Goal: Transaction & Acquisition: Book appointment/travel/reservation

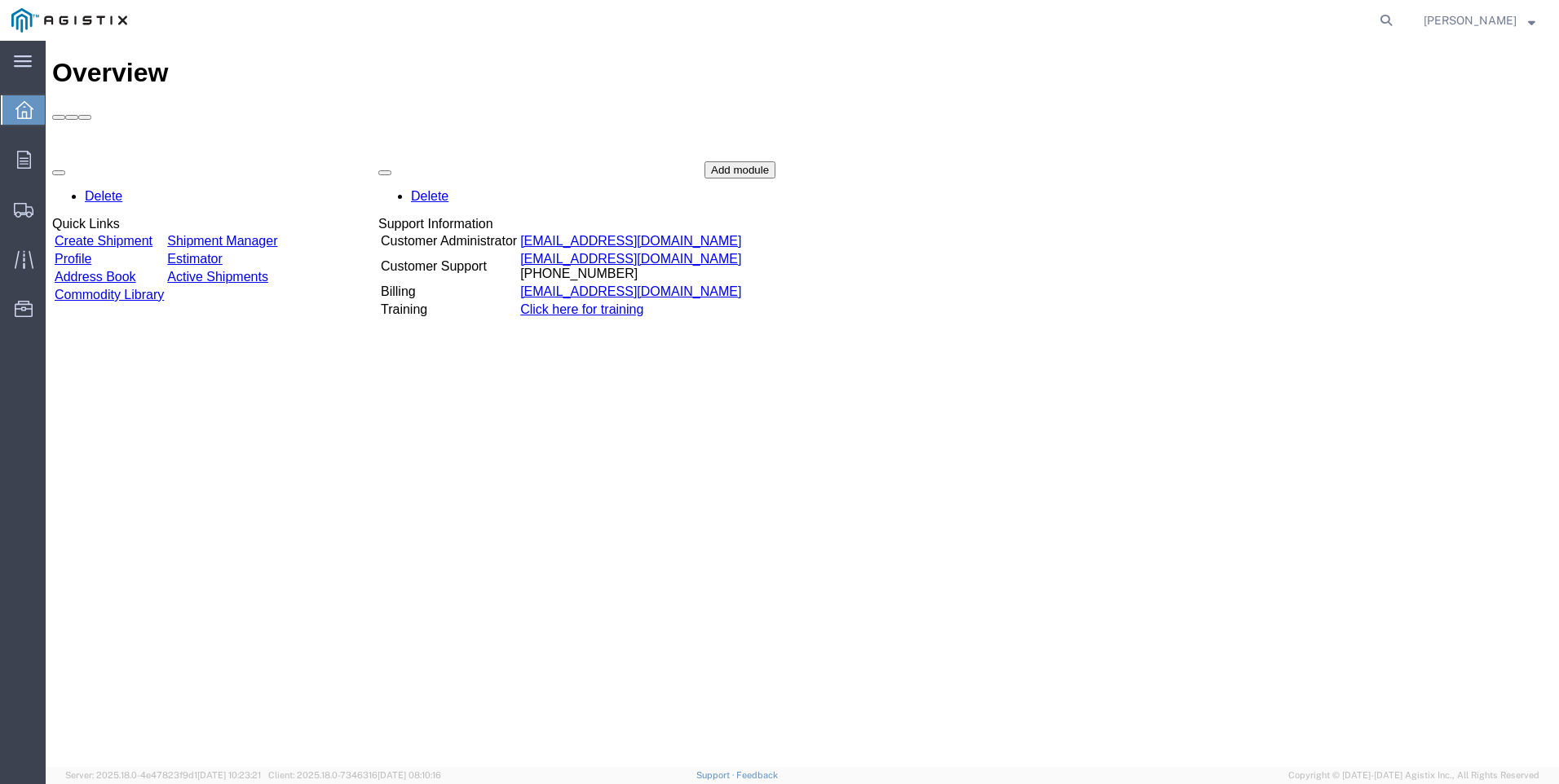
click at [119, 234] on link "Create Shipment" at bounding box center [103, 241] width 98 height 14
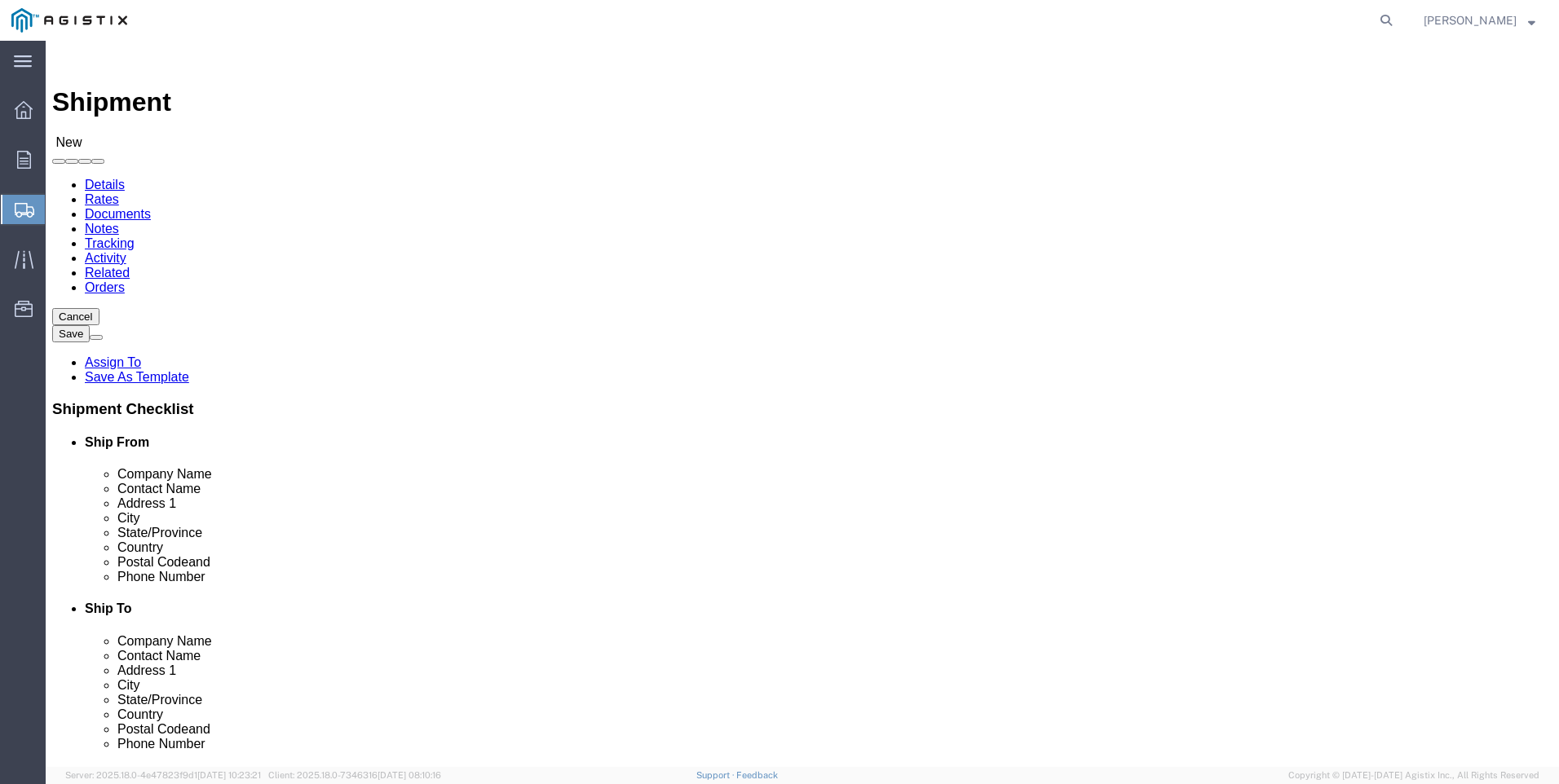
select select
click select "Select PG&E Tri-Pacific Supply Inc"
select select "9596"
click select "Select PG&E Tri-Pacific Supply Inc"
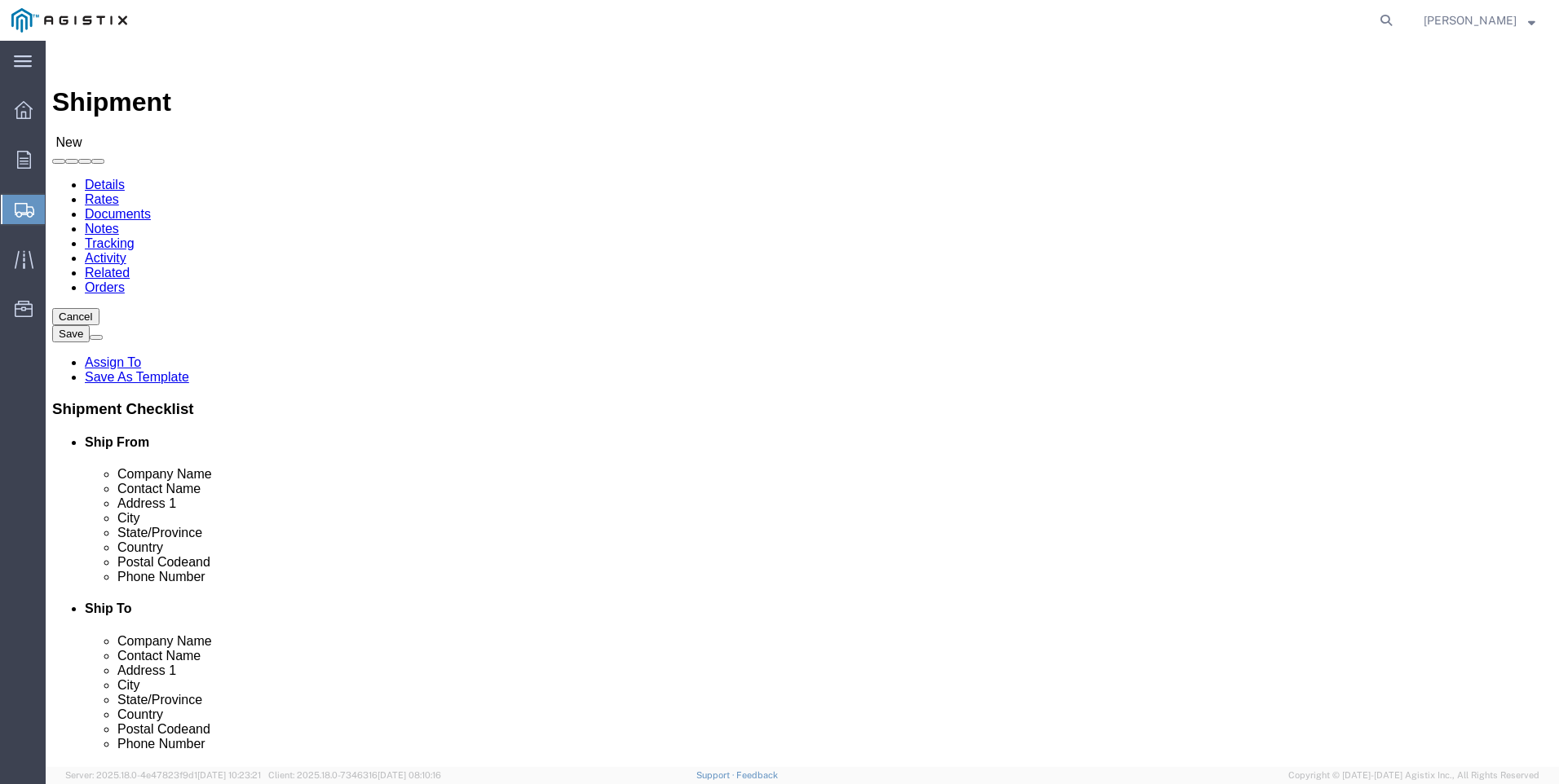
select select
select select "PURCHORD"
select select "MYPROFILE"
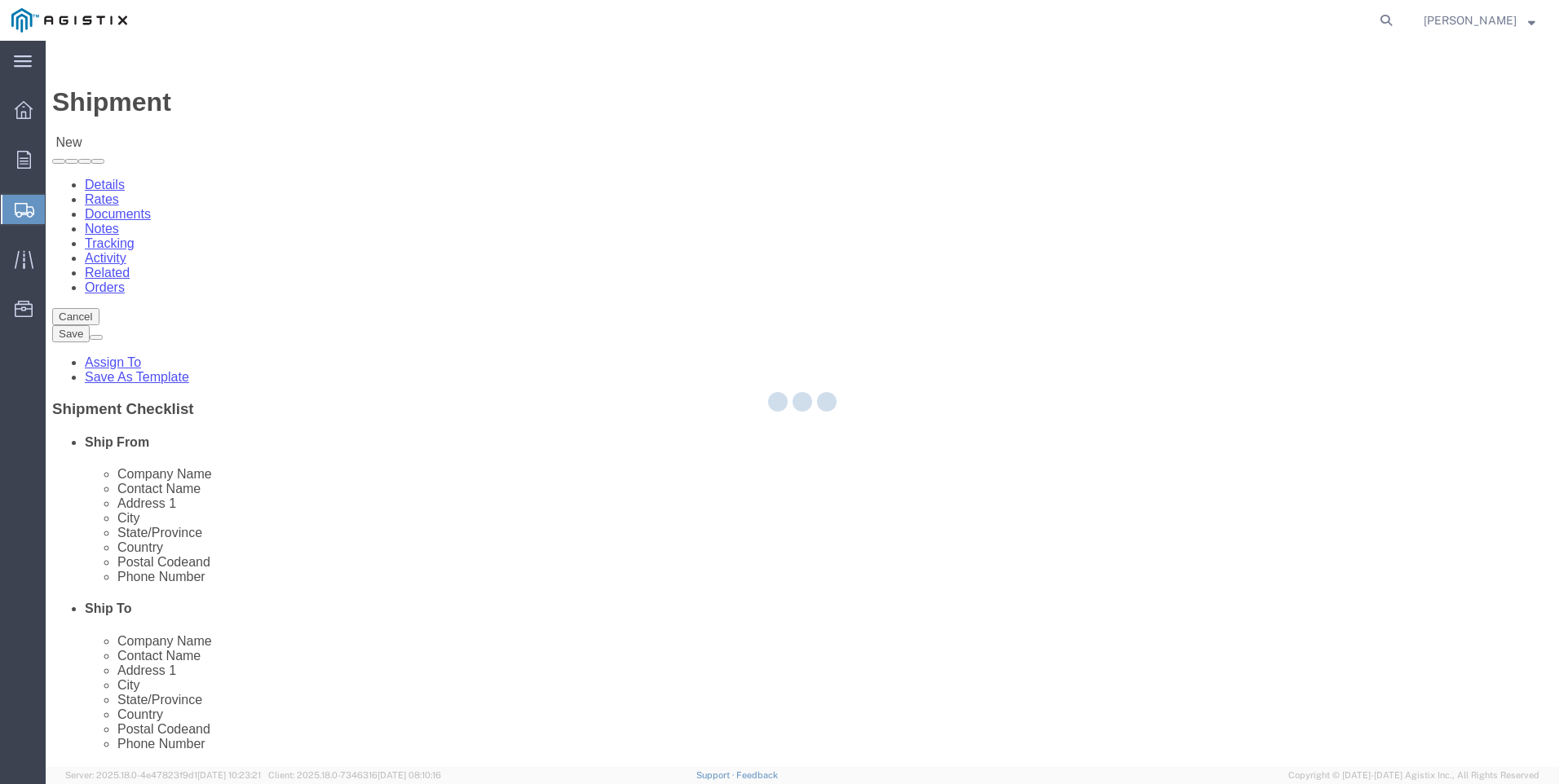
type input "Tri-Pacific Supply Inc"
type input "[PERSON_NAME]"
type input "[STREET_ADDRESS]"
type input "Suite 100"
type input "ROCKLIN"
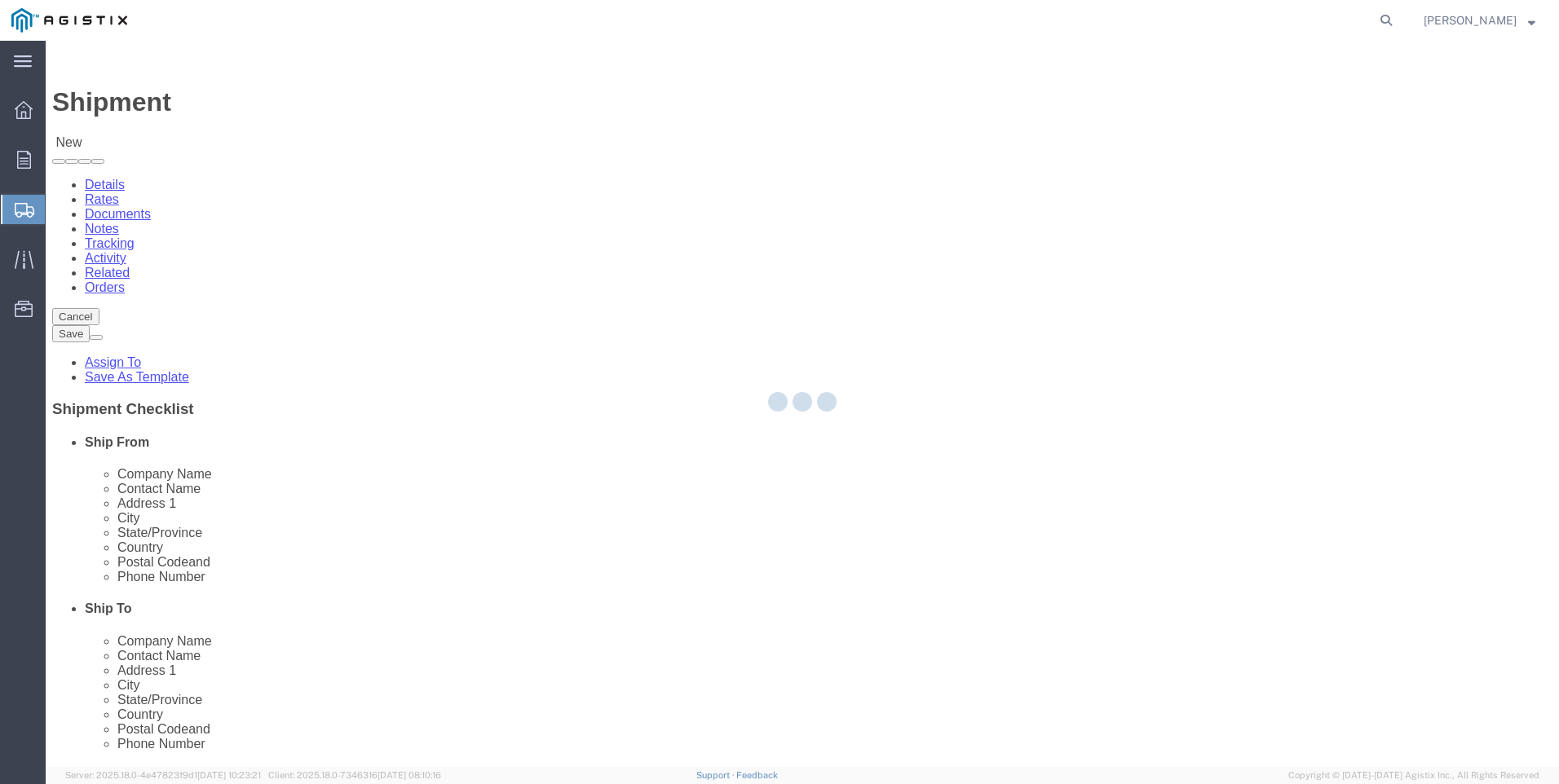
type input "95677"
type input "[PHONE_NUMBER]"
type input "[PERSON_NAME][EMAIL_ADDRESS][PERSON_NAME][DOMAIN_NAME]"
checkbox input "true"
select select "CA"
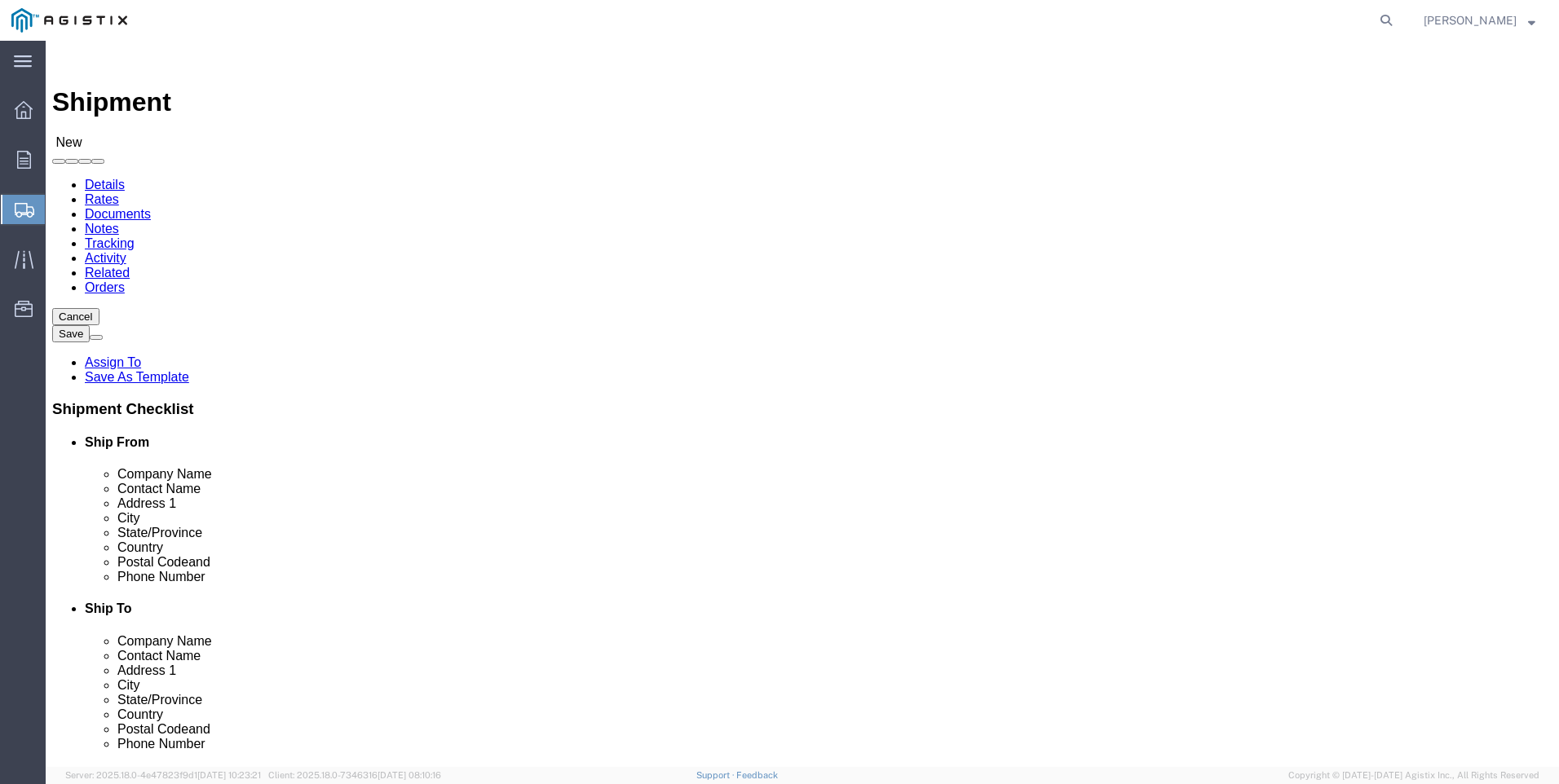
click select "Select All Others [GEOGRAPHIC_DATA] [GEOGRAPHIC_DATA] [GEOGRAPHIC_DATA] [GEOGRA…"
select select "19996"
click select "Select All Others [GEOGRAPHIC_DATA] [GEOGRAPHIC_DATA] [GEOGRAPHIC_DATA] [GEOGRA…"
click span
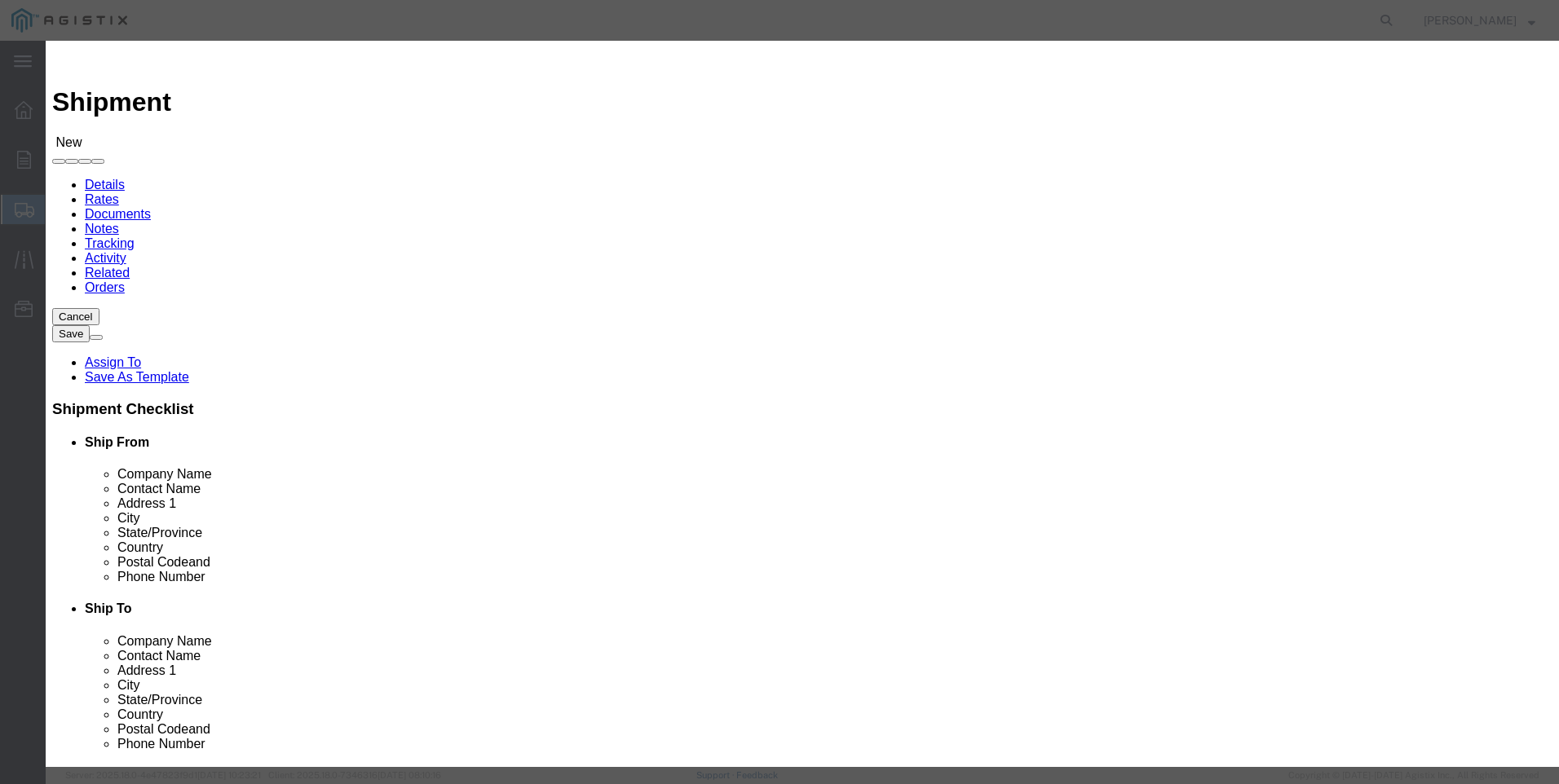
click select "Search by Address Book Name City Company Name Contact Name Country CustomerAlia…"
select select "city"
click select "Search by Address Book Name City Company Name Contact Name Country CustomerAlia…"
click input "text"
type input "wheatland"
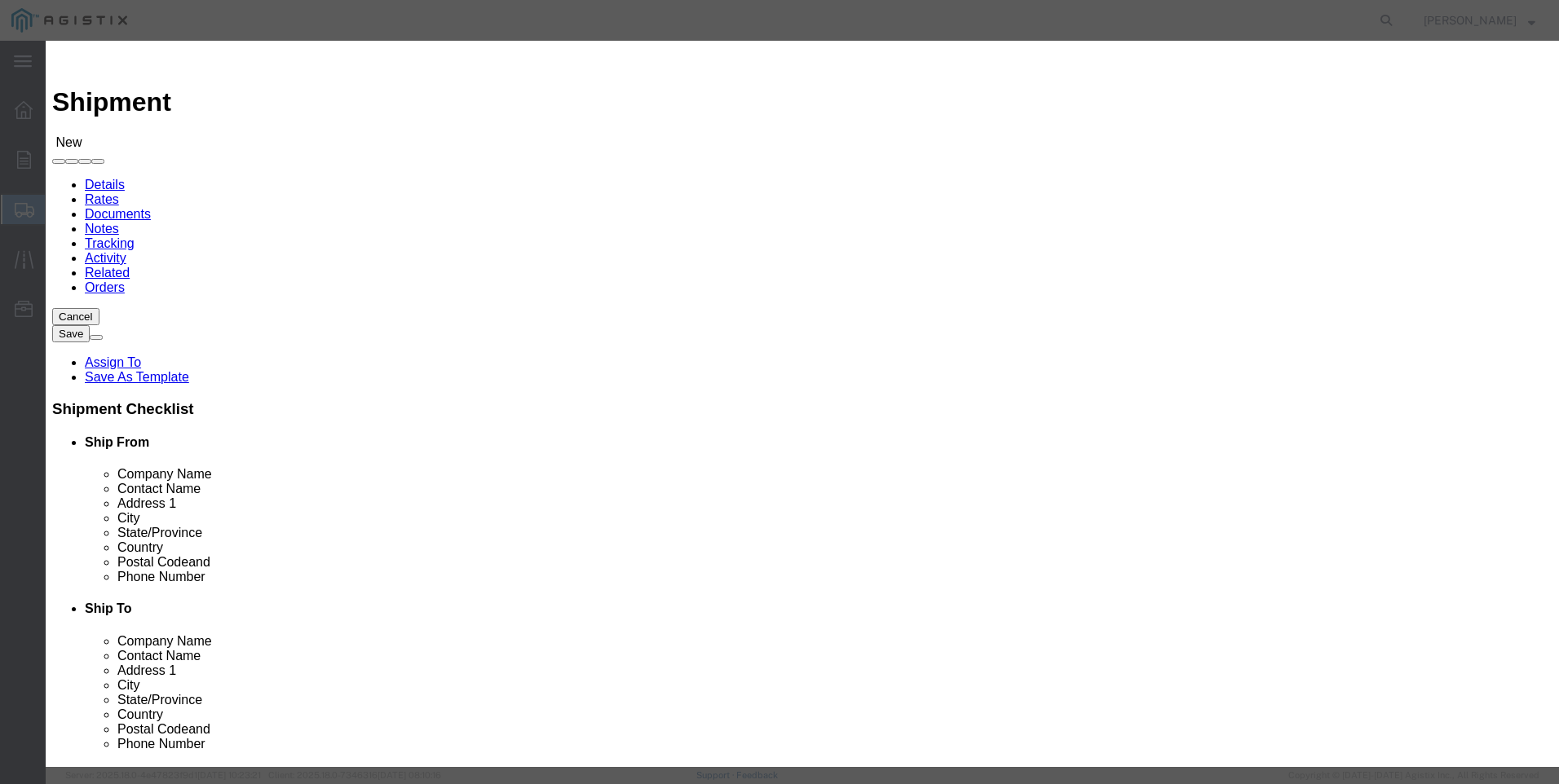
click icon "button"
click button "Select"
select select
type input "Pacific Gas and Electric"
type input "Wheatland Warehouse"
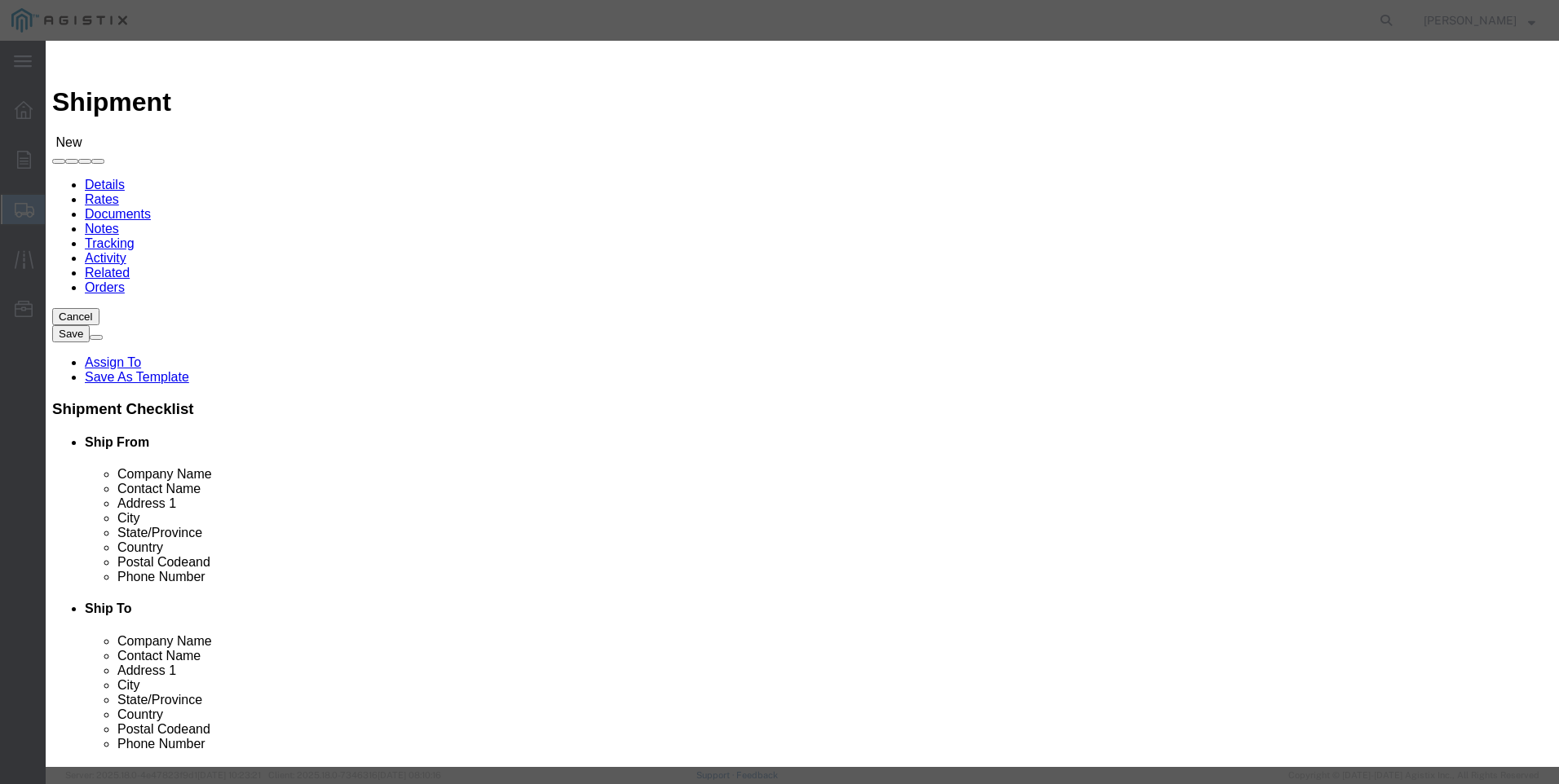
type input "[STREET_ADDRESS]"
type input "Wheatland"
type input "95692"
type input "[PHONE_NUMBER]"
select select "CA"
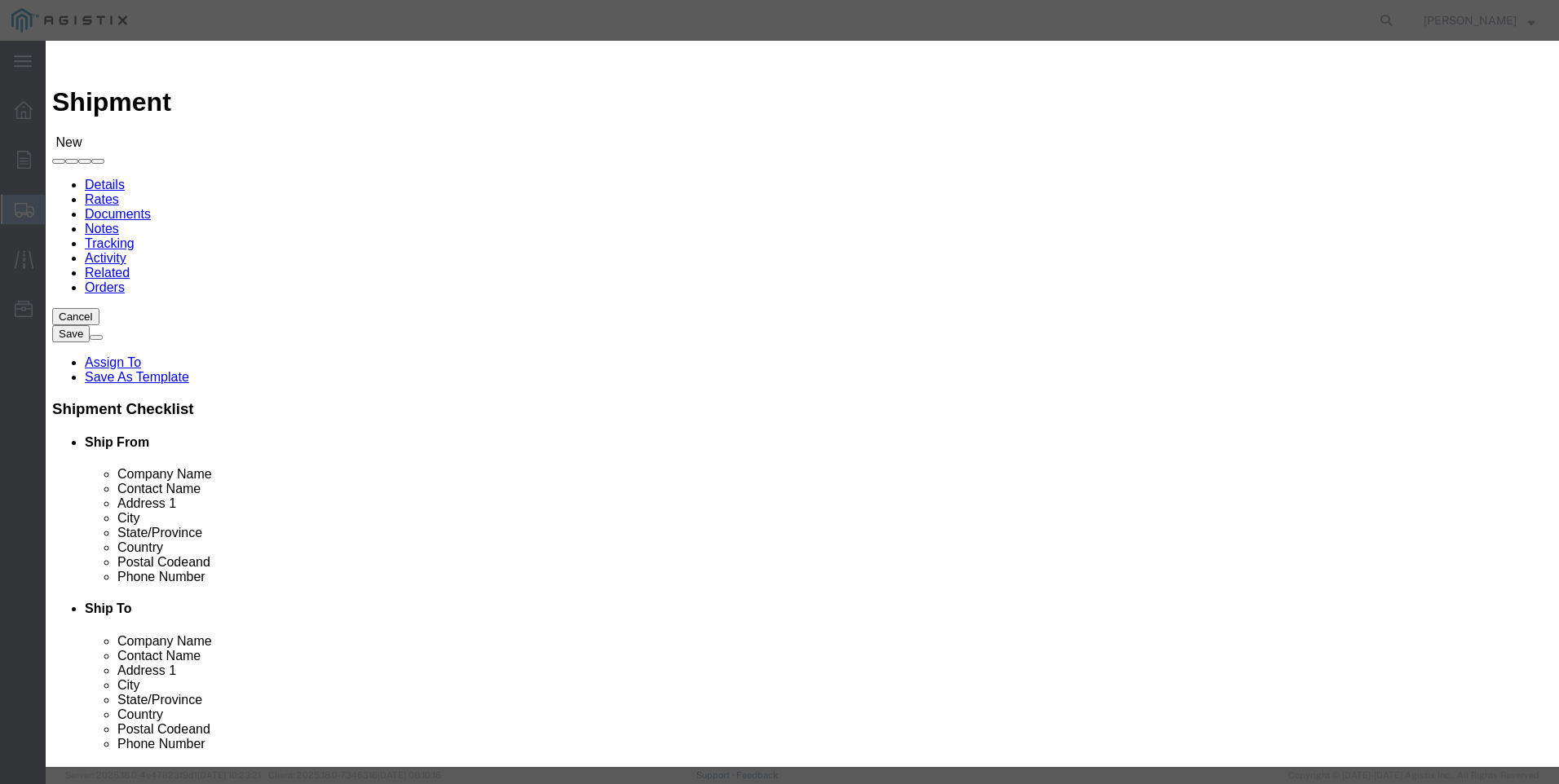
click button "Close"
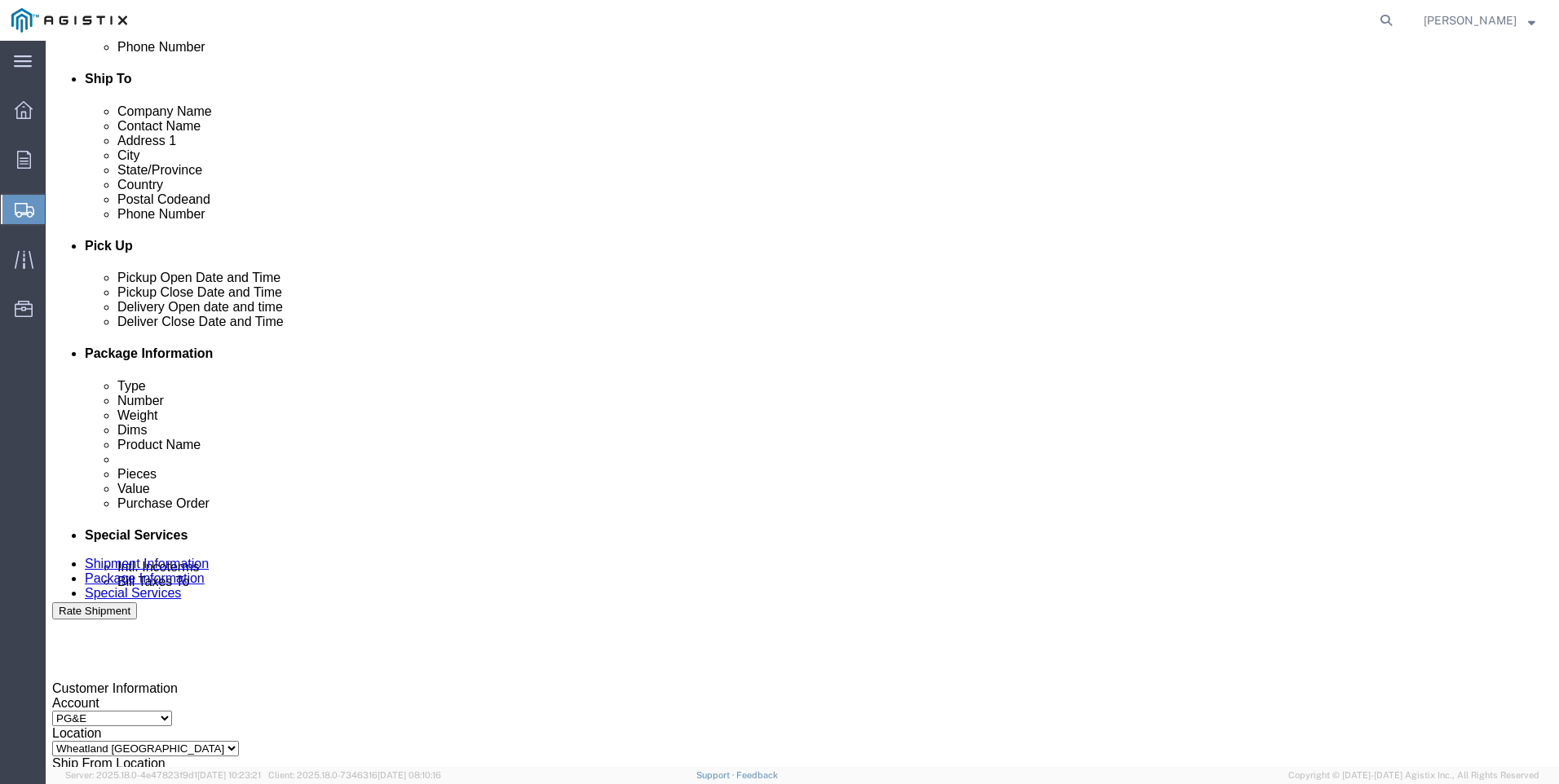
scroll to position [570, 0]
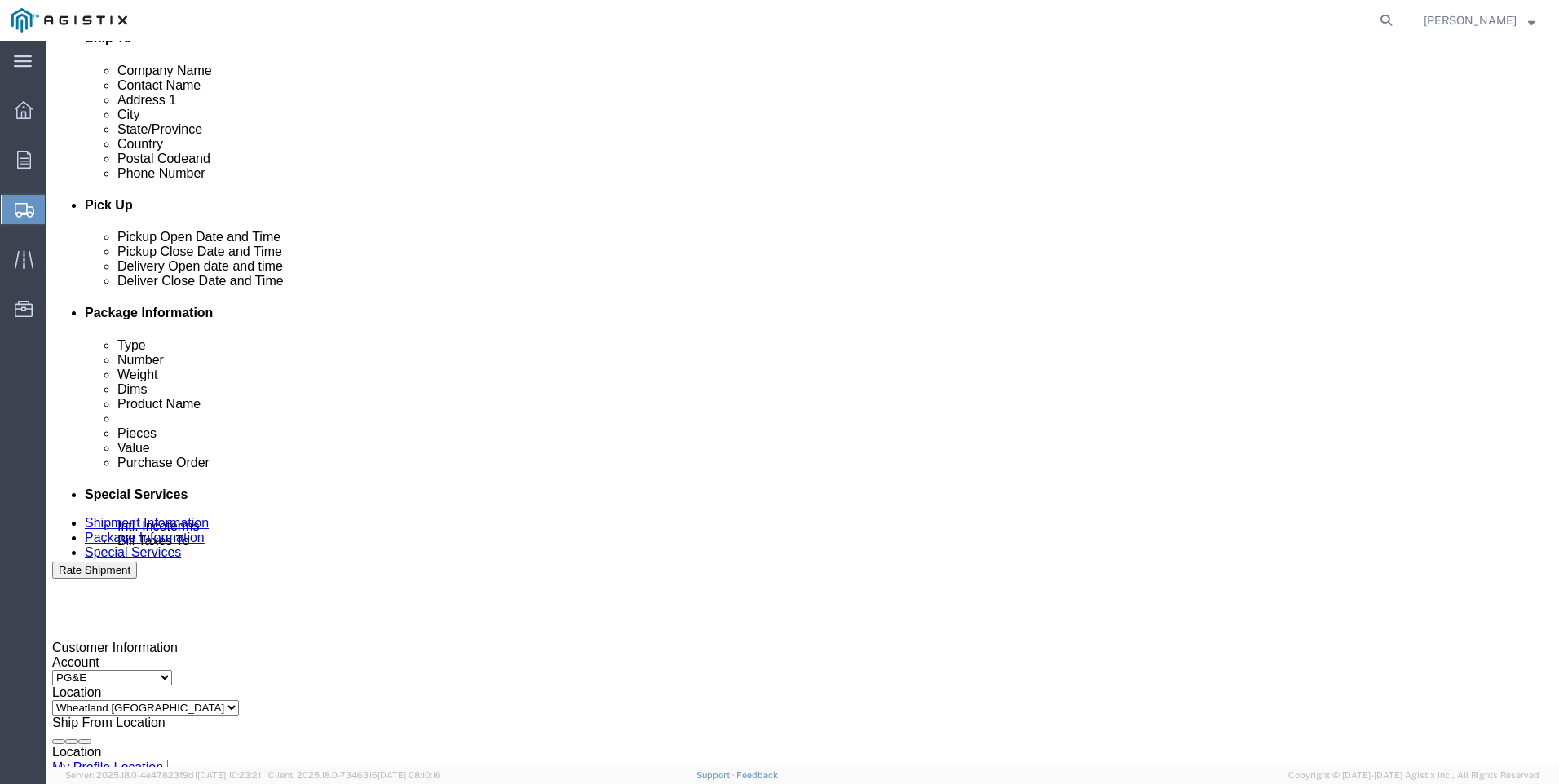
click div
drag, startPoint x: 711, startPoint y: 701, endPoint x: 778, endPoint y: 699, distance: 67.0
click input "5:00 PM"
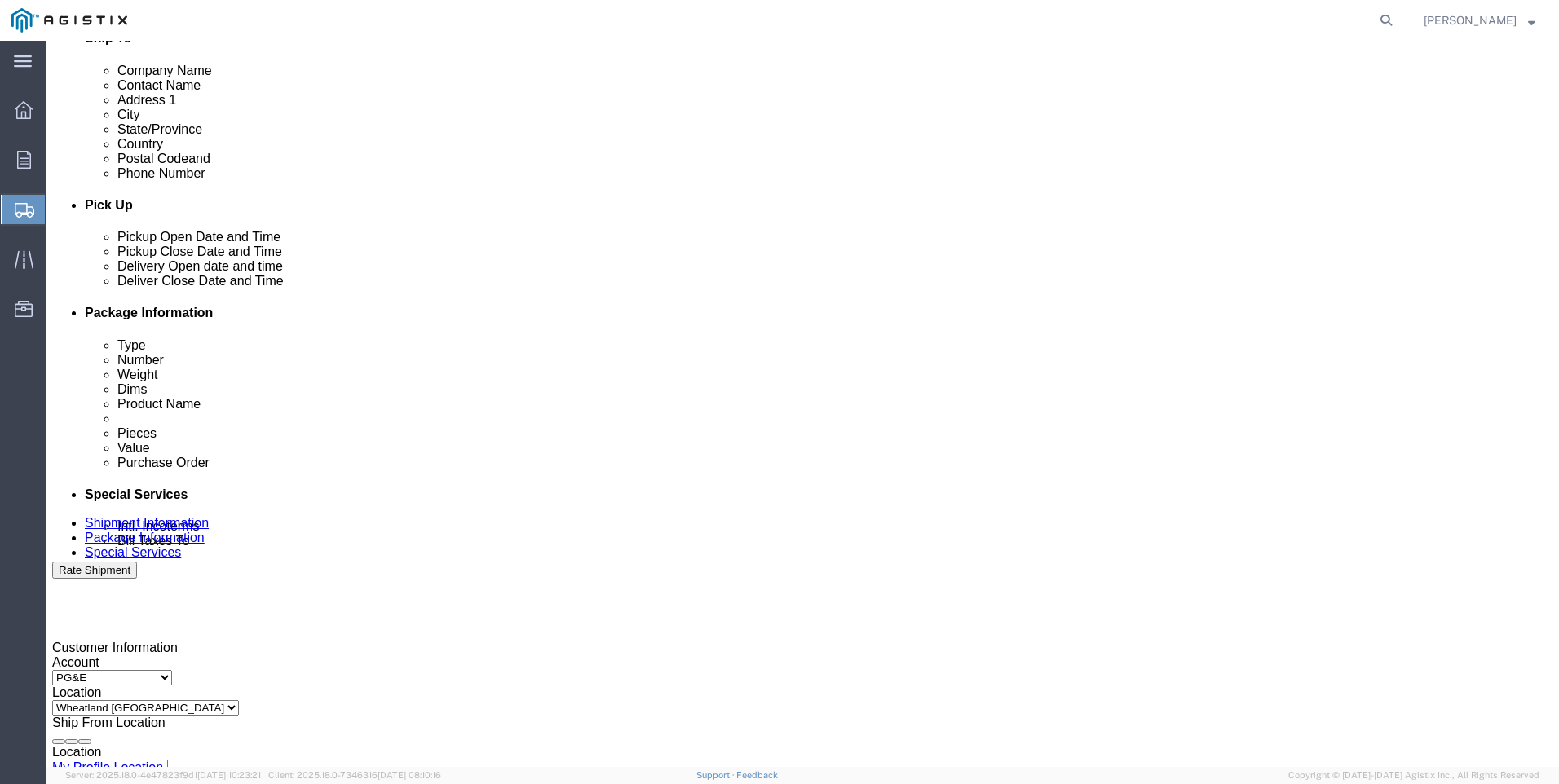
drag, startPoint x: 712, startPoint y: 698, endPoint x: 739, endPoint y: 703, distance: 27.5
click input "7:00 PM"
type input "7:00 AM"
click button "Apply"
click div
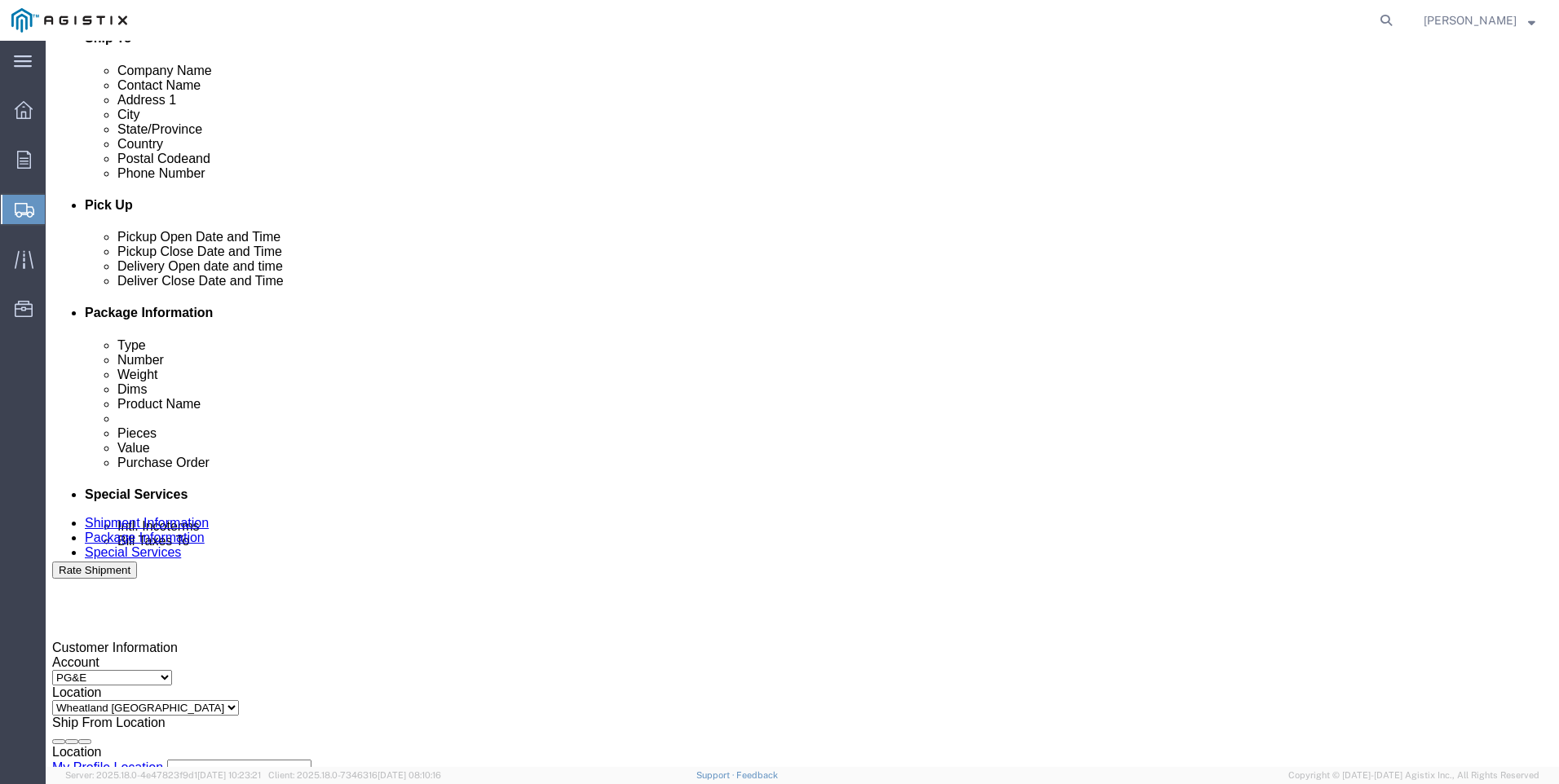
click input "4:00 AM"
click input "4:00 PM"
type input "3:00 PM"
drag, startPoint x: 1081, startPoint y: 704, endPoint x: 1074, endPoint y: 705, distance: 7.1
click button "Apply"
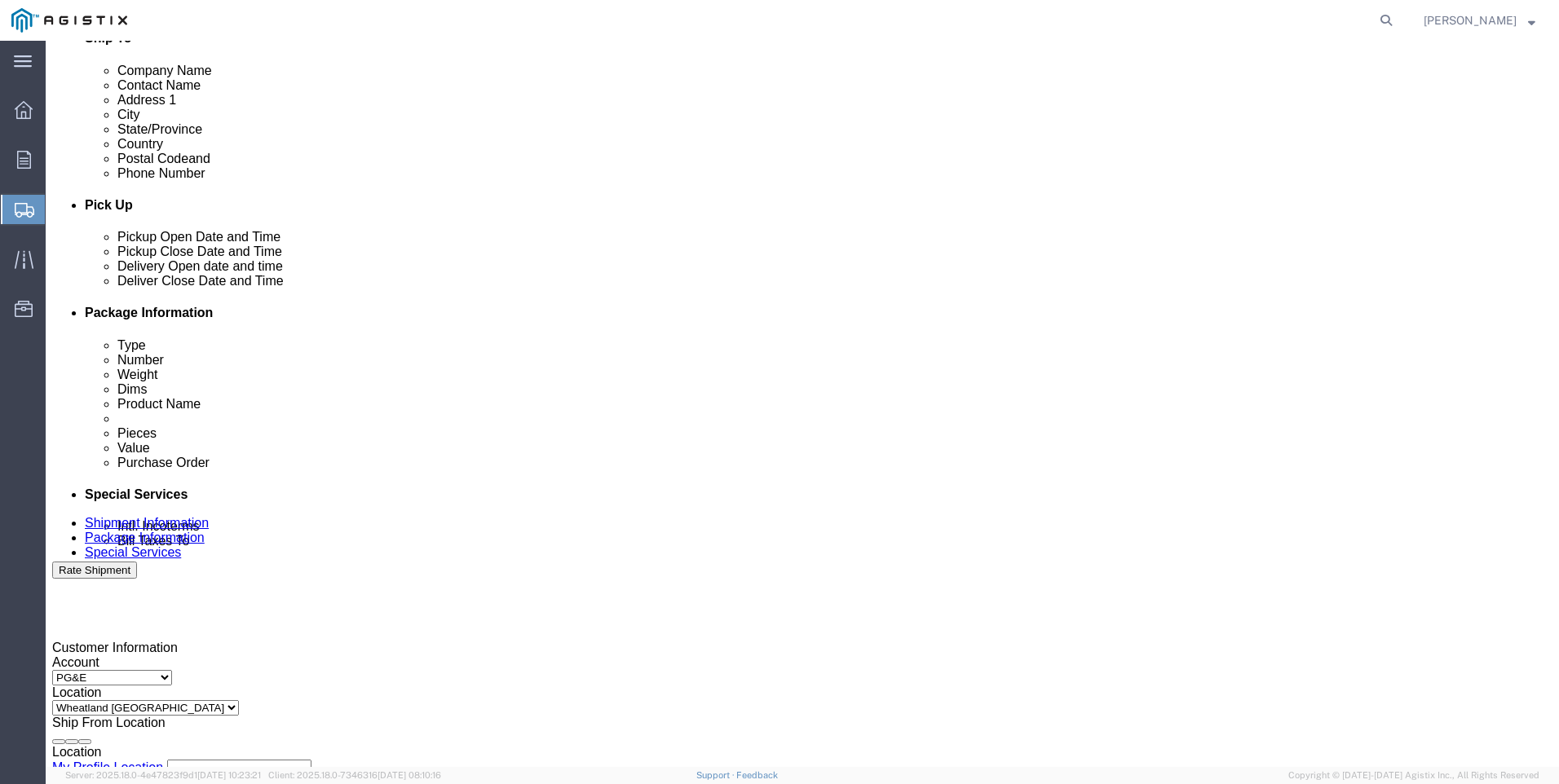
click input "text"
type input "3501414294"
drag, startPoint x: 561, startPoint y: 566, endPoint x: 541, endPoint y: 566, distance: 20.0
click select "Select Account Type Activity ID Airline Appointment Number ASN Batch Request # …"
select select "SALEORDR"
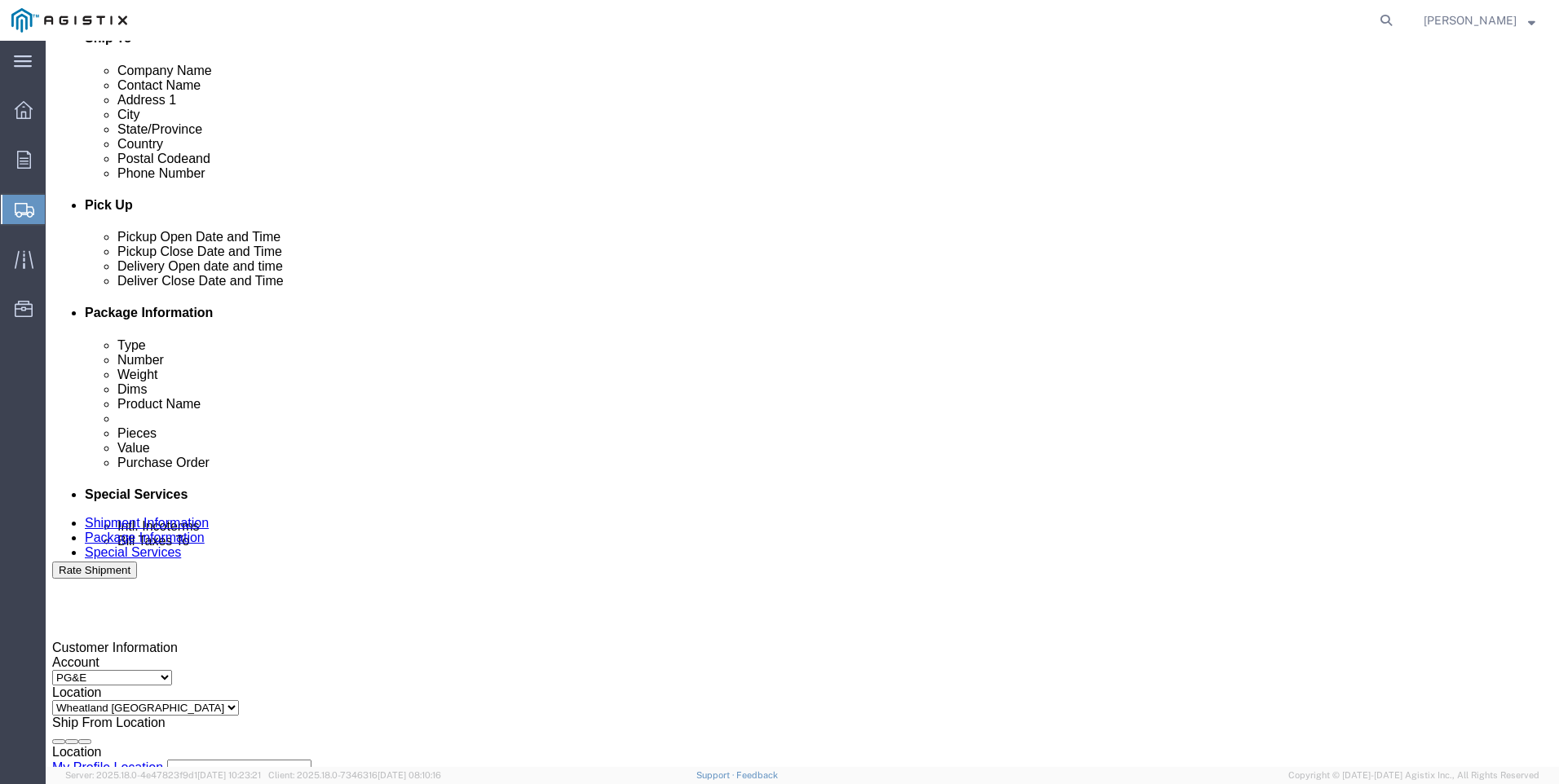
click select "Select Account Type Activity ID Airline Appointment Number ASN Batch Request # …"
click input "text"
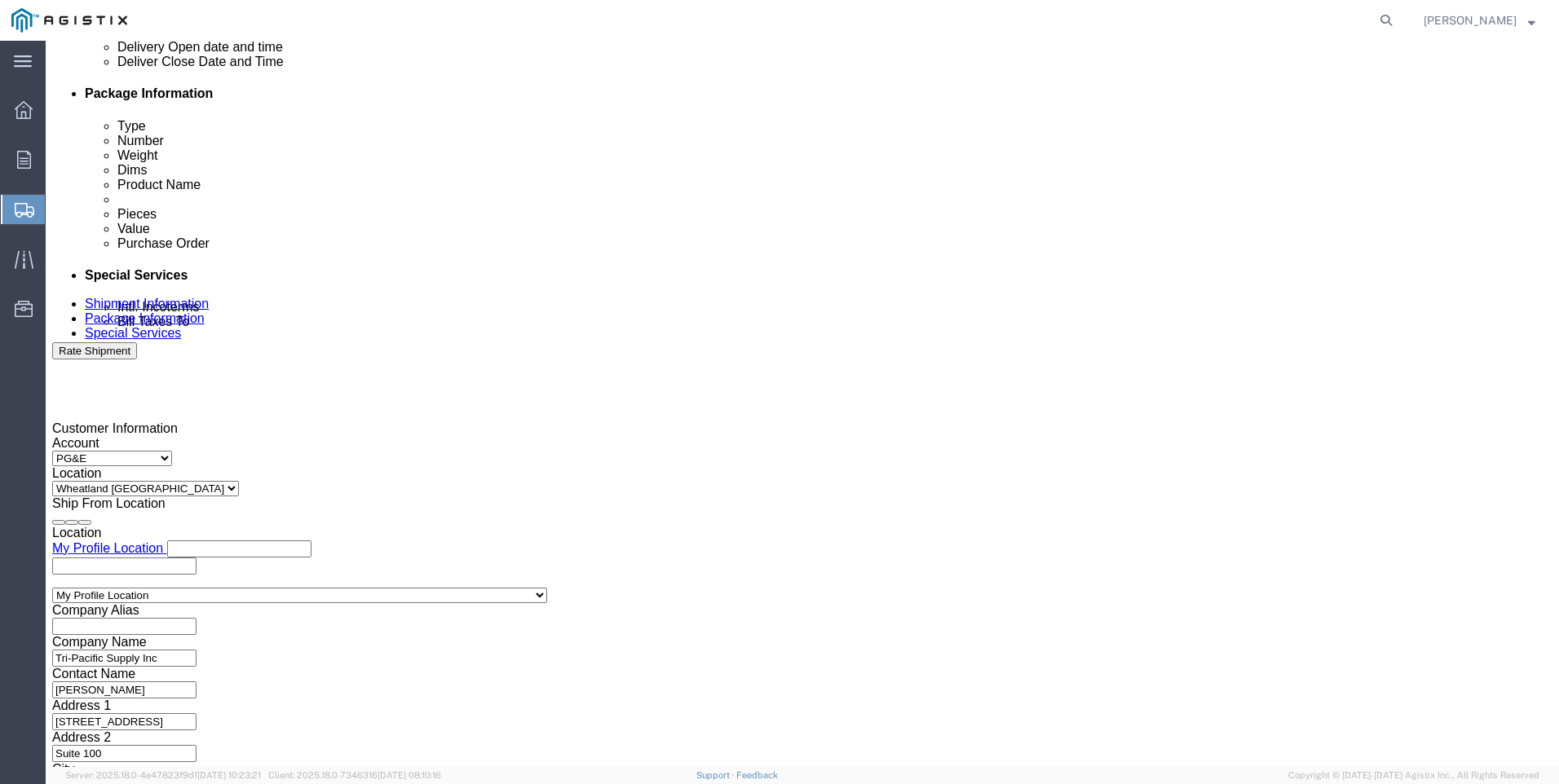
scroll to position [807, 0]
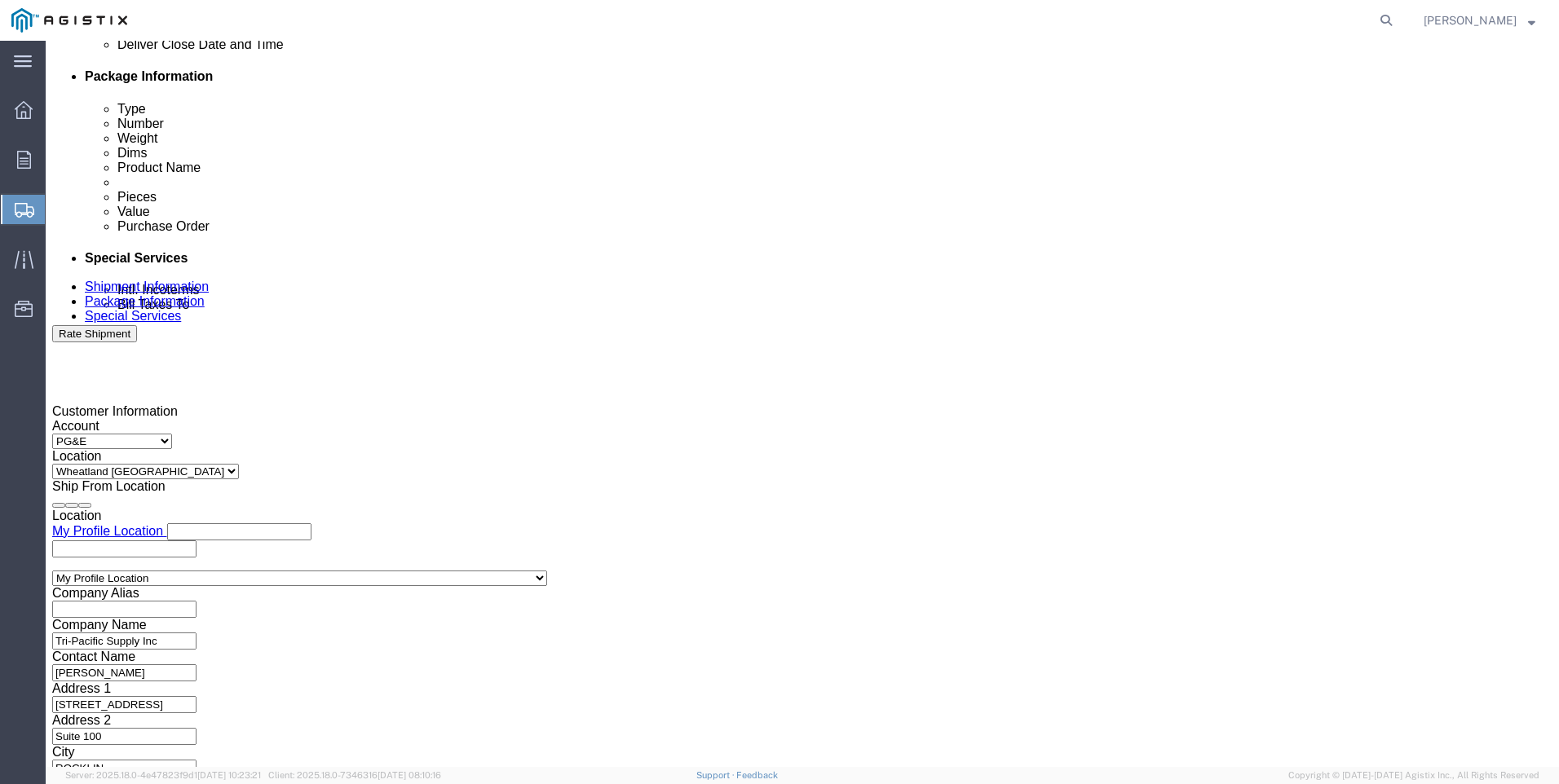
type input "SO 0054306"
click button "Continue"
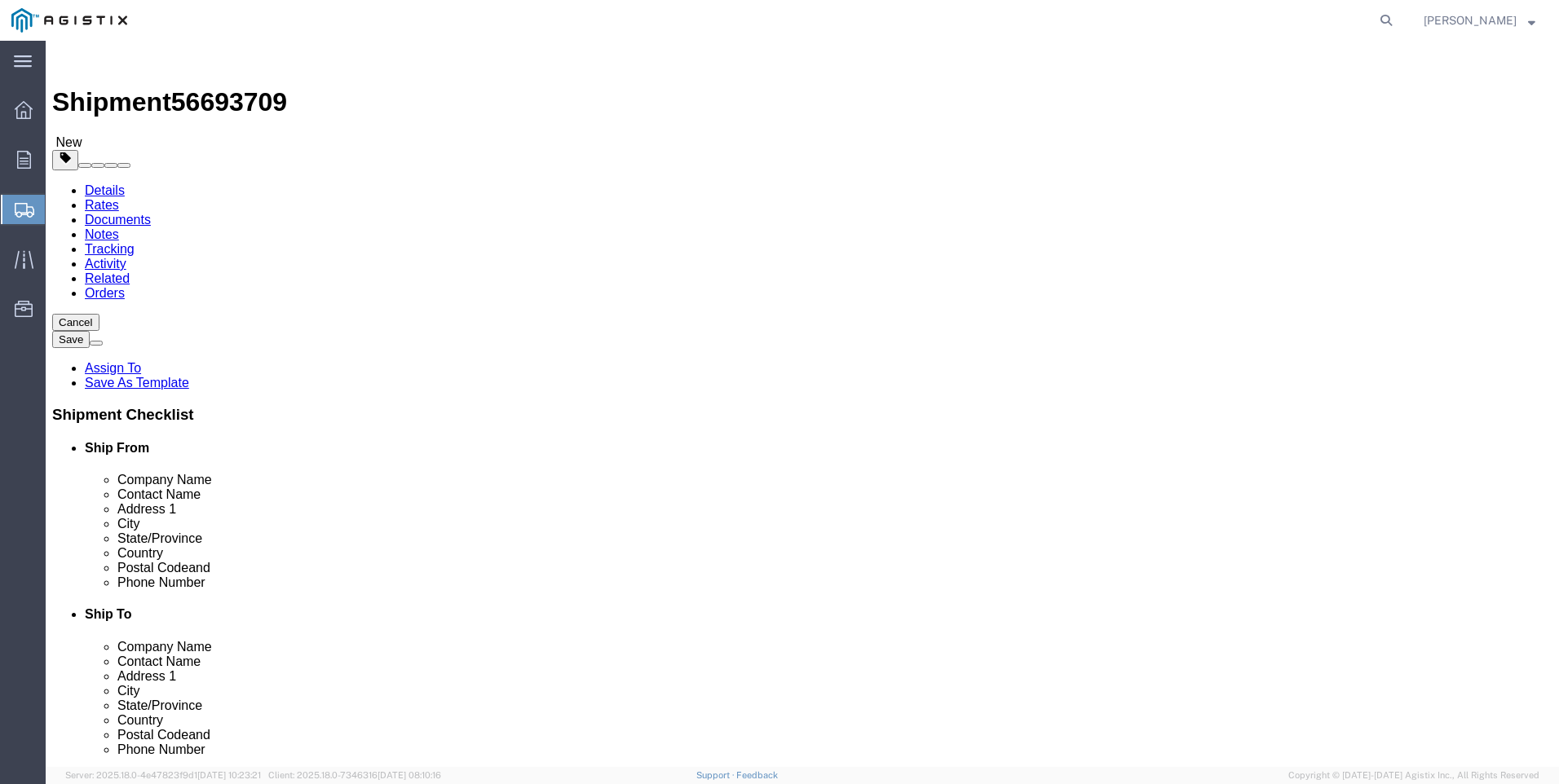
click select "Select Bulk Bundle(s) Cardboard Box(es) Carton(s) Crate(s) Drum(s) (Fiberboard)…"
select select "ENV"
click select "Select Bulk Bundle(s) Cardboard Box(es) Carton(s) Crate(s) Drum(s) (Fiberboard)…"
type input "9.50"
type input "12.50"
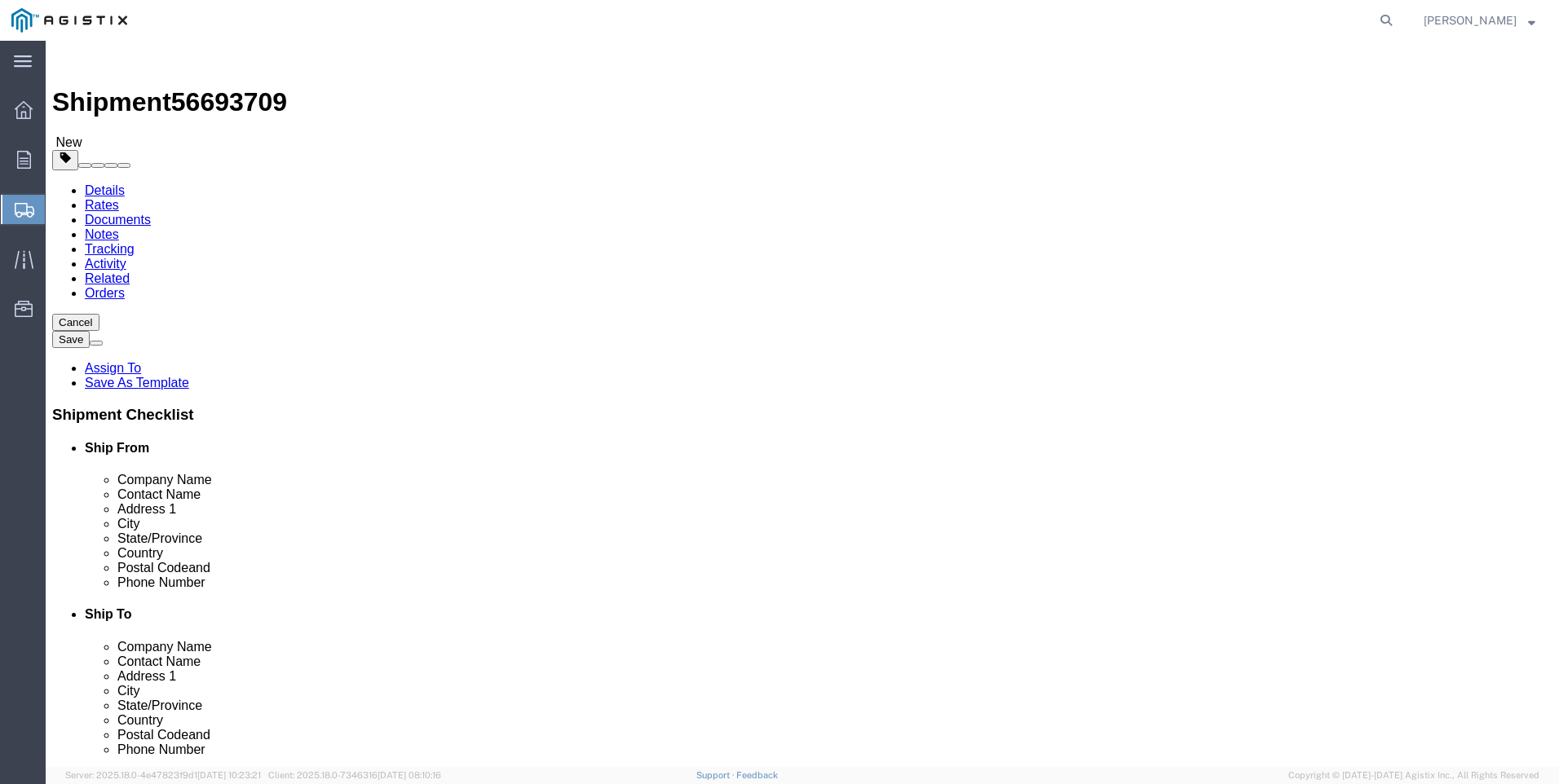
type input "0.25"
type input "1"
click select "Select Bulk Bundle(s) Cardboard Box(es) Carton(s) Crate(s) Drum(s) (Fiberboard)…"
select select "YRPK"
click select "Select Bulk Bundle(s) Cardboard Box(es) Carton(s) Crate(s) Drum(s) (Fiberboard)…"
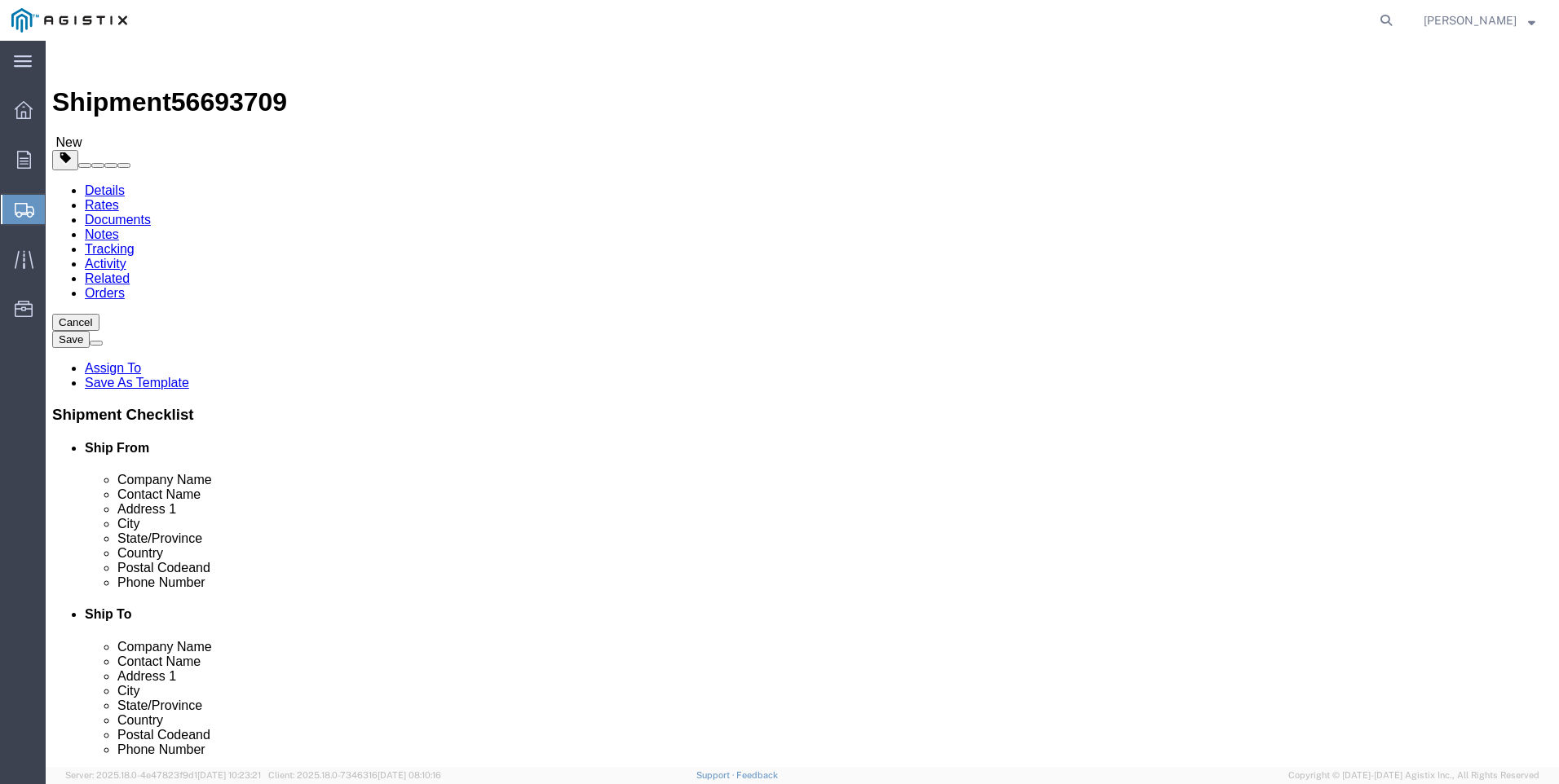
click link "Add Content"
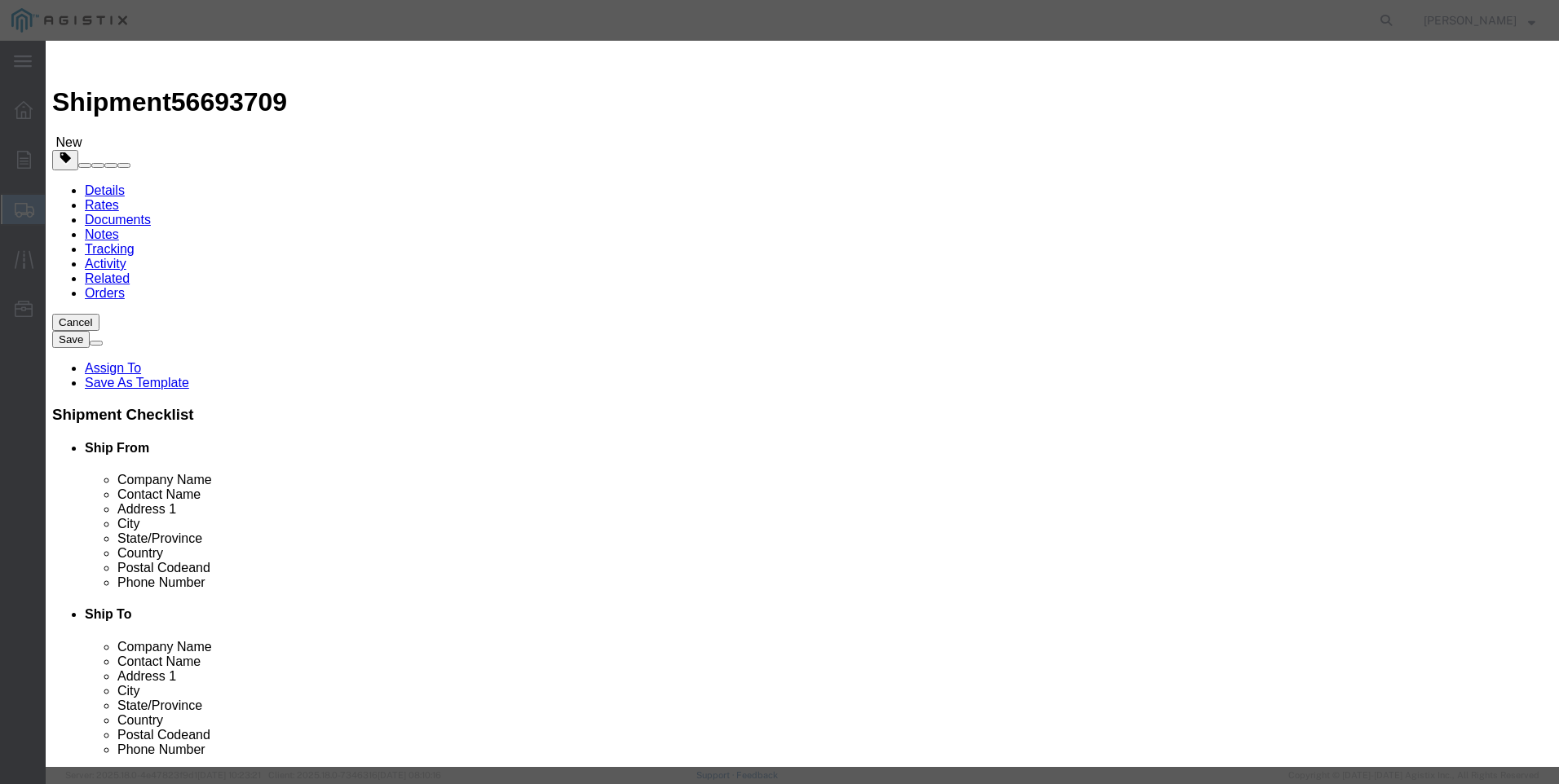
click input "text"
type input "M445970"
click td "Name: [MEDICAL_DATA] PILOT REGULATOR FLOWGRID"
select select
select select "USD"
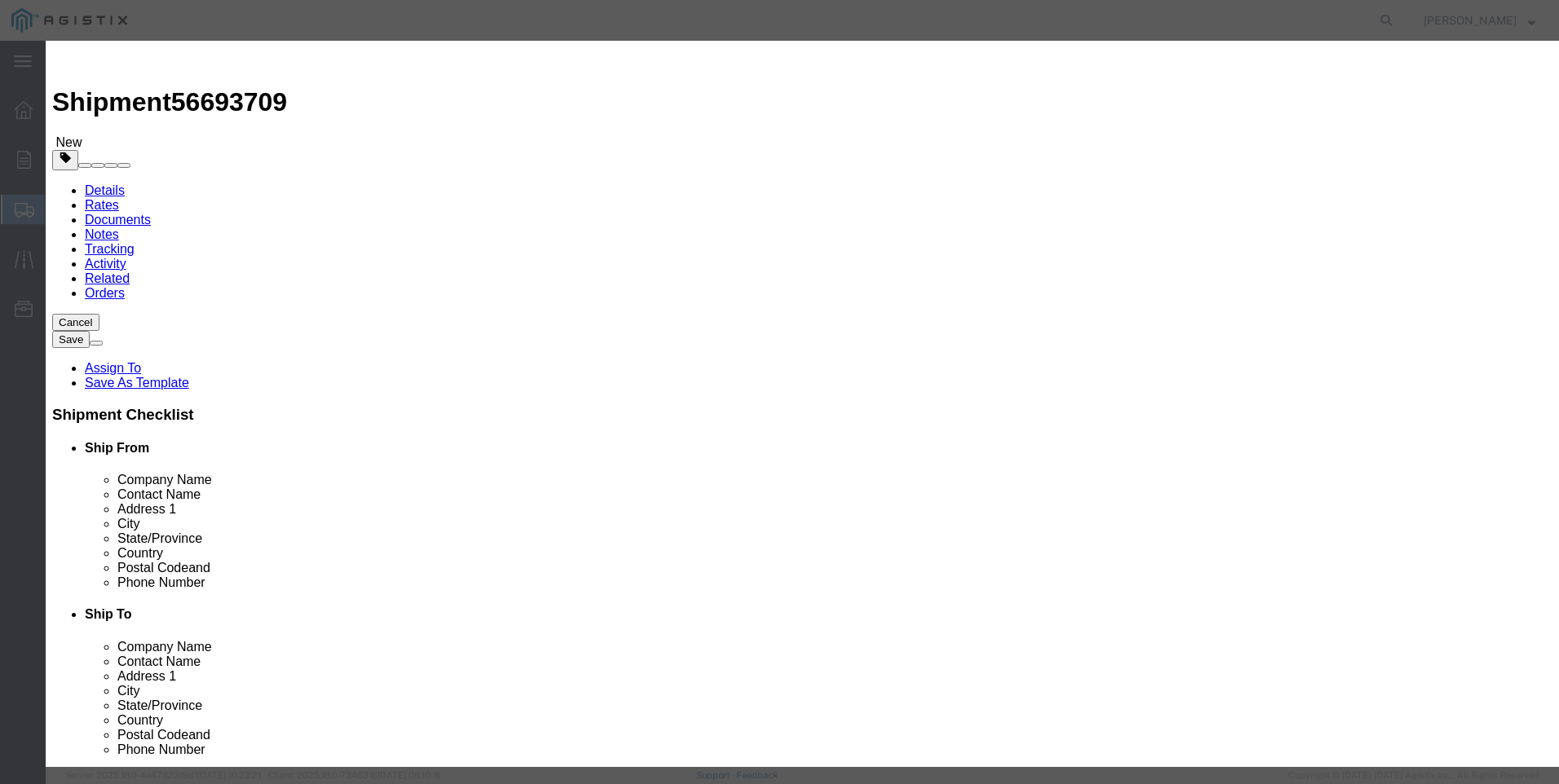
type input "[MEDICAL_DATA] PILOT REGULATOR FLOWGRID"
type input "M445970"
drag, startPoint x: 733, startPoint y: 129, endPoint x: 186, endPoint y: 82, distance: 549.0
click div "Add content Commodity library Product Name [MEDICAL_DATA] PILOT REGULATOR FLOWG…"
type input "[MEDICAL_DATA] PILOT REGULATOR FLOWGRID"
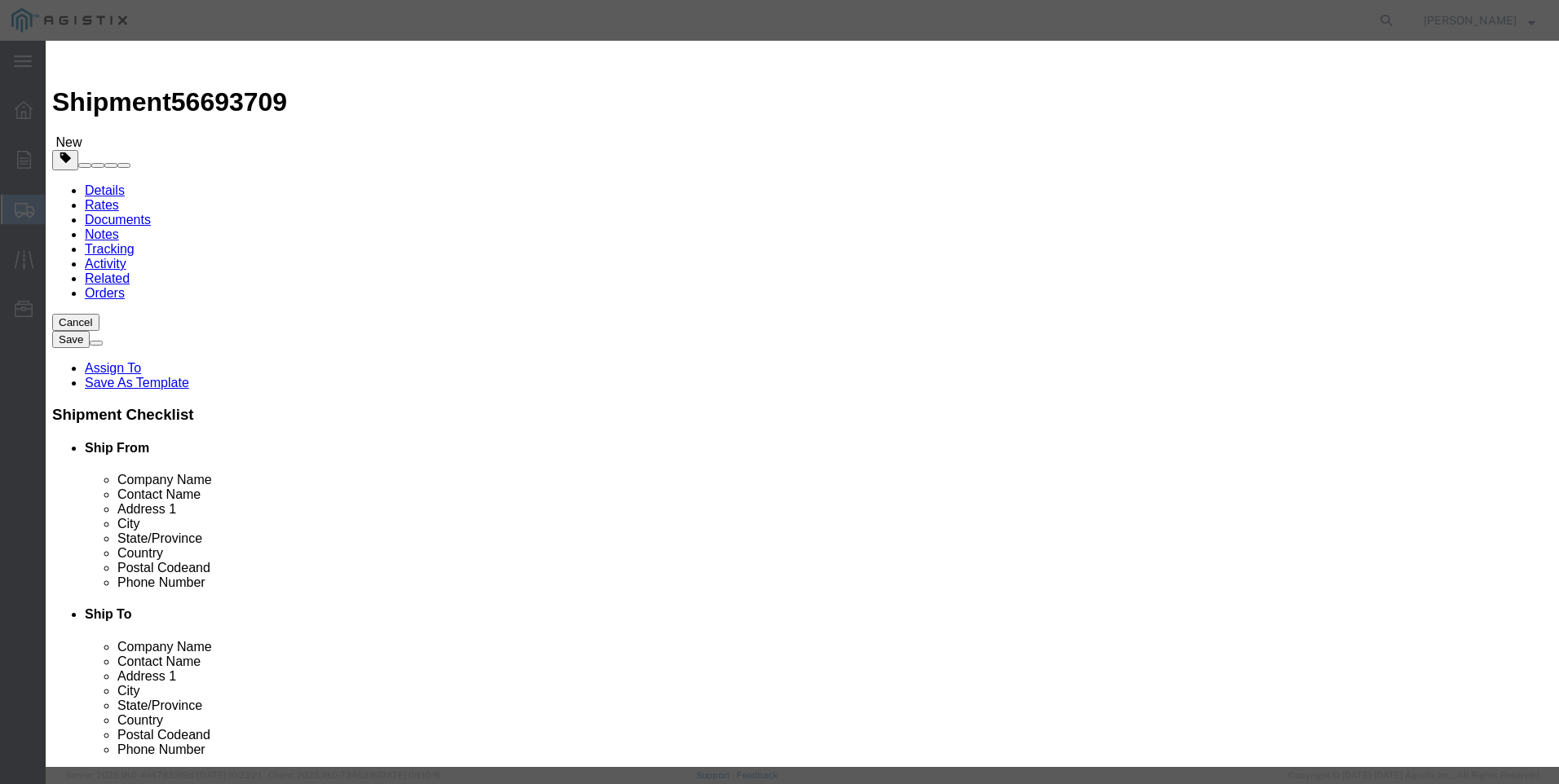
click textarea
paste textarea "[MEDICAL_DATA] PILOT REGULATOR FLOWGRID"
type textarea "[MEDICAL_DATA] PILOT REGULATOR FLOWGRID"
drag, startPoint x: 655, startPoint y: 116, endPoint x: -49, endPoint y: 4, distance: 712.9
click html "Shipment 56693709 New Details Rates Documents Notes Tracking Activity Related O…"
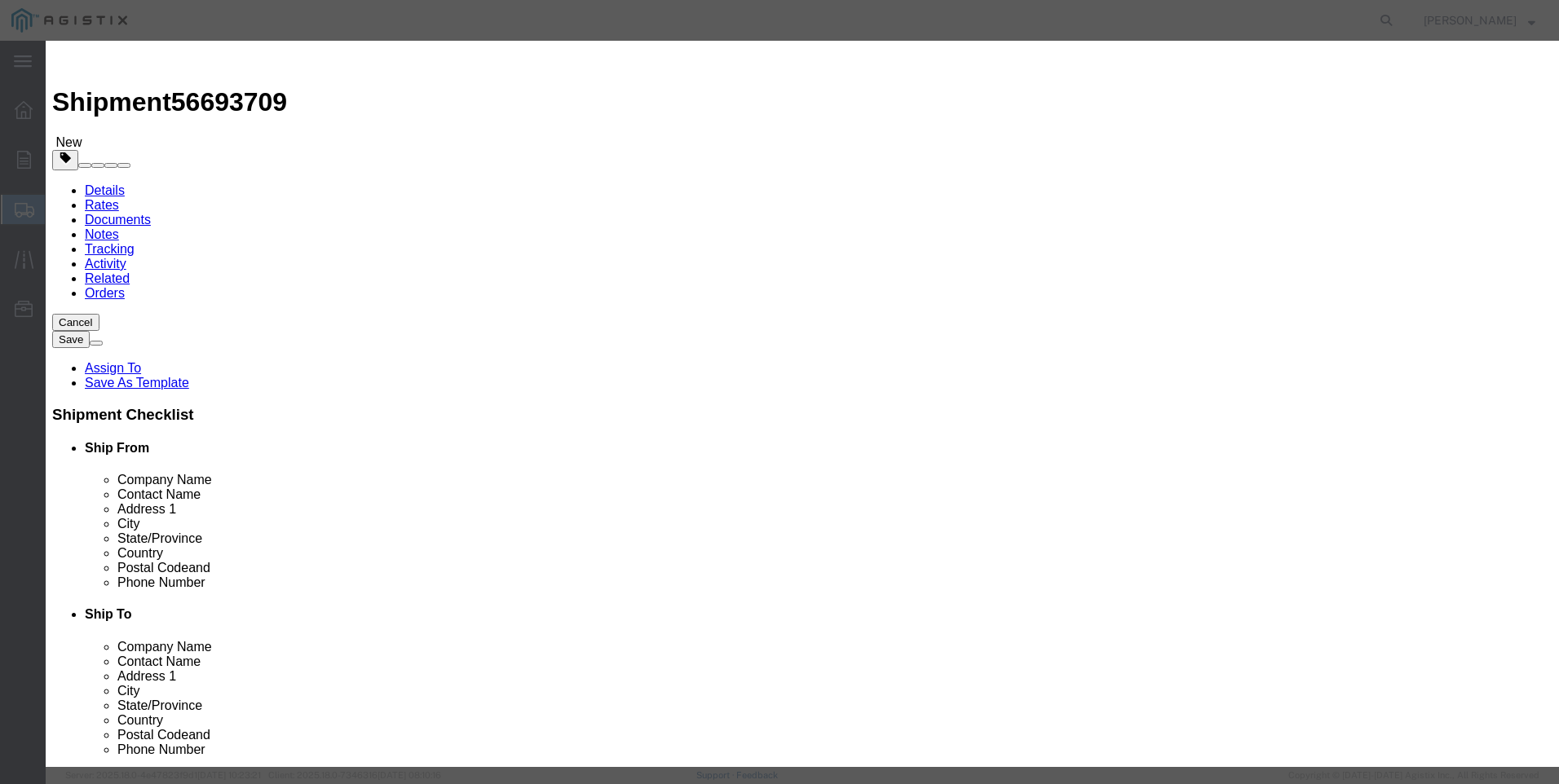
type input "M445970 / [PHONE_NUMBER]"
click input "text"
type input "3"
click input "text"
type input "500"
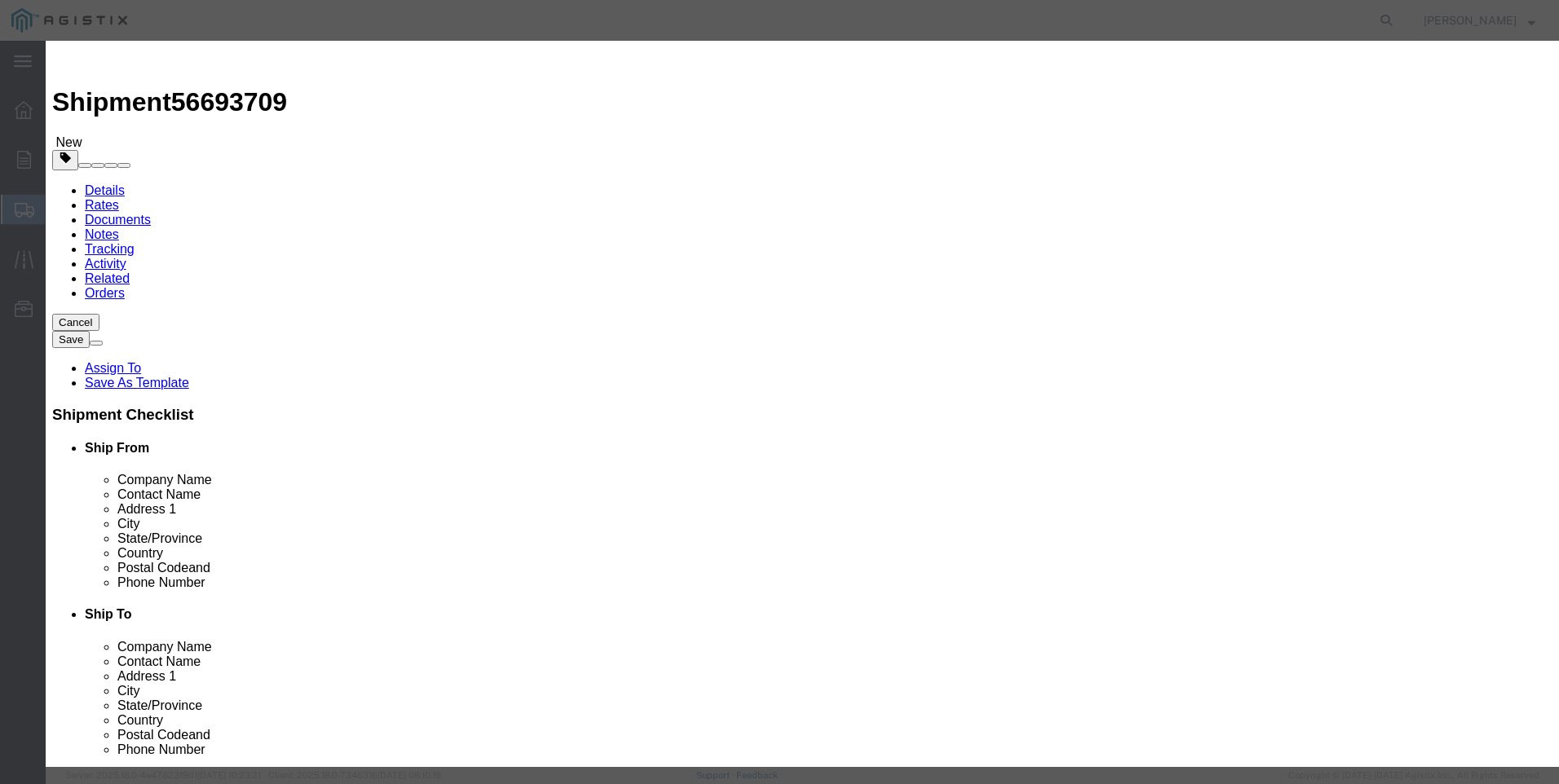
click button "Save & Close"
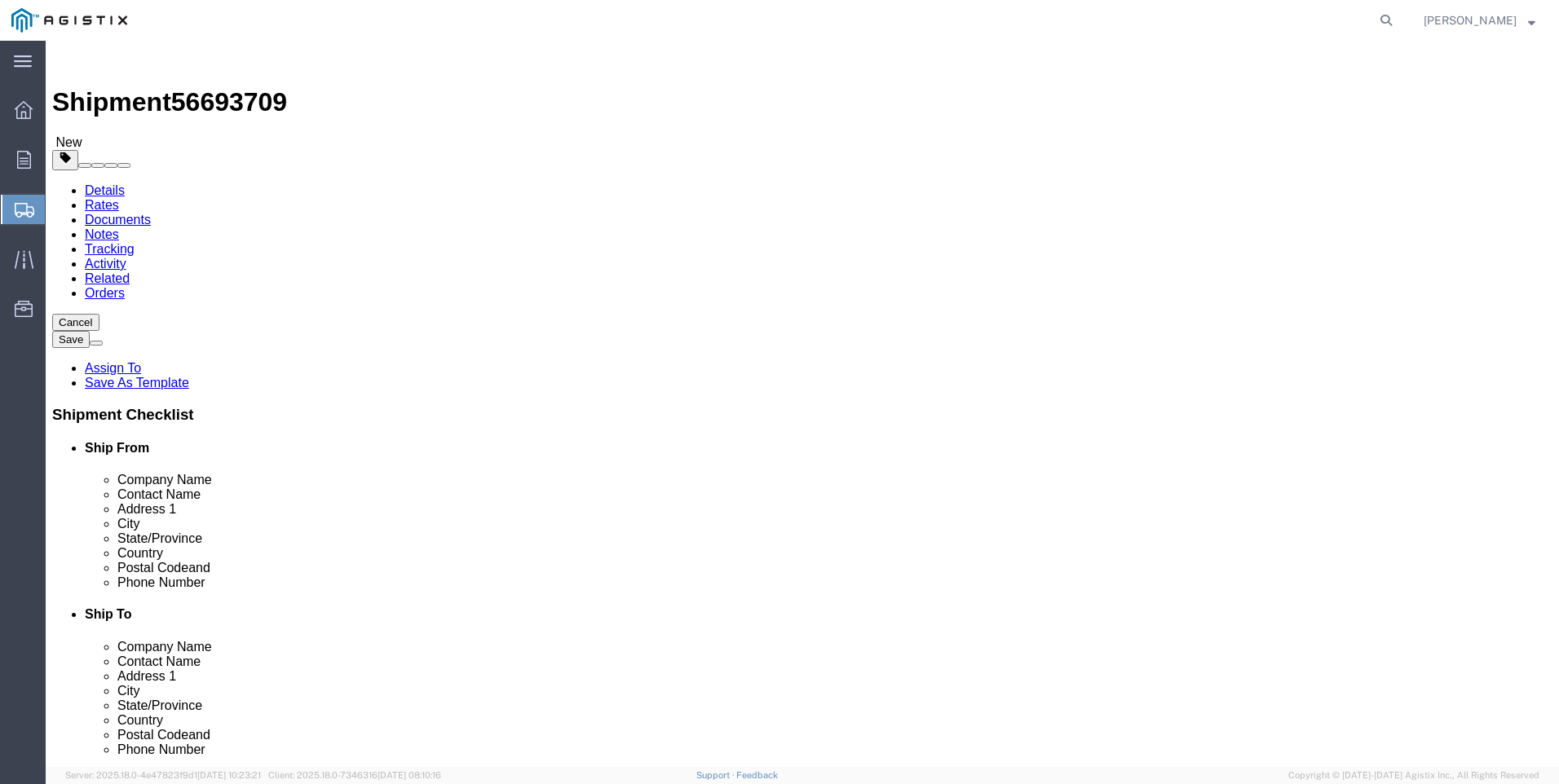
click button "Rate Shipment"
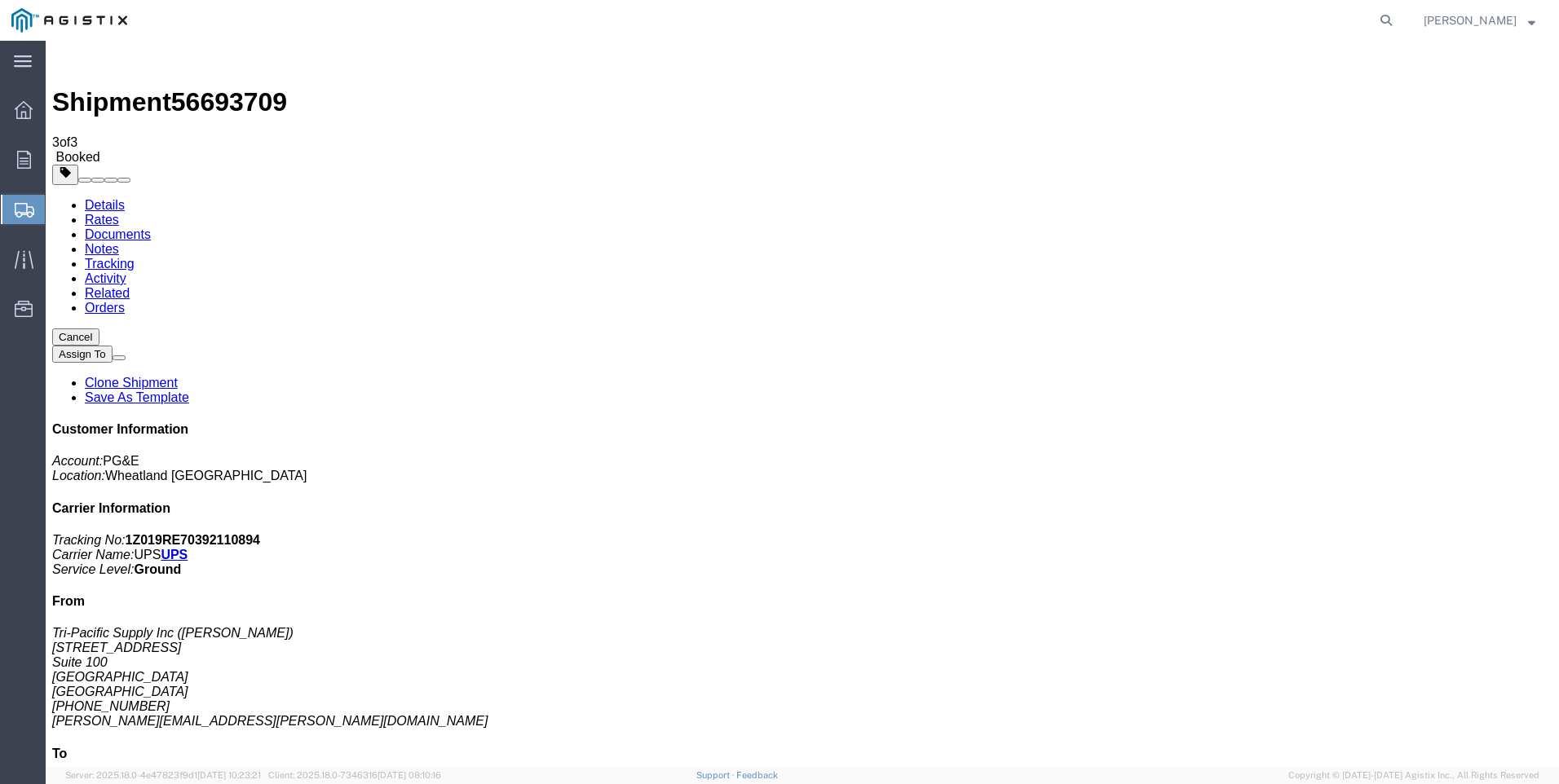
click at [0, 0] on span "Create Shipment" at bounding box center [0, 0] width 0 height 0
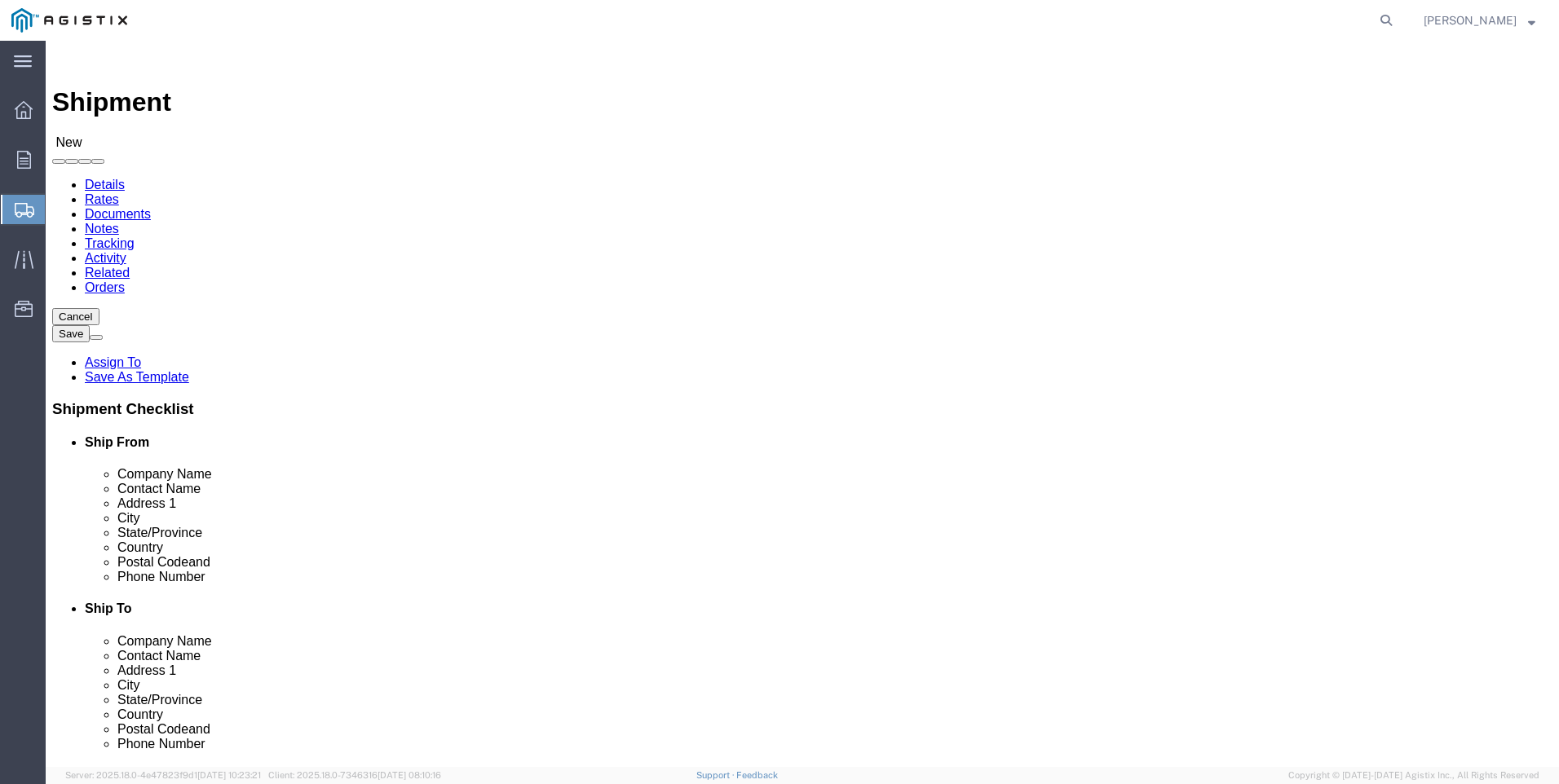
click select "Select PG&E Tri-Pacific Supply Inc"
select select "9596"
click select "Select PG&E Tri-Pacific Supply Inc"
select select
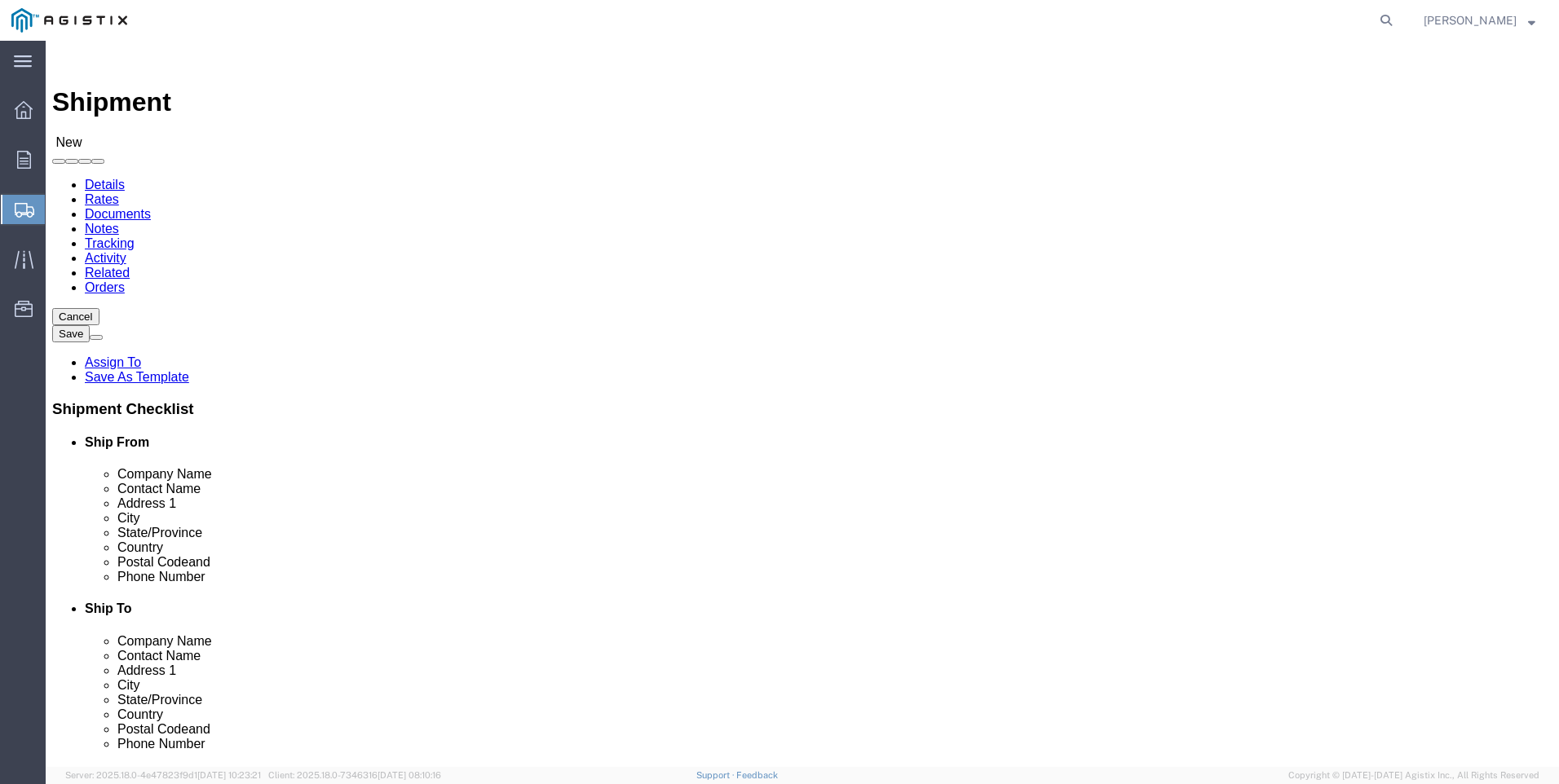
click span
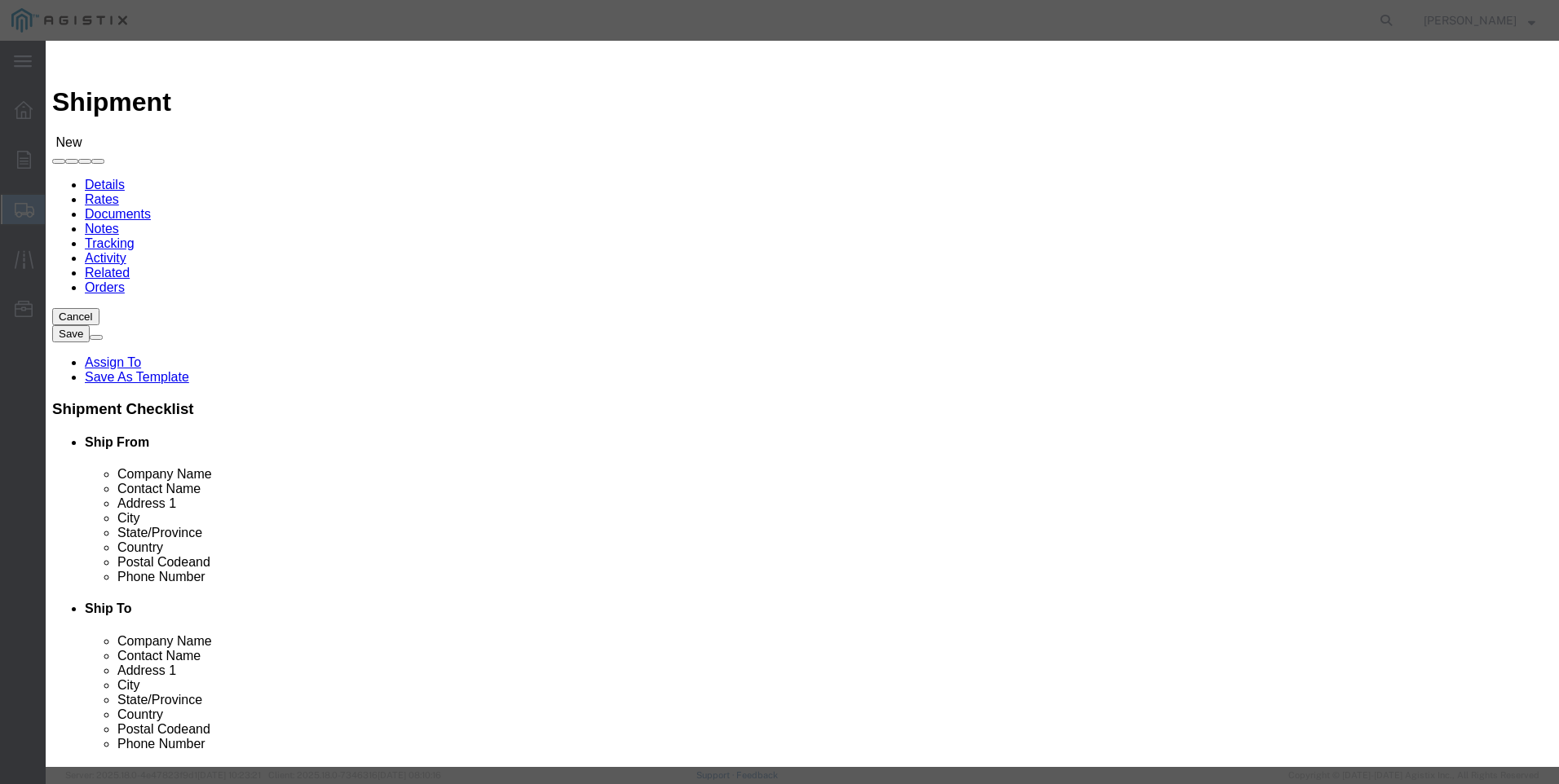
click button "button"
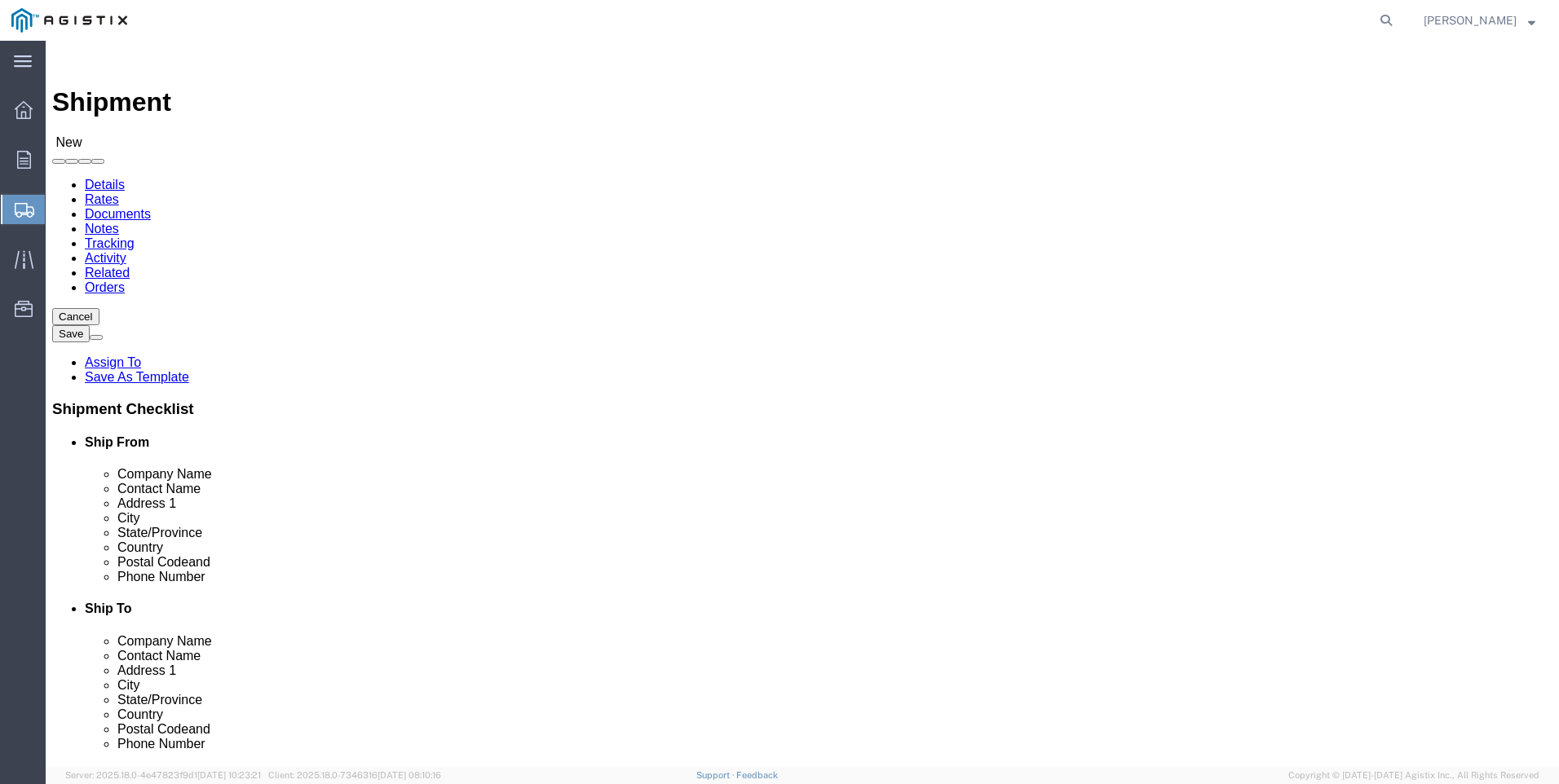
select select "MYPROFILE"
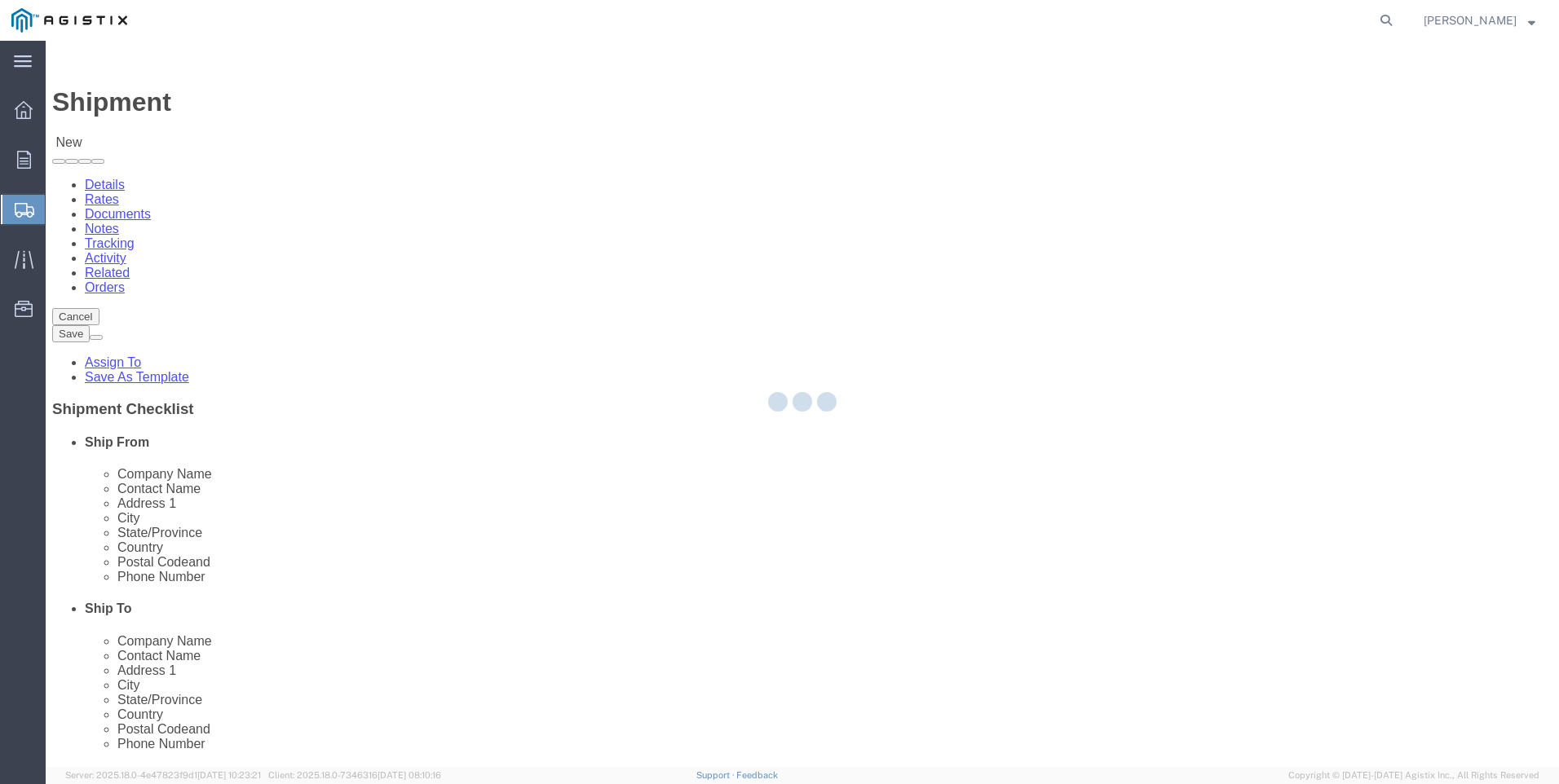
select select "CA"
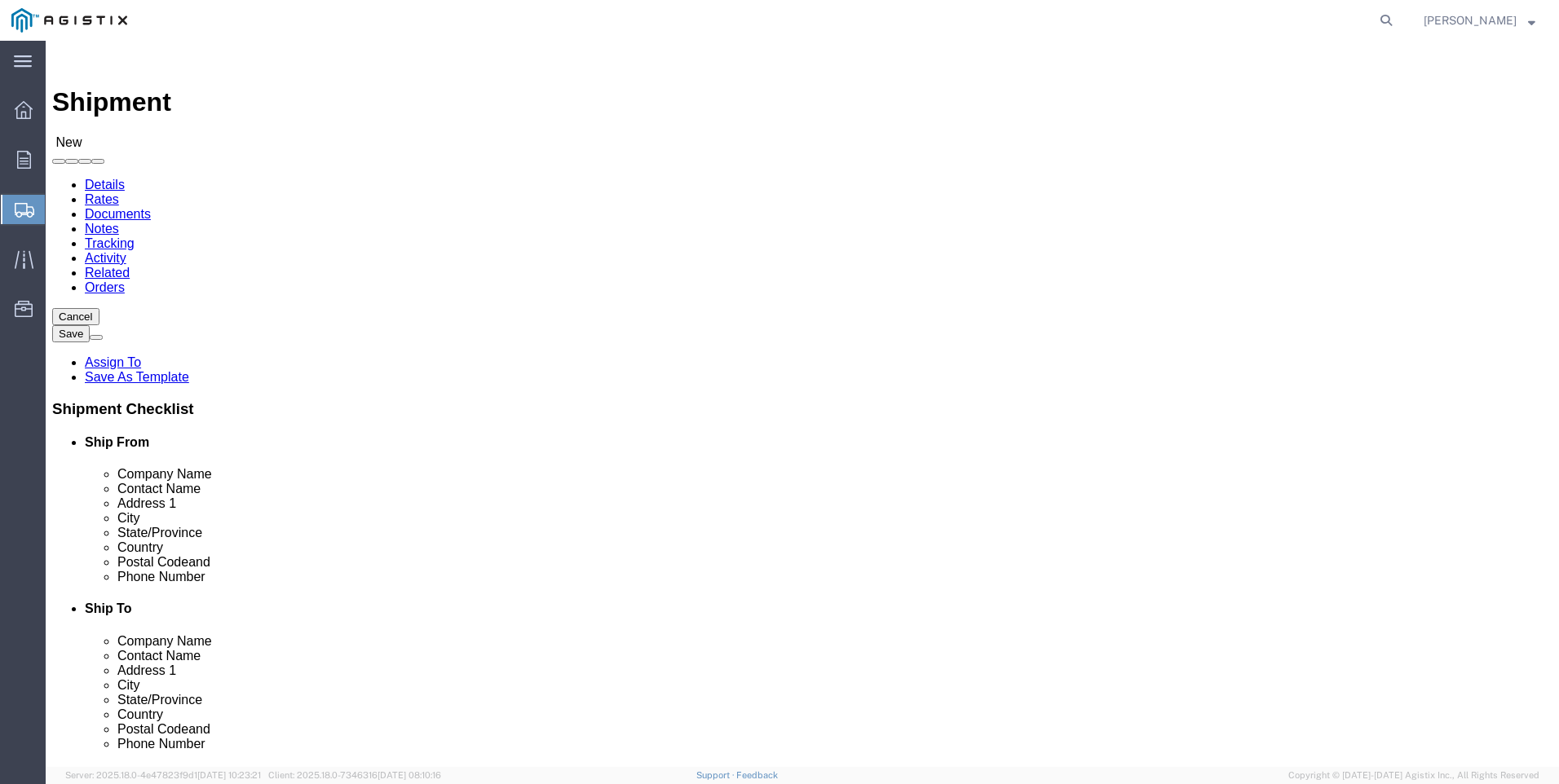
click select "Select All Others [GEOGRAPHIC_DATA] [GEOGRAPHIC_DATA] [GEOGRAPHIC_DATA] [GEOGRA…"
select select "19740"
click select "Select All Others [GEOGRAPHIC_DATA] [GEOGRAPHIC_DATA] [GEOGRAPHIC_DATA] [GEOGRA…"
click span
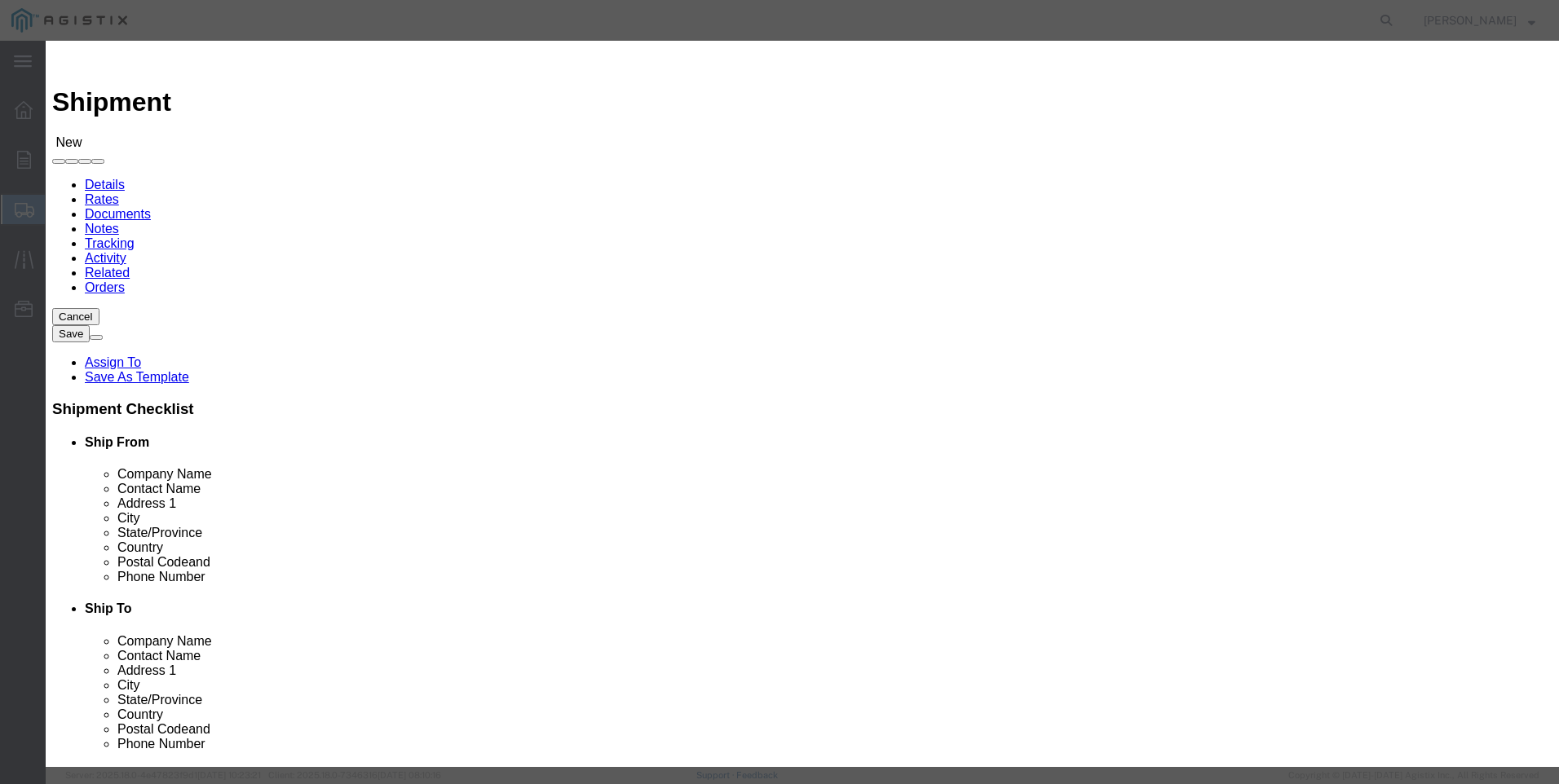
drag, startPoint x: 509, startPoint y: 150, endPoint x: 487, endPoint y: 163, distance: 25.6
click select "Search by Address Book Name City Company Name Contact Name Country CustomerAlia…"
select select "city"
click select "Search by Address Book Name City Company Name Contact Name Country CustomerAlia…"
click input "text"
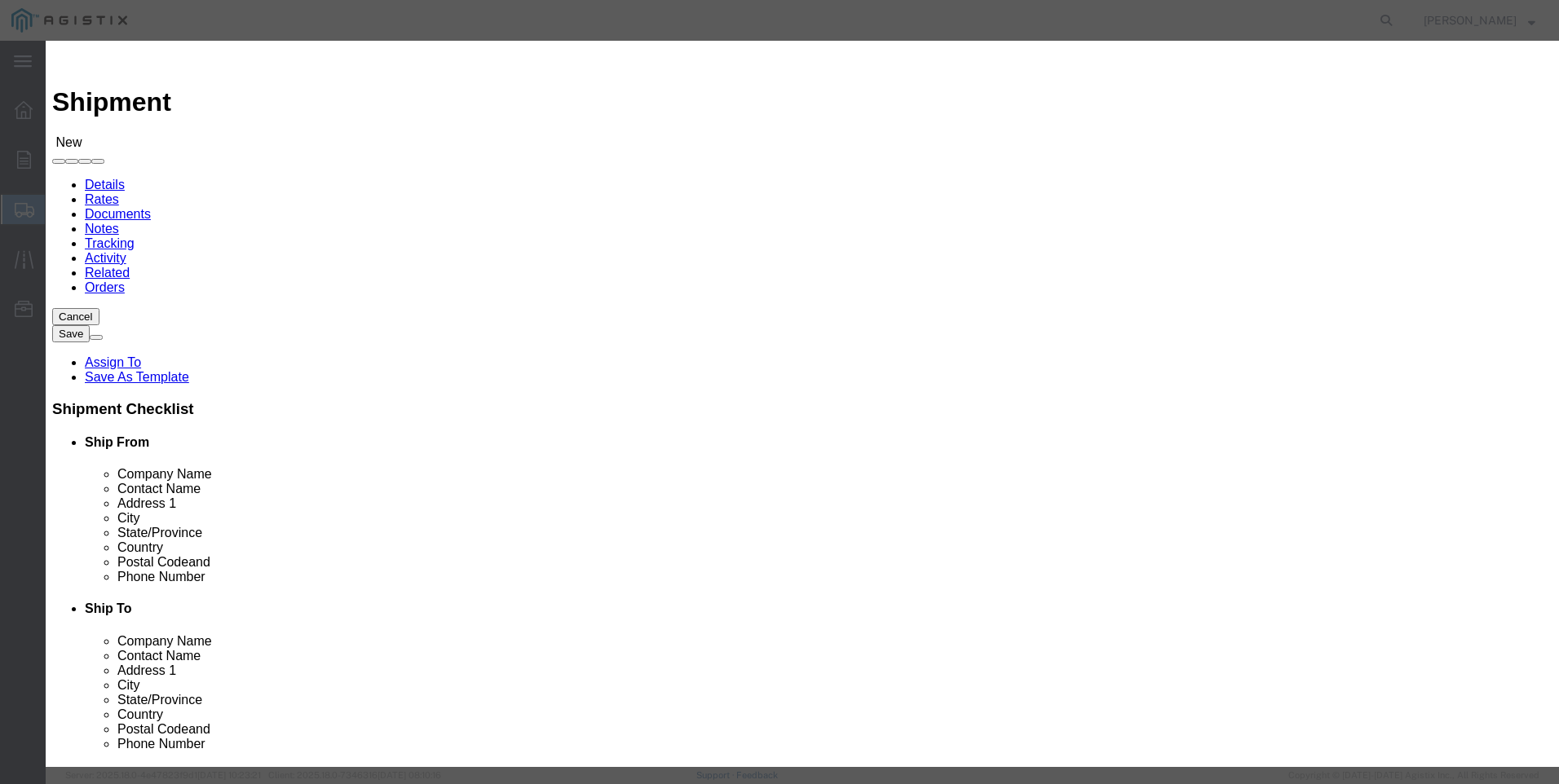
type input "FREMONT"
click icon "button"
click button "Select"
select select "CA"
click button "Close"
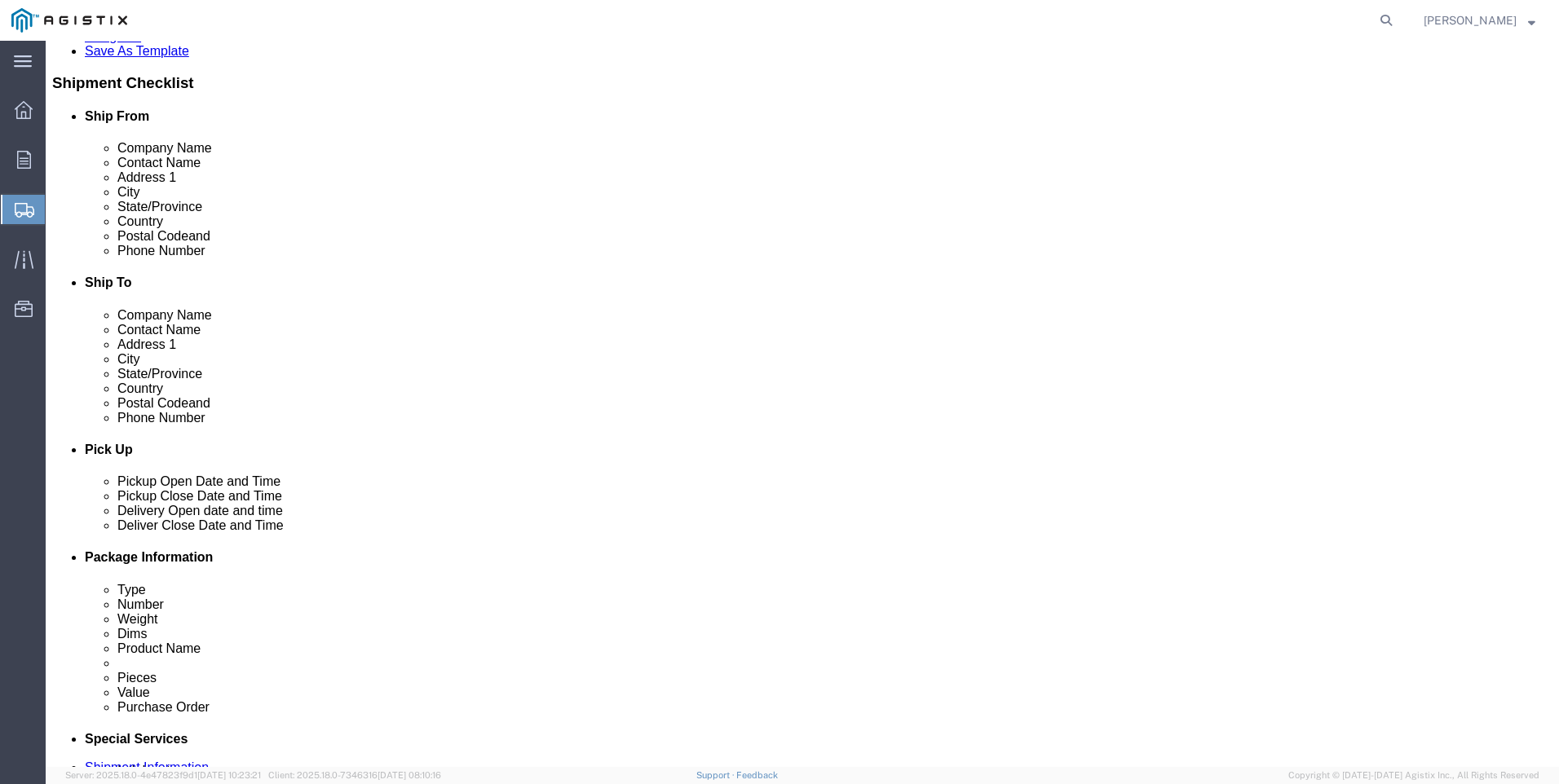
scroll to position [489, 0]
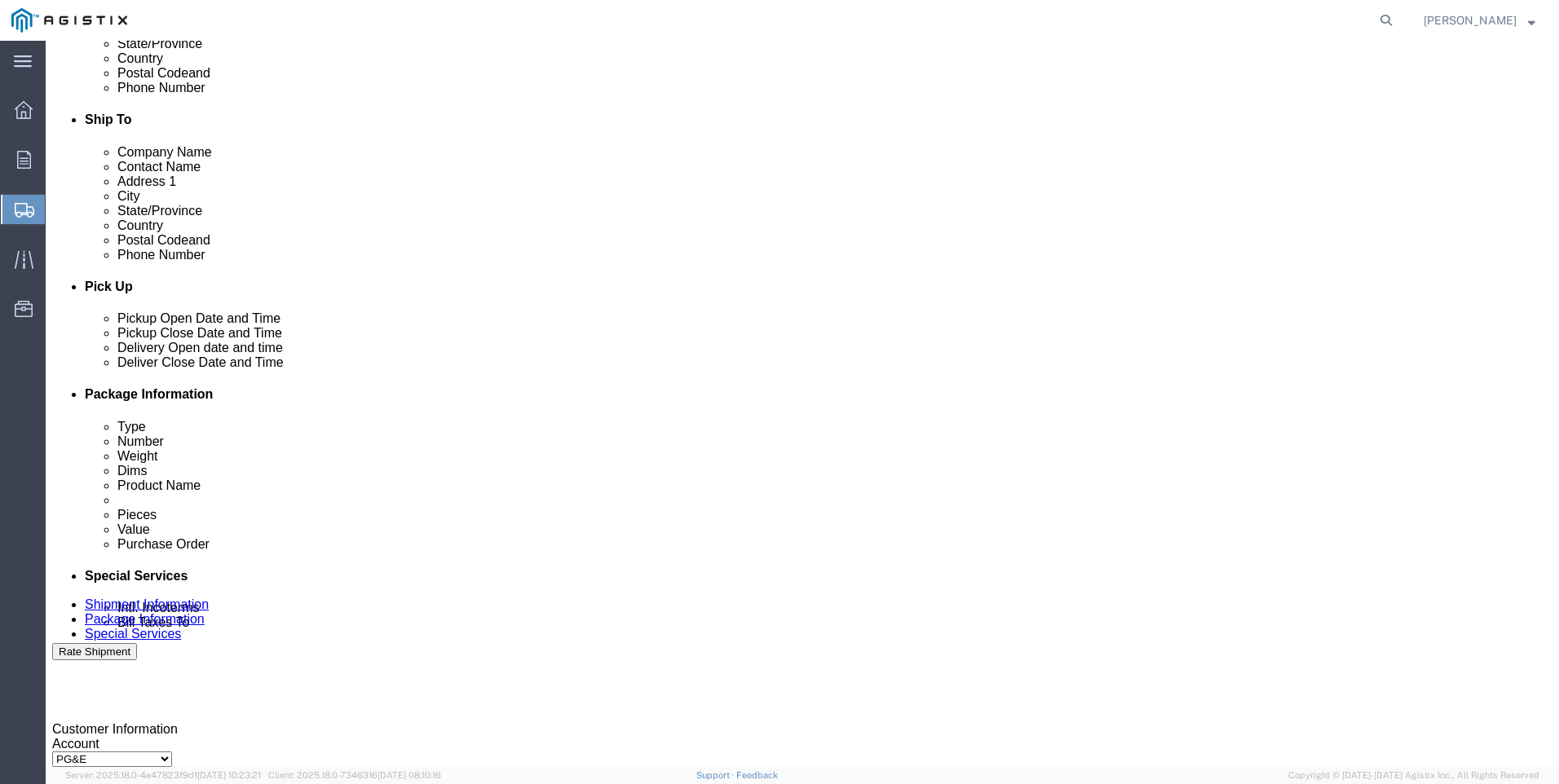
click div
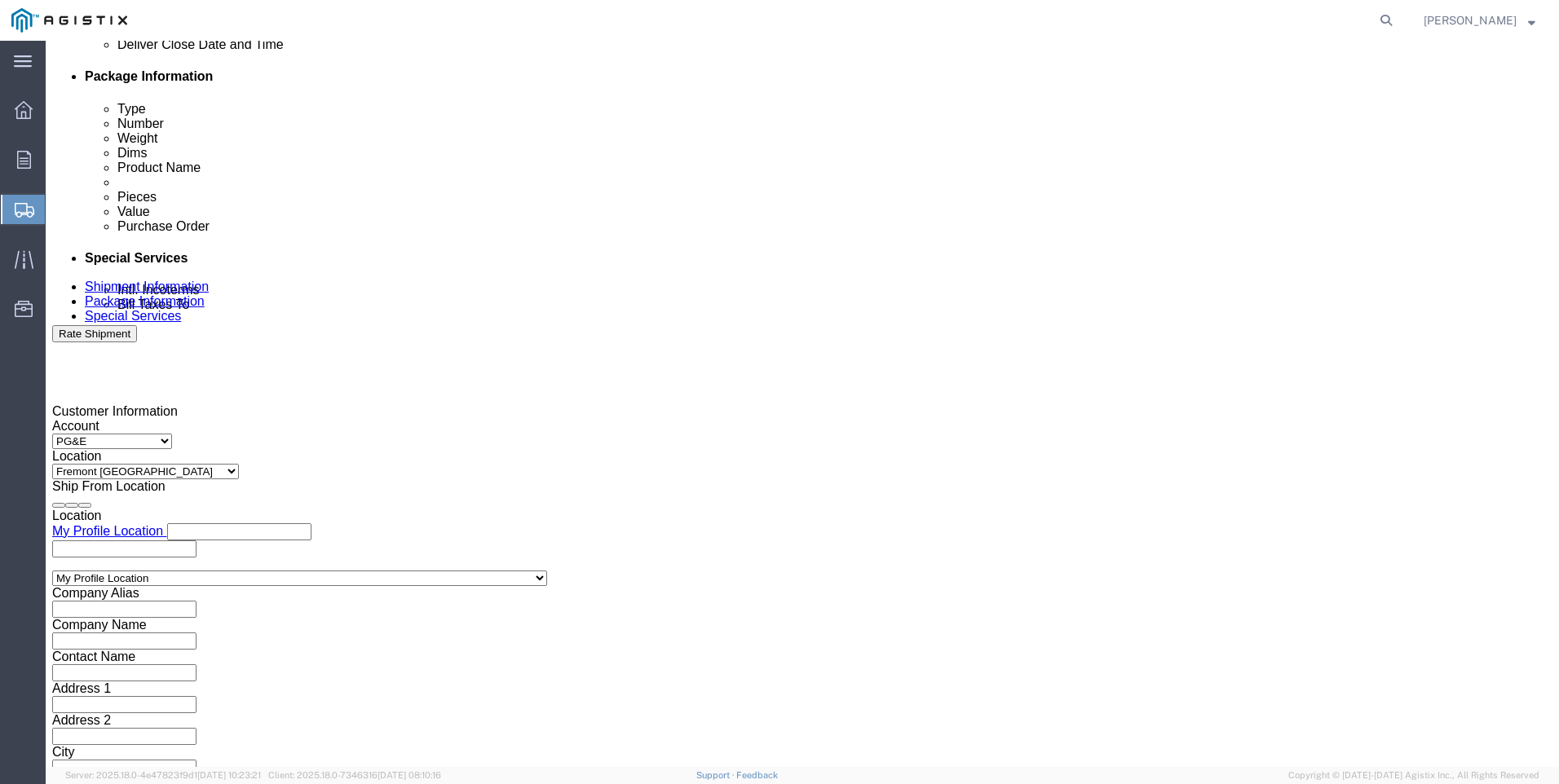
click input "7:00 PM"
type input "7:00 AM"
click button "Apply"
click div
click input "3:00 AM"
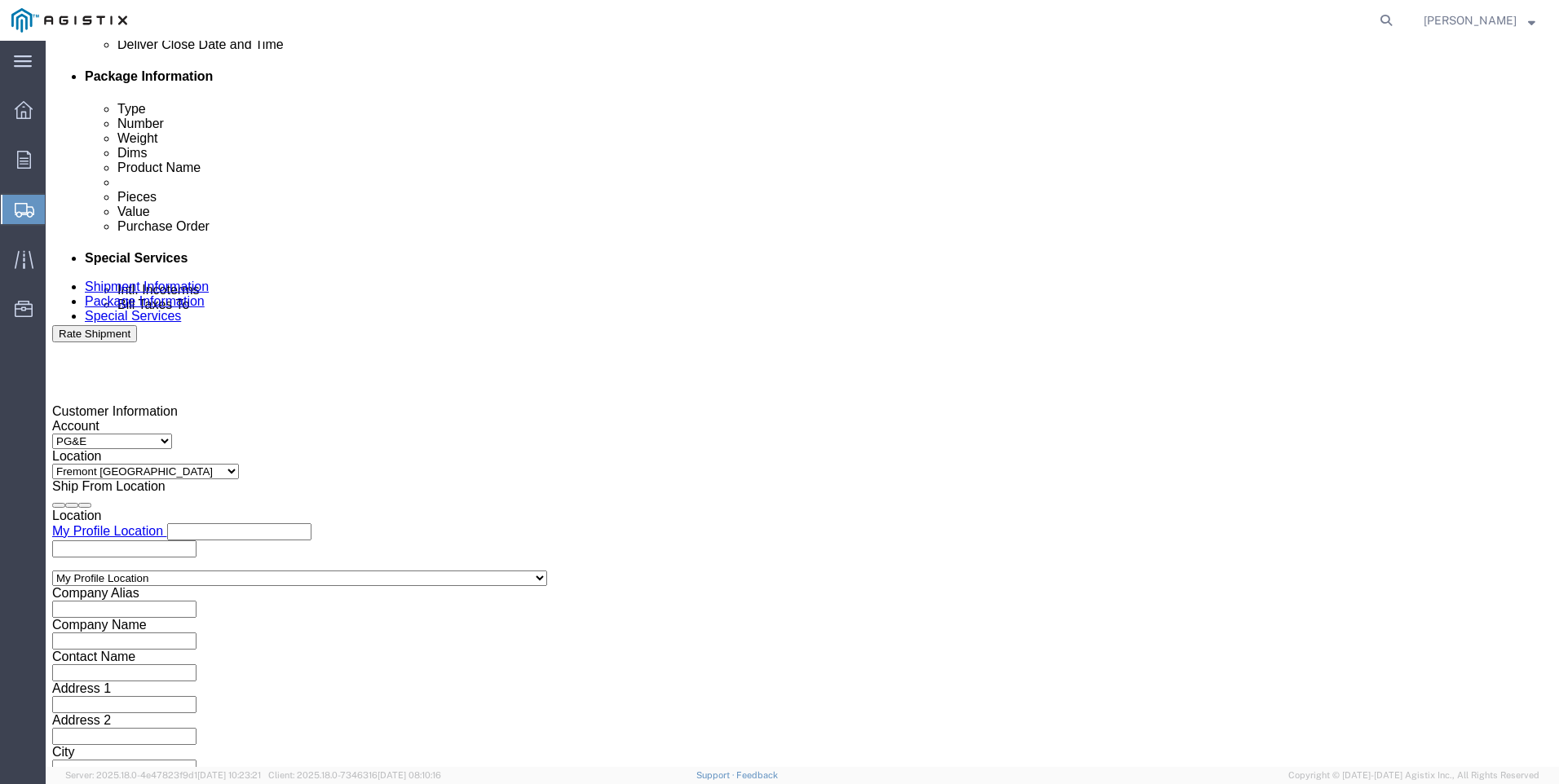
type input "3:00 PM"
click button "Apply"
click input "text"
type input "3501405636"
click select "Select Account Type Activity ID Airline Appointment Number ASN Batch Request # …"
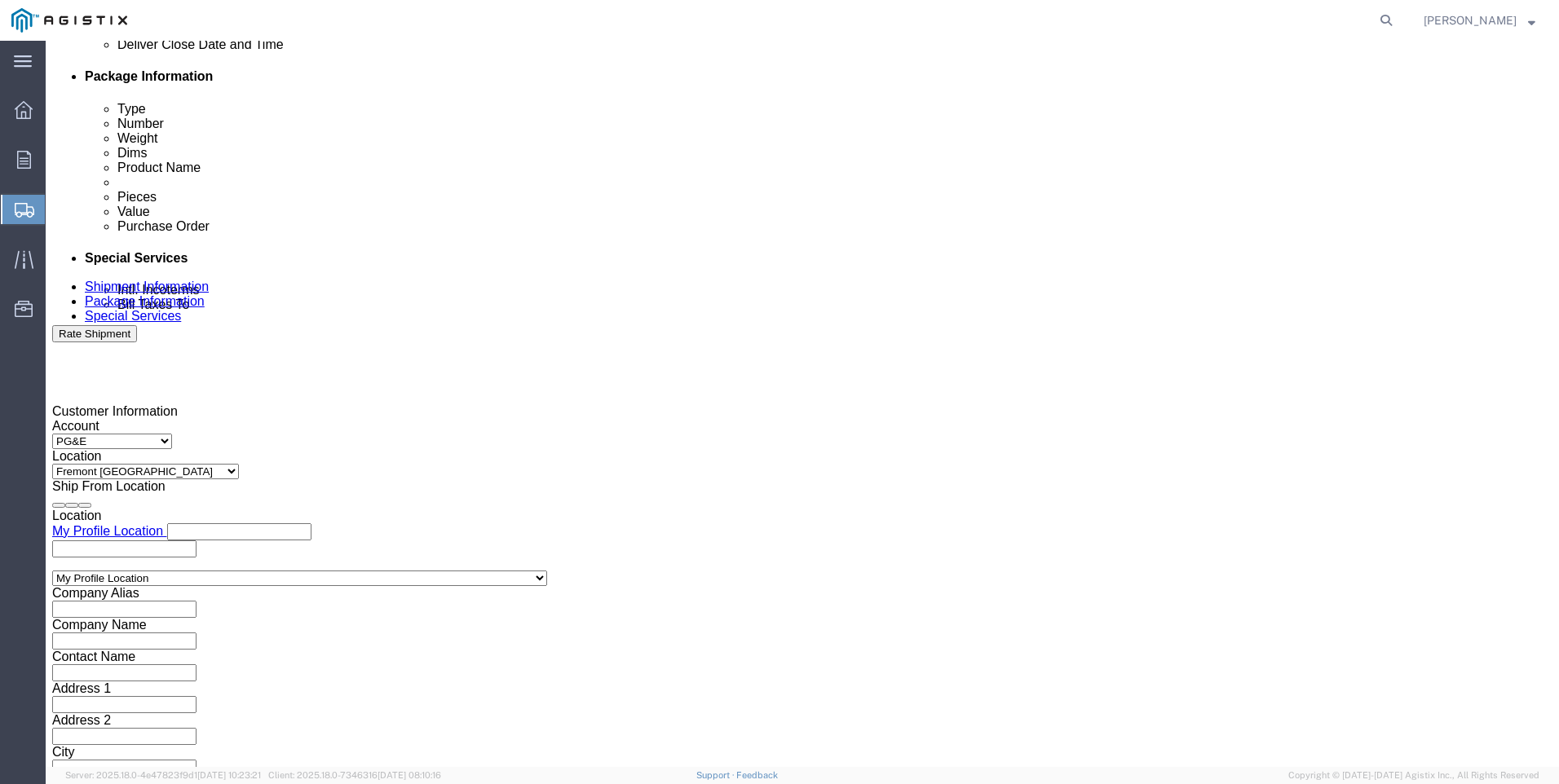
select select "SALEORDR"
click select "Select Account Type Activity ID Airline Appointment Number ASN Batch Request # …"
click input "text"
type input "SO 0053317"
click button "Continue"
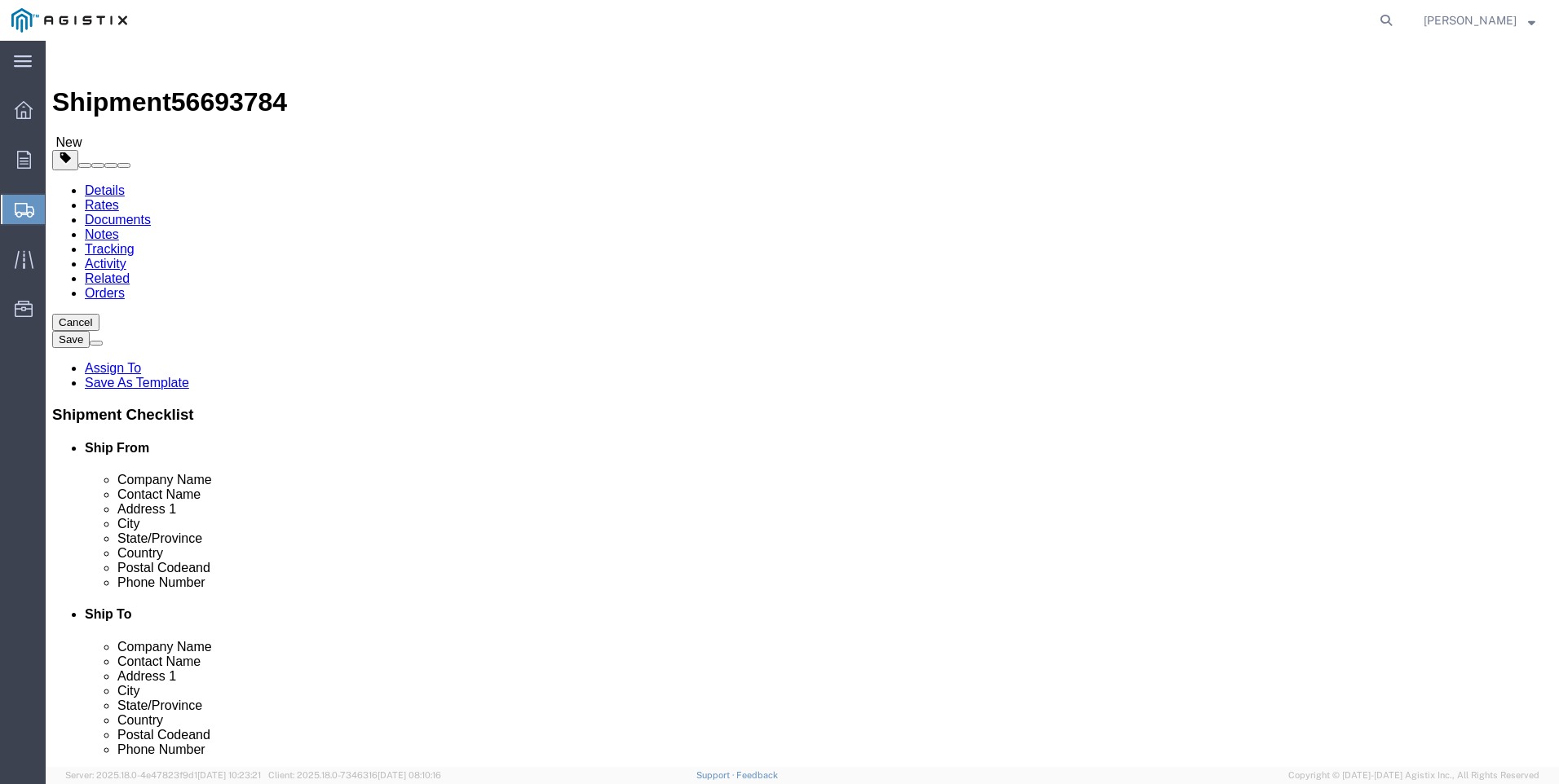
drag, startPoint x: 416, startPoint y: 286, endPoint x: 427, endPoint y: 294, distance: 13.6
click select "Select Bulk Bundle(s) Cardboard Box(es) Carton(s) Crate(s) Drum(s) (Fiberboard)…"
select select "ENV"
click select "Select Bulk Bundle(s) Cardboard Box(es) Carton(s) Crate(s) Drum(s) (Fiberboard)…"
type input "9.50"
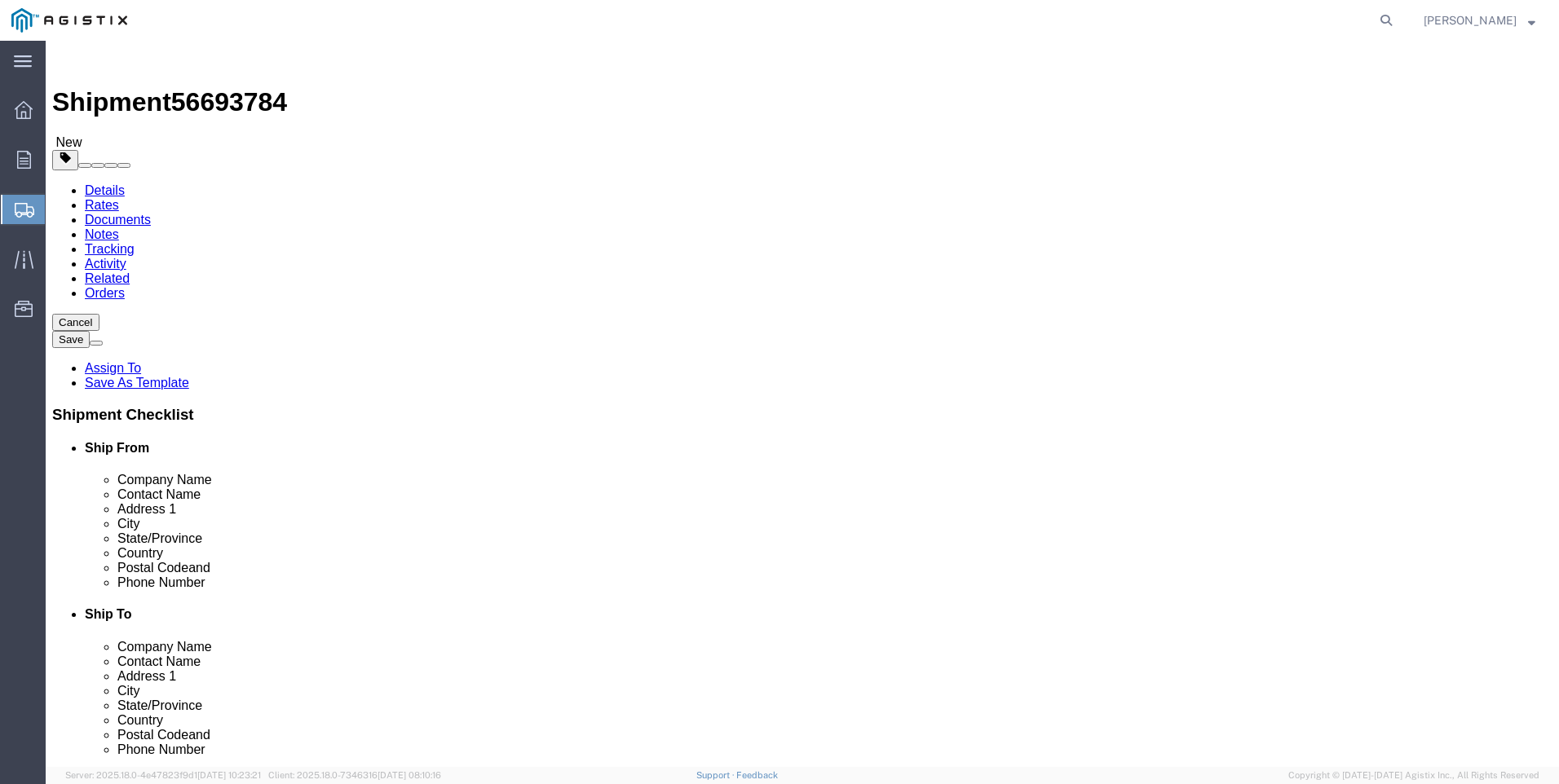
type input "12.50"
type input "0.25"
type input "1"
click select "Select Bulk Bundle(s) Cardboard Box(es) Carton(s) Crate(s) Drum(s) (Fiberboard)…"
select select "YRPK"
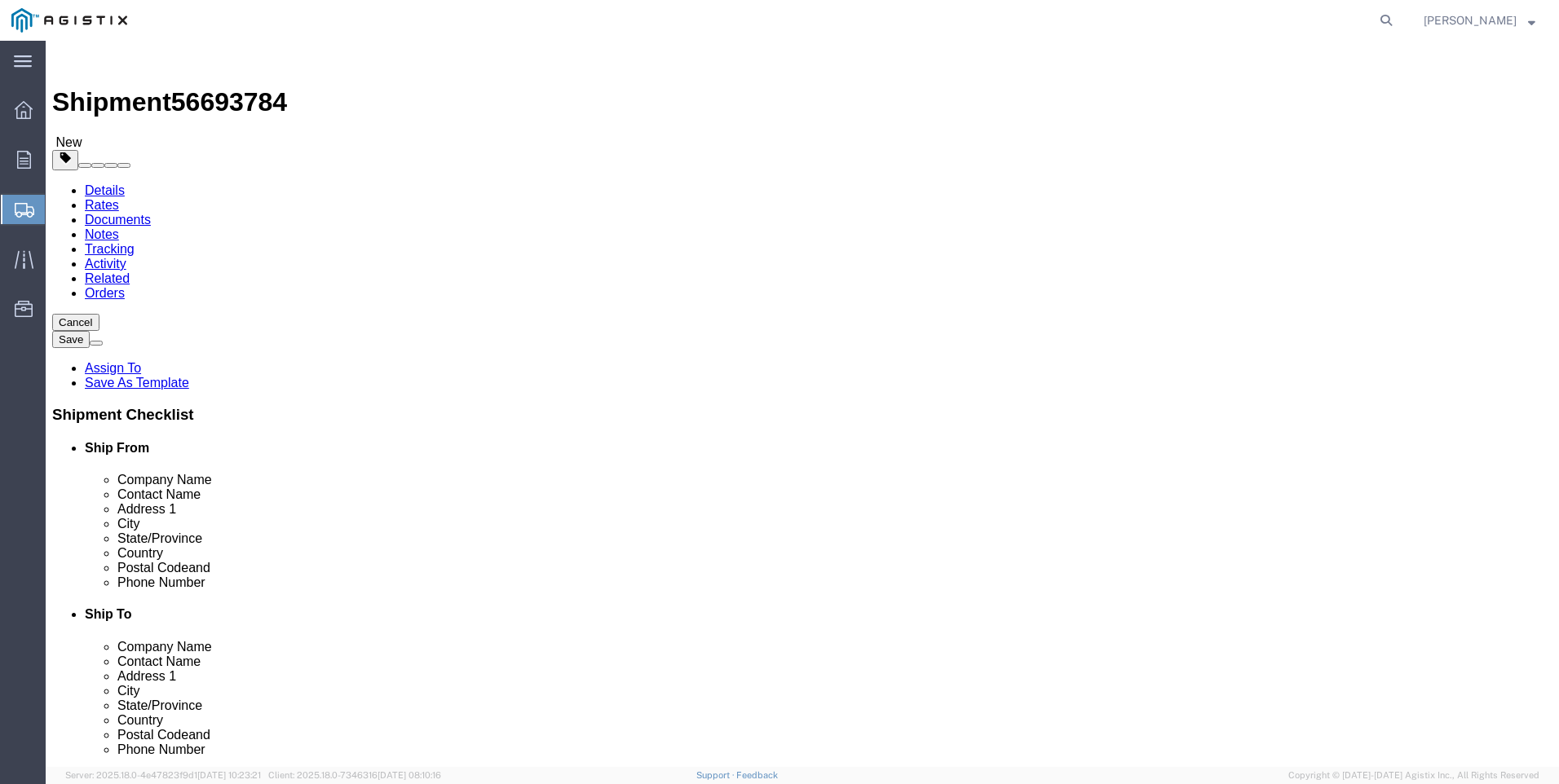
click select "Select Bulk Bundle(s) Cardboard Box(es) Carton(s) Crate(s) Drum(s) (Fiberboard)…"
click link "Add Content"
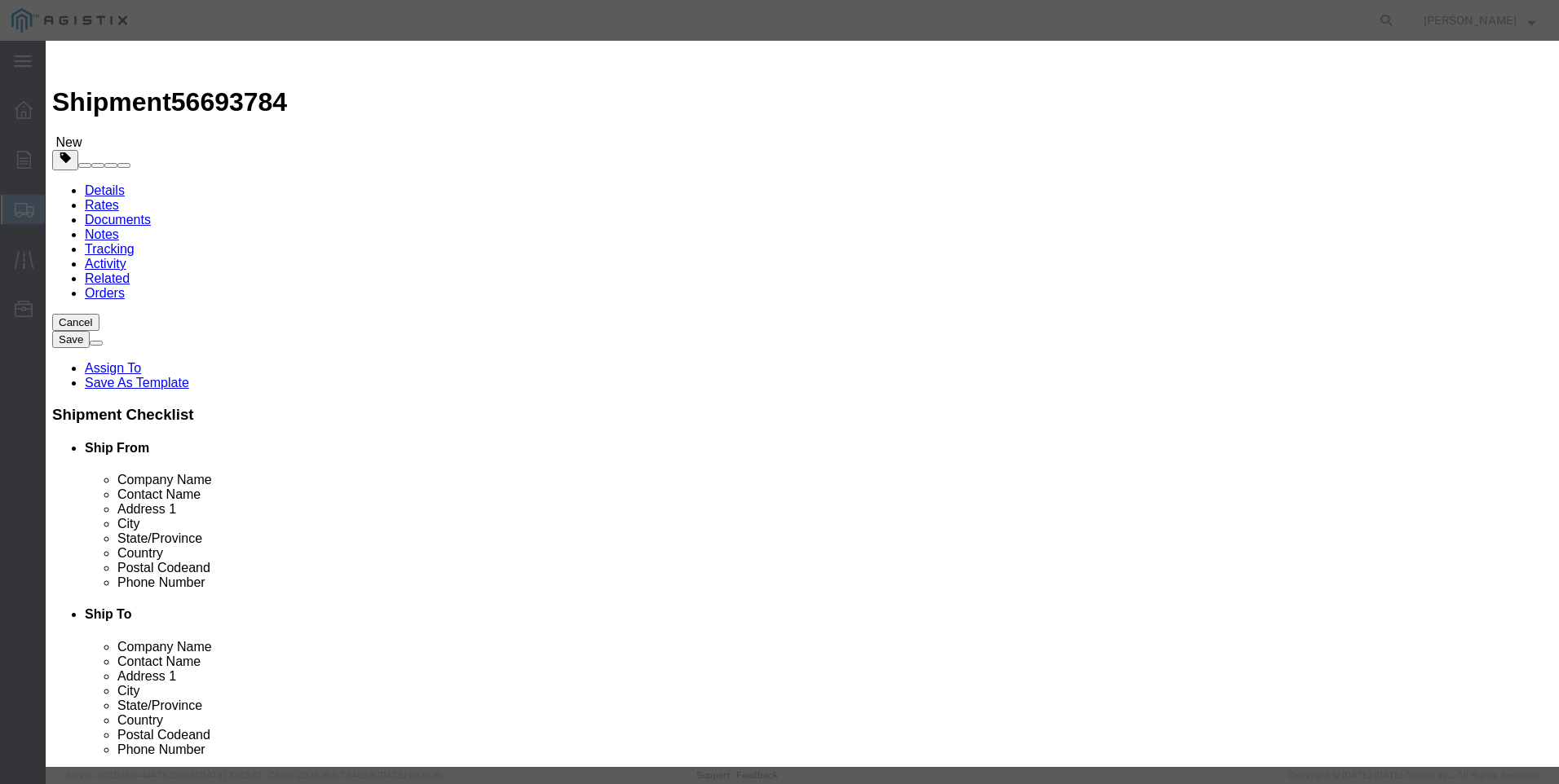
click input "text"
type input "M445971"
click td "Model:"
select select
select select "USD"
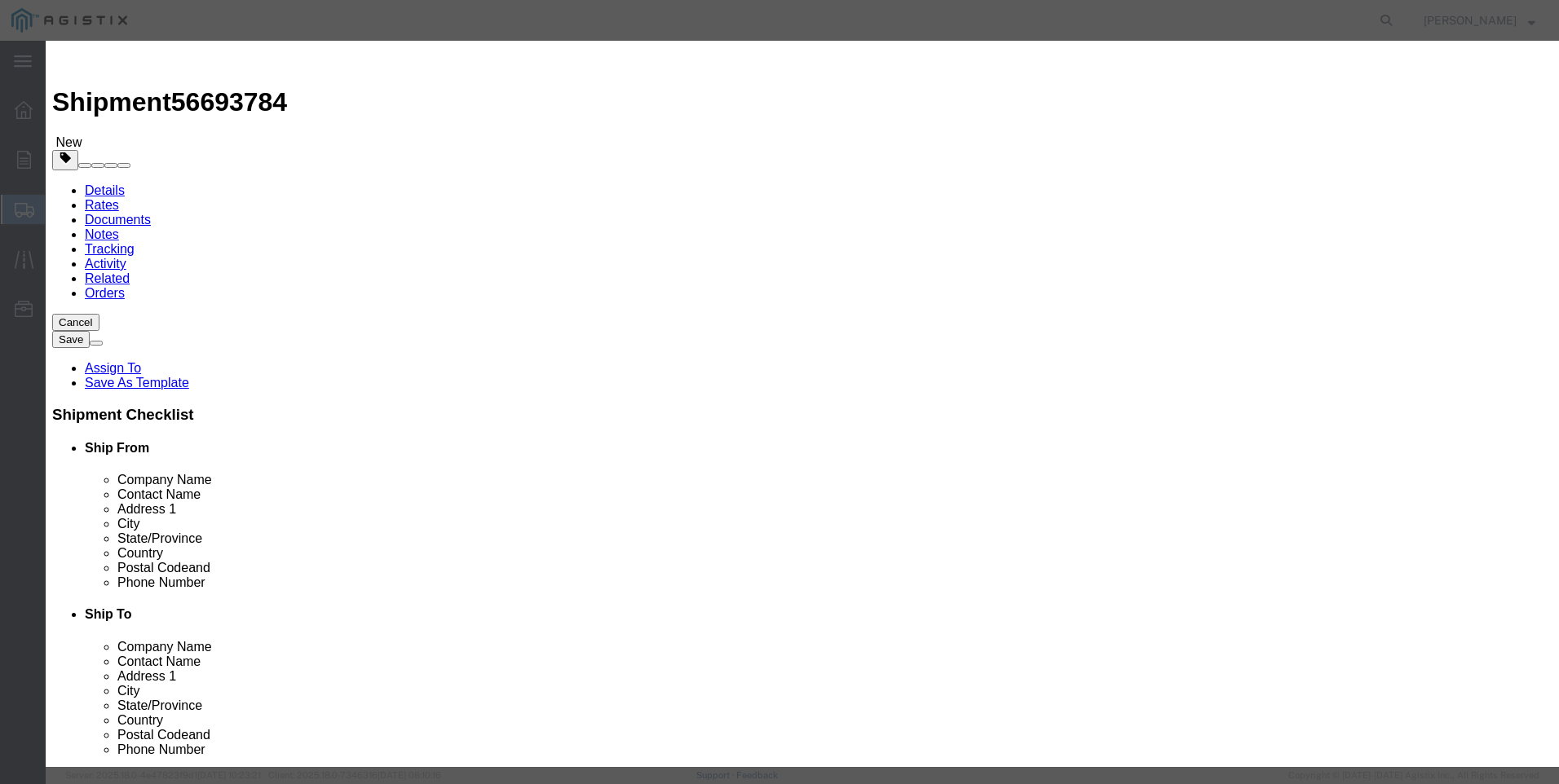
type input "PLUG & STEM #[PHONE_NUMBER]"
type input "M445971"
drag, startPoint x: 389, startPoint y: 128, endPoint x: 322, endPoint y: 128, distance: 67.0
click div "Product Name PLUG & STEM #[PHONE_NUMBER] M445971"
type input "PLUG & STEM #[PHONE_NUMBER]"
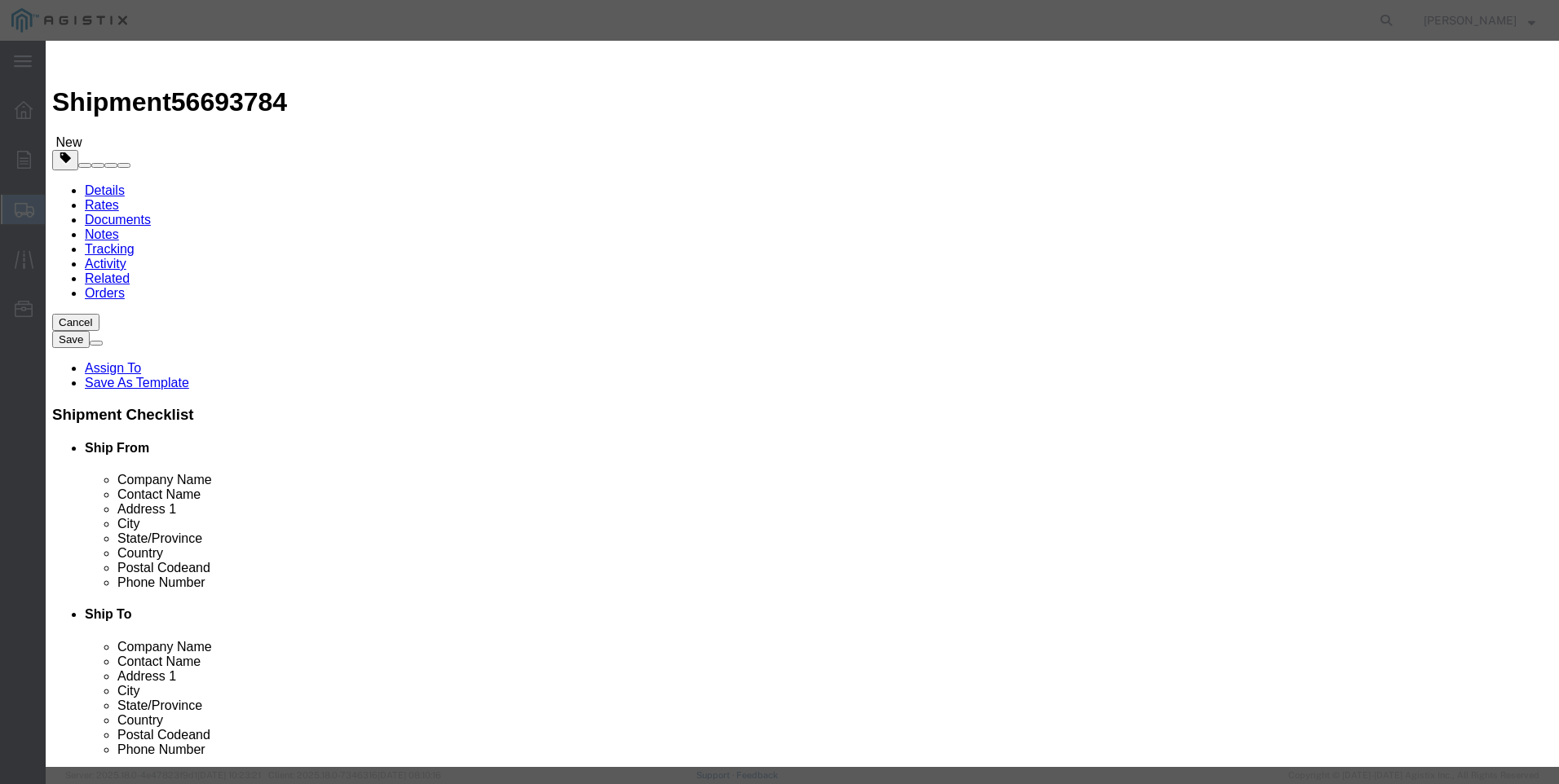
click textarea
paste textarea "PLUG & STEM #[PHONE_NUMBER]"
type textarea "PLUG & STEM #[PHONE_NUMBER]"
drag, startPoint x: 615, startPoint y: 119, endPoint x: -44, endPoint y: 97, distance: 659.4
click html "Shipment 56693784 New Details Rates Documents Notes Tracking Activity Related O…"
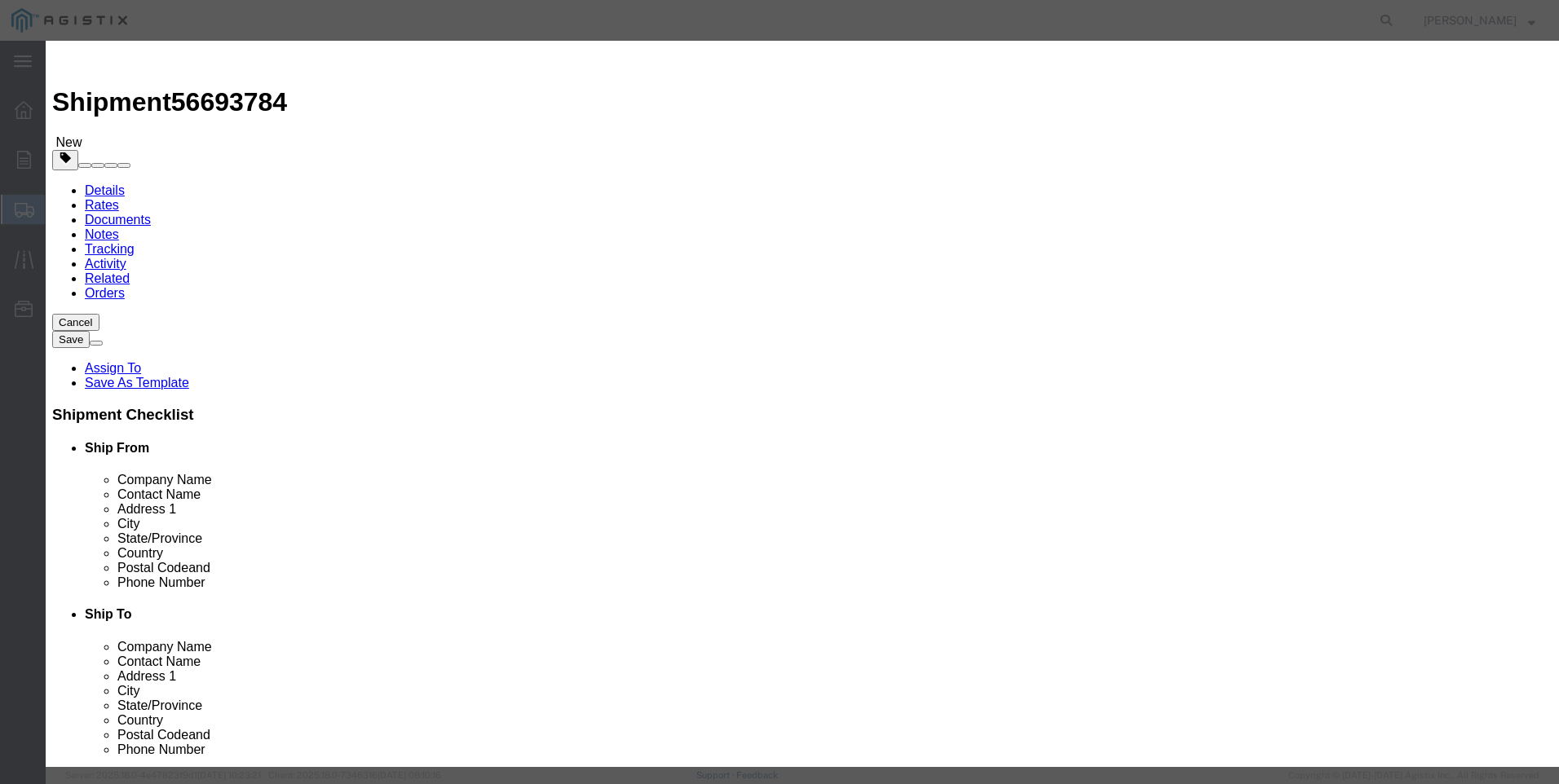
type input "M445971 / [PHONE_NUMBER]"
click input "text"
type input "32"
click input "text"
type input "2016"
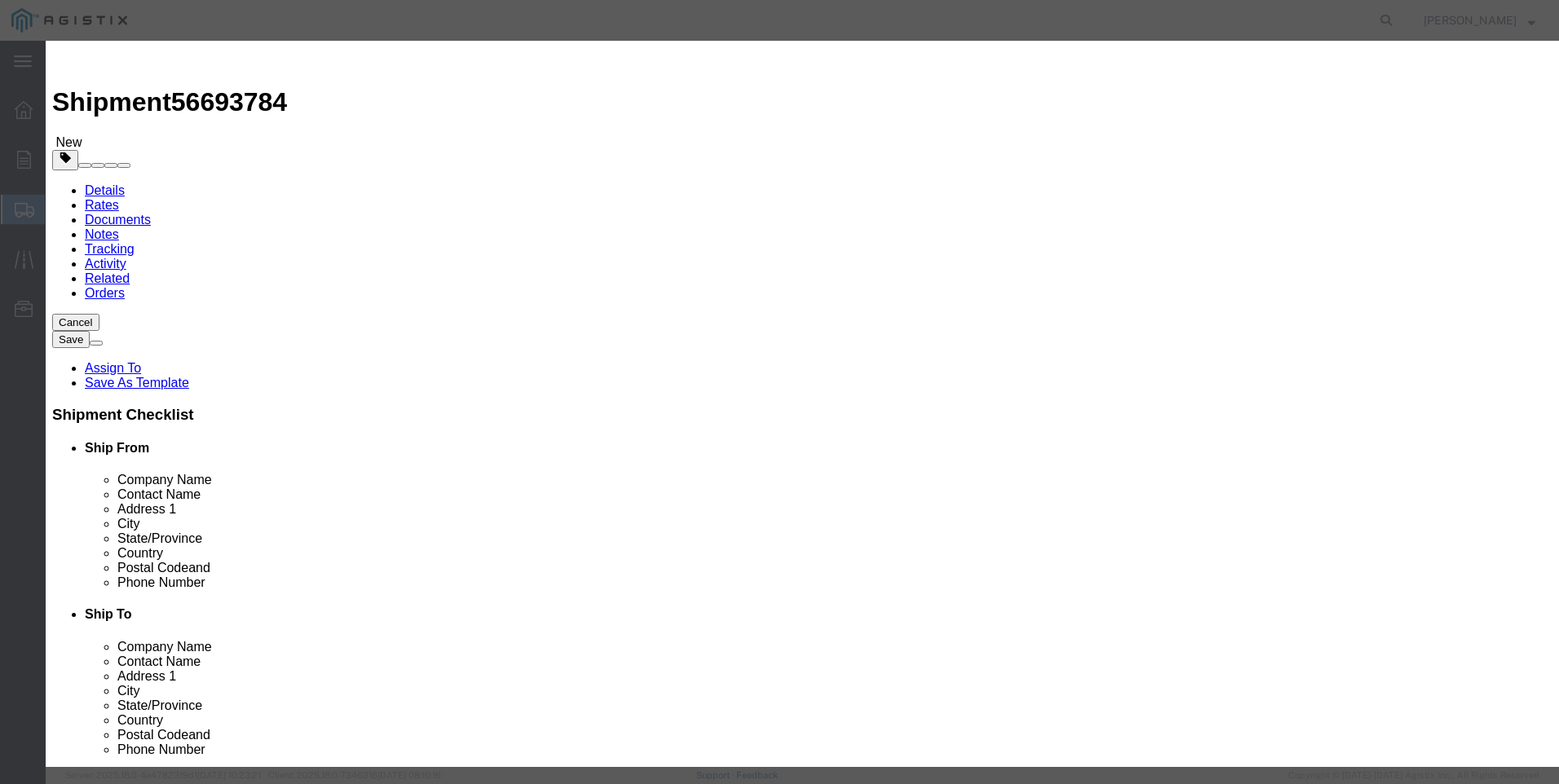
click button "Save & Close"
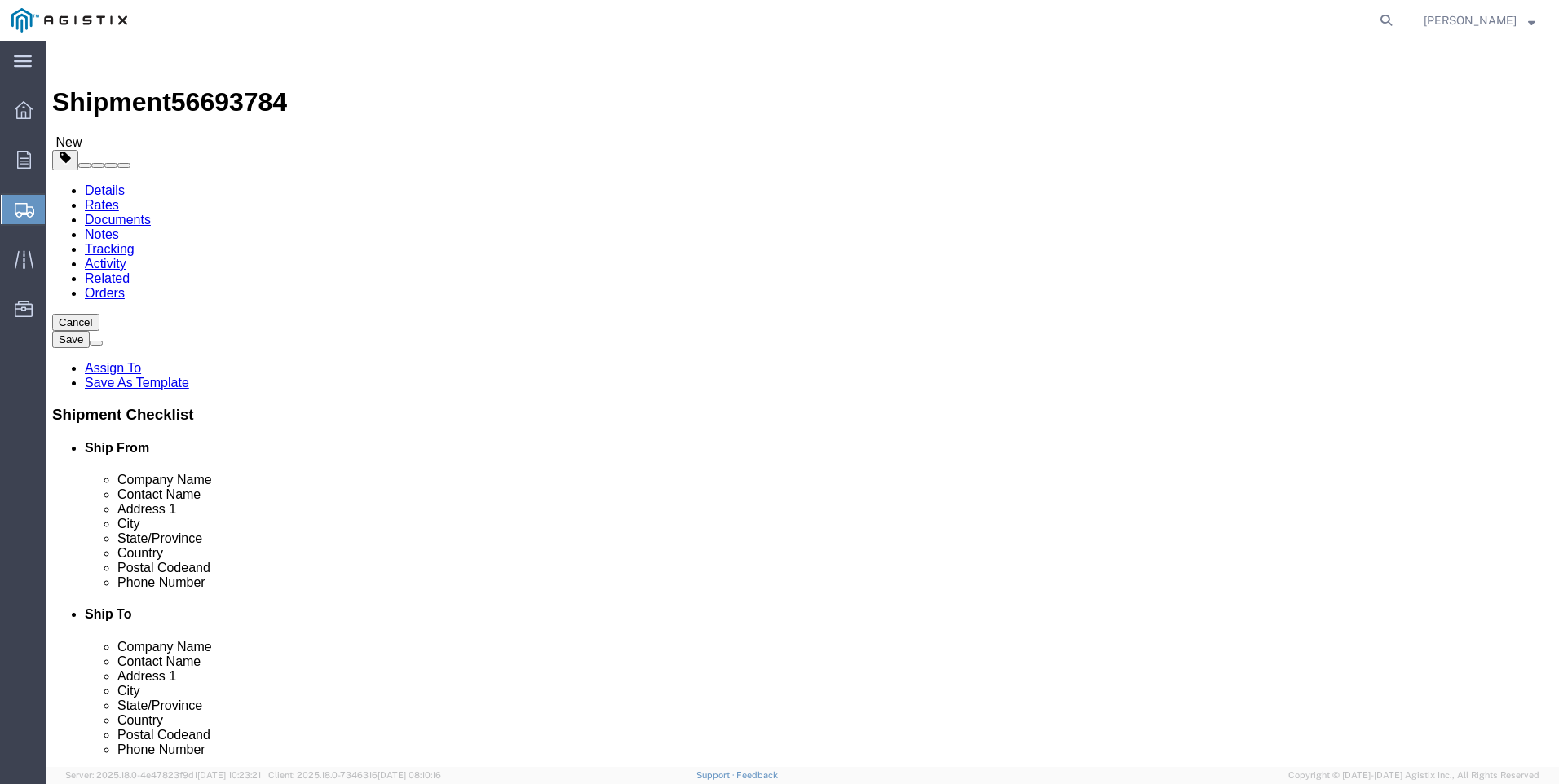
click button "Rate Shipment"
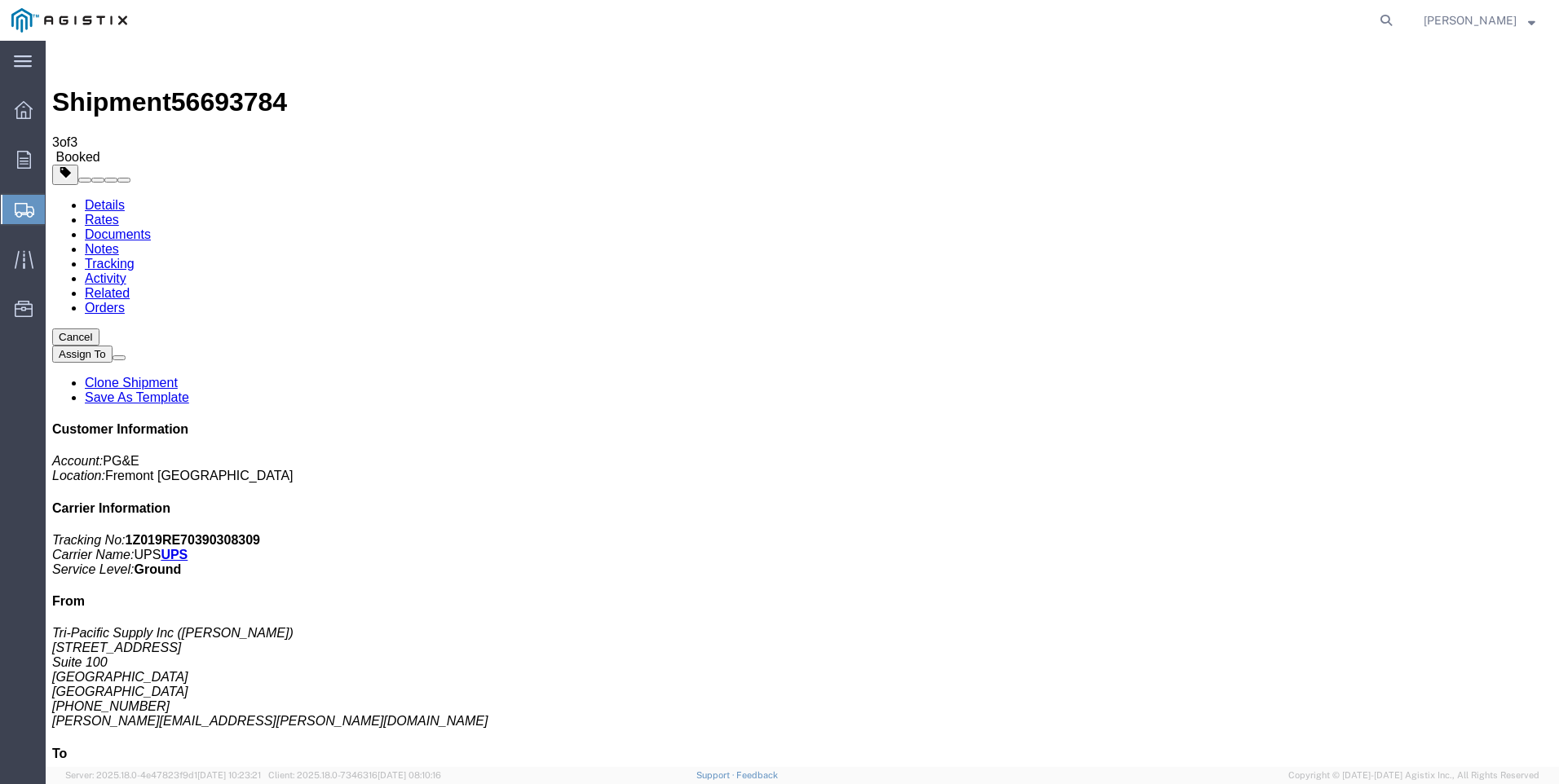
drag, startPoint x: 683, startPoint y: 292, endPoint x: 1102, endPoint y: 347, distance: 422.6
click at [0, 0] on span "Create Shipment" at bounding box center [0, 0] width 0 height 0
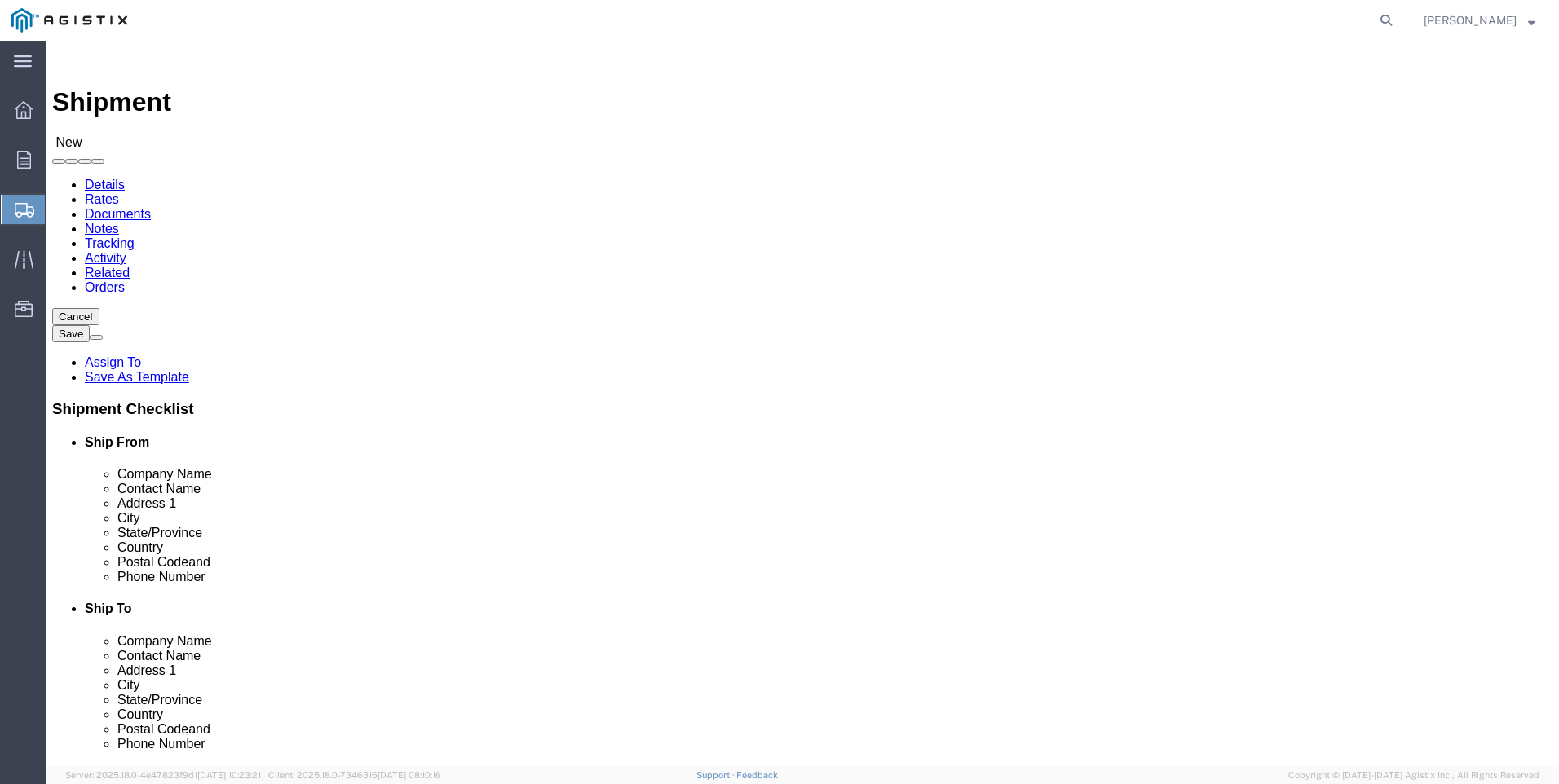
click select "Select PG&E Tri-Pacific Supply Inc"
select select "9596"
click select "Select PG&E Tri-Pacific Supply Inc"
select select
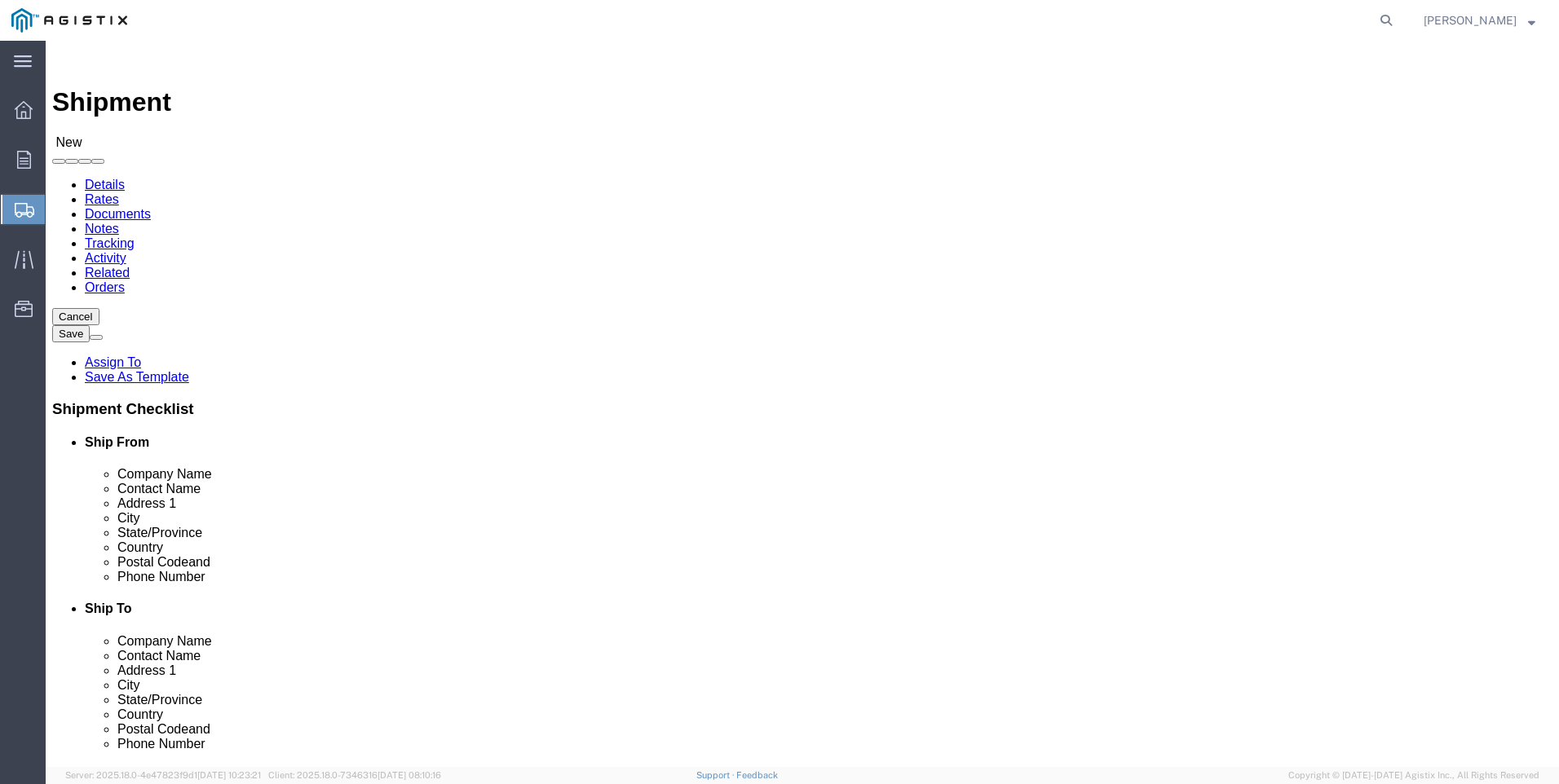
select select "MYPROFILE"
select select "CA"
click select "Select All Others [GEOGRAPHIC_DATA] [GEOGRAPHIC_DATA] [GEOGRAPHIC_DATA] [GEOGRA…"
select select "19740"
click select "Select All Others [GEOGRAPHIC_DATA] [GEOGRAPHIC_DATA] [GEOGRAPHIC_DATA] [GEOGRA…"
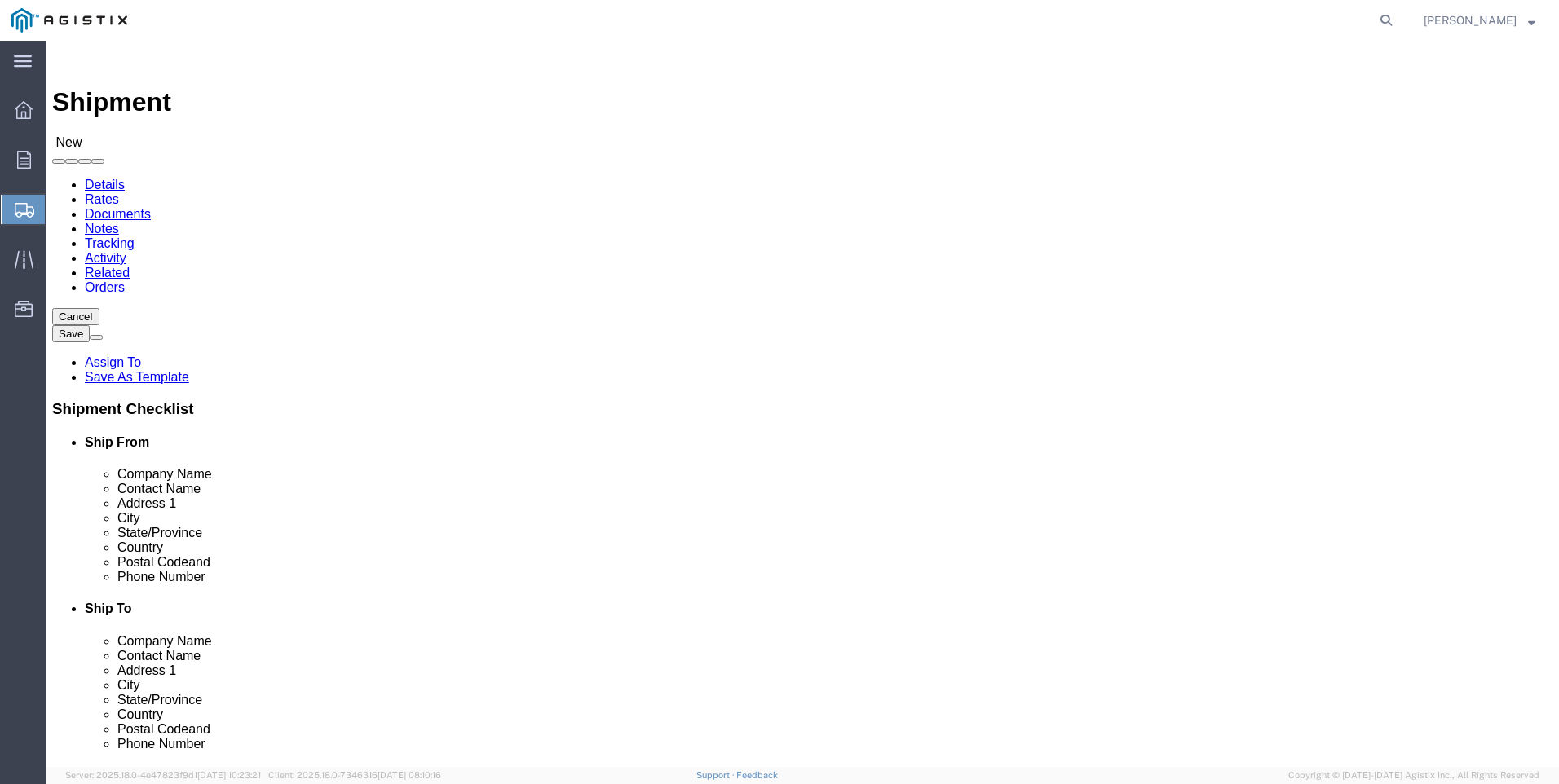
click button
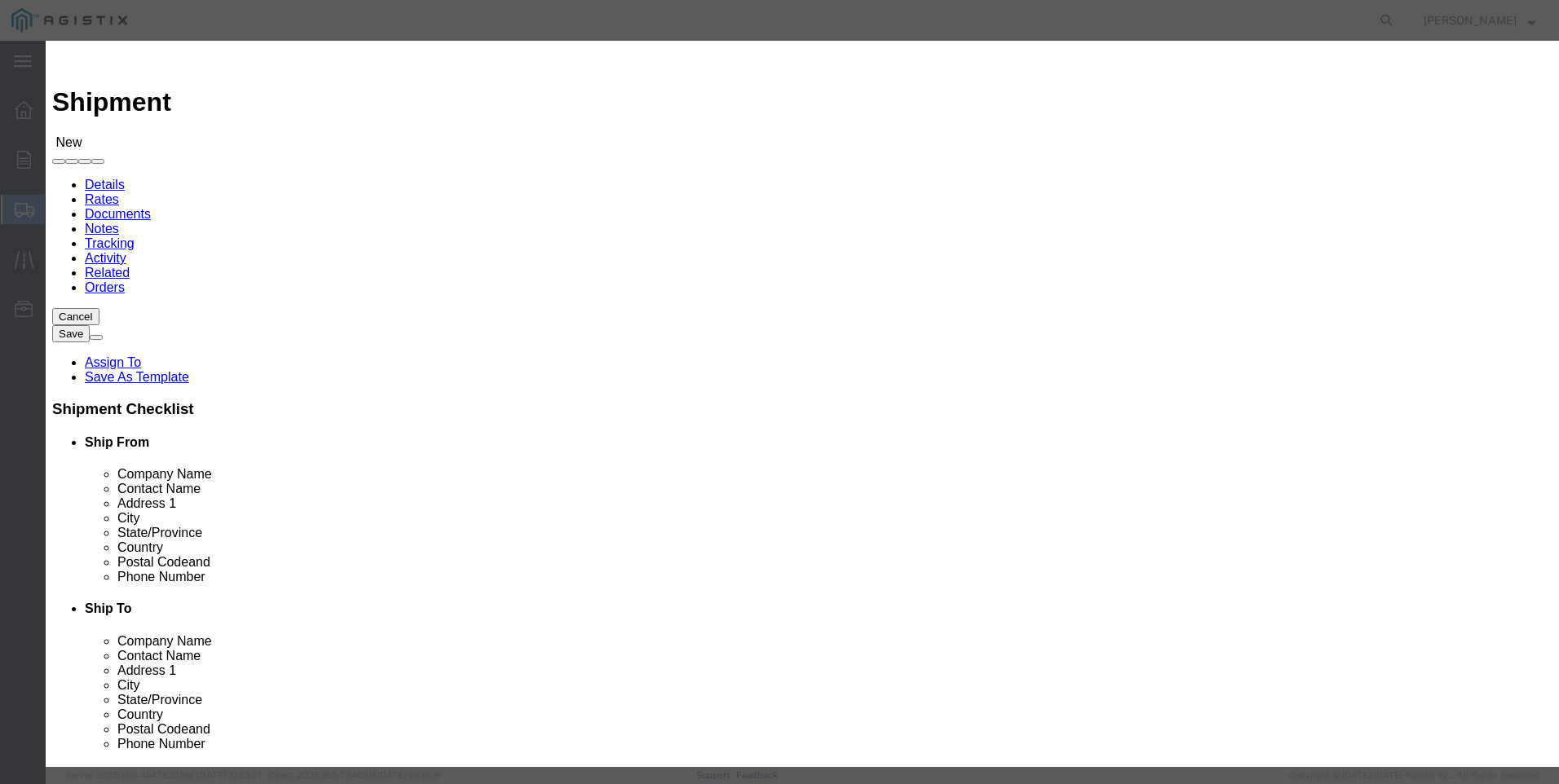
click select "Search by Address Book Name City Company Name Contact Name Country CustomerAlia…"
select select "city"
click select "Search by Address Book Name City Company Name Contact Name Country CustomerAlia…"
click input "text"
type input "FREMONT"
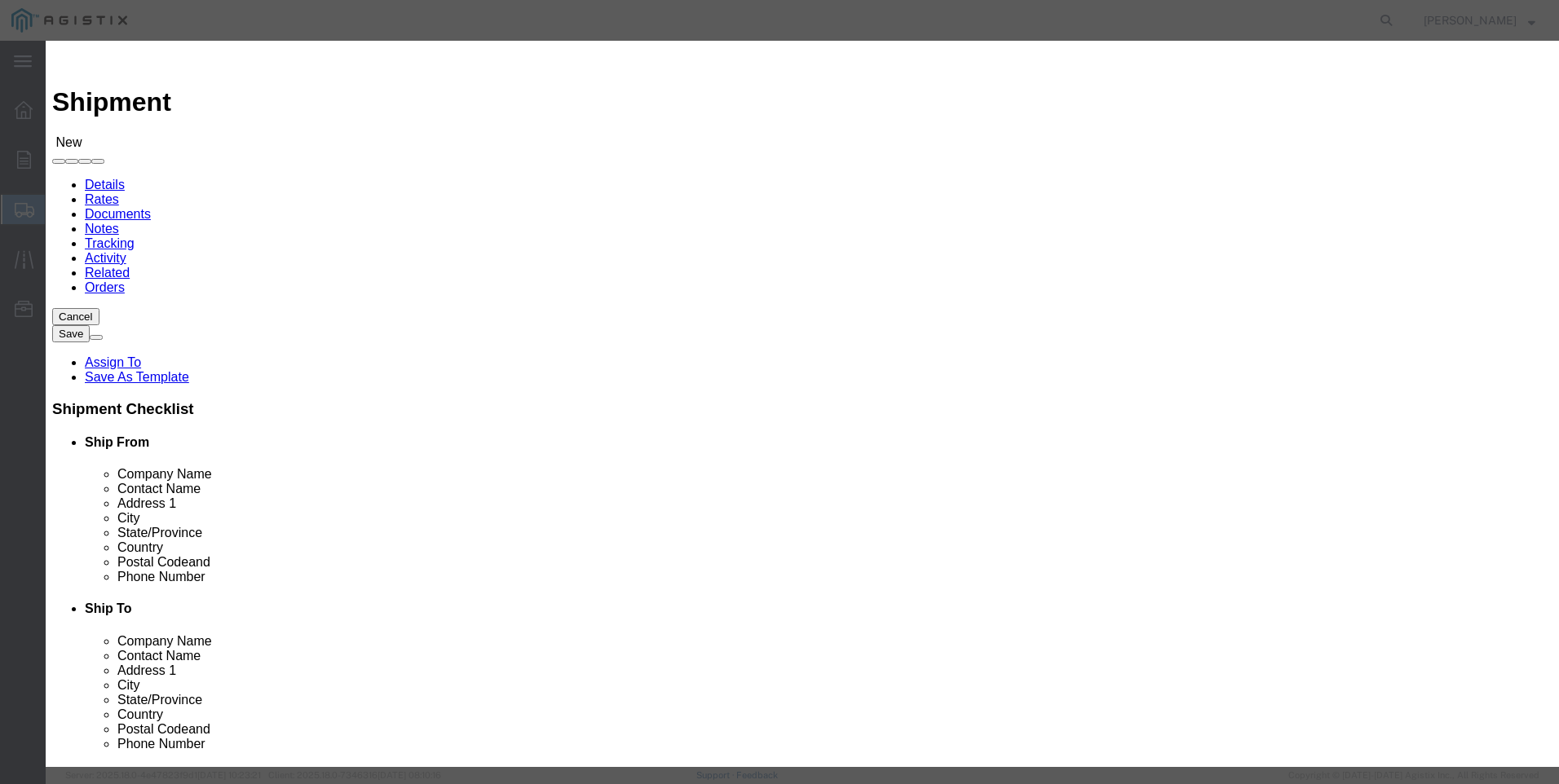
click button "button"
click button "Select"
select select "CA"
drag, startPoint x: 1169, startPoint y: 563, endPoint x: 1143, endPoint y: 556, distance: 26.9
click button "Close"
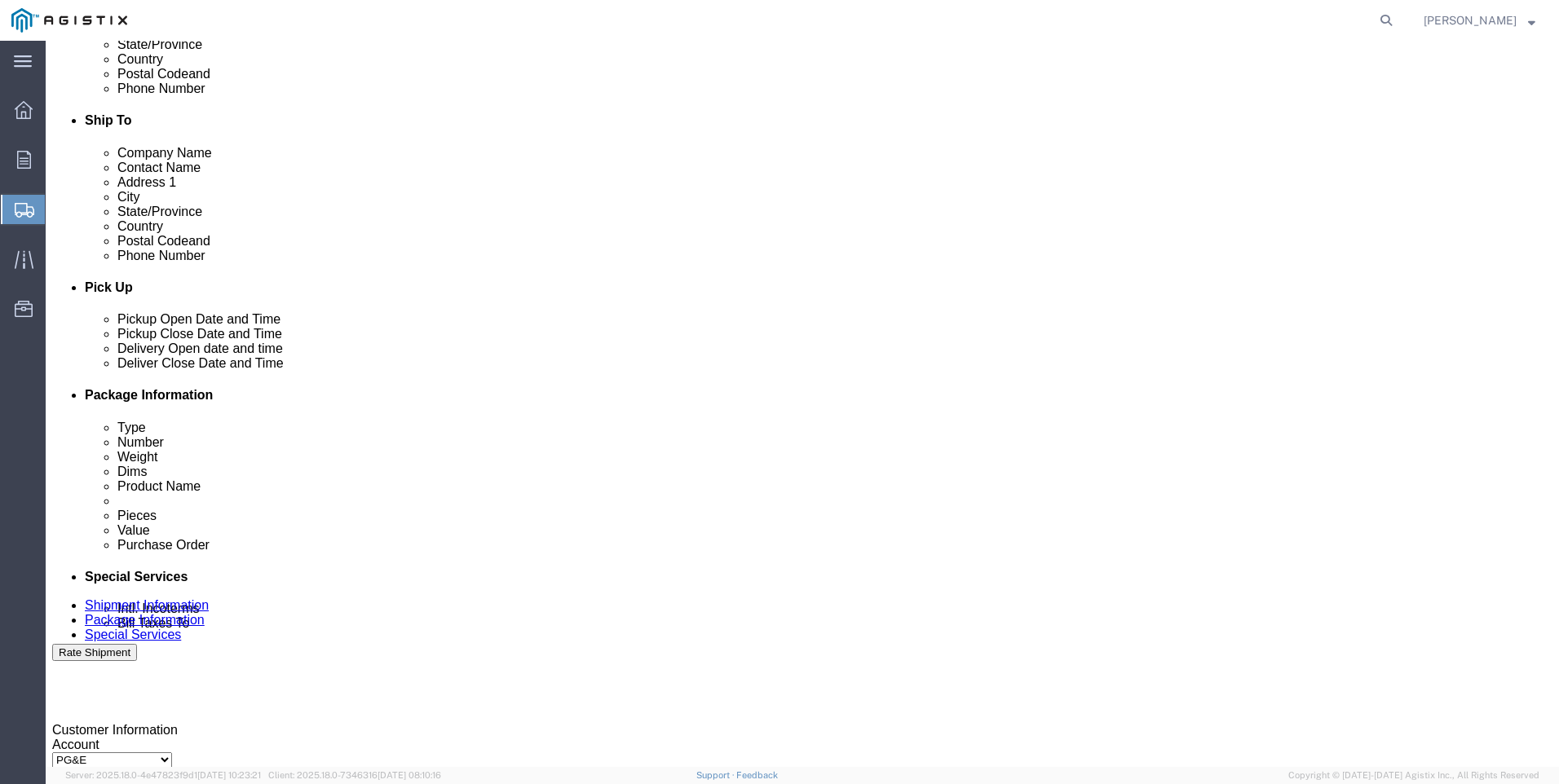
scroll to position [489, 0]
click div
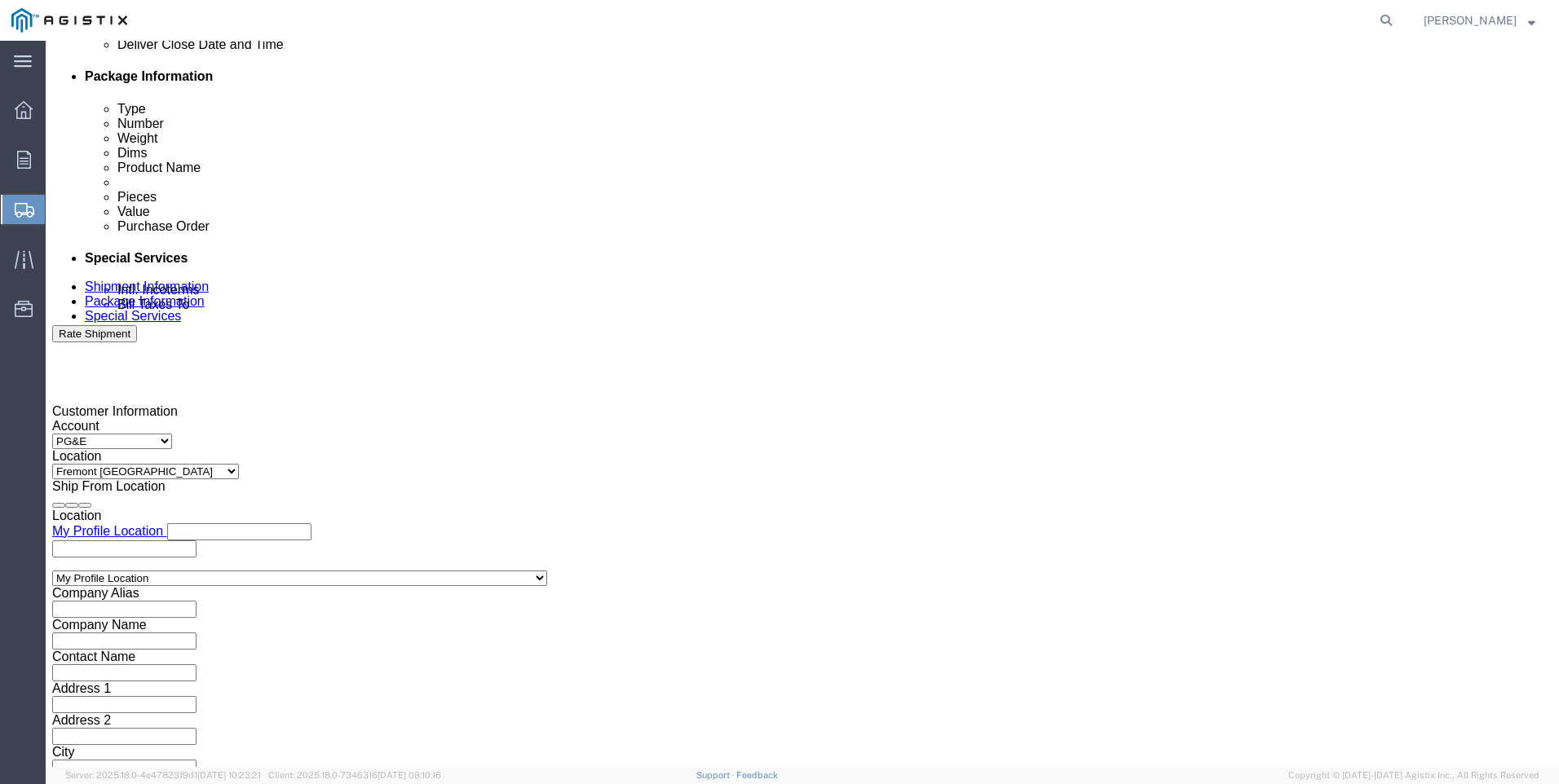
click input "5:00 PM"
click input "7:00 PM"
type input "7:00 AM"
click button "Apply"
click div
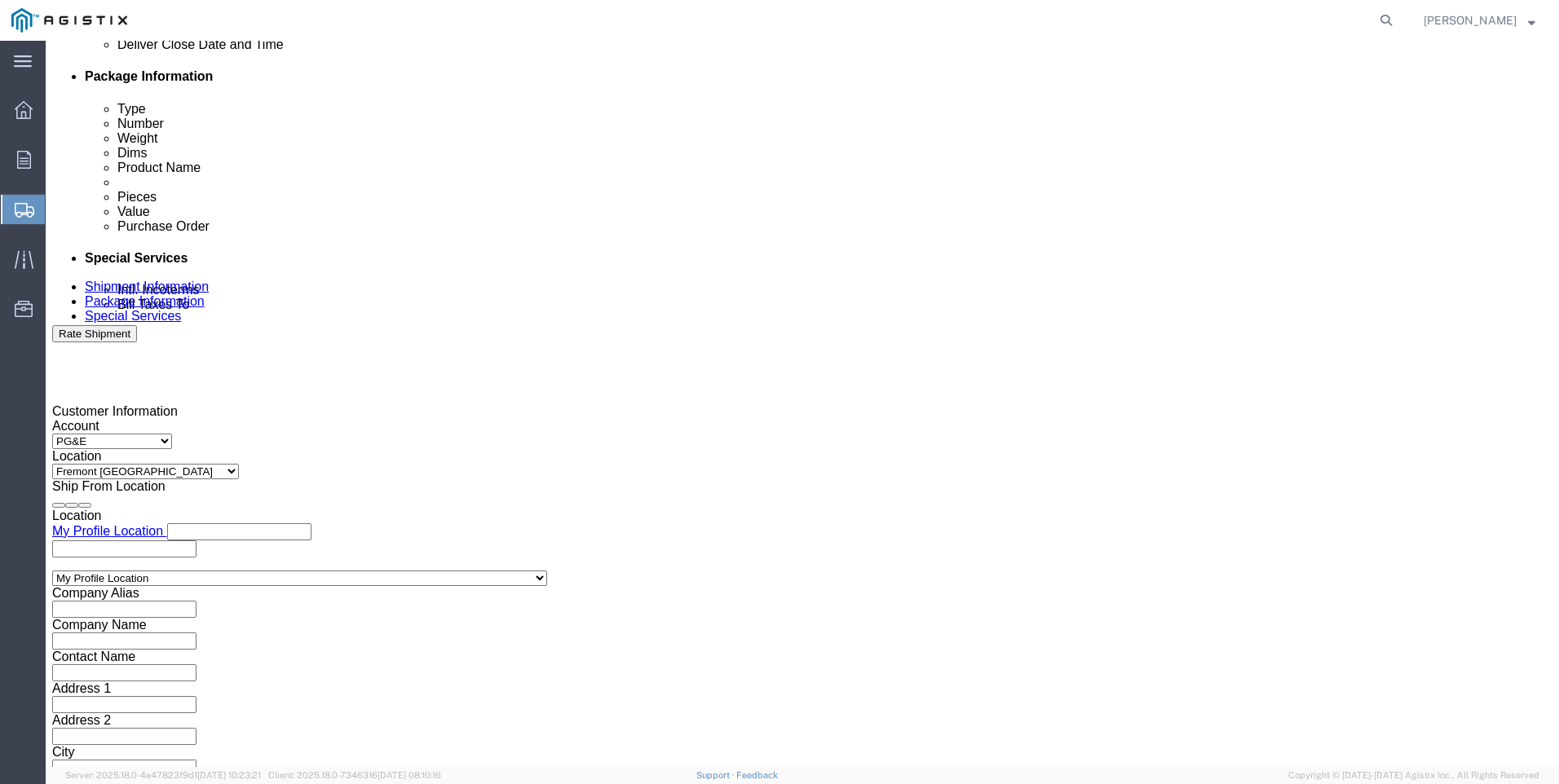
click input "3:00 AM"
type input "3:00 PM"
click button "Apply"
click input "text"
type input "3501407248"
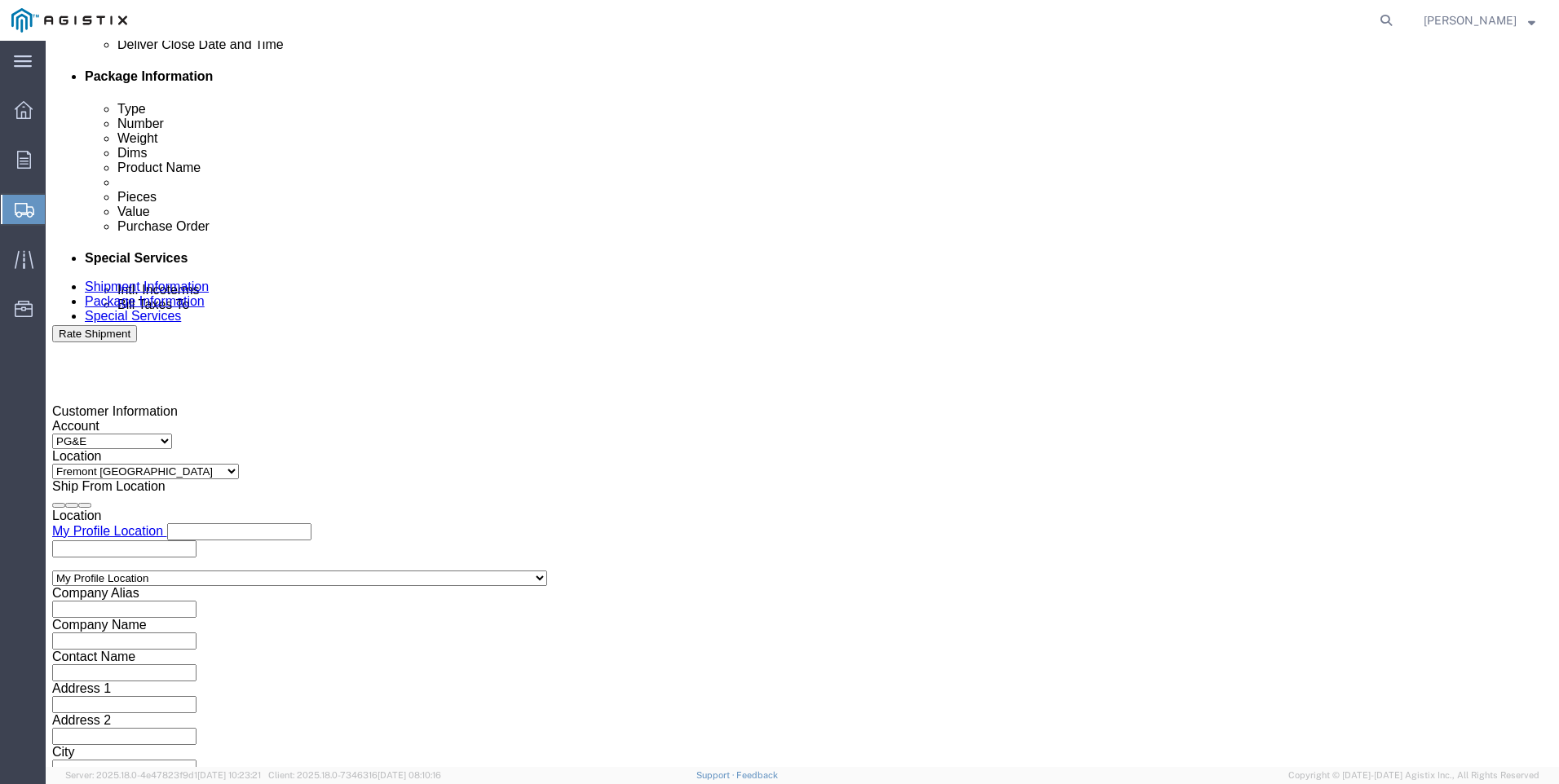
click select "Select Account Type Activity ID Airline Appointment Number ASN Batch Request # …"
select select "SALEORDR"
click select "Select Account Type Activity ID Airline Appointment Number ASN Batch Request # …"
click input "text"
type input "SO 0053478"
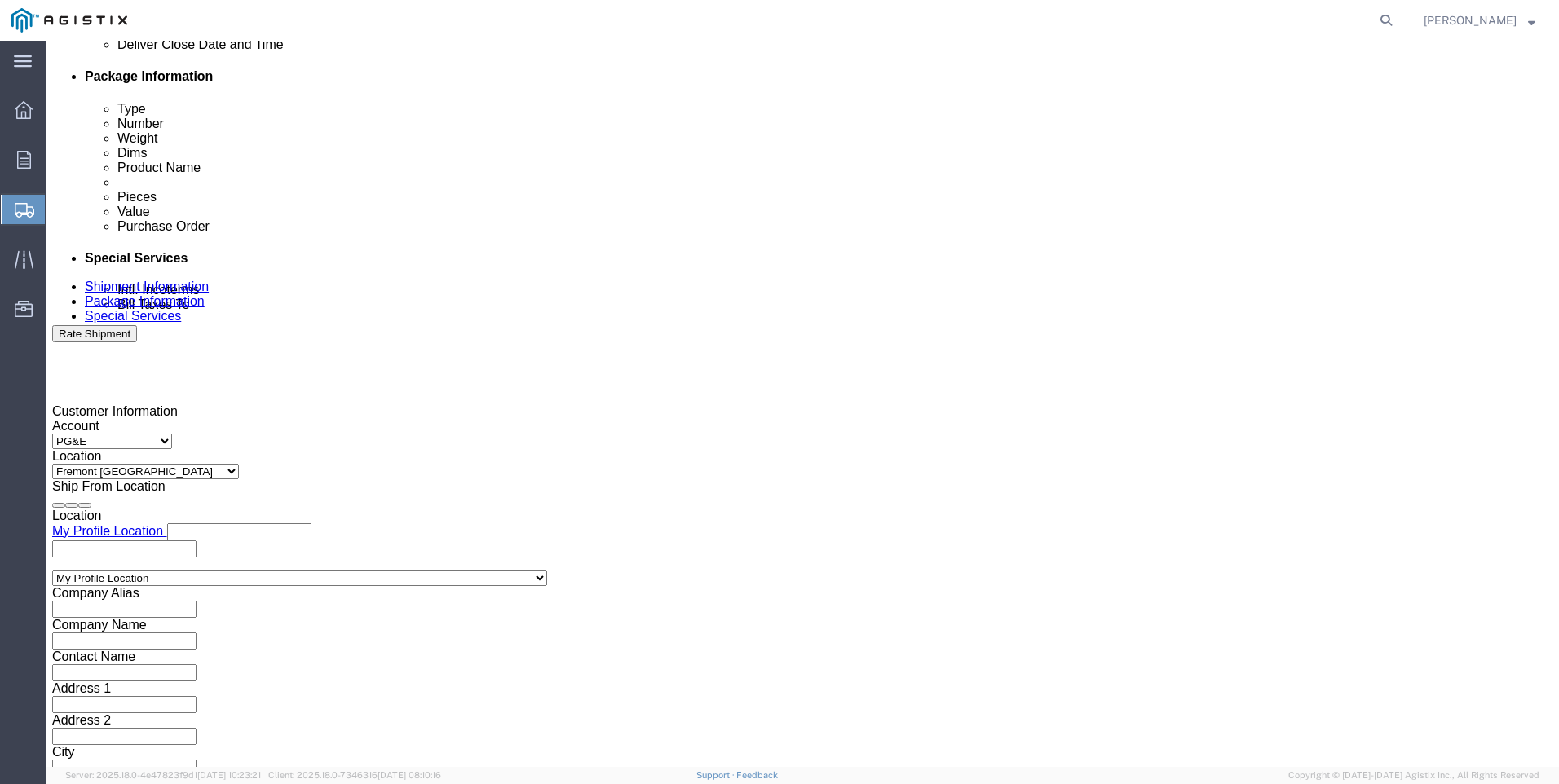
click button "Continue"
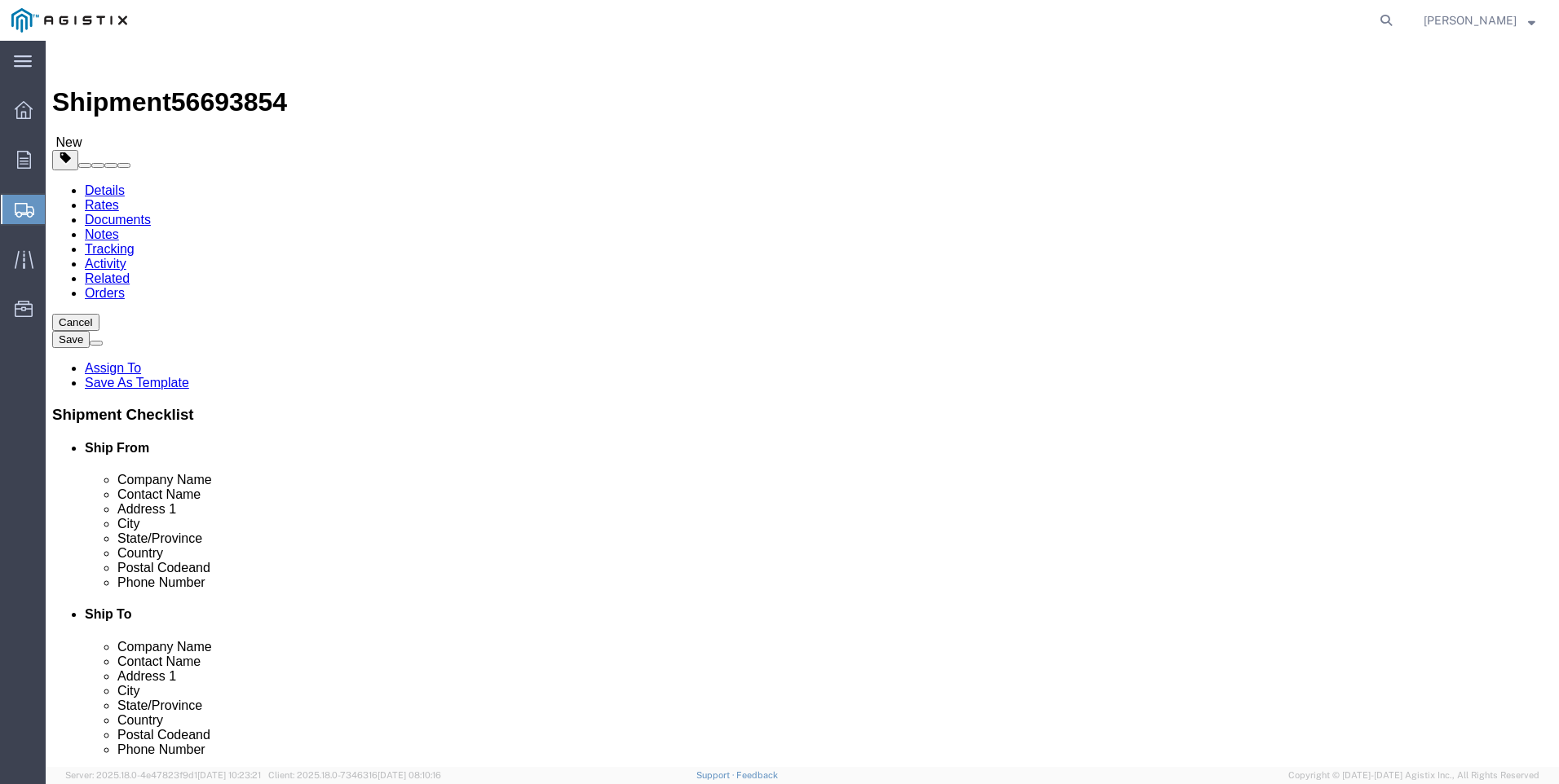
click select "Select Bulk Bundle(s) Cardboard Box(es) Carton(s) Crate(s) Drum(s) (Fiberboard)…"
select select "ENV"
click select "Select Bulk Bundle(s) Cardboard Box(es) Carton(s) Crate(s) Drum(s) (Fiberboard)…"
type input "9.50"
type input "12.50"
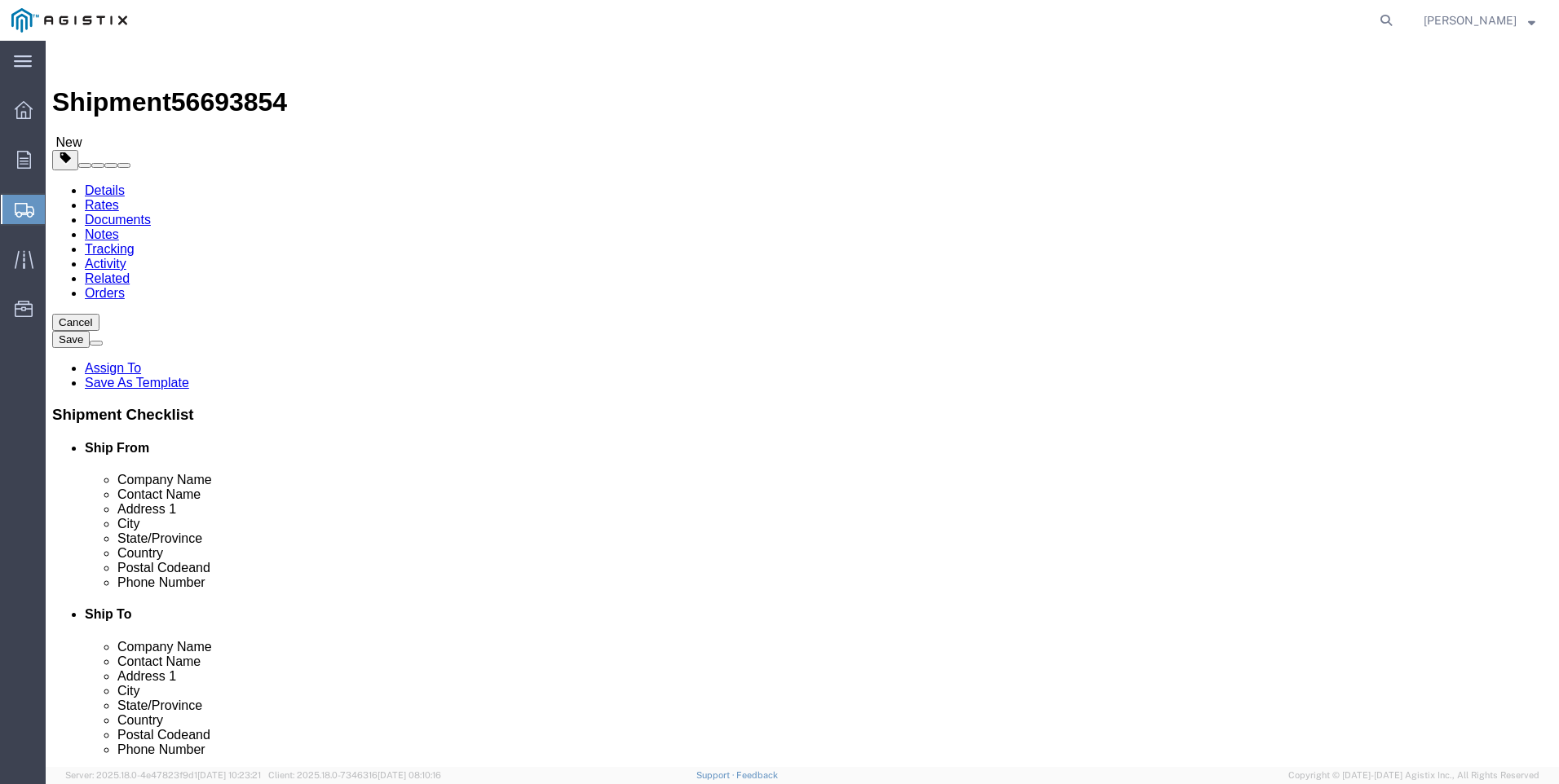
type input "0.25"
type input "1"
click select "Select Bulk Bundle(s) Cardboard Box(es) Carton(s) Crate(s) Drum(s) (Fiberboard)…"
select select "YRPK"
click select "Select Bulk Bundle(s) Cardboard Box(es) Carton(s) Crate(s) Drum(s) (Fiberboard)…"
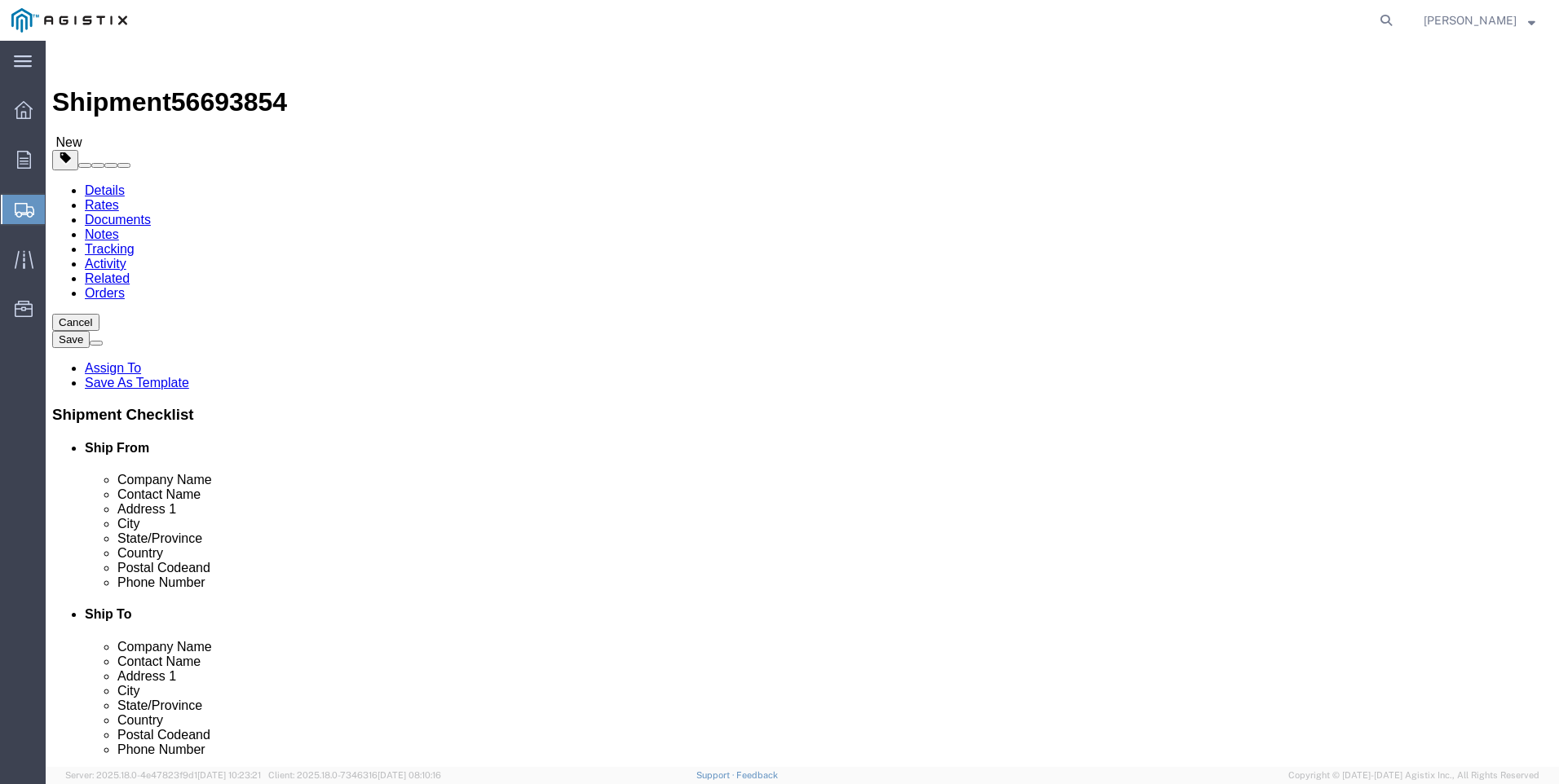
click link "Add Content"
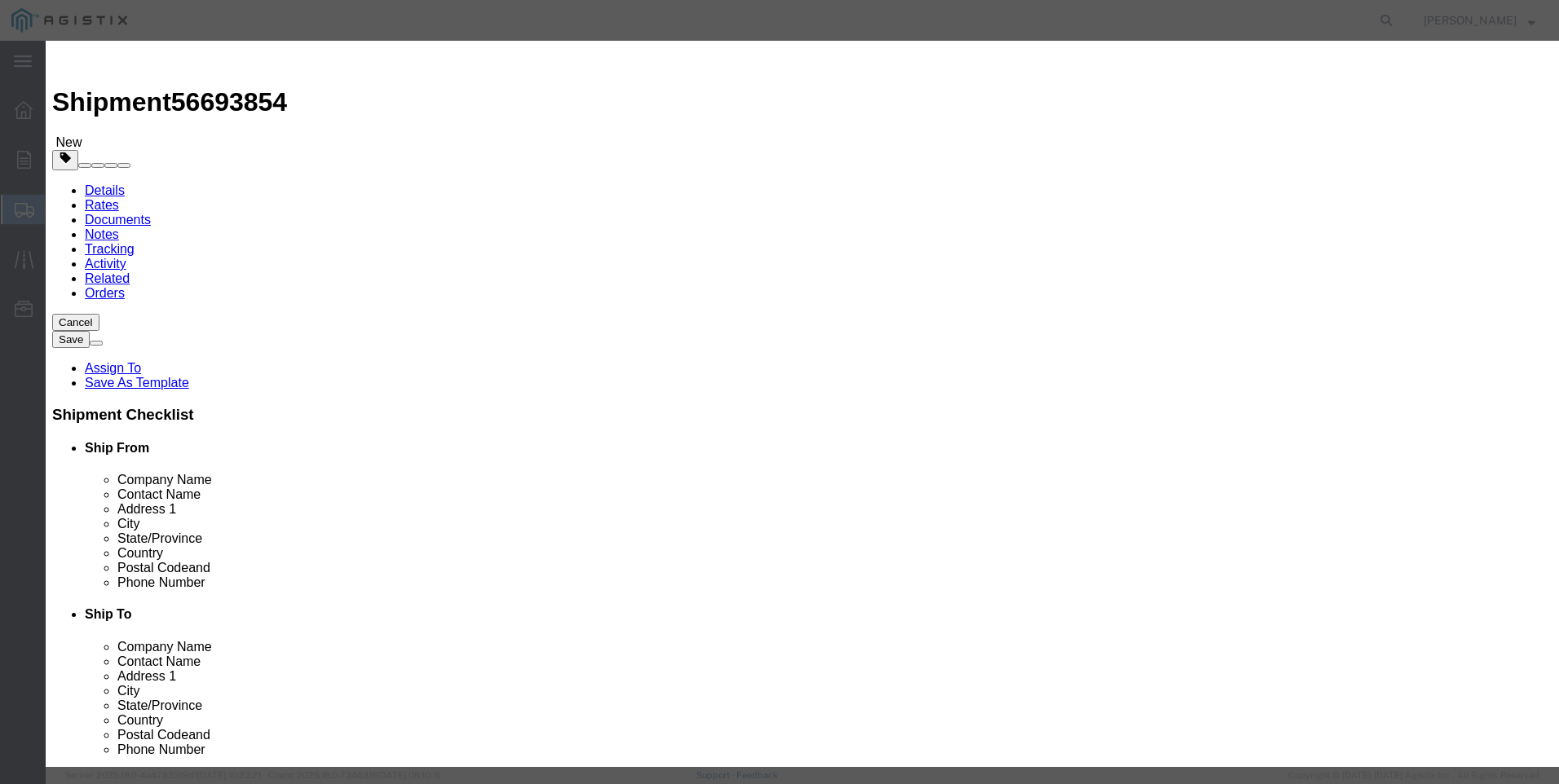
click input "text"
type input "M445971"
click td "Model:"
select select
select select "USD"
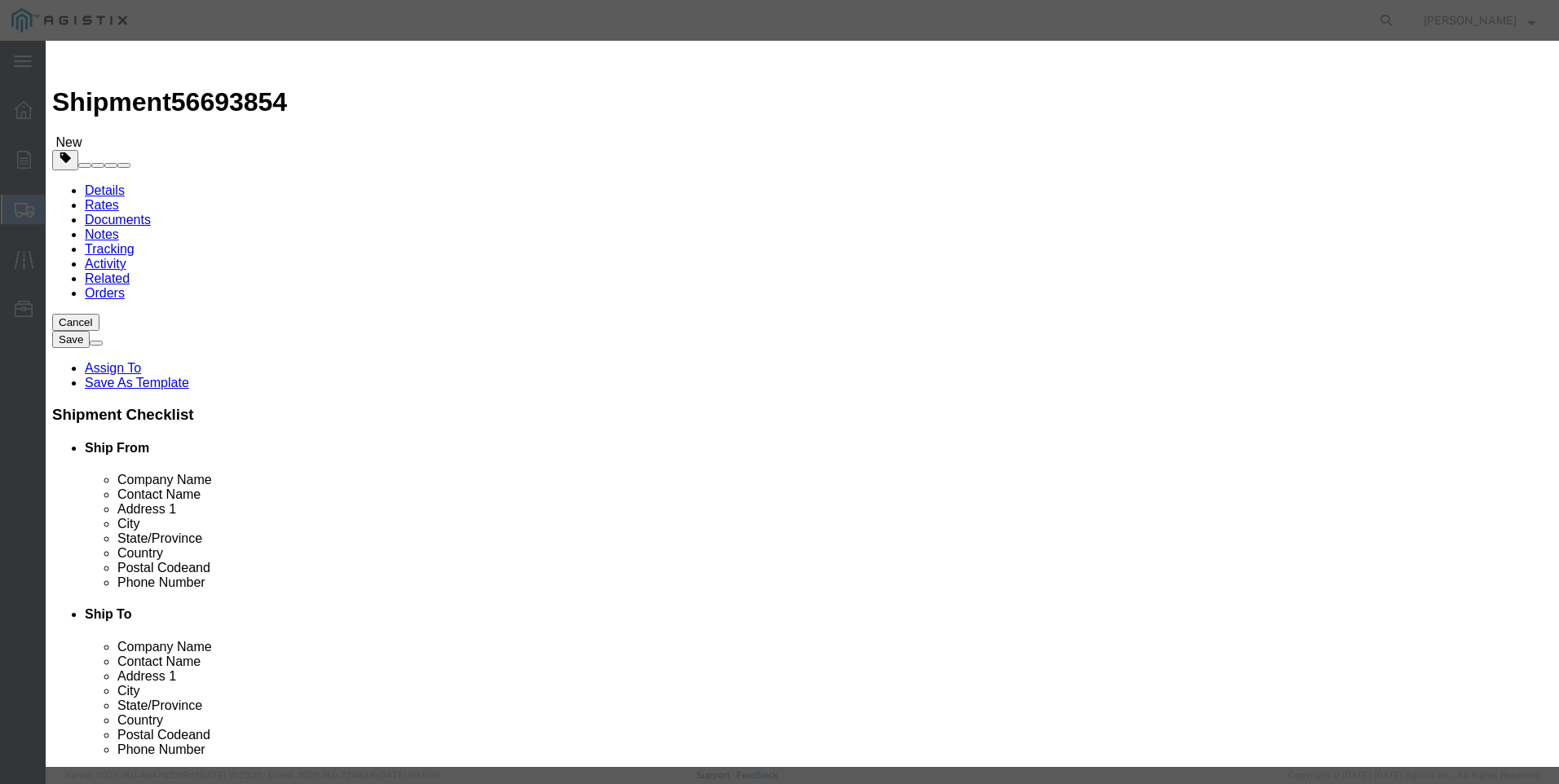
type input "PLUG & STEM #[PHONE_NUMBER]"
type input "M445971"
drag, startPoint x: 682, startPoint y: 126, endPoint x: 256, endPoint y: 109, distance: 426.3
click div "Add content Commodity library Product Name PLUG & STEM #[PHONE_NUMBER] M445971 …"
type input "PLUG & STEM #[PHONE_NUMBER]"
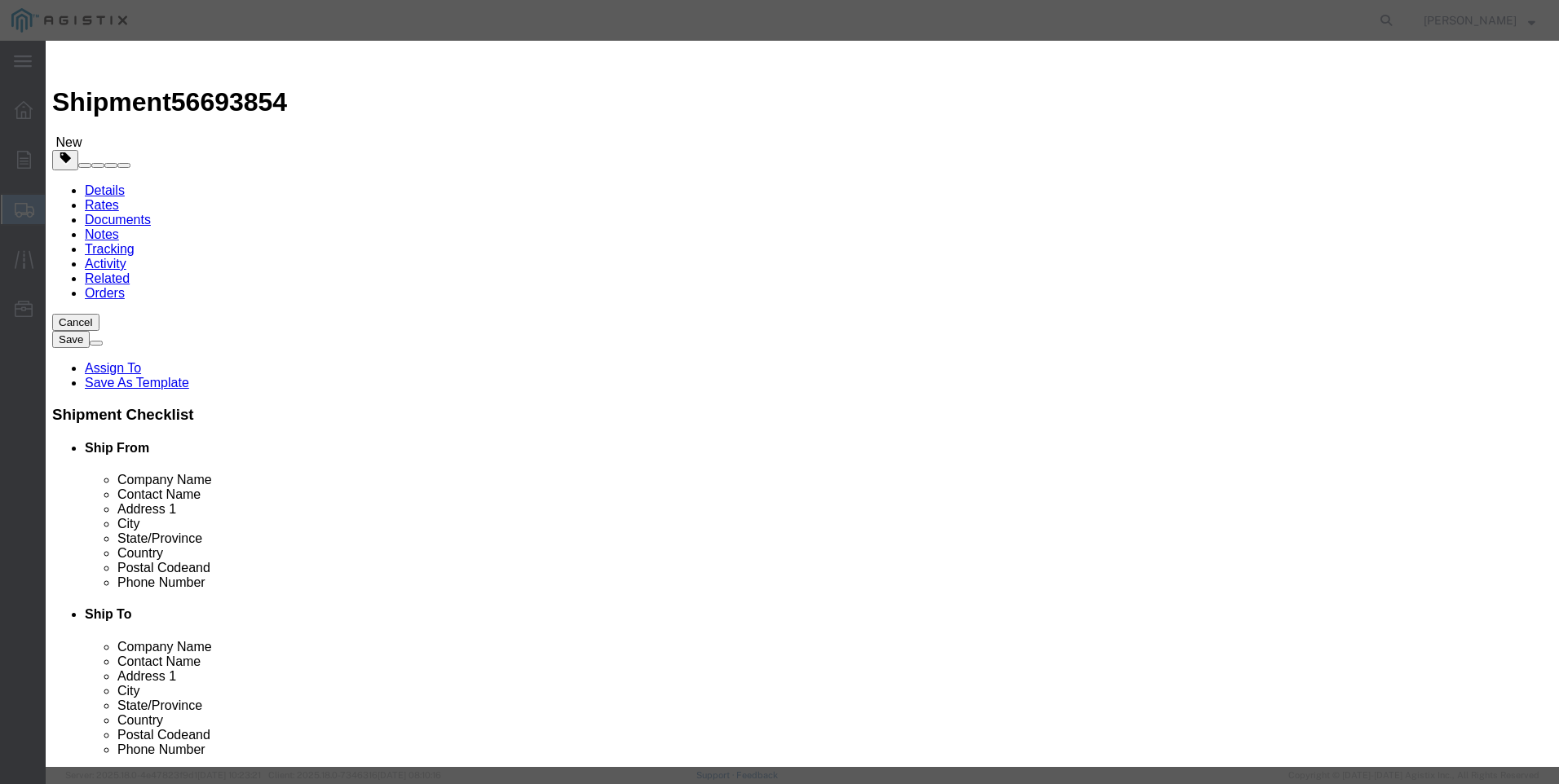
click textarea
paste textarea "PLUG & STEM #[PHONE_NUMBER]"
type textarea "PLUG & STEM #[PHONE_NUMBER]"
drag, startPoint x: 557, startPoint y: 107, endPoint x: 237, endPoint y: 55, distance: 324.2
click div "Add content Commodity library Product Name PLUG & STEM #[PHONE_NUMBER] M445971 …"
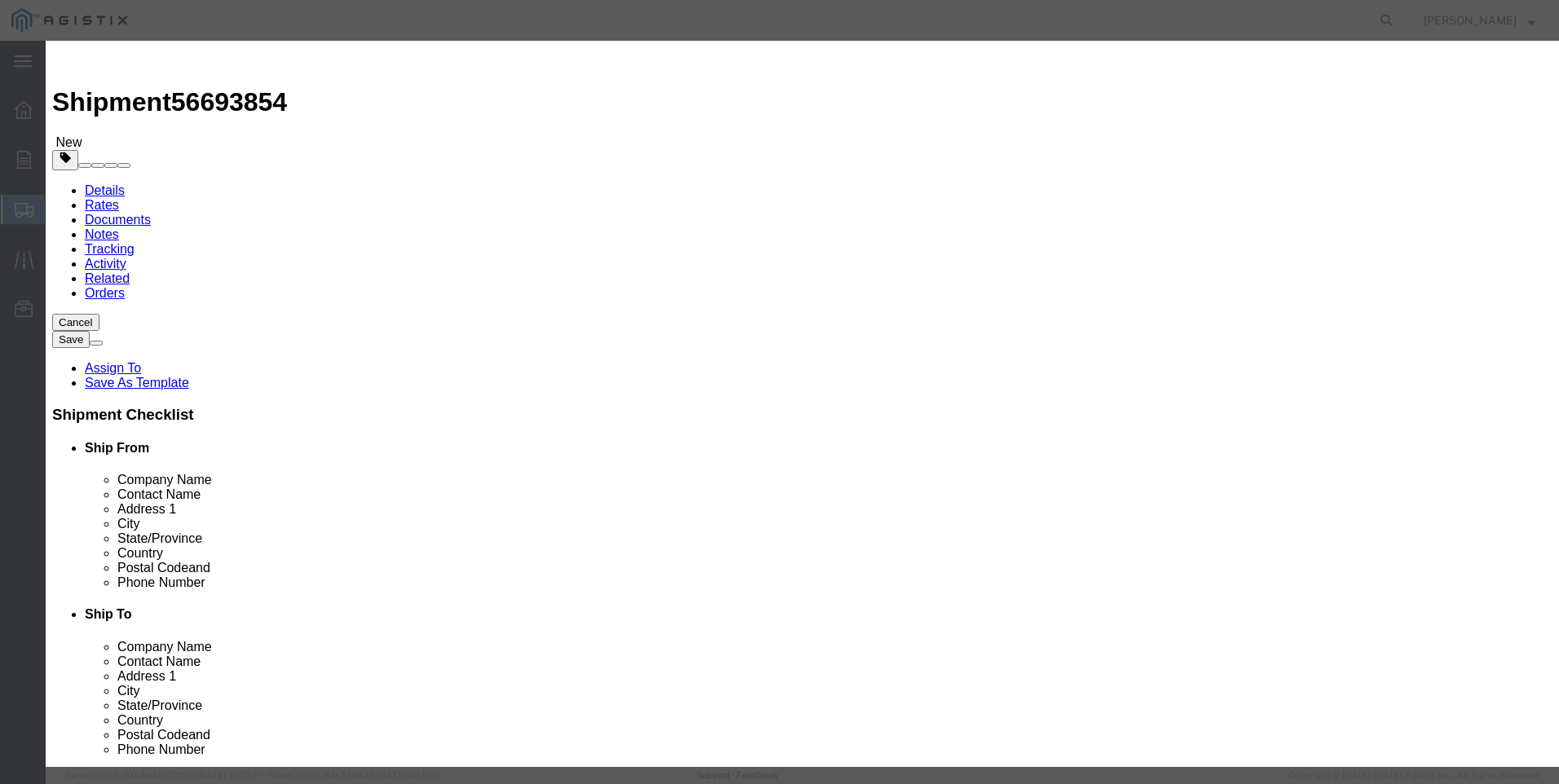
type input "M445971 / [PHONE_NUMBER]"
click input "text"
click input "18"
type input "18"
drag, startPoint x: 493, startPoint y: 189, endPoint x: 510, endPoint y: 189, distance: 17.0
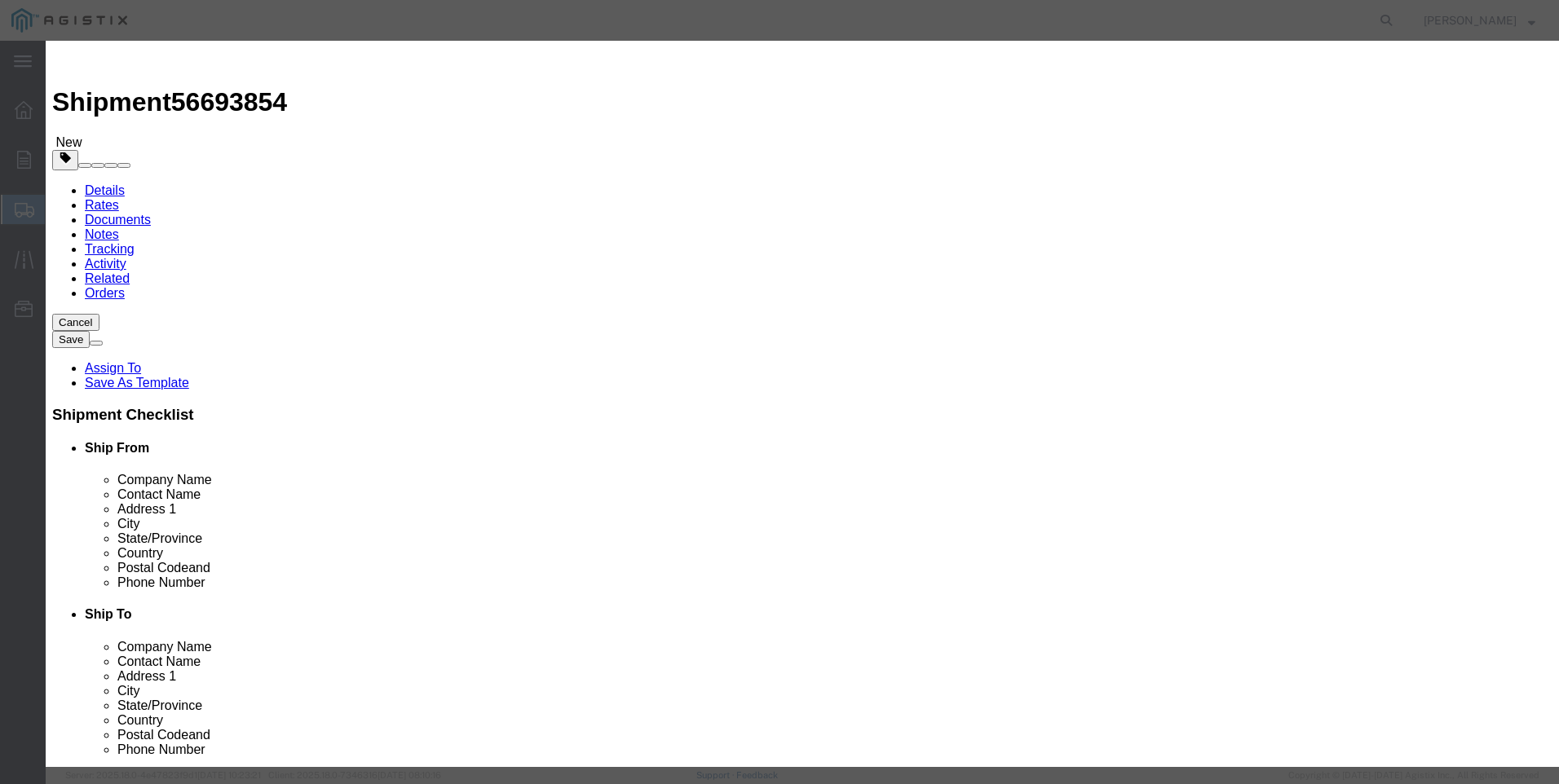
click input "text"
type input "1134"
click button "Save & Close"
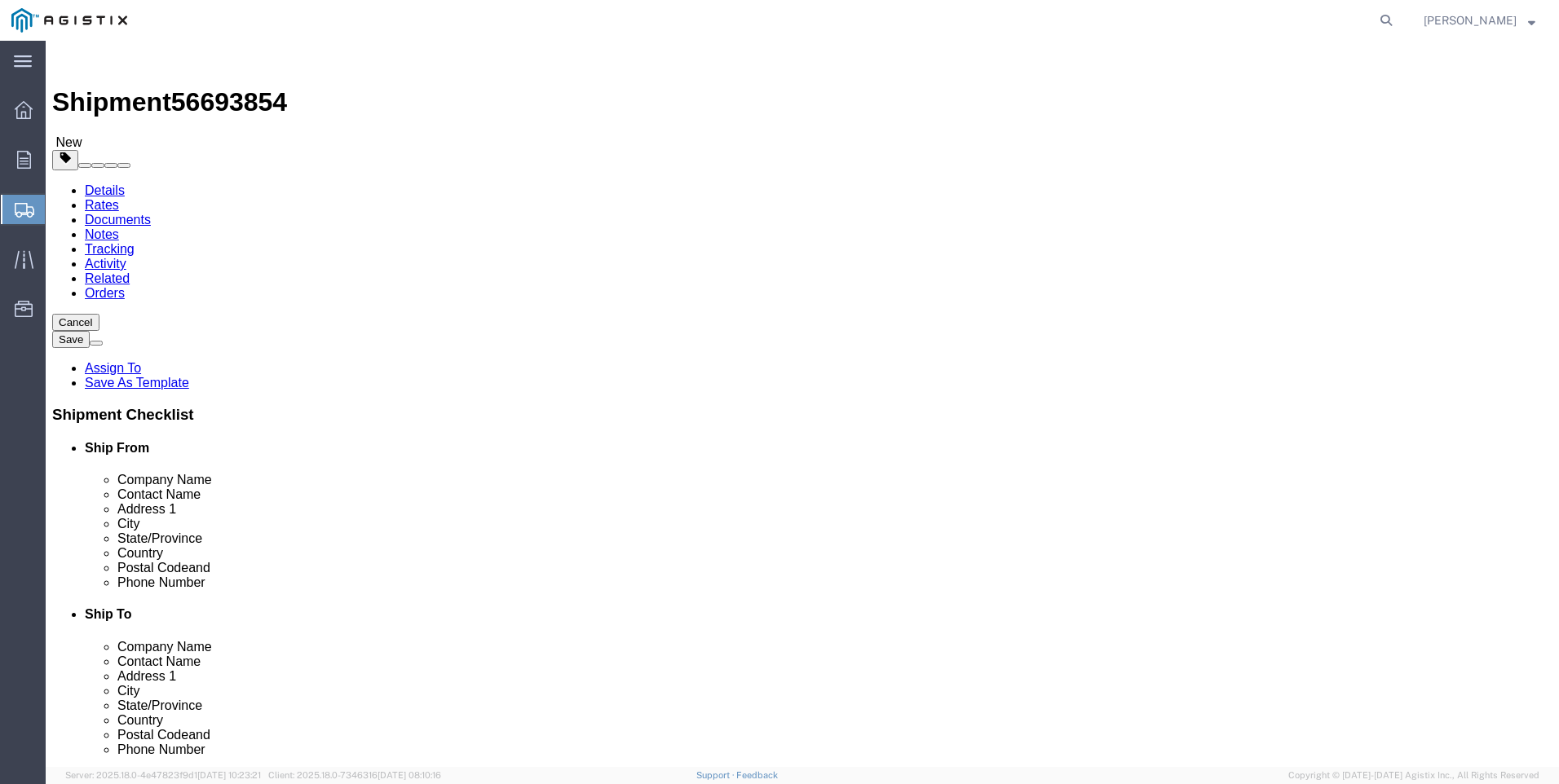
click button "Rate Shipment"
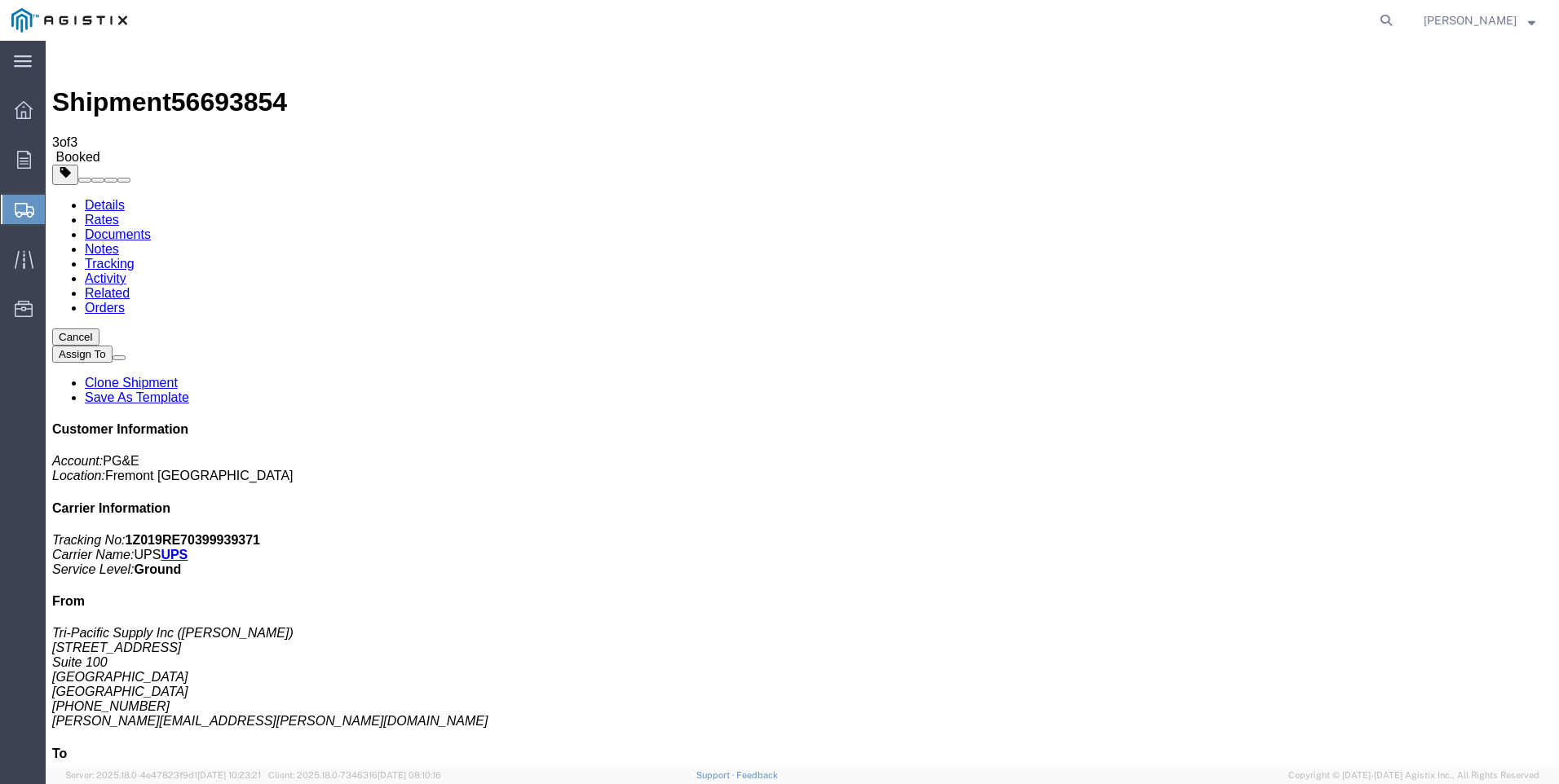
click at [0, 0] on span "Create Shipment" at bounding box center [0, 0] width 0 height 0
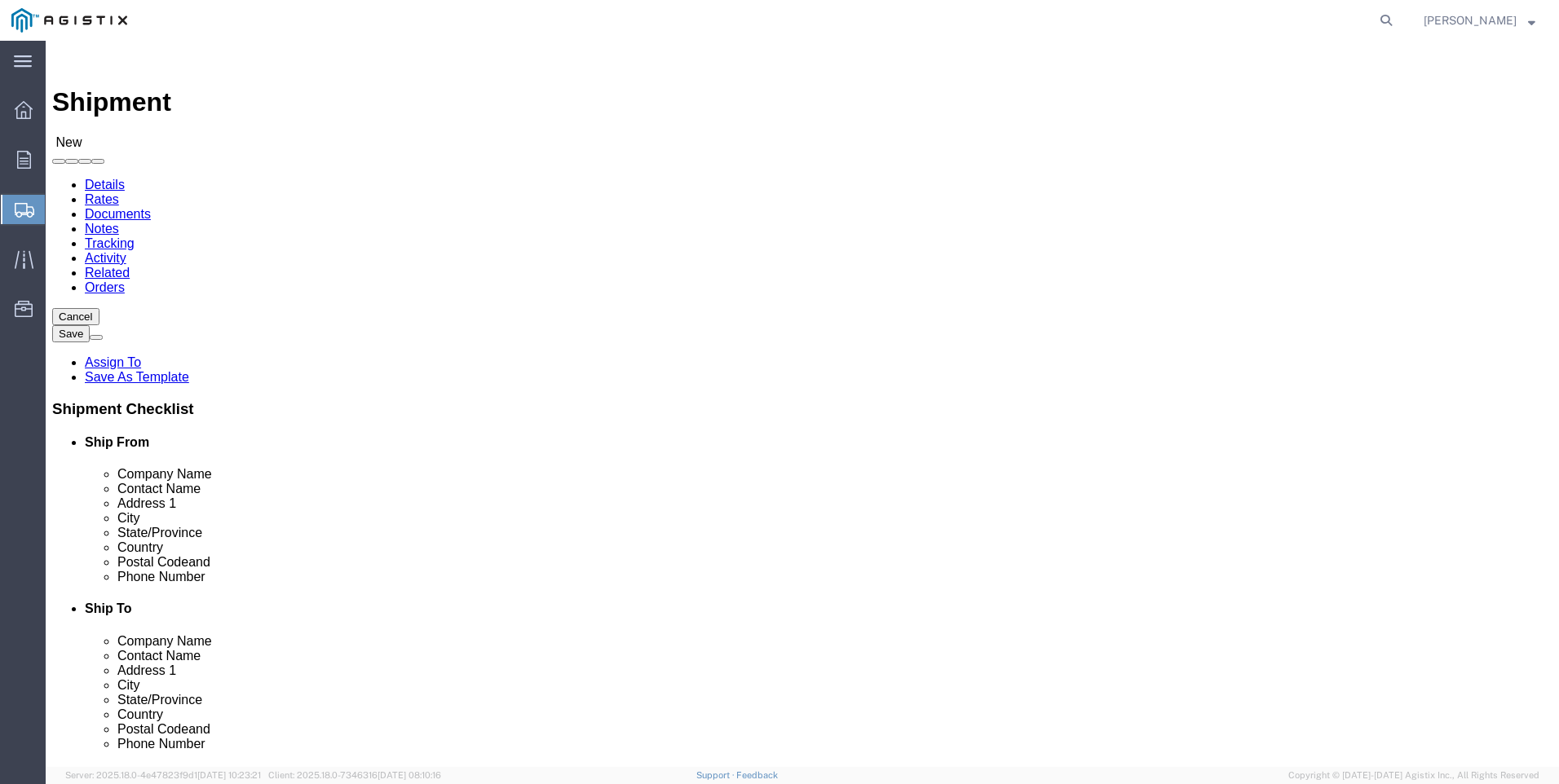
click select "Select PG&E Tri-Pacific Supply Inc"
select select "9596"
click select "Select PG&E Tri-Pacific Supply Inc"
select select
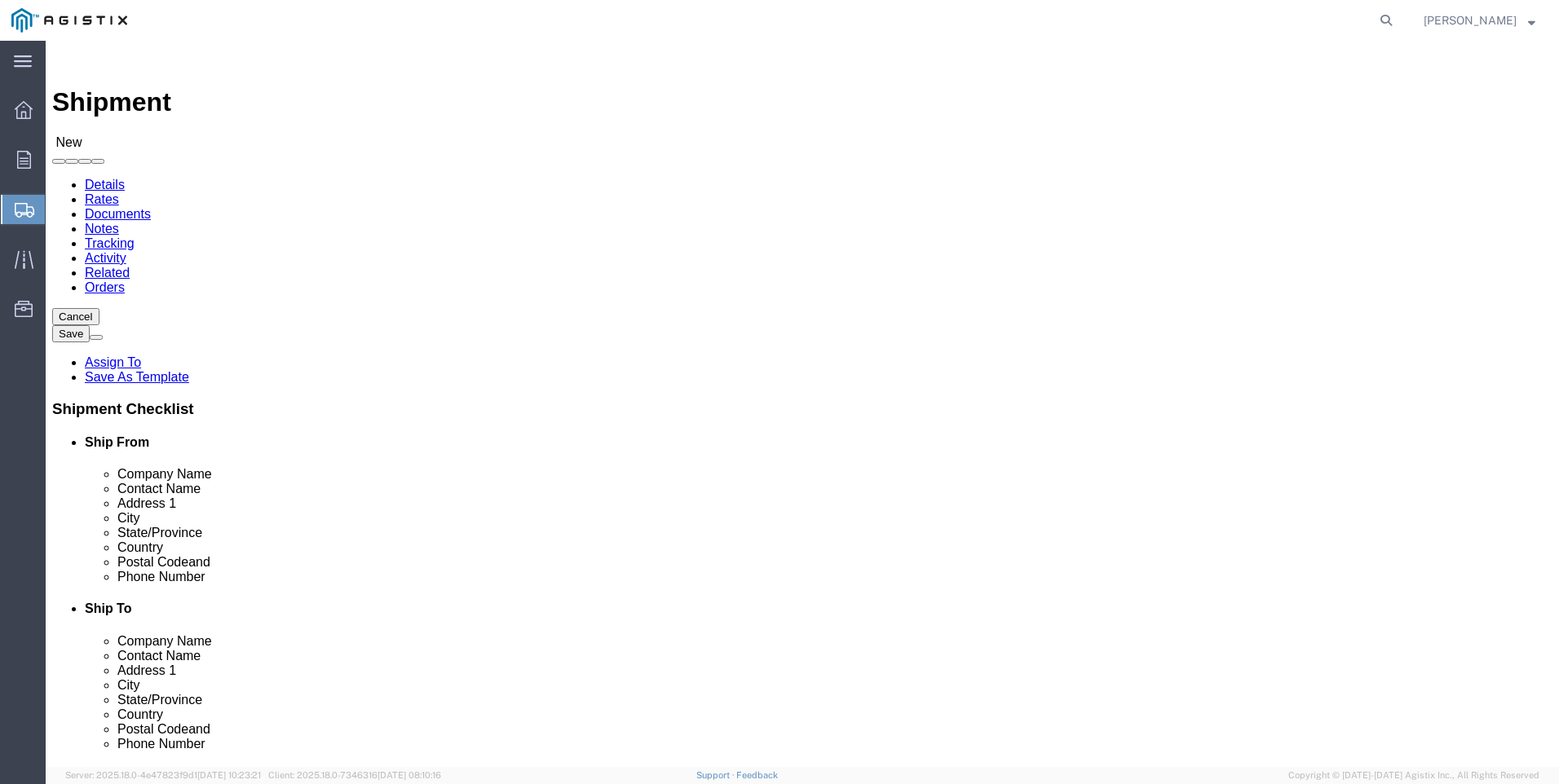
click select "Select PG&E Tri-Pacific Supply Inc"
select select "MYPROFILE"
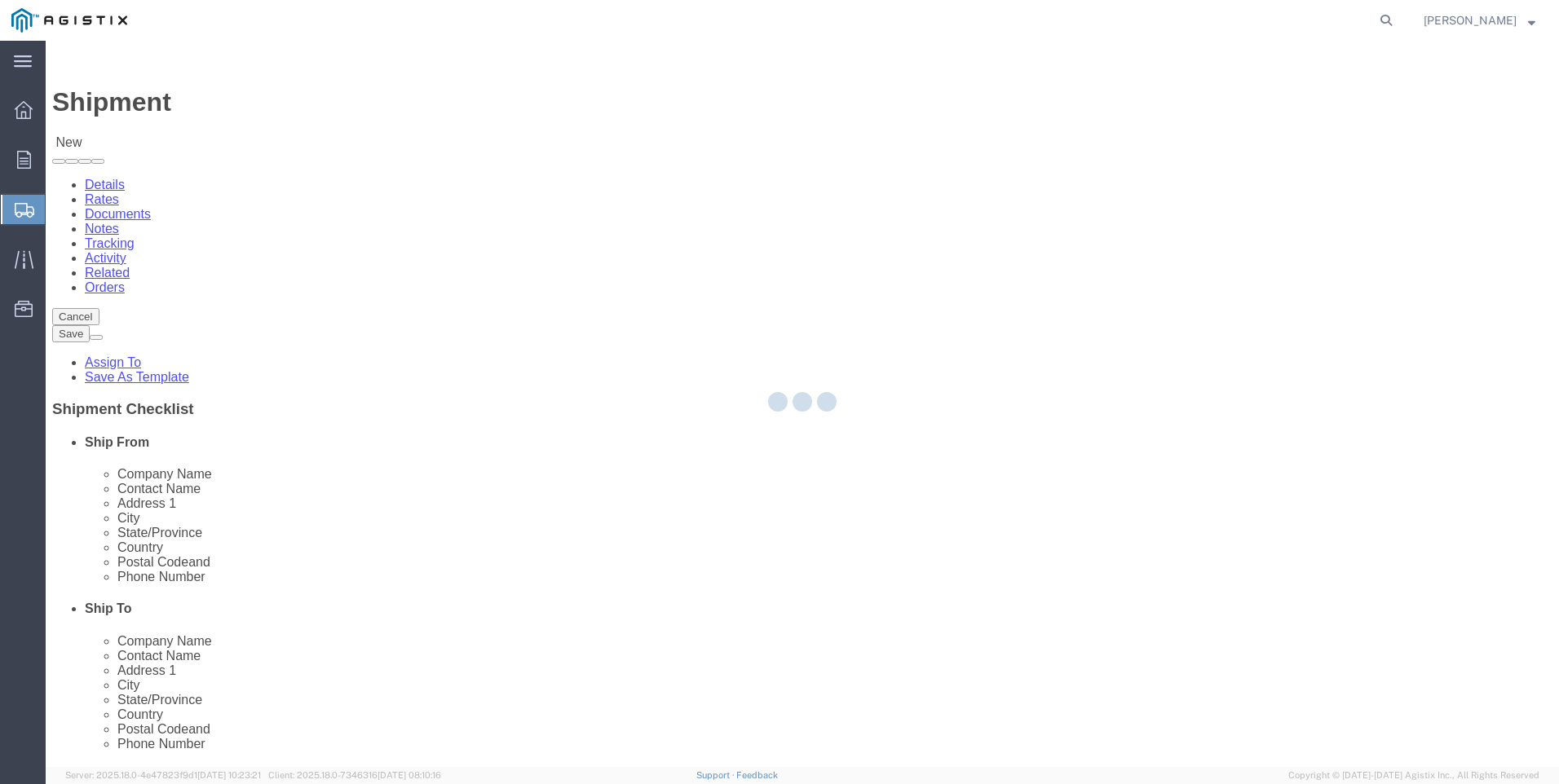
select select "CA"
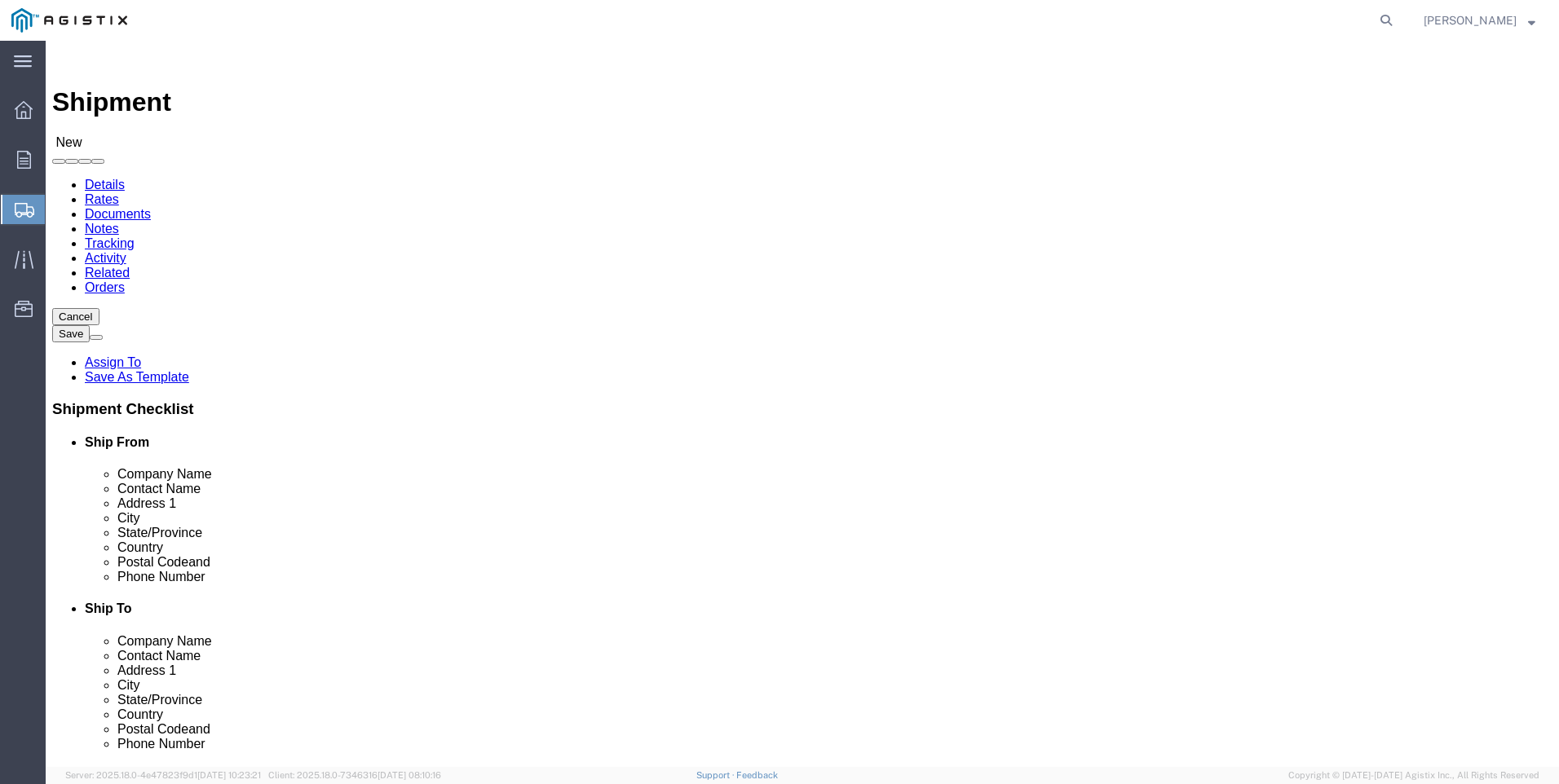
click select "Select All Others [GEOGRAPHIC_DATA] [GEOGRAPHIC_DATA] [GEOGRAPHIC_DATA] [GEOGRA…"
select select "19996"
click select "Select All Others [GEOGRAPHIC_DATA] [GEOGRAPHIC_DATA] [GEOGRAPHIC_DATA] [GEOGRA…"
click span
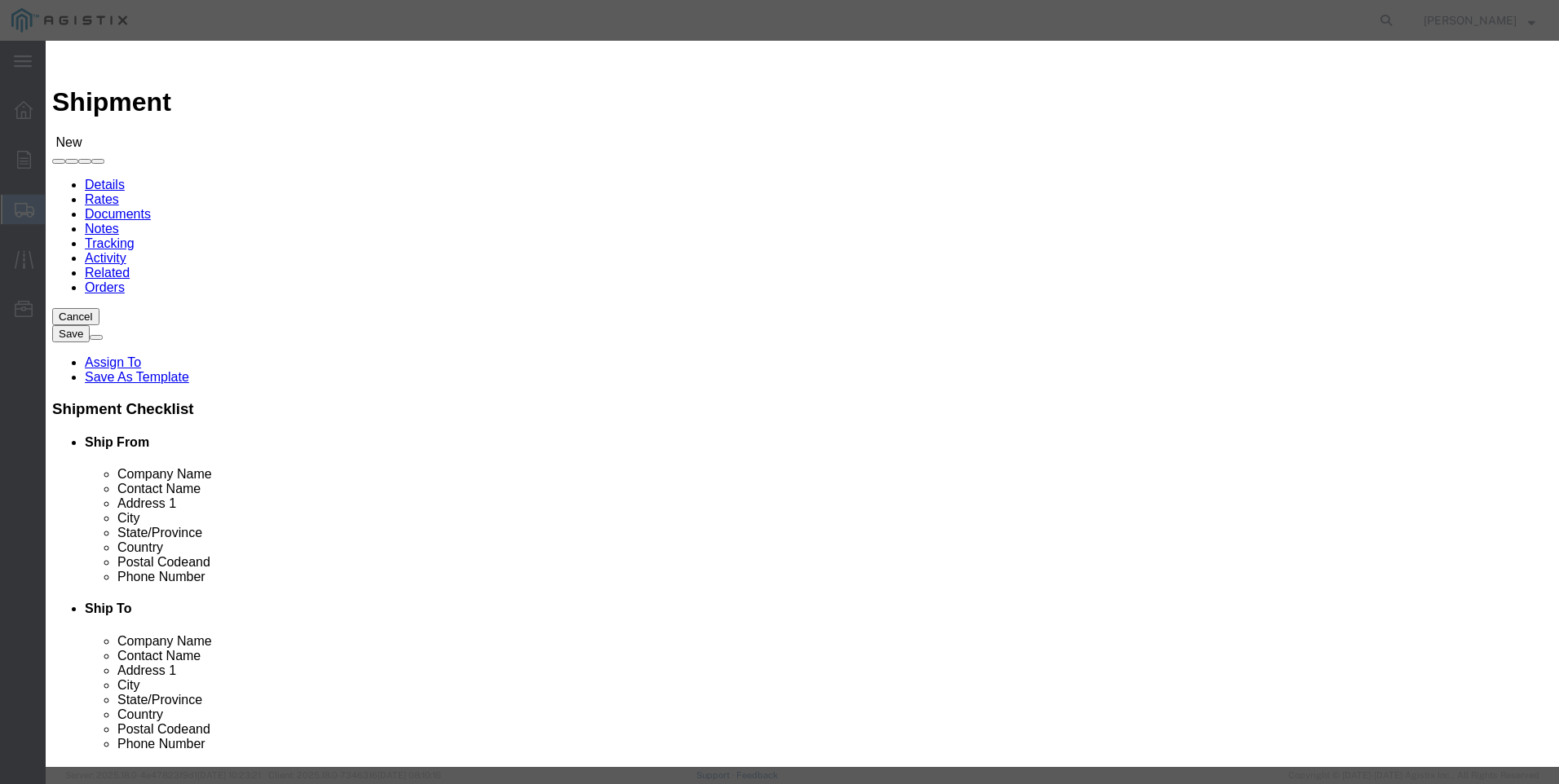
click select "Search by Address Book Name City Company Name Contact Name Country CustomerAlia…"
select select "city"
click select "Search by Address Book Name City Company Name Contact Name Country CustomerAlia…"
click input "text"
type input "[GEOGRAPHIC_DATA]"
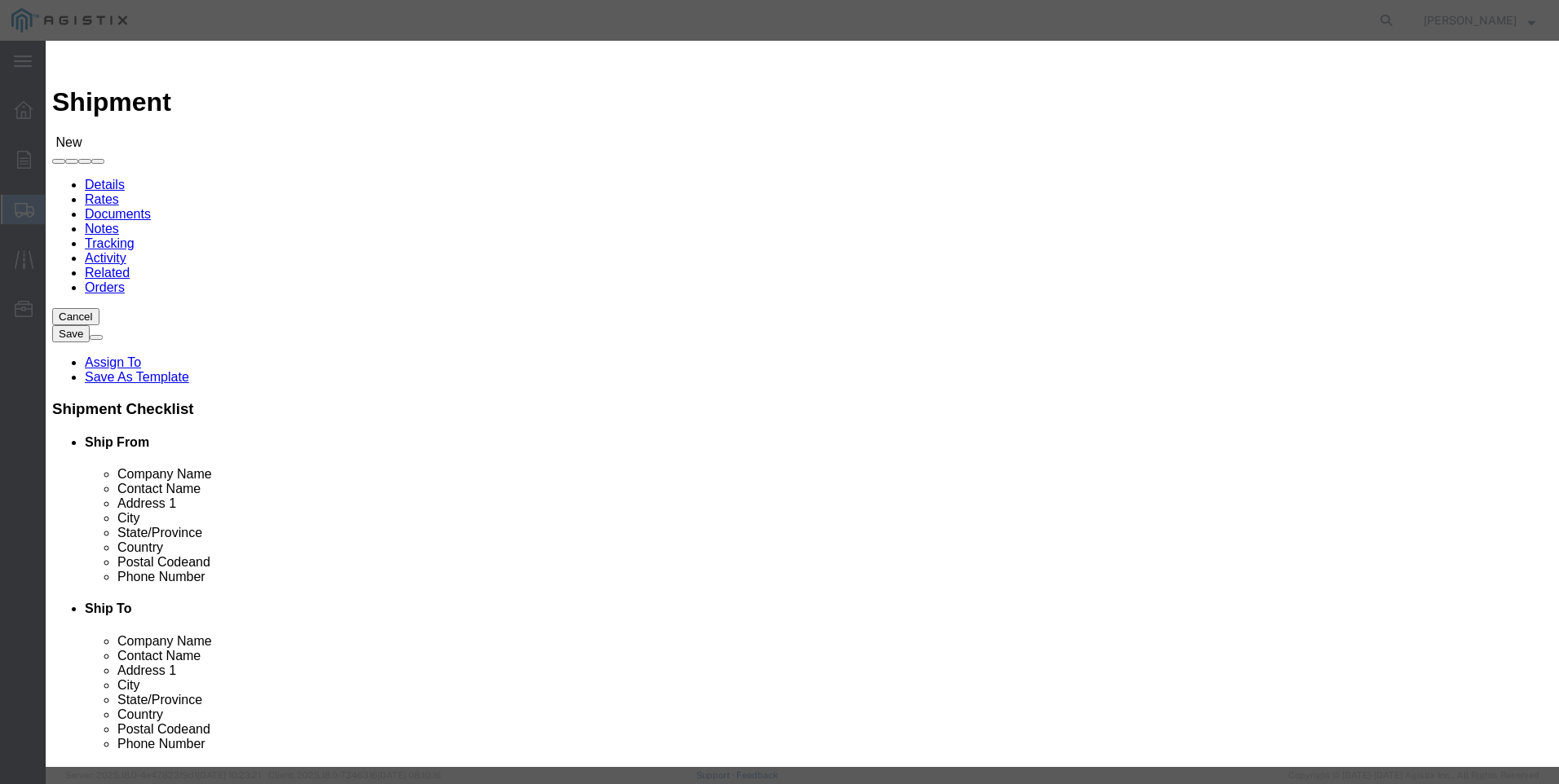
click icon "button"
click button "Select"
select select "CA"
click button "Close"
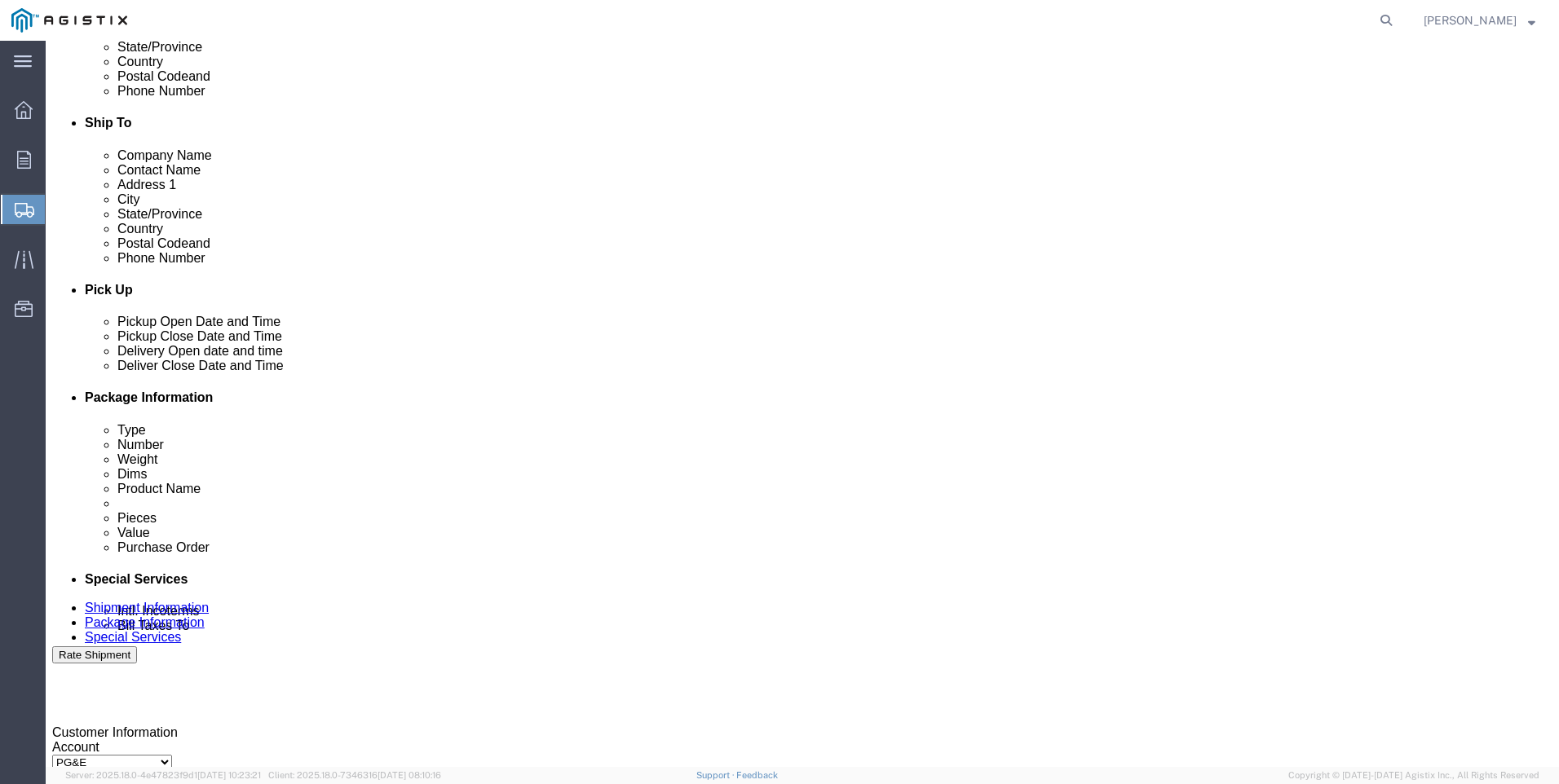
scroll to position [489, 0]
click div
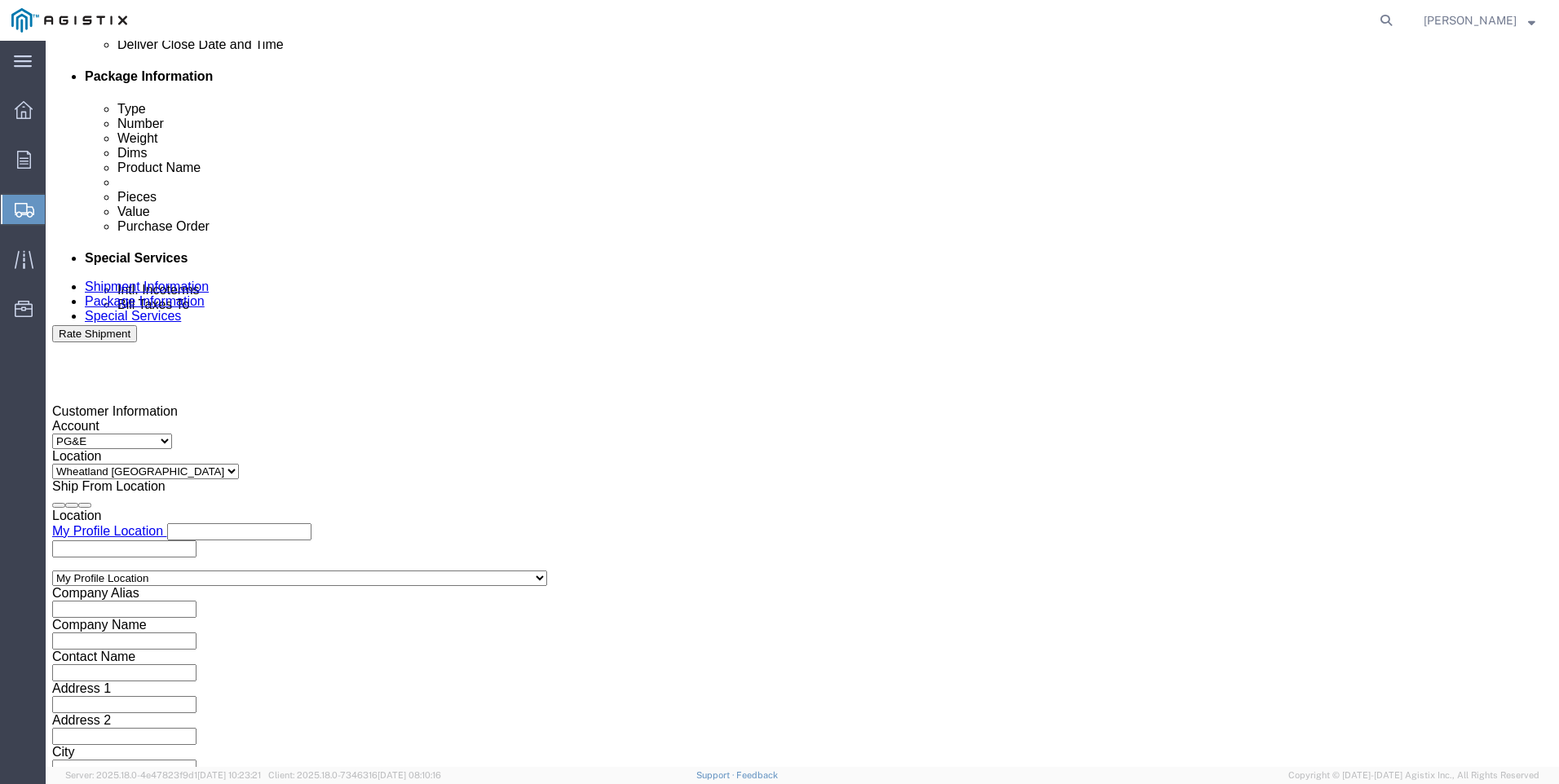
click input "5:00 PM"
click input "7:00 PM"
type input "7:00 AM"
click button "Apply"
click div
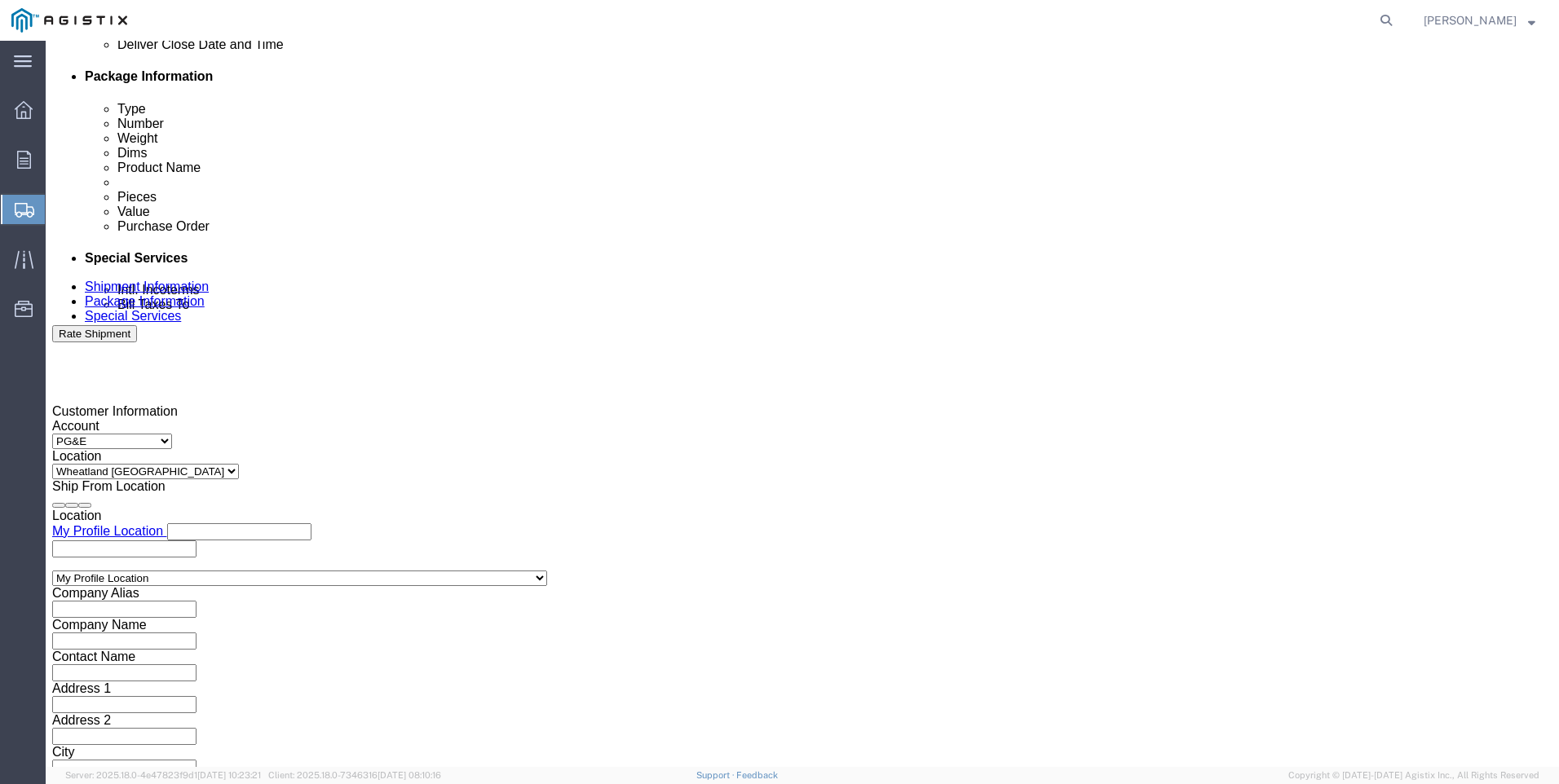
click input "3:00 AM"
type input "3:00 PM"
click button "Apply"
click input "text"
type input "3501418070"
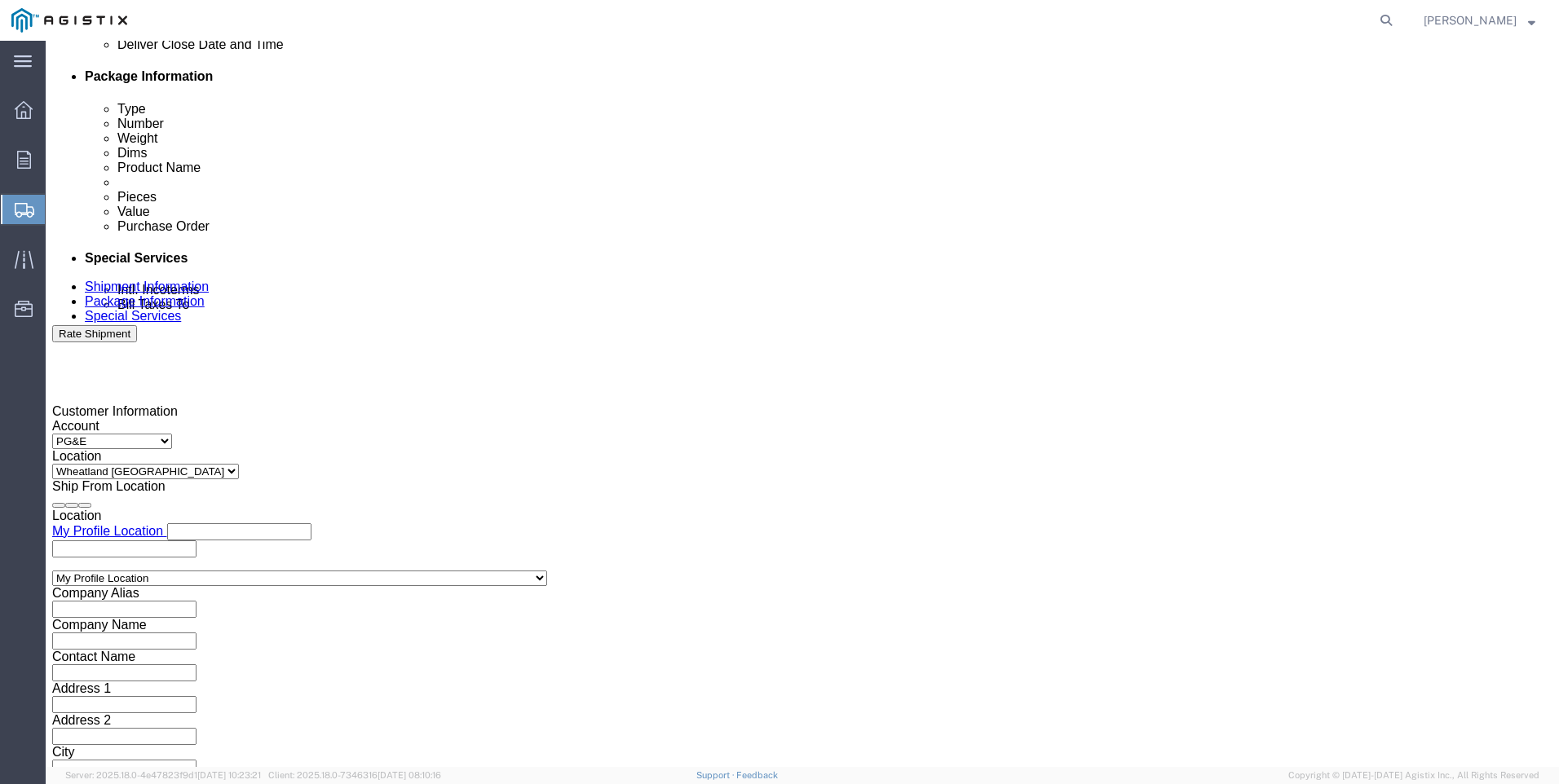
drag, startPoint x: 457, startPoint y: 330, endPoint x: 472, endPoint y: 335, distance: 15.8
click select "Select Account Type Activity ID Airline Appointment Number ASN Batch Request # …"
select select "SALEORDR"
click select "Select Account Type Activity ID Airline Appointment Number ASN Batch Request # …"
click input "text"
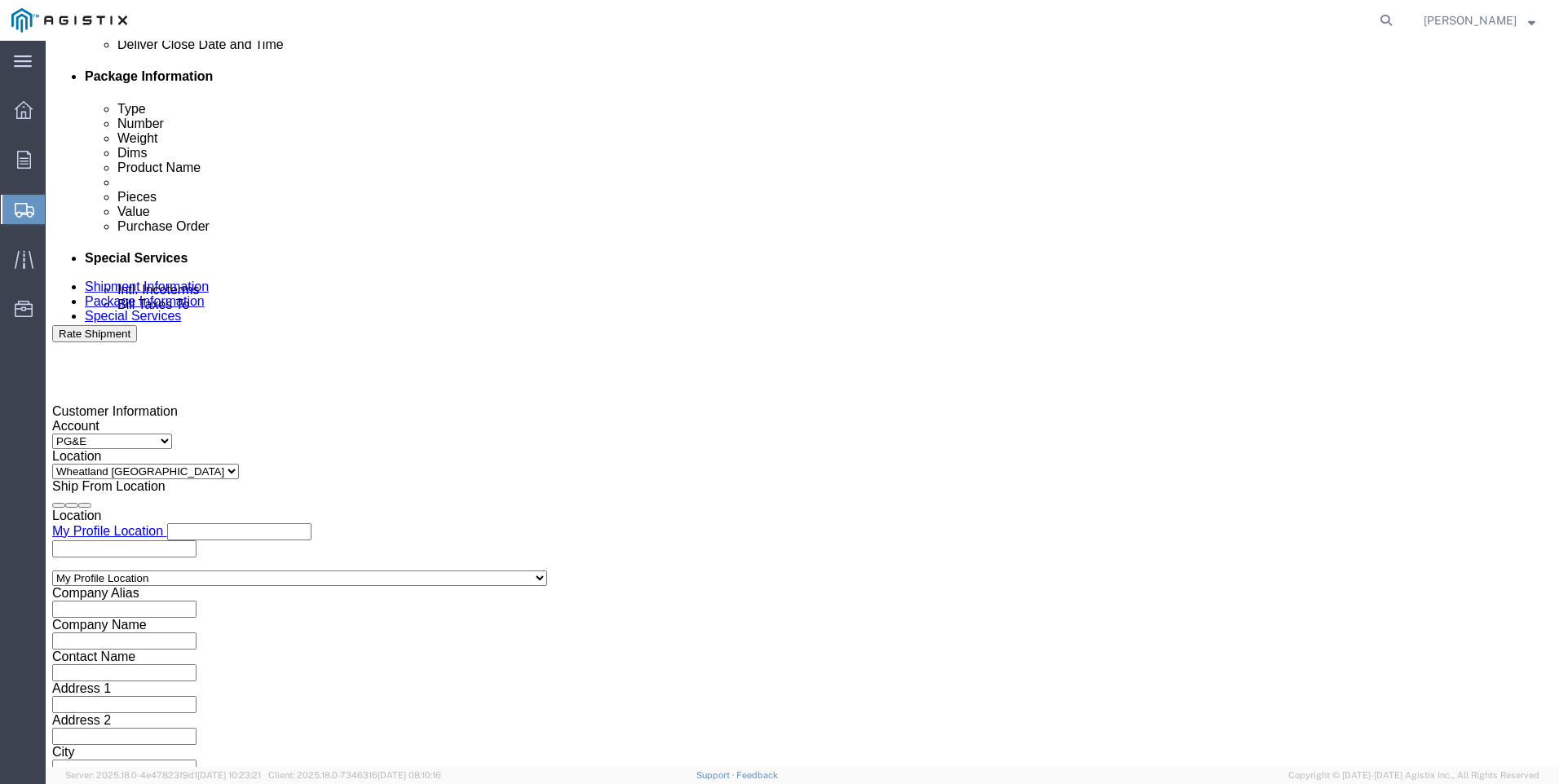
type input "SO 0054746"
click button "Continue"
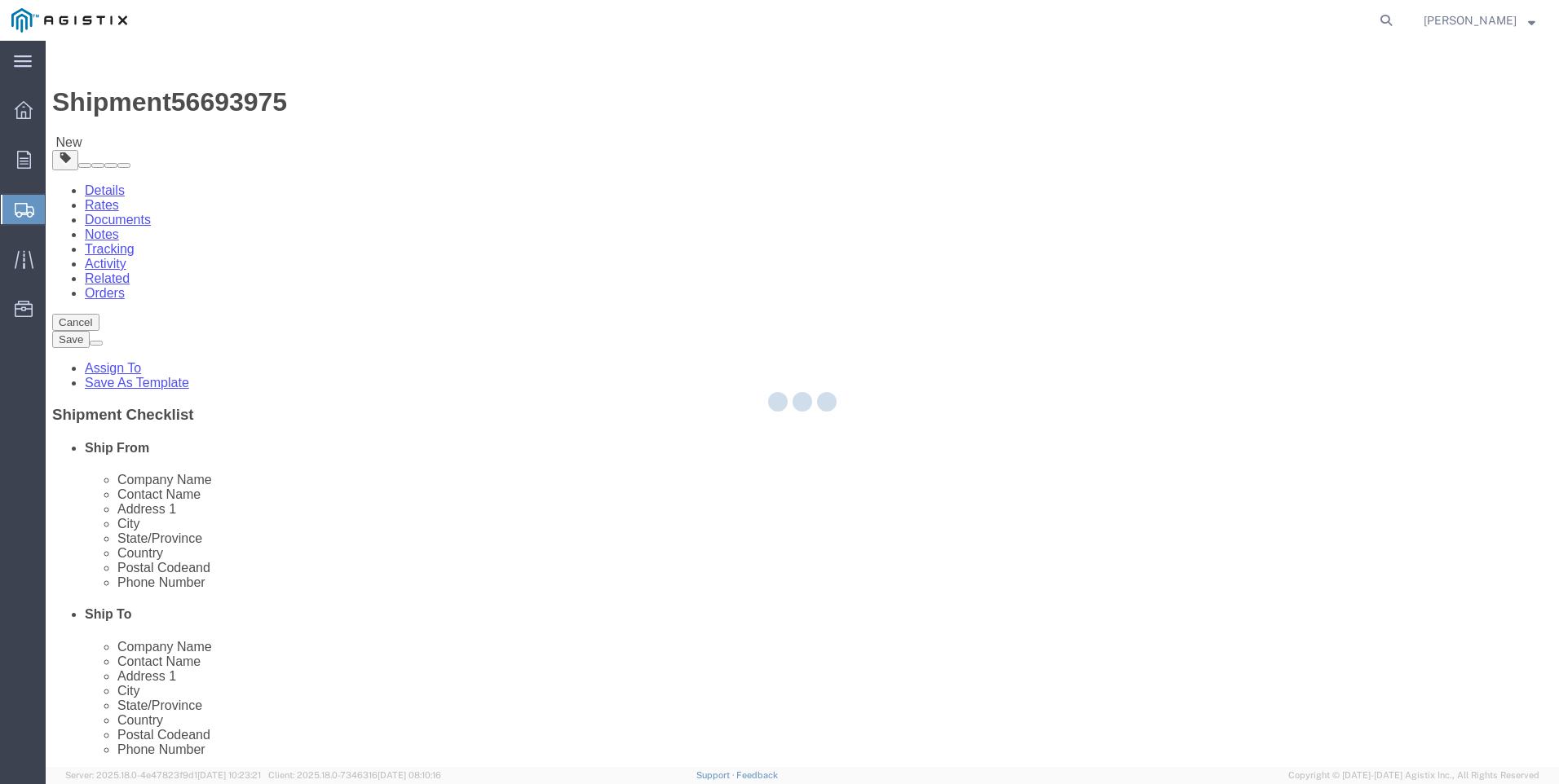
select select "CBOX"
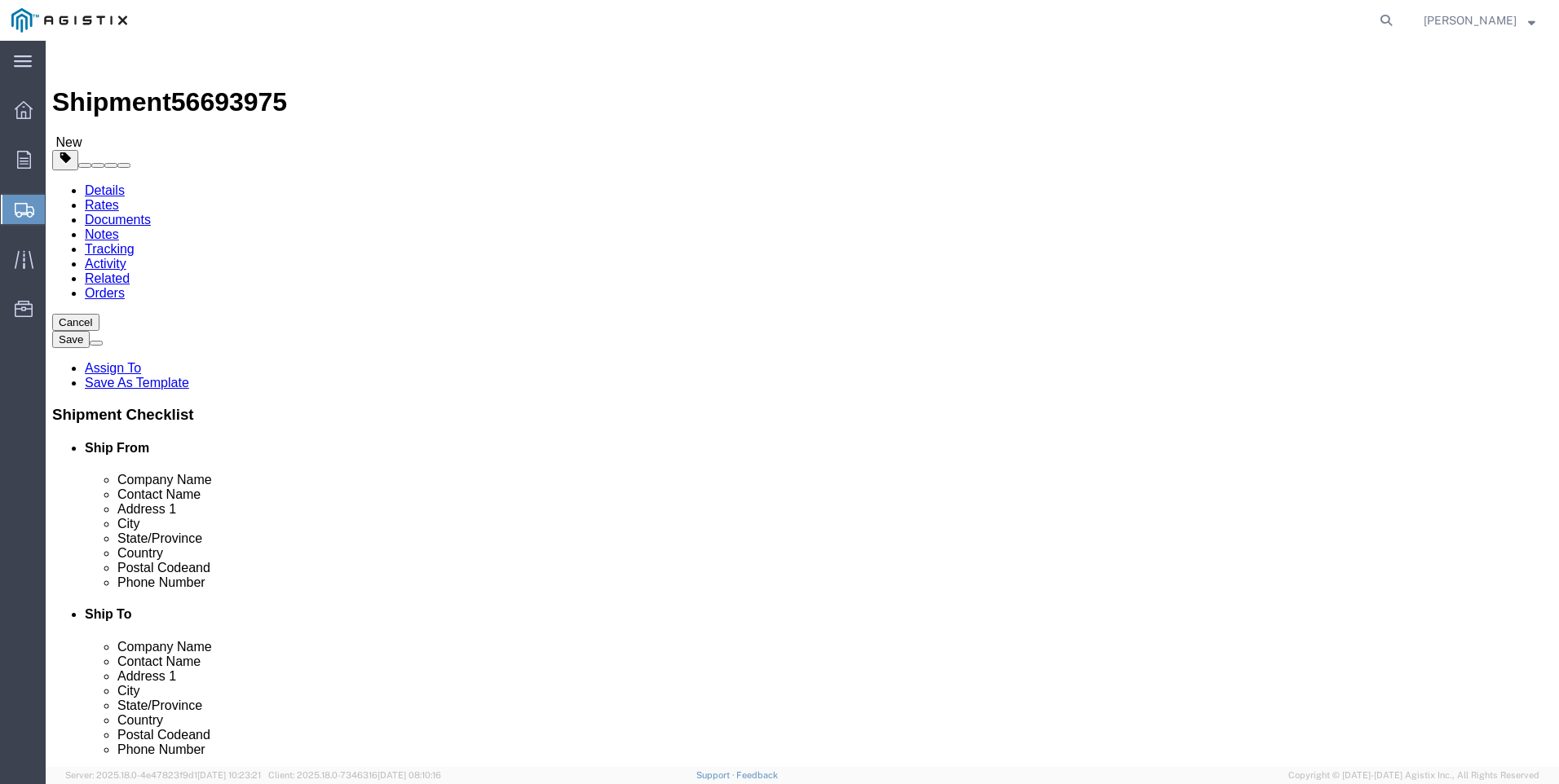
click select "Select Bulk Bundle(s) Cardboard Box(es) Carton(s) Crate(s) Drum(s) (Fiberboard)…"
click input "text"
type input "15"
type input "11"
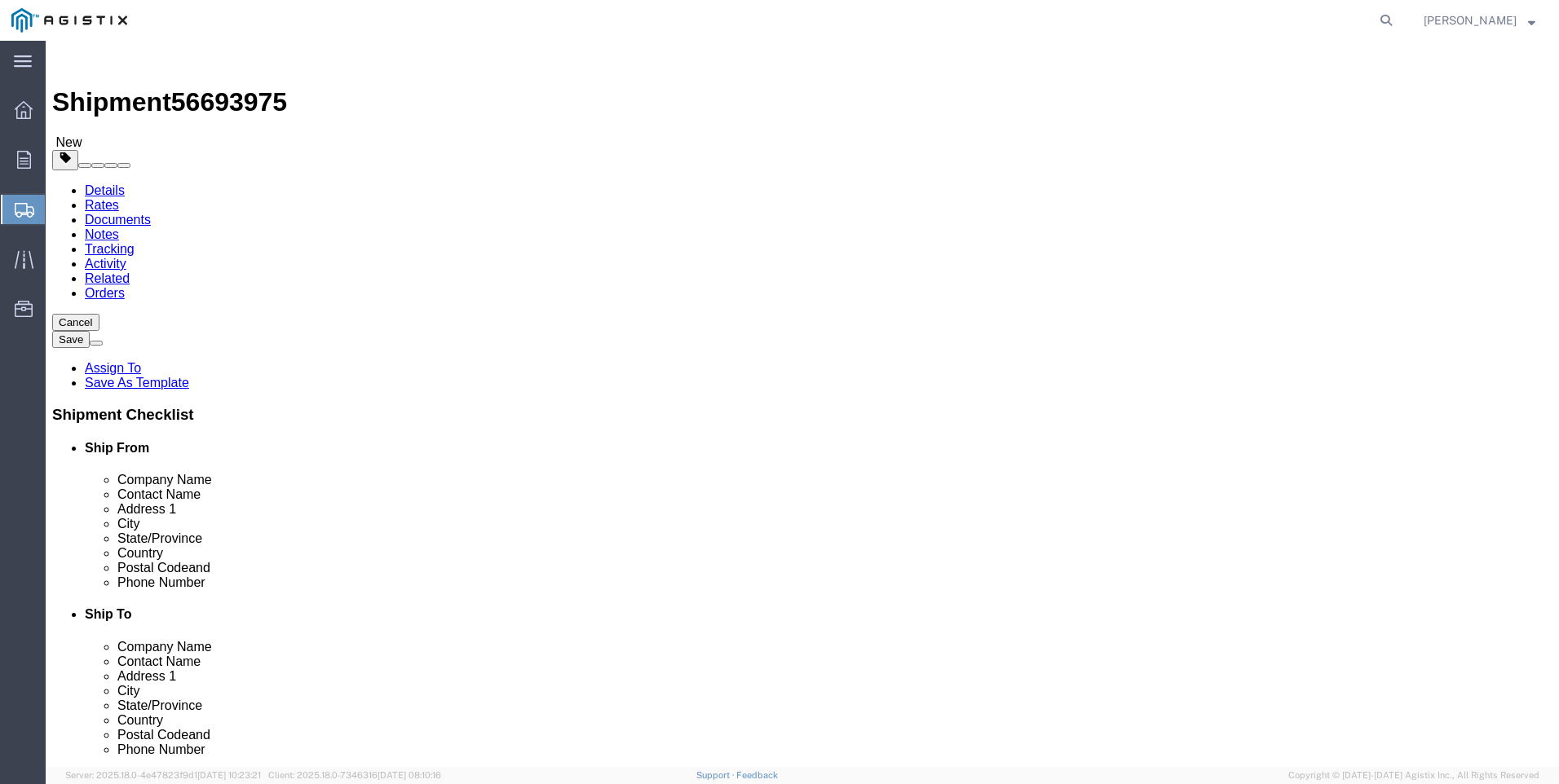
type input "9"
type input "21"
click link "Add Content"
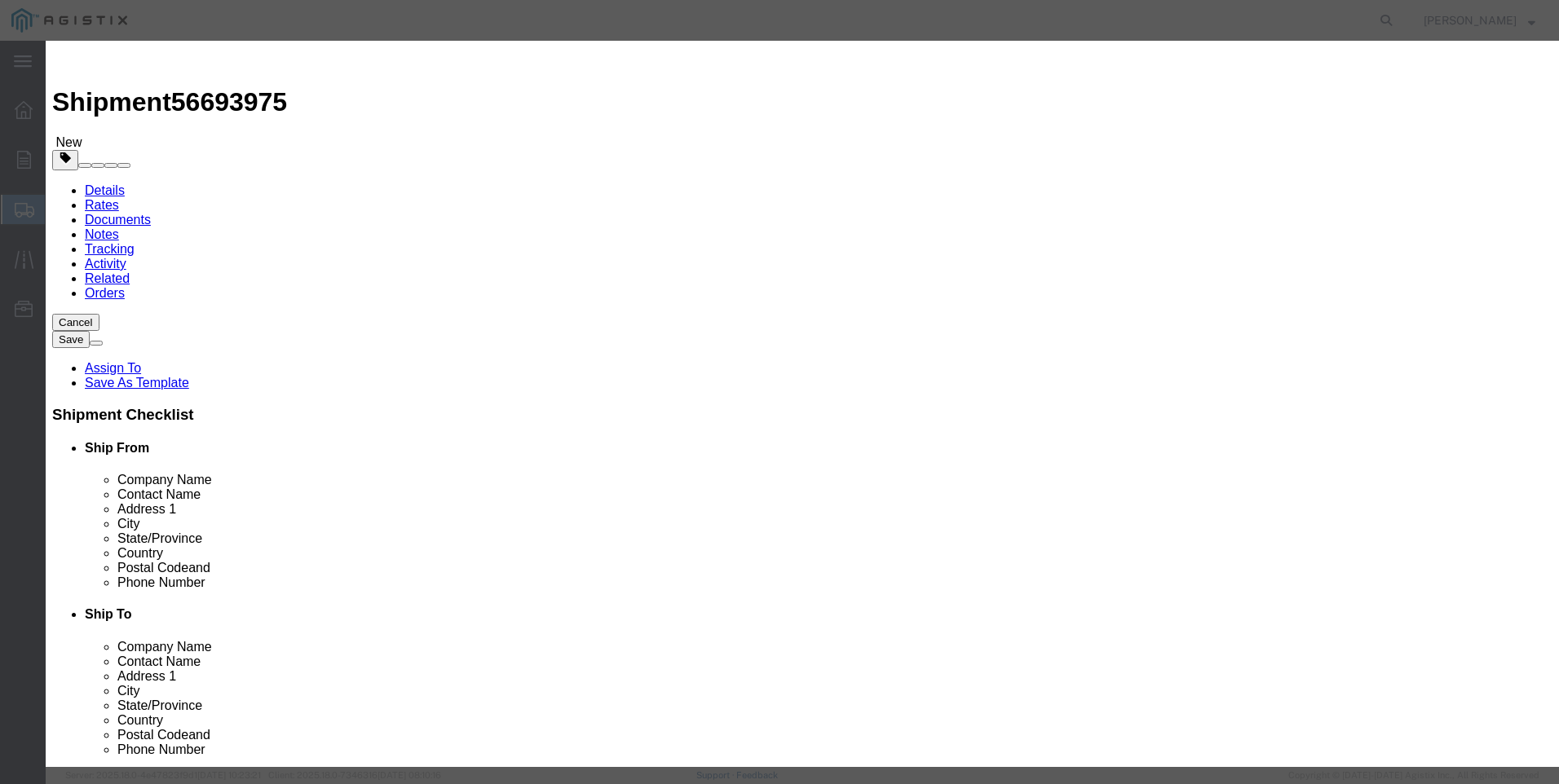
click input "text"
type input "M445969"
click td "Name: SPRING PILOT 200 - 450 PSI (GREEN-WHITE)"
select select
select select "USD"
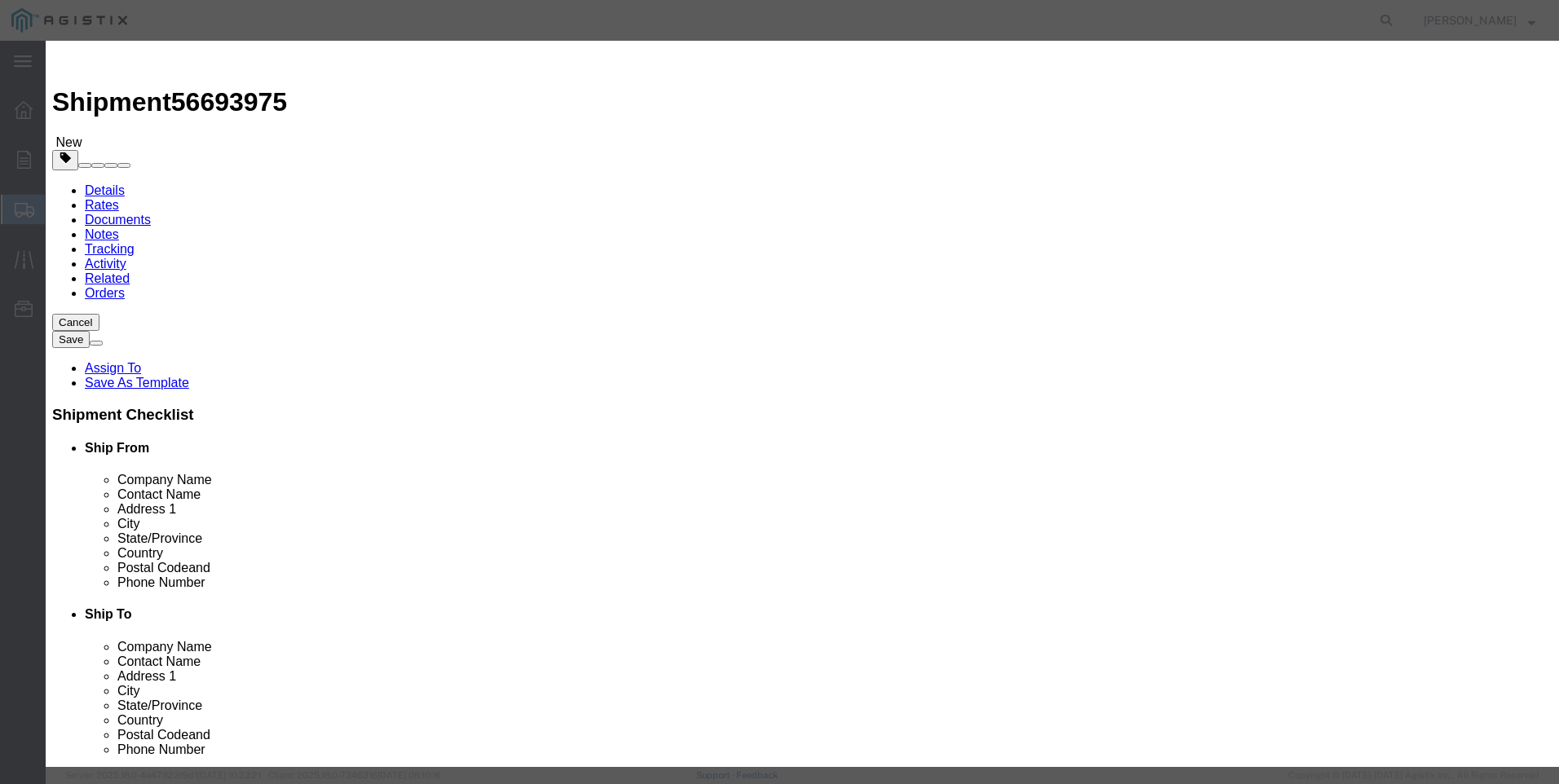
type input "SPRING PILOT 200 - 450 PSI (GREEN-WHITE)"
type input "M445969"
drag, startPoint x: 729, startPoint y: 124, endPoint x: 307, endPoint y: 105, distance: 422.4
click div "Commodity library Product Name SPRING PILOT 200 - 450 PSI (GREEN-WHITE) M445969…"
drag, startPoint x: 507, startPoint y: 124, endPoint x: 519, endPoint y: 124, distance: 12.0
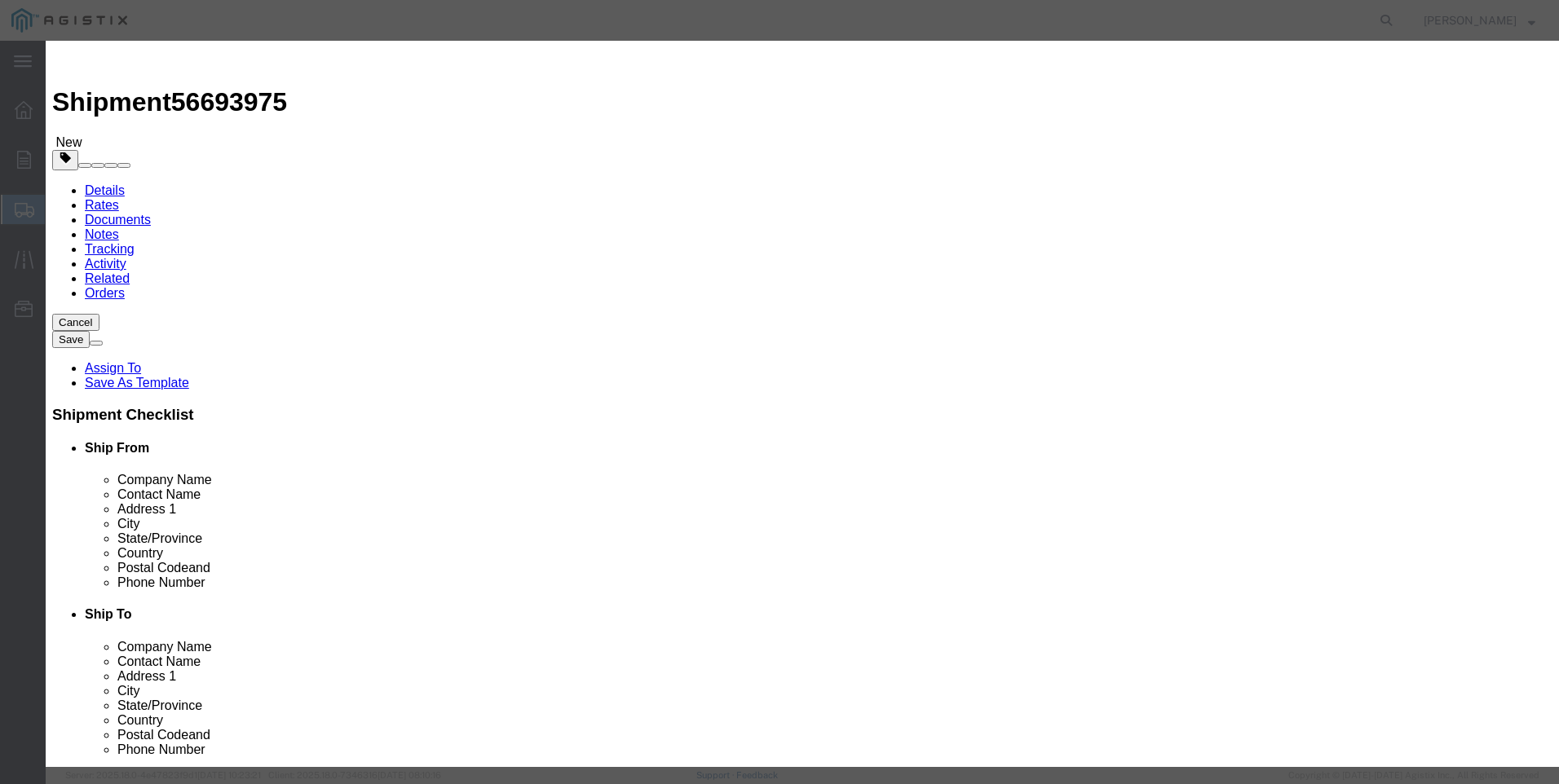
type input "SPRING PILOT 200 - 450 PSI (GREEN-WHITE)"
click textarea
paste textarea "SPRING PILOT 200 - 450 PSI (GREEN-WHITE)"
type textarea "SPRING PILOT 200 - 450 PSI (GREEN-WHITE)"
drag, startPoint x: 312, startPoint y: 67, endPoint x: -4, endPoint y: 7, distance: 321.6
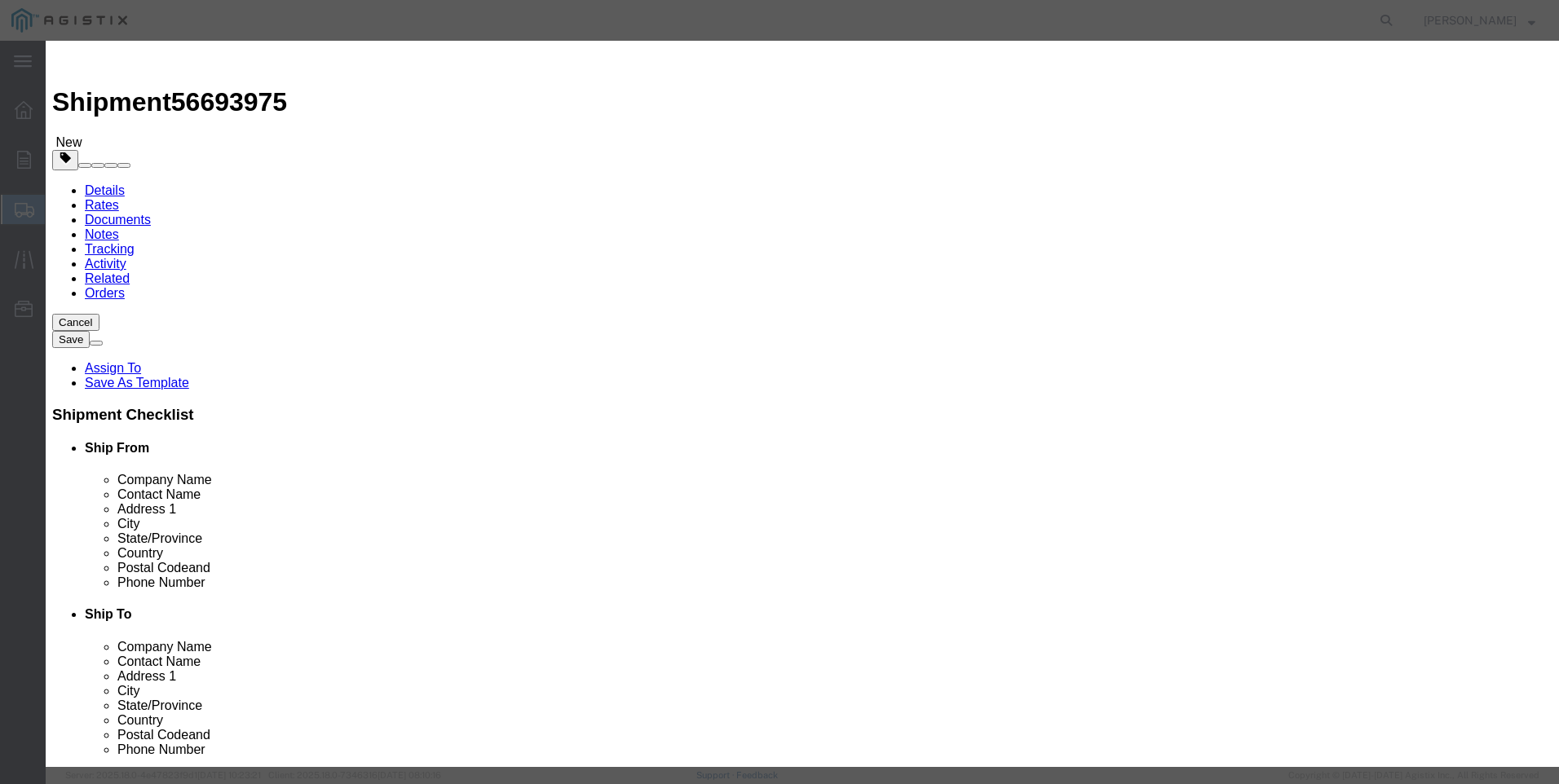
click html "Shipment 56693975 New Details Rates Documents Notes Tracking Activity Related O…"
type input "M445969 / [PHONE_NUMBER]"
type input "6"
type input "589"
click button "Save & Add Another"
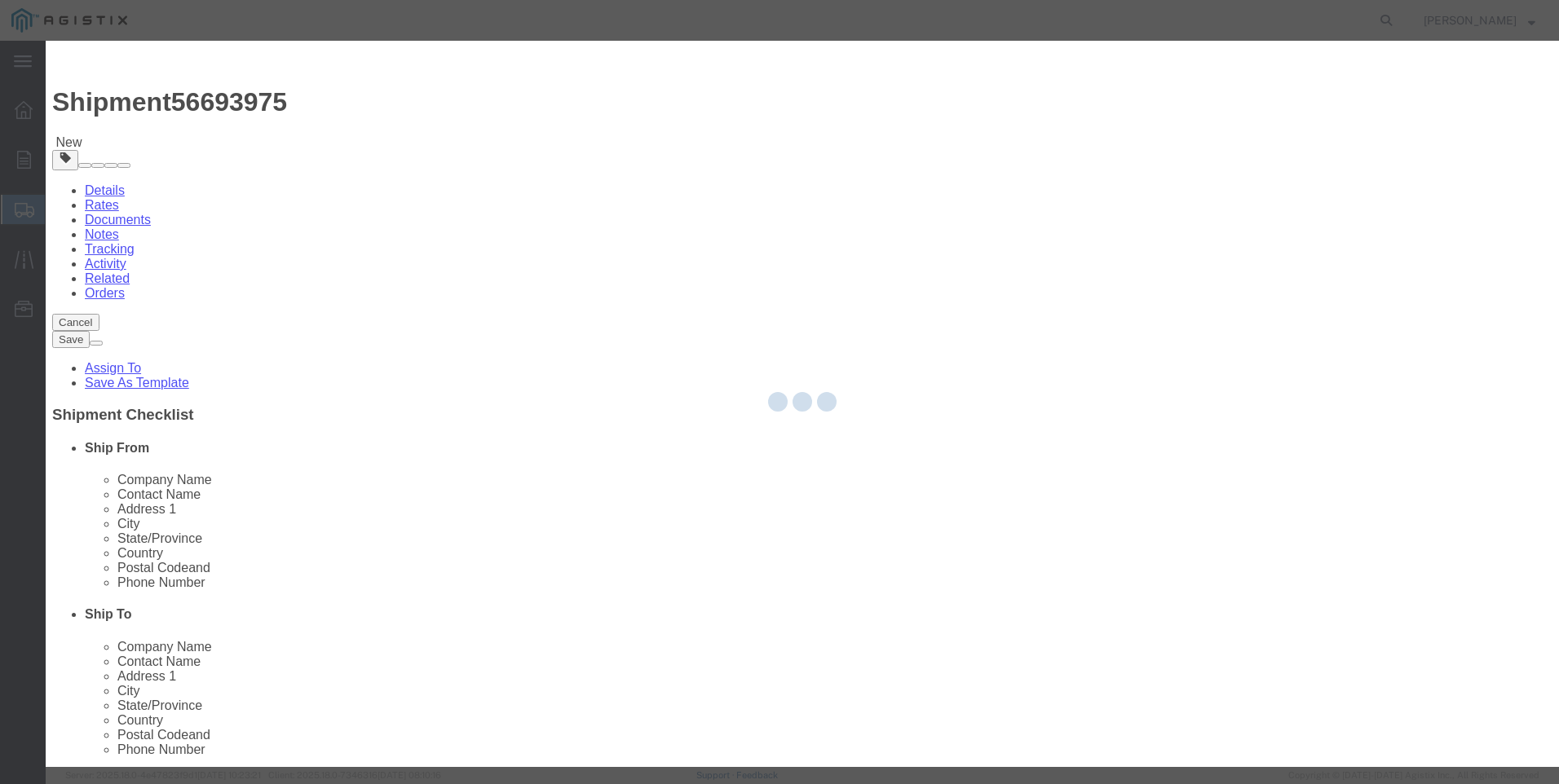
select select "EA"
select select "USD"
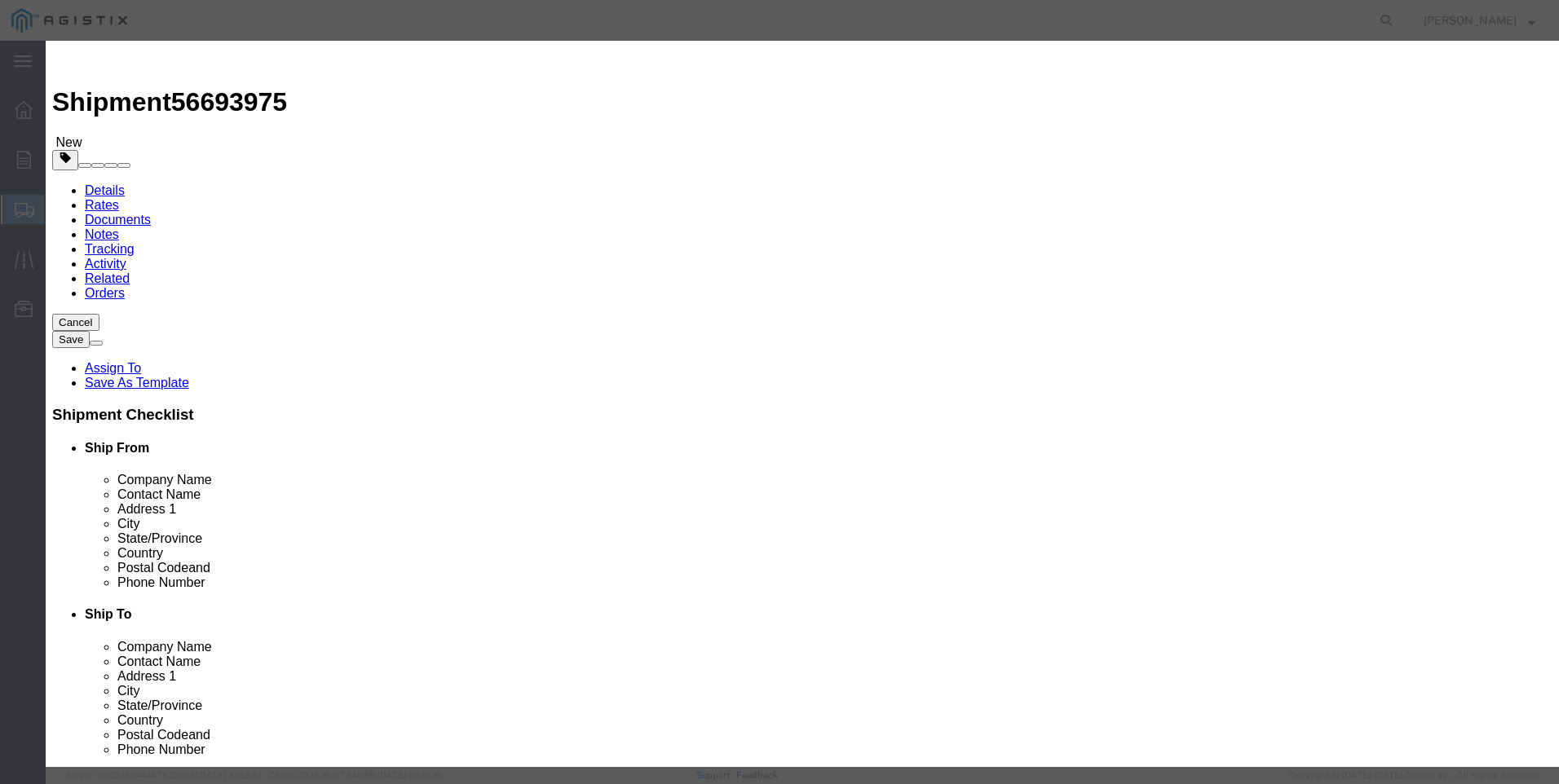
click input "text"
type input "M449147"
click td "Name: PILOT PRESSURE REDUCING SER 20 GREEN"
select select
type input "PILOT PRESSURE REDUCING SER 20 GREEN"
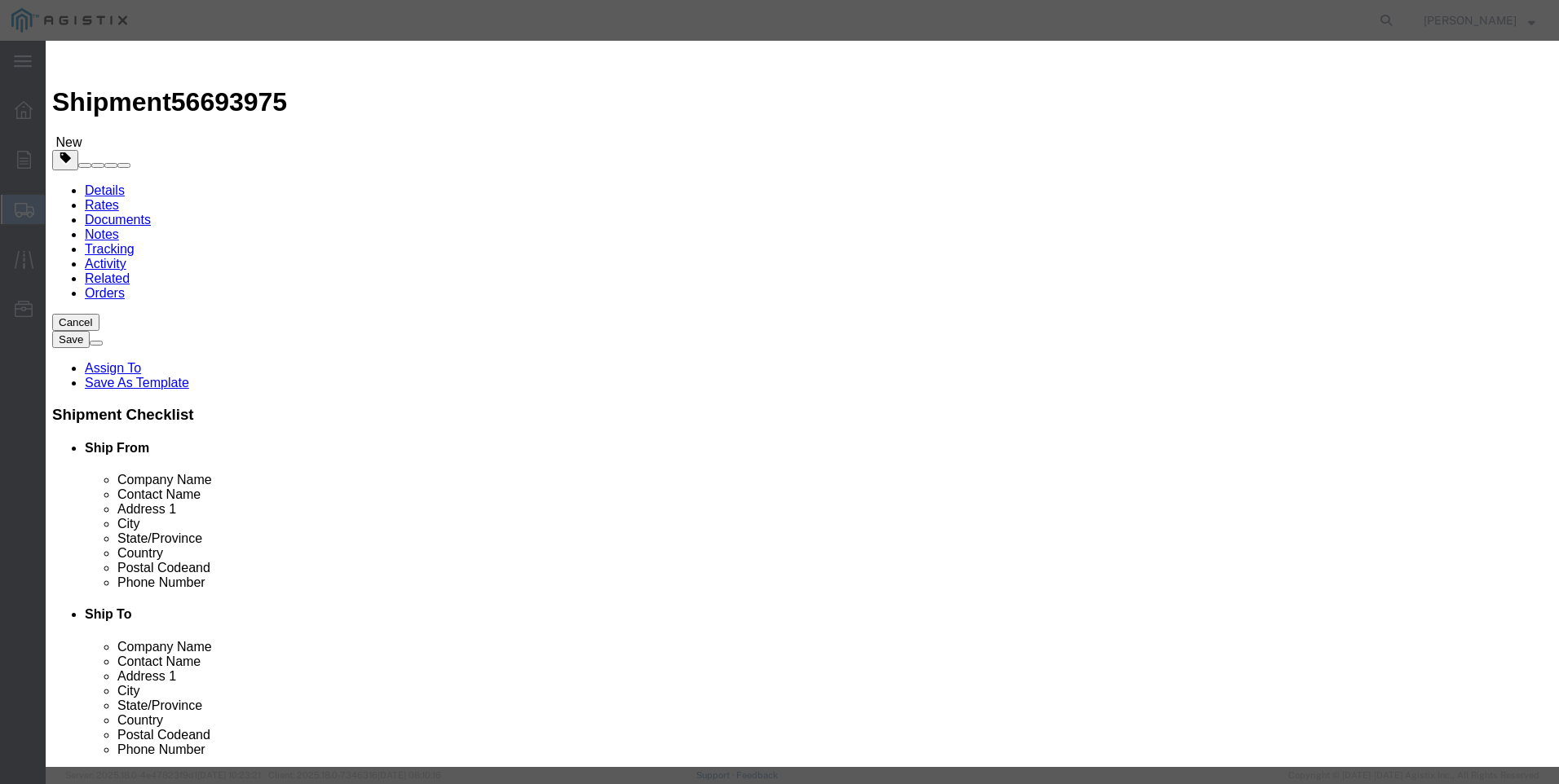
type input "M449147"
drag, startPoint x: 724, startPoint y: 124, endPoint x: 88, endPoint y: 104, distance: 636.3
click div "Add content Commodity library Product Name PILOT PRESSURE REDUCING SER 20 GREEN…"
type input "PILOT PRESSURE REDUCING SER 20 GREEN"
click textarea
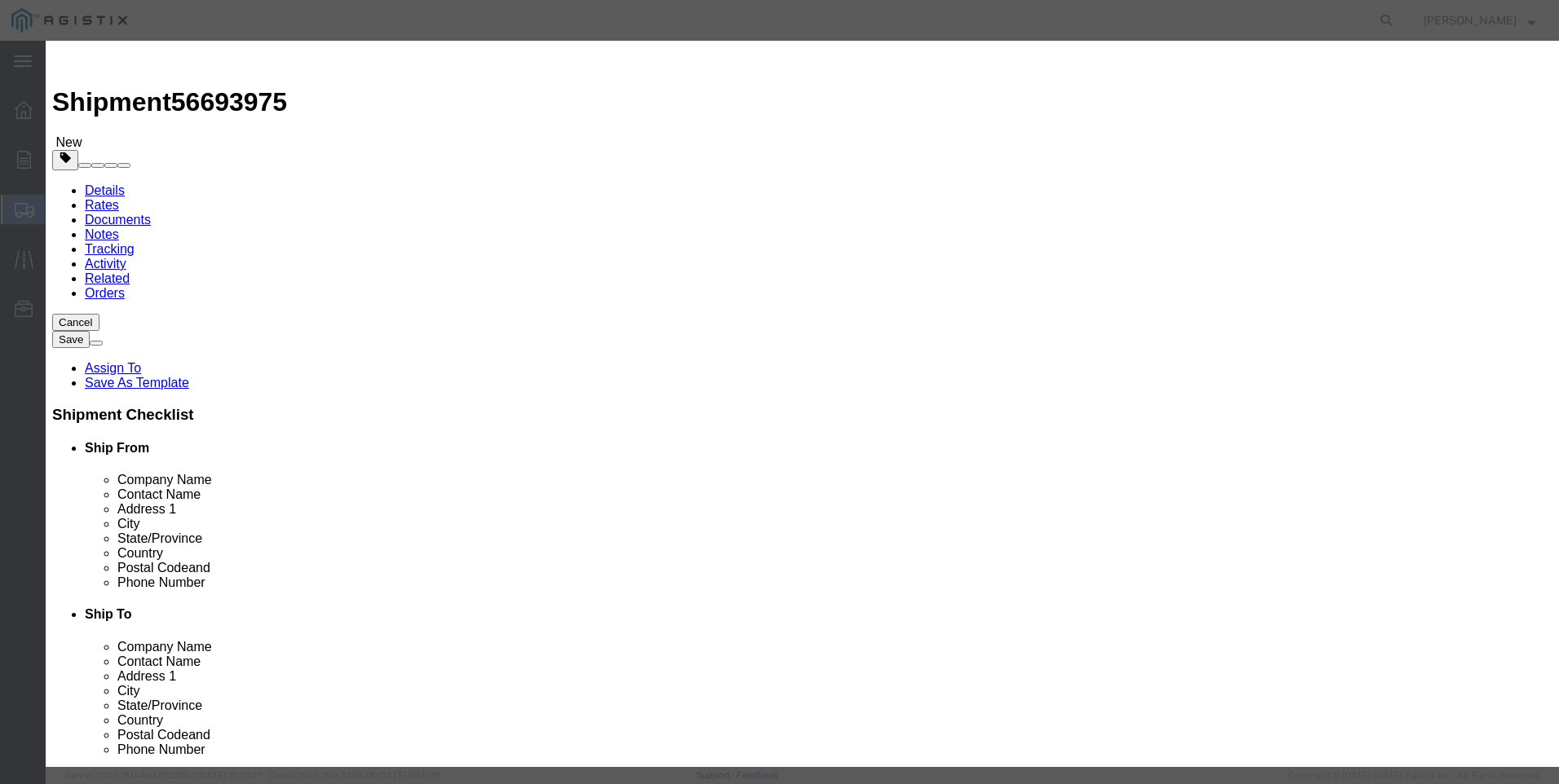
paste textarea "PILOT PRESSURE REDUCING SER 20 GREEN"
type textarea "PILOT PRESSURE REDUCING SER 20 GREEN"
drag, startPoint x: 731, startPoint y: 126, endPoint x: 208, endPoint y: 113, distance: 523.2
click div "Add content Commodity library Product Name PILOT PRESSURE REDUCING SER 20 GREEN…"
type input "M449147 / FP-10"
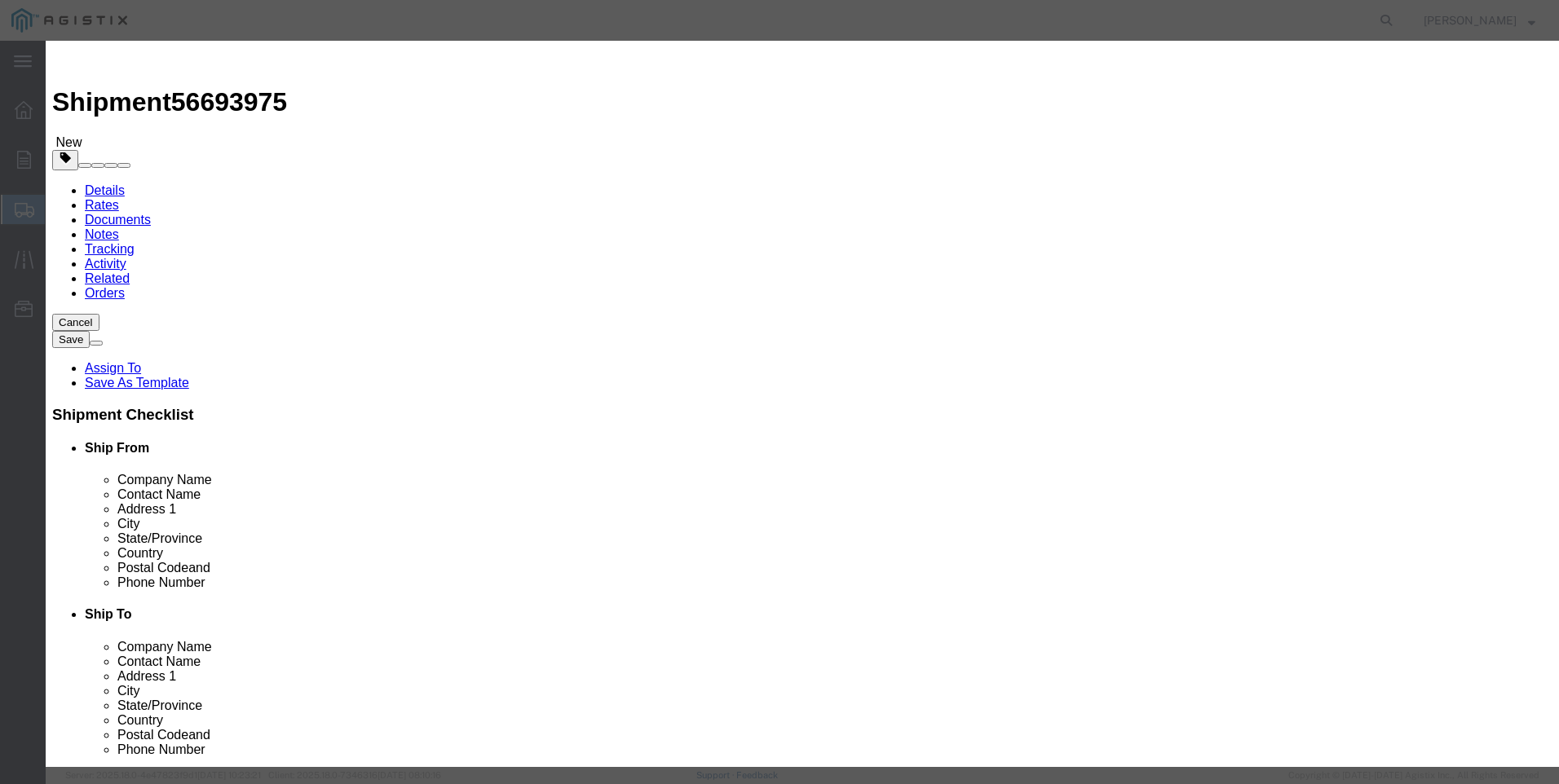
click input "text"
type input "3"
type input "1950"
click button "Save & Close"
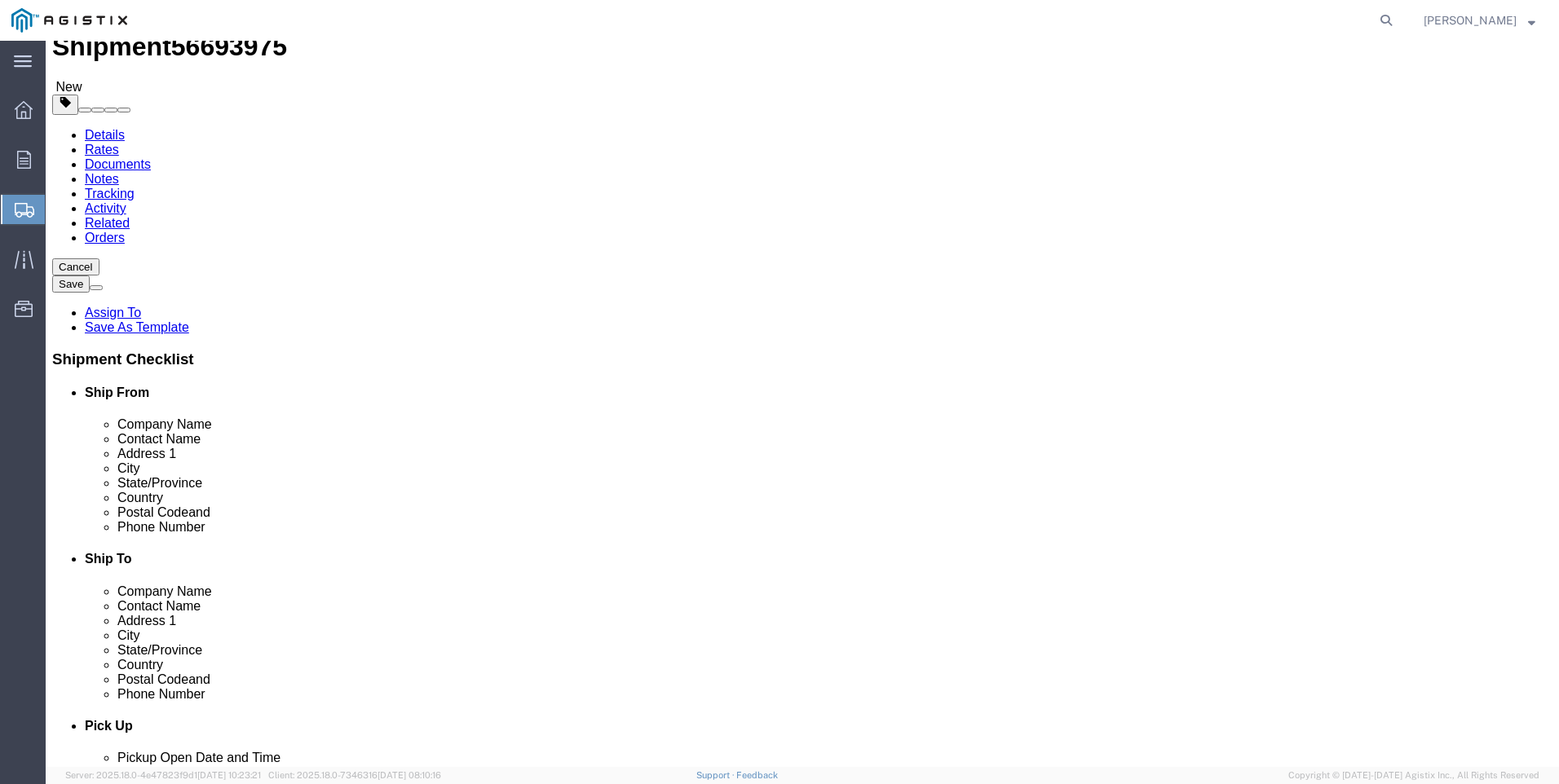
scroll to position [82, 0]
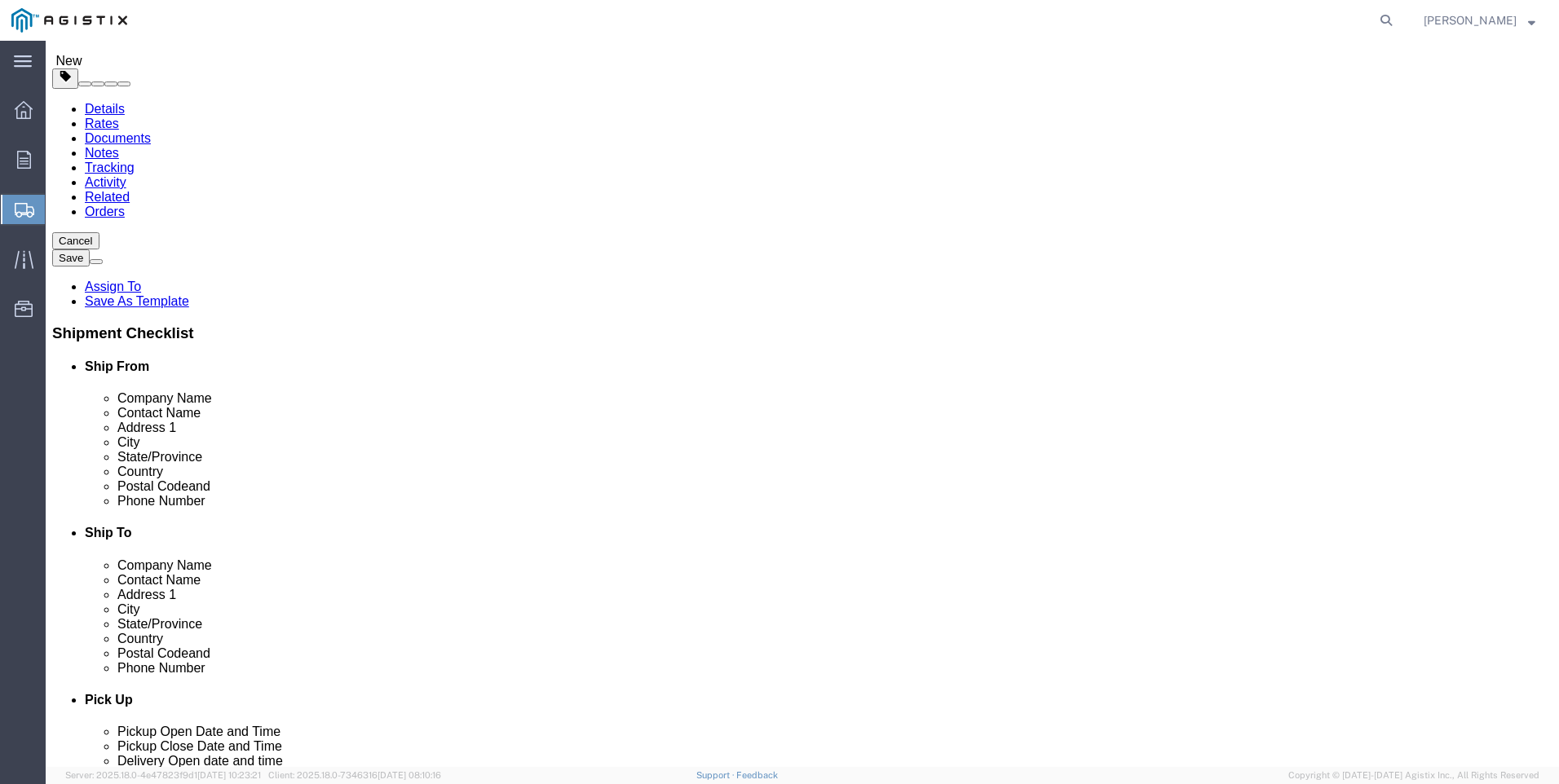
click button "Rate Shipment"
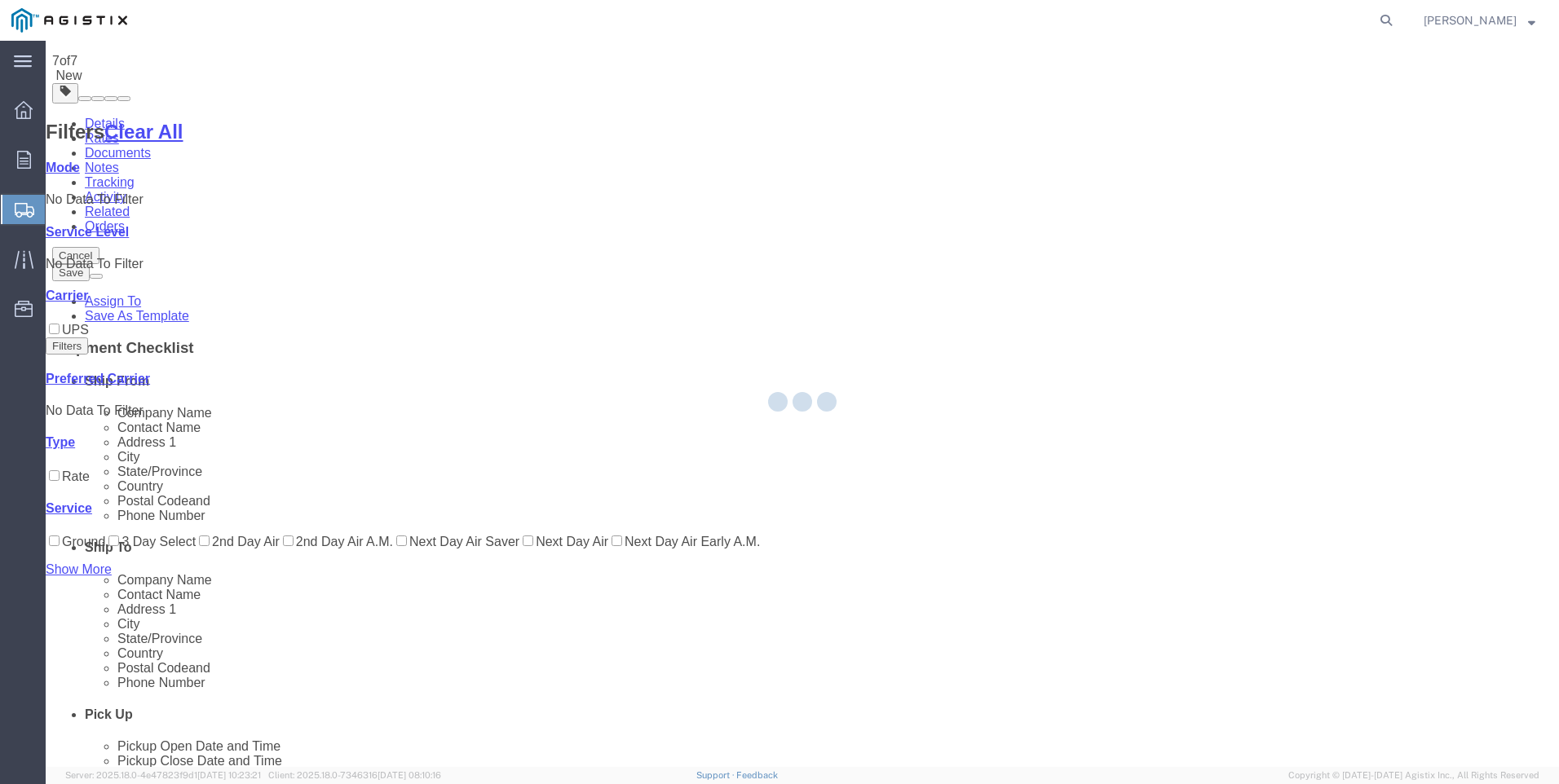
scroll to position [0, 0]
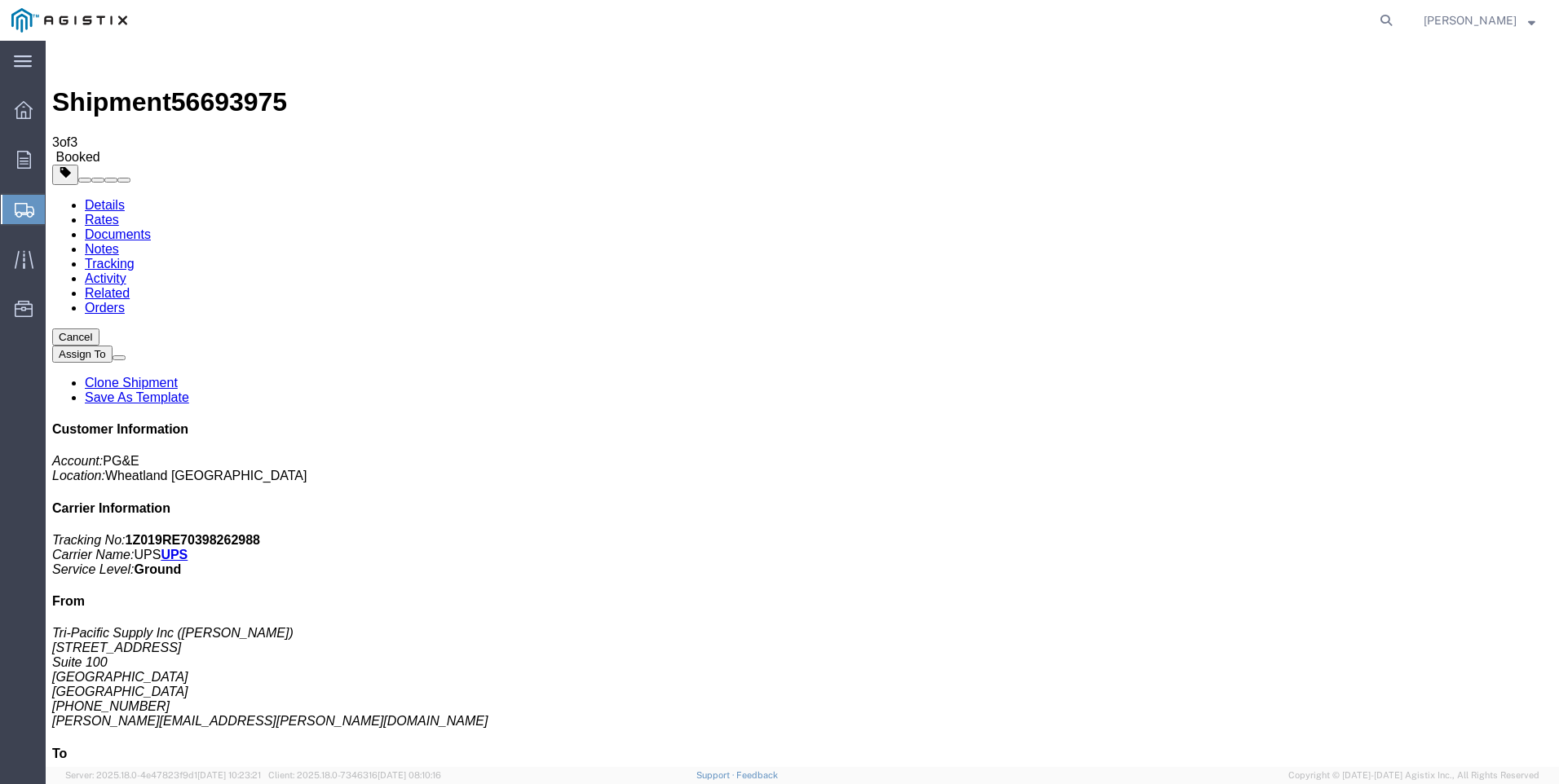
click at [0, 0] on span "Create Shipment" at bounding box center [0, 0] width 0 height 0
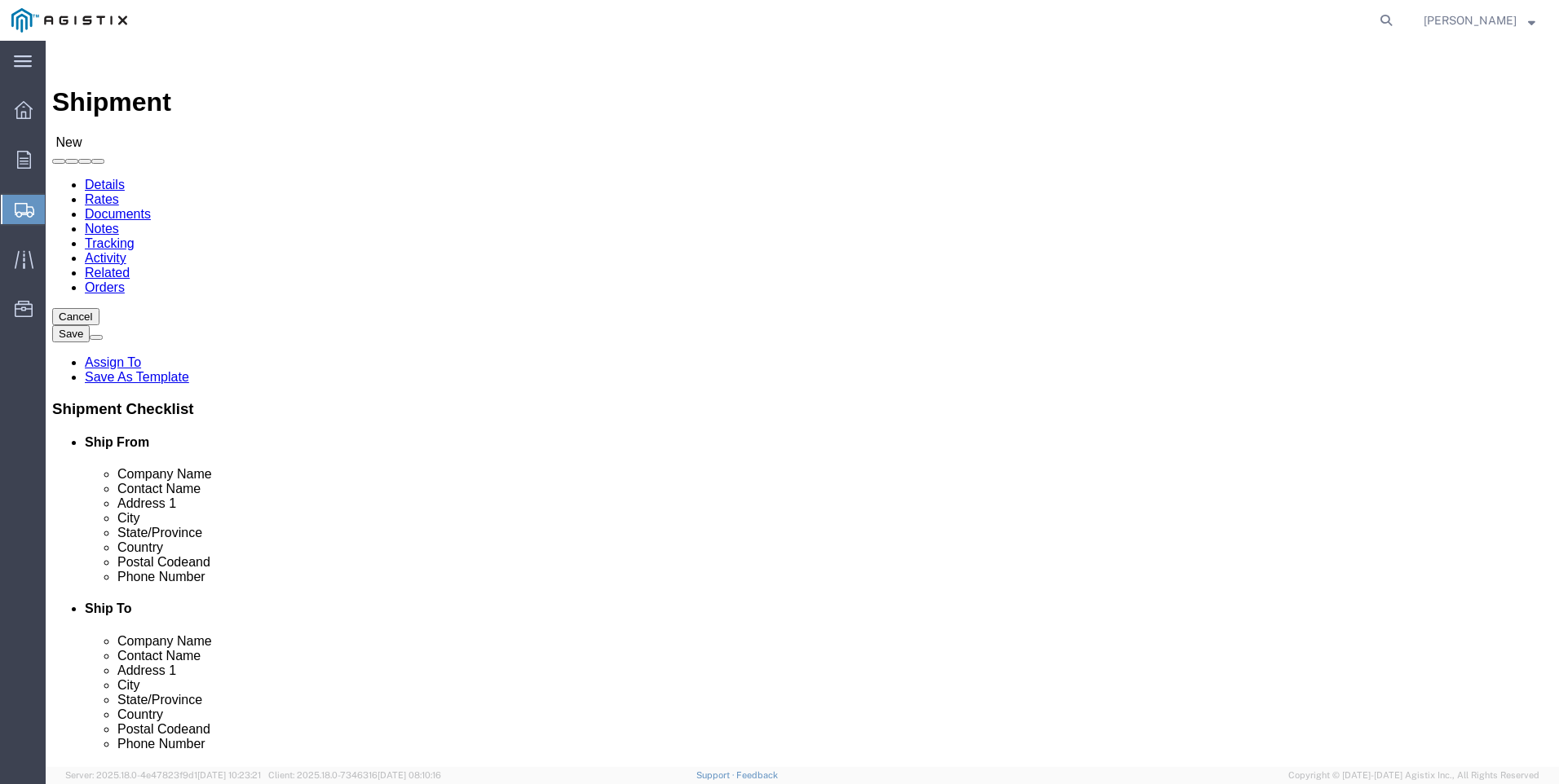
click select "Select PG&E Tri-Pacific Supply Inc"
select select "9596"
click select "Select PG&E Tri-Pacific Supply Inc"
select select
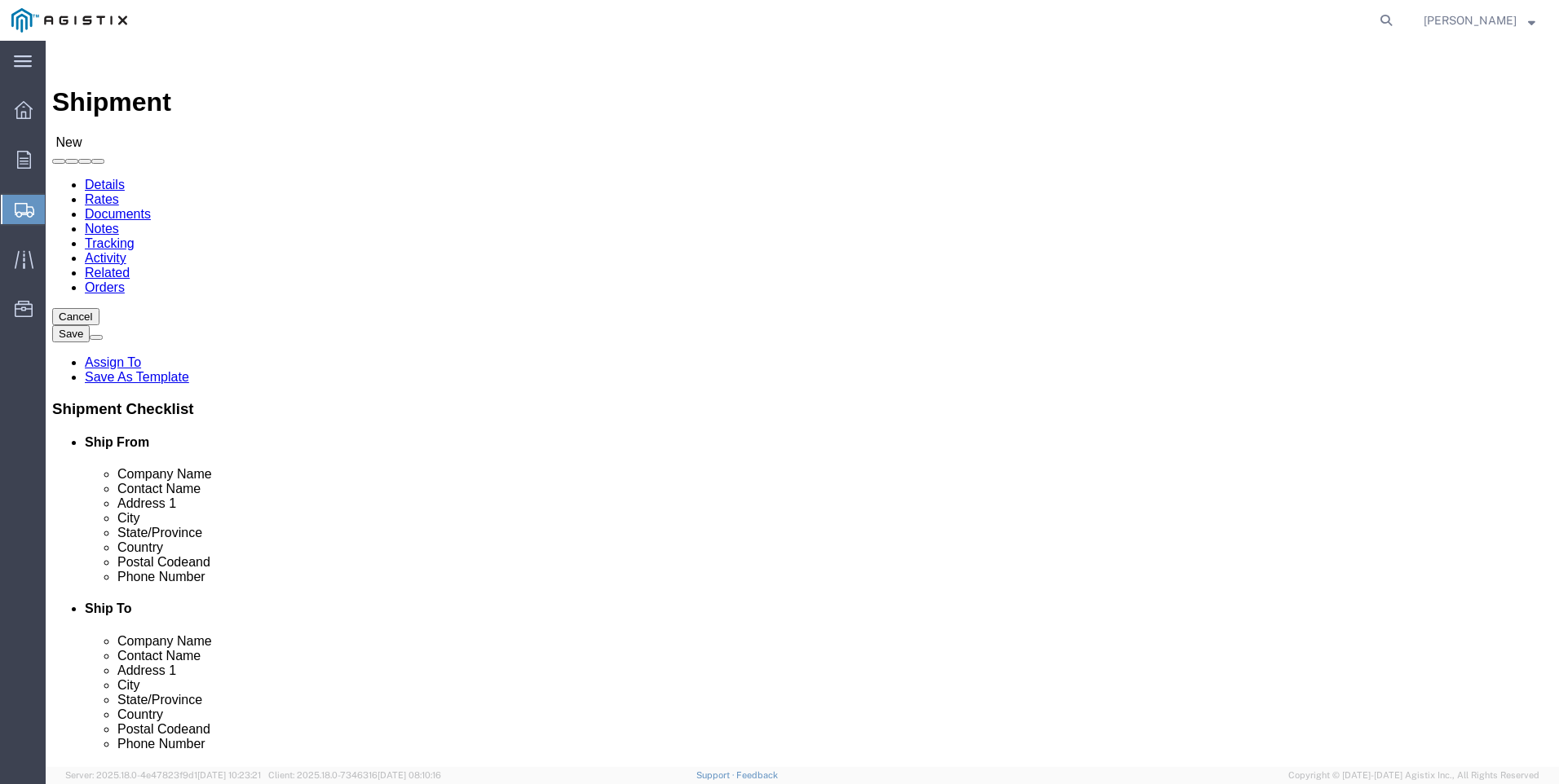
click select "Select PG&E Tri-Pacific Supply Inc"
select select "MYPROFILE"
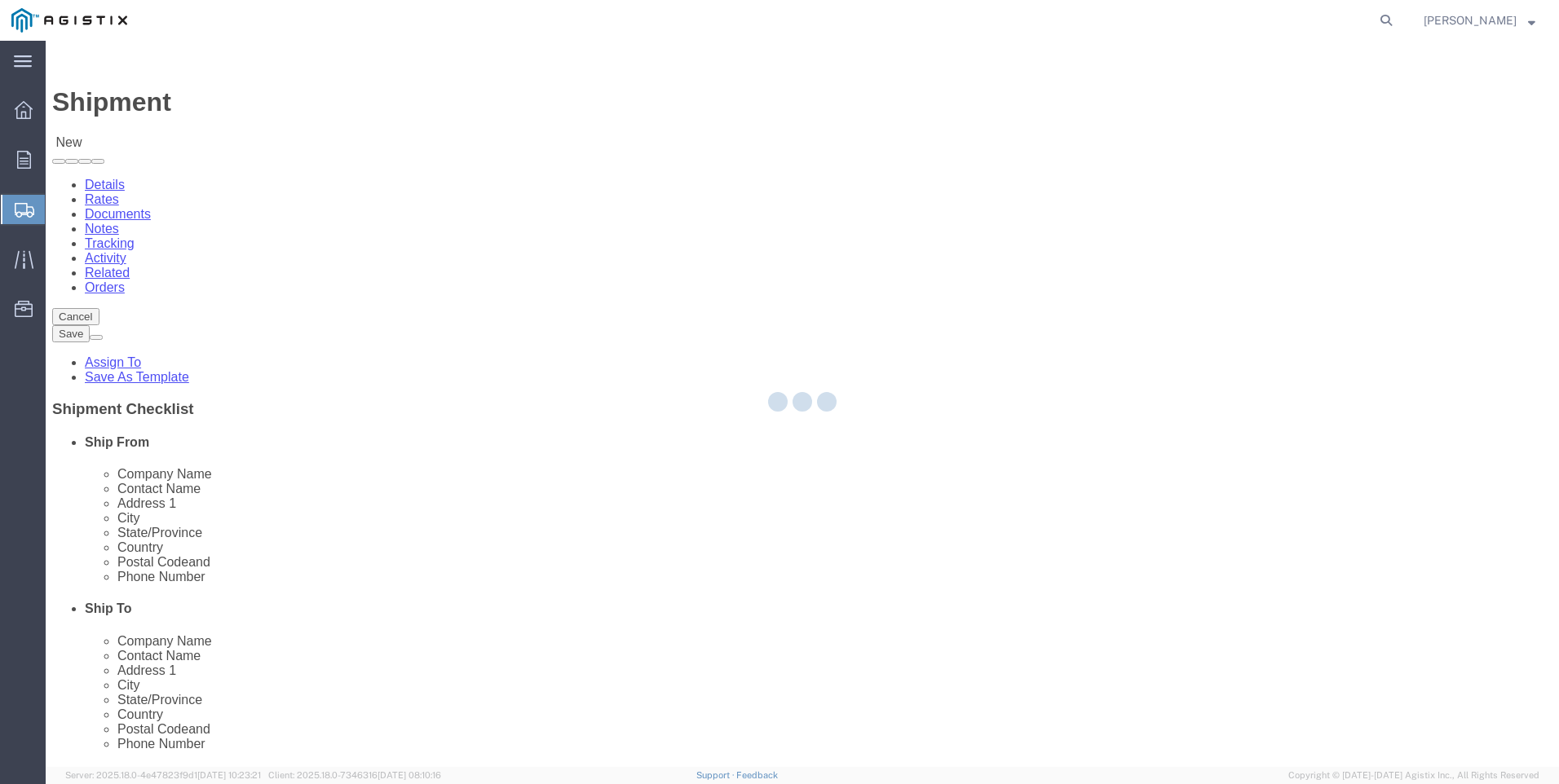
select select "CA"
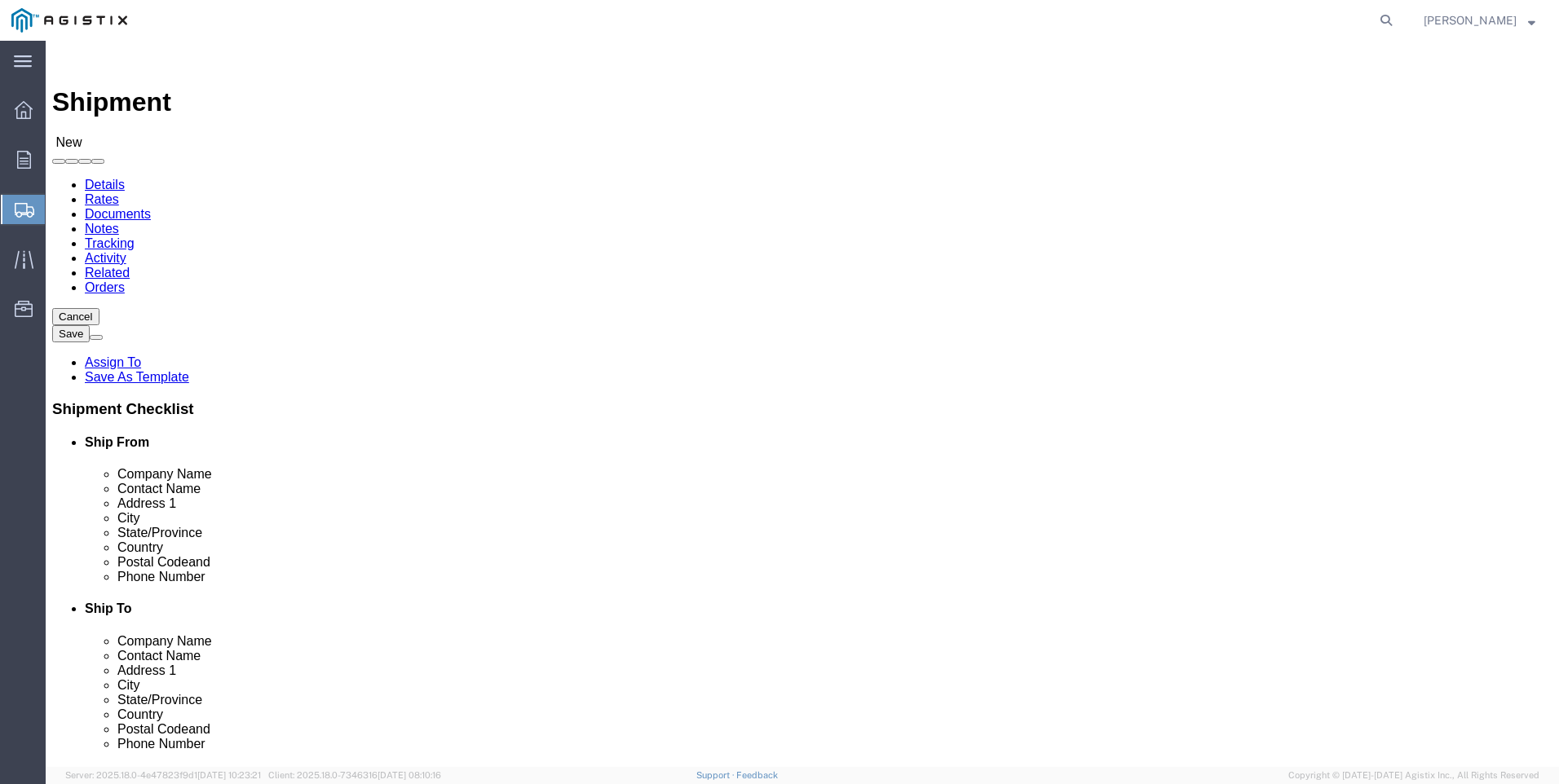
click select "Select All Others [GEOGRAPHIC_DATA] [GEOGRAPHIC_DATA] [GEOGRAPHIC_DATA] [GEOGRA…"
select select "19745"
click select "Select All Others [GEOGRAPHIC_DATA] [GEOGRAPHIC_DATA] [GEOGRAPHIC_DATA] [GEOGRA…"
click span
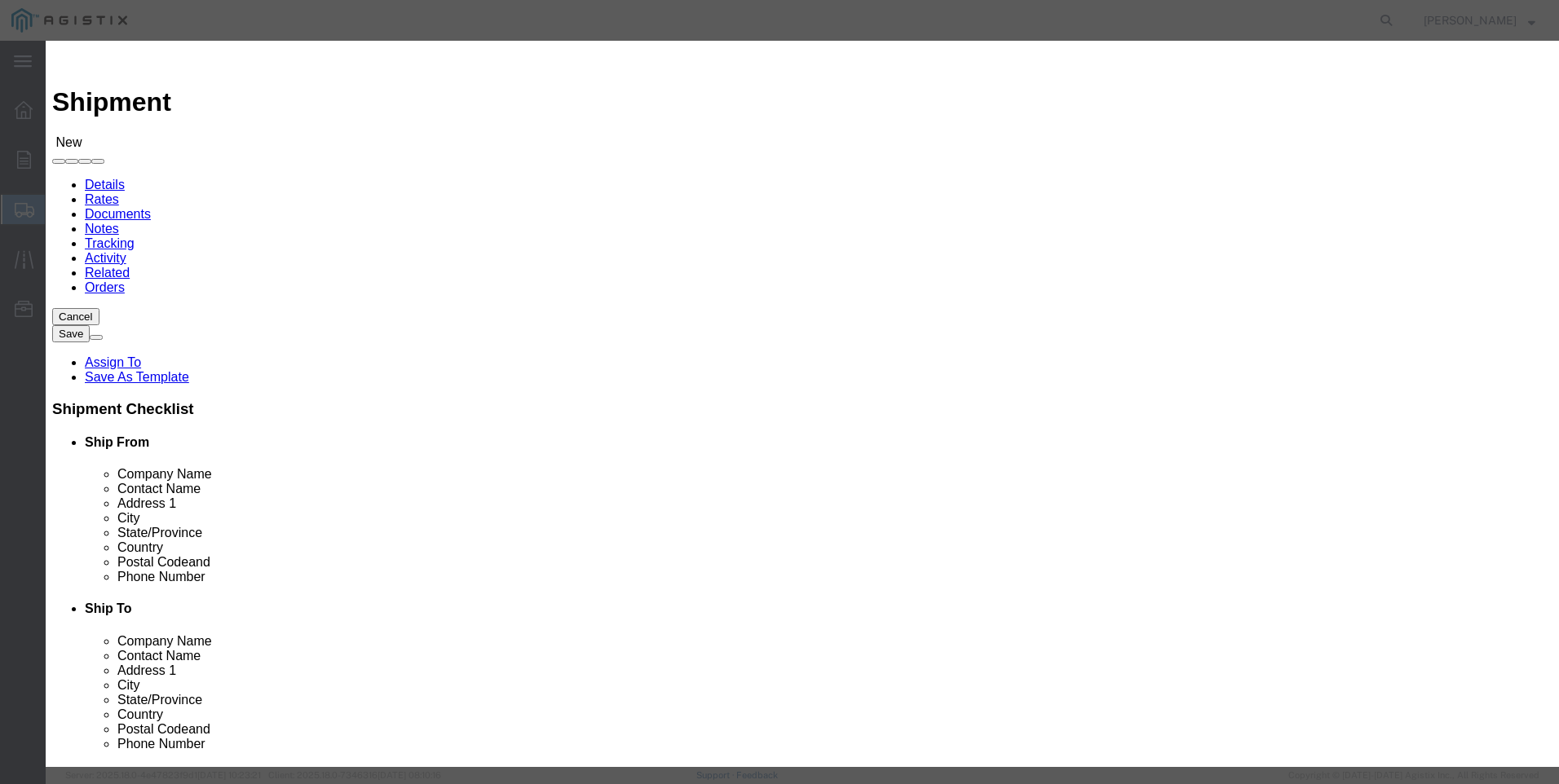
click select "Search by Address Book Name City Company Name Contact Name Country CustomerAlia…"
select select "city"
click select "Search by Address Book Name City Company Name Contact Name Country CustomerAlia…"
click input "text"
type input "[GEOGRAPHIC_DATA]"
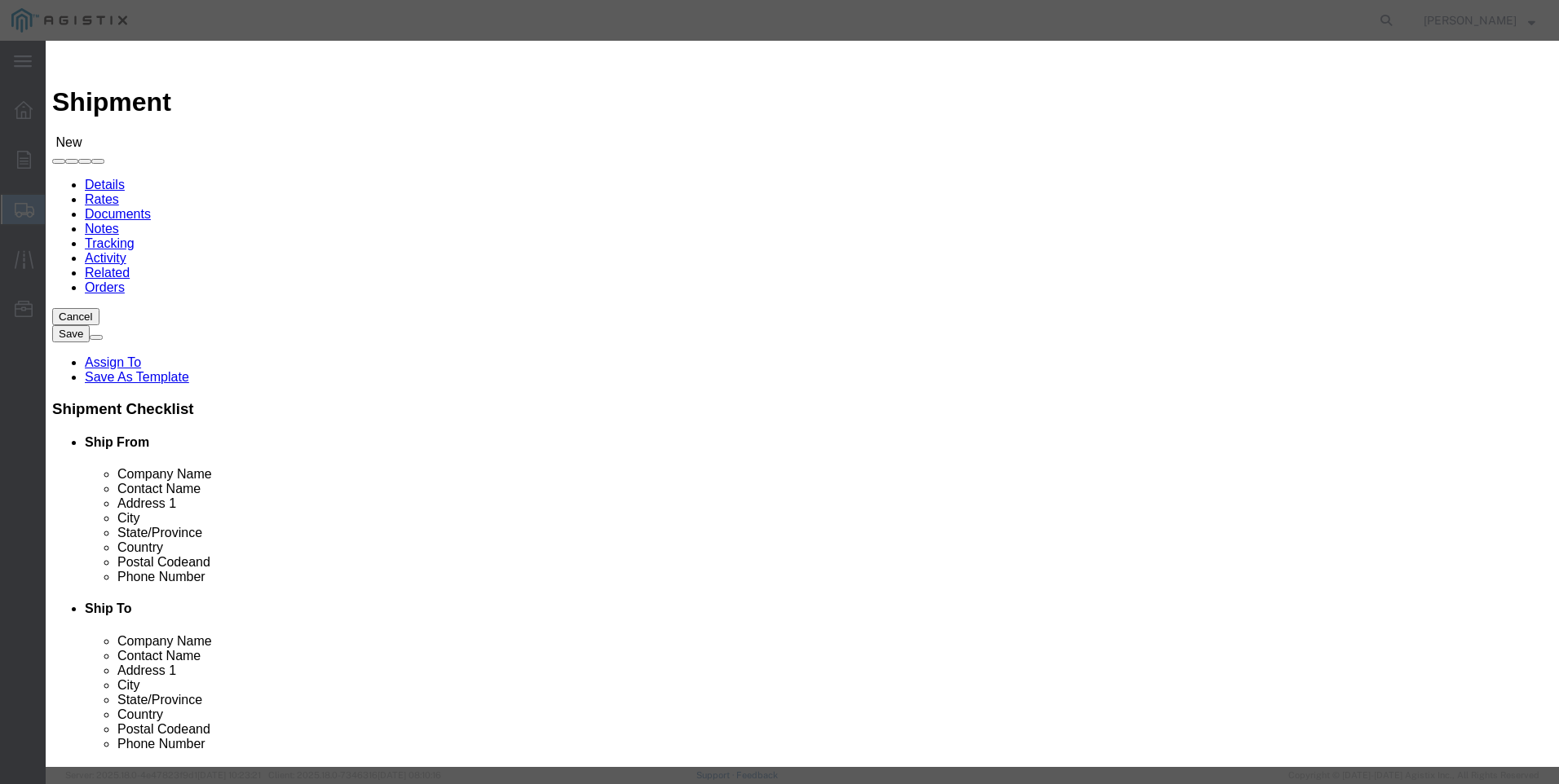
click button "button"
click button "Select"
select select "CA"
drag, startPoint x: 1160, startPoint y: 635, endPoint x: 1142, endPoint y: 634, distance: 18.0
click button "Close"
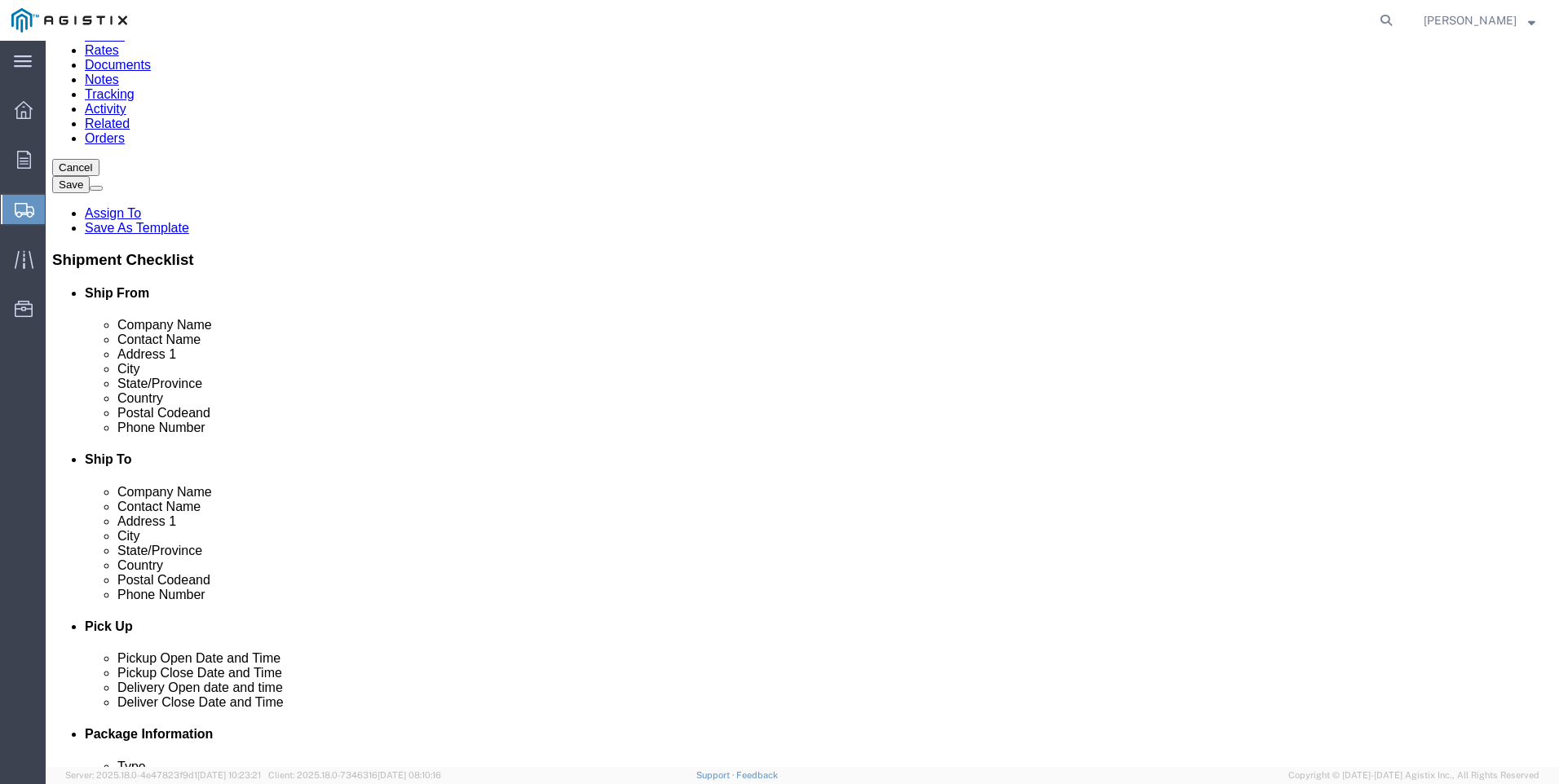
scroll to position [163, 0]
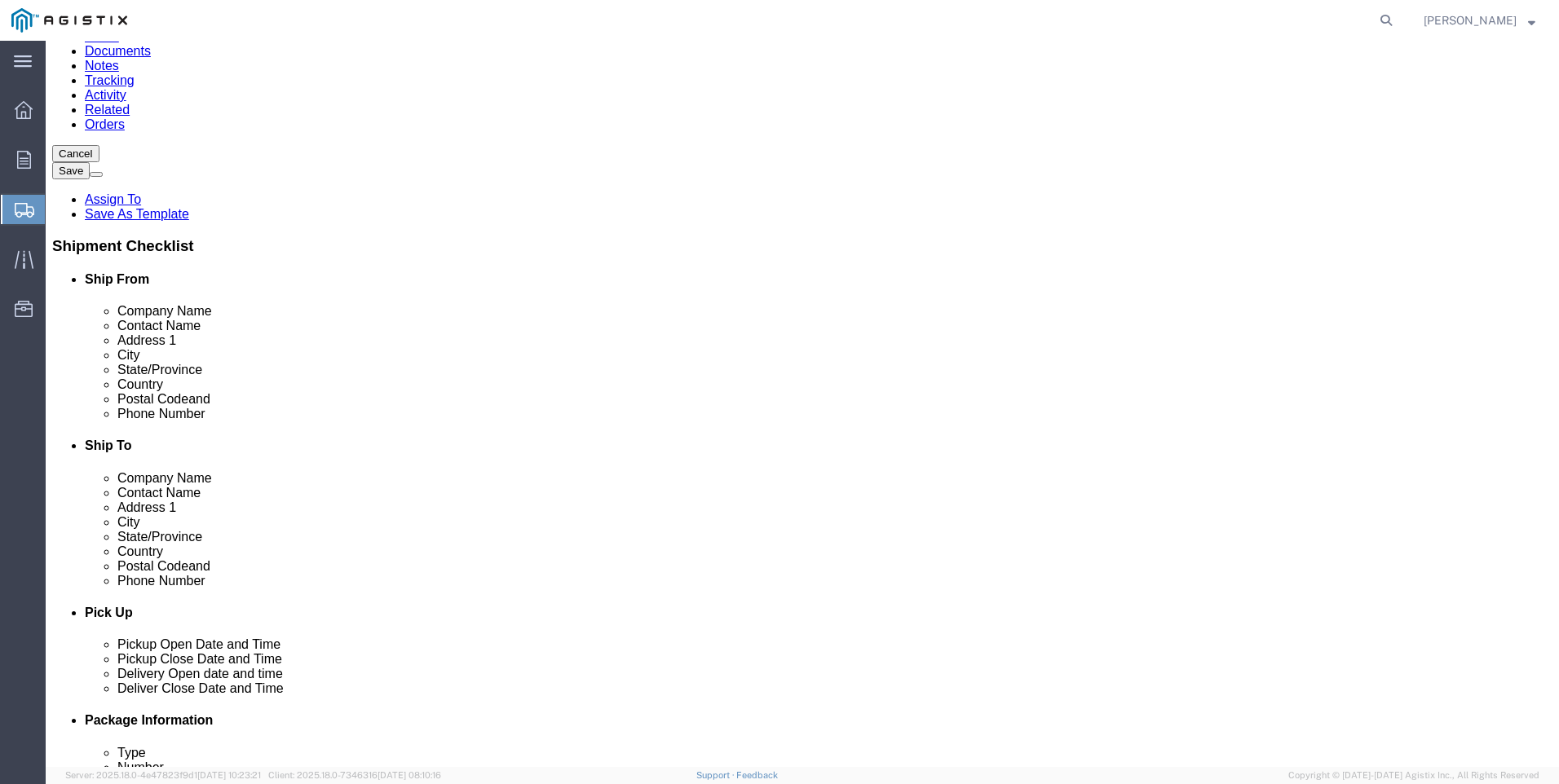
click input "text"
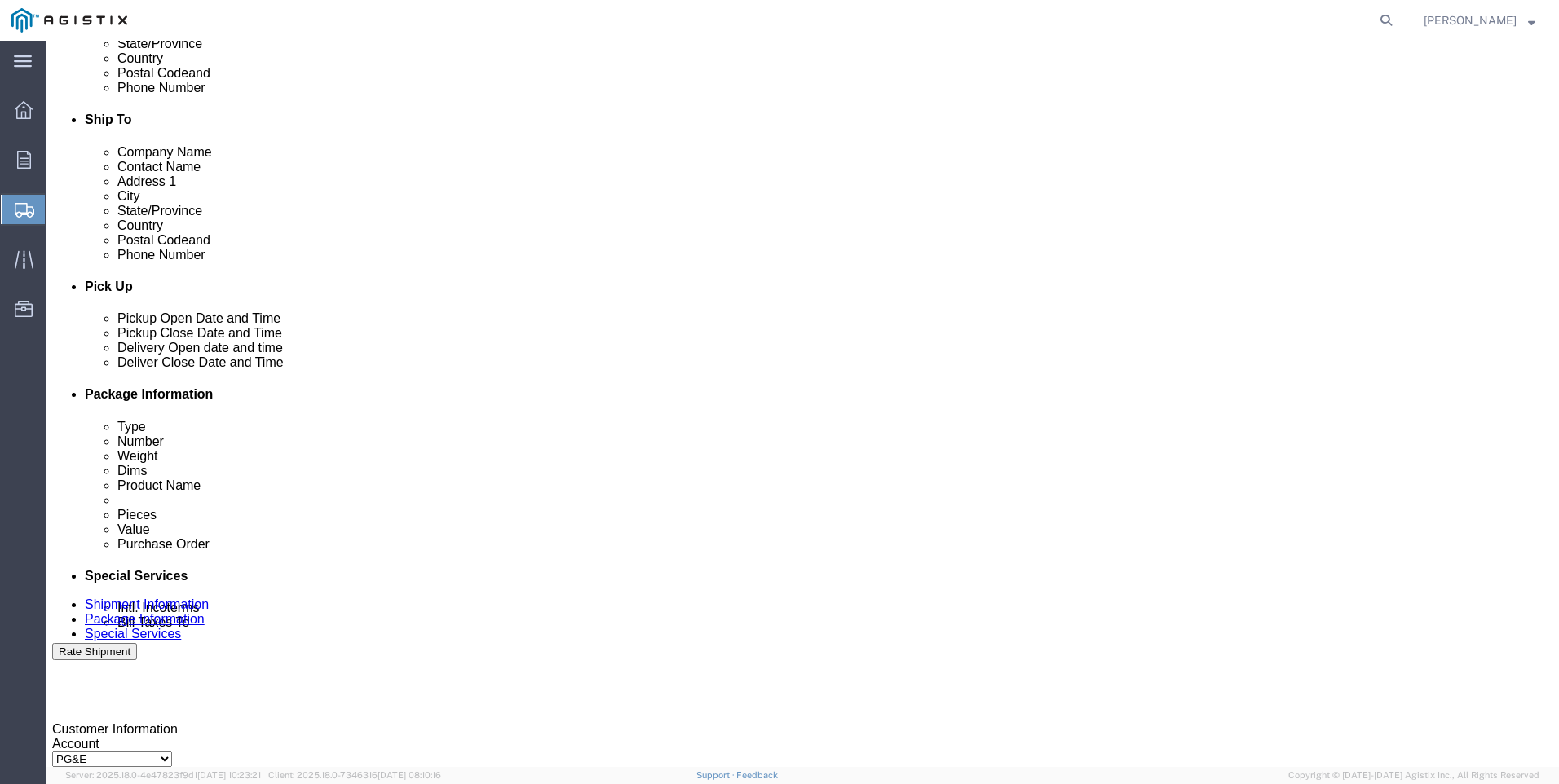
type input "[PHONE_NUMBER]"
click div
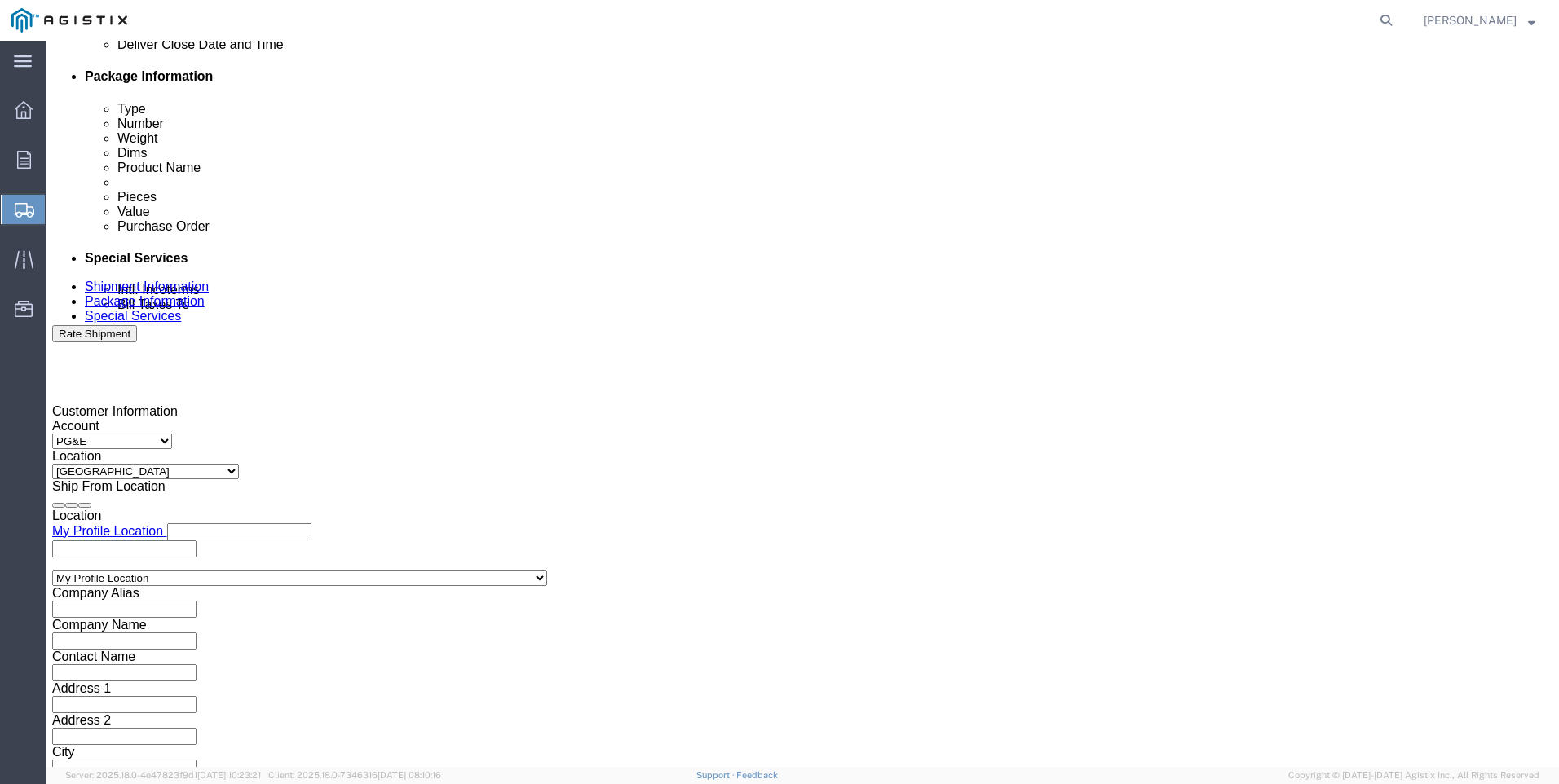
click input "5:00 PM"
click input "7:00 PM"
type input "7:00 AM"
click button "Apply"
click div
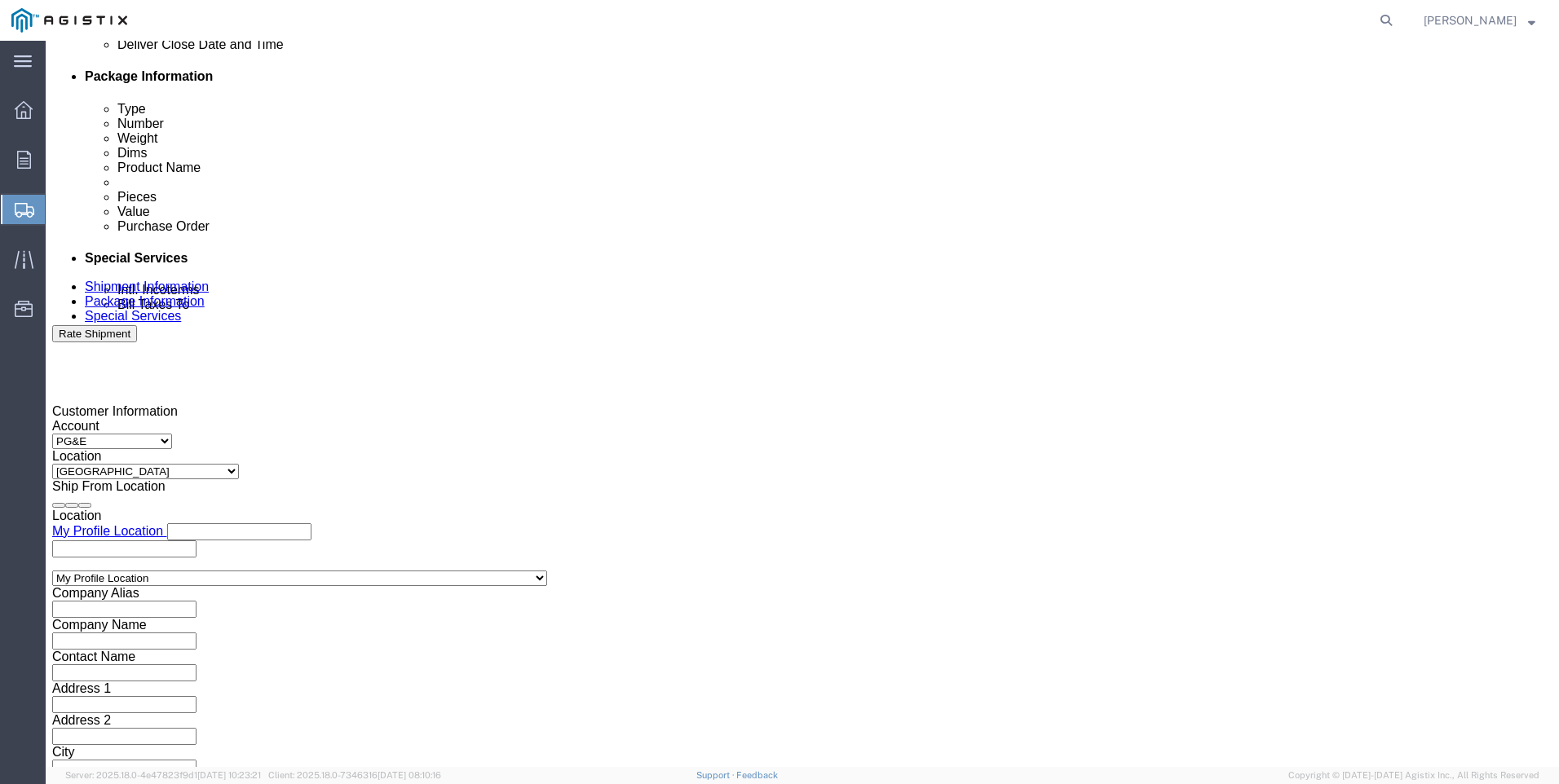
click input "3:00 AM"
type input "3:00 PM"
click button "Apply"
click input "text"
type input "3501418055"
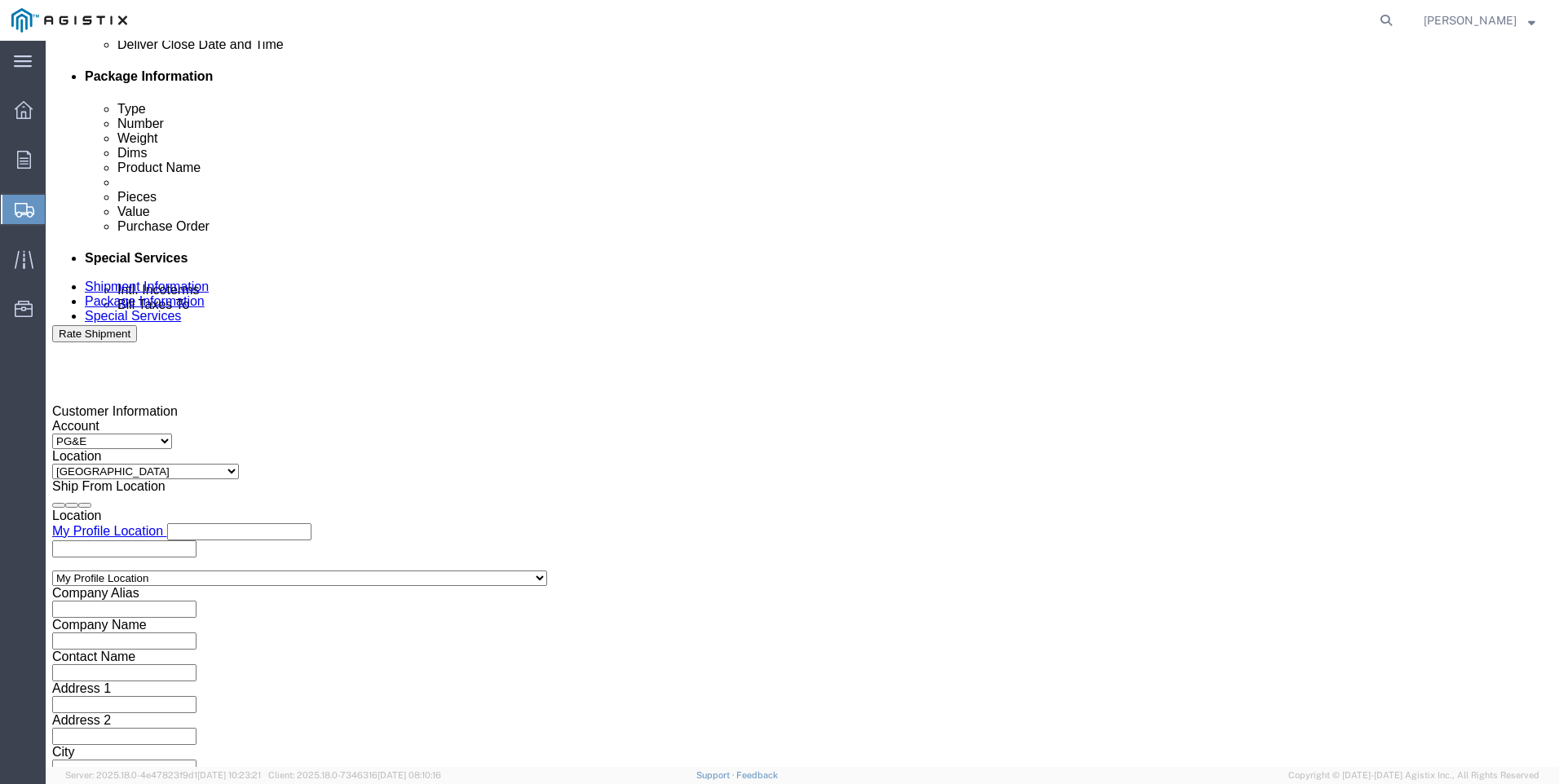
click select "Select Account Type Activity ID Airline Appointment Number ASN Batch Request # …"
select select "SALEORDR"
click select "Select Account Type Activity ID Airline Appointment Number ASN Batch Request # …"
click input "text"
type input "SO 0054747"
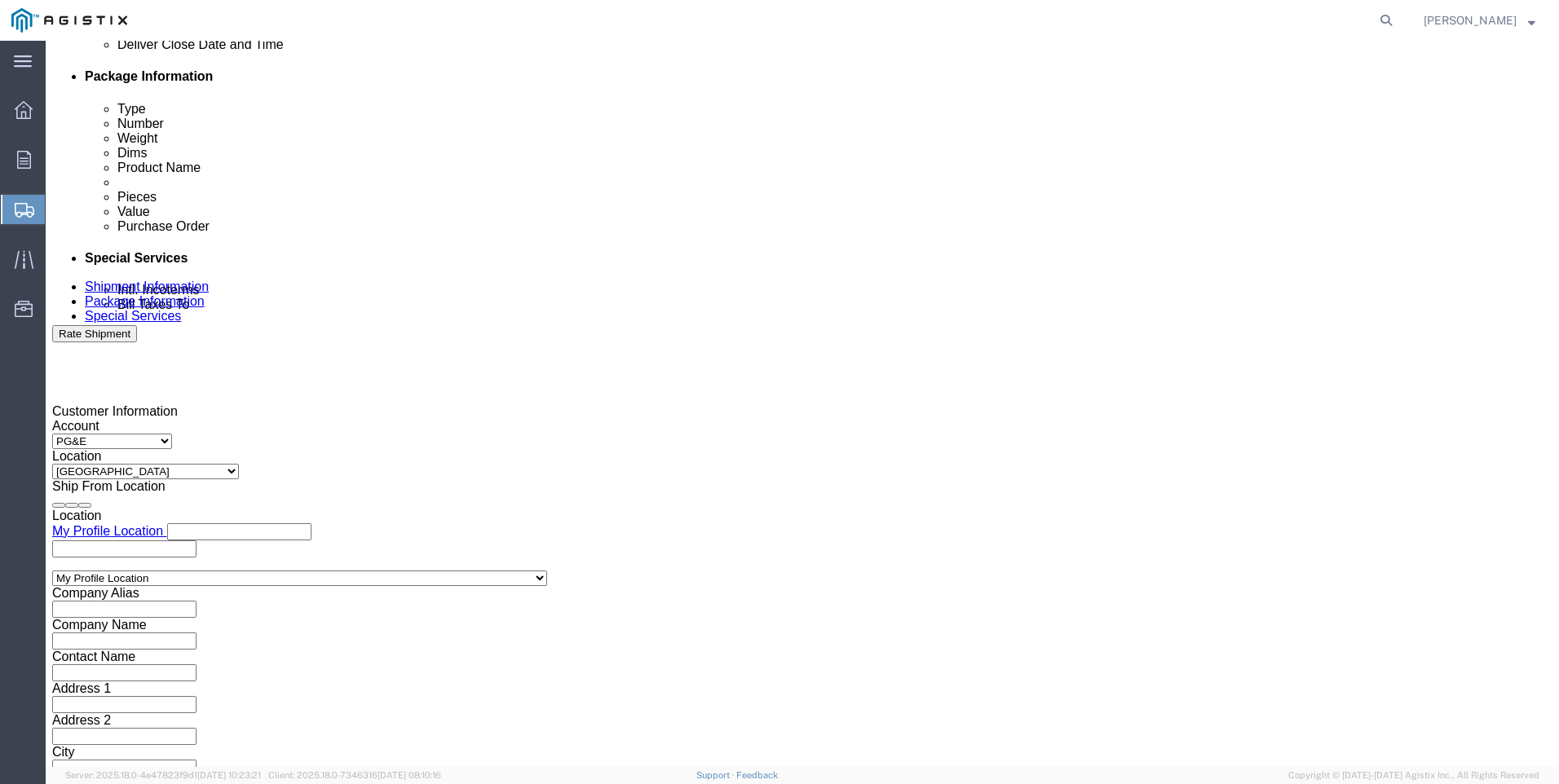
click button "Continue"
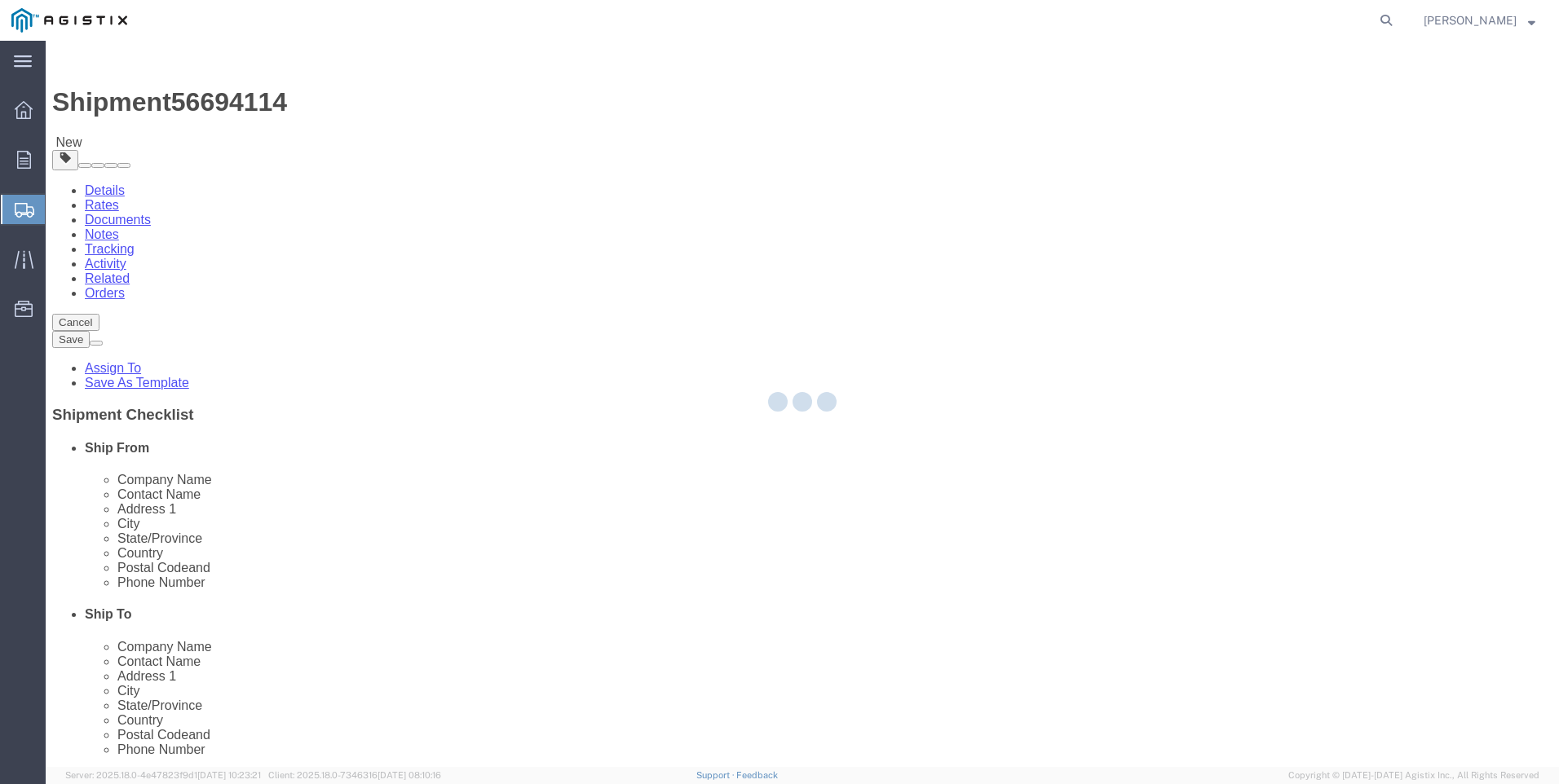
select select "CBOX"
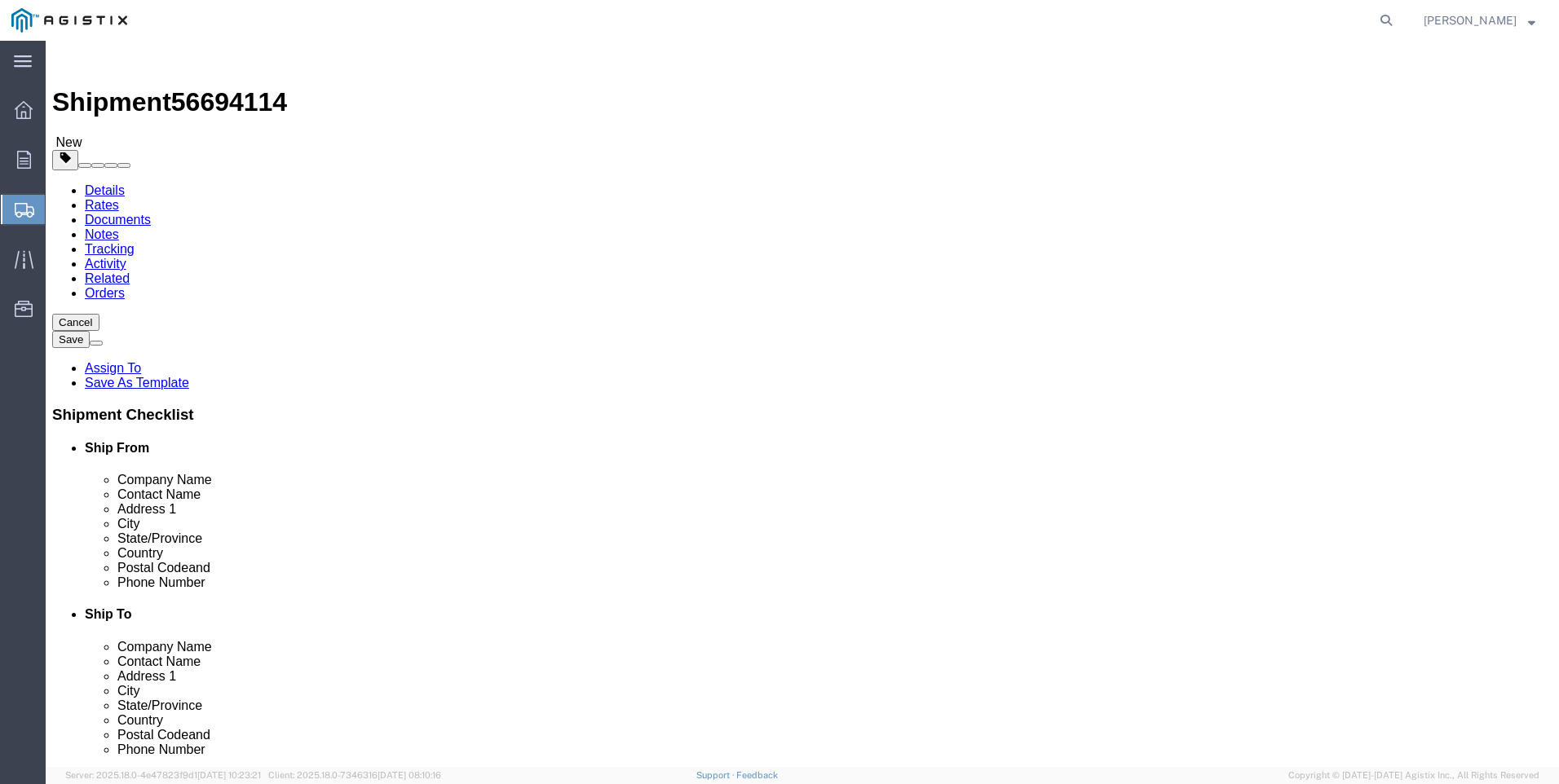
click input "text"
type input "14"
type input "12"
type input "11"
type input "17"
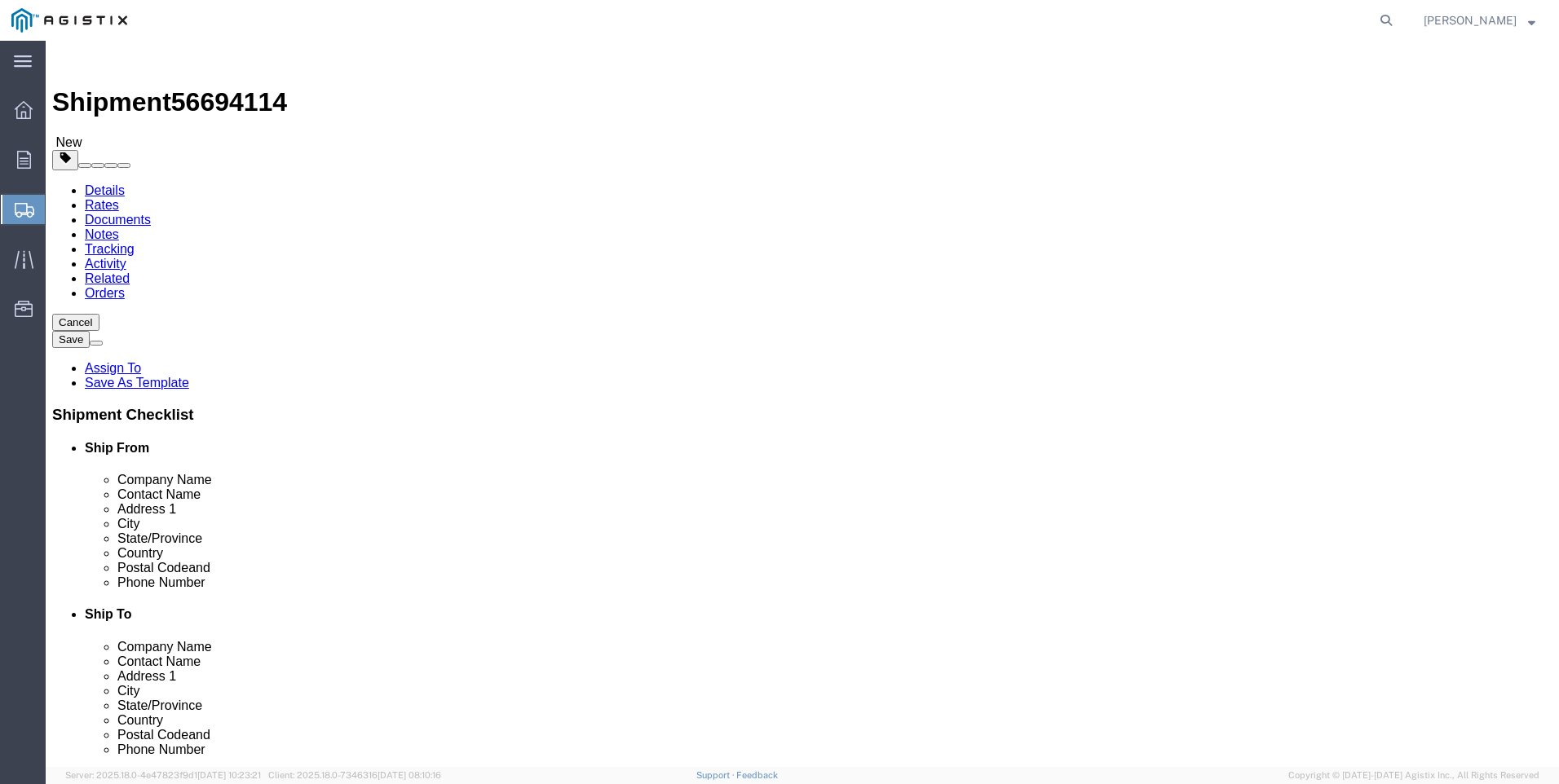
click link "Add Content"
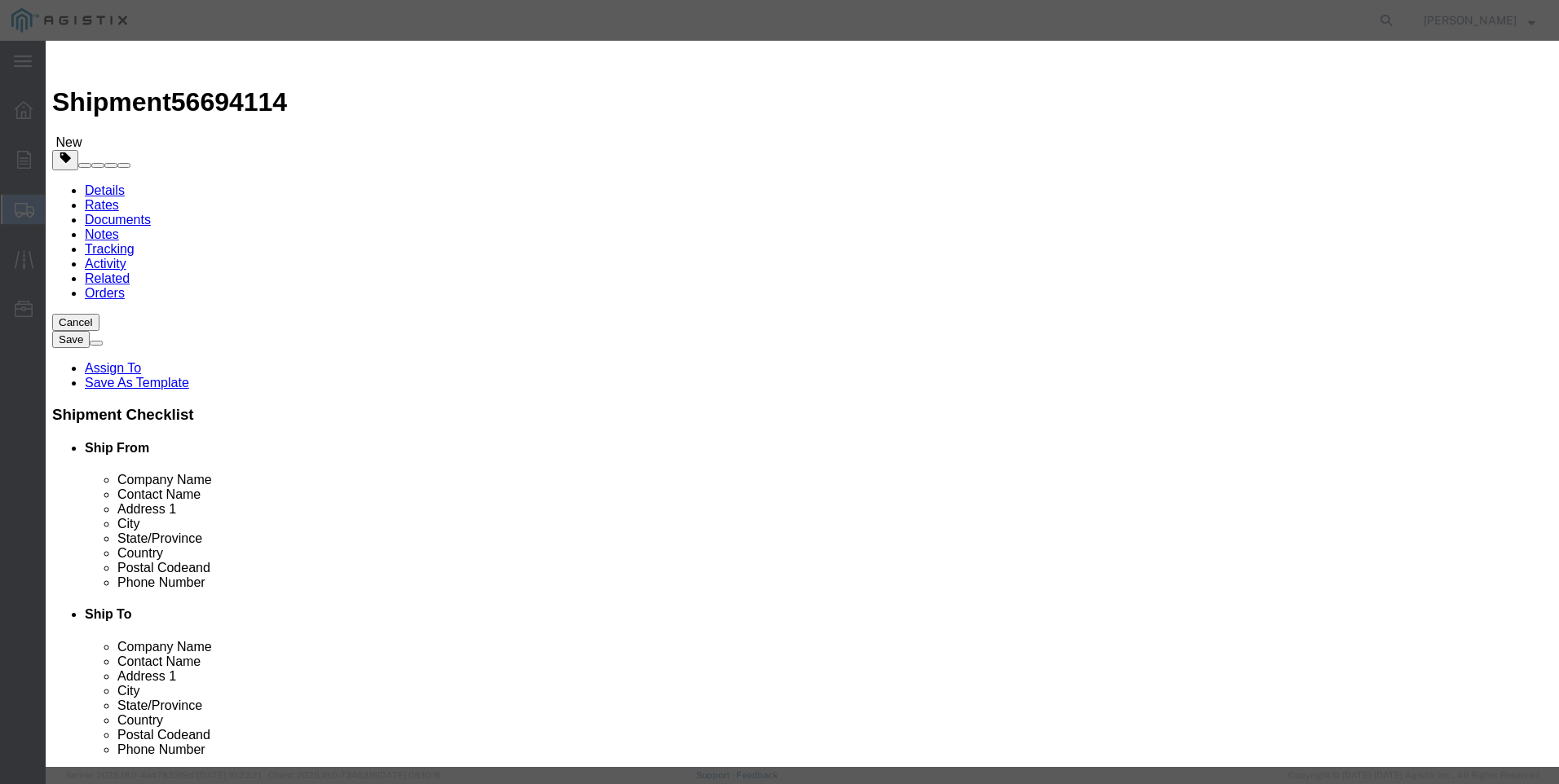
click input "text"
type input "M447752"
click td "Name: SPRING RGLTR 7.5-15 PSIG 461-57S BLUE 2""
select select
select select "USD"
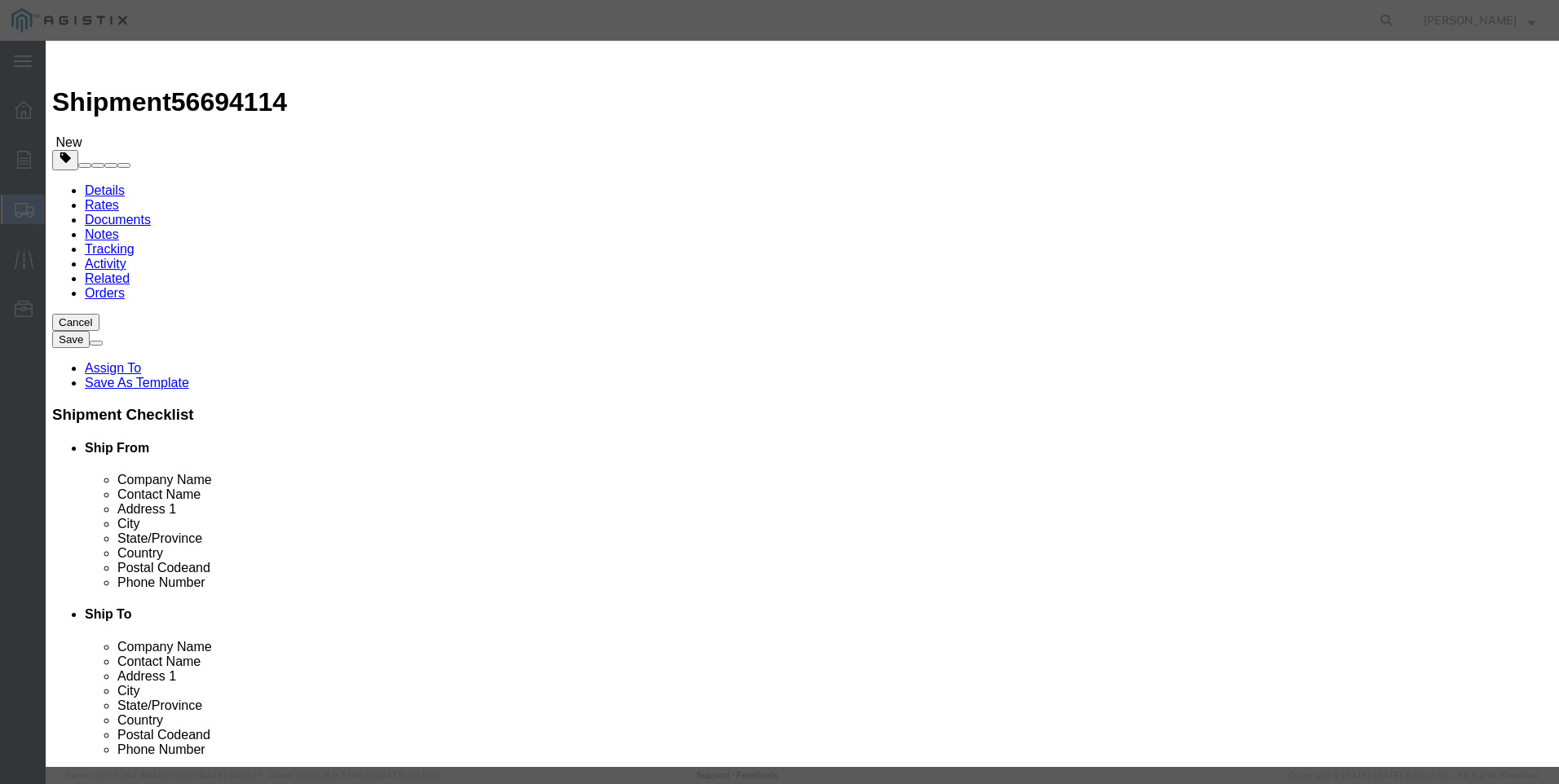
type input "SPRING RGLTR 7.5-15 PSIG 461-57S BLUE 2""
type input "M447752"
drag, startPoint x: 734, startPoint y: 118, endPoint x: 356, endPoint y: 89, distance: 379.1
click div "Commodity library Product Name SPRING RGLTR 7.5-15 PSIG 461-57S BLUE 2" M447752…"
type input "SPRING RGLTR 7.5-15 PSIG 461-57S BLUE 2""
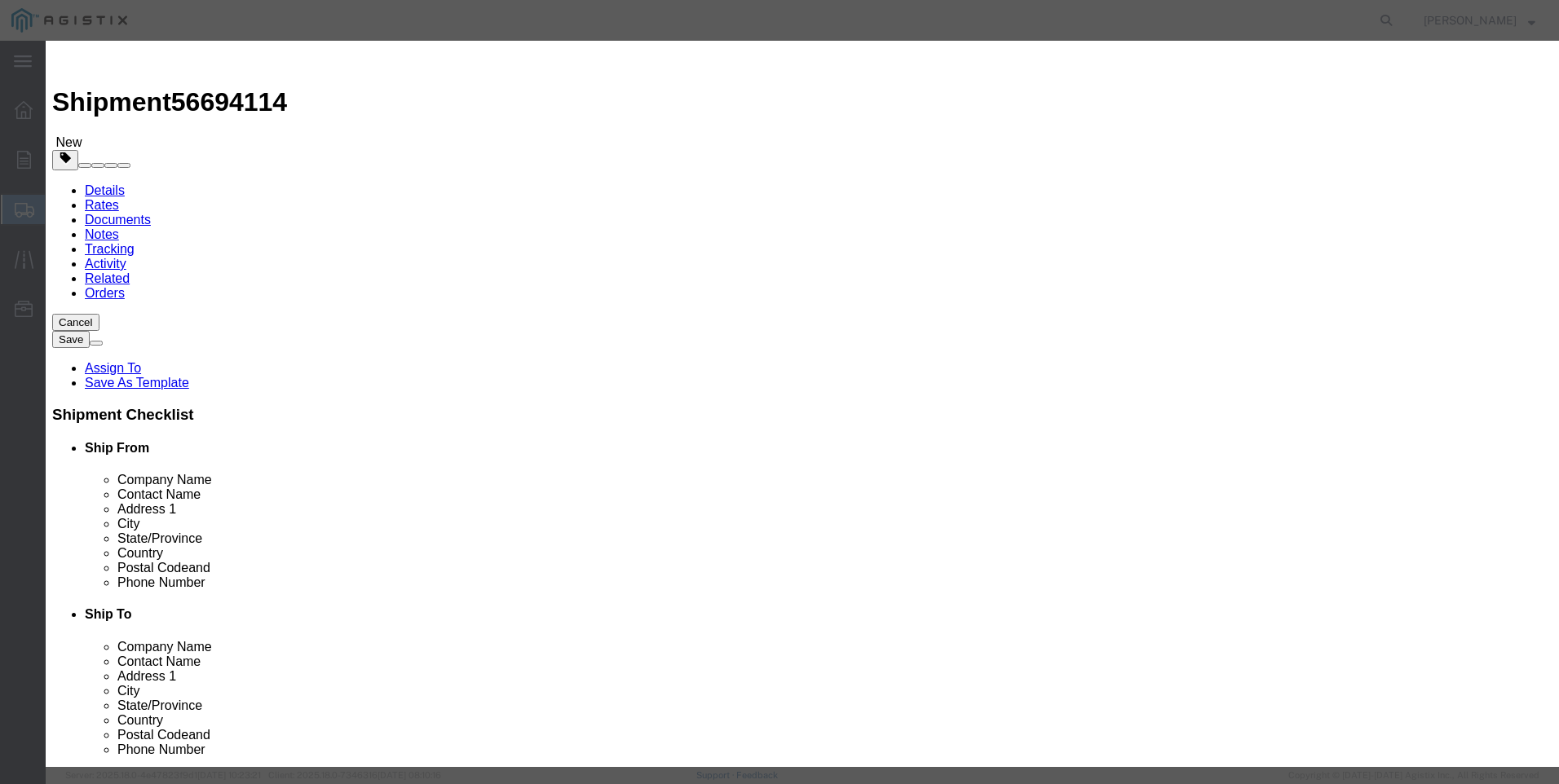
click textarea
paste textarea "SPRING RGLTR 7.5-15 PSIG 461-57S BLUE 2""
type textarea "SPRING RGLTR 7.5-15 PSIG 461-57S BLUE 2""
drag, startPoint x: 693, startPoint y: 119, endPoint x: 53, endPoint y: 72, distance: 641.7
click div "Add content Commodity library Product Name SPRING RGLTR 7.5-15 PSIG 461-57S BLU…"
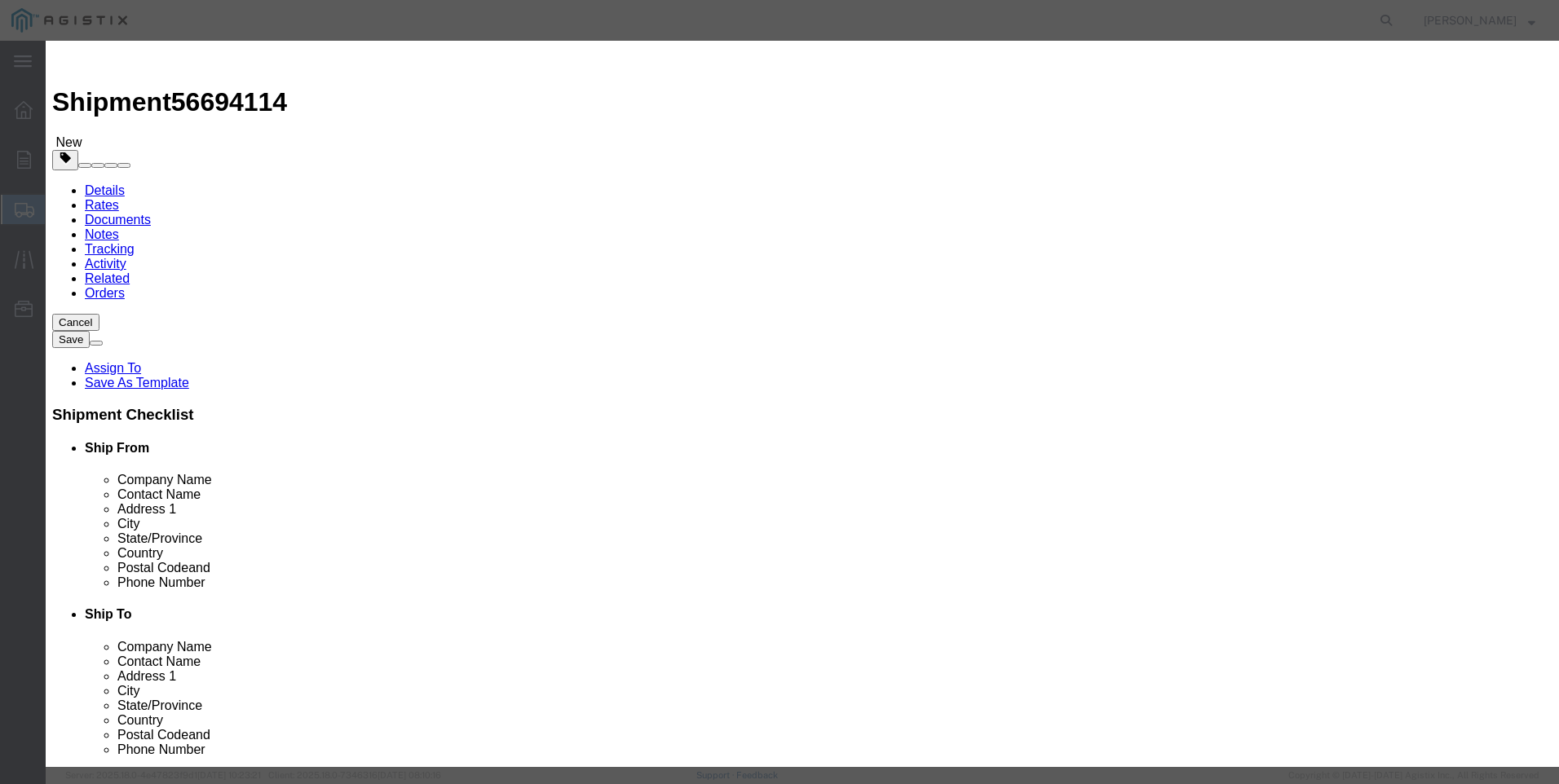
type input "M447752 / 091-00-021-03"
type input "3"
type input "351"
click button "Save & Add Another"
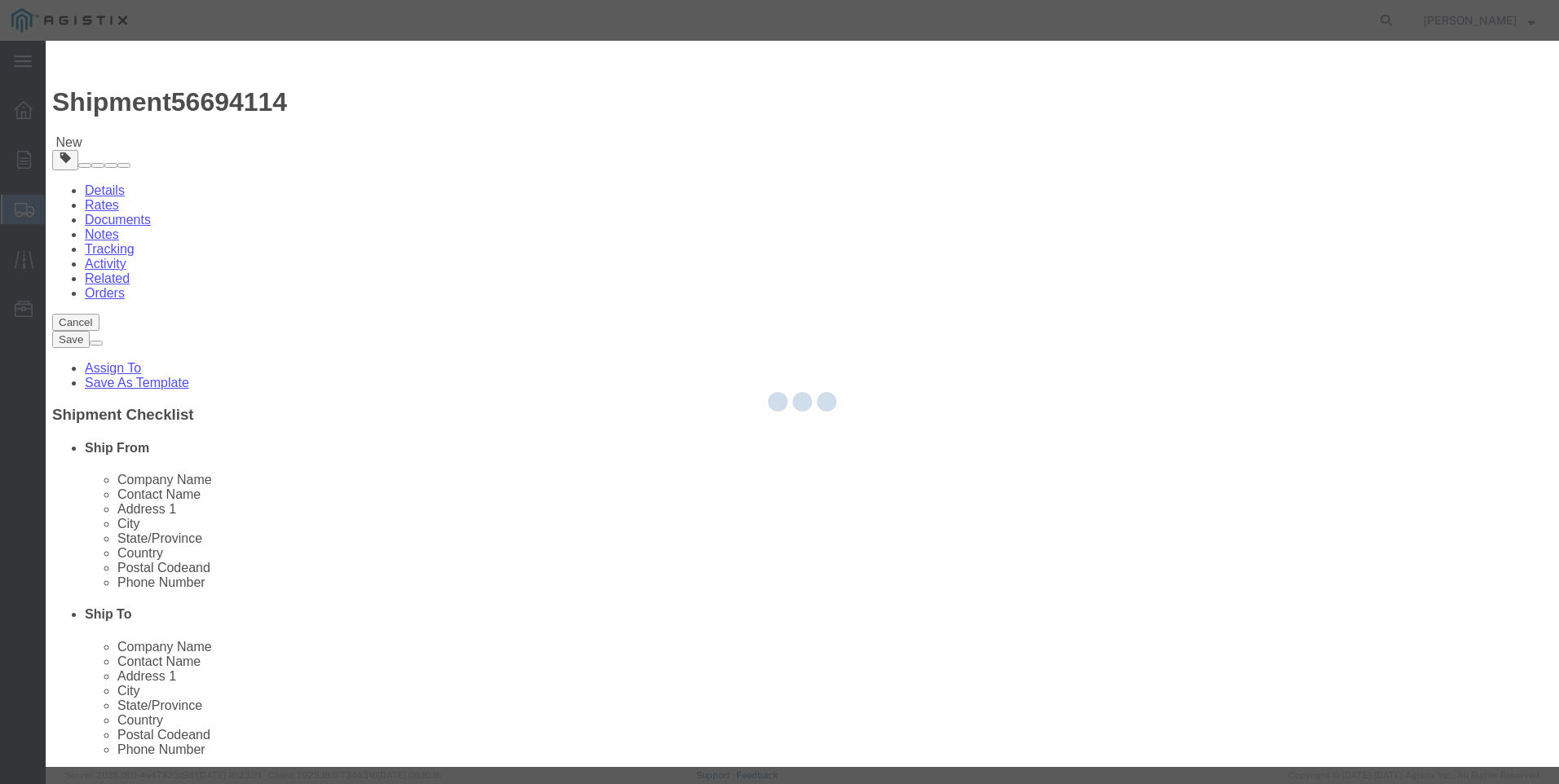
select select "EA"
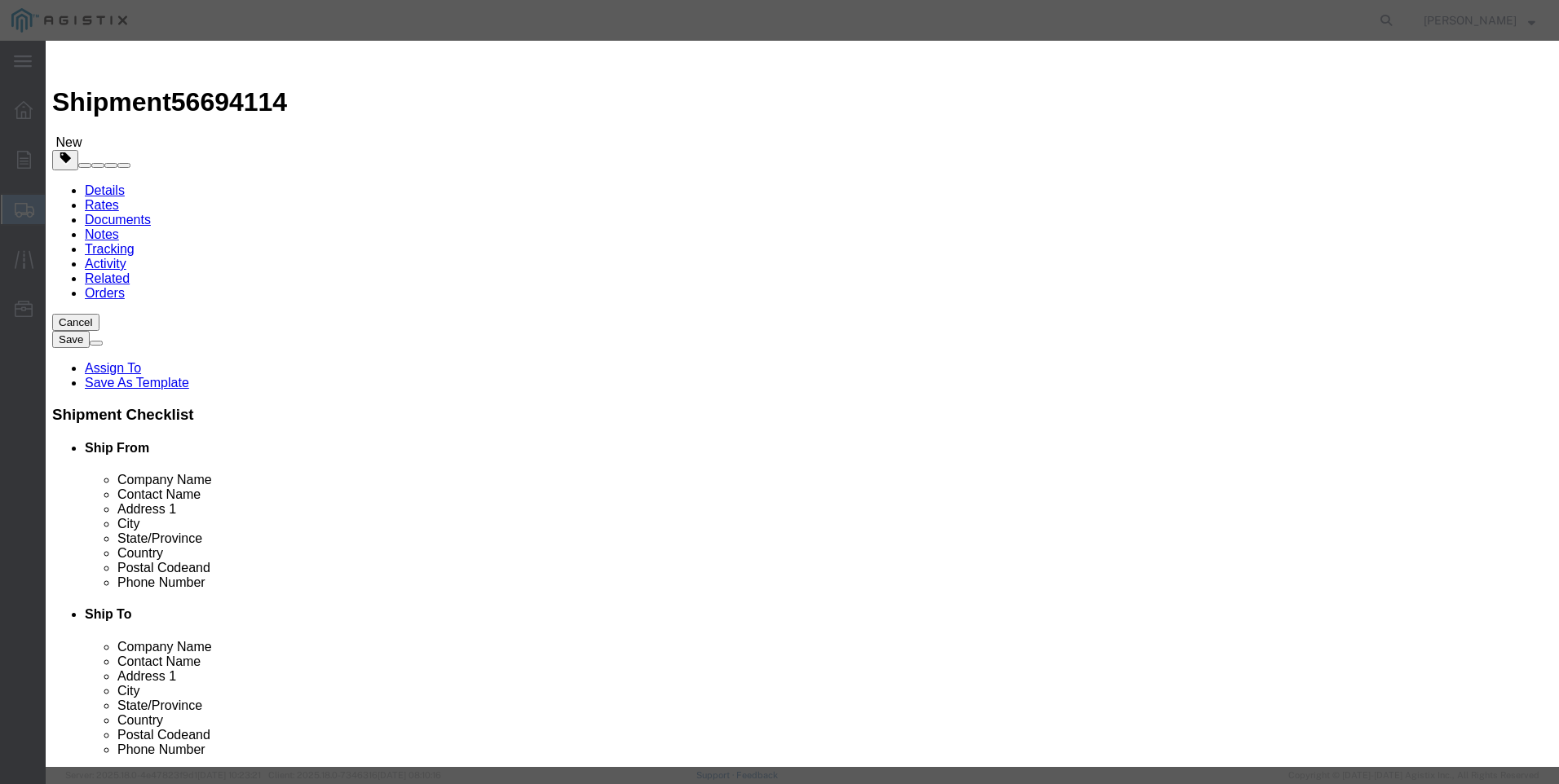
select select "USD"
click input "text"
click td "Model:"
drag, startPoint x: 728, startPoint y: 128, endPoint x: 434, endPoint y: 129, distance: 294.0
click div "Product Name SPRING RGLTR 5-9 PSIG 461-57S GRAY 2" M449149"
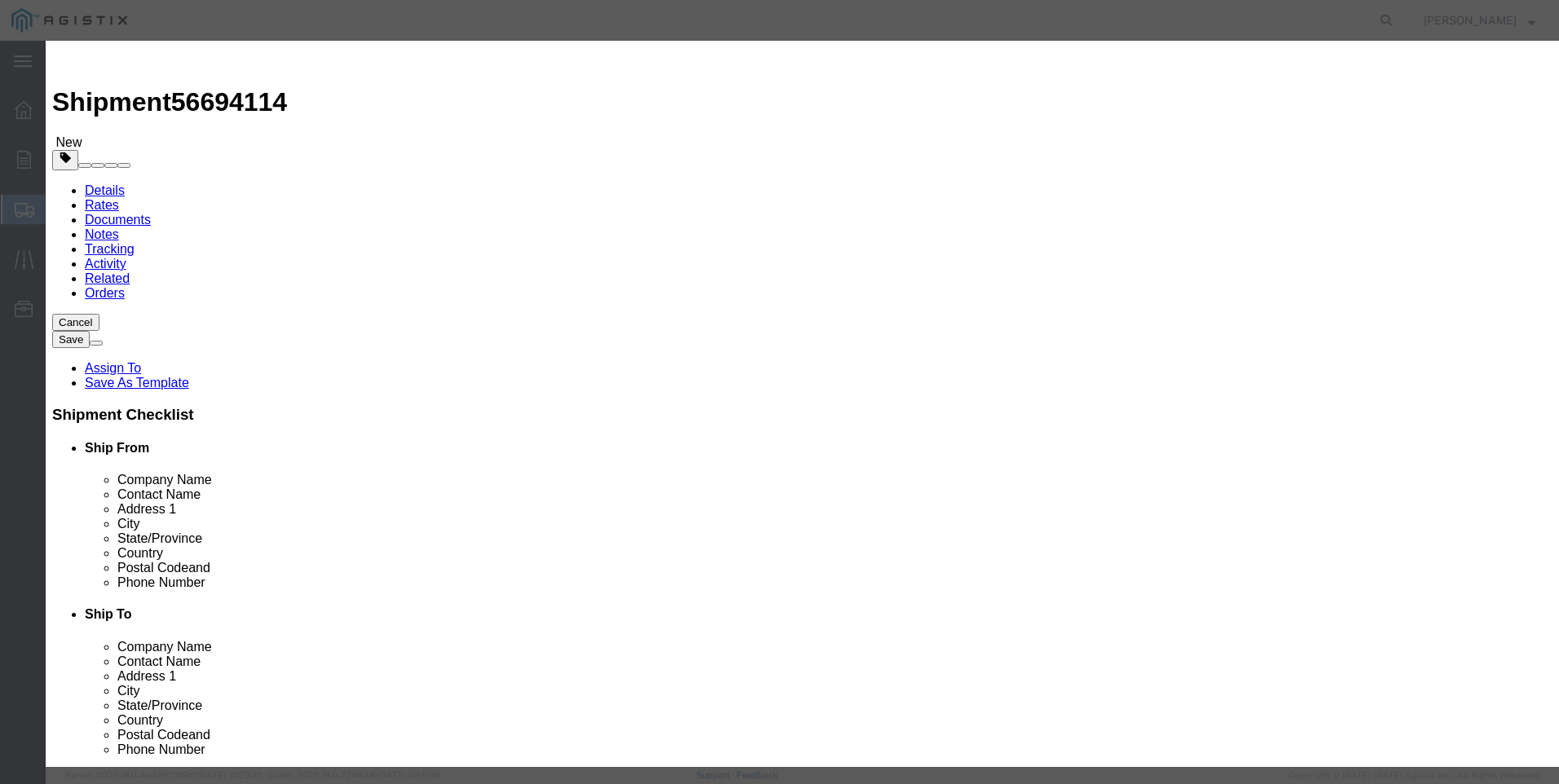
click textarea
paste textarea "SPRING RGLTR 5-9 PSIG 461-57S GRAY 2""
drag, startPoint x: 673, startPoint y: 118, endPoint x: 256, endPoint y: 55, distance: 421.7
click div "Add content Commodity library Product Name SPRING RGLTR 5-9 PSIG 461-57S GRAY 2…"
click input "text"
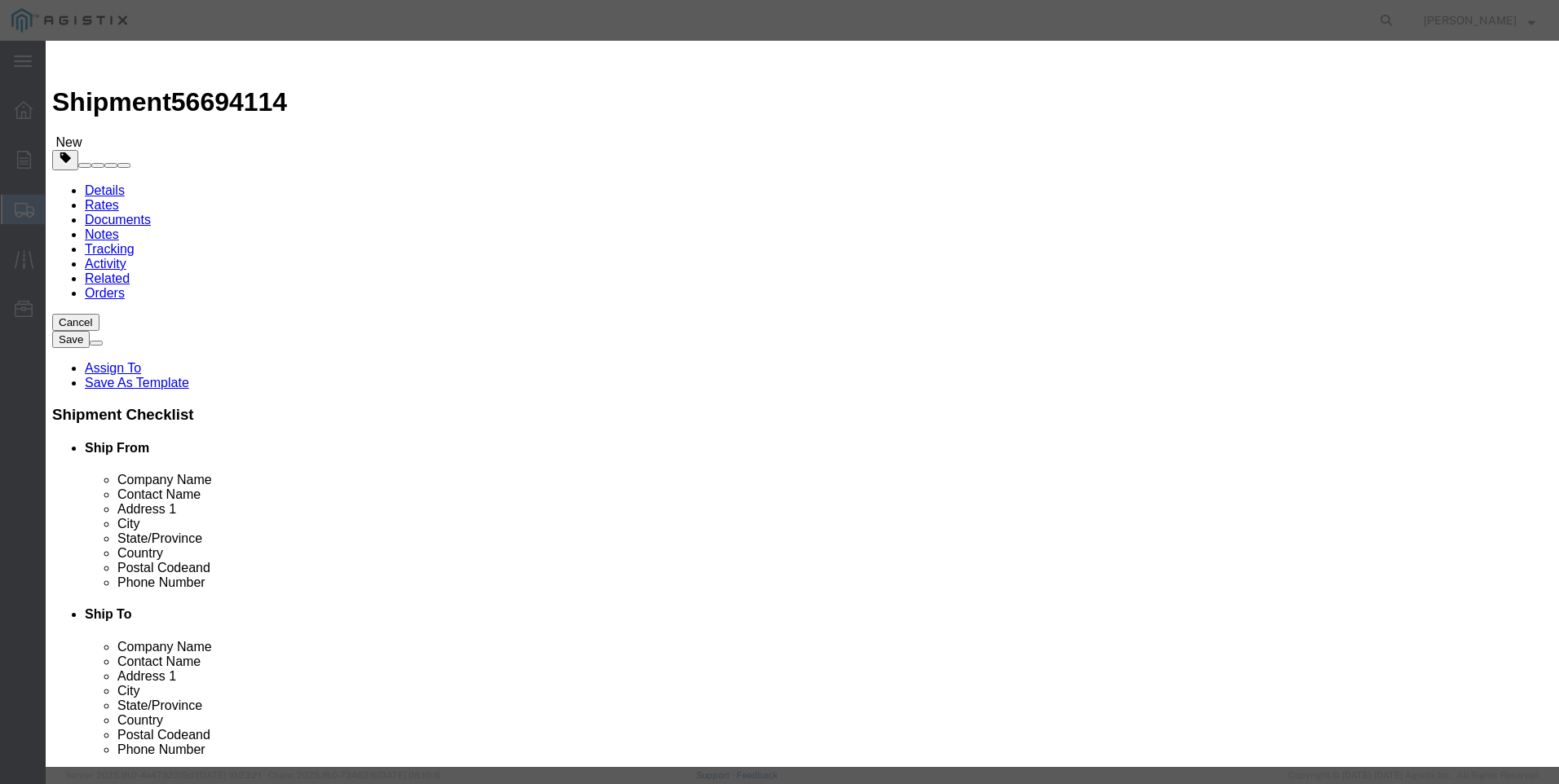
click button "Save & Close"
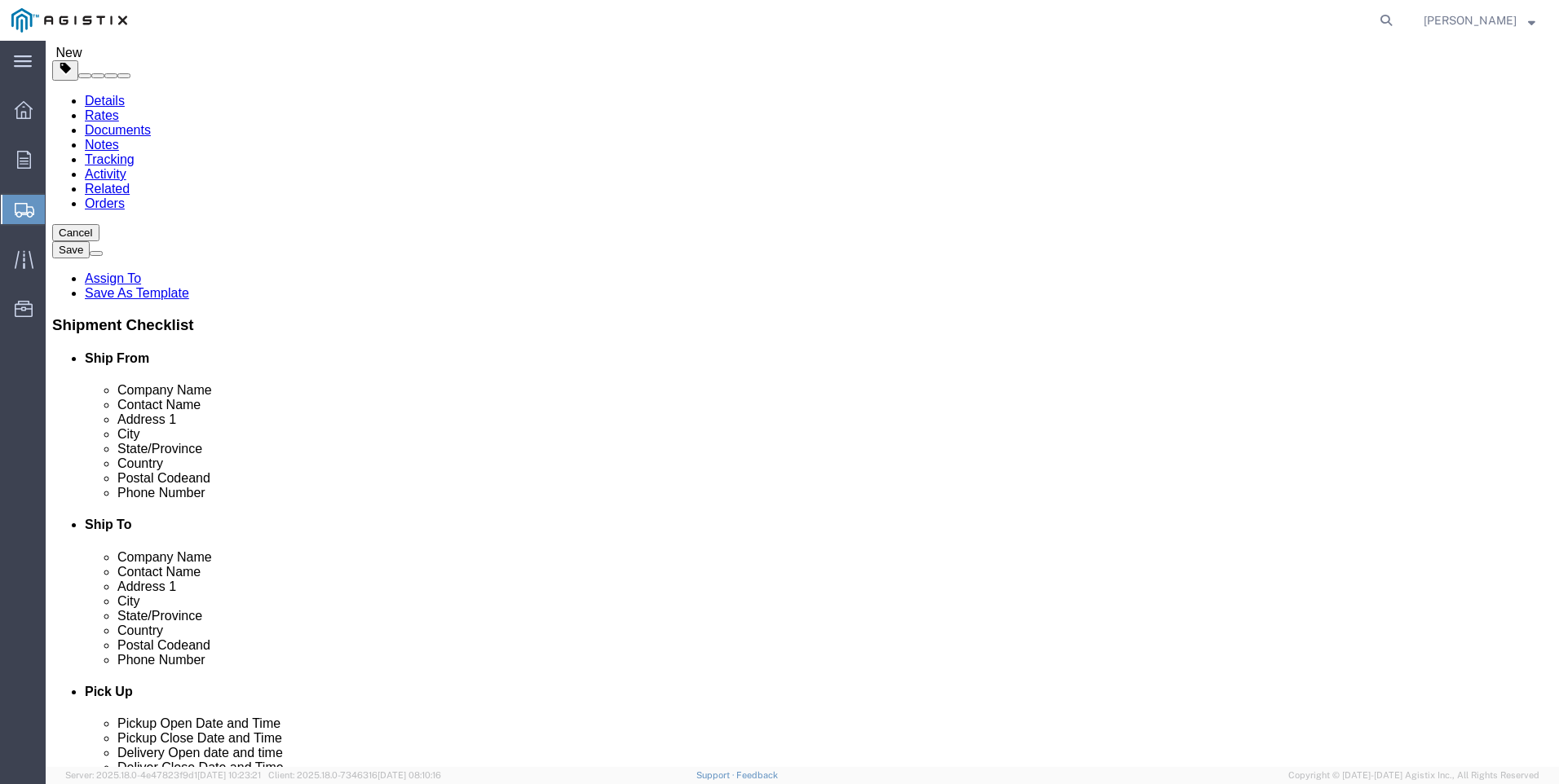
scroll to position [92, 0]
click button "Rate Shipment"
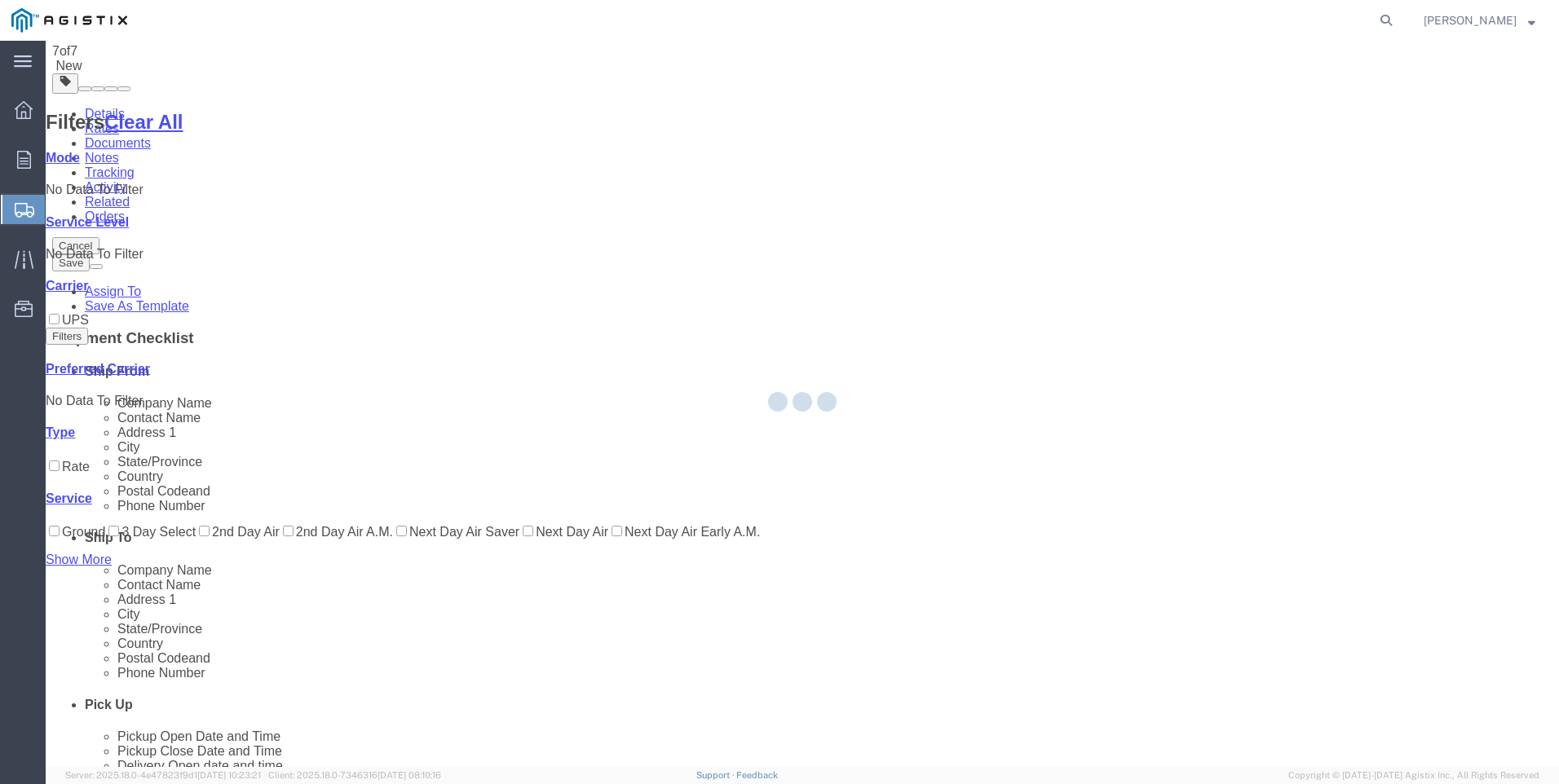
scroll to position [0, 0]
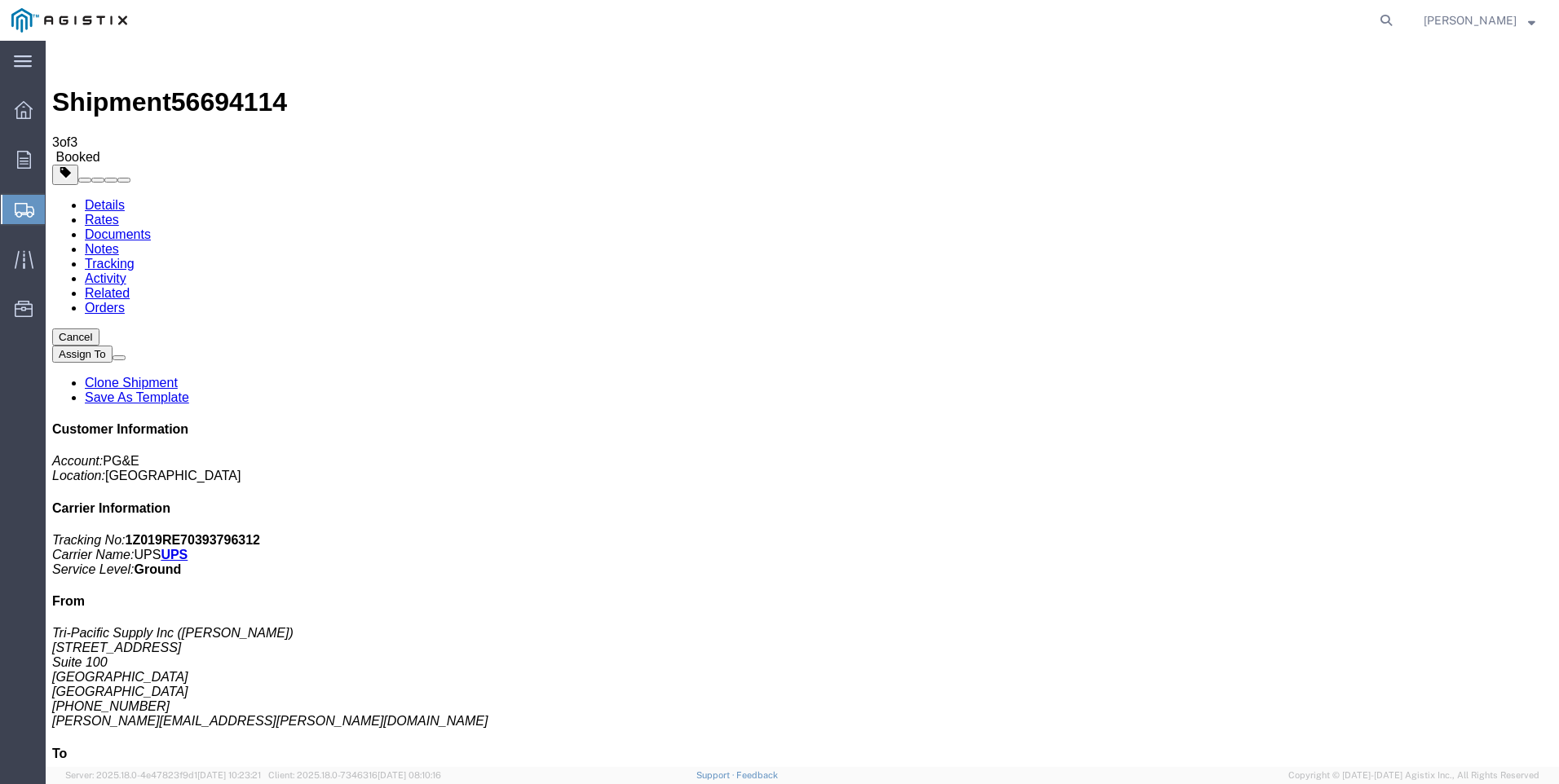
click at [0, 0] on span "Create Shipment" at bounding box center [0, 0] width 0 height 0
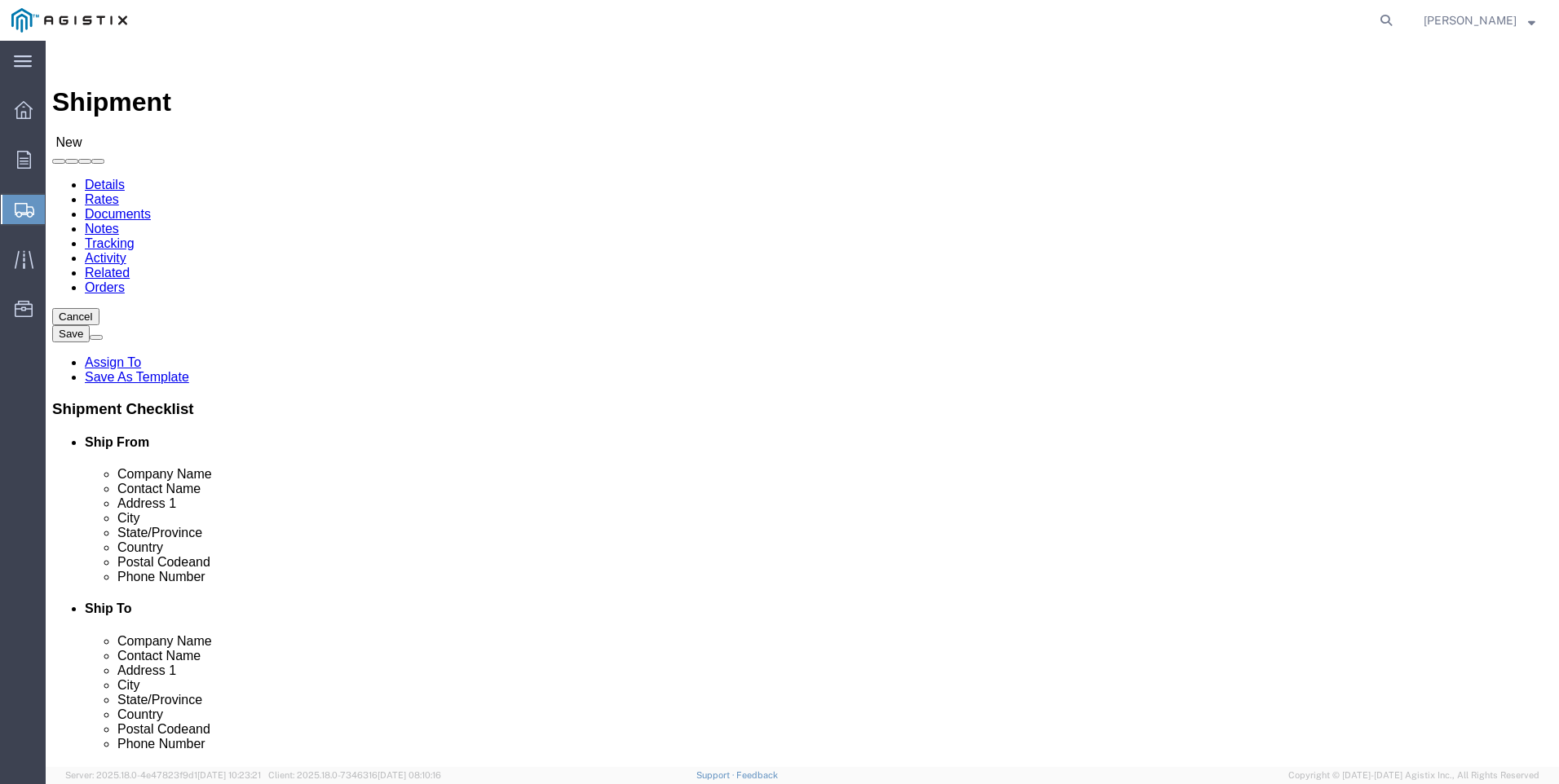
click select "Select PG&E Tri-Pacific Supply Inc"
drag, startPoint x: 345, startPoint y: 433, endPoint x: 355, endPoint y: 434, distance: 10.0
click select "Select All Others [GEOGRAPHIC_DATA] [GEOGRAPHIC_DATA] [GEOGRAPHIC_DATA] [GEOGRA…"
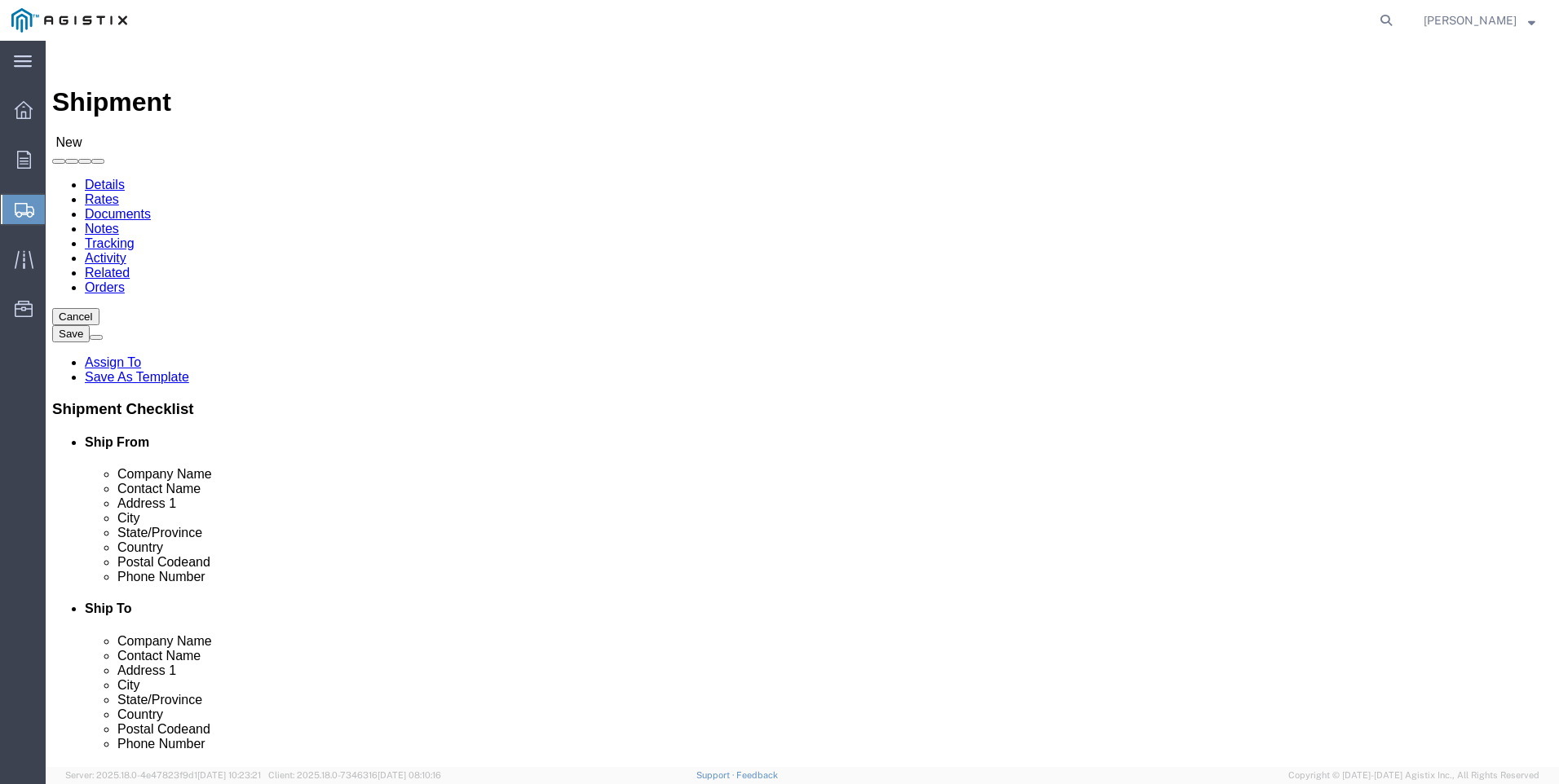
click span
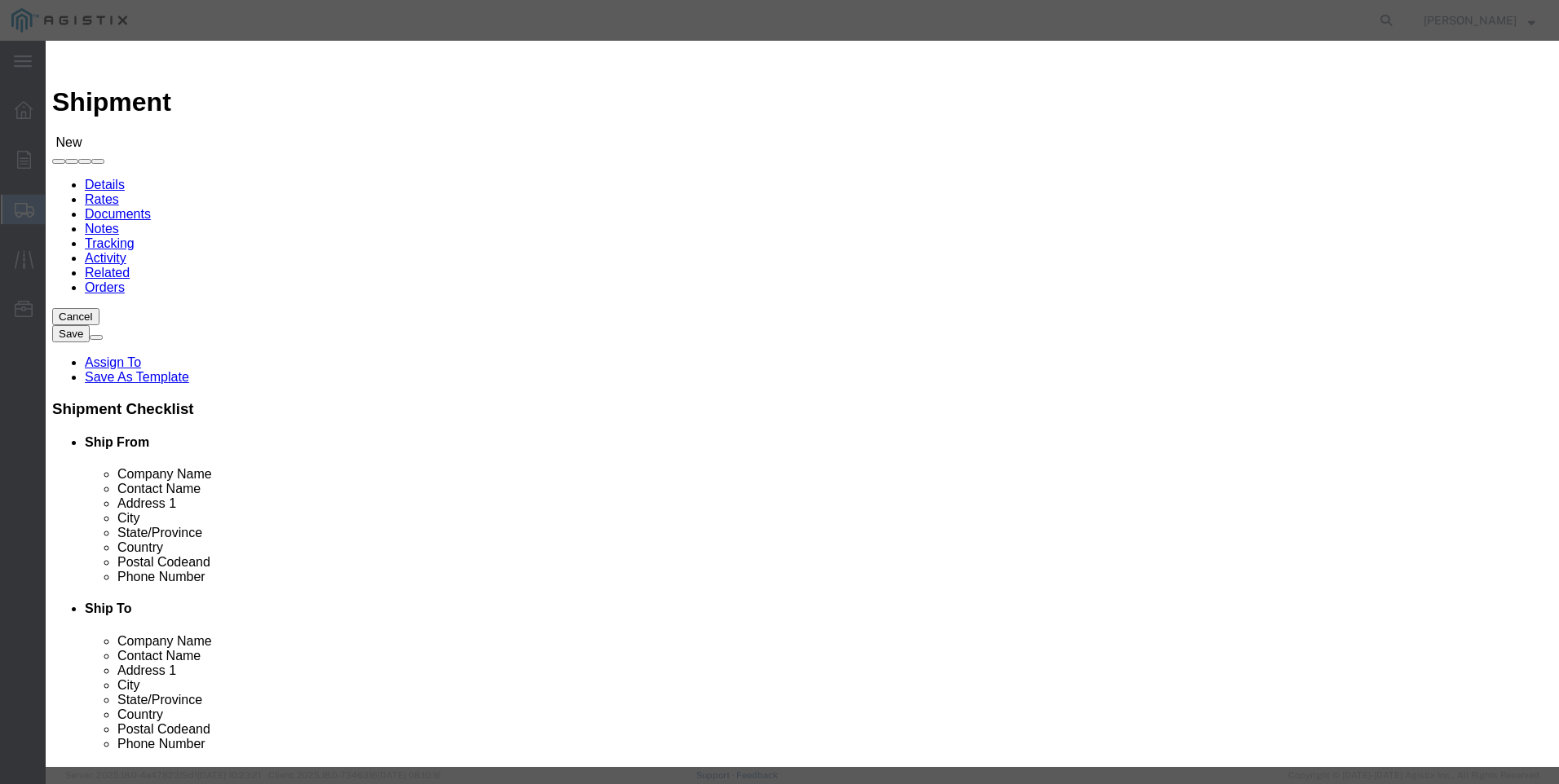
click select "Search by Address Book Name City Company Name Contact Name Country CustomerAlia…"
click input "text"
click button "button"
click button "Select"
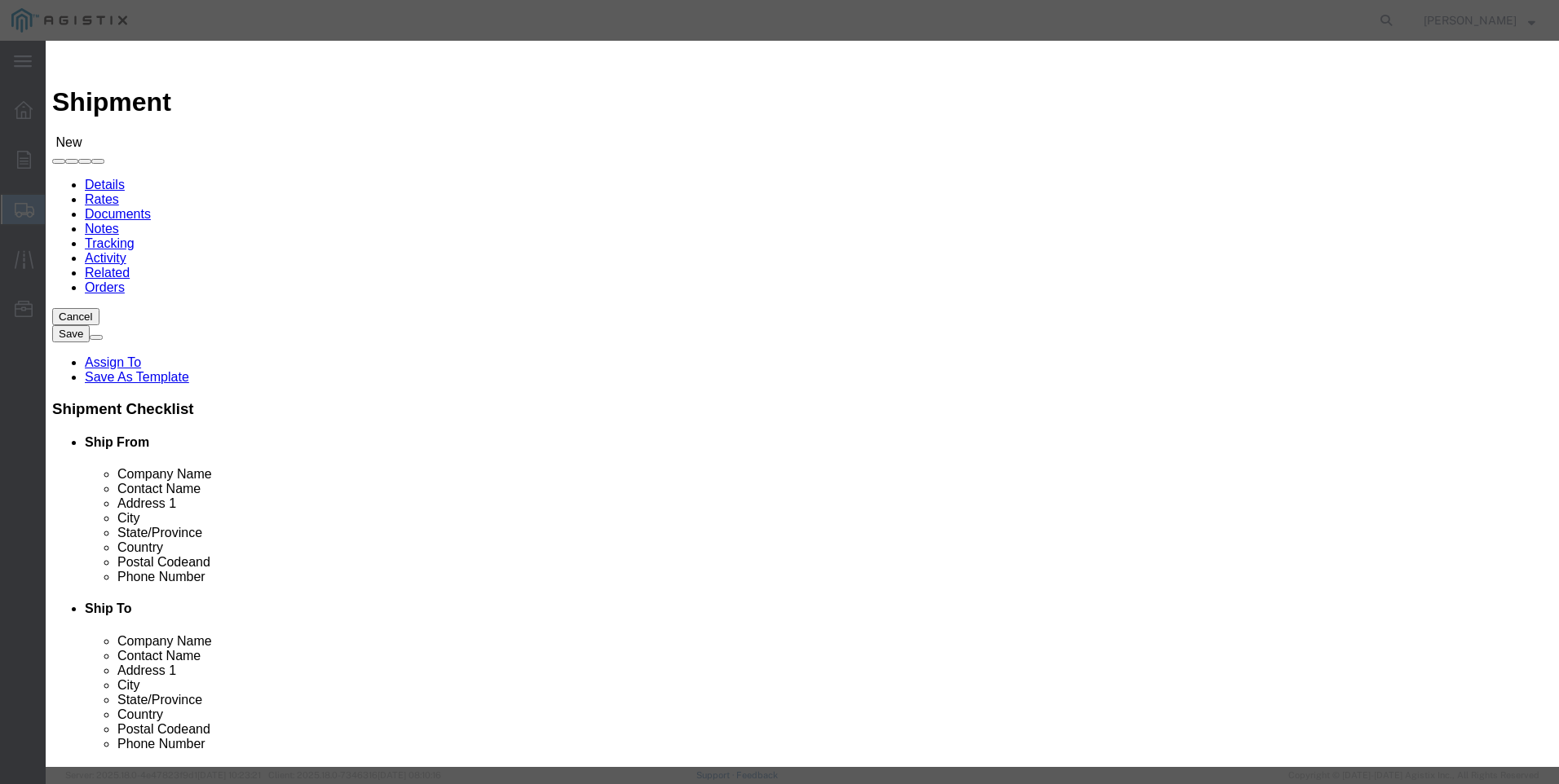
click button "Close"
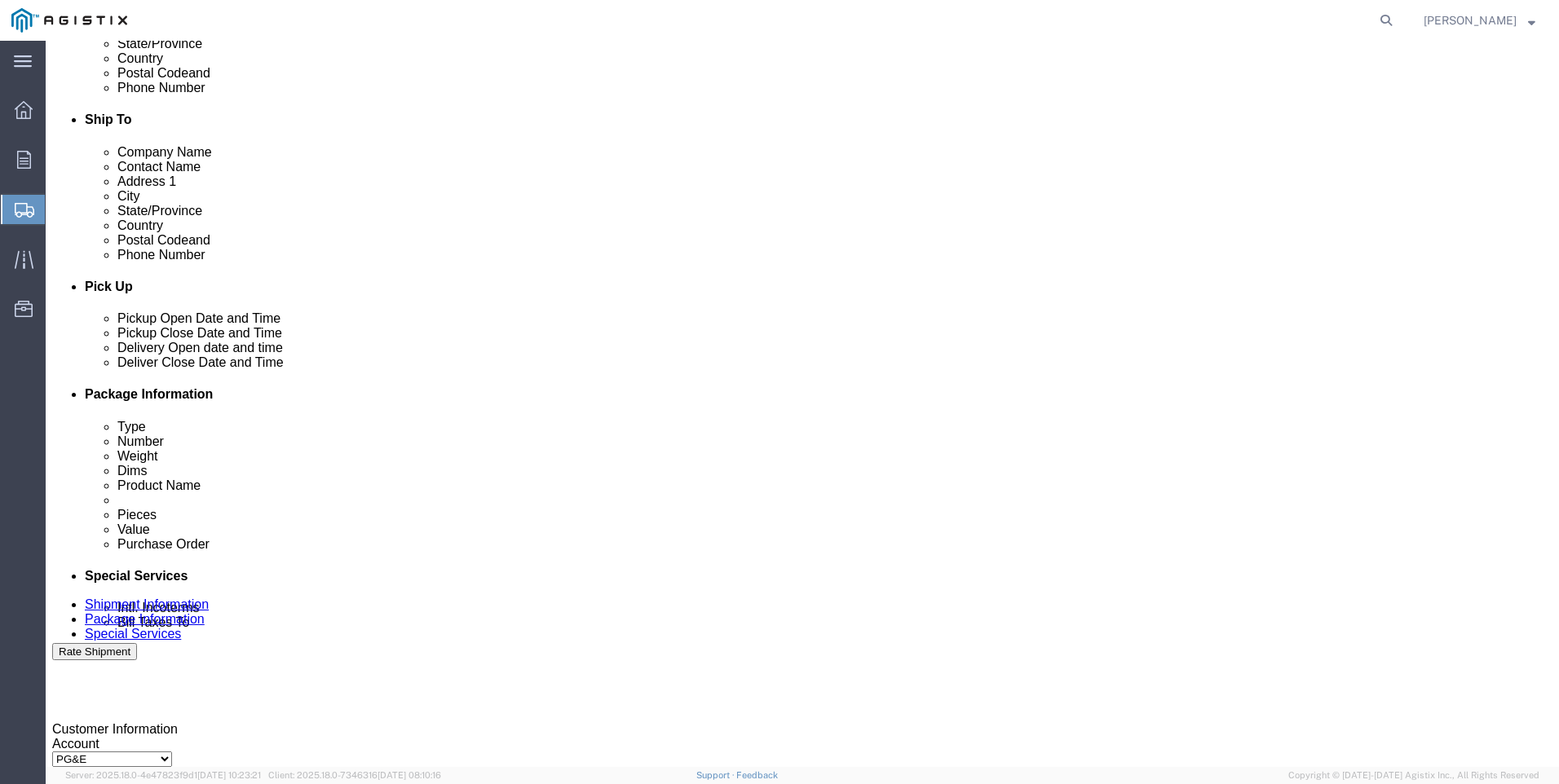
click div
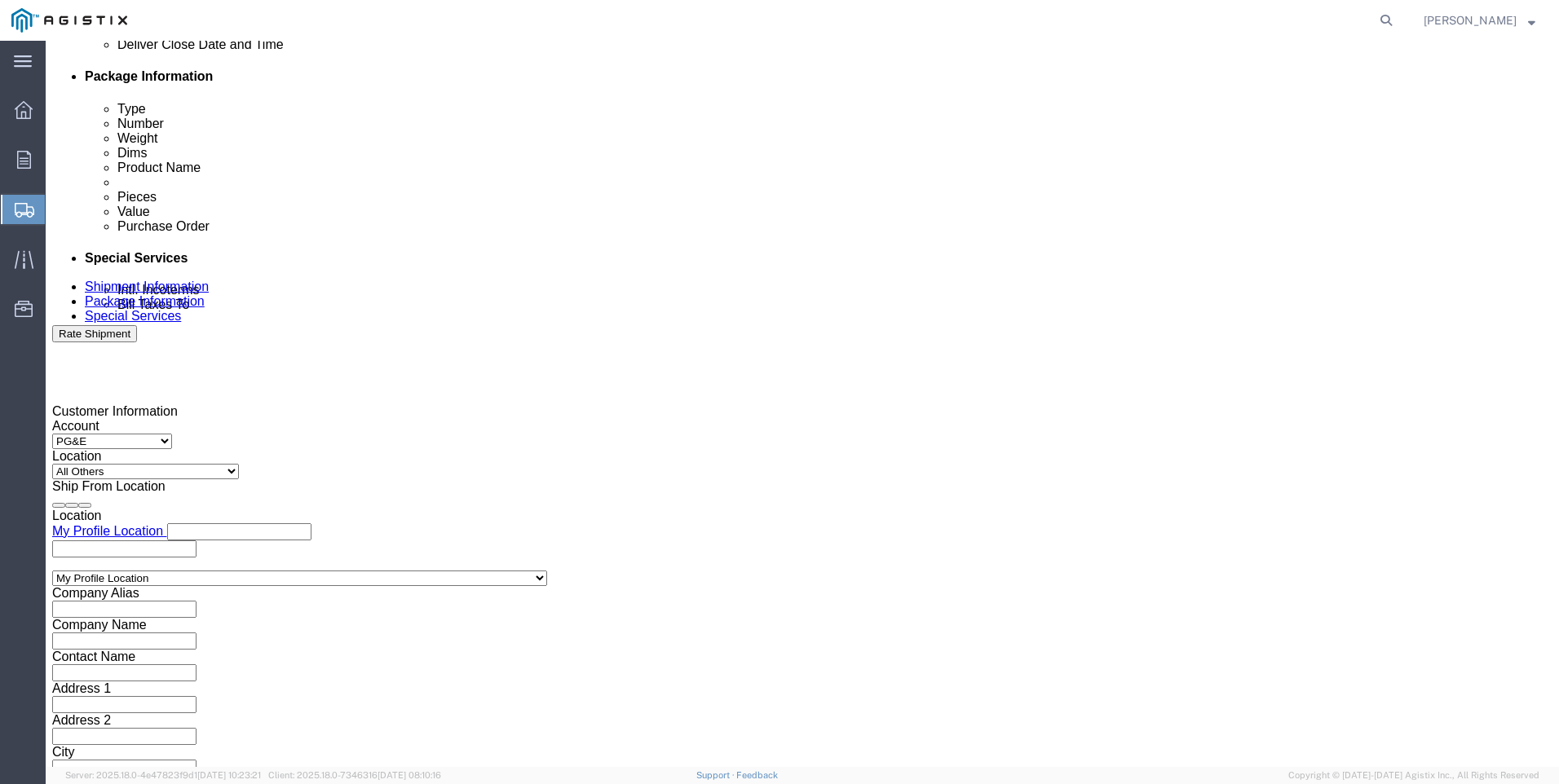
click input "5:00 PM"
click input "7:00 PM"
click button "Apply"
click div
click input "3:00 AM"
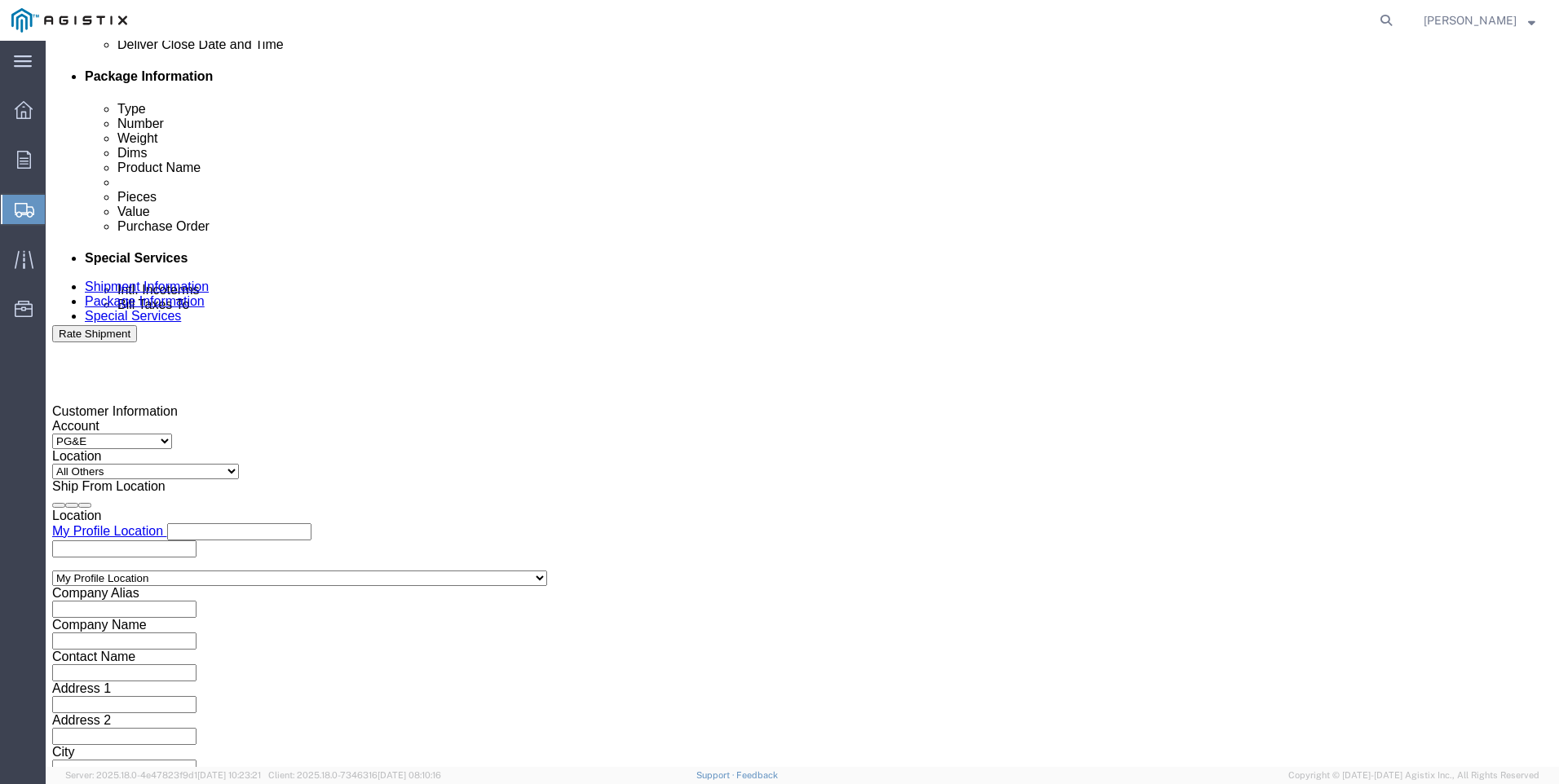
click button "Apply"
click input "text"
click select "Select Account Type Activity ID Airline Appointment Number ASN Batch Request # …"
click input "text"
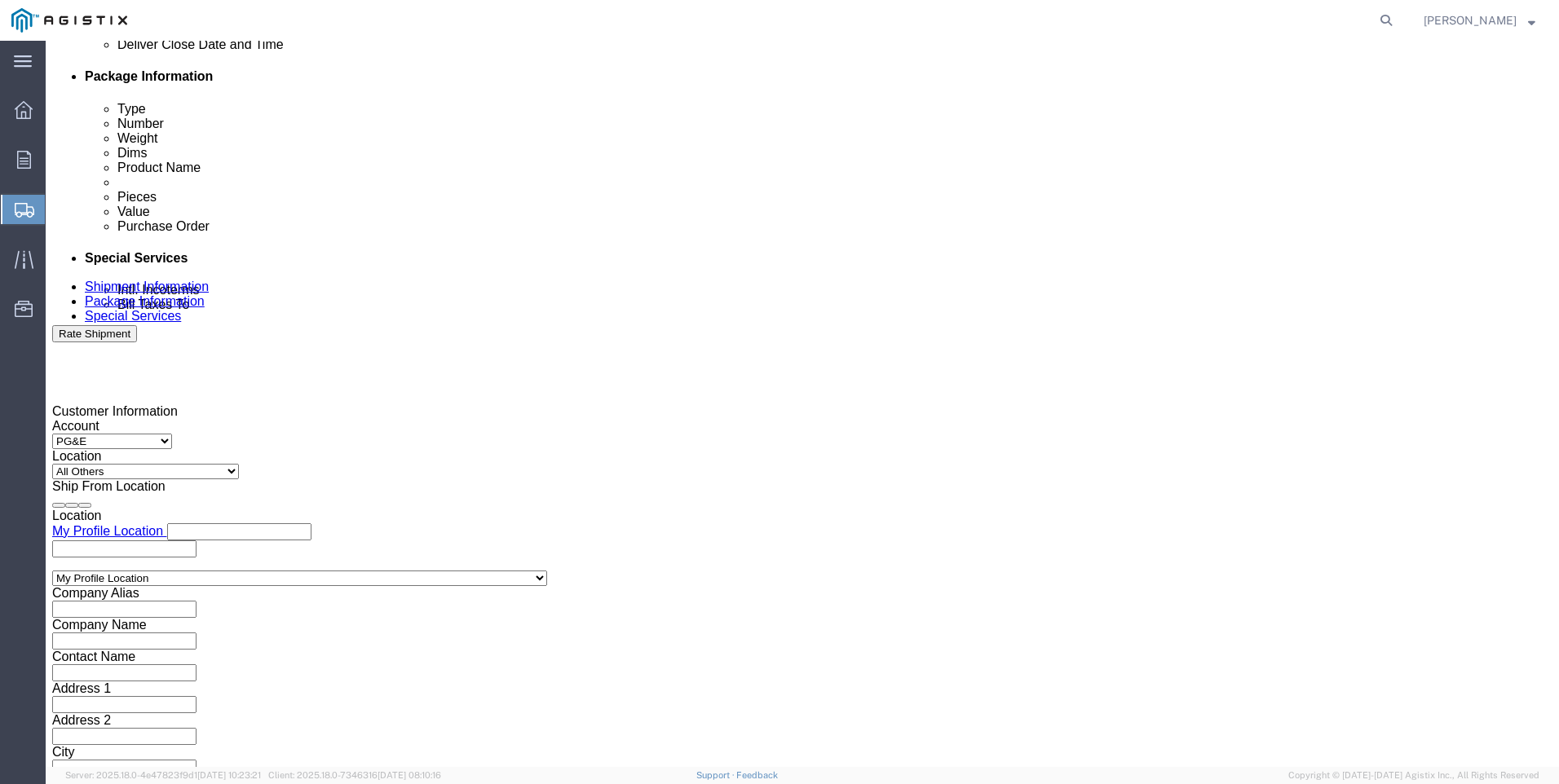
click button "Continue"
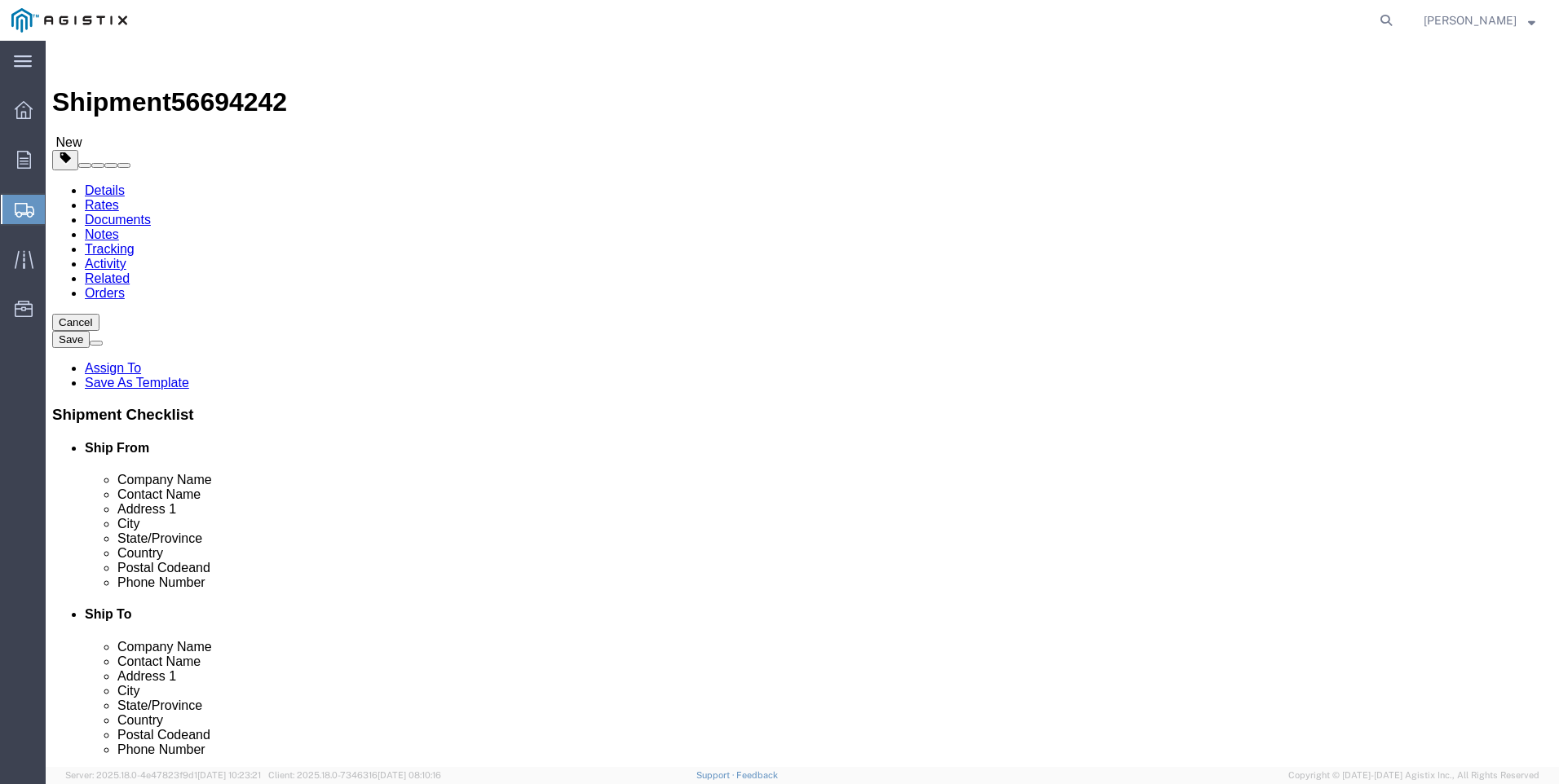
click input "text"
click ul
click link "Add Content"
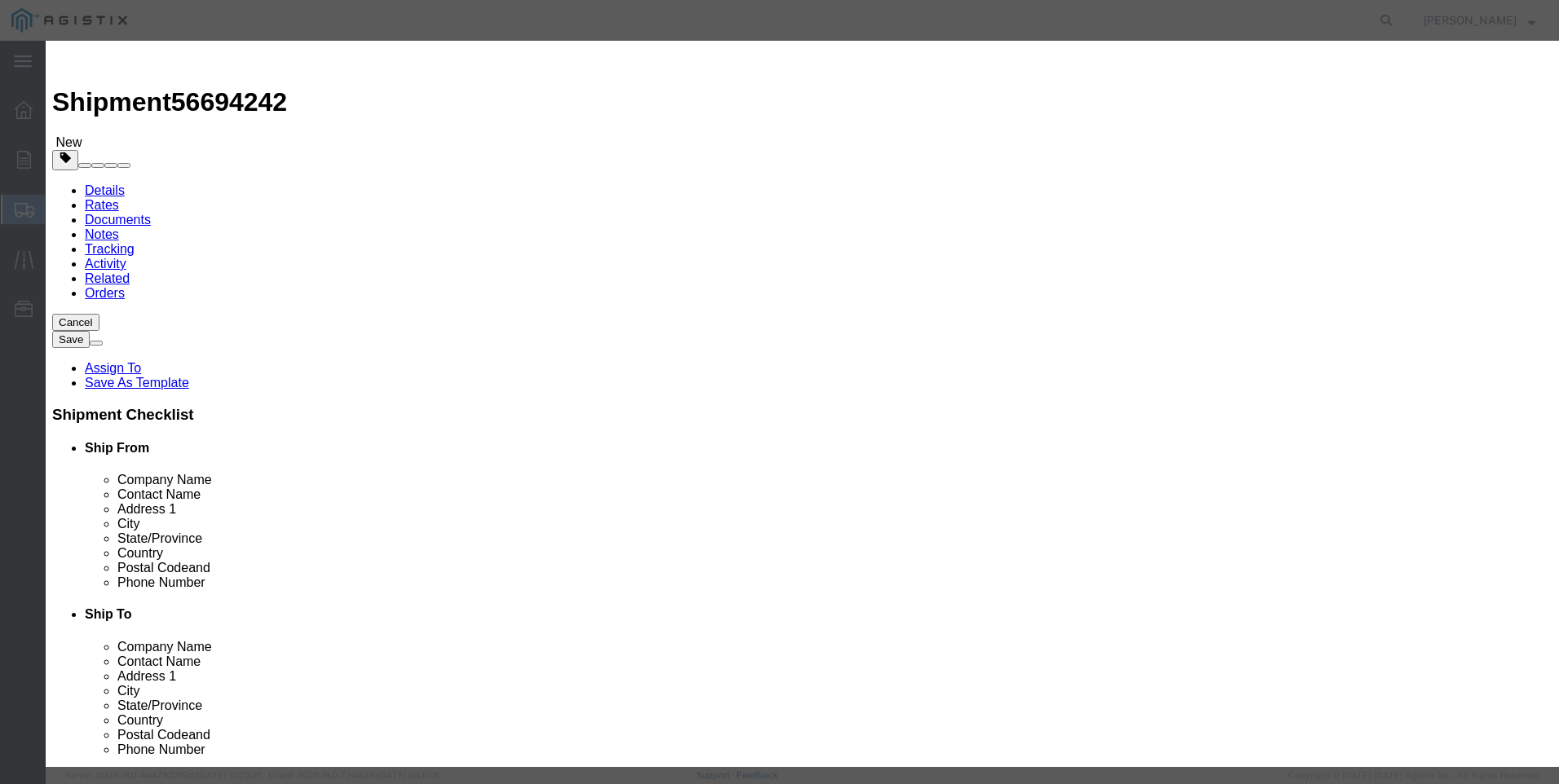
click input "text"
click td "Name: [MEDICAL_DATA] 80 DUROMETER FOR [PERSON_NAME] 6""
drag, startPoint x: 740, startPoint y: 126, endPoint x: 345, endPoint y: 68, distance: 399.2
click div "Add content Commodity library Product Name [MEDICAL_DATA] 80 DUROMETER FOR [PER…"
click textarea
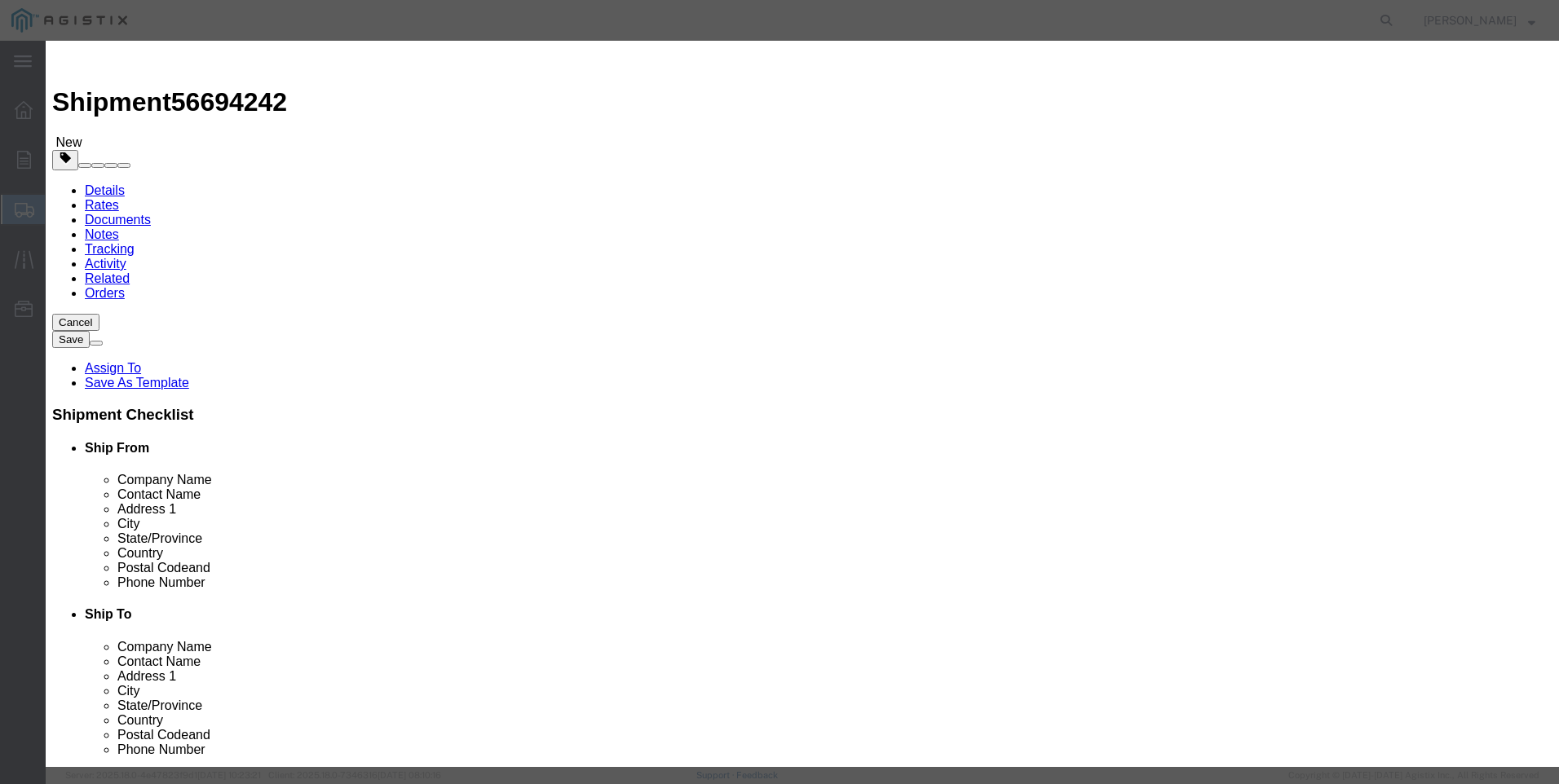
paste textarea "[MEDICAL_DATA] 80 DUROMETER FOR [PERSON_NAME] 6""
drag, startPoint x: 716, startPoint y: 121, endPoint x: -49, endPoint y: -19, distance: 777.7
click html "Shipment 56694242 New Details Rates Documents Notes Tracking Activity Related O…"
click input "text"
click button "Save & Close"
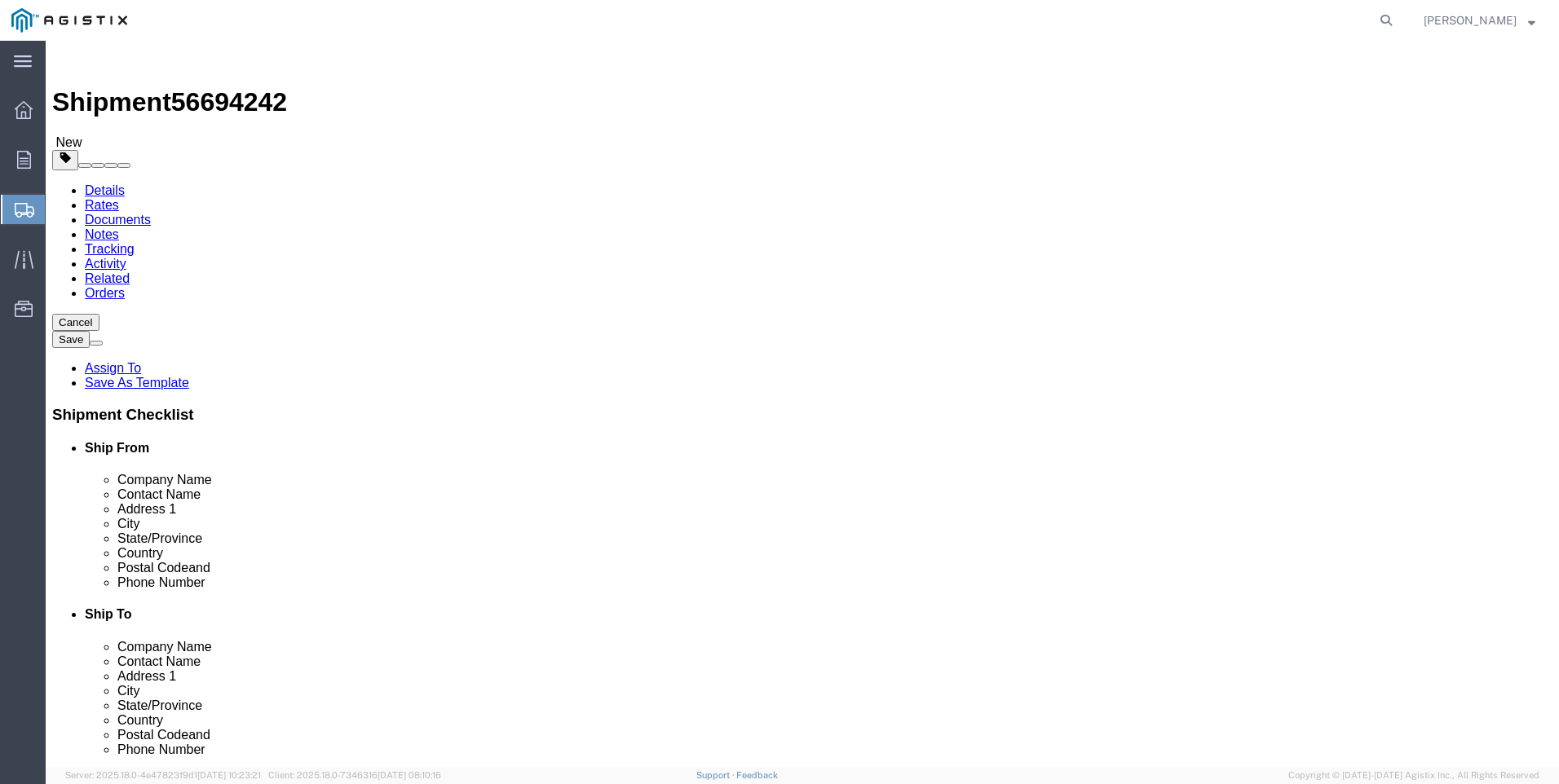
click button "Rate Shipment"
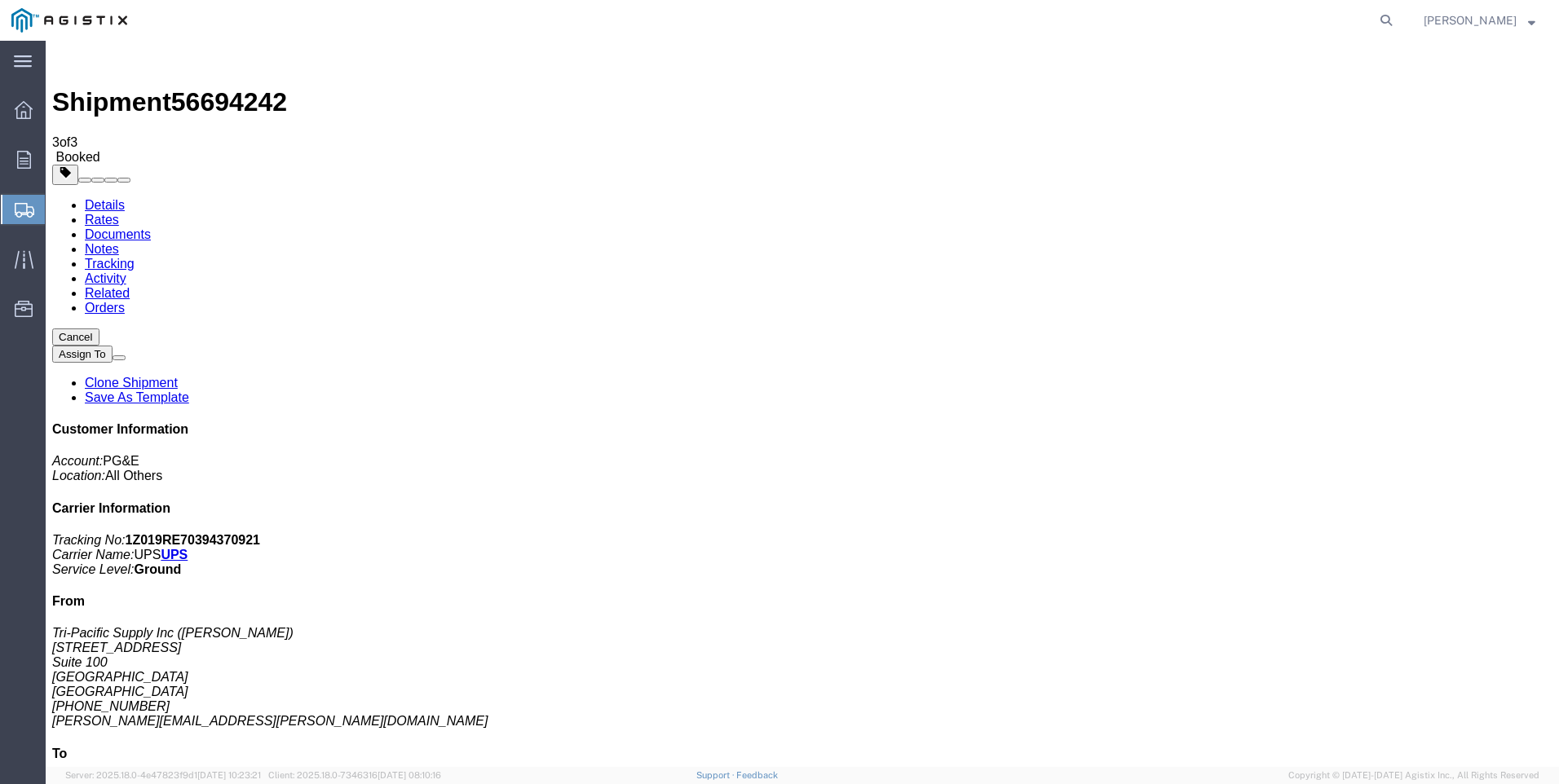
drag, startPoint x: 681, startPoint y: 292, endPoint x: 1452, endPoint y: 580, distance: 823.0
click at [0, 0] on span "Create Shipment" at bounding box center [0, 0] width 0 height 0
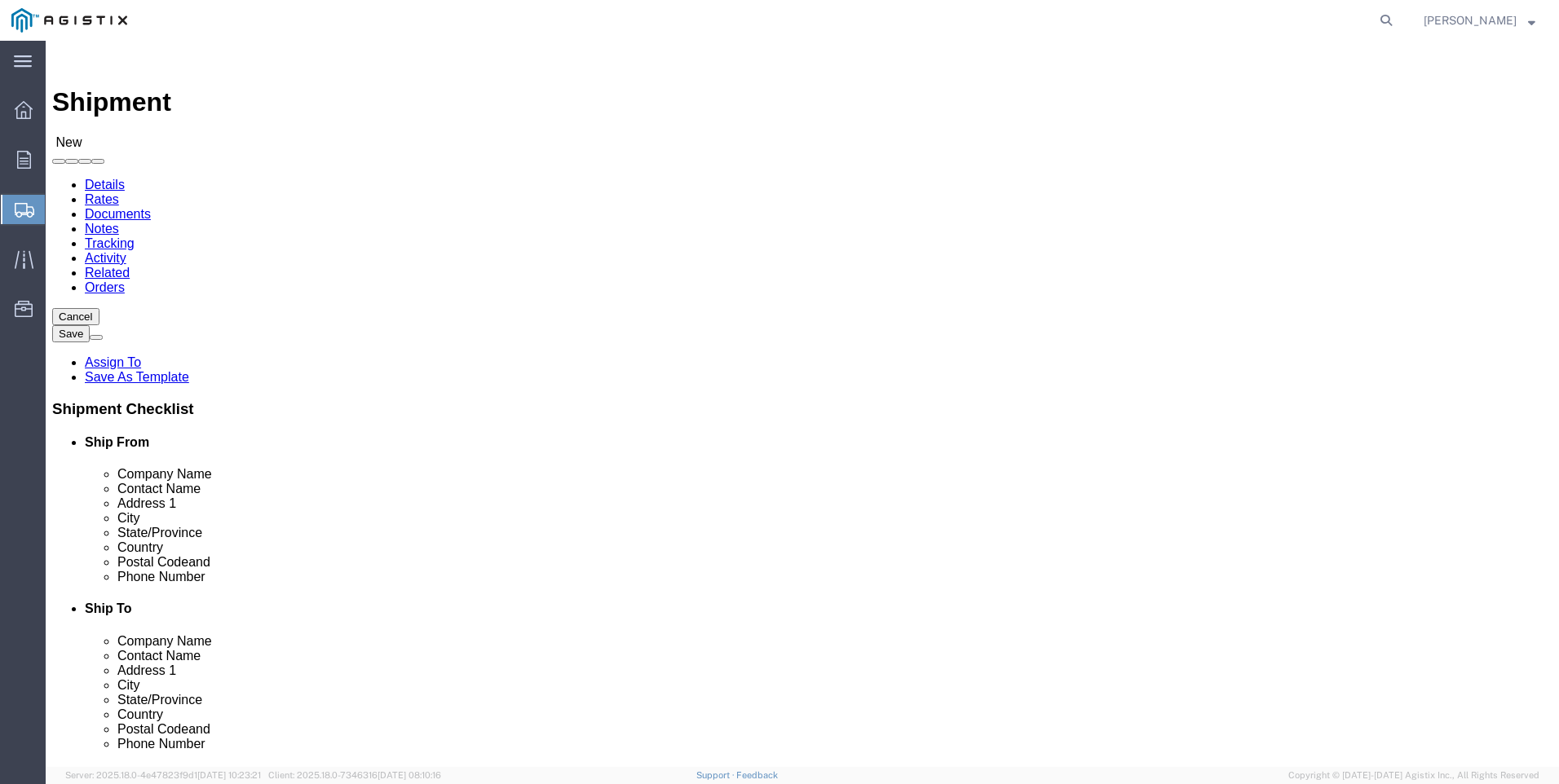
click select "Select PG&E Tri-Pacific Supply Inc"
drag, startPoint x: 541, startPoint y: 376, endPoint x: 443, endPoint y: 418, distance: 106.6
click select "Select All Others [GEOGRAPHIC_DATA] [GEOGRAPHIC_DATA] [GEOGRAPHIC_DATA] [GEOGRA…"
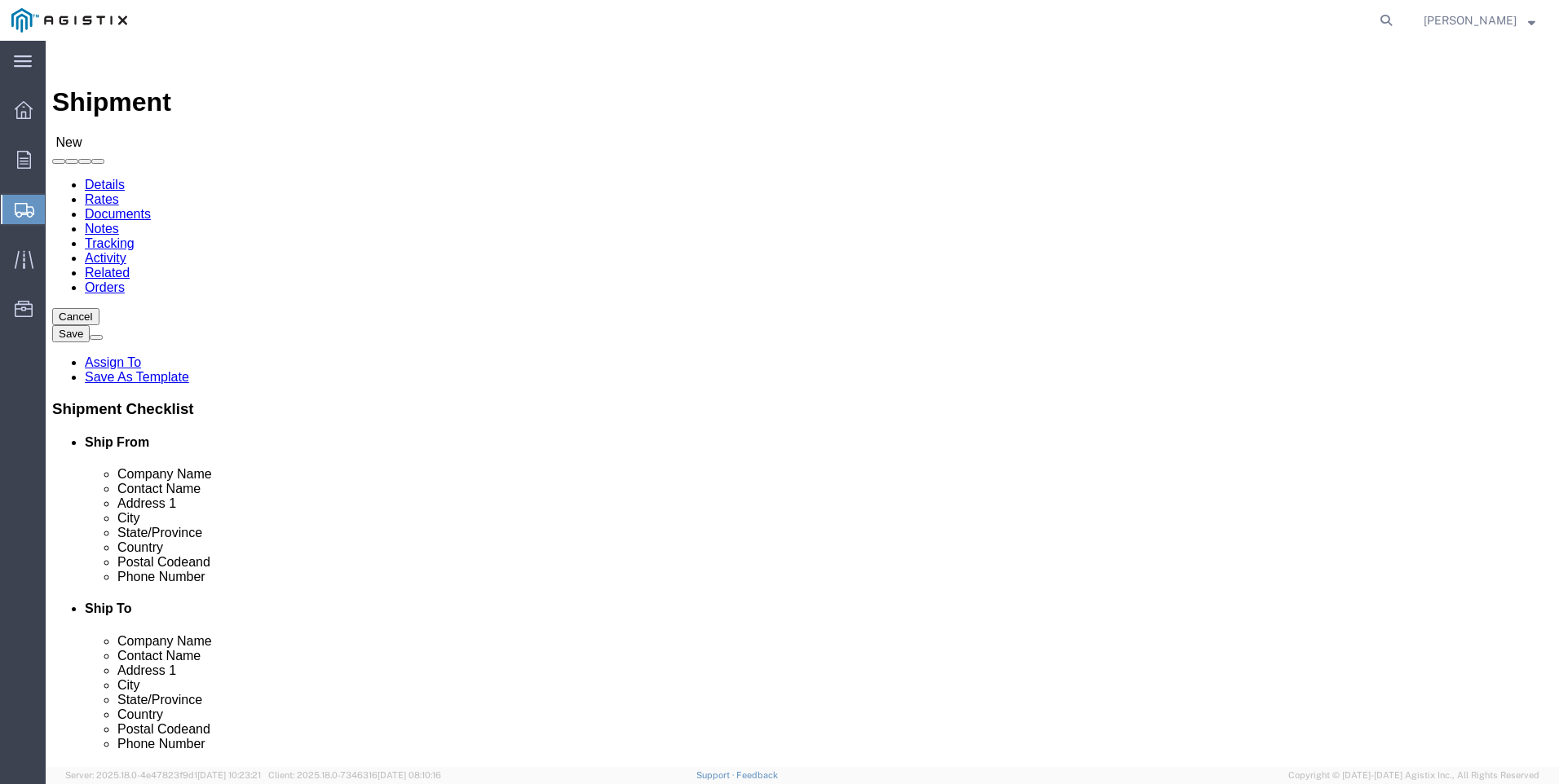
click span
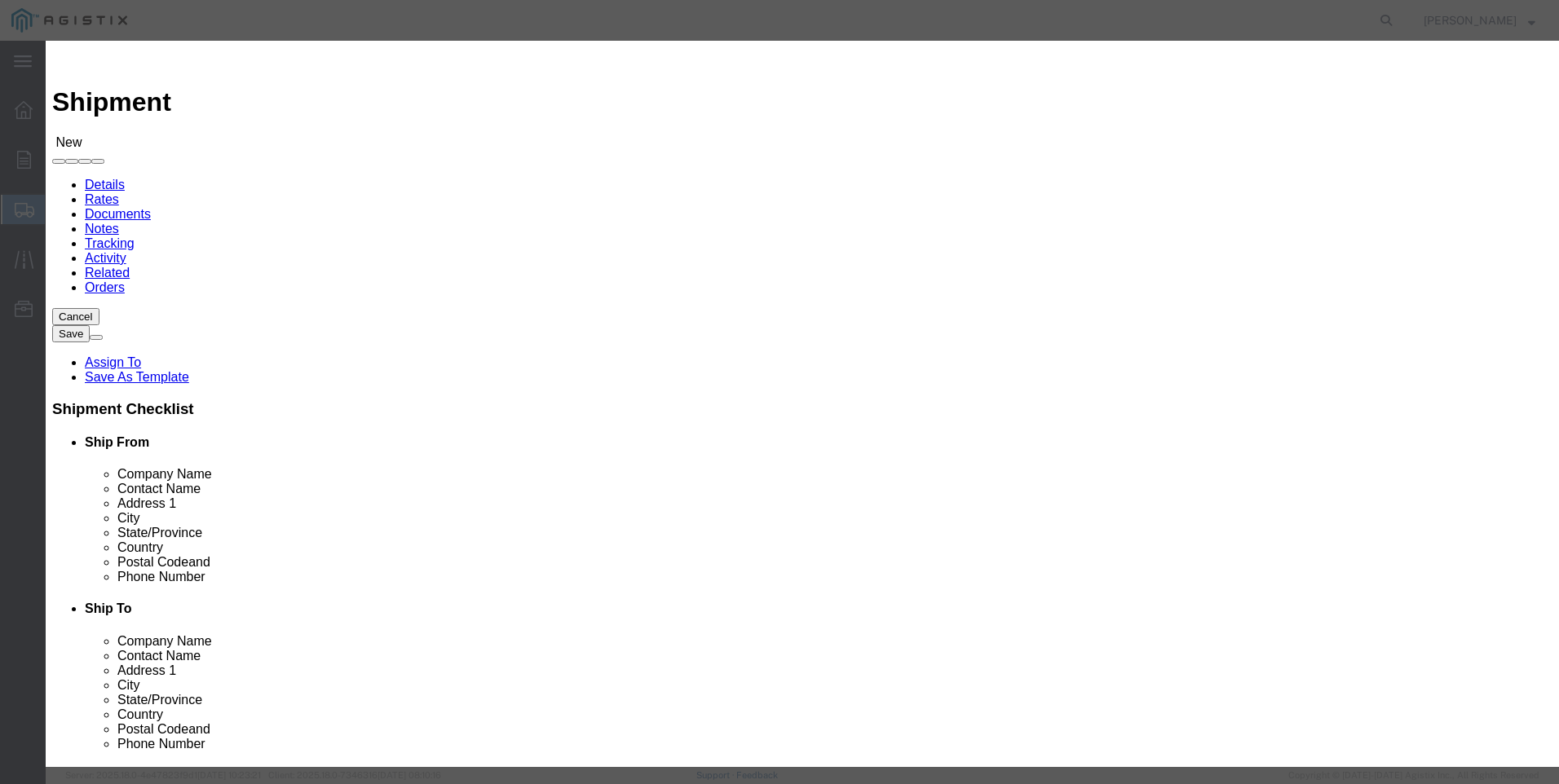
drag, startPoint x: 507, startPoint y: 153, endPoint x: 495, endPoint y: 157, distance: 12.6
click select "Search by Address Book Name City Company Name Contact Name Country CustomerAlia…"
click input "text"
click icon "button"
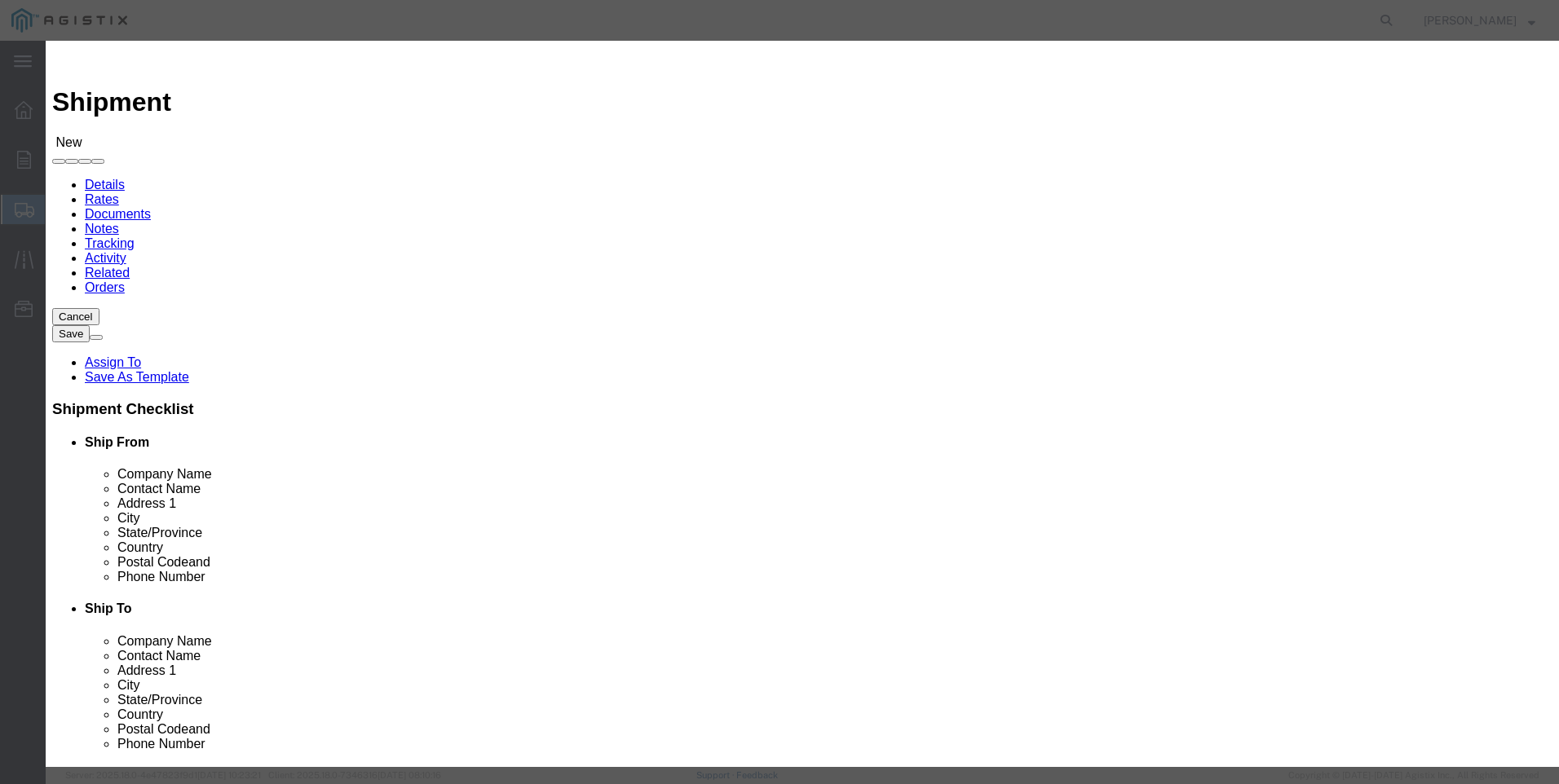
click button "Select"
click button "Close"
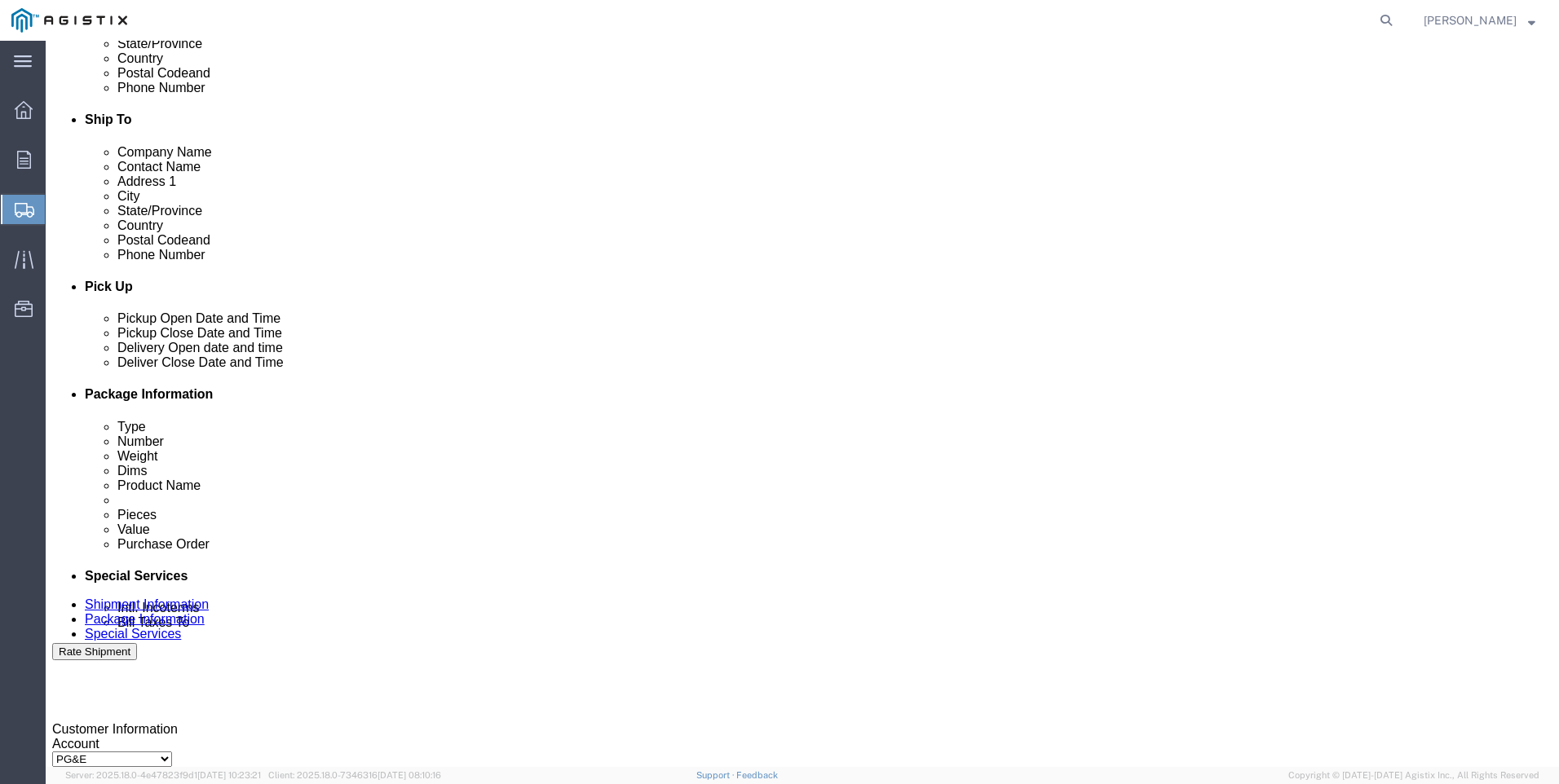
drag, startPoint x: 705, startPoint y: 490, endPoint x: 729, endPoint y: 452, distance: 44.9
click div
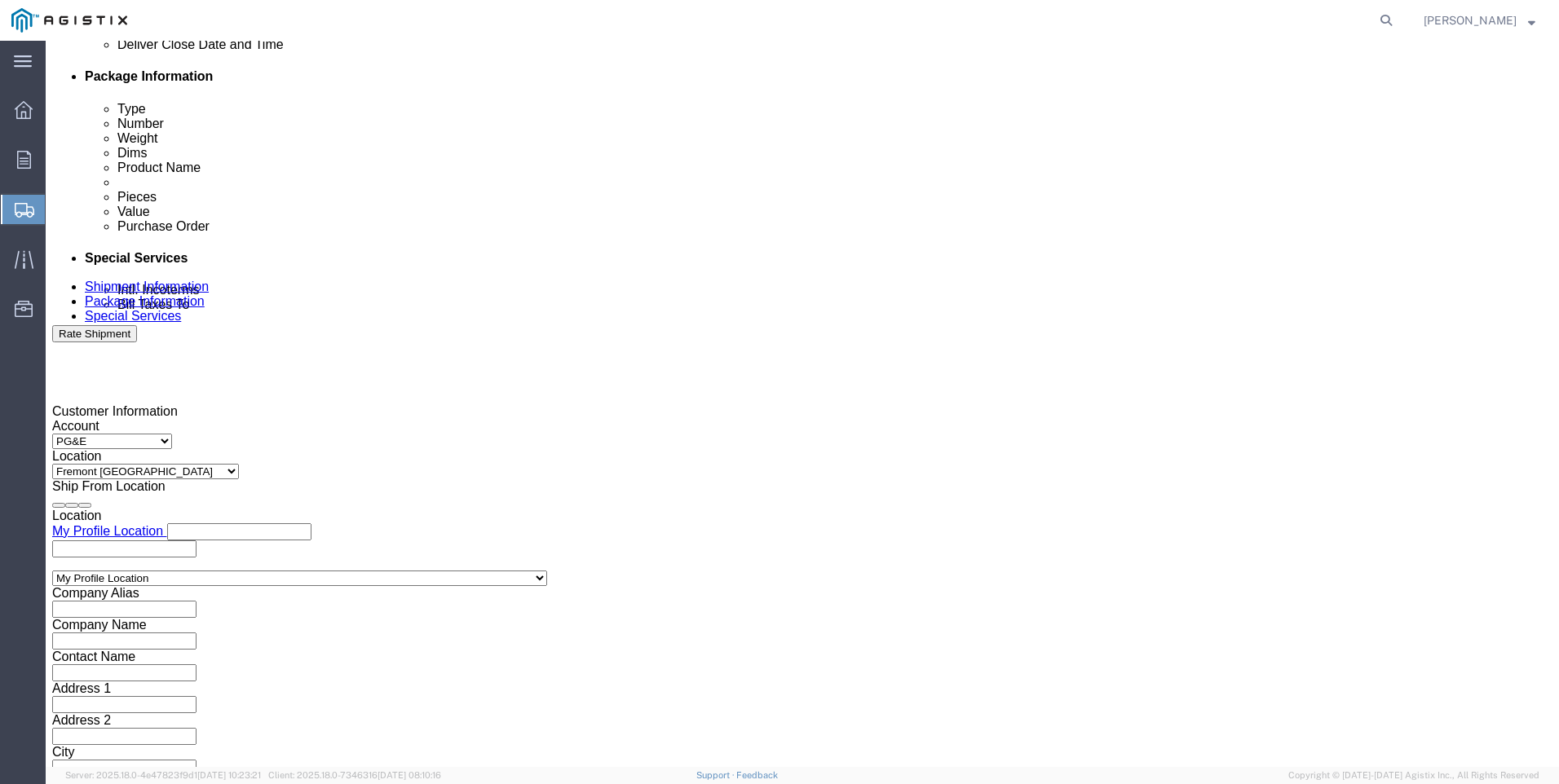
click input "5:00 PM"
click input "7:00 PM"
click button "Apply"
click div
click div "Close Time 3:00 AM [DATE] 8:00 AM - [DATE] 8:00 AM Cancel Apply"
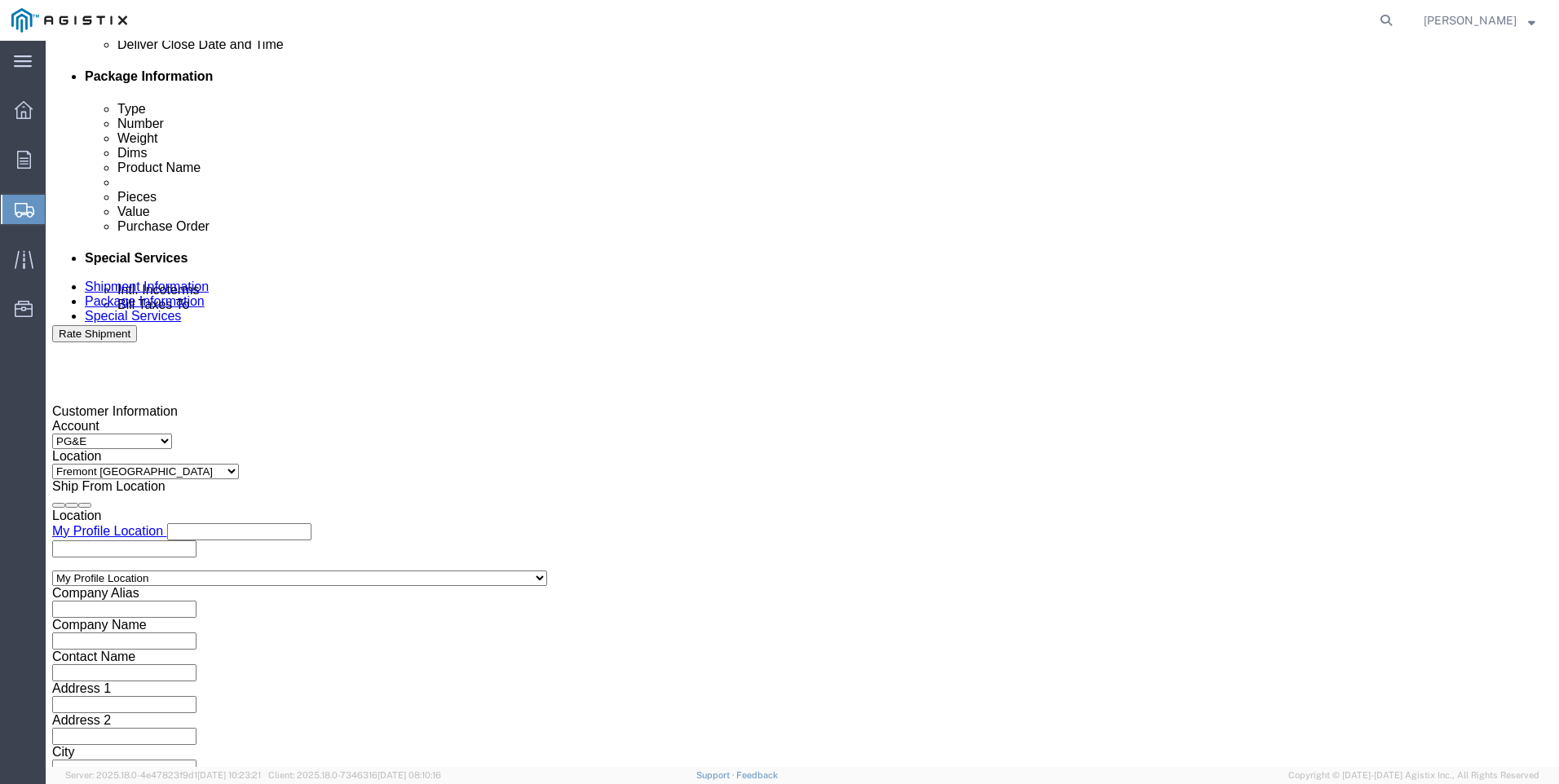
click input "3:00 AM"
click button "Apply"
click input "text"
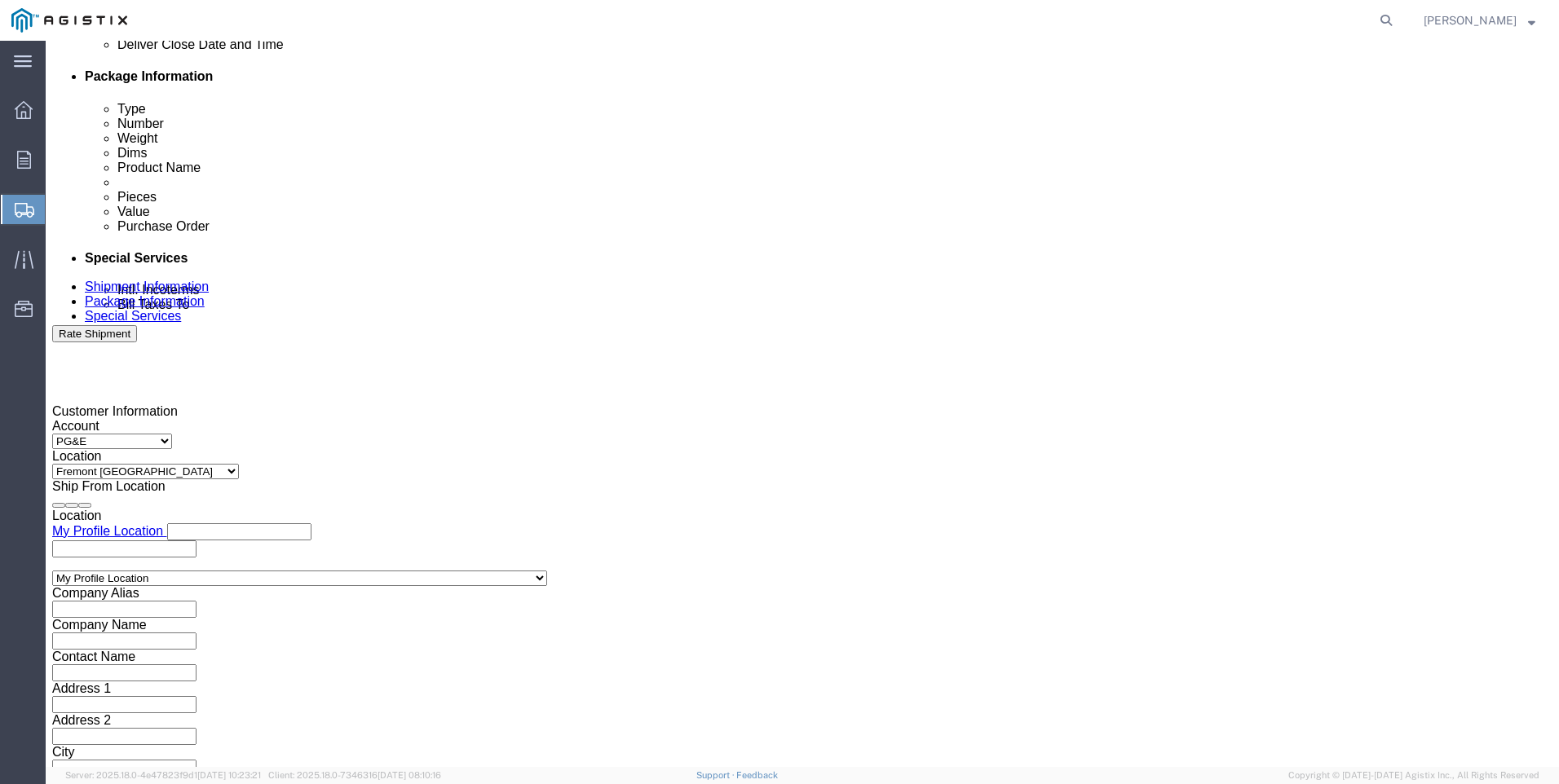
click select "Select Account Type Activity ID Airline Appointment Number ASN Batch Request # …"
click input "text"
click button "Continue"
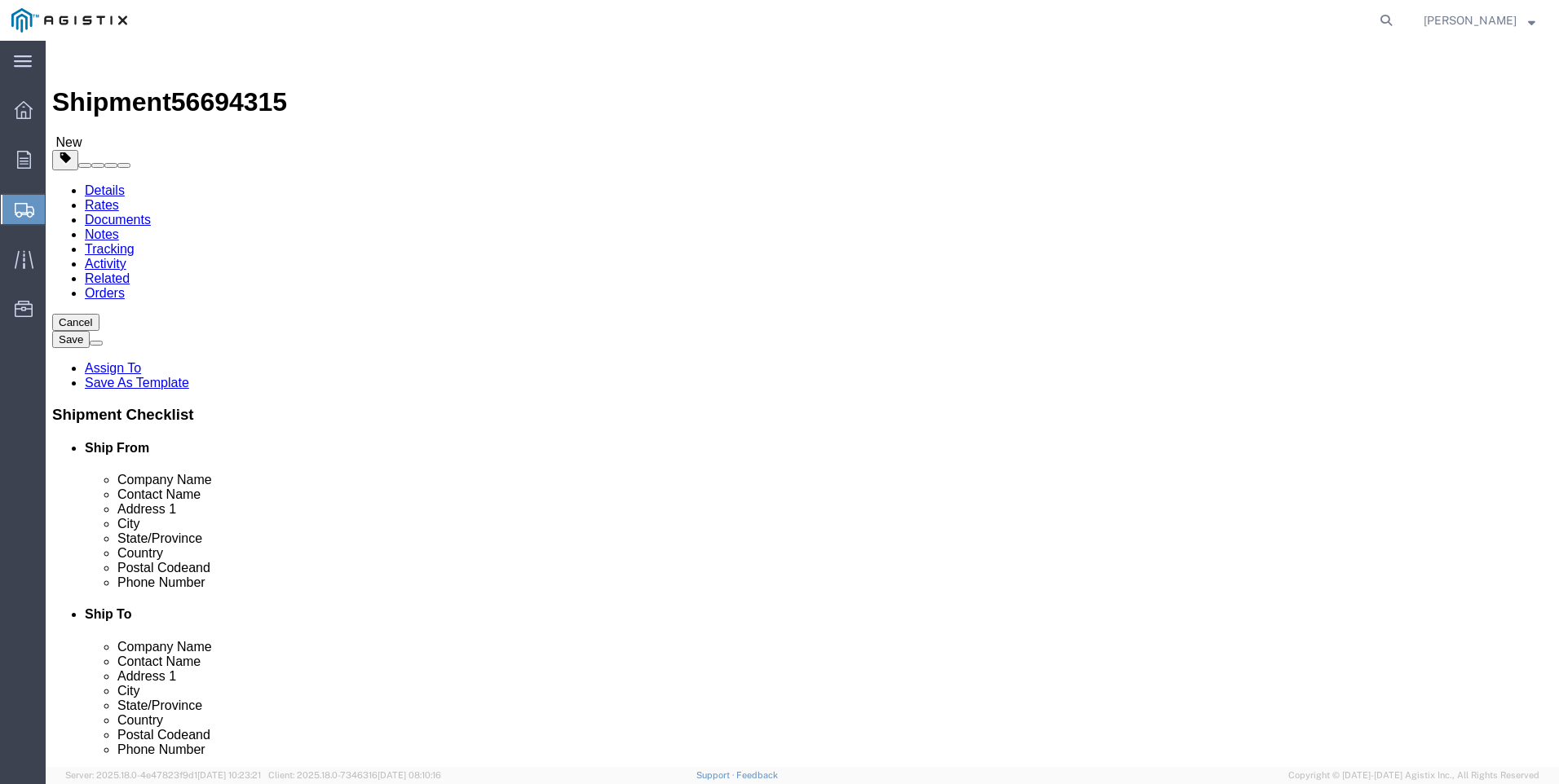
click input "text"
click link "Add Content"
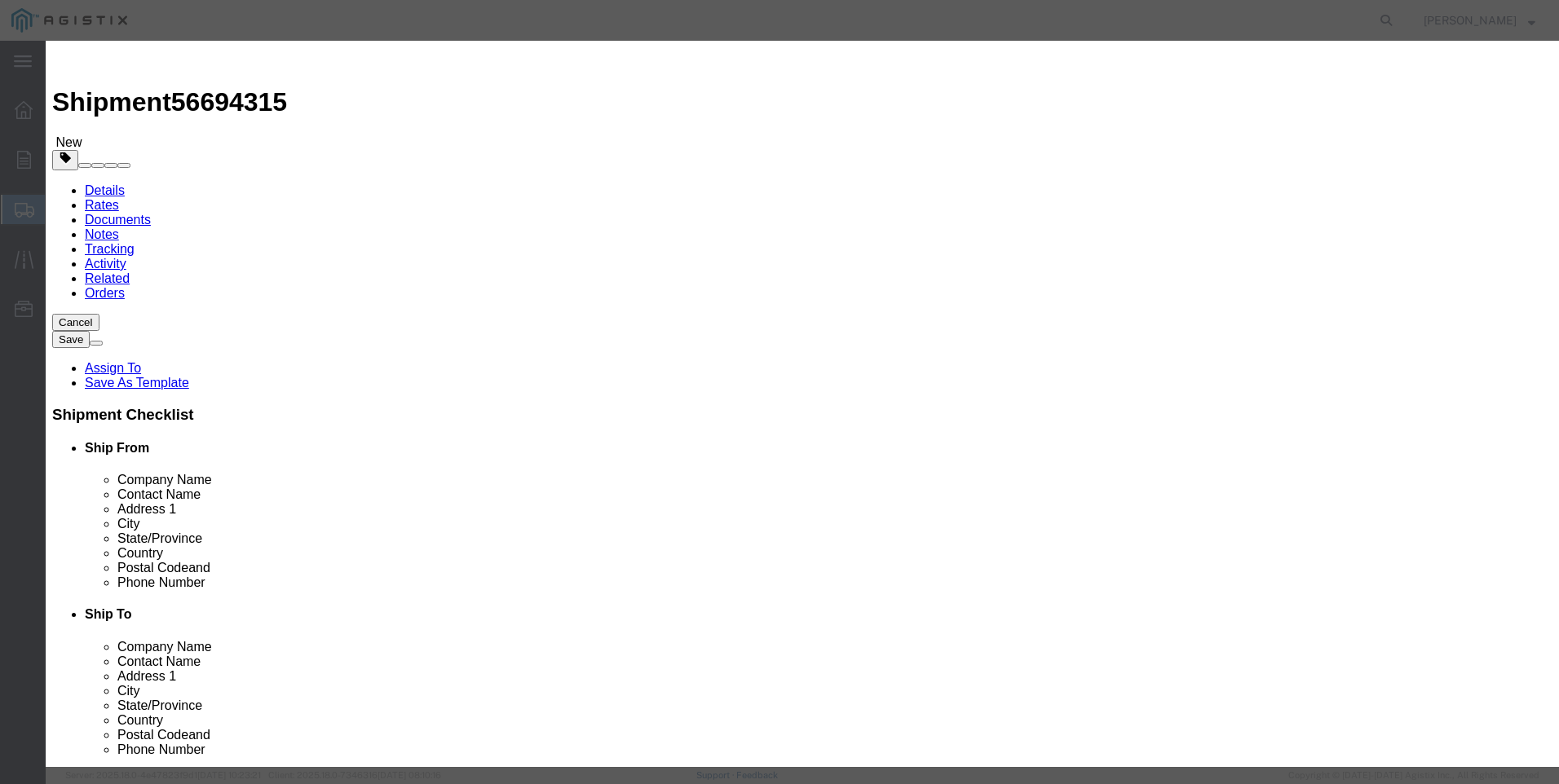
click input "text"
click td "Name: REBUILD KIT 2" LARGE PORT 60 DURO"
drag, startPoint x: 631, startPoint y: 129, endPoint x: 171, endPoint y: 104, distance: 460.7
click div "Add content Commodity library Product Name REBUILD KIT 2" LARGE PORT 60 DURO M6…"
click textarea
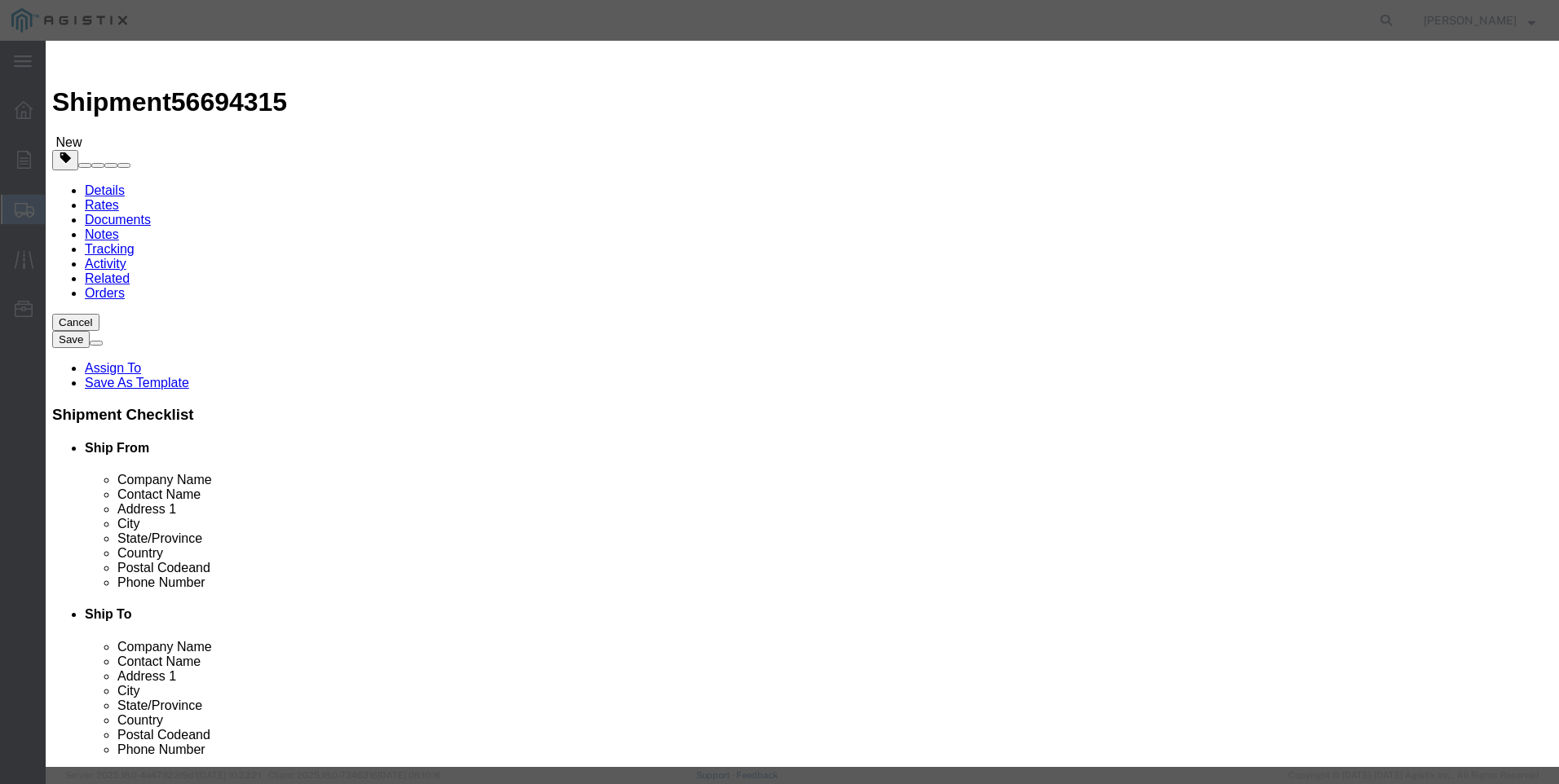
paste textarea "REBUILD KIT 2" LARGE PORT 60 DURO"
drag, startPoint x: 692, startPoint y: 122, endPoint x: 3, endPoint y: 31, distance: 695.0
click div "Add content Commodity library Product Name REBUILD KIT 2" LARGE PORT 60 DURO M6…"
click button "Save & Close"
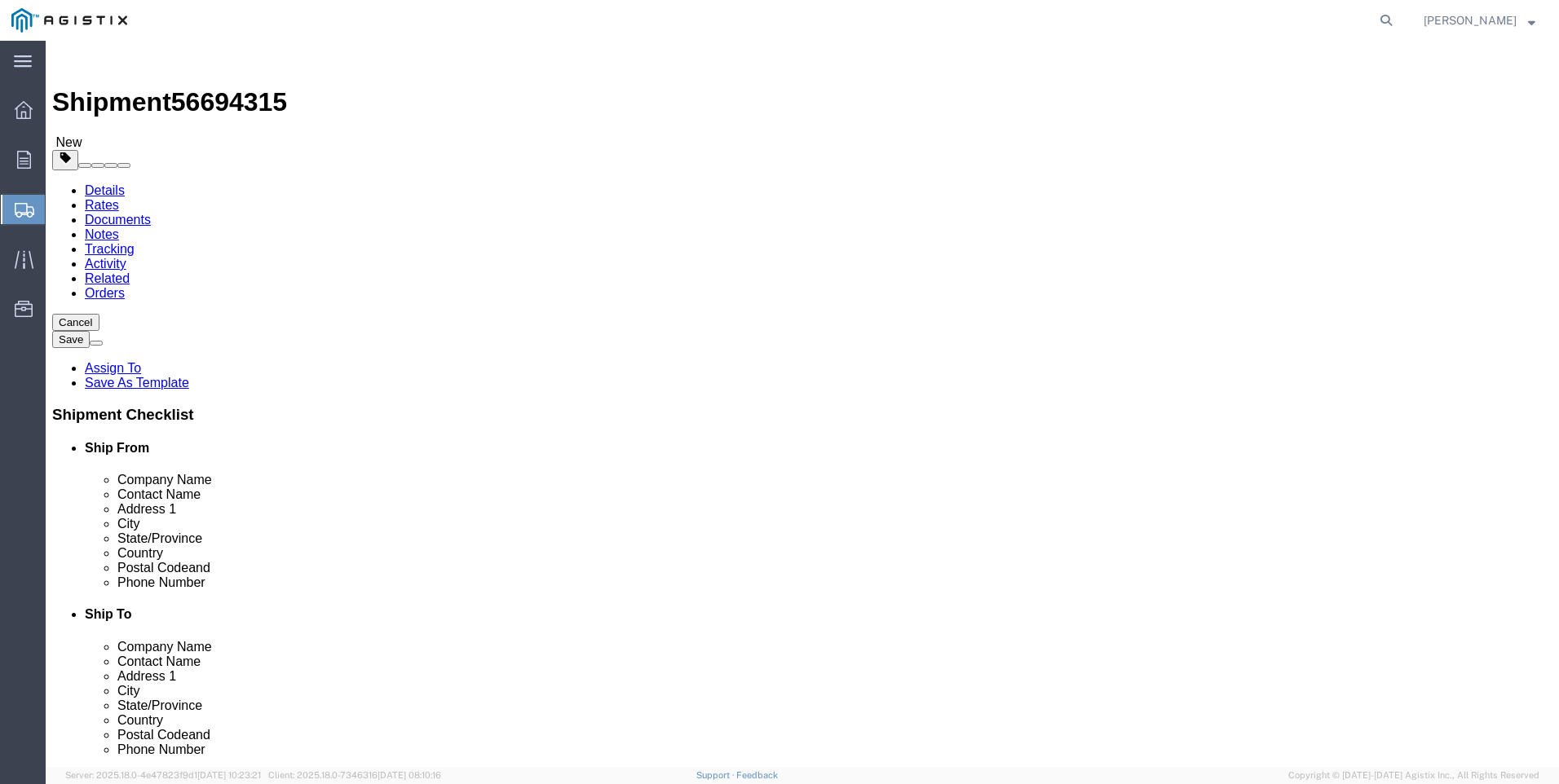
click button "Rate Shipment"
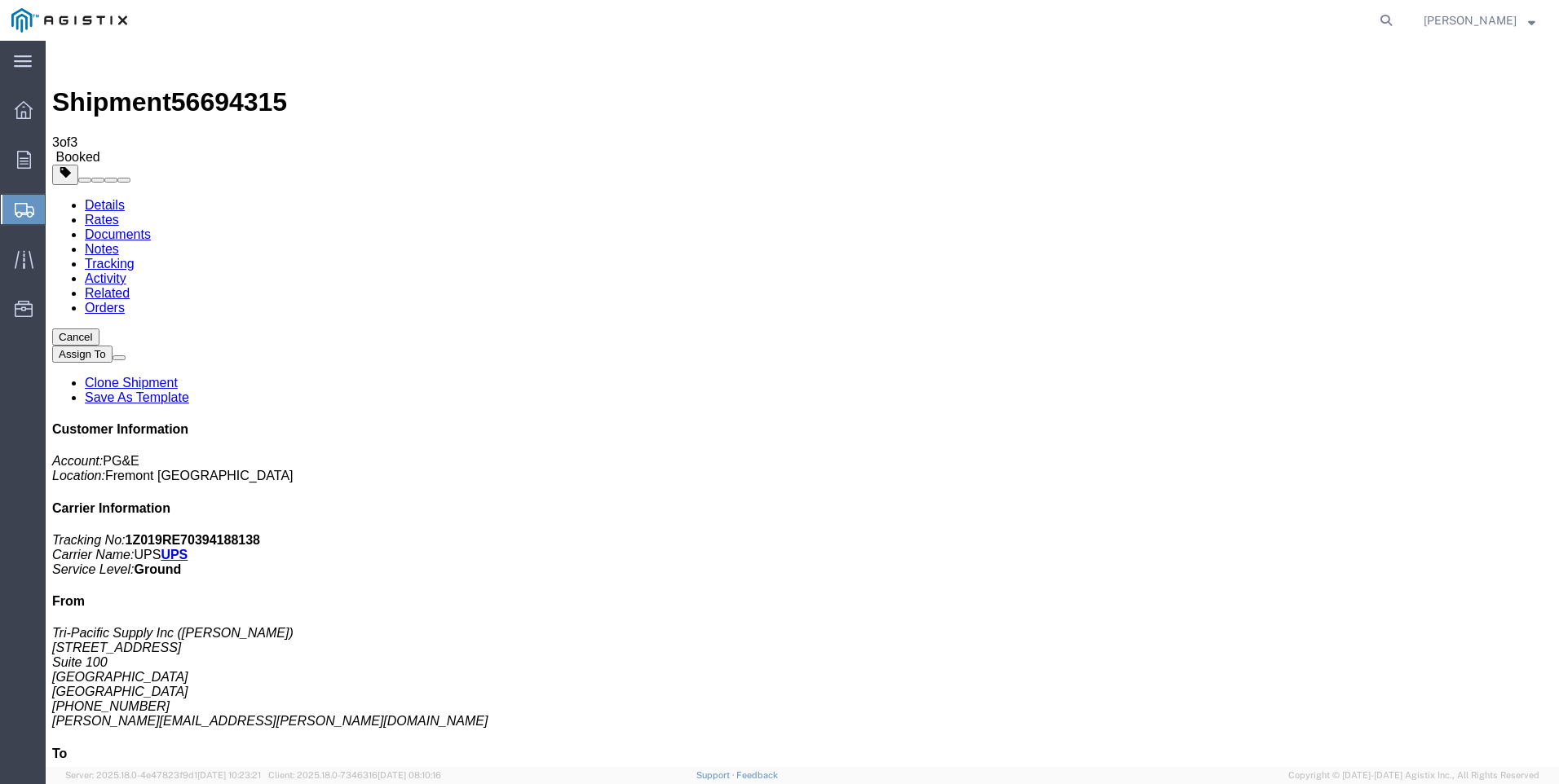
drag, startPoint x: 679, startPoint y: 289, endPoint x: 1328, endPoint y: 540, distance: 695.8
click at [0, 0] on span "Create Shipment" at bounding box center [0, 0] width 0 height 0
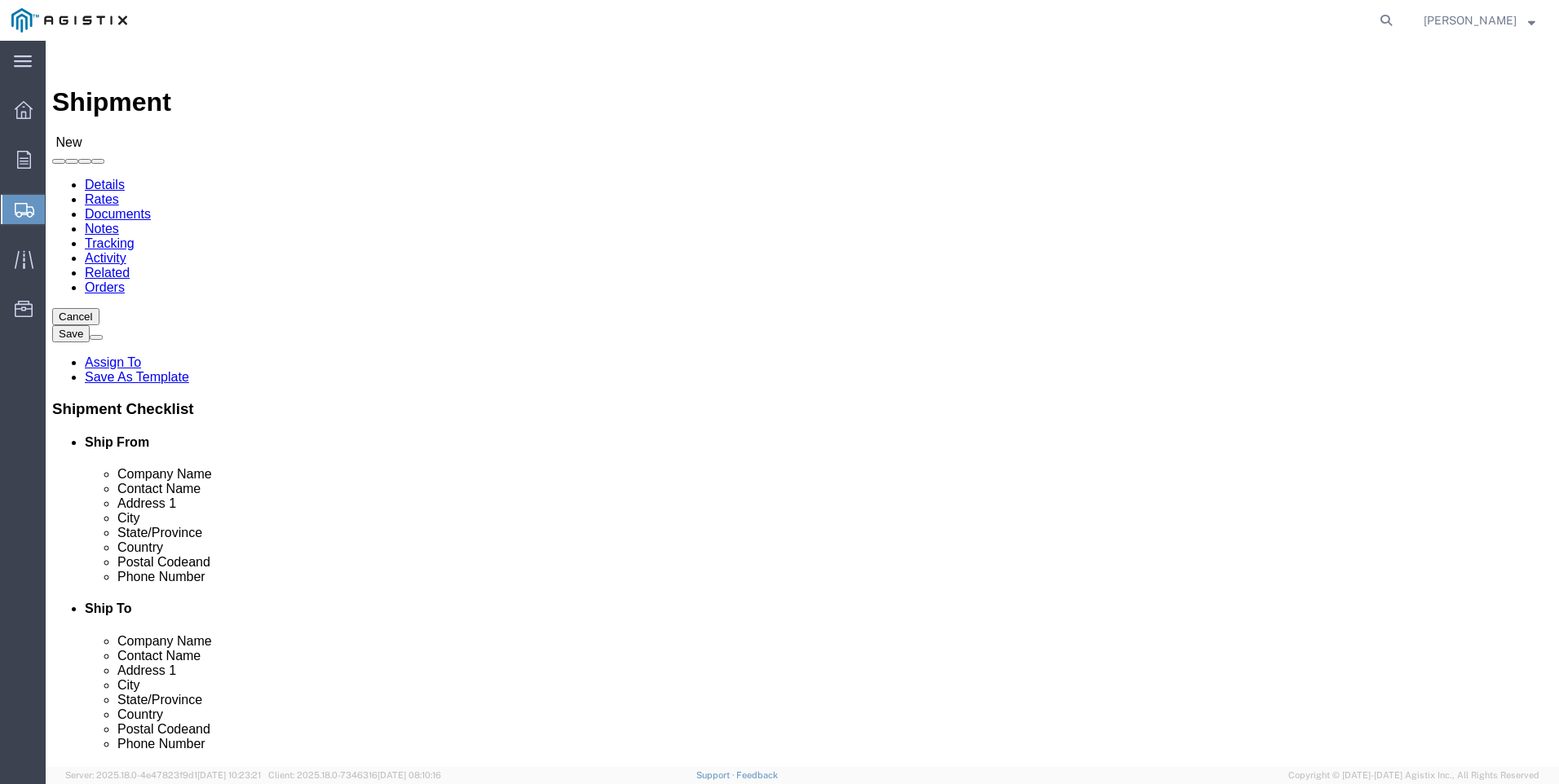
click select "Select PG&E Tri-Pacific Supply Inc"
click select "Select All Others [GEOGRAPHIC_DATA] [GEOGRAPHIC_DATA] [GEOGRAPHIC_DATA] [GEOGRA…"
click span
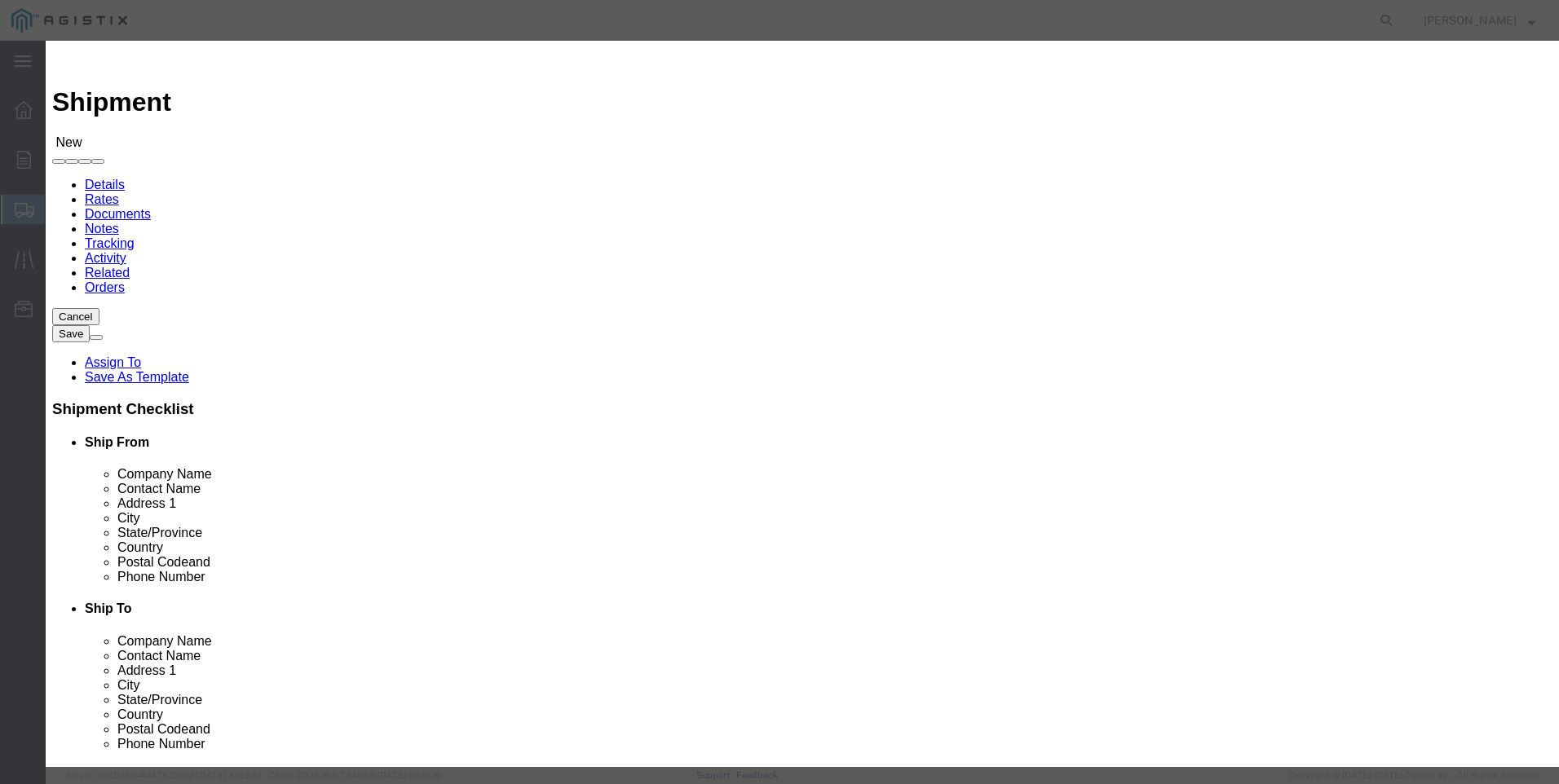
click select "Search by Address Book Name City Company Name Contact Name Country CustomerAlia…"
click input "text"
click button "button"
click button "Select"
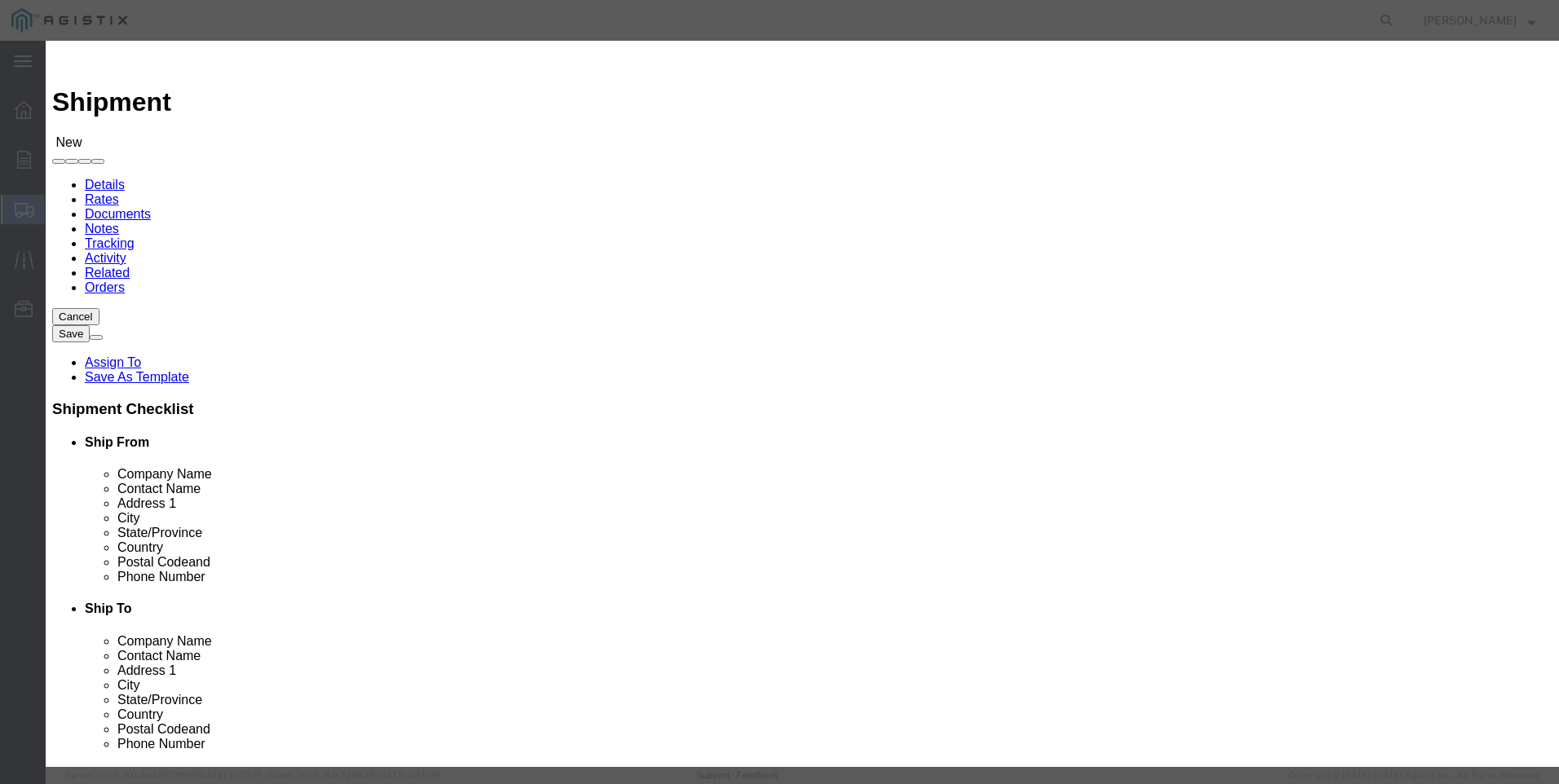
click button "Close"
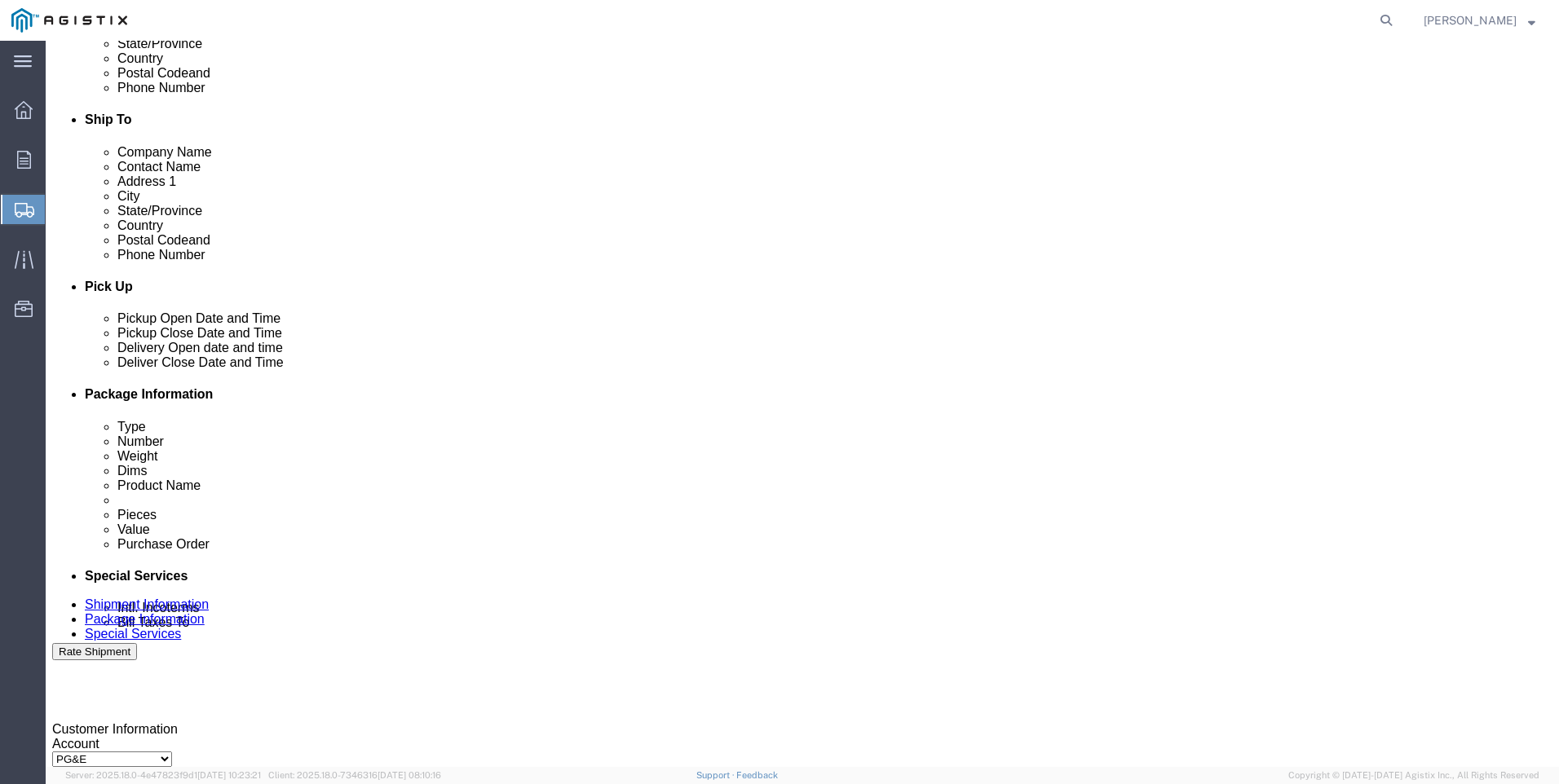
click div
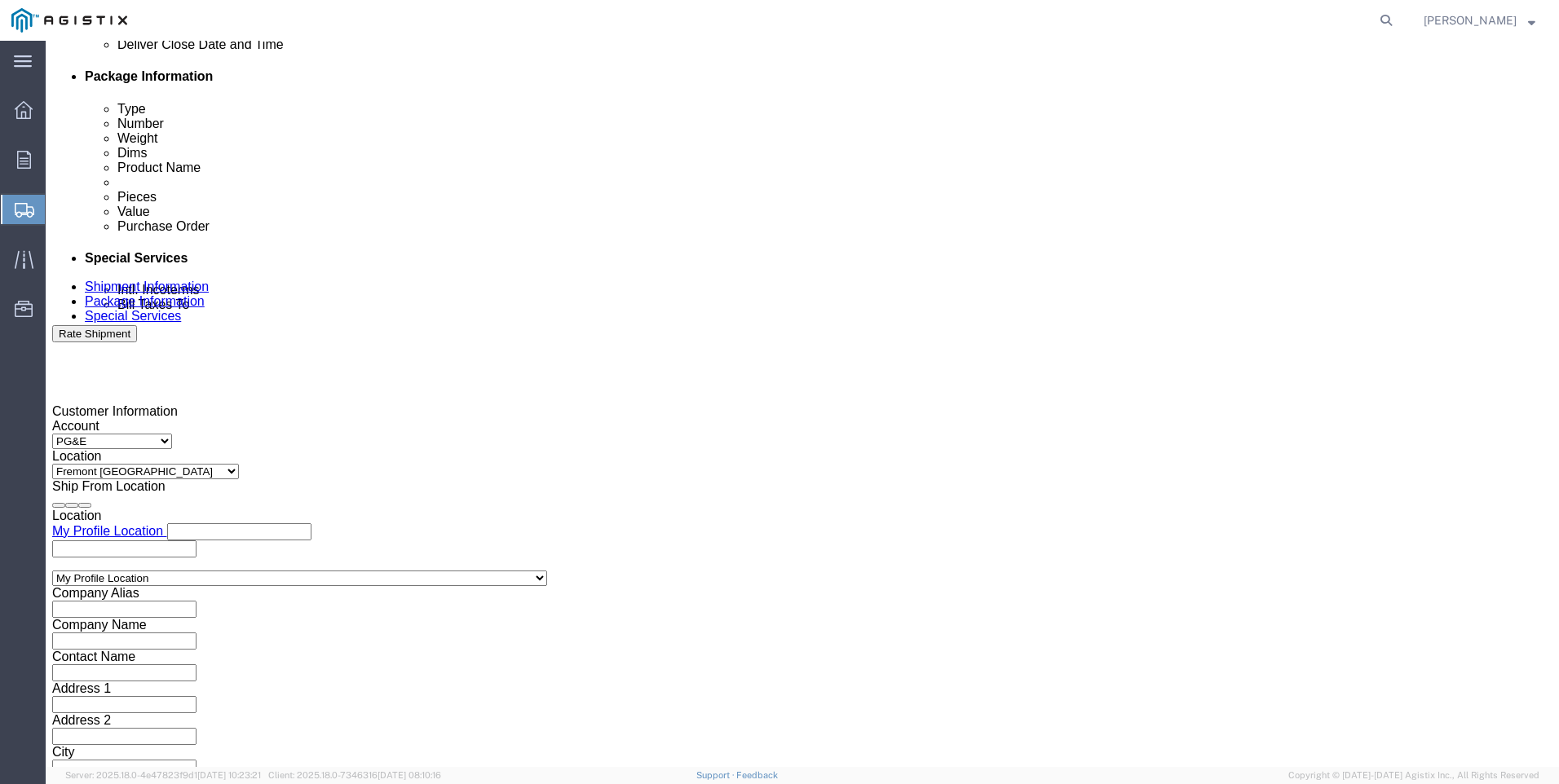
click input "6:00 PM"
click input "7:00 PM"
drag, startPoint x: 799, startPoint y: 472, endPoint x: 908, endPoint y: 344, distance: 168.1
click button "Apply"
click div
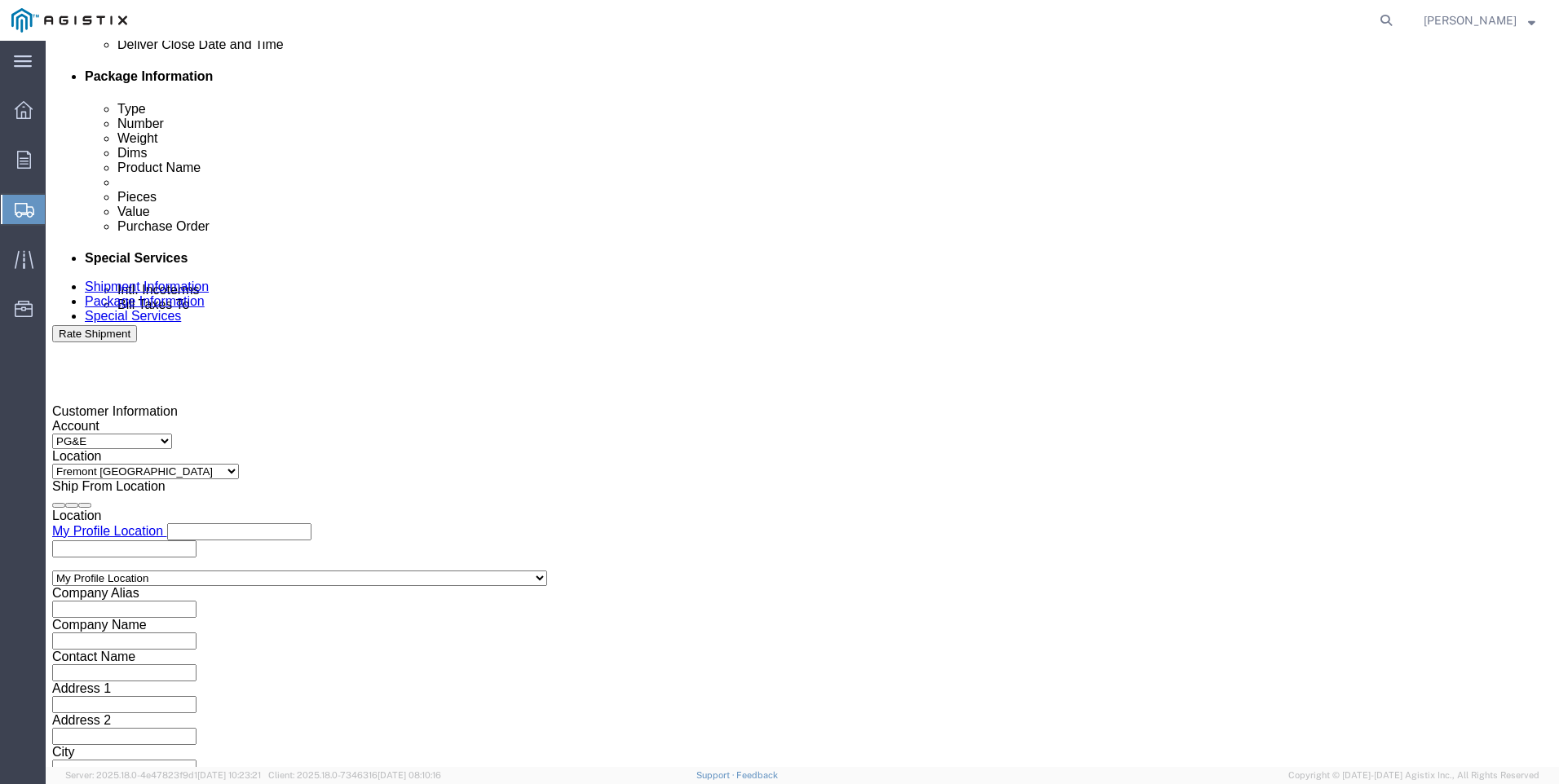
click input "3:00 AM"
click div "Close Time 3:00 PM [DATE] 8:00 AM - [DATE] 8:00 AM Cancel Apply"
click button "Apply"
click input "text"
click select "Select Account Type Activity ID Airline Appointment Number ASN Batch Request # …"
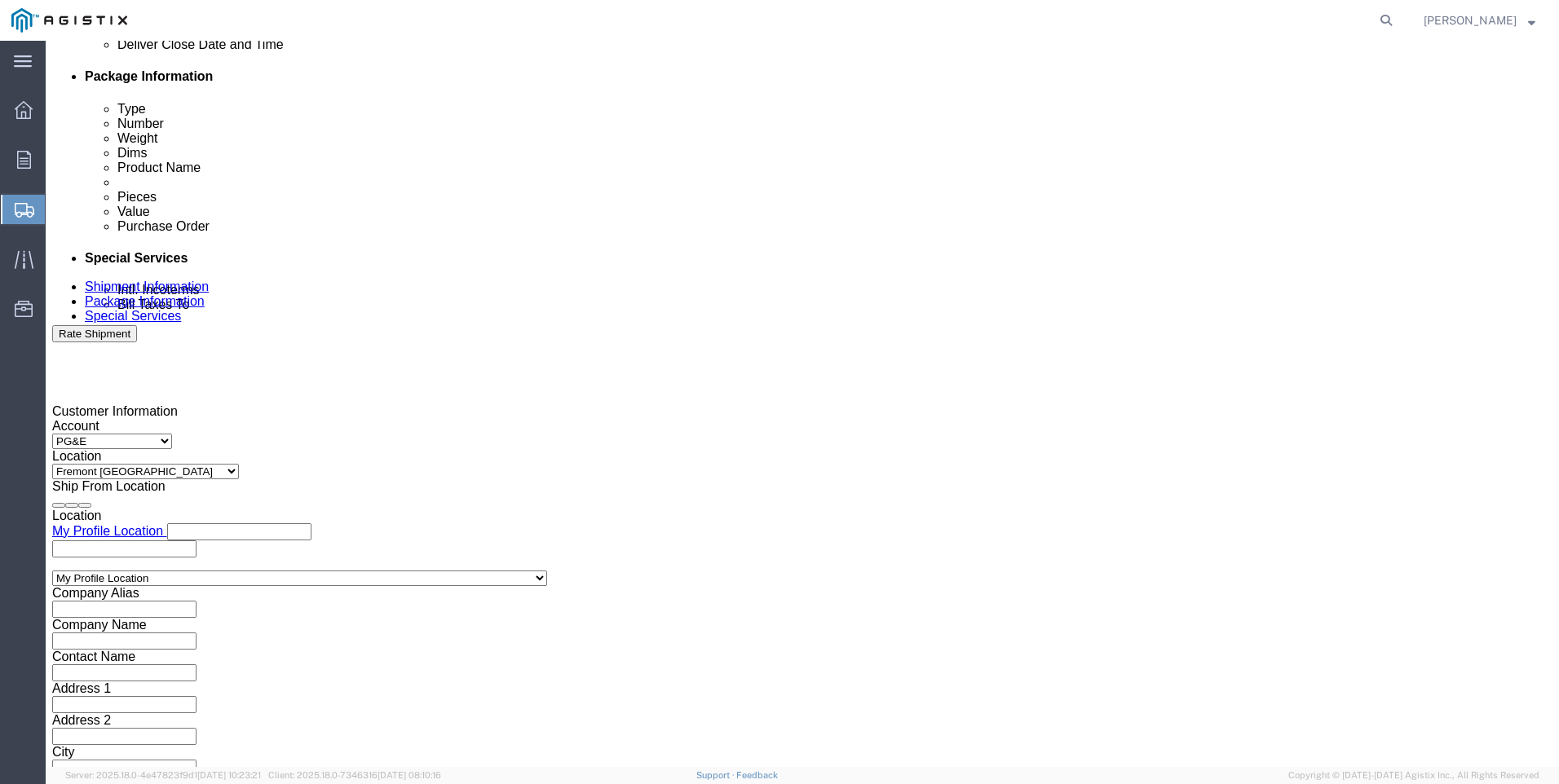
click select "Select Account Type Activity ID Airline Appointment Number ASN Batch Request # …"
click input "text"
click button "Continue"
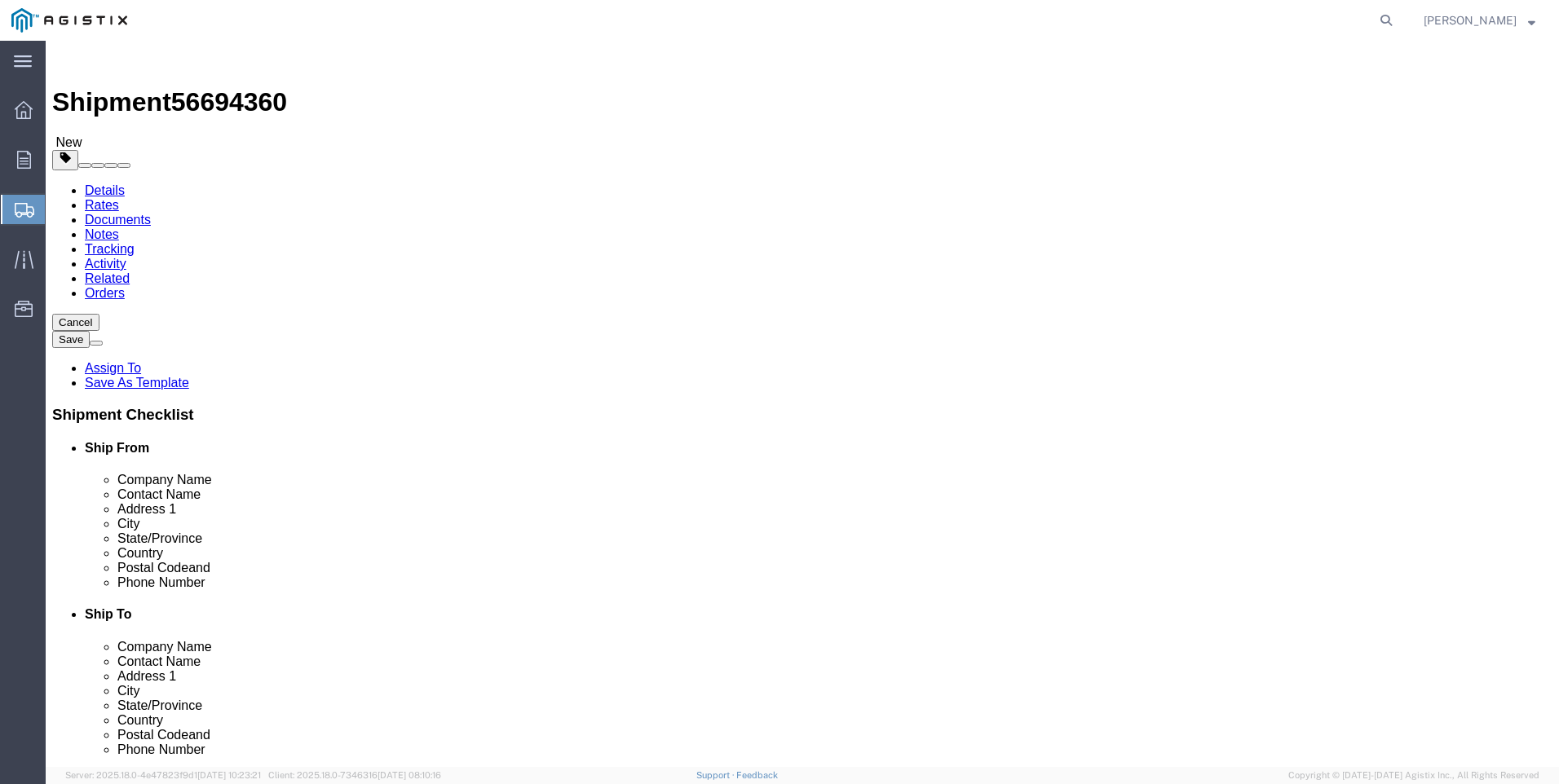
click input "text"
click div "Ship. t°"
click link "Add Content"
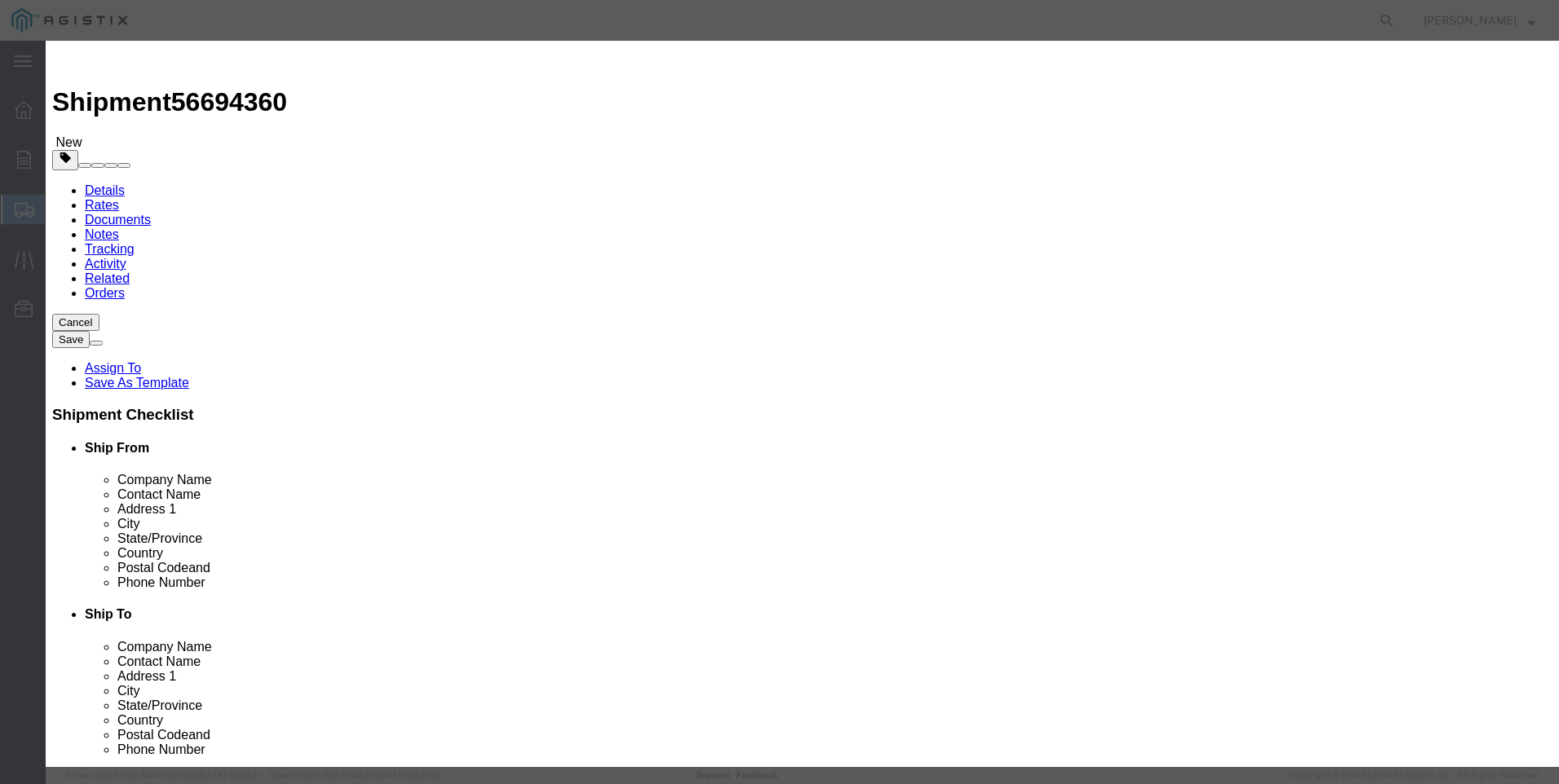
click input "text"
drag, startPoint x: 572, startPoint y: 148, endPoint x: 720, endPoint y: 124, distance: 149.9
click td "Name: VALVE PILOT VRP-600-CH REPAIR KIT"
drag, startPoint x: 722, startPoint y: 124, endPoint x: 419, endPoint y: 92, distance: 304.7
click div "Add content Commodity library Product Name VALVE PILOT VRP-600-CH REPAIR KIT M0…"
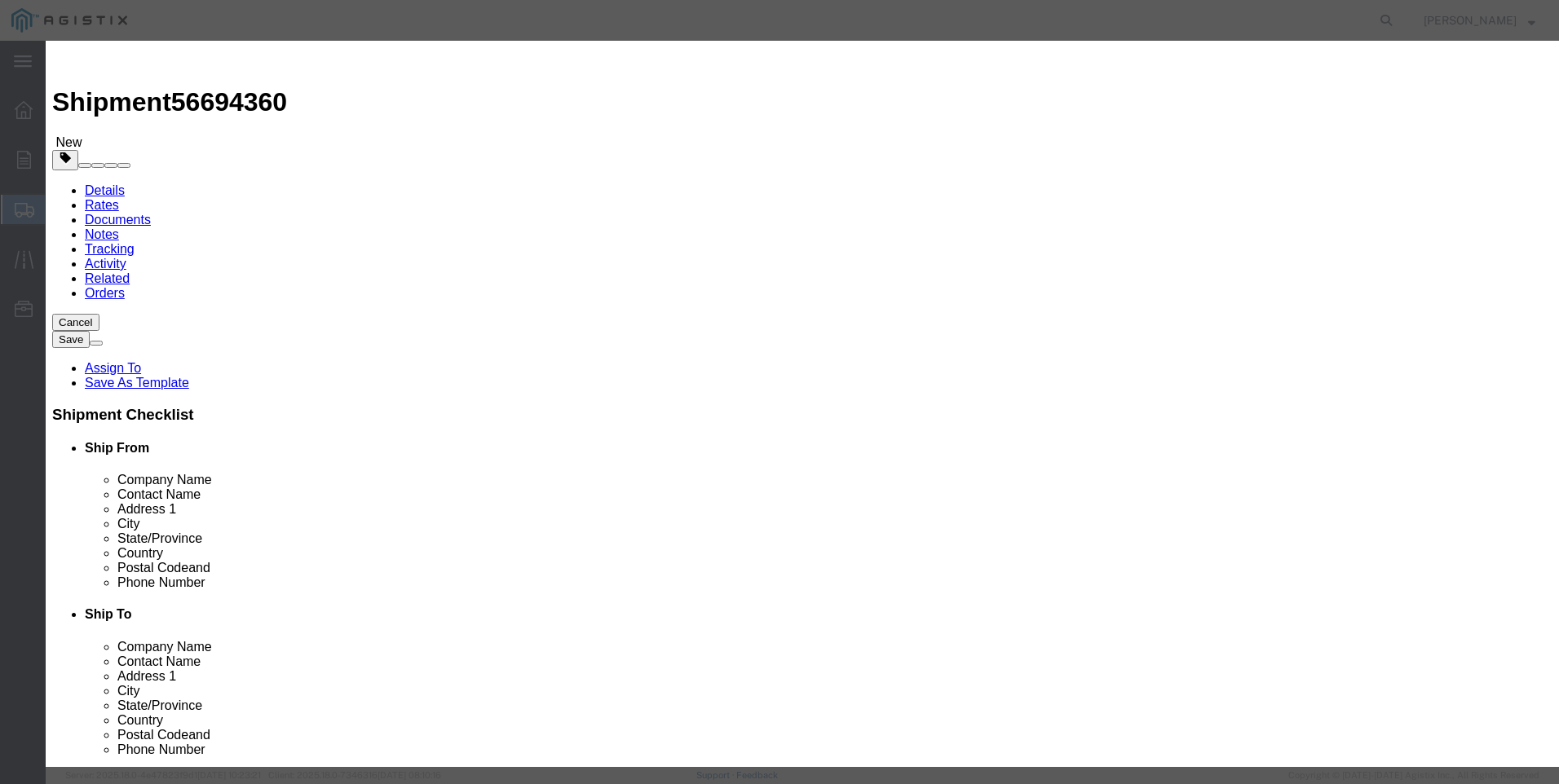
click textarea
paste textarea "VALVE PILOT VRP-600-CH REPAIR KIT"
drag, startPoint x: 699, startPoint y: 124, endPoint x: -49, endPoint y: 66, distance: 750.2
click html "Shipment 56694360 New Details Rates Documents Notes Tracking Activity Related O…"
click input "text"
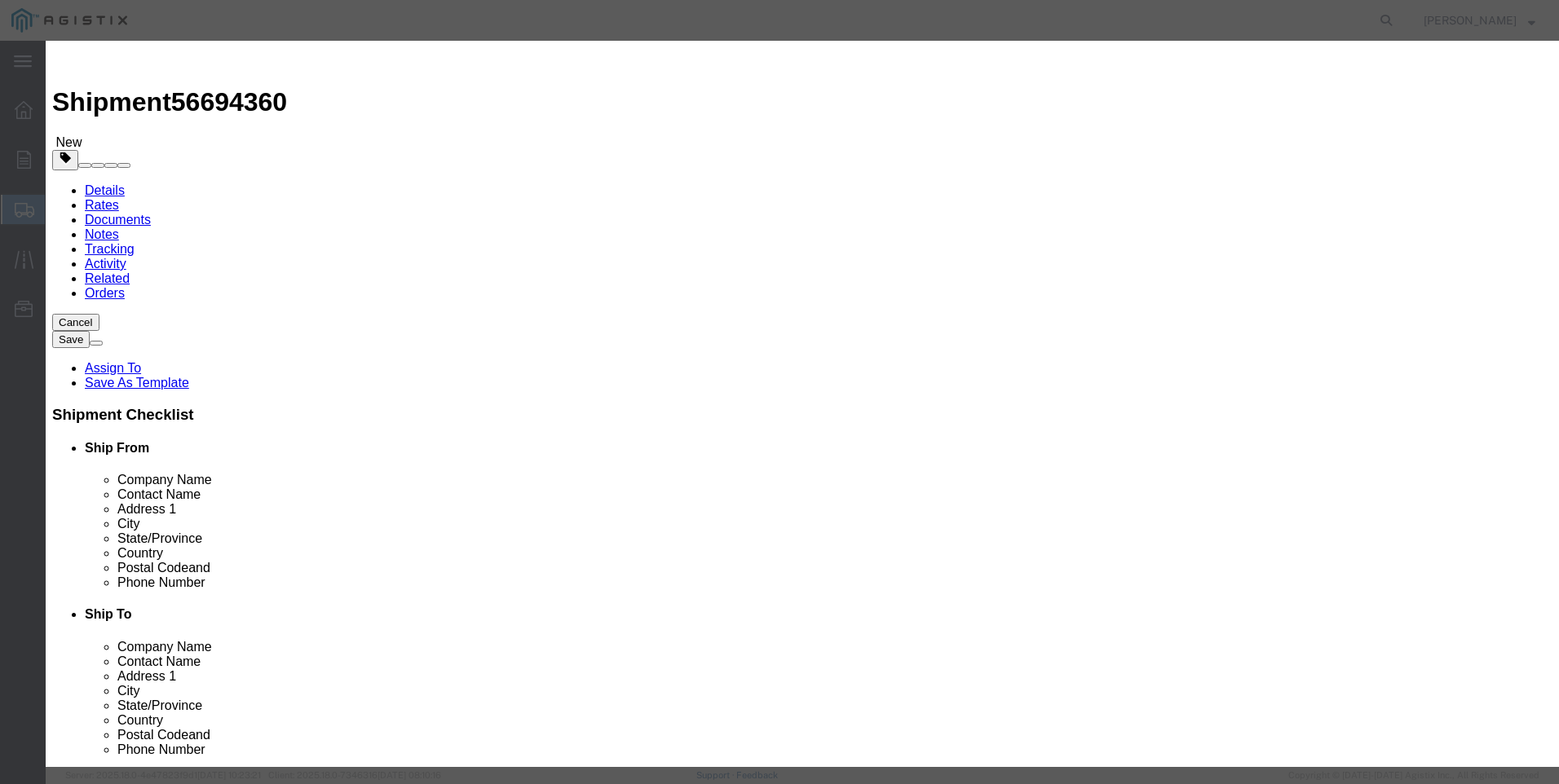
click button "Save & Close"
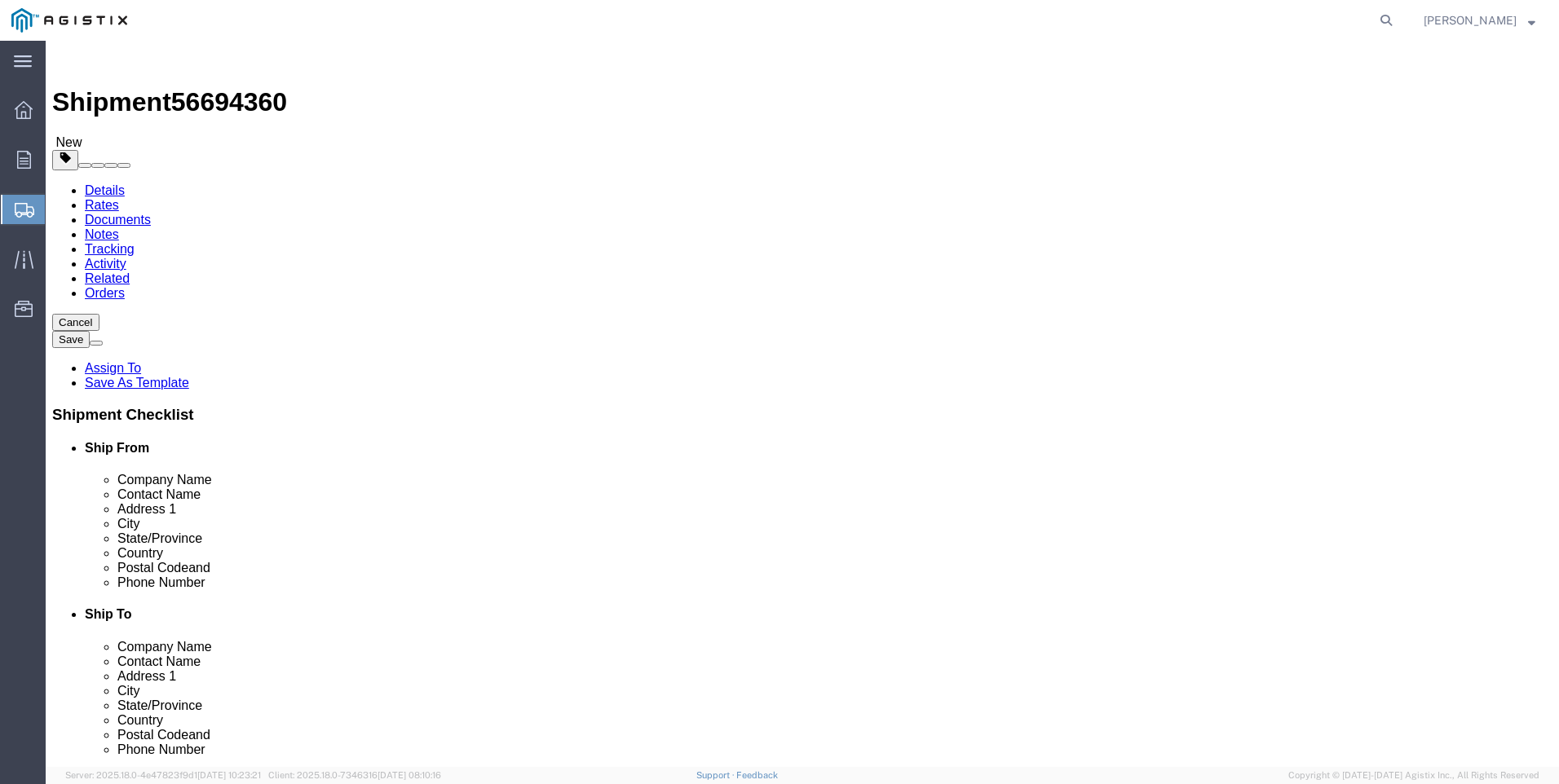
click button "Rate Shipment"
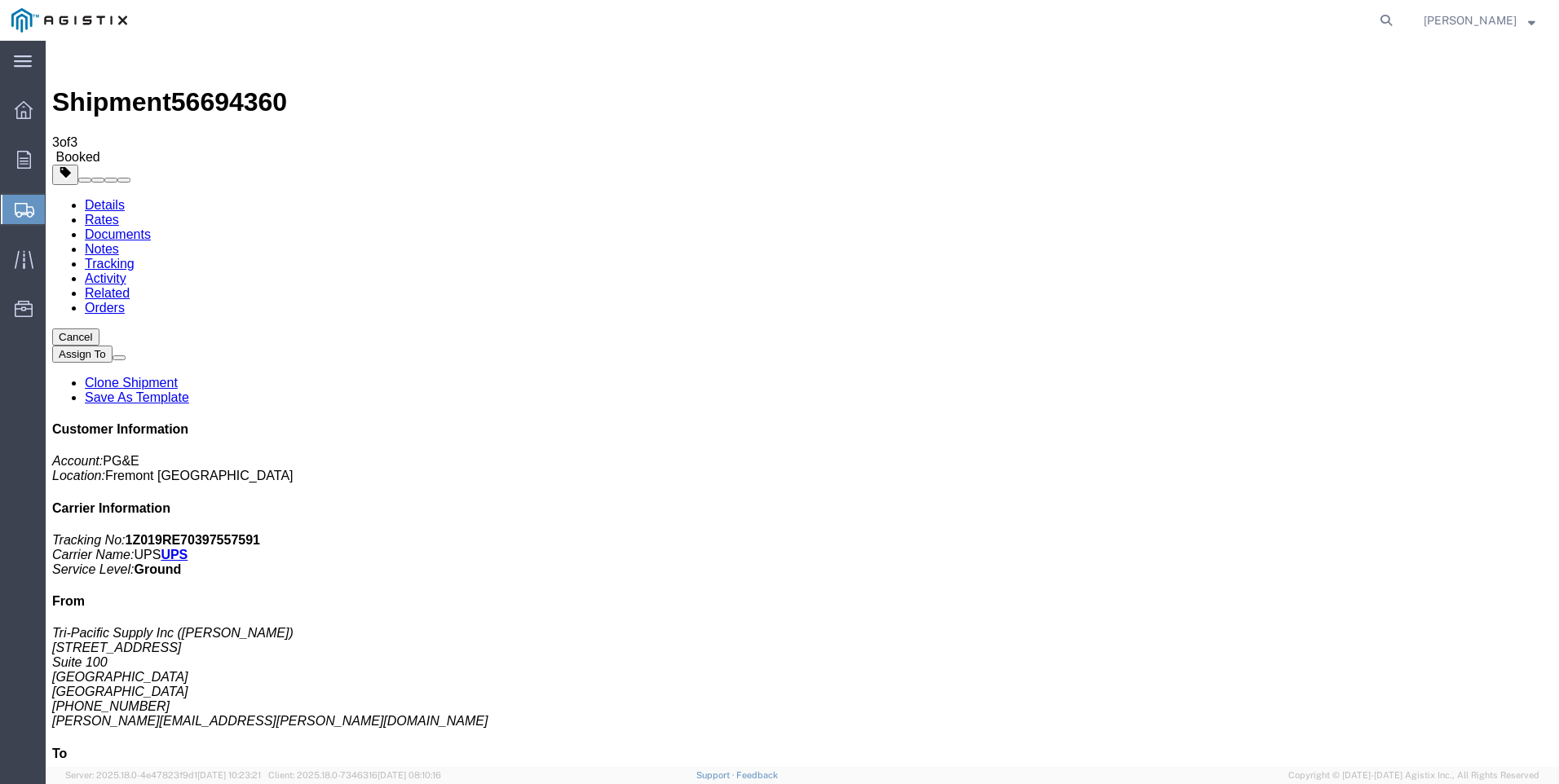
drag, startPoint x: 674, startPoint y: 288, endPoint x: 545, endPoint y: 314, distance: 131.6
click at [0, 0] on span "Create Shipment" at bounding box center [0, 0] width 0 height 0
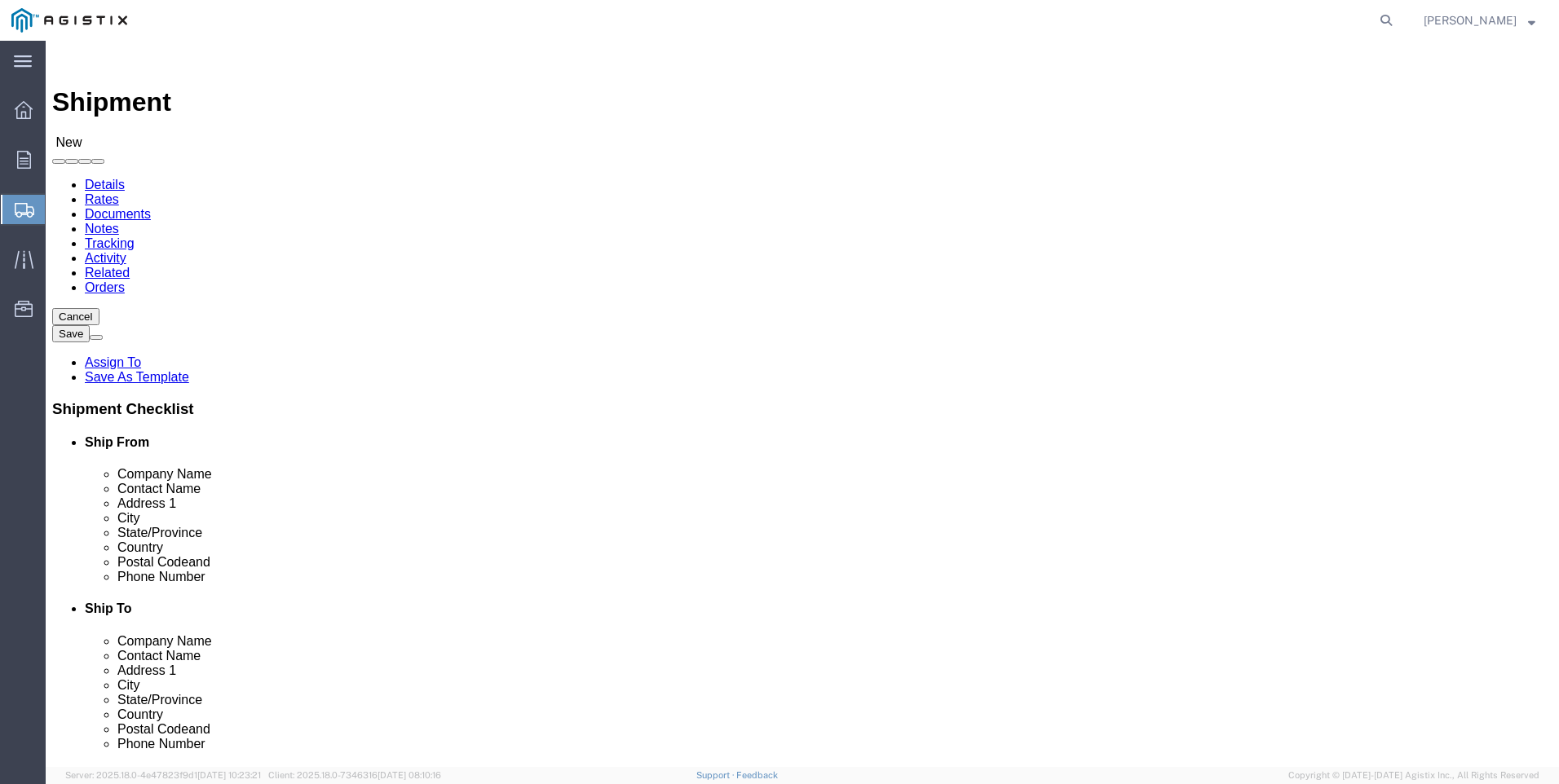
drag, startPoint x: 572, startPoint y: 243, endPoint x: 562, endPoint y: 253, distance: 14.1
click select "Select PG&E Tri-Pacific Supply Inc"
click span
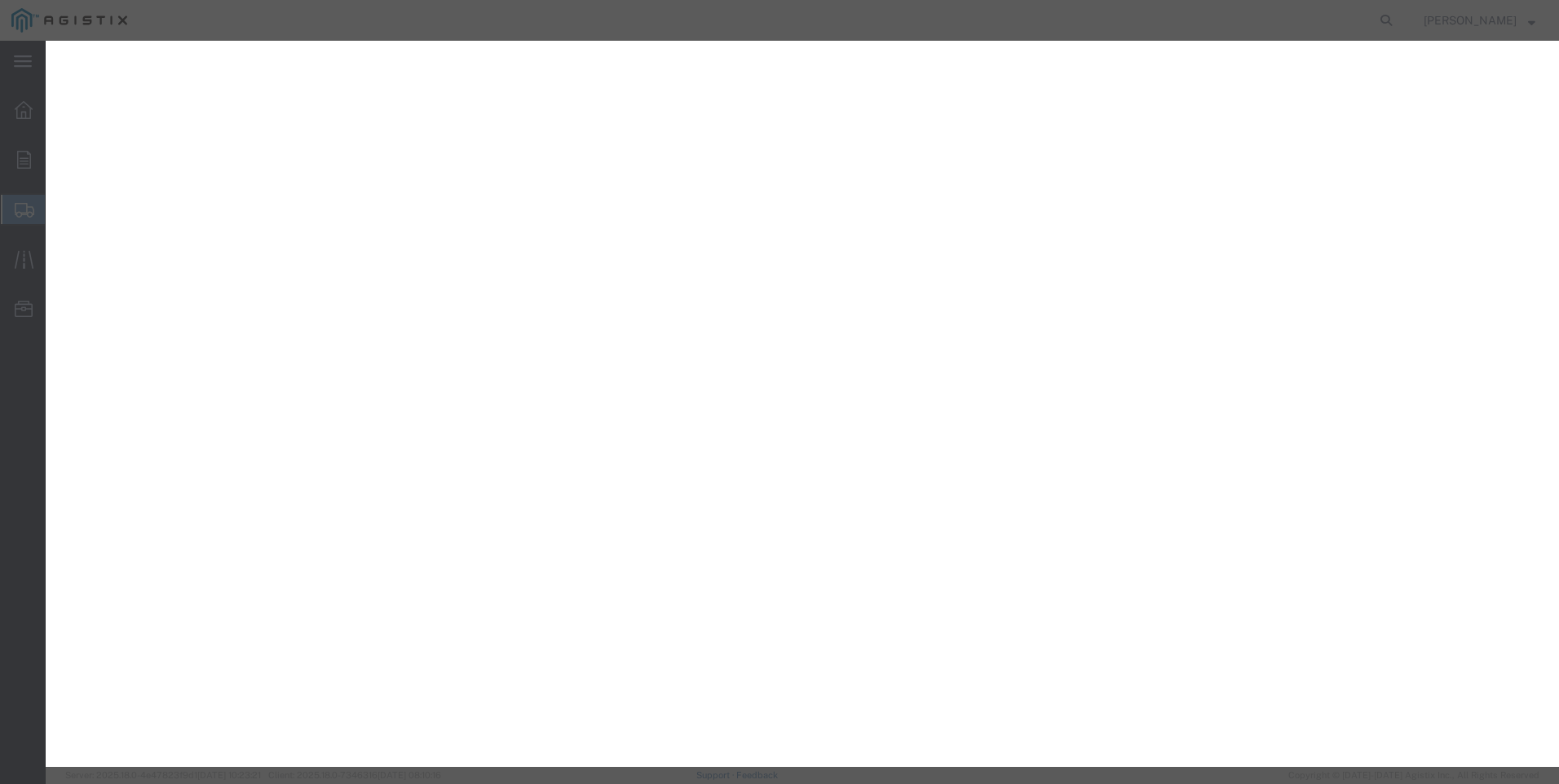
select select "9596"
select select
select select "PURCHORD"
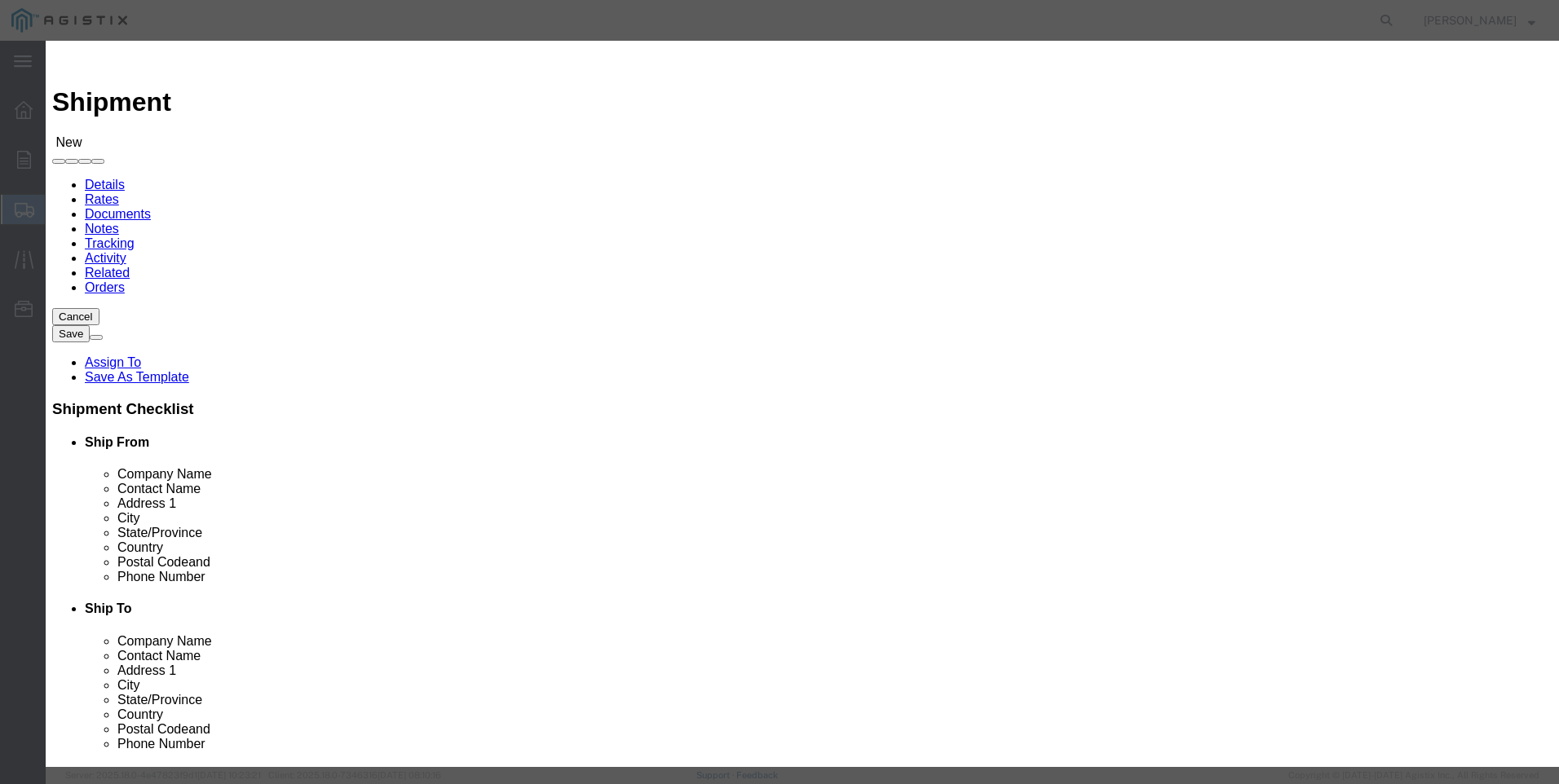
click icon "button"
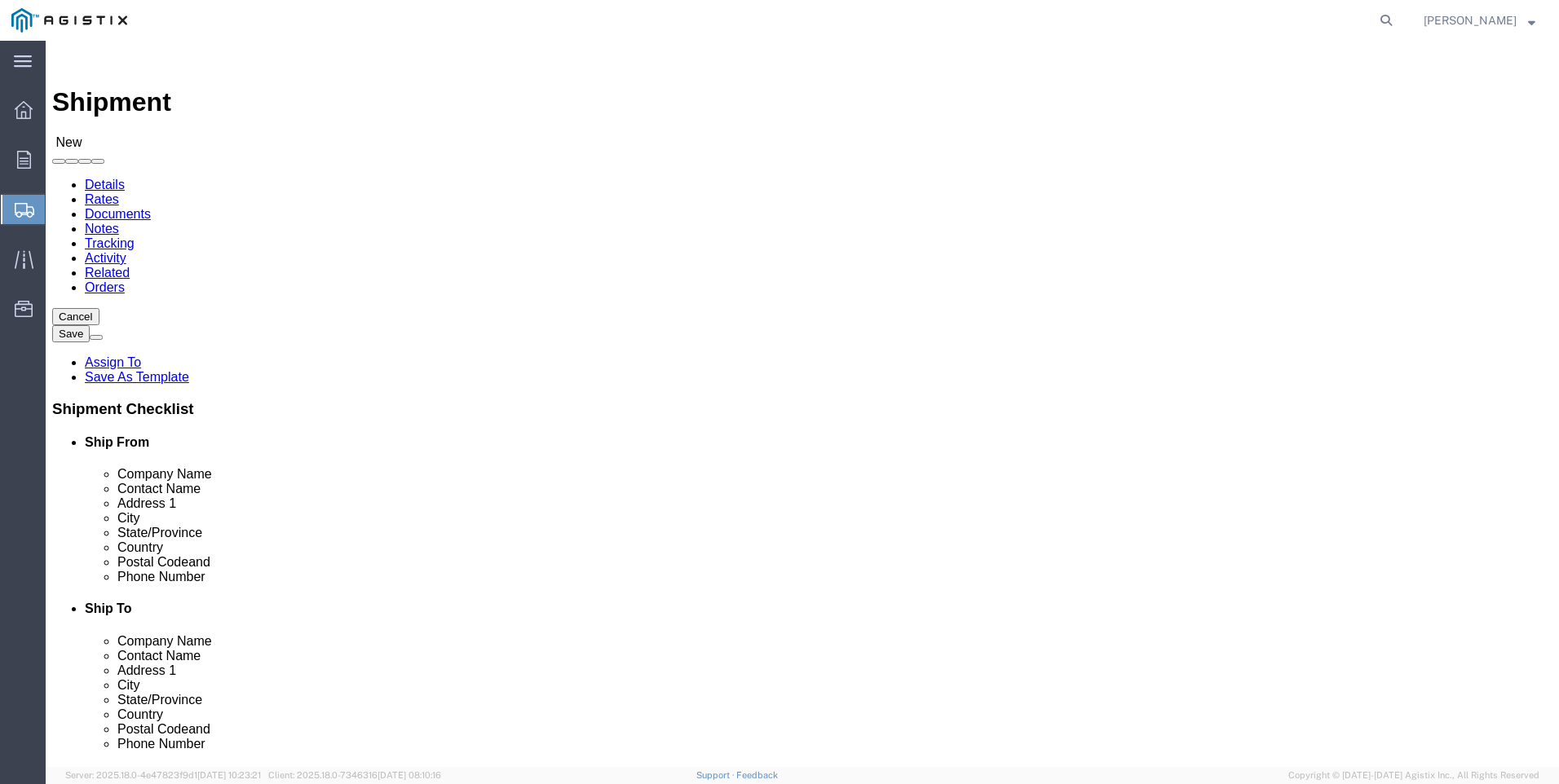
select select "MYPROFILE"
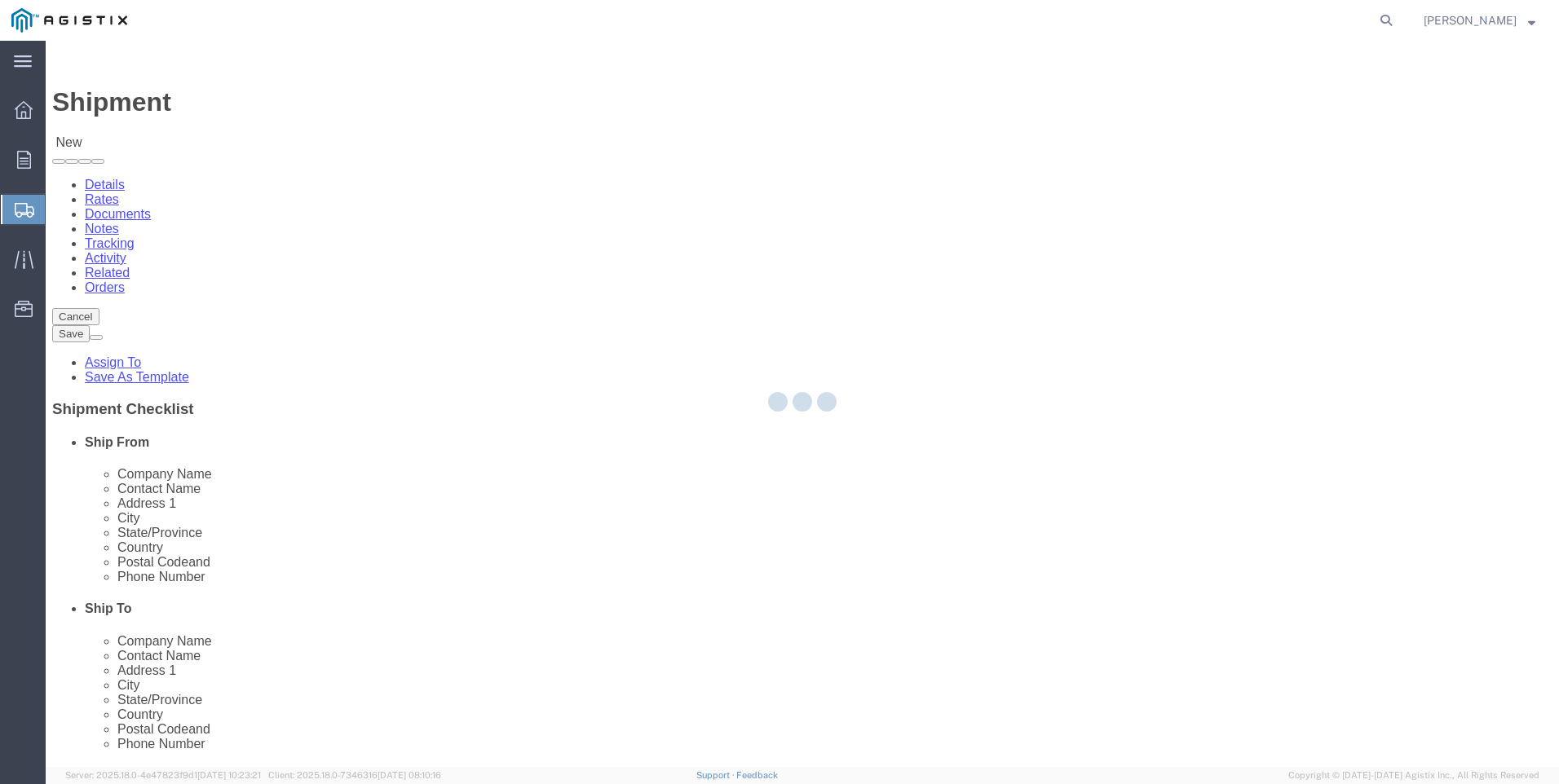
select select "CA"
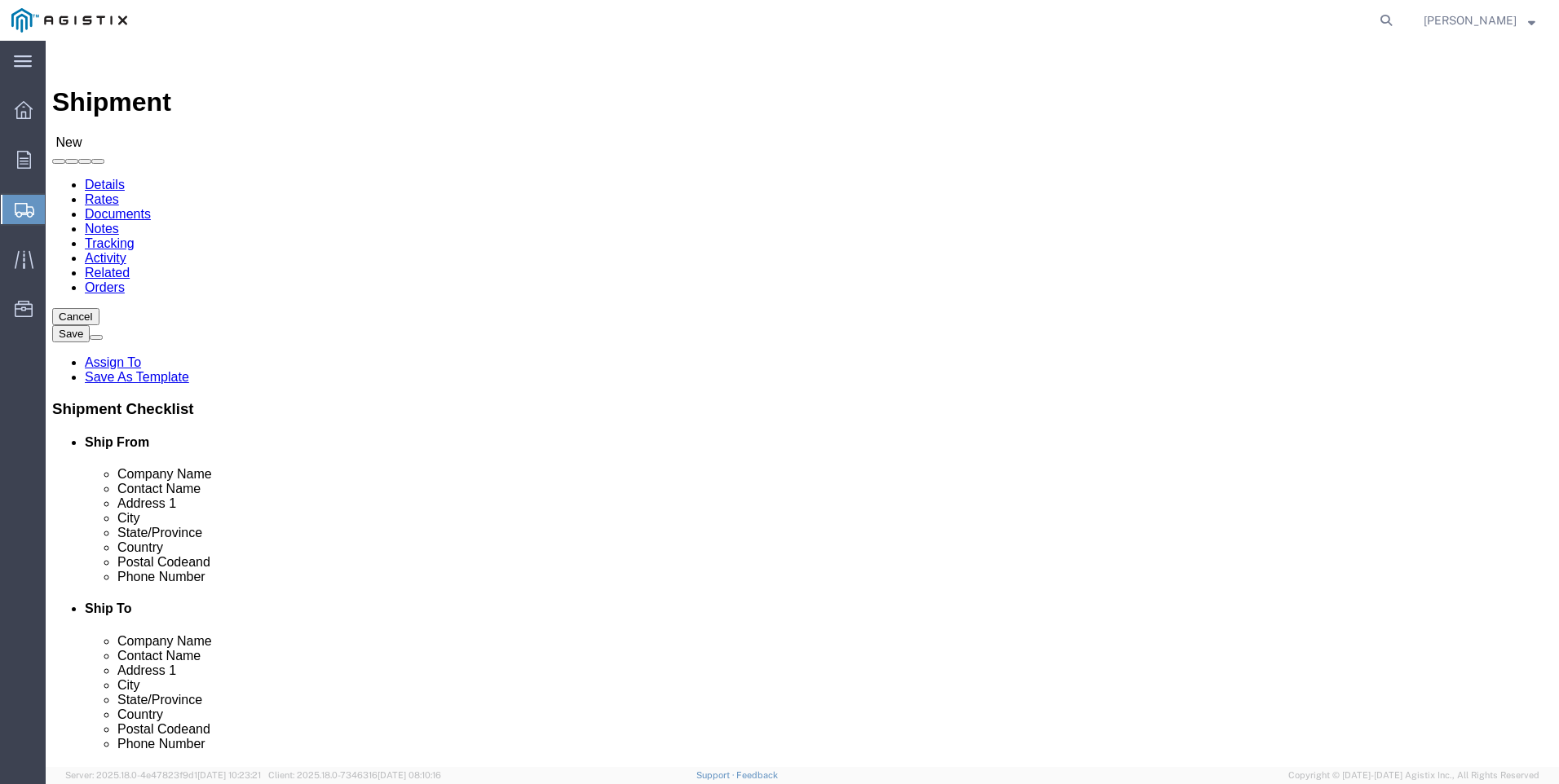
click select "Select All Others [GEOGRAPHIC_DATA] [GEOGRAPHIC_DATA] [GEOGRAPHIC_DATA] [GEOGRA…"
select select "19996"
click select "Select All Others [GEOGRAPHIC_DATA] [GEOGRAPHIC_DATA] [GEOGRAPHIC_DATA] [GEOGRA…"
click span
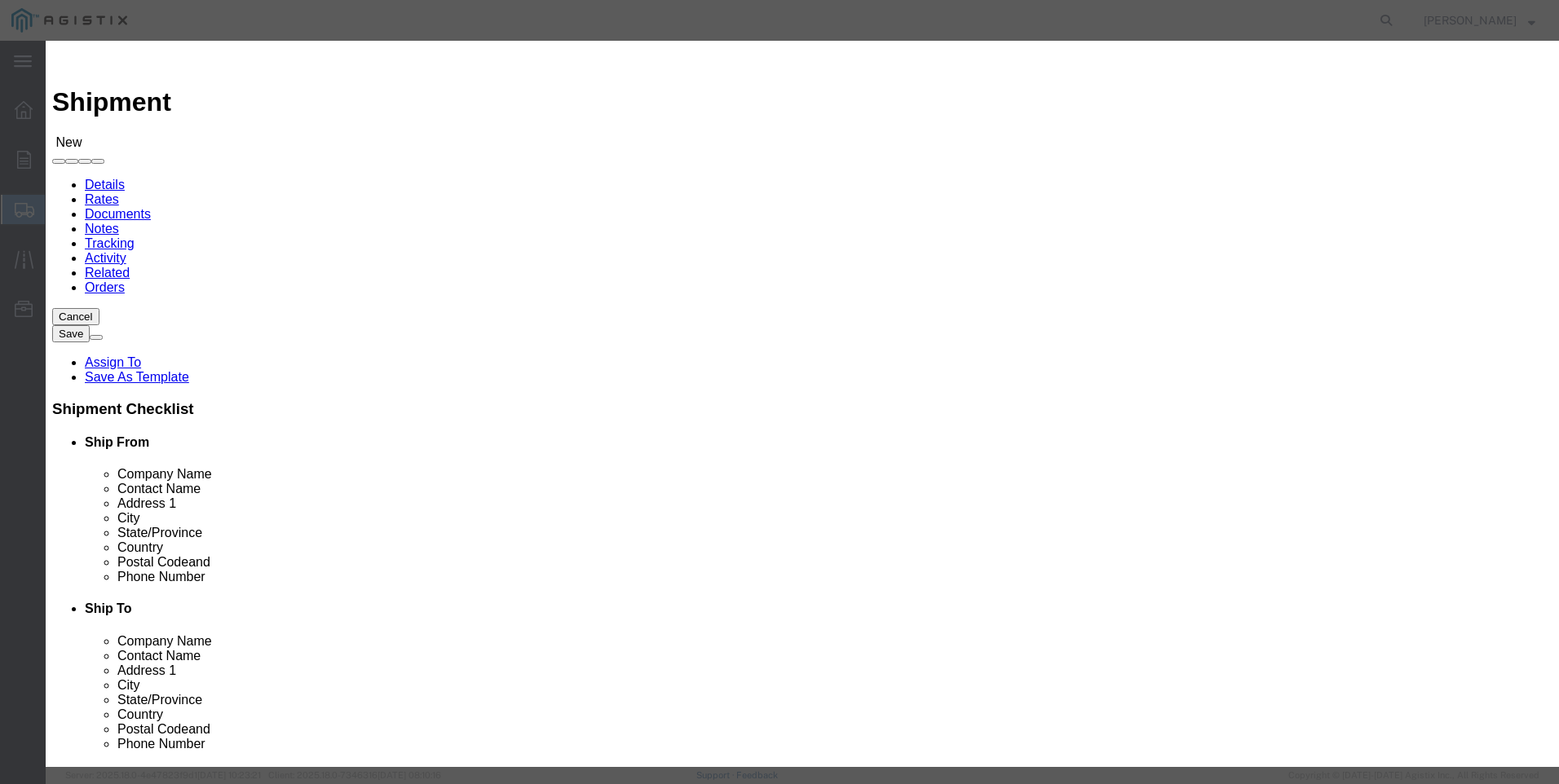
click select "Search by Address Book Name City Company Name Contact Name Country CustomerAlia…"
select select "city"
click select "Search by Address Book Name City Company Name Contact Name Country CustomerAlia…"
click input "text"
type input "[GEOGRAPHIC_DATA]"
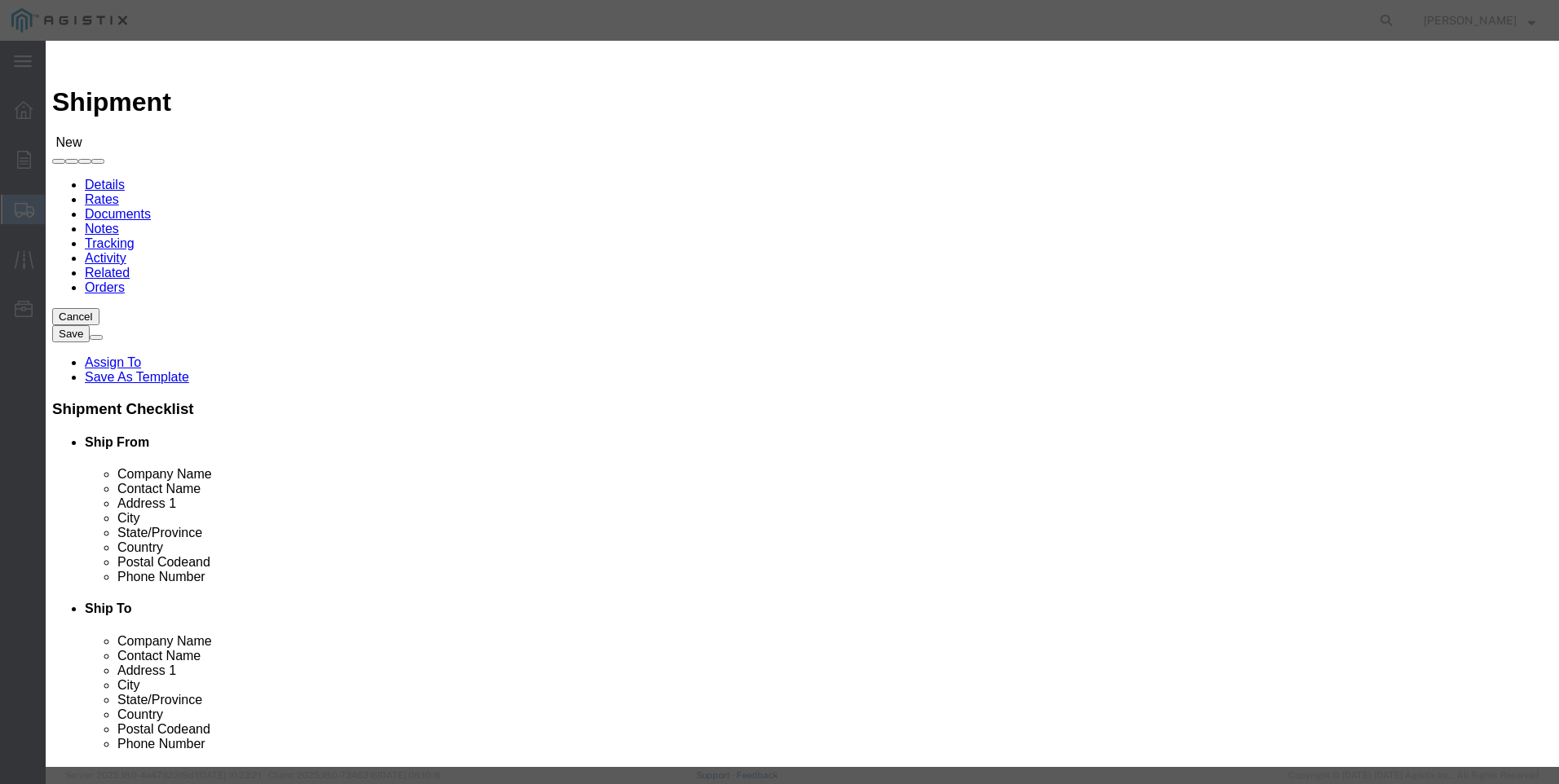
click button "button"
drag, startPoint x: 719, startPoint y: 218, endPoint x: 731, endPoint y: 225, distance: 13.9
click button "Select"
select select "CA"
click button "Close"
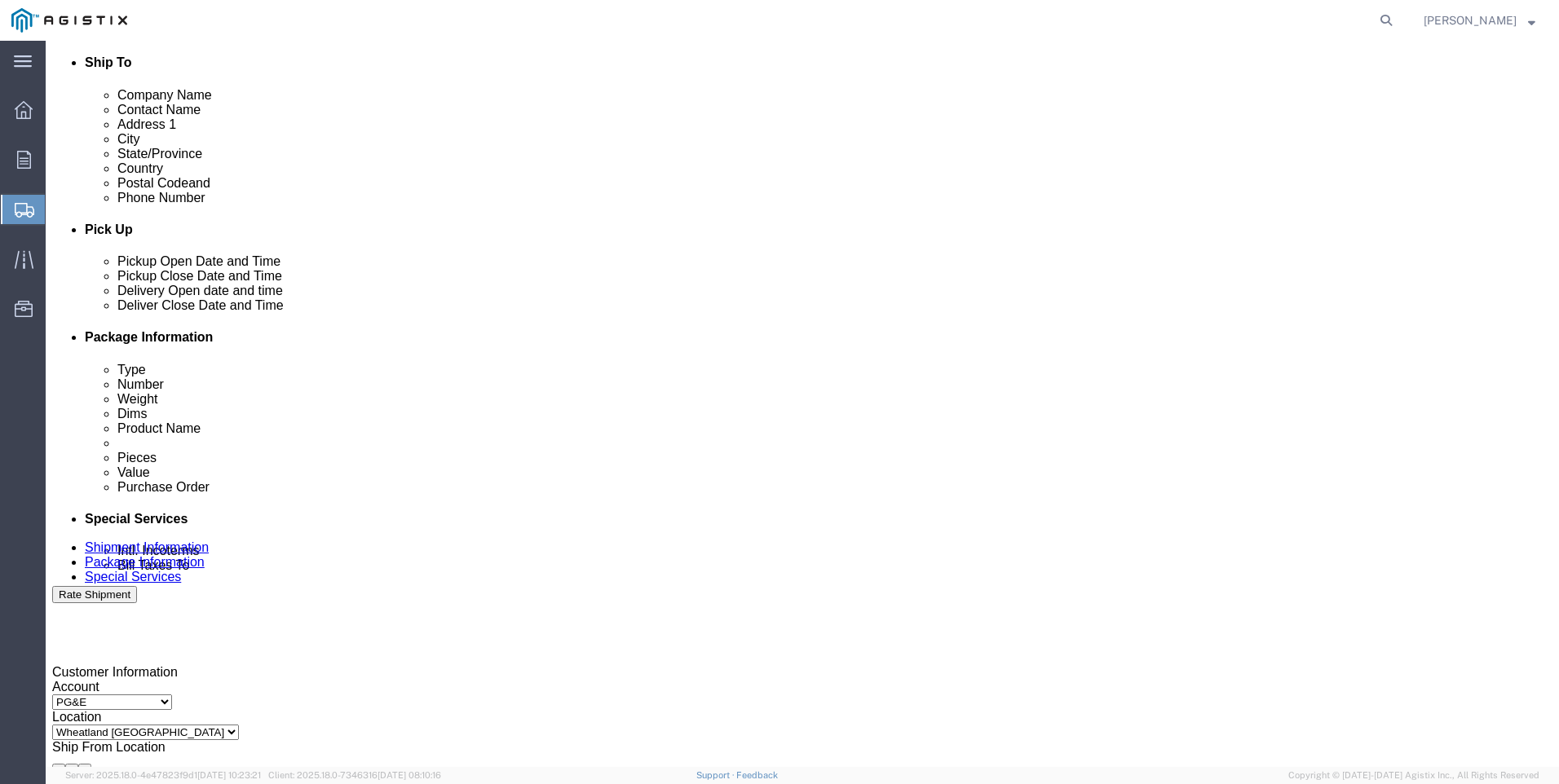
scroll to position [570, 0]
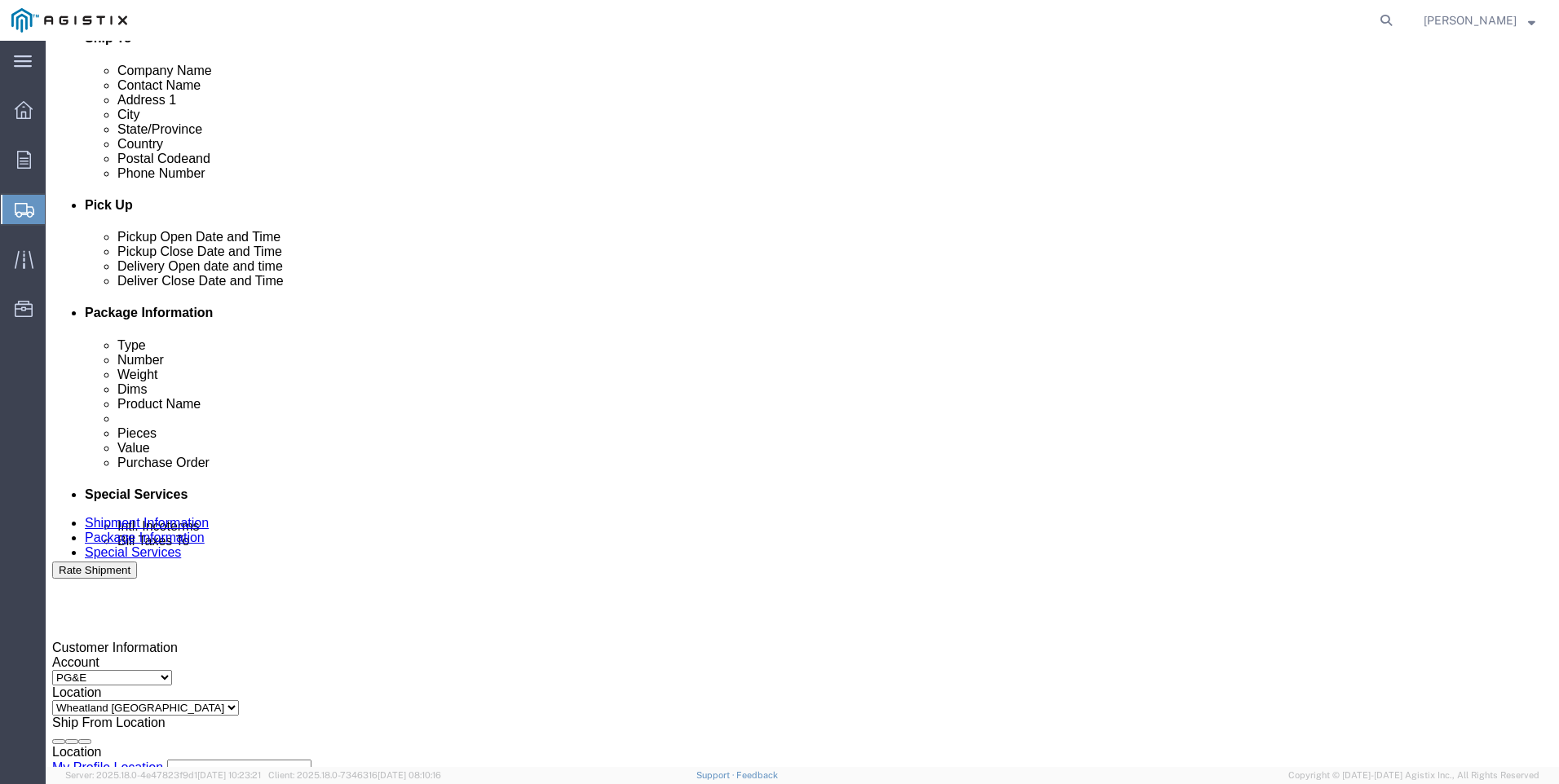
click div
click input "6:00 PM"
click input "7:00 PM"
type input "7:00 AM"
click button "Apply"
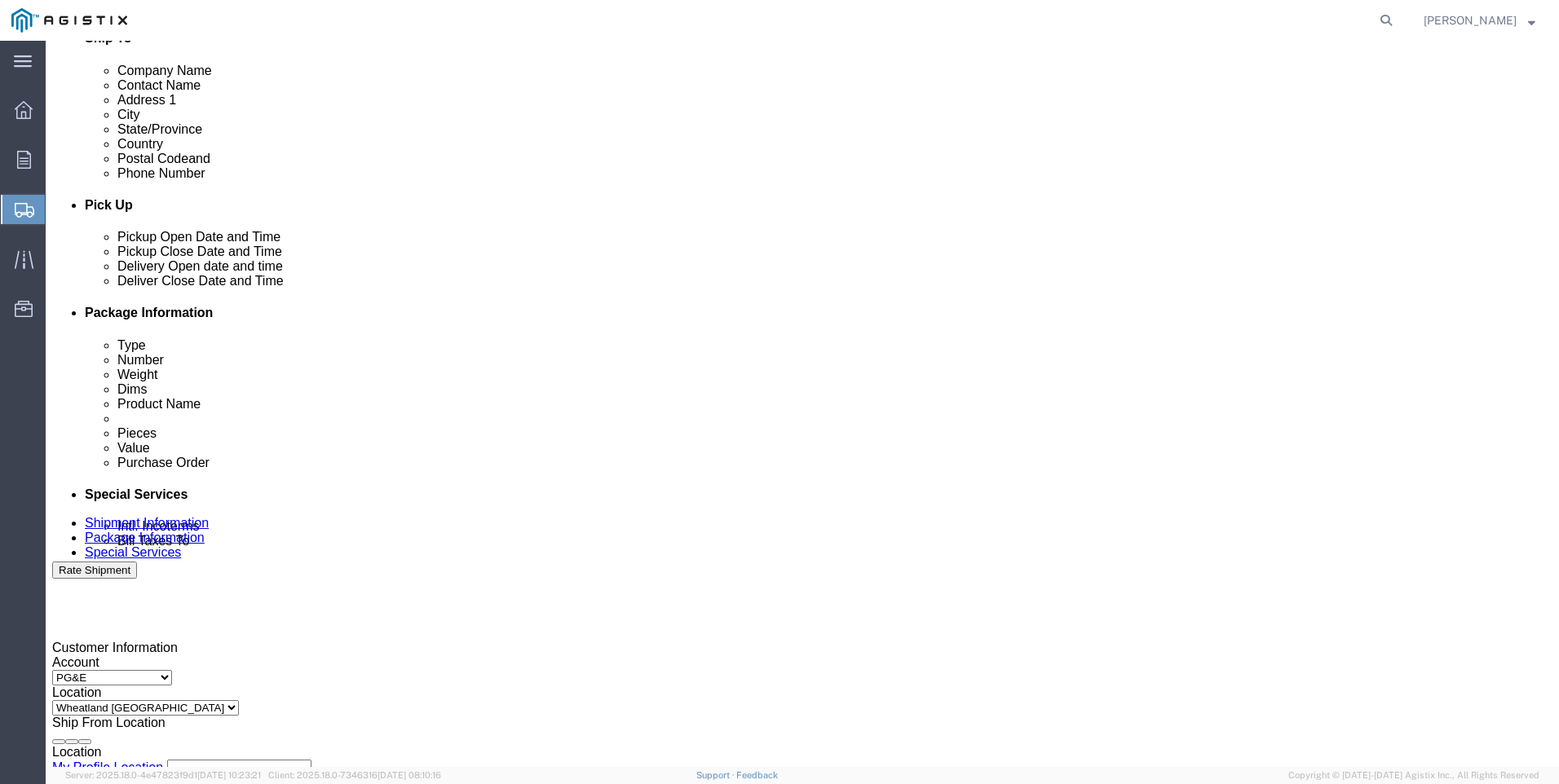
click div
click input "3:00 AM"
type input "3:00 PM"
click button "Apply"
click input "text"
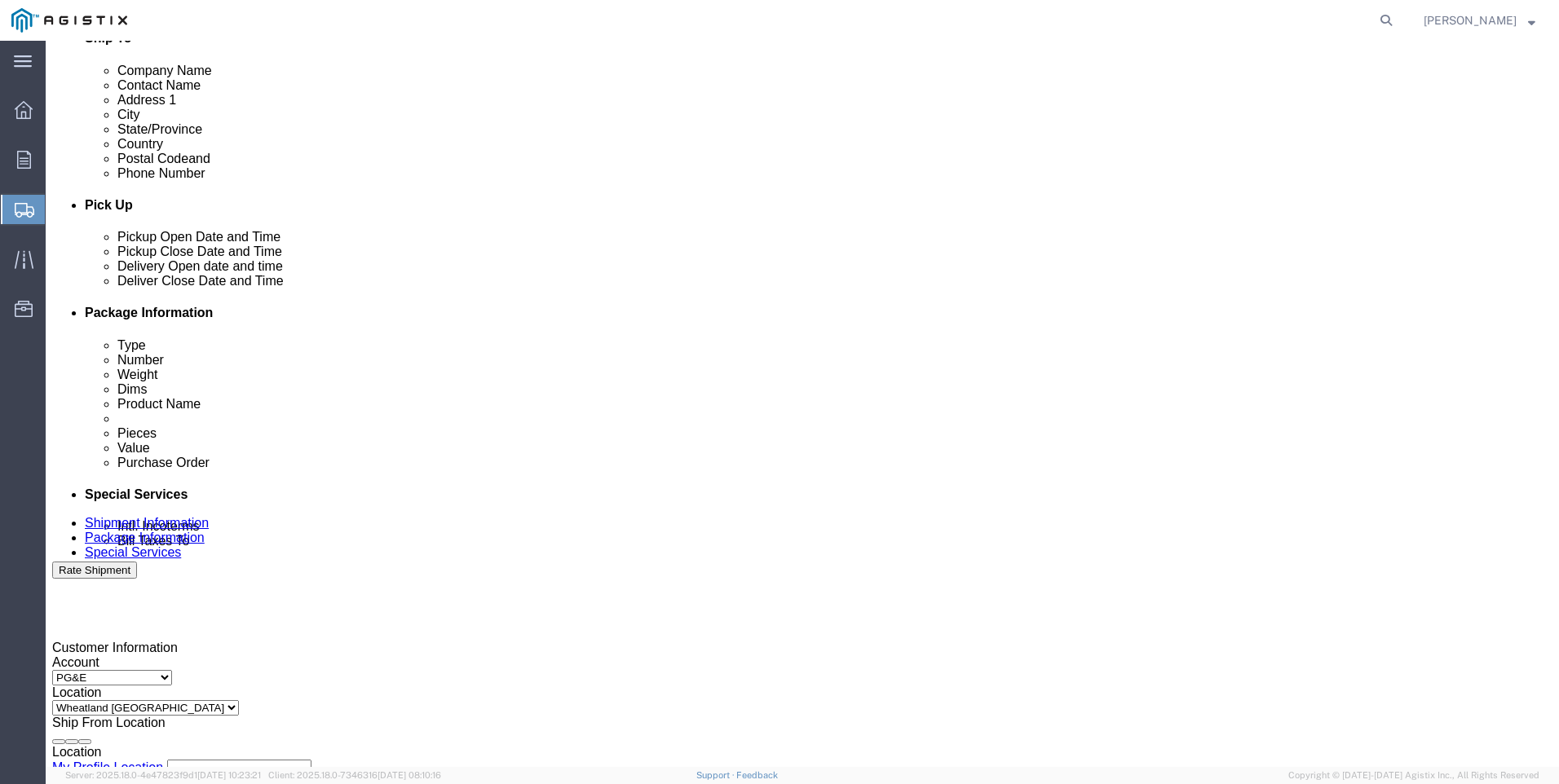
type input "3501416438"
click select "Select Account Type Activity ID Airline Appointment Number ASN Batch Request # …"
select select "SALEORDR"
click select "Select Account Type Activity ID Airline Appointment Number ASN Batch Request # …"
click input "text"
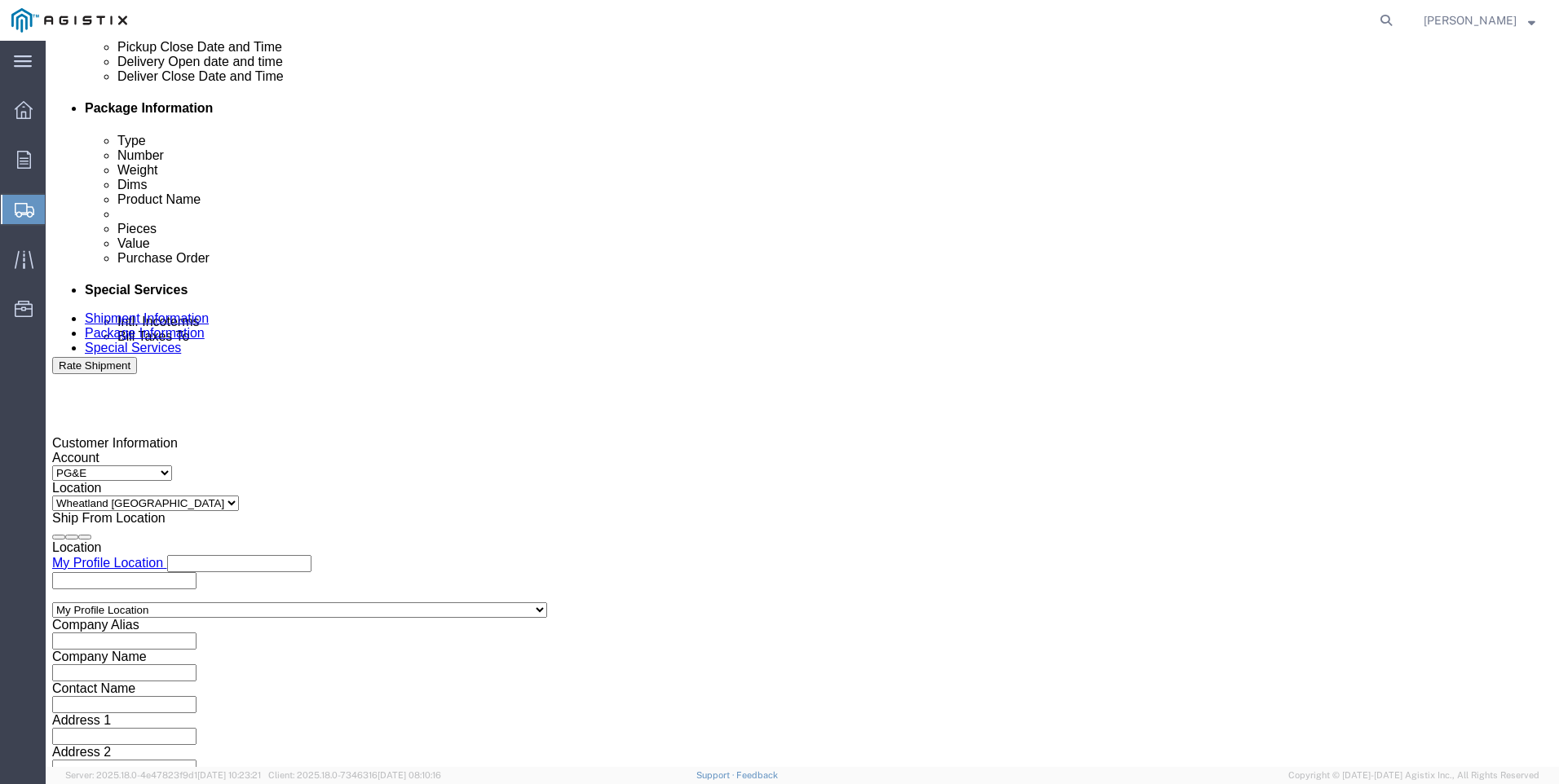
scroll to position [807, 0]
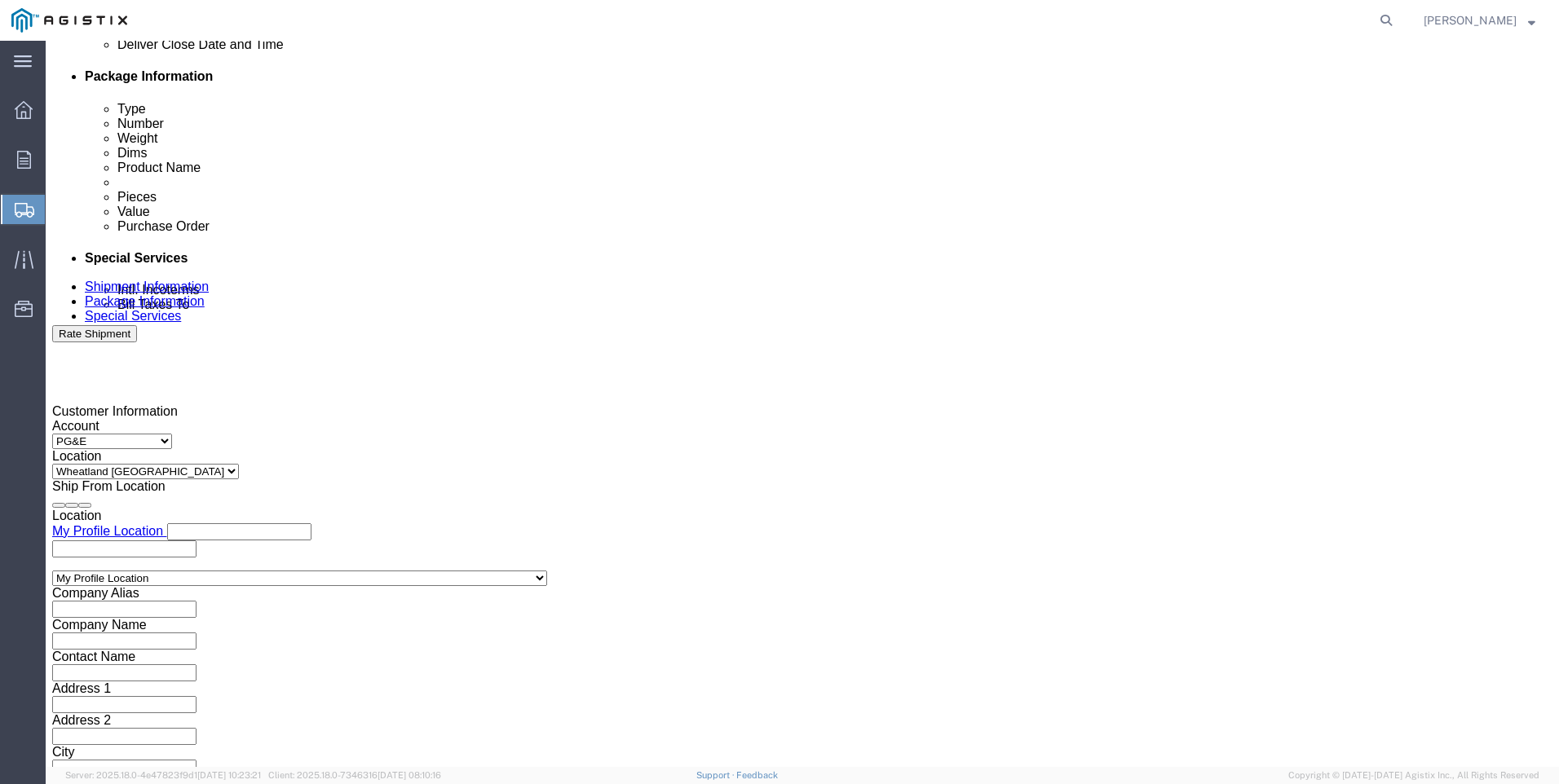
type input "SO 0054547"
click div "Previous Continue"
click button "Continue"
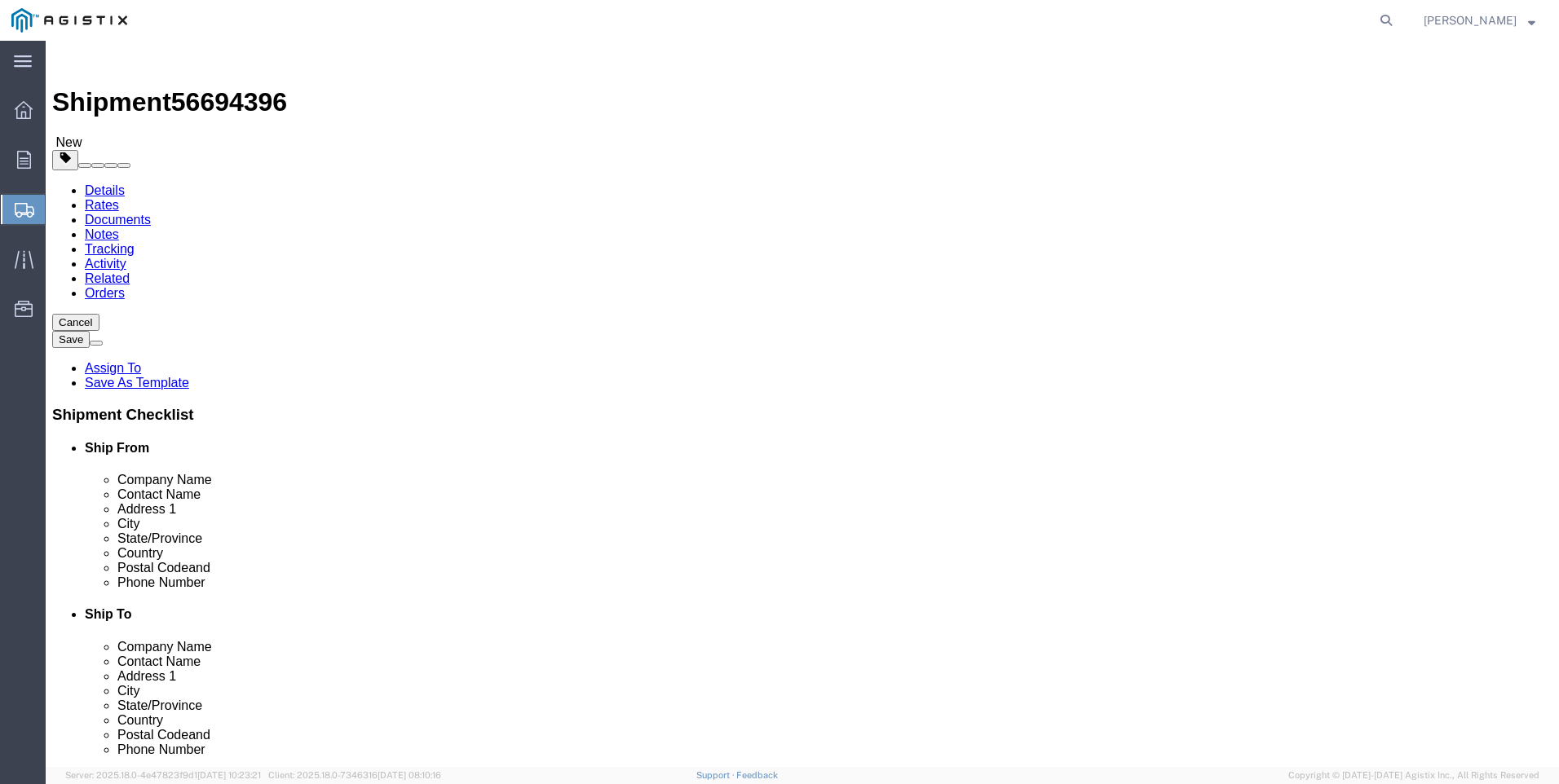
click input "text"
click select "Select Bulk Bundle(s) Cardboard Box(es) Carton(s) Crate(s) Drum(s) (Fiberboard)…"
select select "ENV"
click select "Select Bulk Bundle(s) Cardboard Box(es) Carton(s) Crate(s) Drum(s) (Fiberboard)…"
type input "9.50"
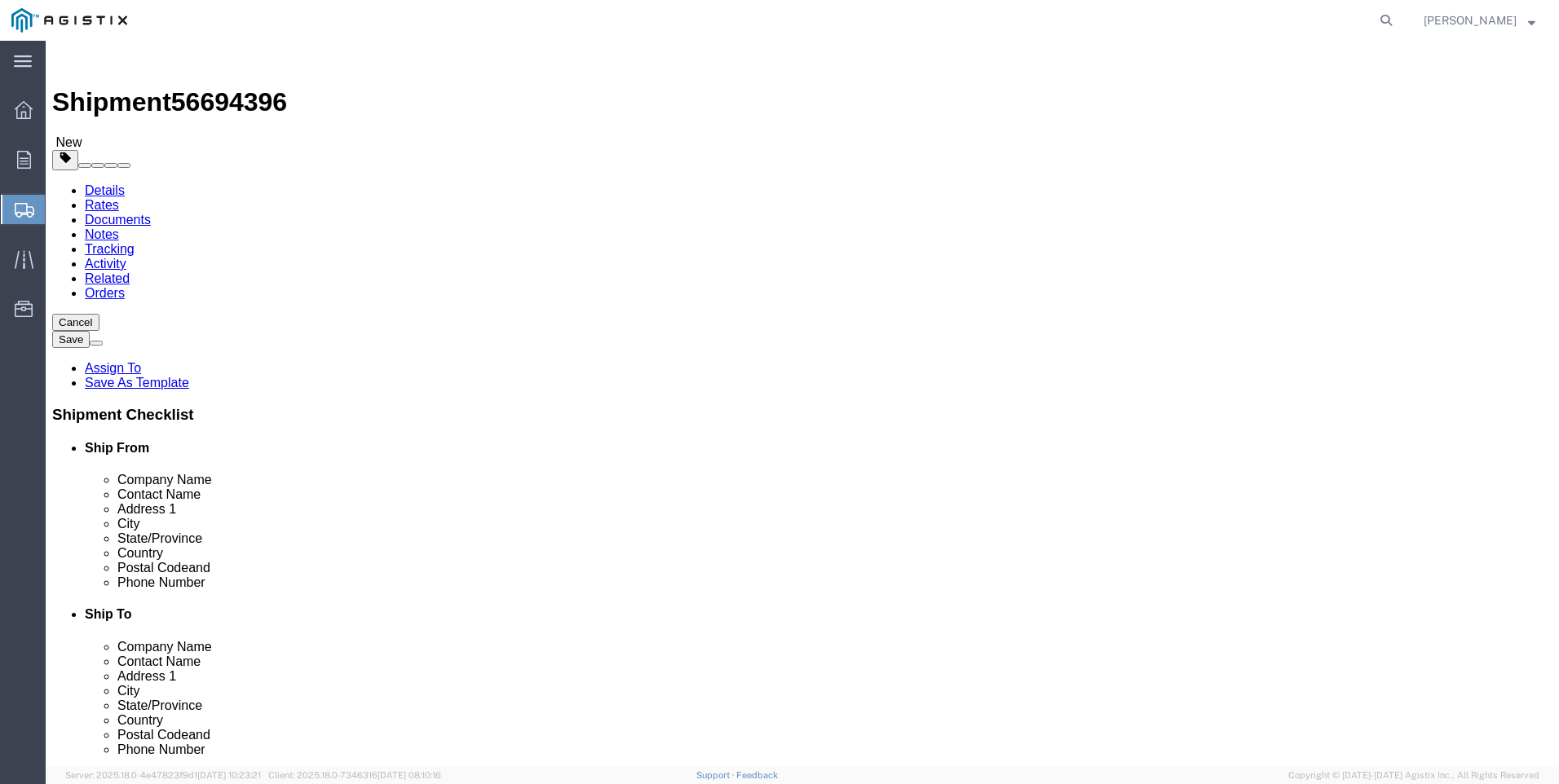
type input "12.50"
type input "0.25"
type input "1"
click select "Select Bulk Bundle(s) Cardboard Box(es) Carton(s) Crate(s) Drum(s) (Fiberboard)…"
select select "YRPK"
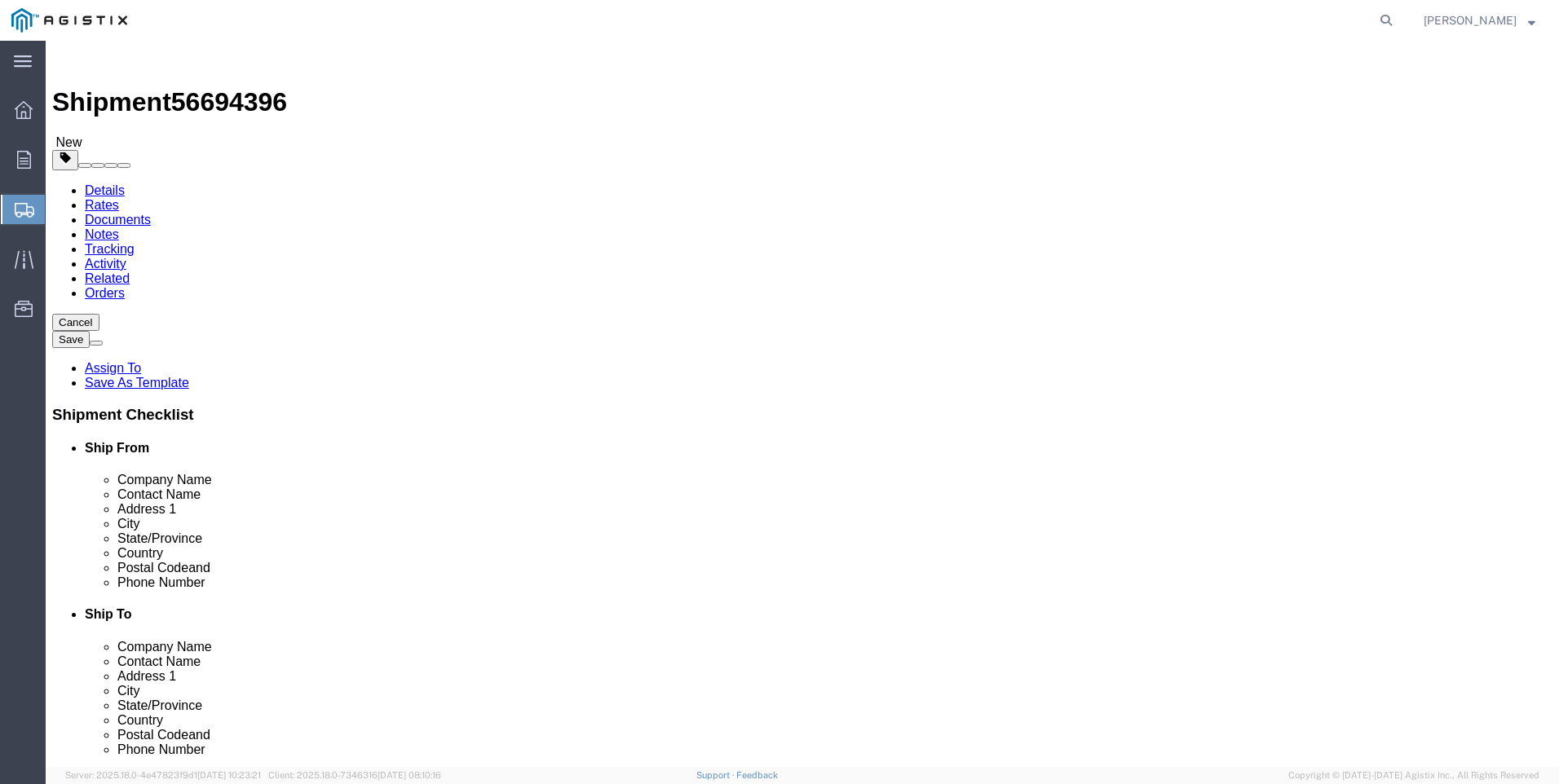
click select "Select Bulk Bundle(s) Cardboard Box(es) Carton(s) Crate(s) Drum(s) (Fiberboard)…"
click link "Add Content"
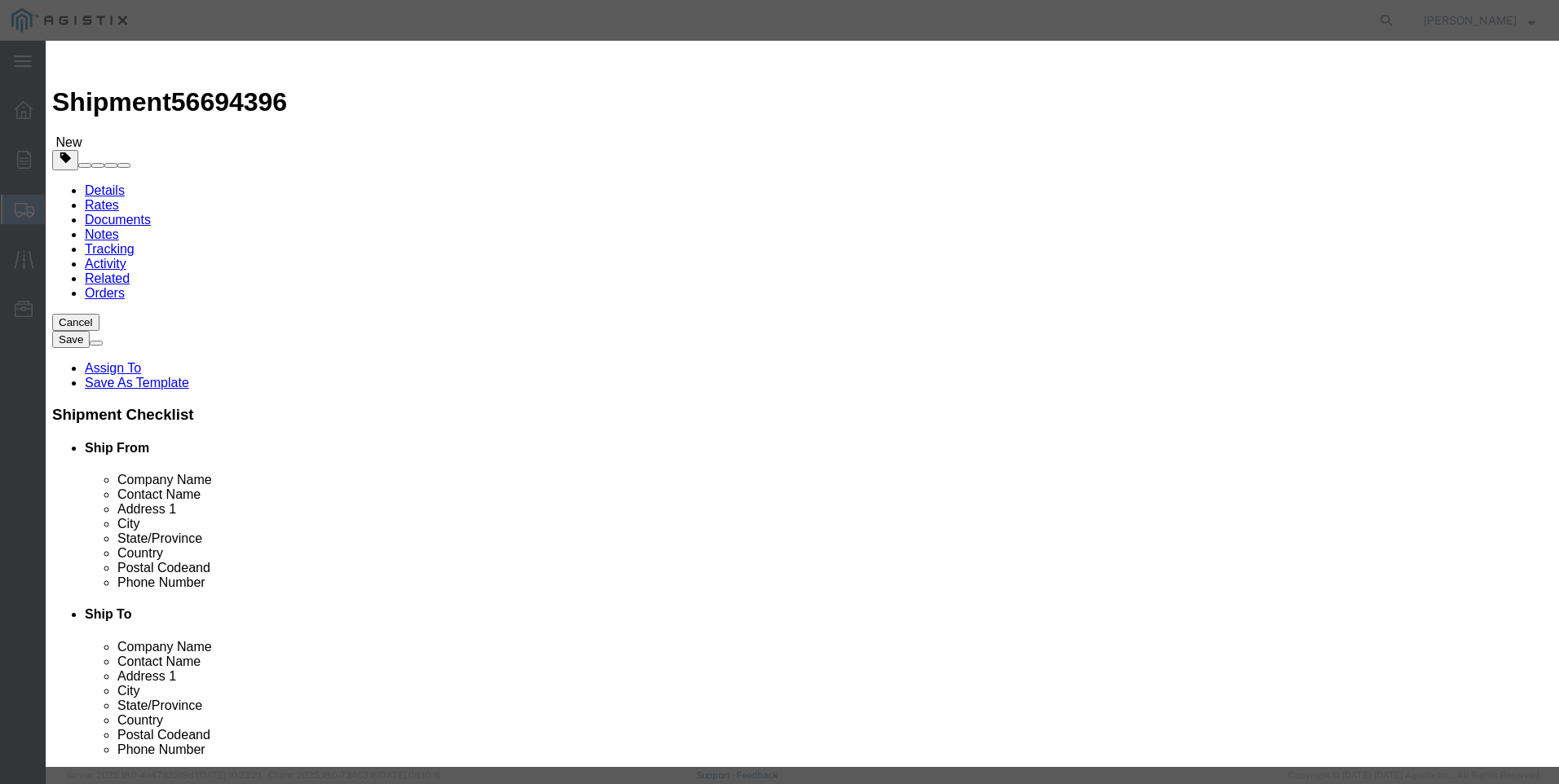
click input "text"
type input "M650315"
drag, startPoint x: 547, startPoint y: 167, endPoint x: 734, endPoint y: 112, distance: 194.9
click td "Name: VALVE BALL 6" 300# F5 A114 GBX NPUP"
select select
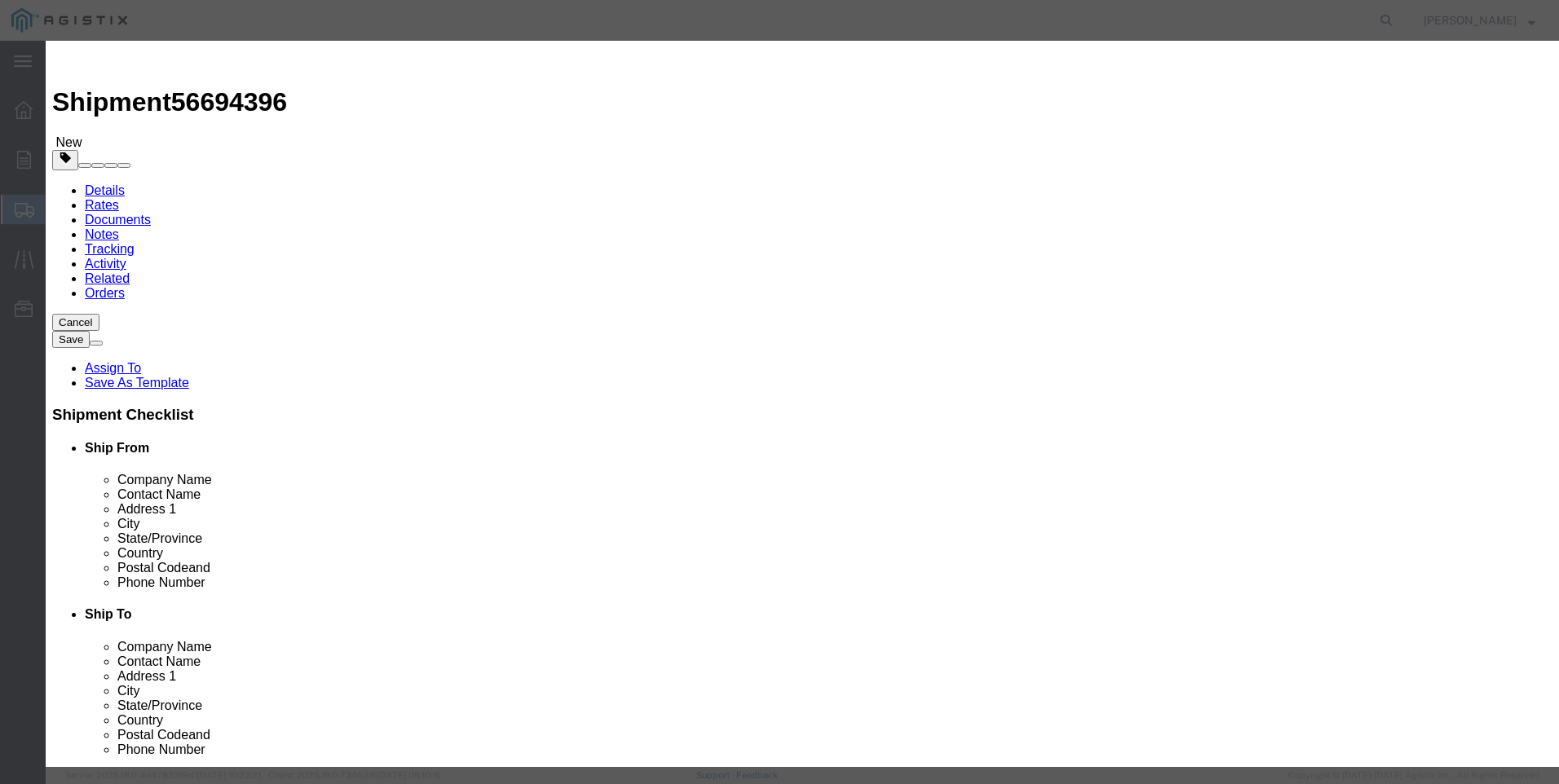
select select "USD"
type input "VALVE BALL 6" 300# F5 A114 GBX NPUP"
type input "M650315"
drag, startPoint x: 721, startPoint y: 127, endPoint x: 252, endPoint y: 119, distance: 469.1
click div "Add content Commodity library Product Name VALVE BALL 6" 300# F5 A114 GBX NPUP …"
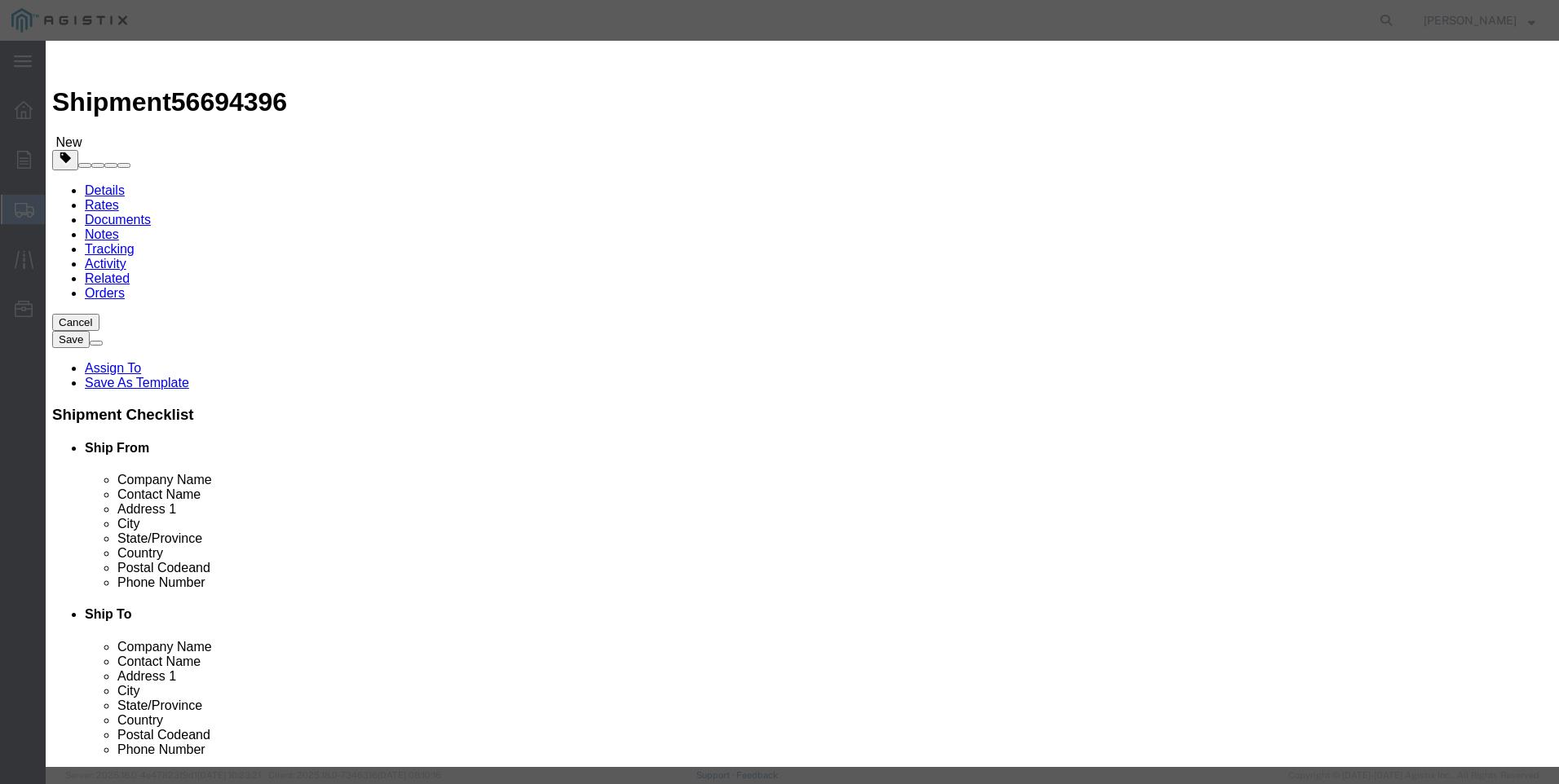
type input "VALVE BALL 6" 300# F5 A114 GBX NPUP"
click textarea
paste textarea "VALVE BALL 6" 300# F5 A114 GBX NPUP"
type textarea "VALVE BALL 6" 300# F5 A114 GBX NPUP"
click input "text"
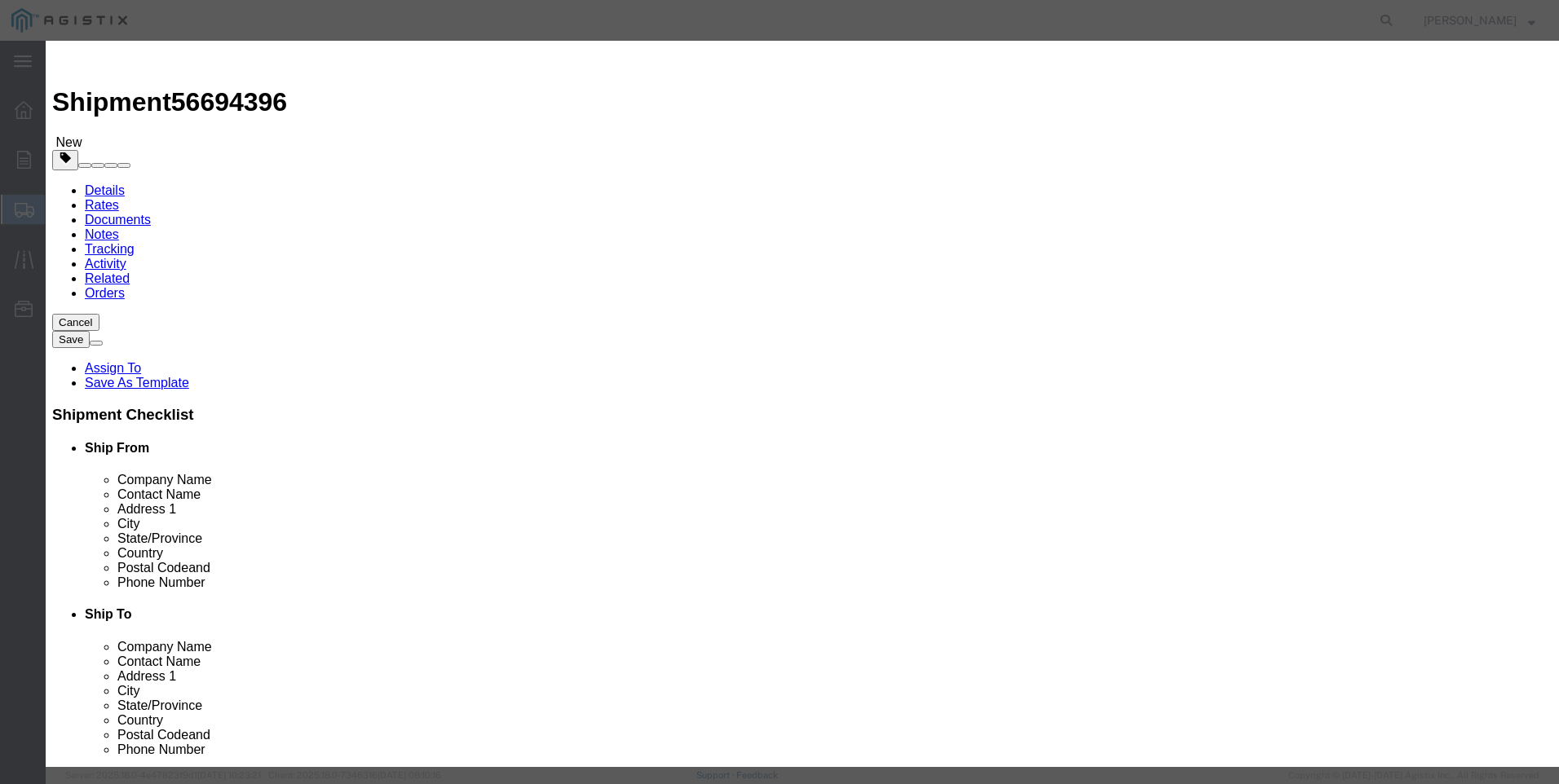
drag, startPoint x: 716, startPoint y: 131, endPoint x: 202, endPoint y: 57, distance: 519.3
click div "Add content Commodity library Product Name VALVE BALL 6" 300# F5 A114 GBX NPUP …"
drag, startPoint x: 1021, startPoint y: 122, endPoint x: 634, endPoint y: 118, distance: 387.0
click div "Product Name M650315 Pieces Select Bag Barrels 100Board Feet Bottle Box Blister…"
click input "text"
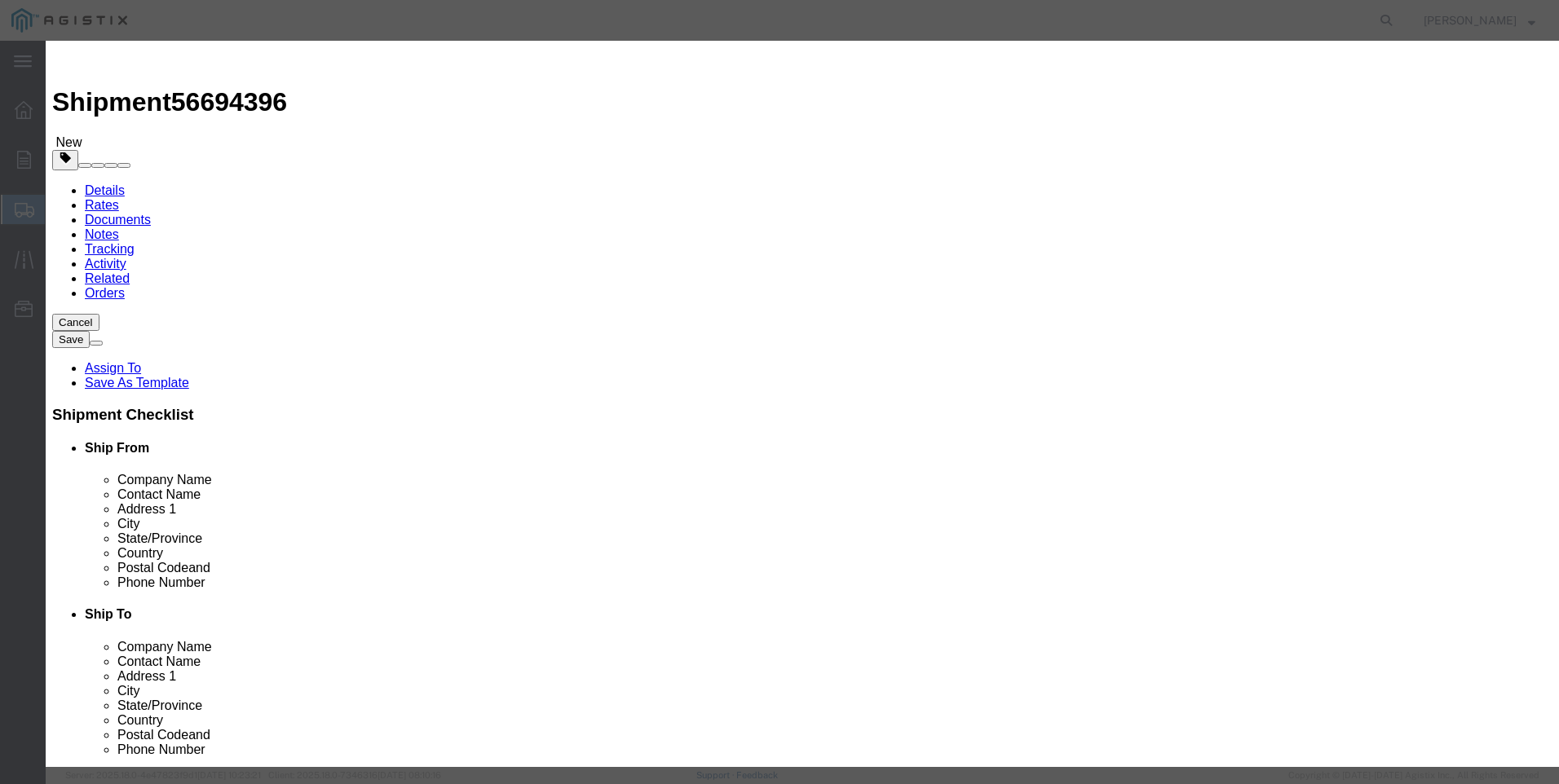
click td "Model:"
type input "VARIABLE ORIFICE O-RING"
type input "M640315"
drag, startPoint x: 249, startPoint y: 100, endPoint x: 181, endPoint y: 85, distance: 69.6
click div "Add content This field is required. Commodity library Product Name VARIABLE ORI…"
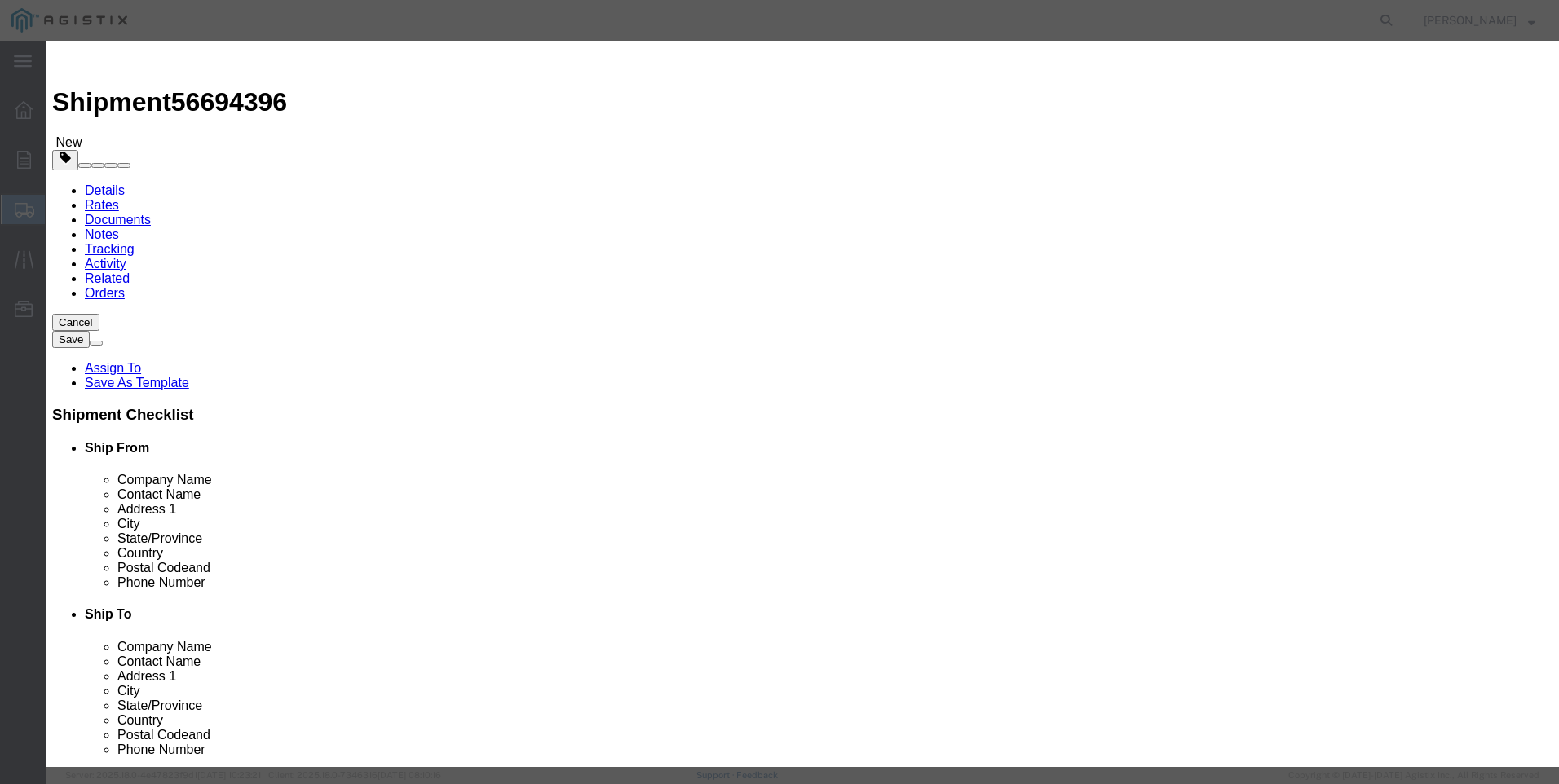
type input "VARIABLE ORIFICE O-RING"
drag, startPoint x: 528, startPoint y: 180, endPoint x: 641, endPoint y: 175, distance: 113.1
click input "VARIABLE ORIFICE O-RING"
drag, startPoint x: 558, startPoint y: 157, endPoint x: 201, endPoint y: 98, distance: 361.8
click div "Add content This field is required. Commodity library Product Name VARIABLE ORI…"
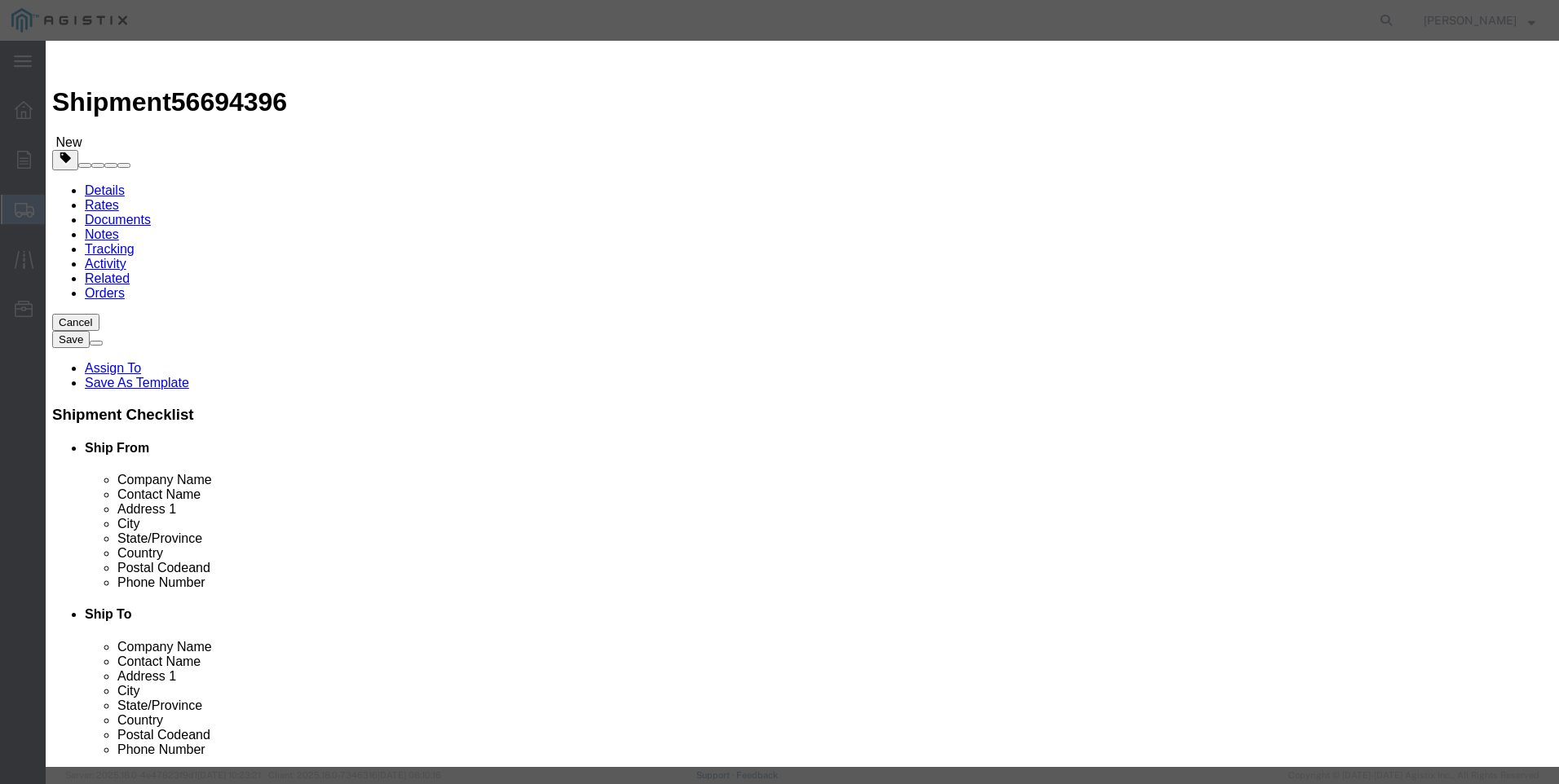
click textarea "This field is required."
paste textarea "VARIABLE ORIFICE O-RING"
type textarea "VARIABLE ORIFICE O-RING"
drag, startPoint x: 402, startPoint y: 153, endPoint x: 112, endPoint y: 113, distance: 292.7
click div "Add content This field is required. Commodity library Product Name VARIABLE ORI…"
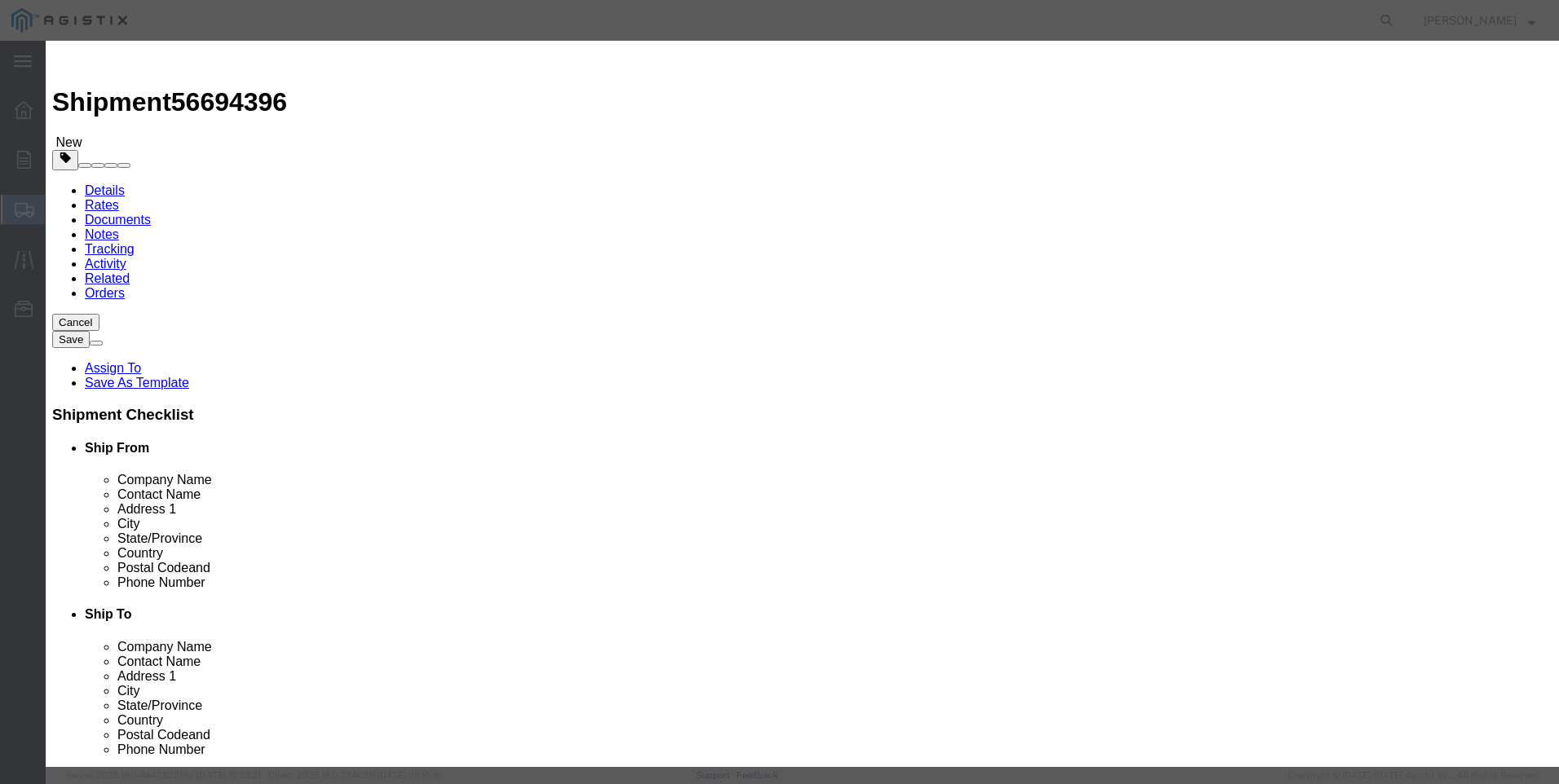
type input "M640315 / 95-2609"
click input "text"
type input "5"
type input "95"
drag, startPoint x: 1109, startPoint y: 565, endPoint x: 1089, endPoint y: 565, distance: 20.0
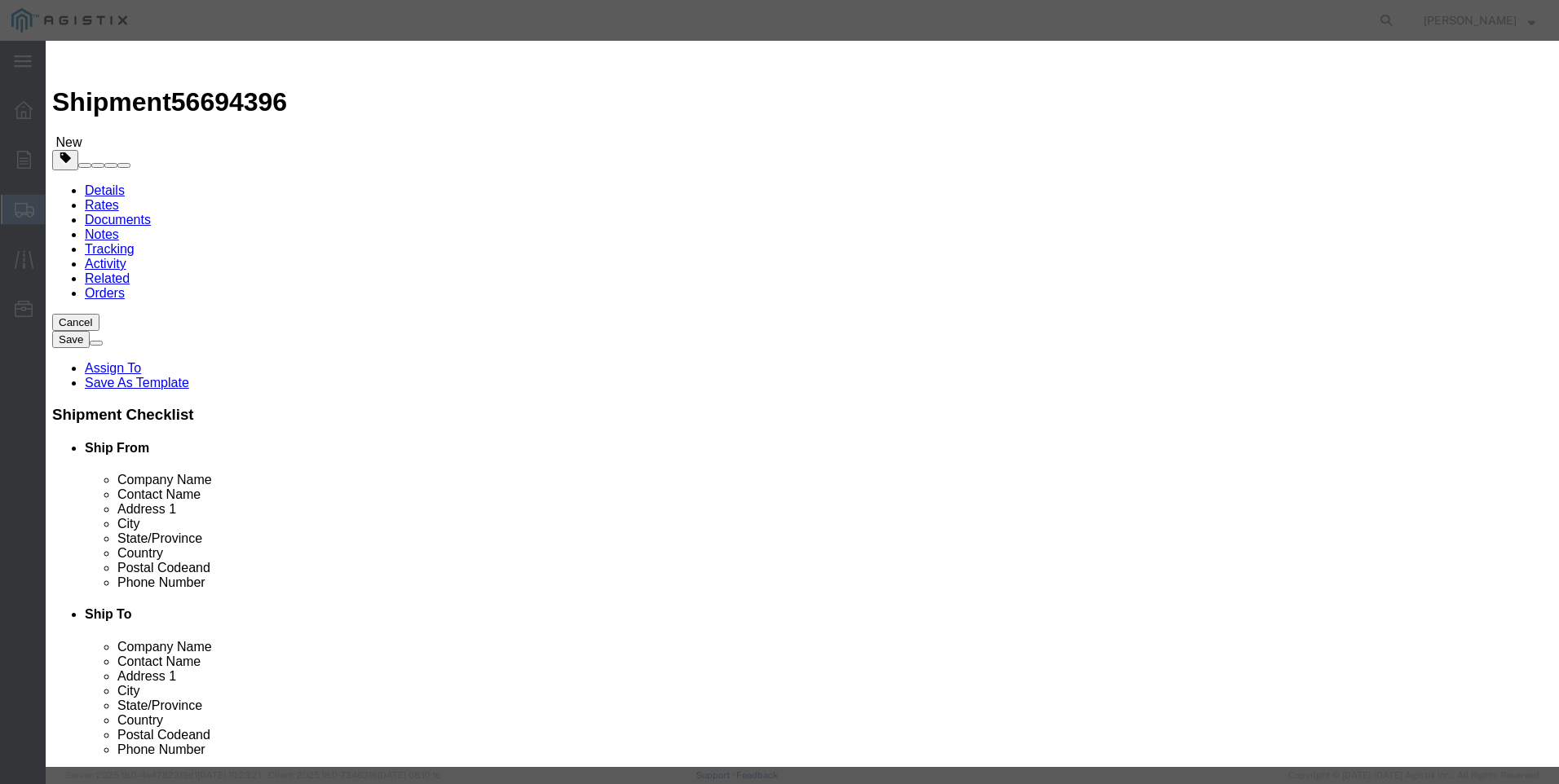
click button "Save & Close"
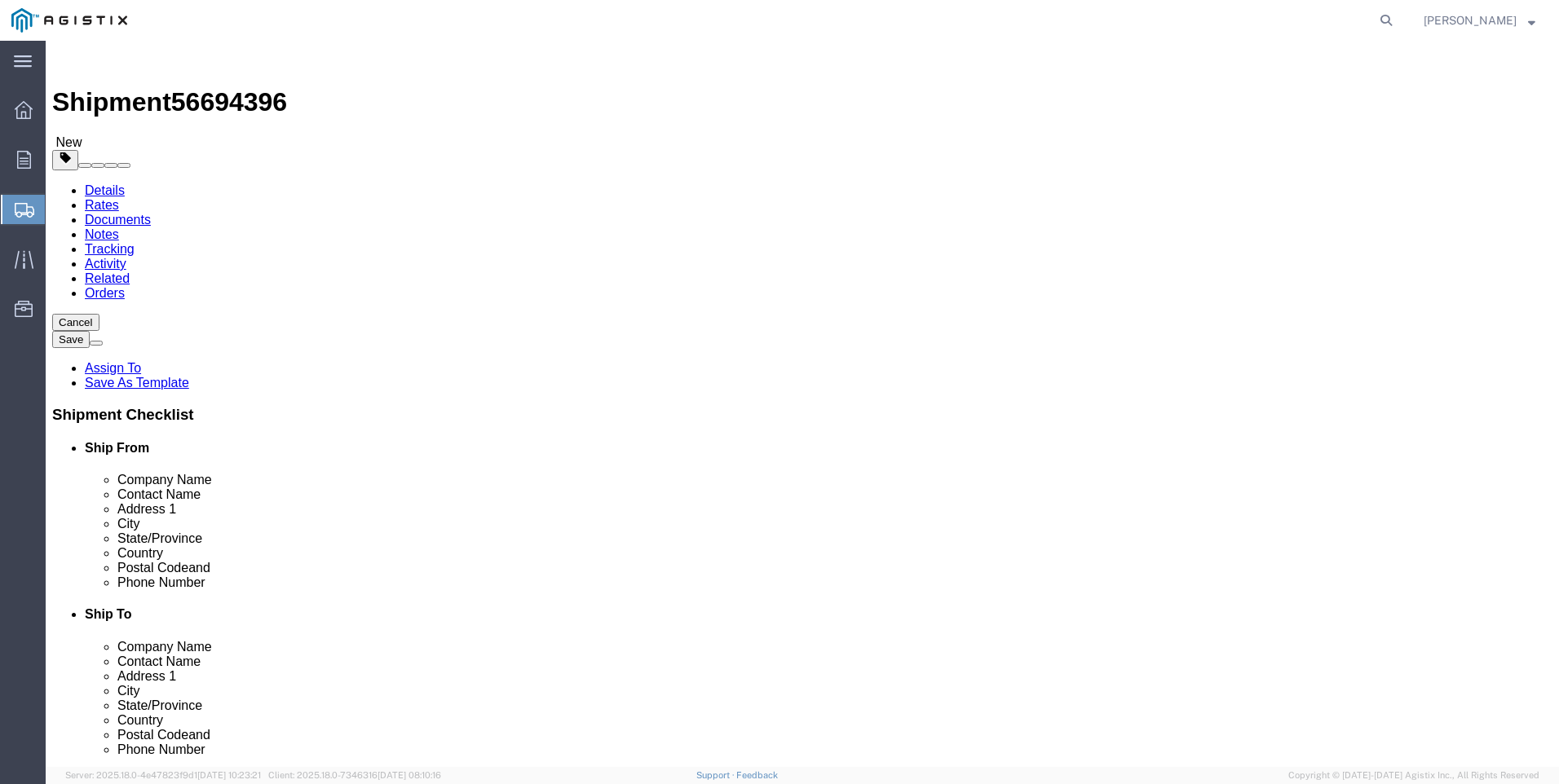
click button "Rate Shipment"
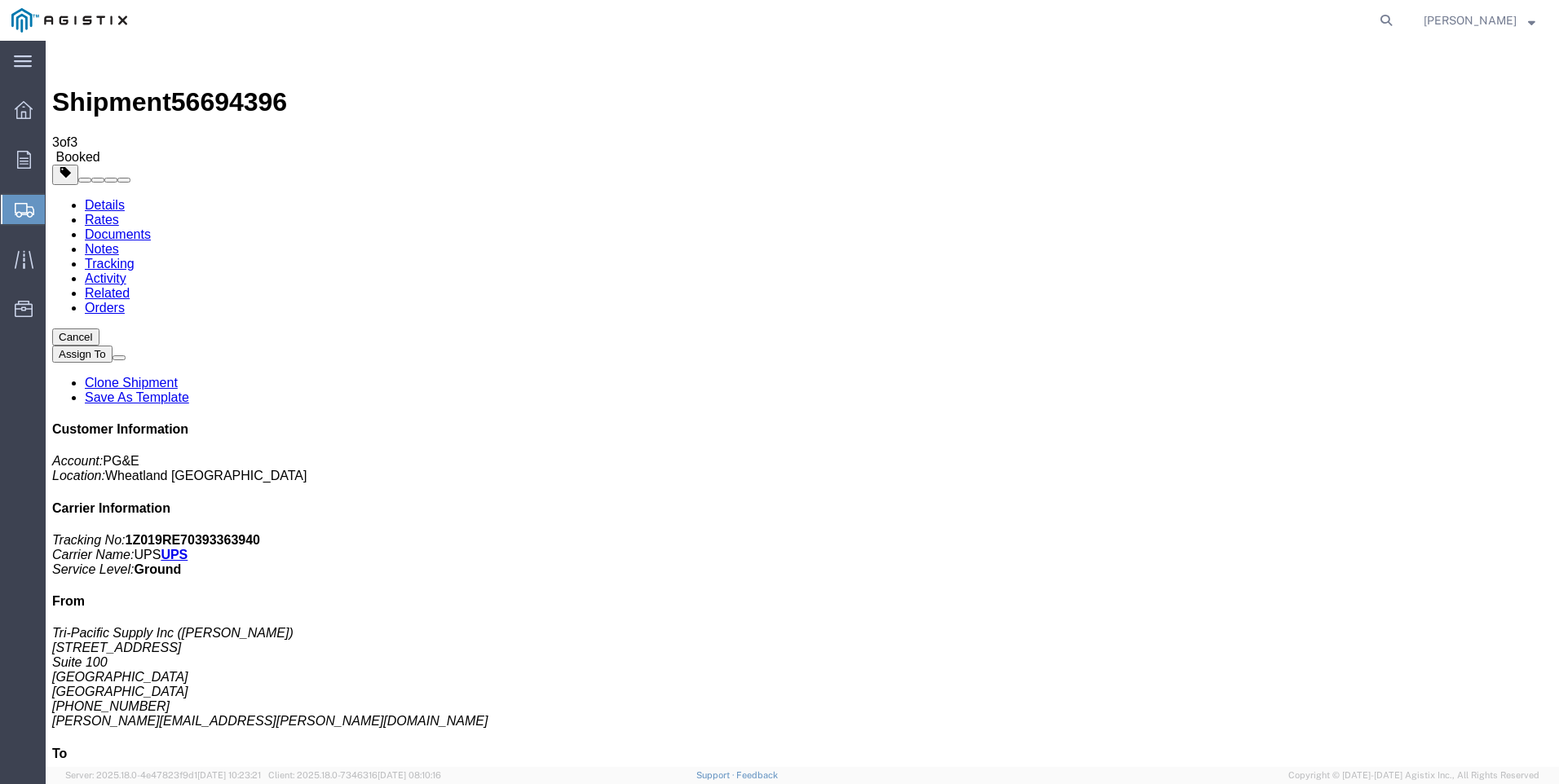
drag, startPoint x: 673, startPoint y: 290, endPoint x: 537, endPoint y: 366, distance: 155.8
click at [0, 0] on span "Create Shipment" at bounding box center [0, 0] width 0 height 0
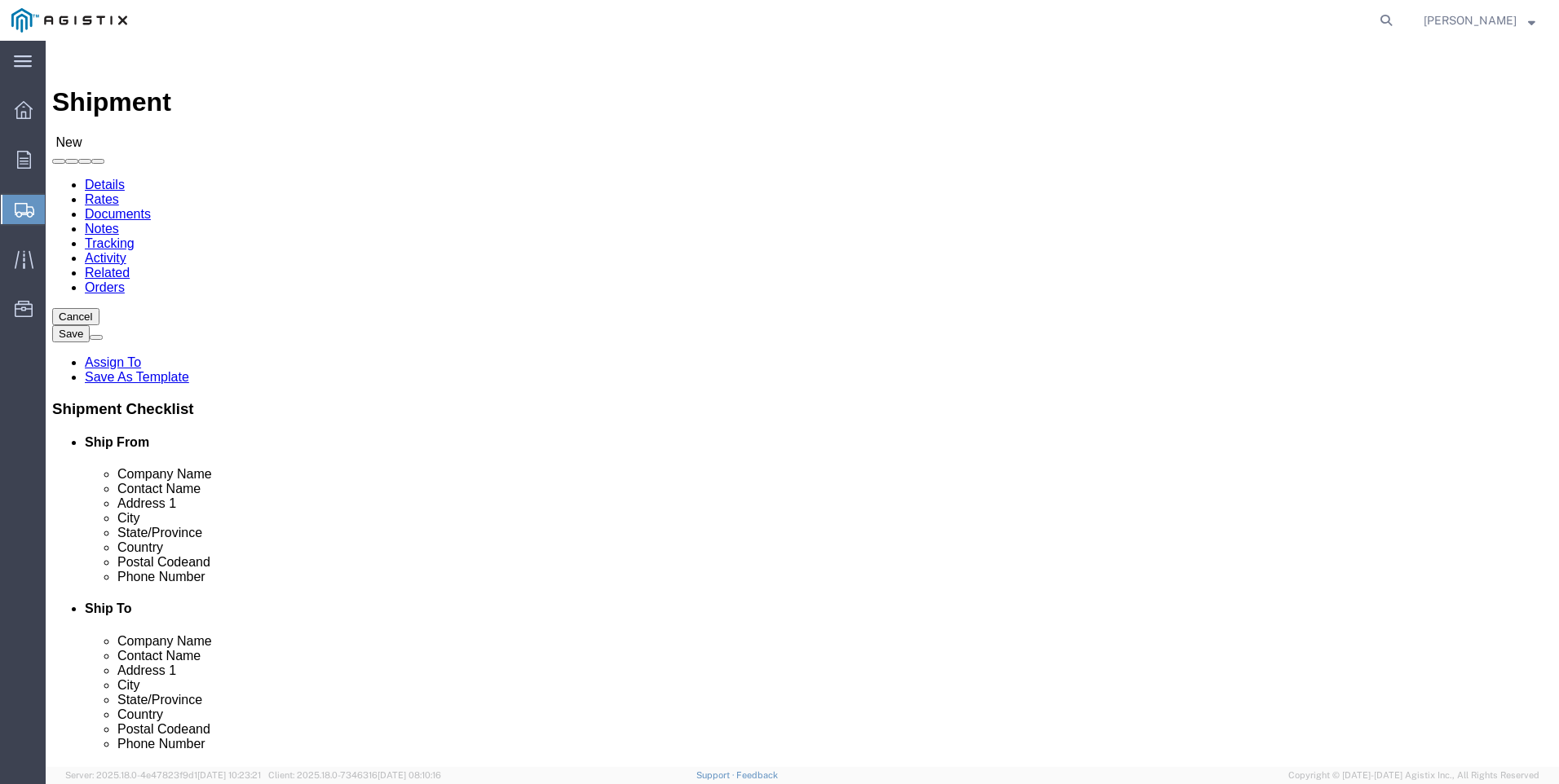
click select "Select PG&E Tri-Pacific Supply Inc"
select select "9596"
click select "Select PG&E Tri-Pacific Supply Inc"
select select
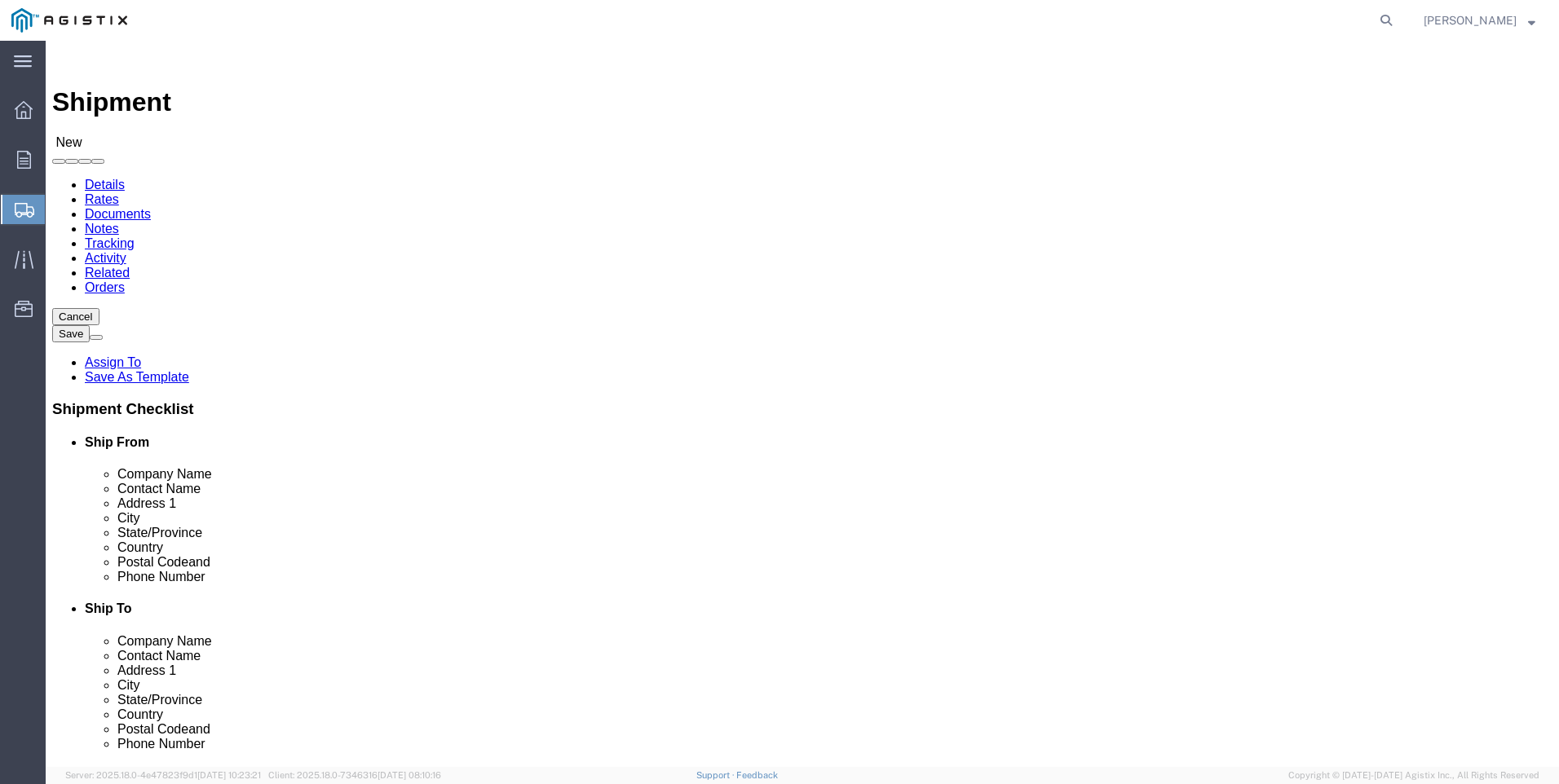
select select "MYPROFILE"
select select "CA"
click select "Select All Others [GEOGRAPHIC_DATA] [GEOGRAPHIC_DATA] [GEOGRAPHIC_DATA] [GEOGRA…"
select select "19740"
click select "Select All Others [GEOGRAPHIC_DATA] [GEOGRAPHIC_DATA] [GEOGRAPHIC_DATA] [GEOGRA…"
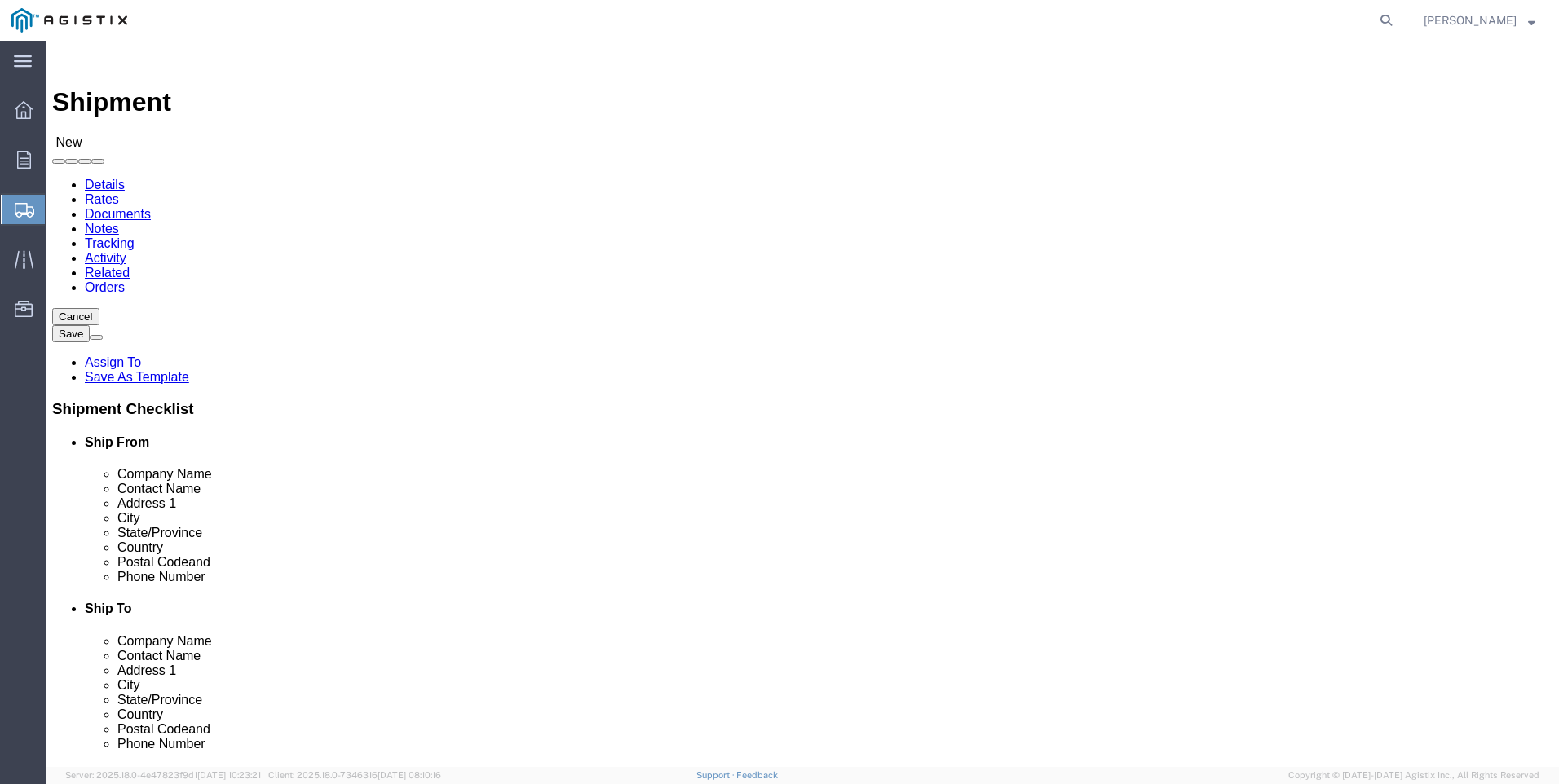
drag, startPoint x: 1072, startPoint y: 320, endPoint x: 949, endPoint y: 327, distance: 123.2
click span
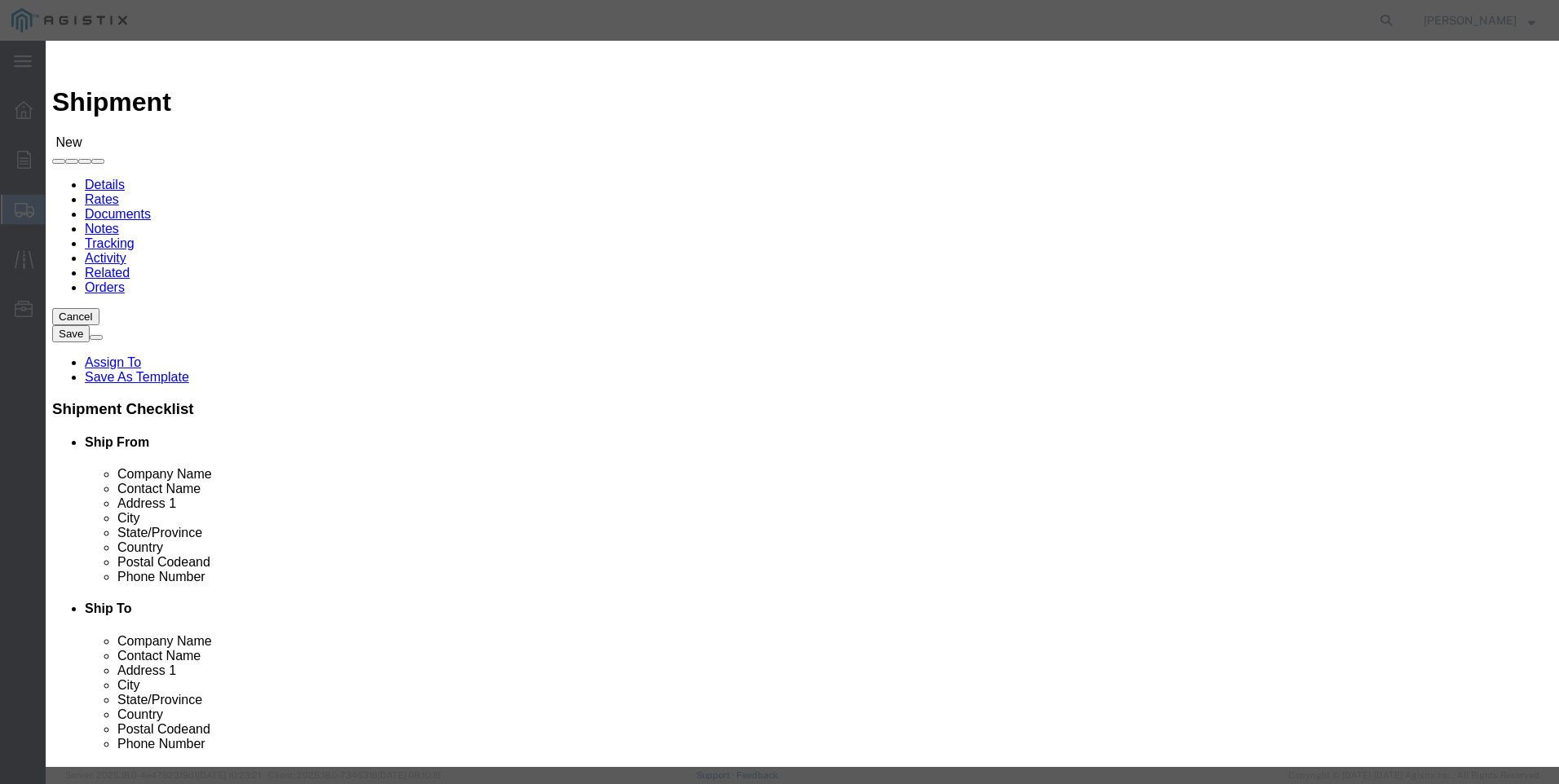
click select "Search by Address Book Name City Company Name Contact Name Country CustomerAlia…"
select select "city"
click select "Search by Address Book Name City Company Name Contact Name Country CustomerAlia…"
click input "text"
type input "FREMONT"
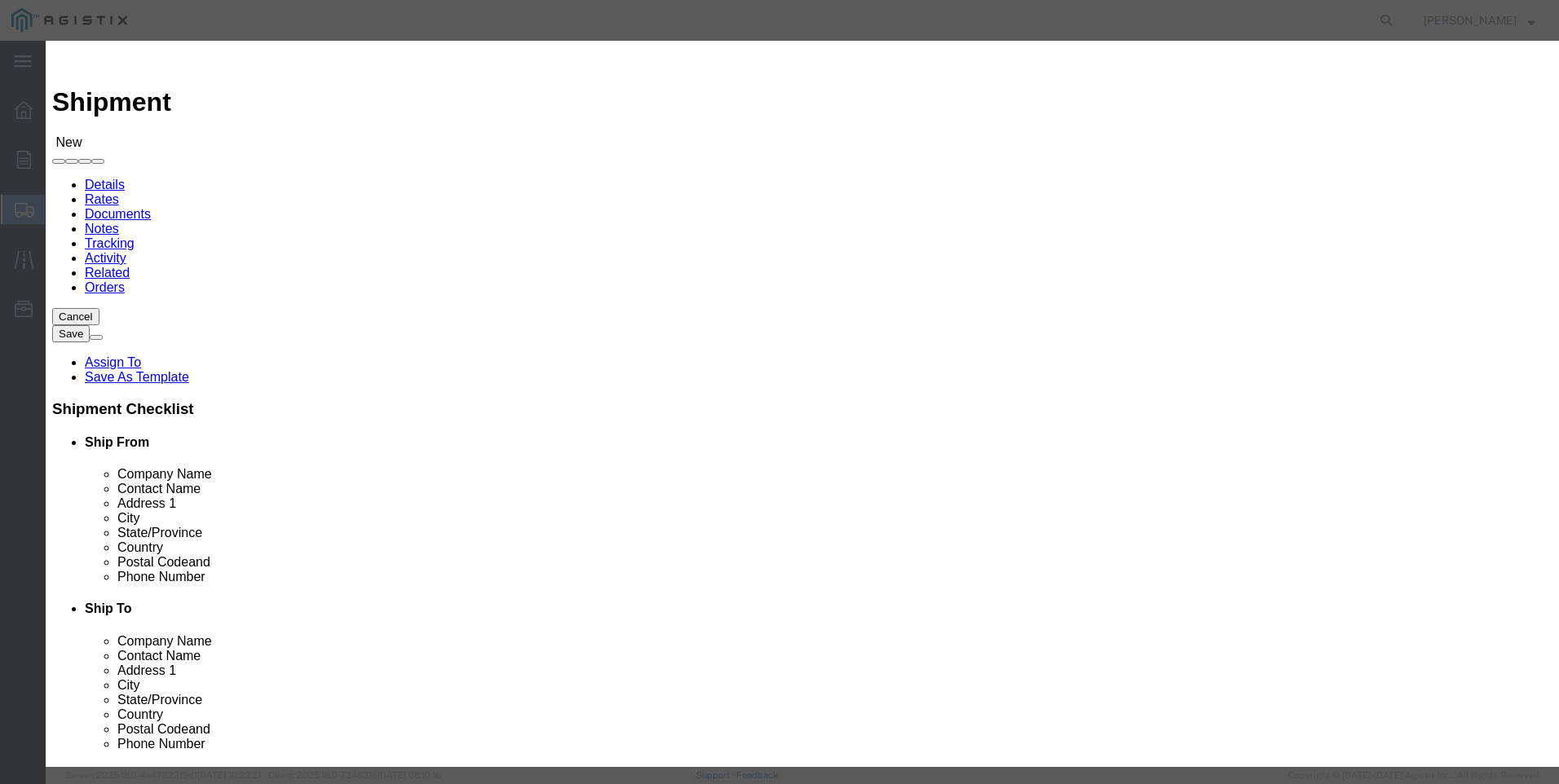
click icon "button"
drag, startPoint x: 711, startPoint y: 252, endPoint x: 1022, endPoint y: 399, distance: 344.0
click button "Select"
select select "CA"
click button "Close"
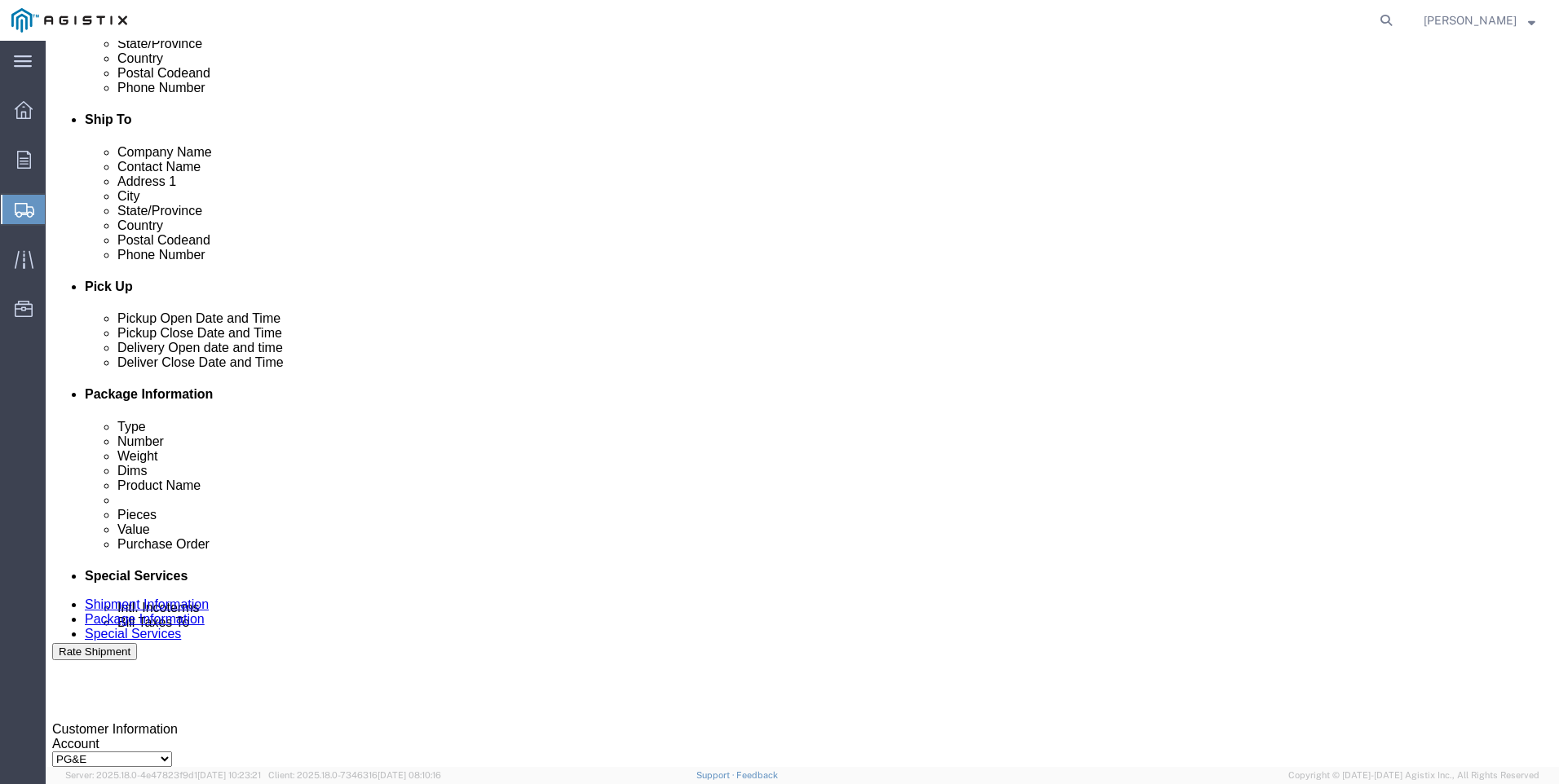
click div
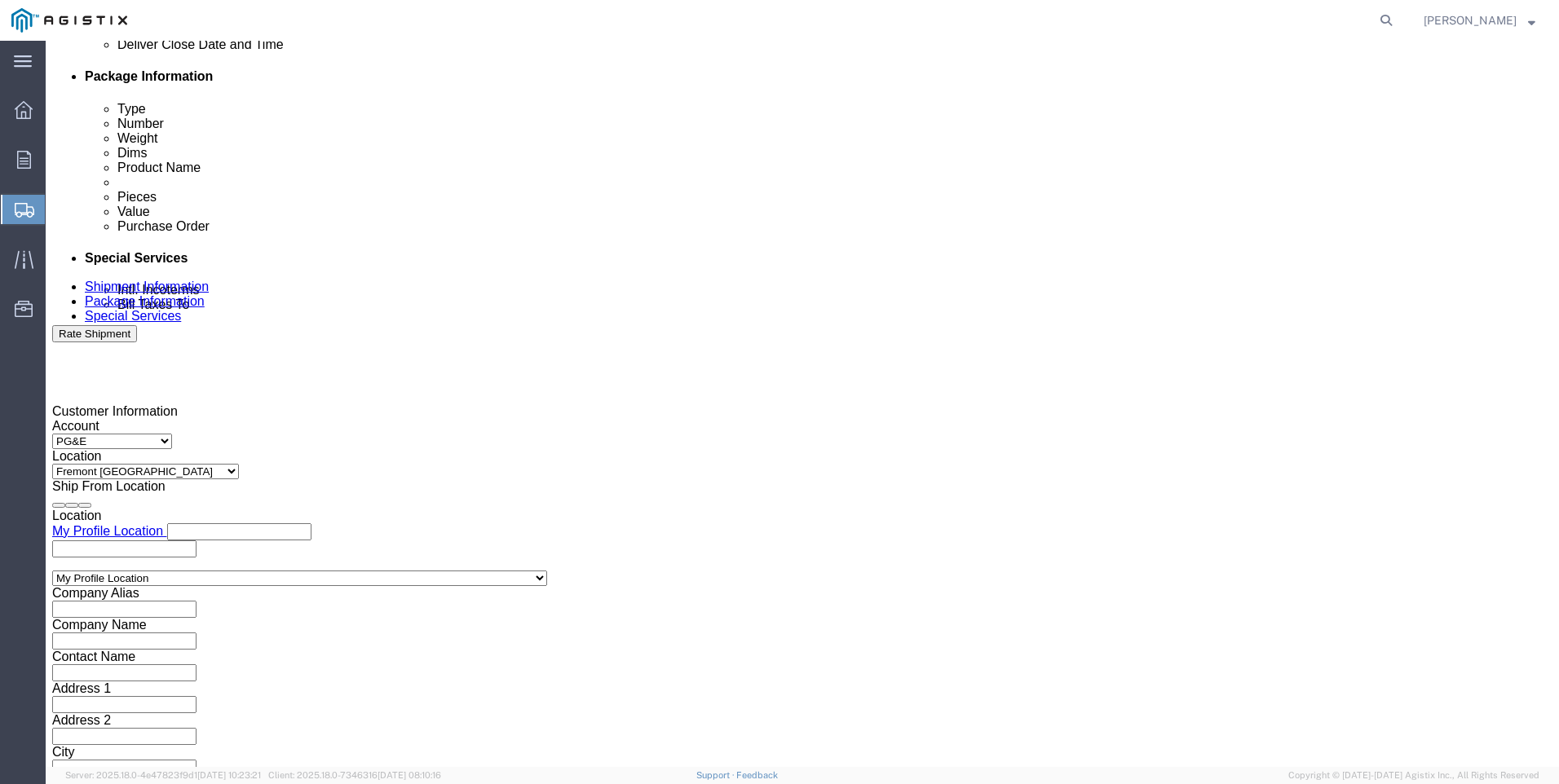
drag, startPoint x: 678, startPoint y: 465, endPoint x: 723, endPoint y: 466, distance: 45.0
click input "6:00 PM"
click input "7:00 PM"
type input "7:00 AM"
click button "Apply"
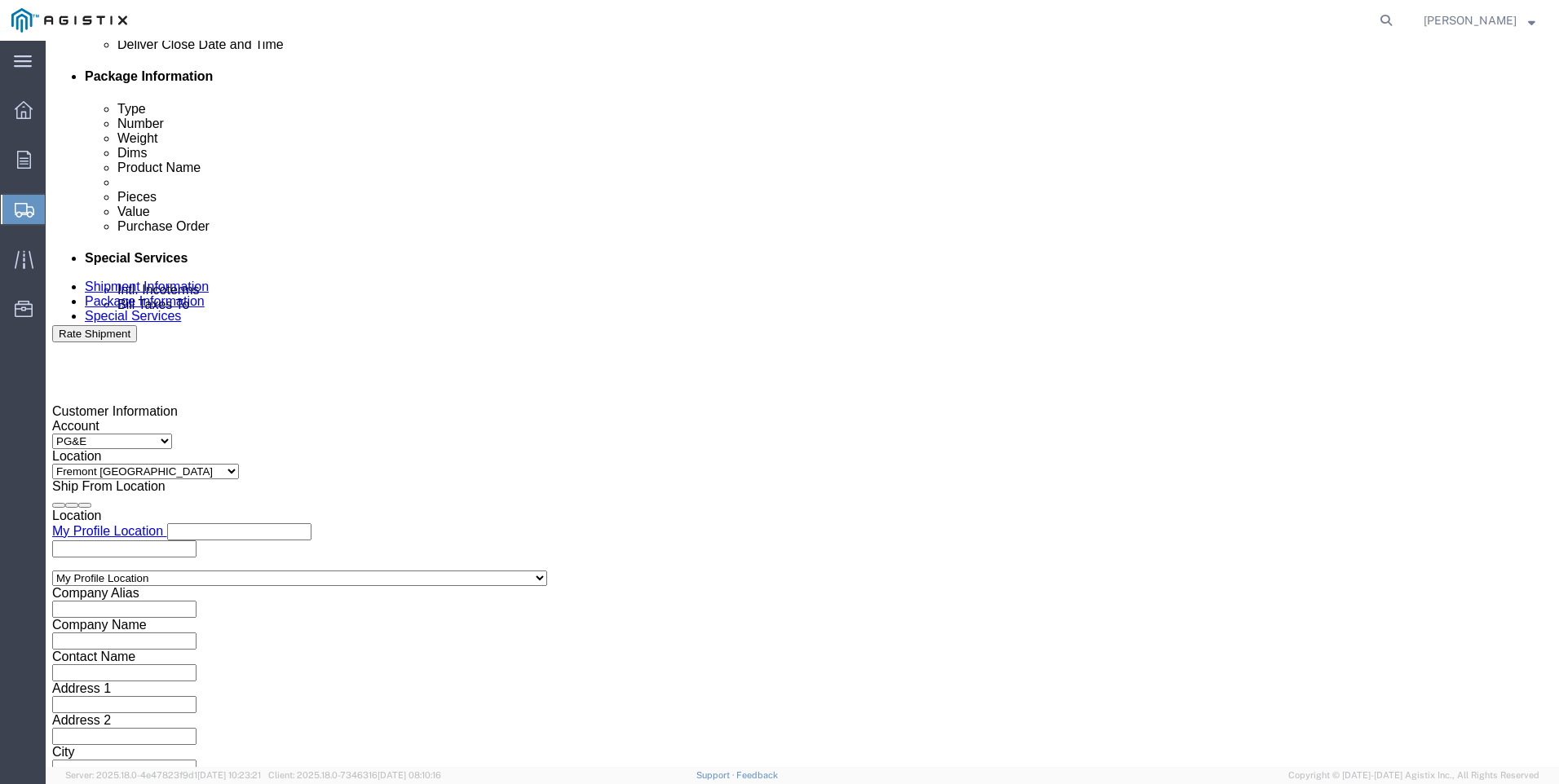
drag, startPoint x: 926, startPoint y: 171, endPoint x: 957, endPoint y: 185, distance: 34.0
click div
click input "3:00 AM"
type input "3:00 PM"
click button "Apply"
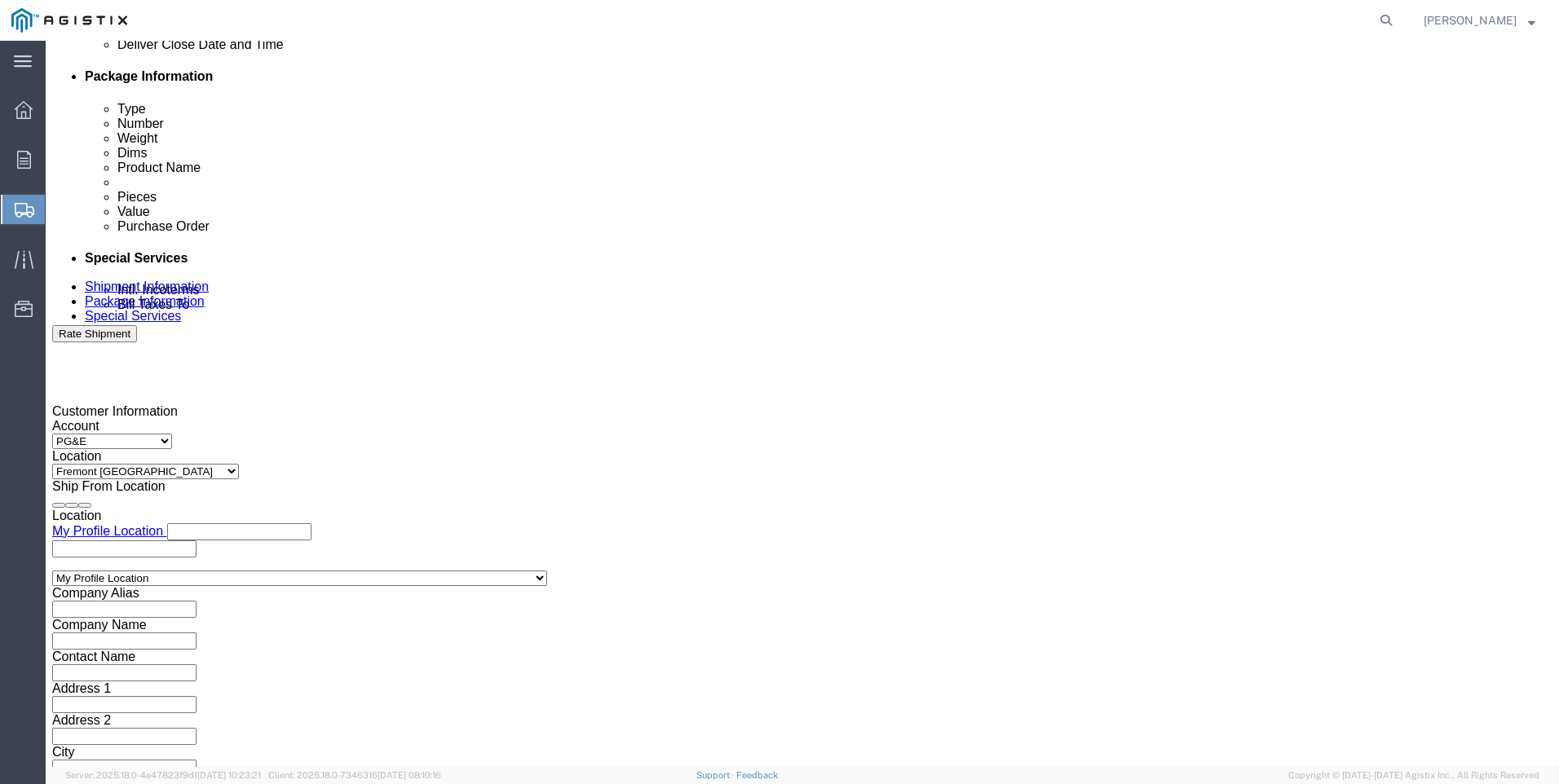
click input "text"
type input "3501416834"
click select "Select Account Type Activity ID Airline Appointment Number ASN Batch Request # …"
select select "SALEORDR"
click select "Select Account Type Activity ID Airline Appointment Number ASN Batch Request # …"
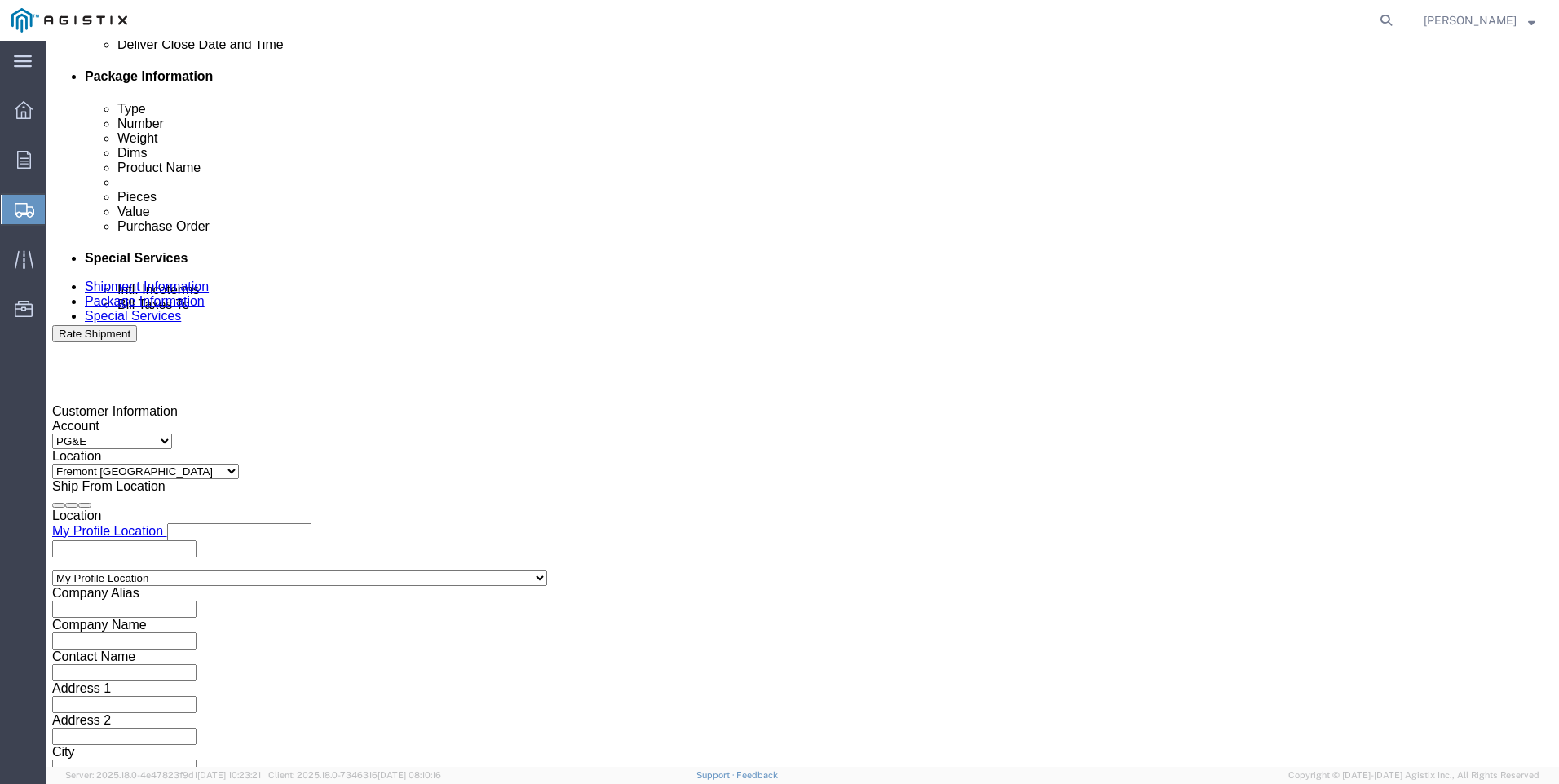
click input "text"
type input "SO 0054625"
click button "Continue"
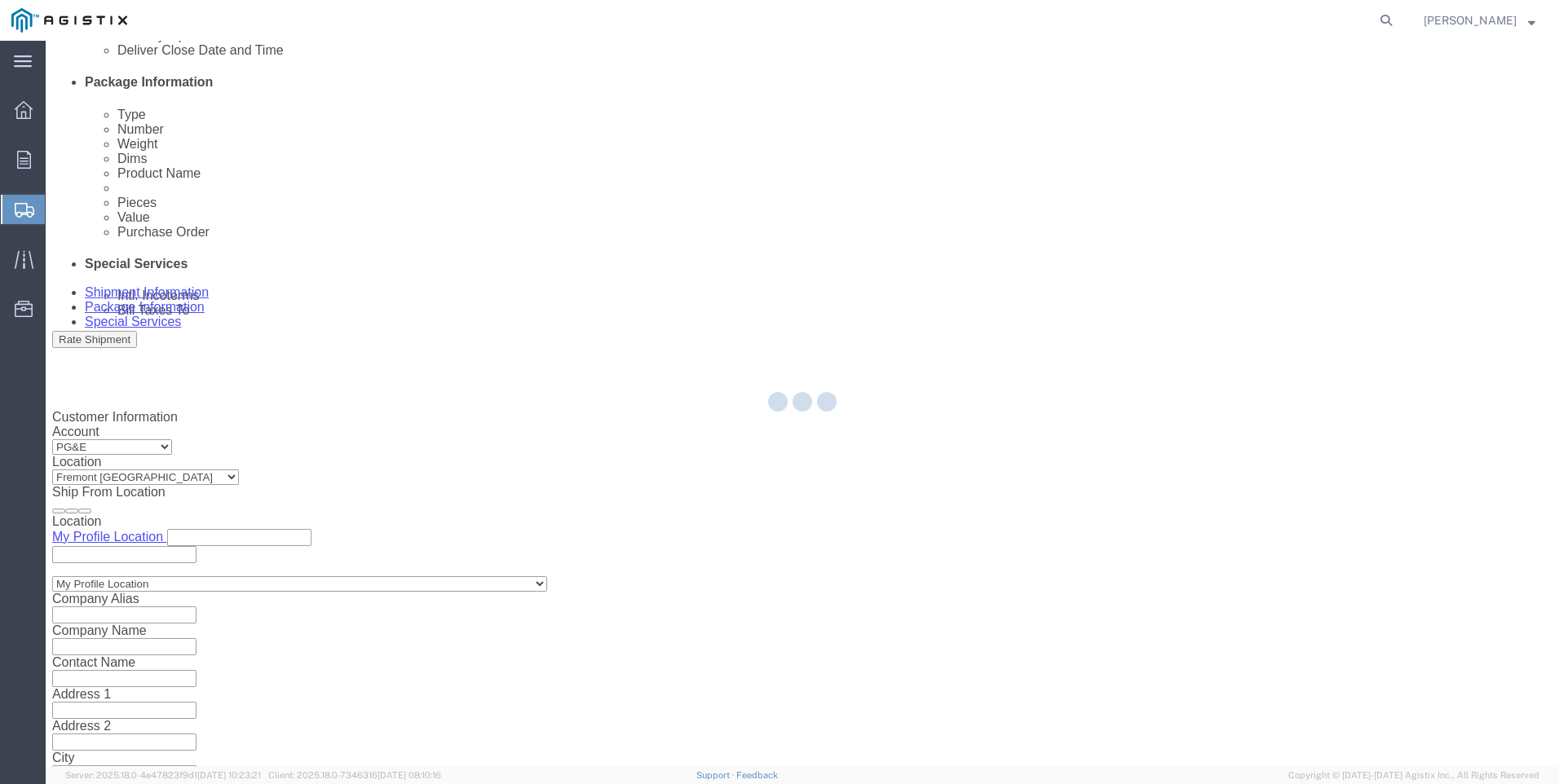
select select "CBOX"
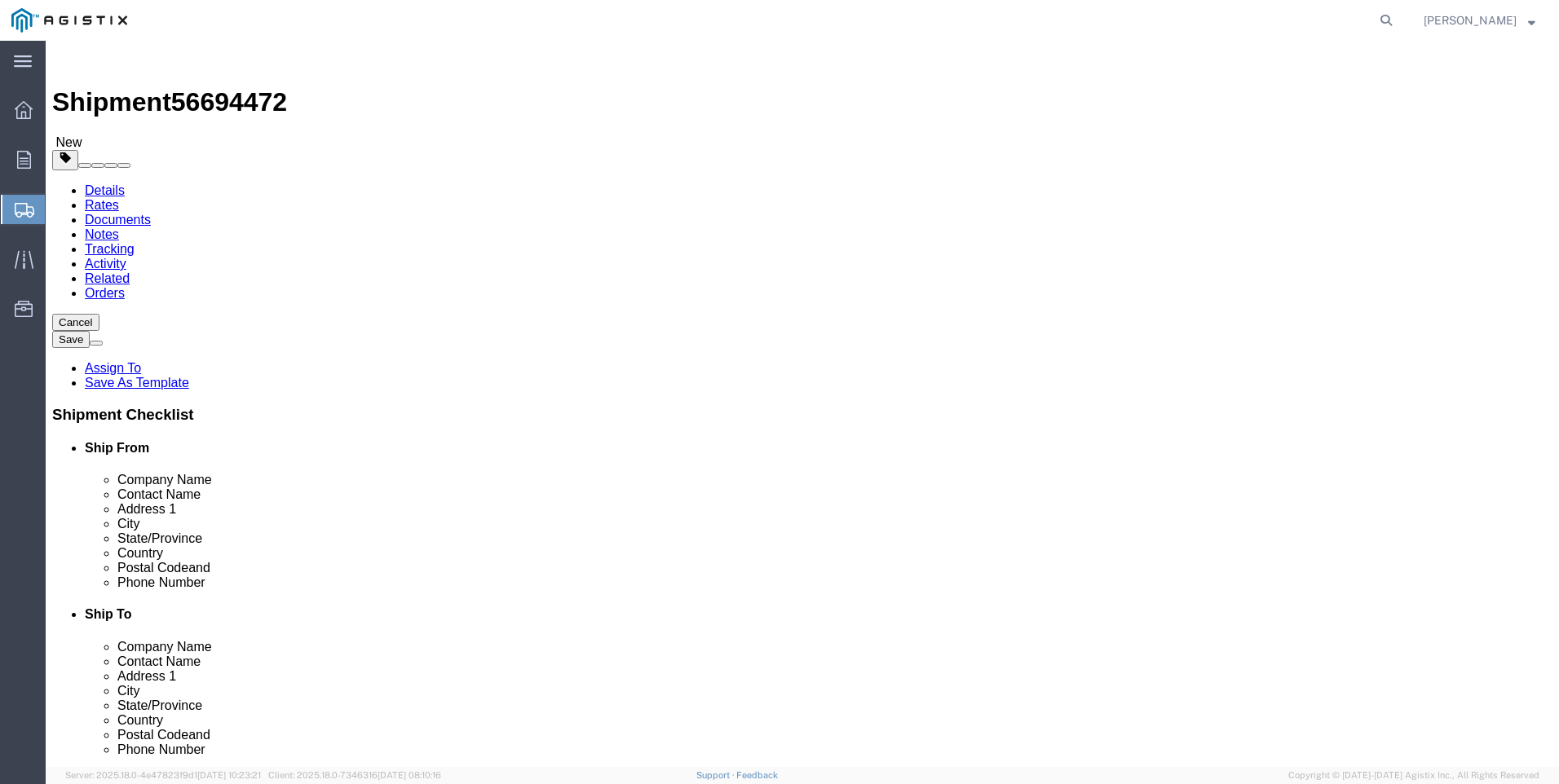
click input "text"
type input "9"
type input "2"
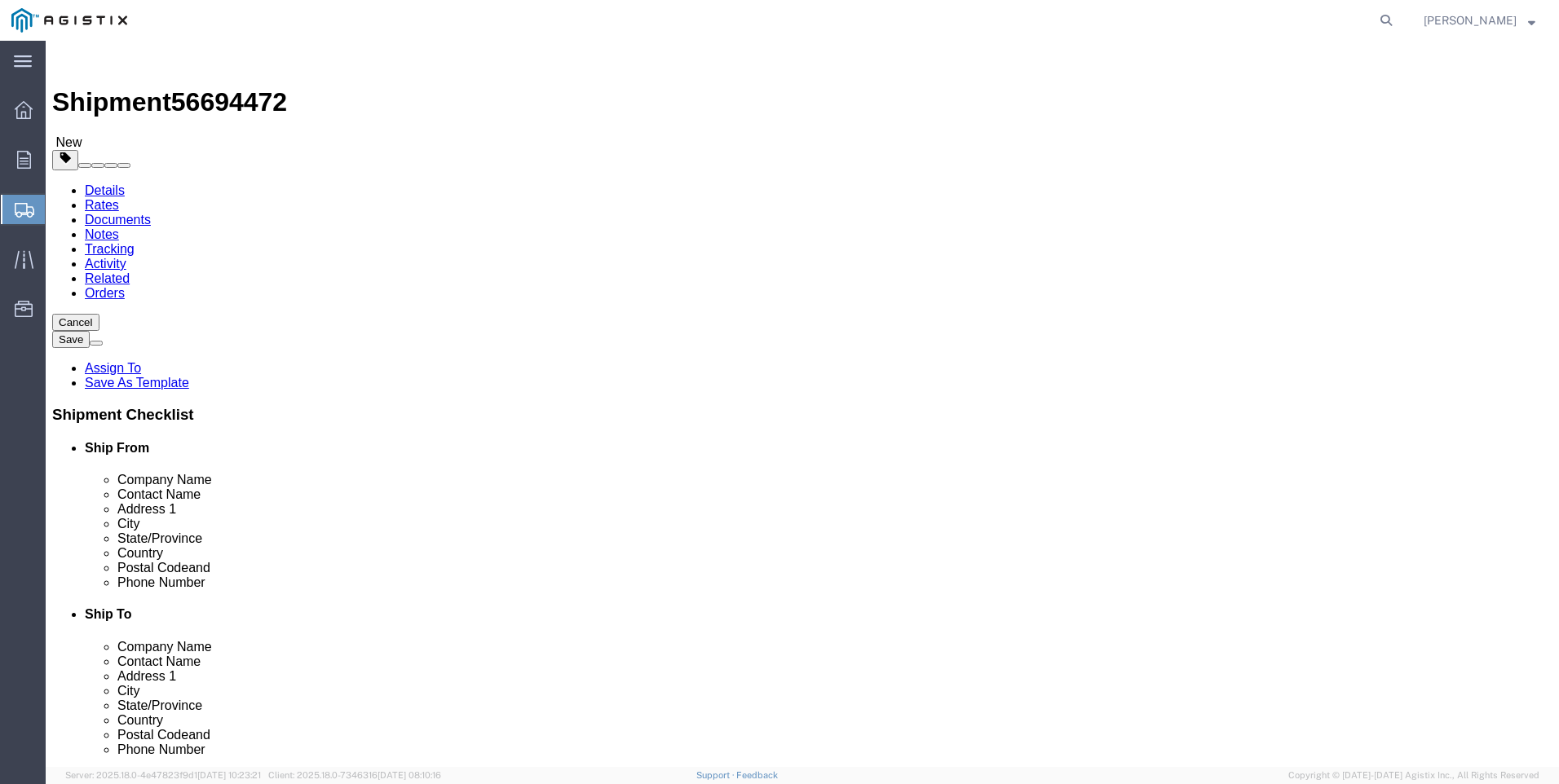
click link "Add Content"
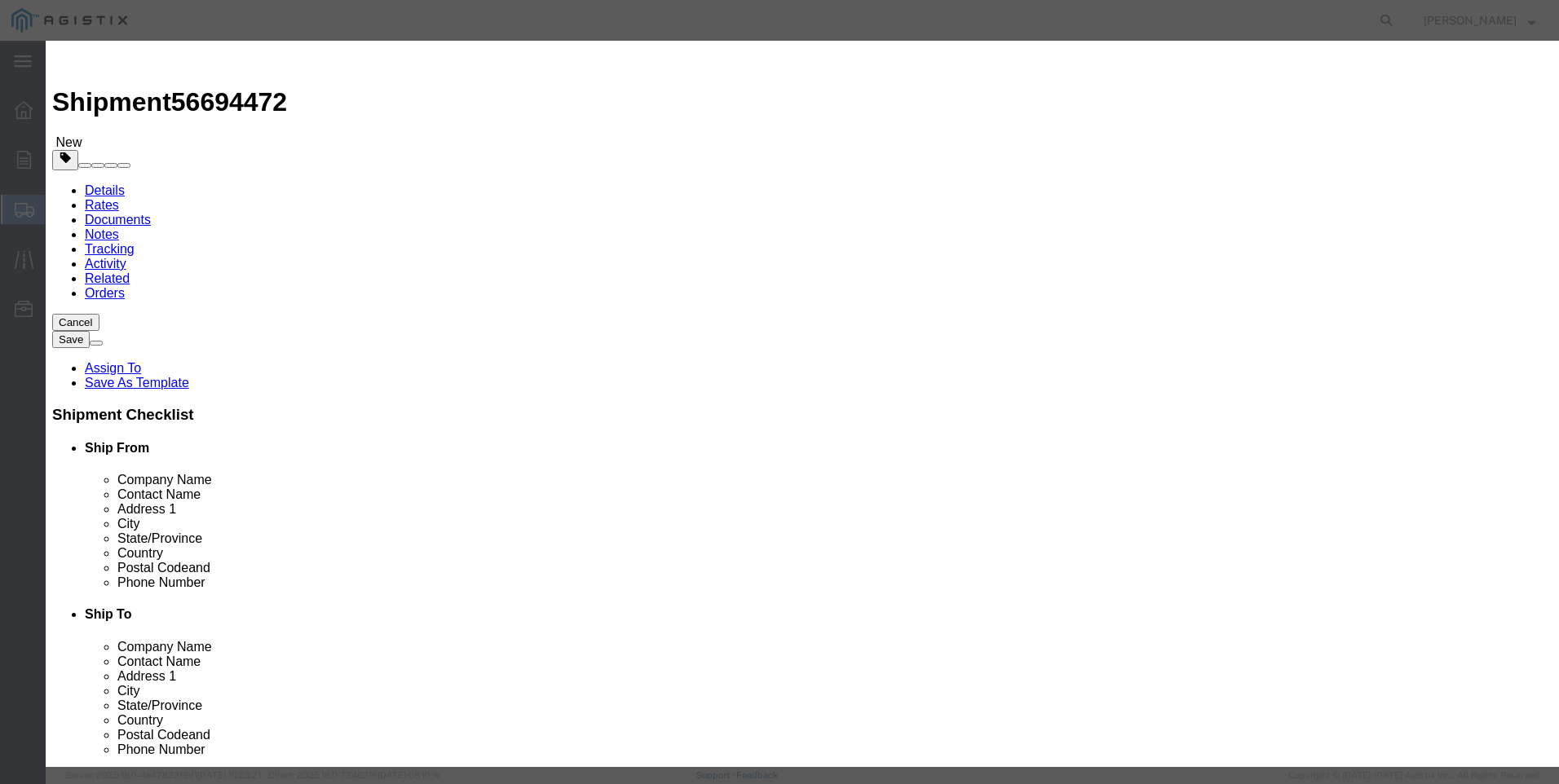
click input "text"
type input "M040643"
click td "Name: ELEMENT FILTER 10 MICRON POLYETHYLENE"
select select
select select "USD"
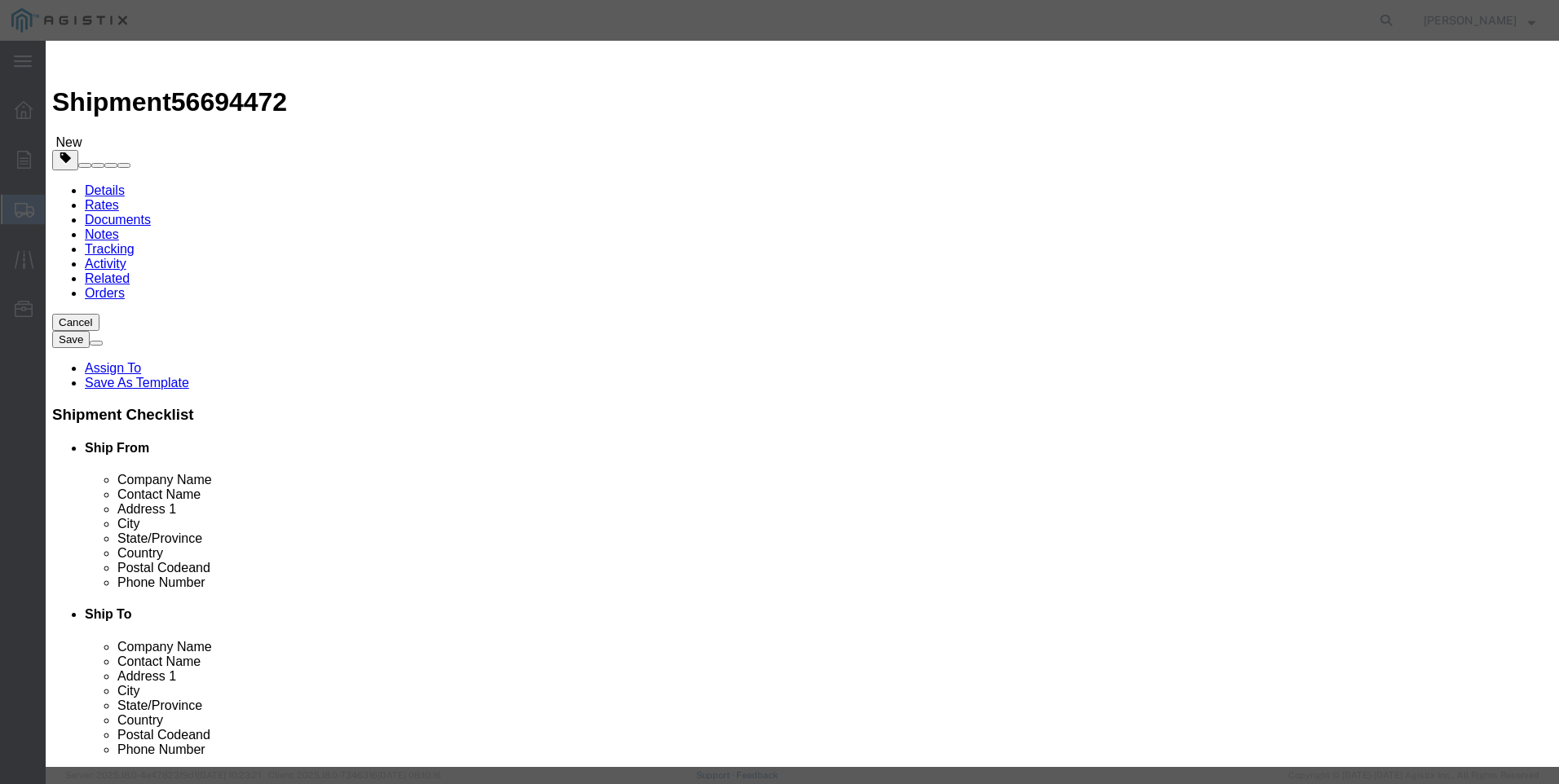
type input "ELEMENT FILTER 10 MICRON POLYETHYLENE"
type input "M040643"
drag, startPoint x: 455, startPoint y: 115, endPoint x: 312, endPoint y: 107, distance: 143.2
click div "Commodity library Product Name ELEMENT FILTER 10 MICRON POLYETHYLENE M040643 Pi…"
type input "ELEMENT FILTER 10 MICRON POLYETHYLENE"
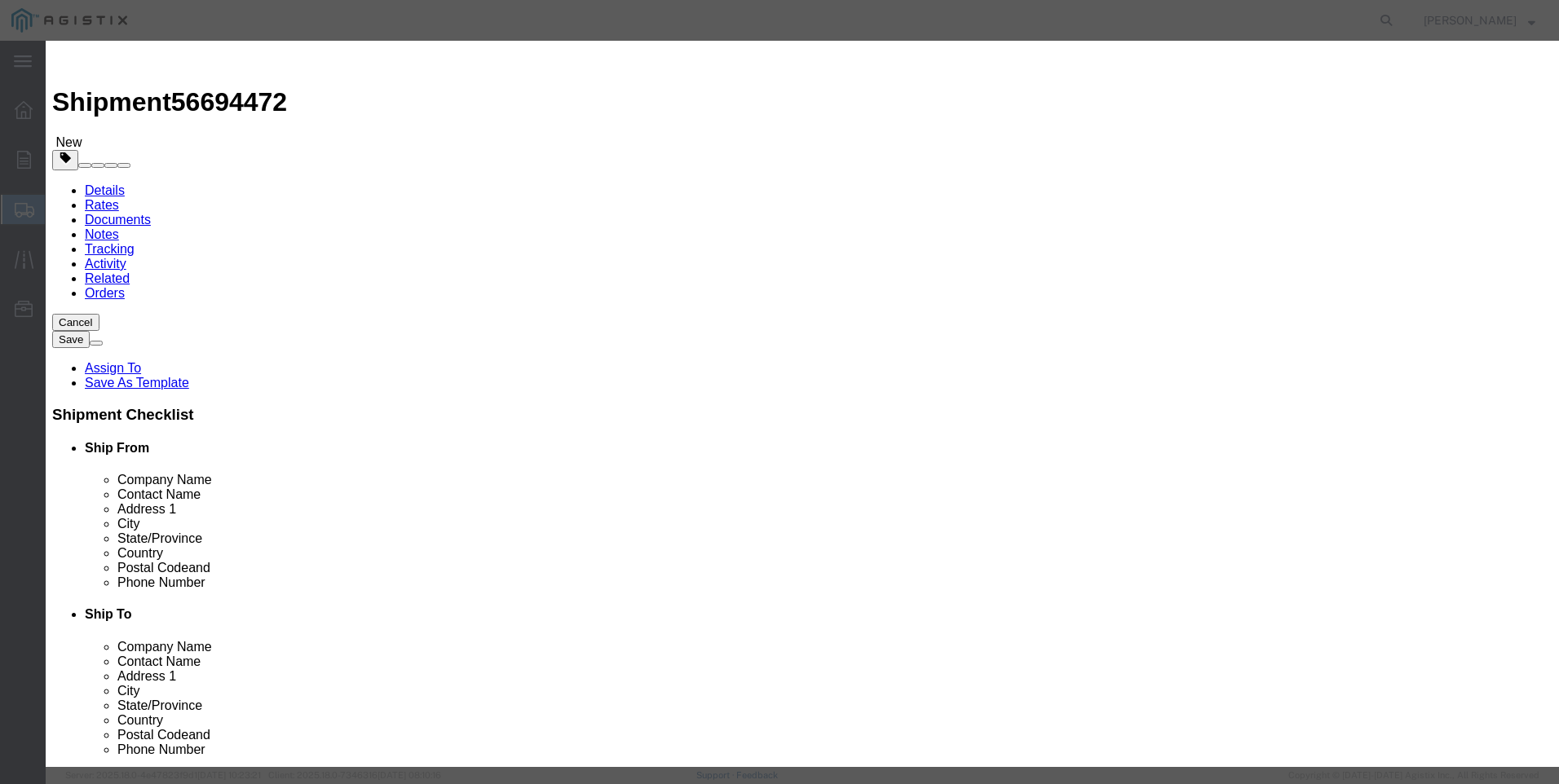
click textarea
paste textarea "ELEMENT FILTER 10 MICRON POLYETHYLENE"
type textarea "ELEMENT FILTER 10 MICRON POLYETHYLENE"
drag, startPoint x: 609, startPoint y: 109, endPoint x: -17, endPoint y: 20, distance: 632.3
click html "Shipment 56694472 New Details Rates Documents Notes Tracking Activity Related O…"
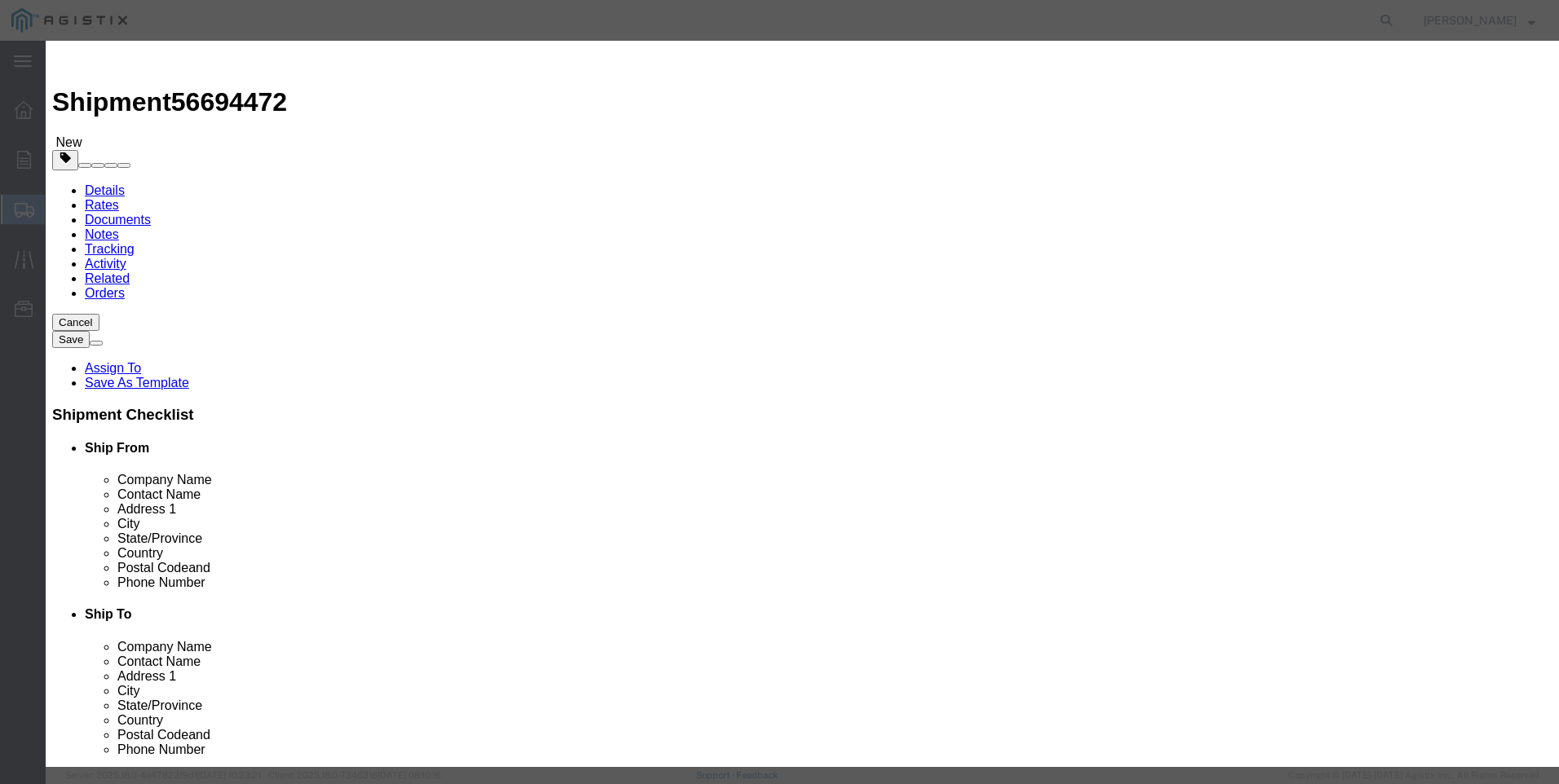
type input "M040643 / 301-005-01"
drag, startPoint x: 478, startPoint y: 153, endPoint x: 524, endPoint y: 156, distance: 46.1
click input "text"
type input "34"
click input "text"
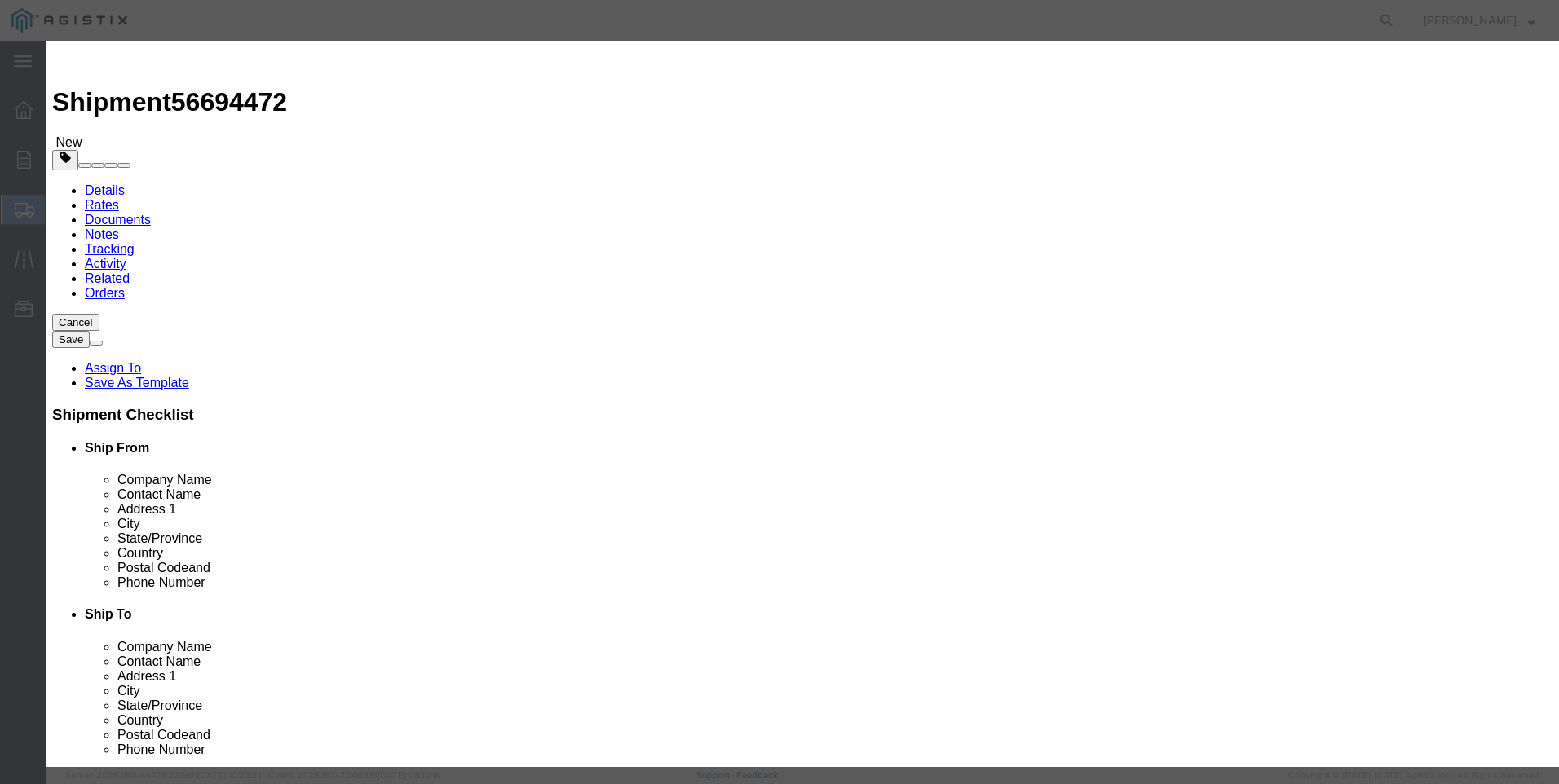
type input "1542"
click button "Save & Close"
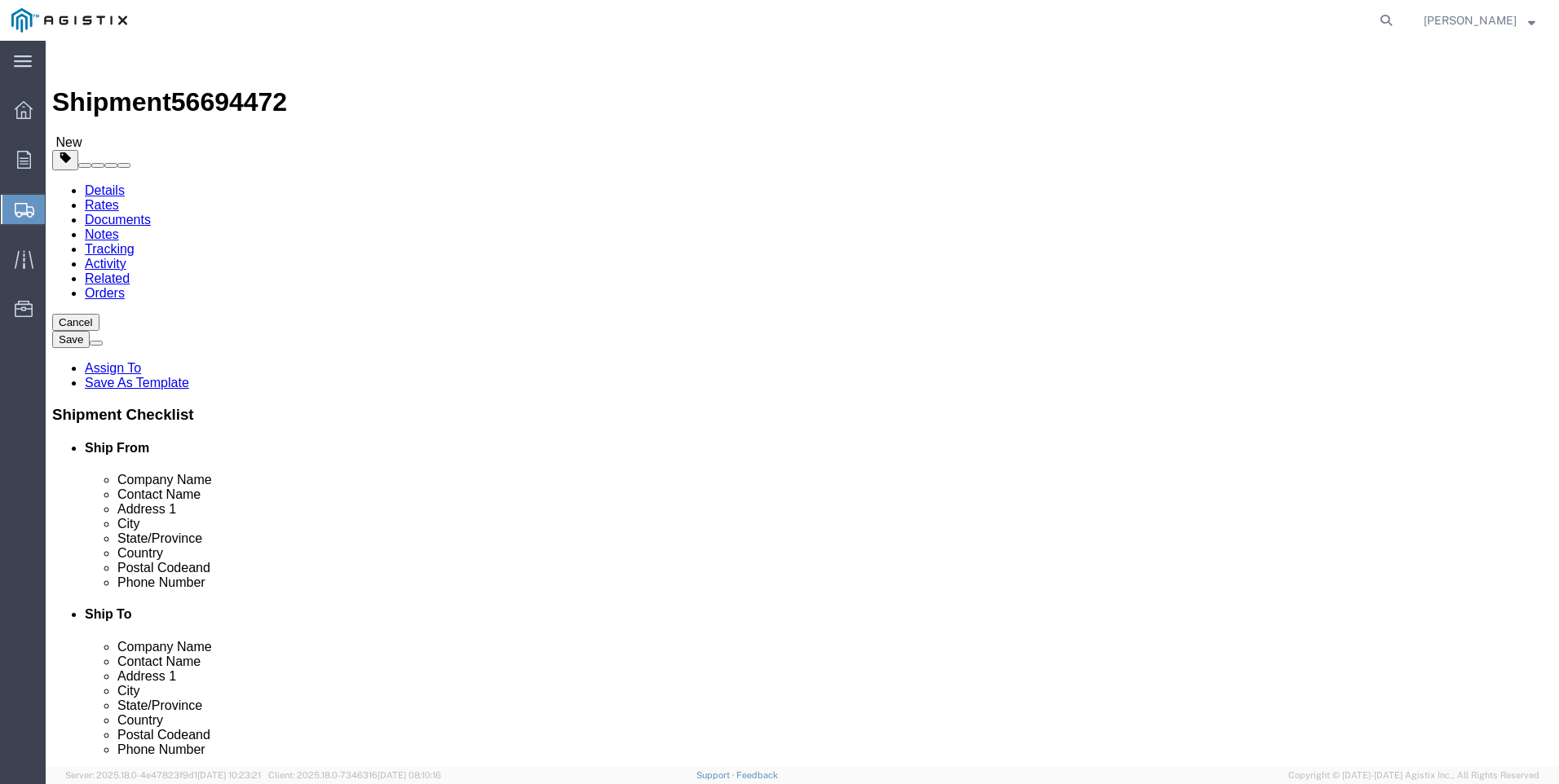
click button "Rate Shipment"
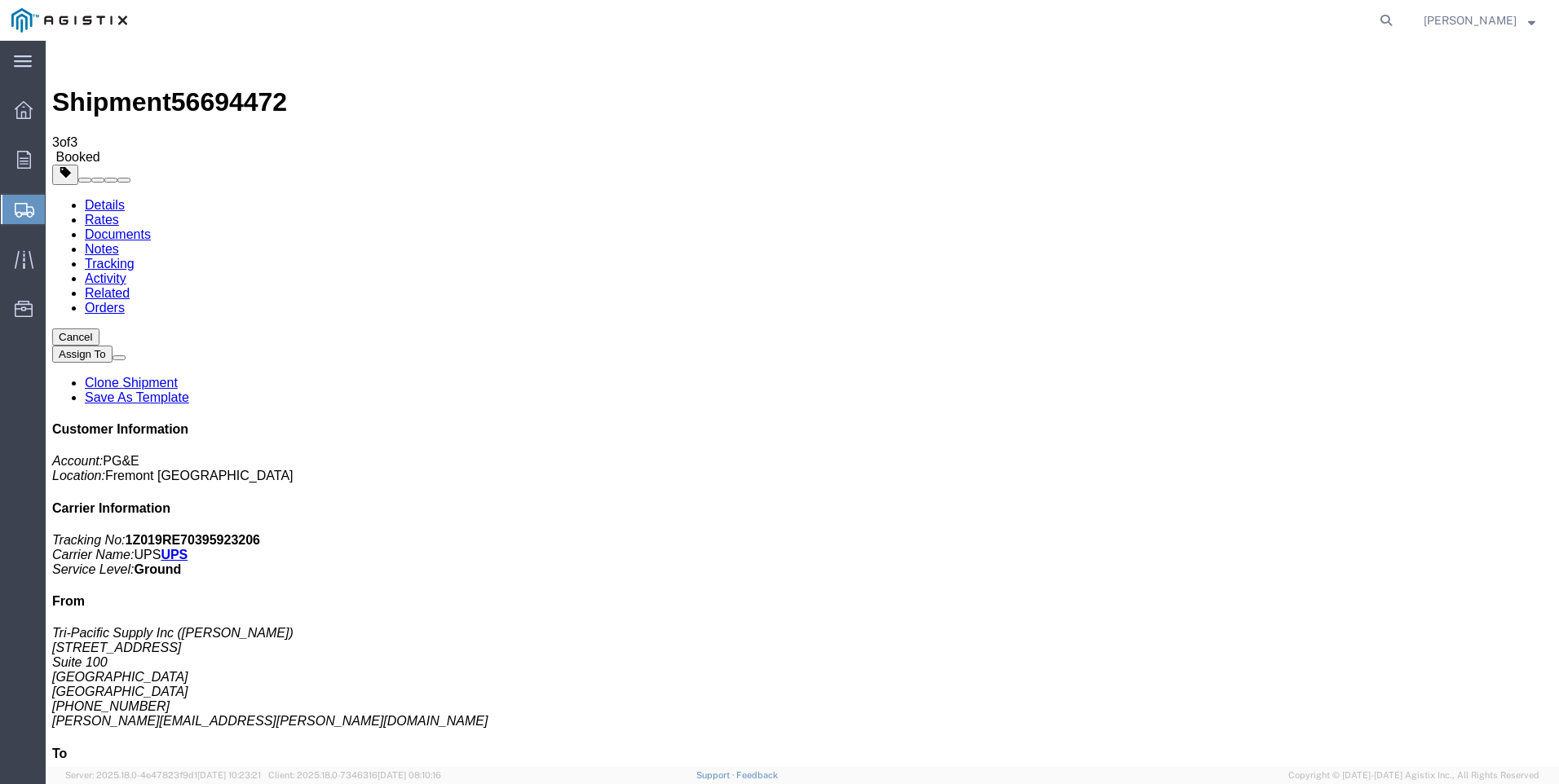
drag, startPoint x: 678, startPoint y: 285, endPoint x: 873, endPoint y: 344, distance: 203.7
click at [0, 0] on span "Create Shipment" at bounding box center [0, 0] width 0 height 0
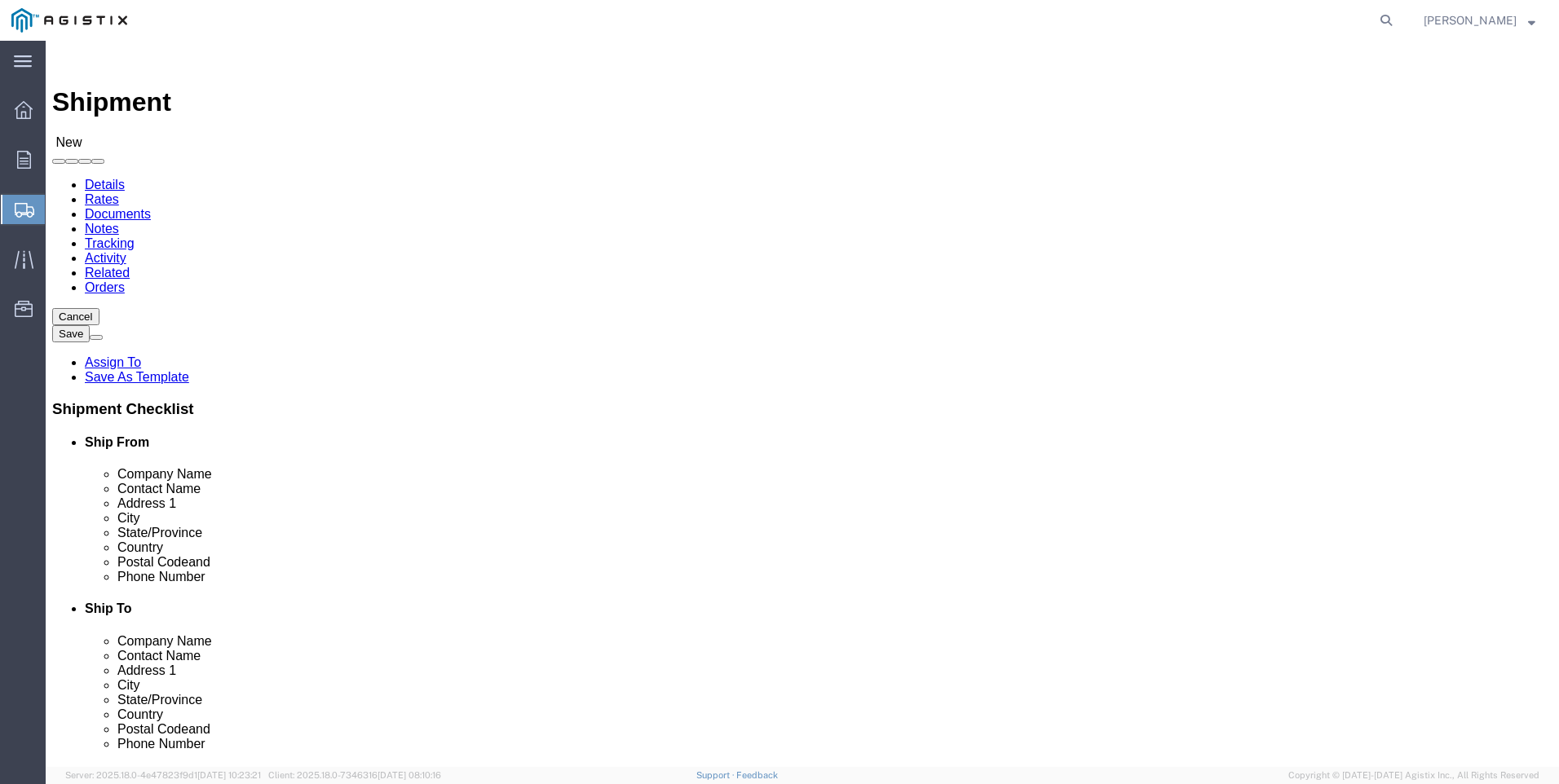
drag, startPoint x: 408, startPoint y: 238, endPoint x: 410, endPoint y: 250, distance: 12.2
click select "Select PG&E Tri-Pacific Supply Inc"
select select "9596"
click select "Select PG&E Tri-Pacific Supply Inc"
select select
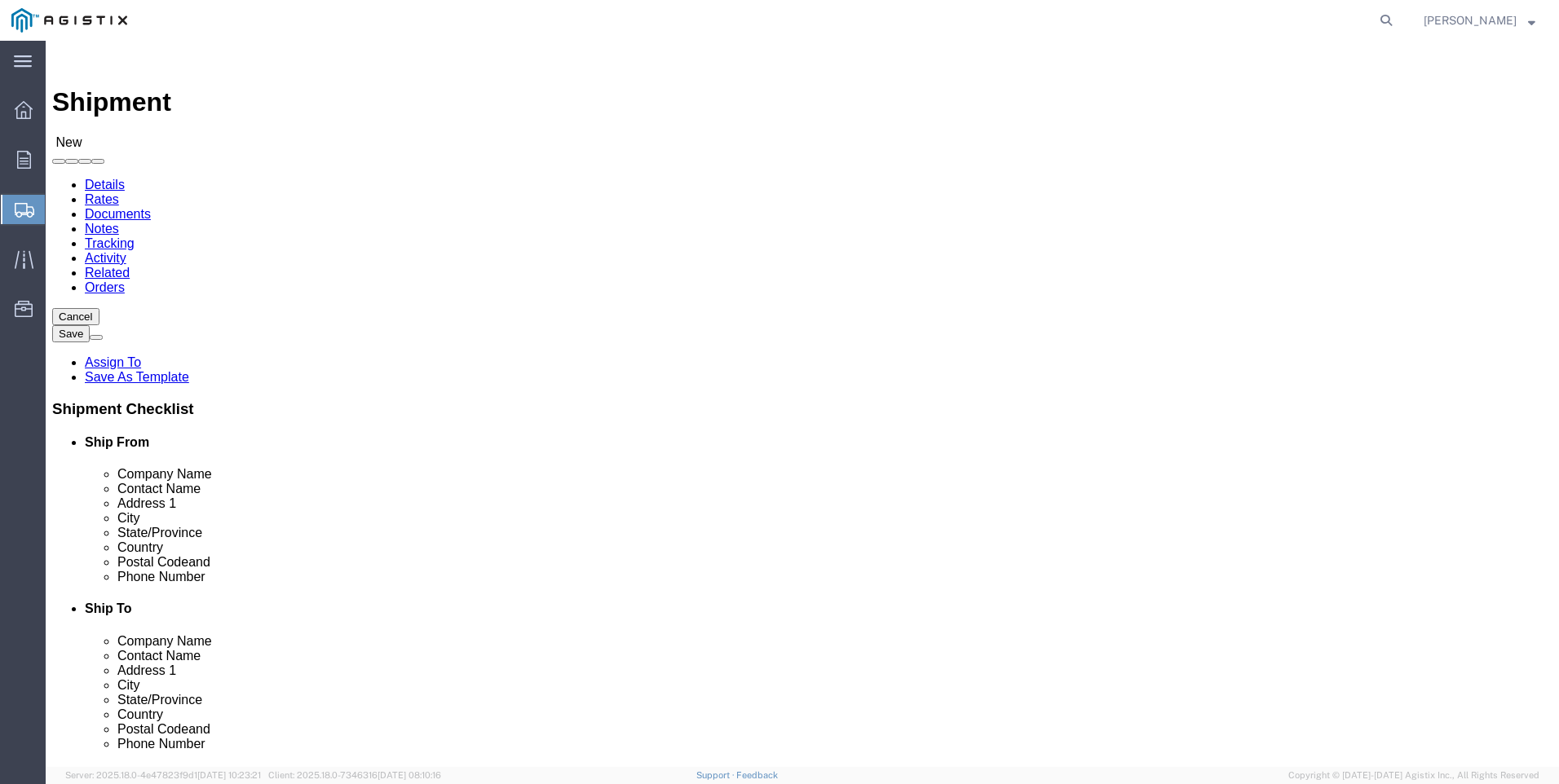
select select
select select "MYPROFILE"
select select "CA"
click select "Select All Others [GEOGRAPHIC_DATA] [GEOGRAPHIC_DATA] [GEOGRAPHIC_DATA] [GEOGRA…"
select select "19745"
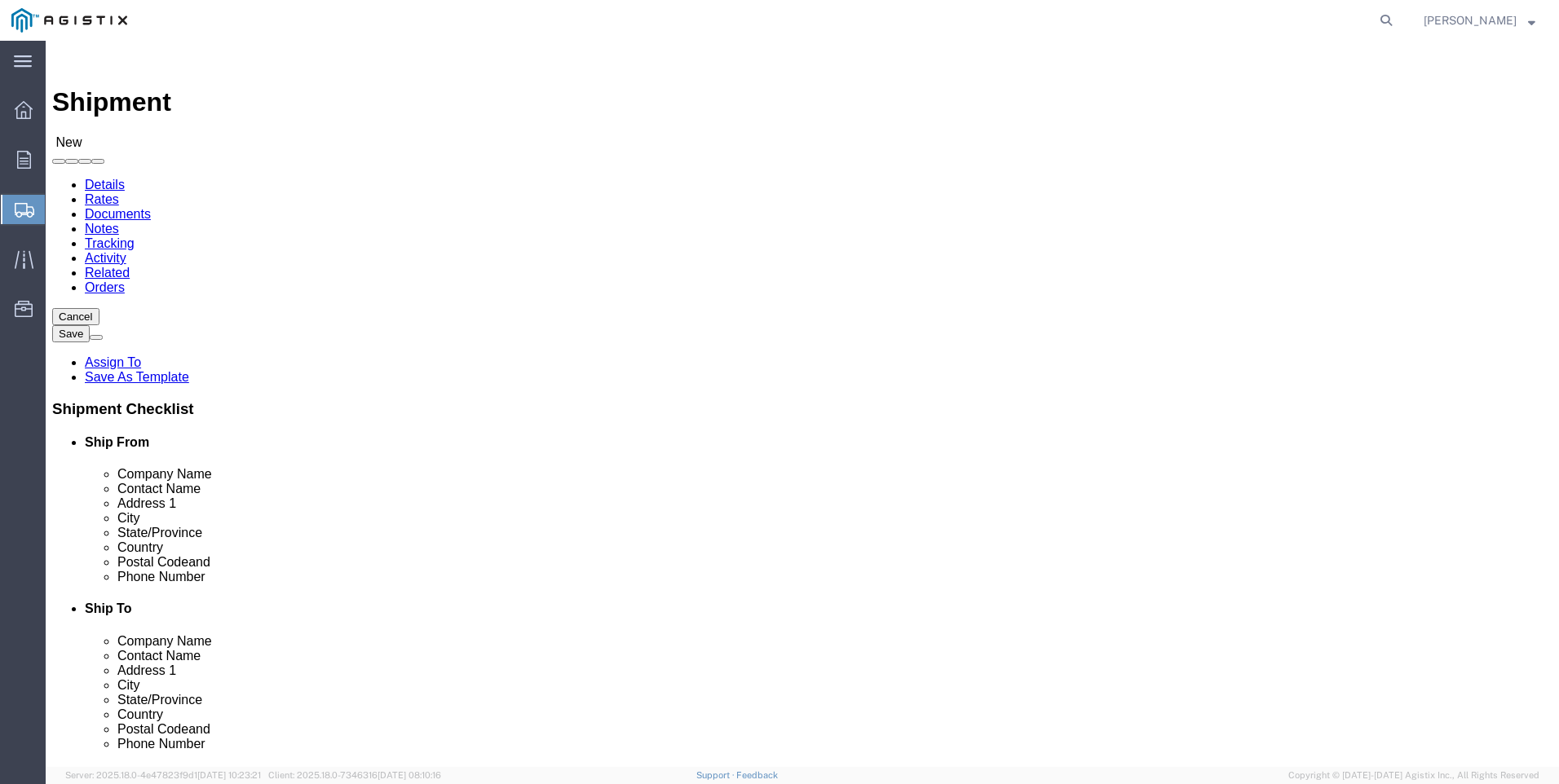
click select "Select All Others [GEOGRAPHIC_DATA] [GEOGRAPHIC_DATA] [GEOGRAPHIC_DATA] [GEOGRA…"
click span
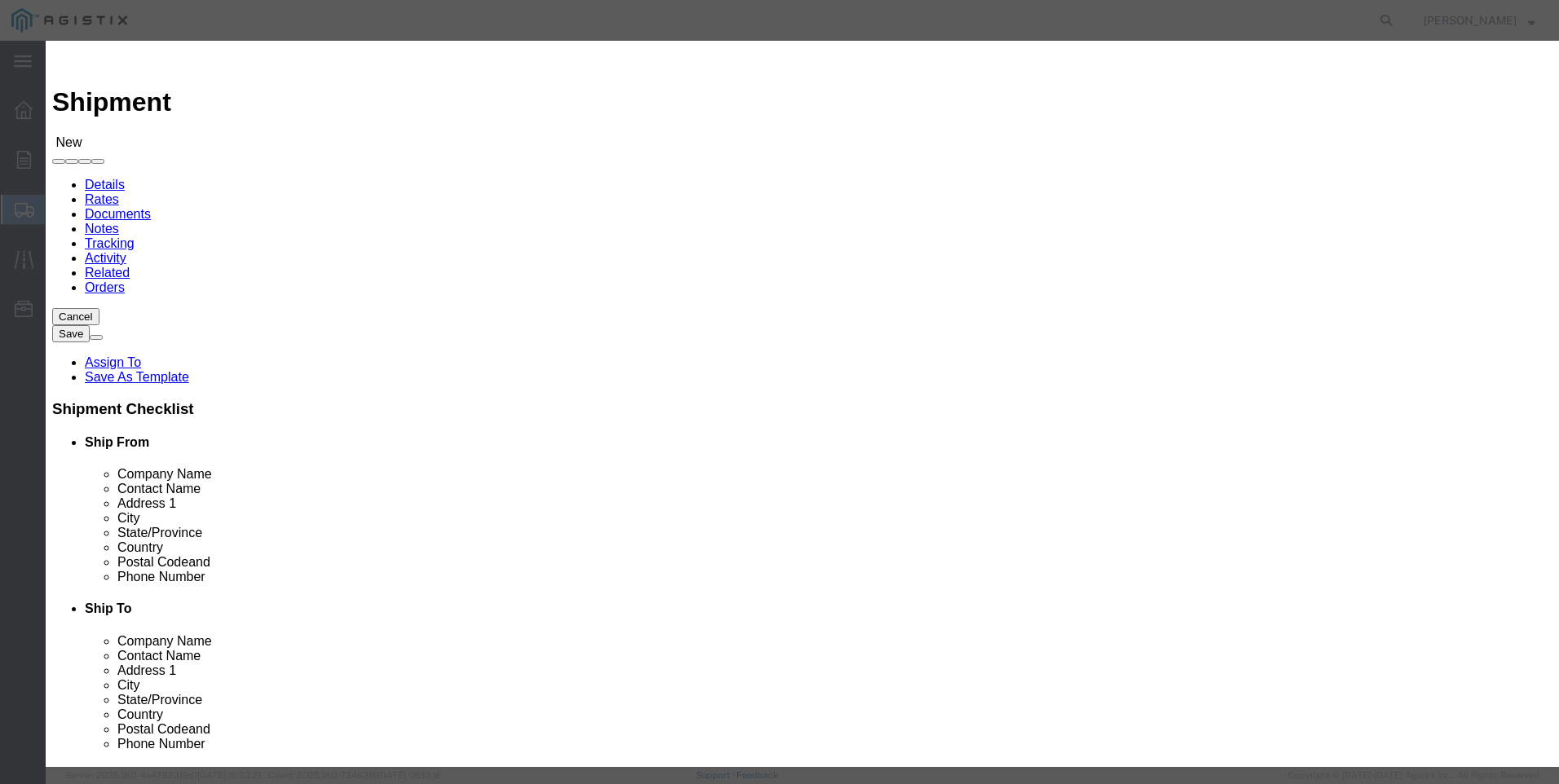
click select "Search by Address Book Name City Company Name Contact Name Country CustomerAlia…"
select select "city"
click select "Search by Address Book Name City Company Name Contact Name Country CustomerAlia…"
drag, startPoint x: 559, startPoint y: 150, endPoint x: 579, endPoint y: 150, distance: 20.0
click input "text"
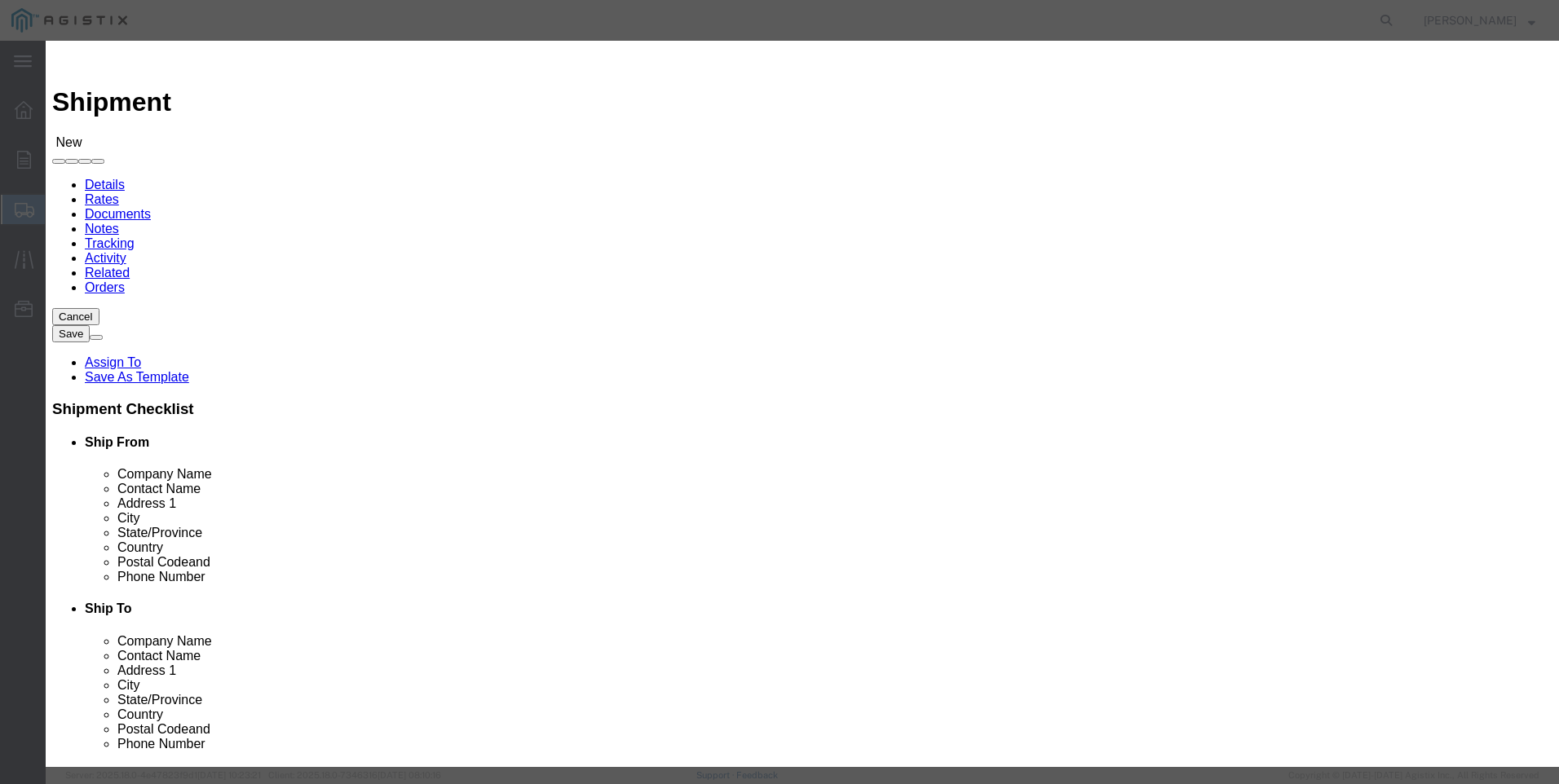
type input "[GEOGRAPHIC_DATA]"
click icon "button"
click button "Select"
select select "CA"
click button "Close"
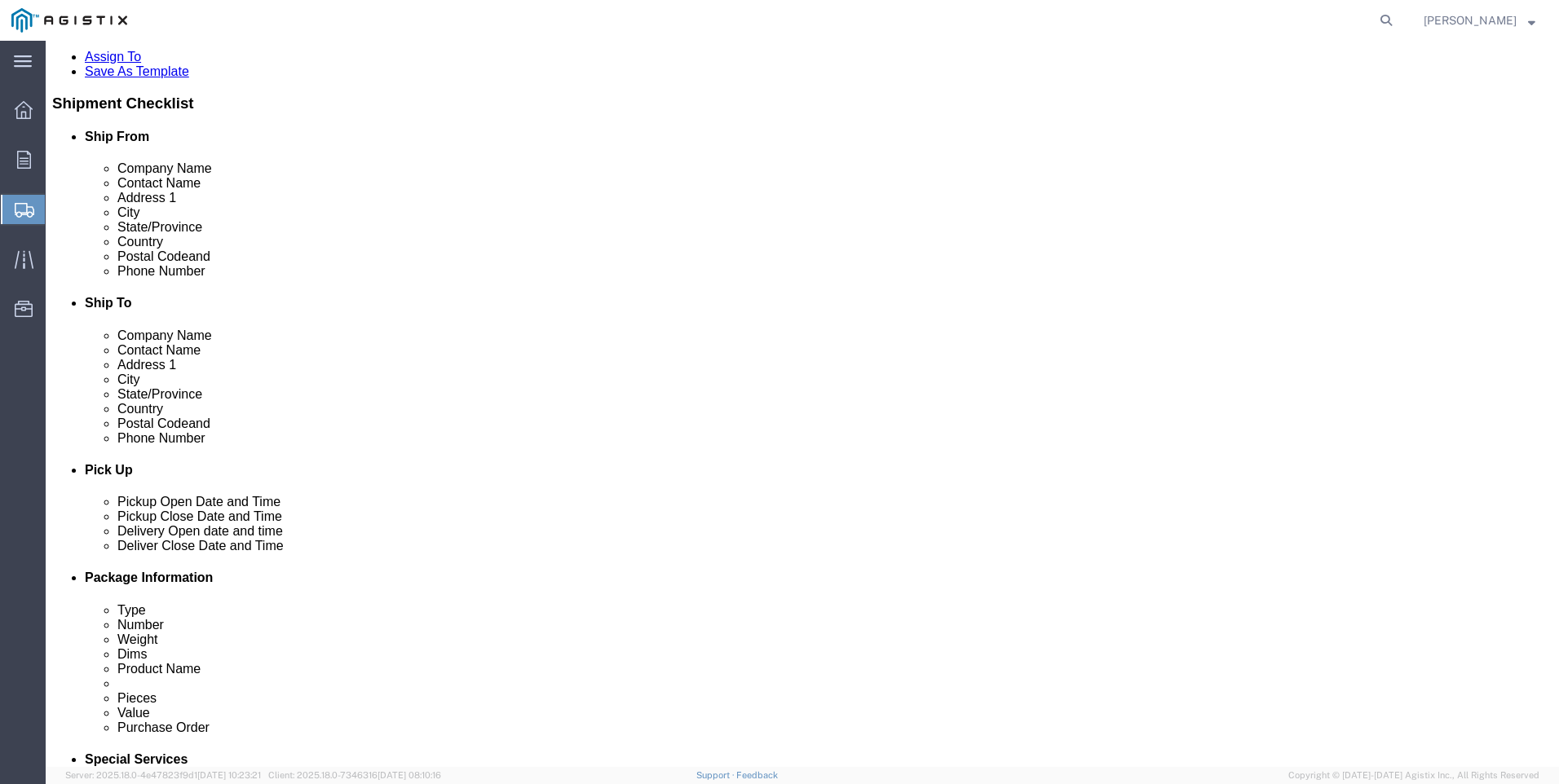
scroll to position [325, 0]
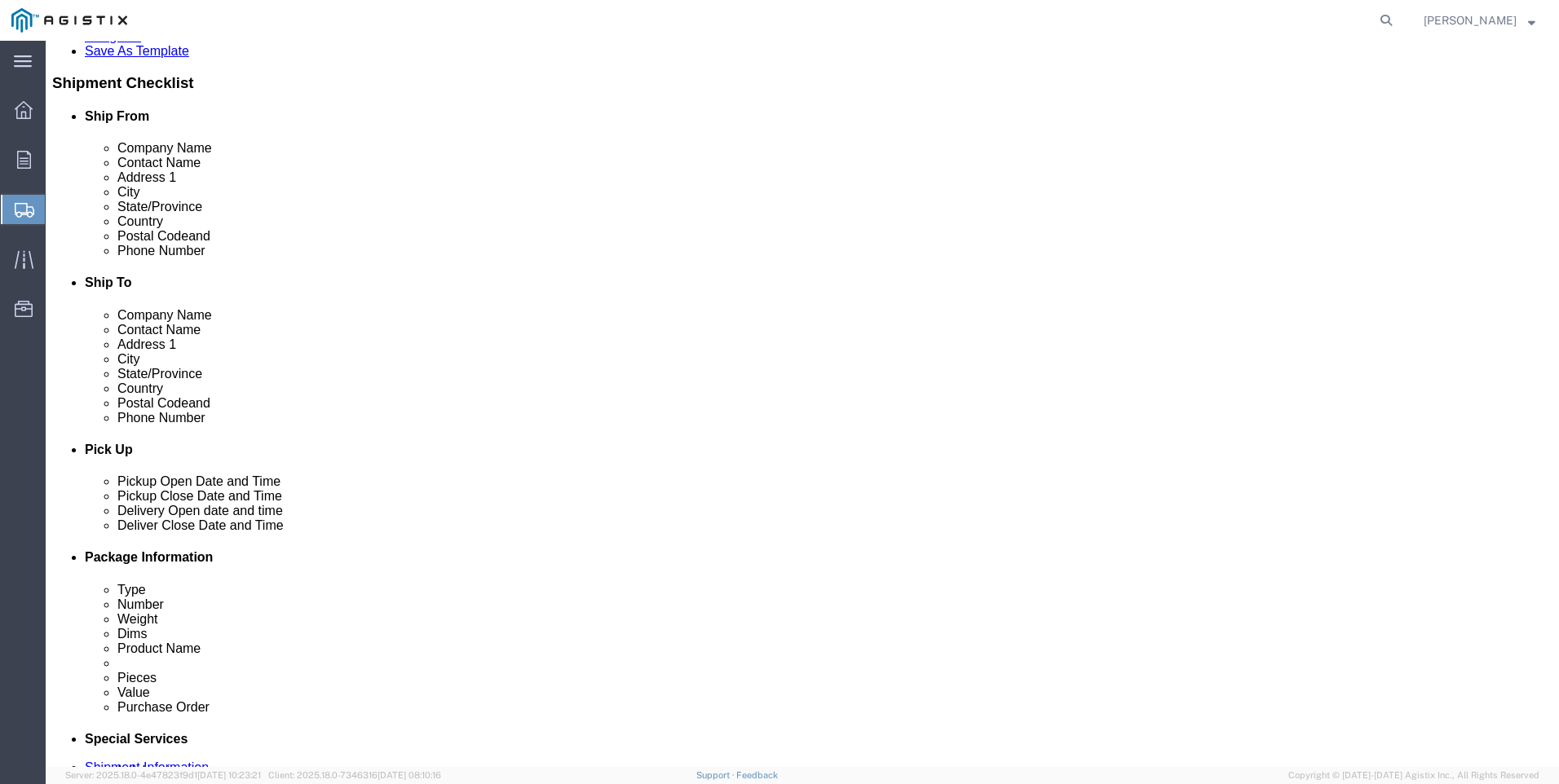
click input "text"
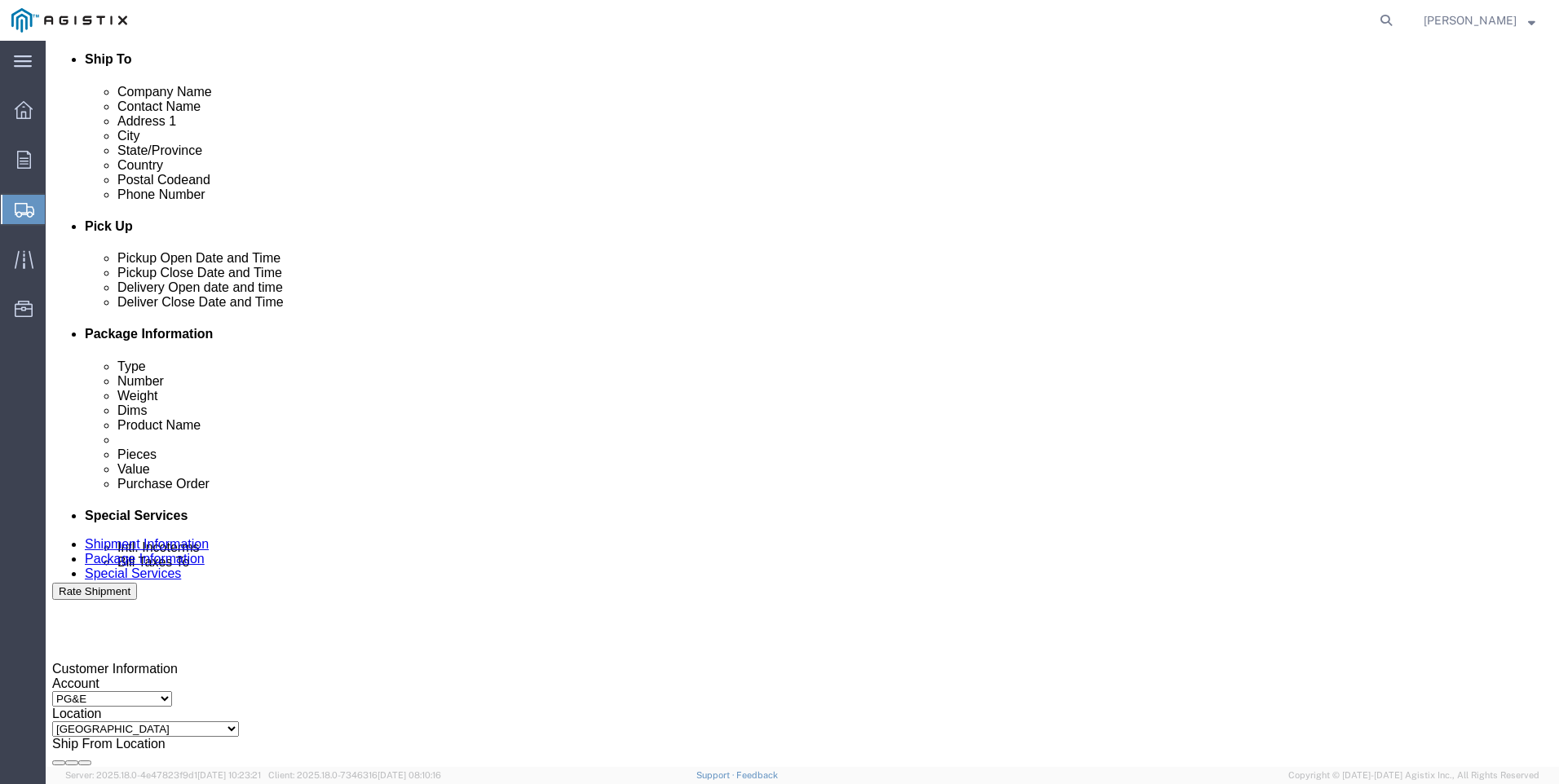
scroll to position [570, 0]
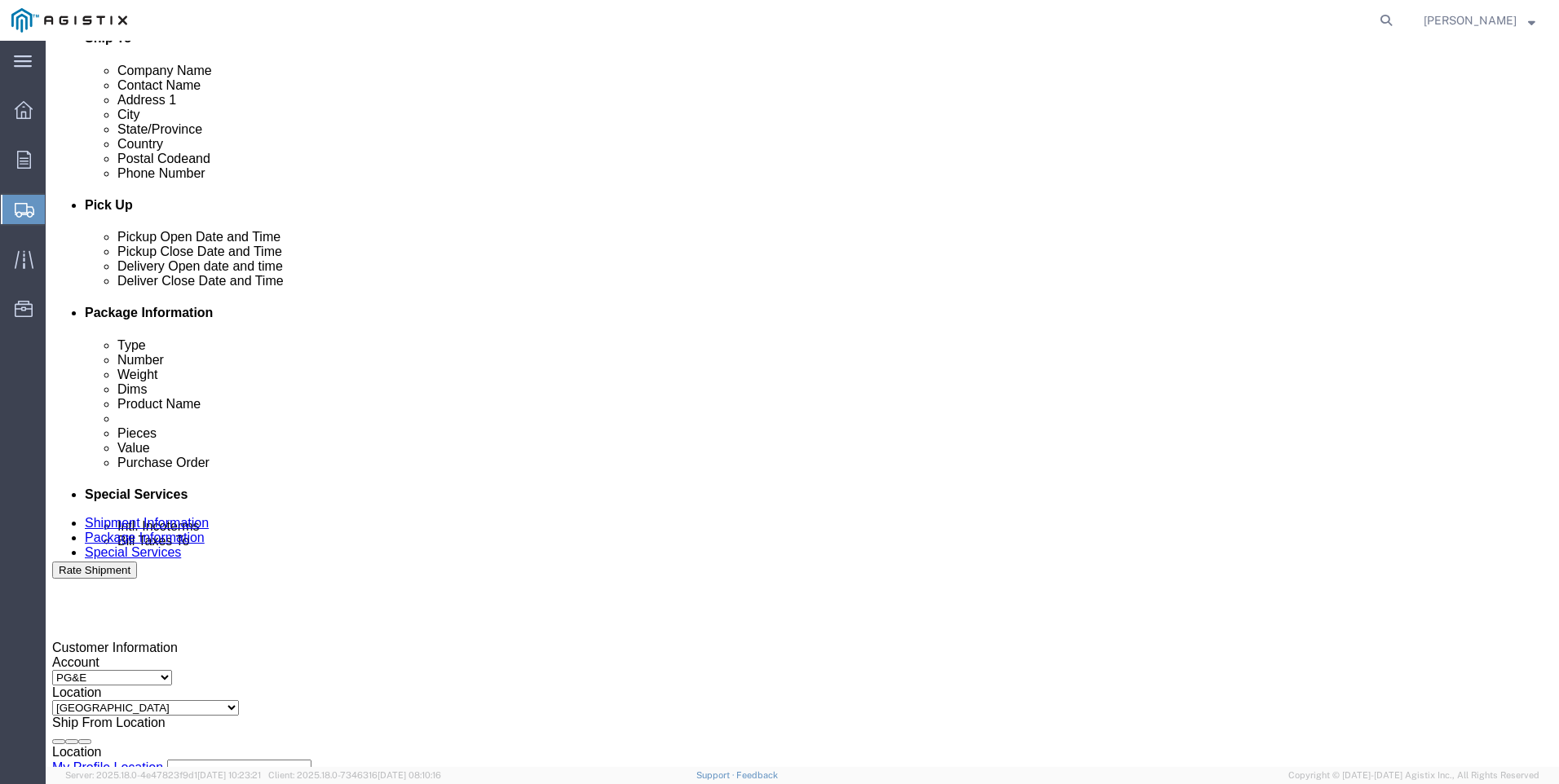
type input "[PHONE_NUMBER]"
click div
click input "6:00 PM"
click input "7:00 PM"
type input "7:00 AM"
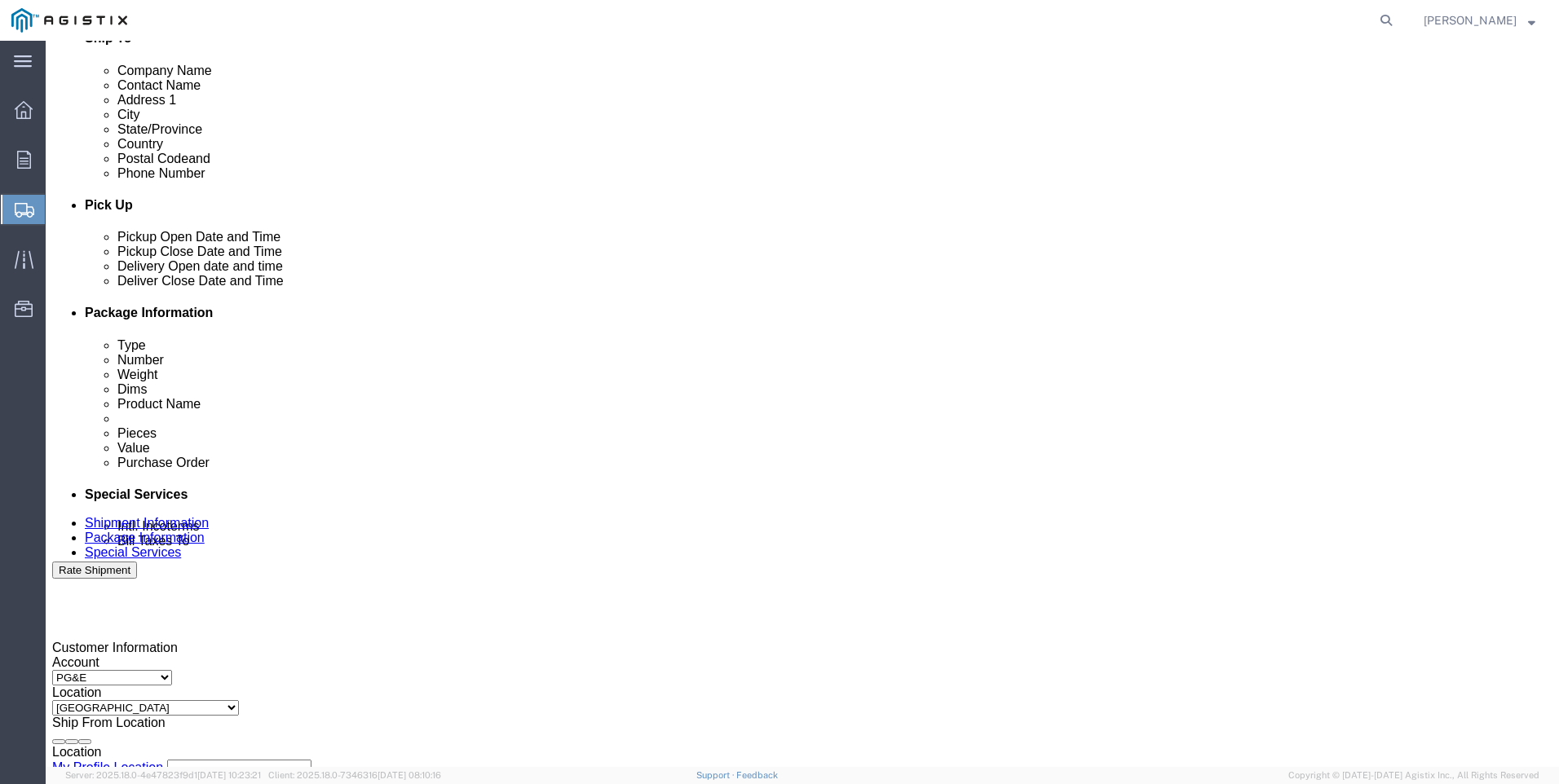
click button "Apply"
click div
click input "3:00 AM"
type input "3:00 PM"
click button "Apply"
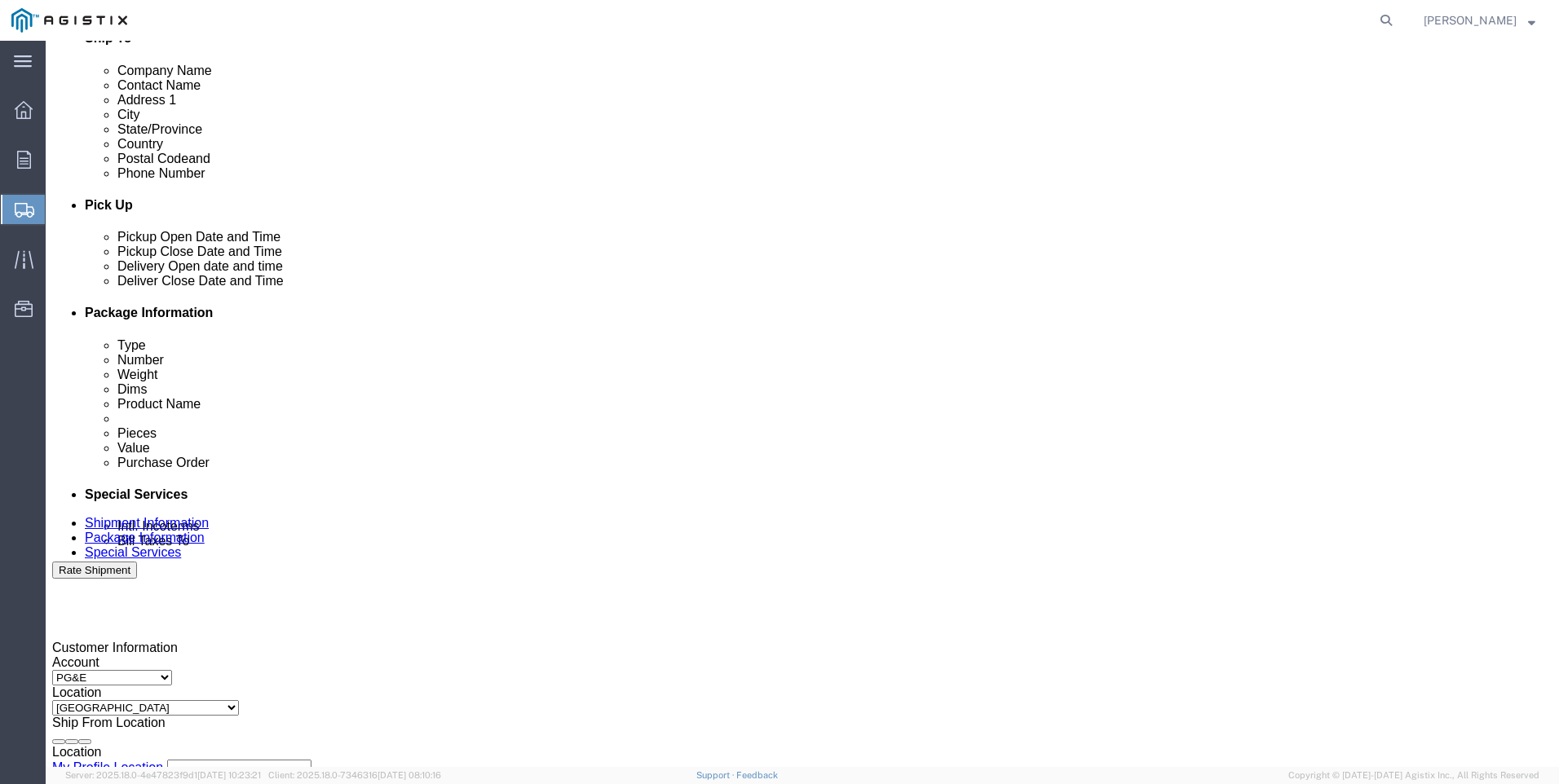
click input "text"
type input "3501417470"
click select "Select Account Type Activity ID Airline Appointment Number ASN Batch Request # …"
select select "SALEORDR"
click select "Select Account Type Activity ID Airline Appointment Number ASN Batch Request # …"
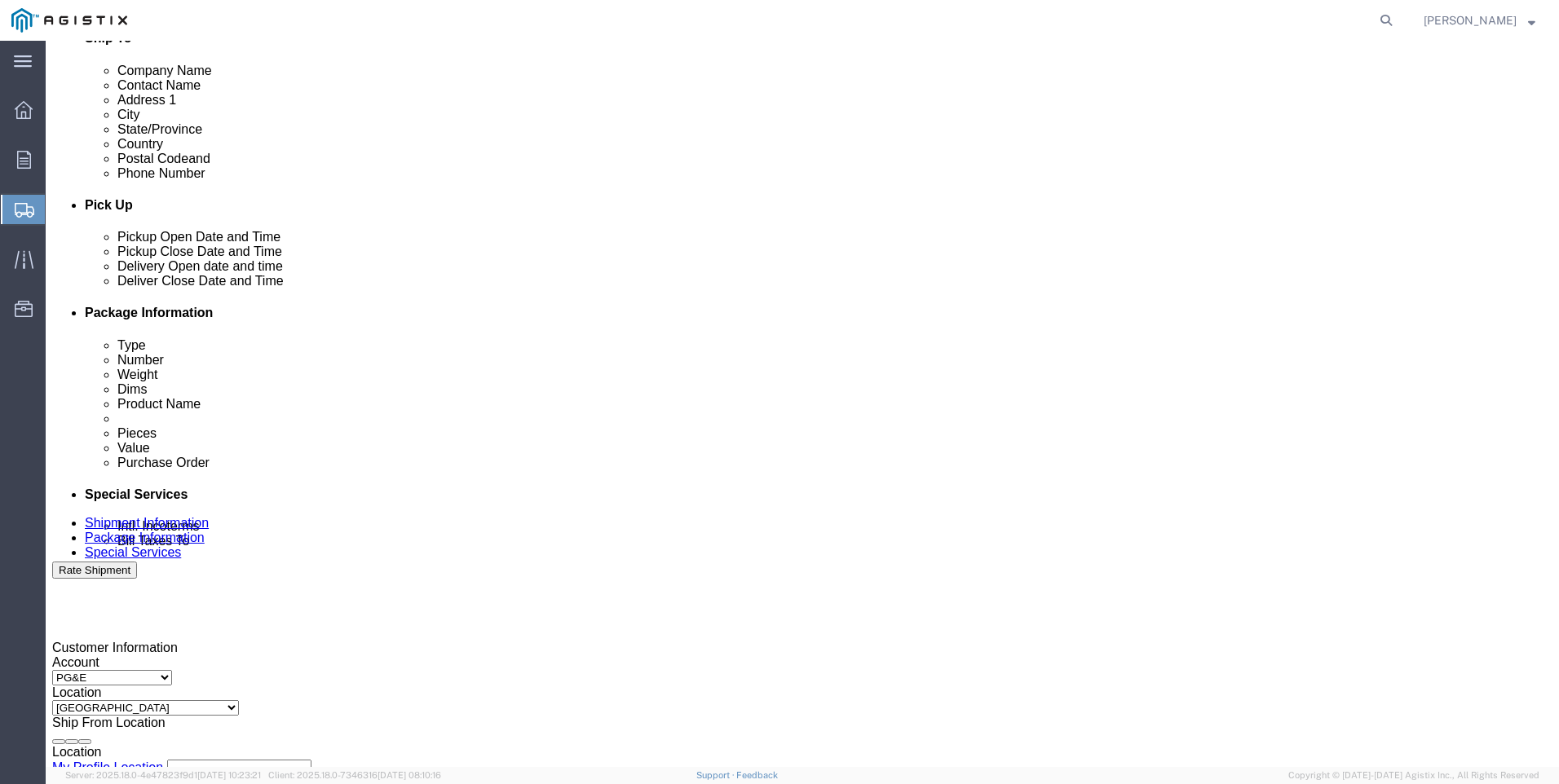
click input "text"
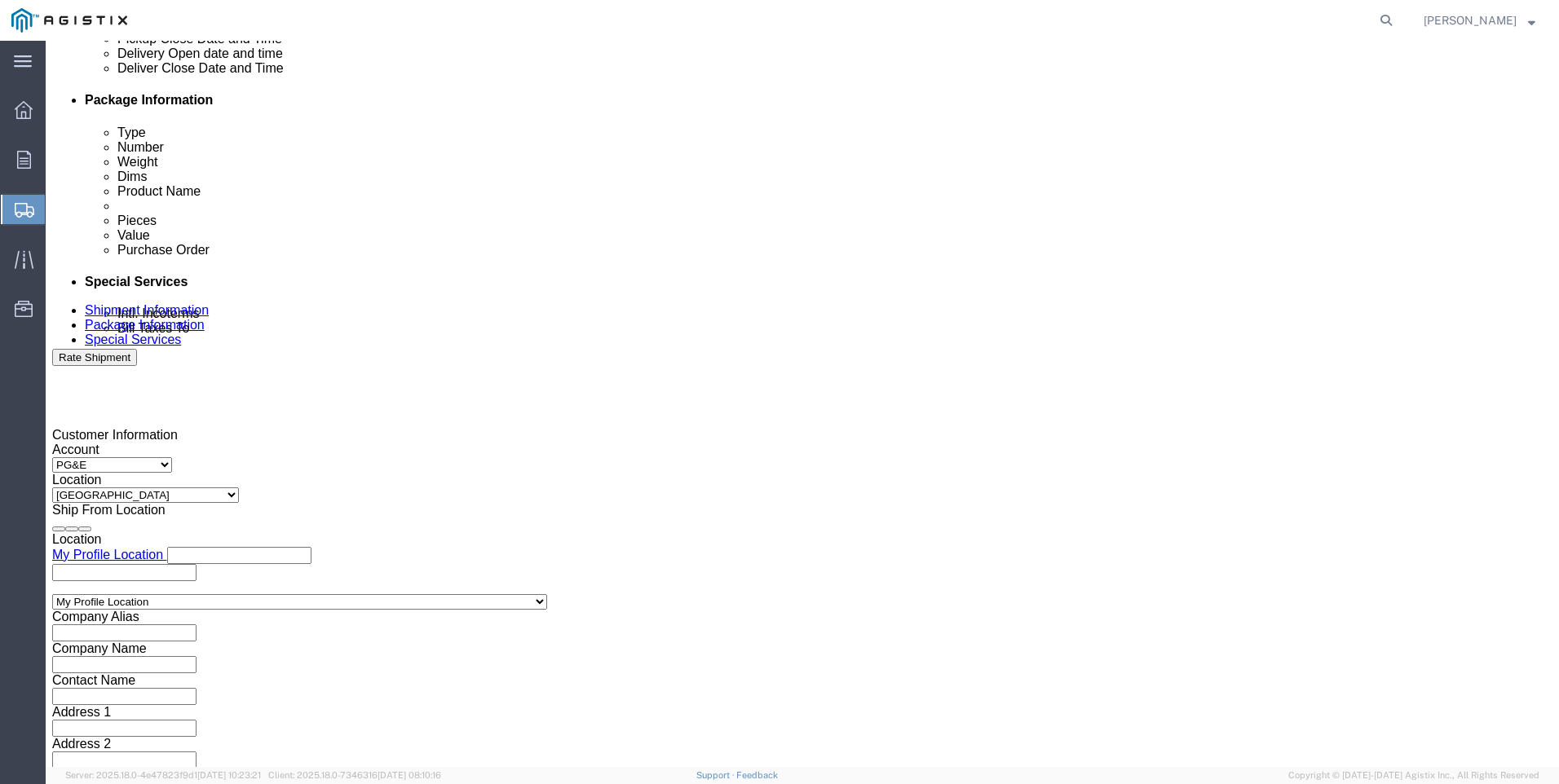
scroll to position [807, 0]
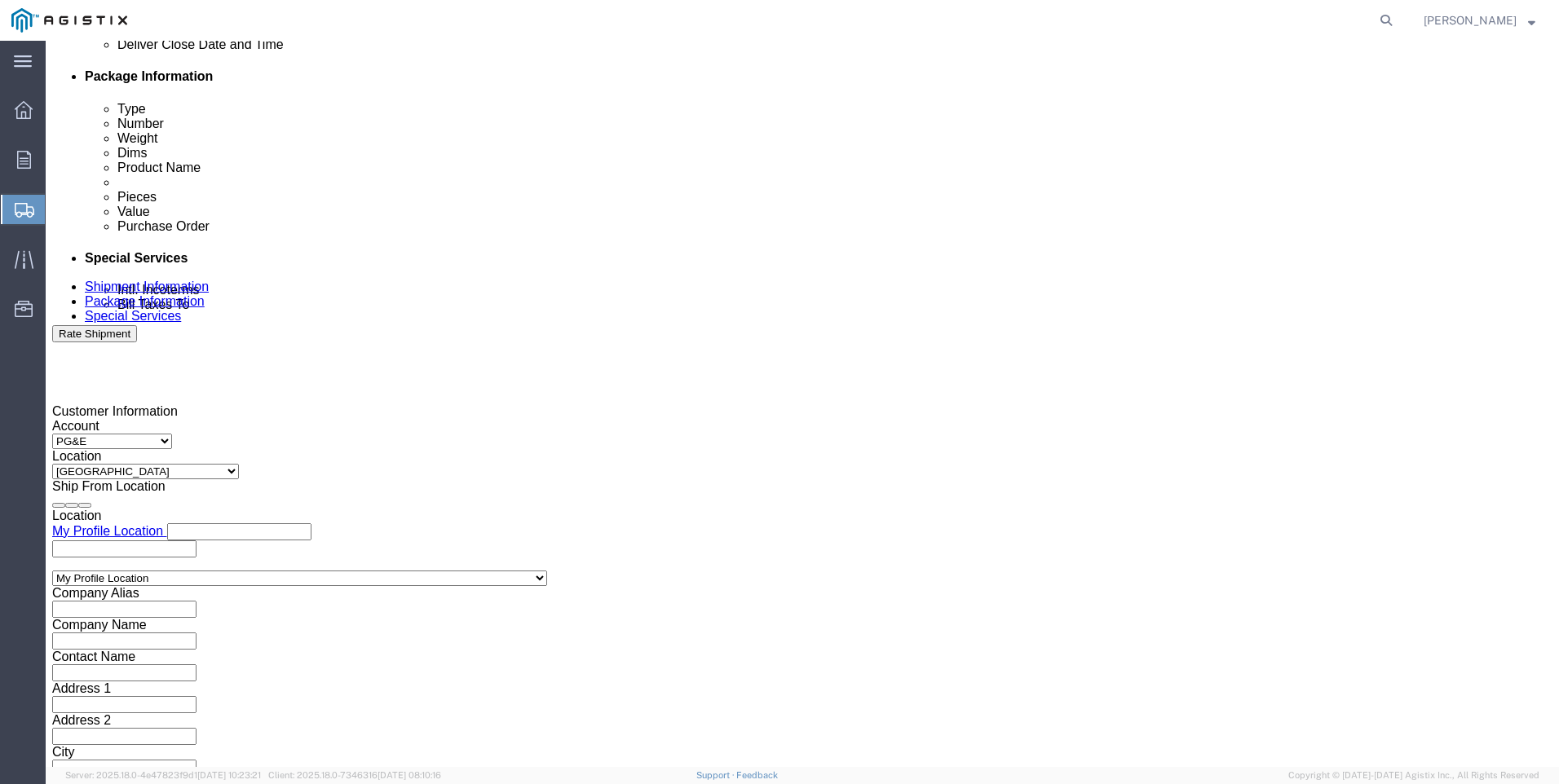
type input "SO 0054682"
click button "Continue"
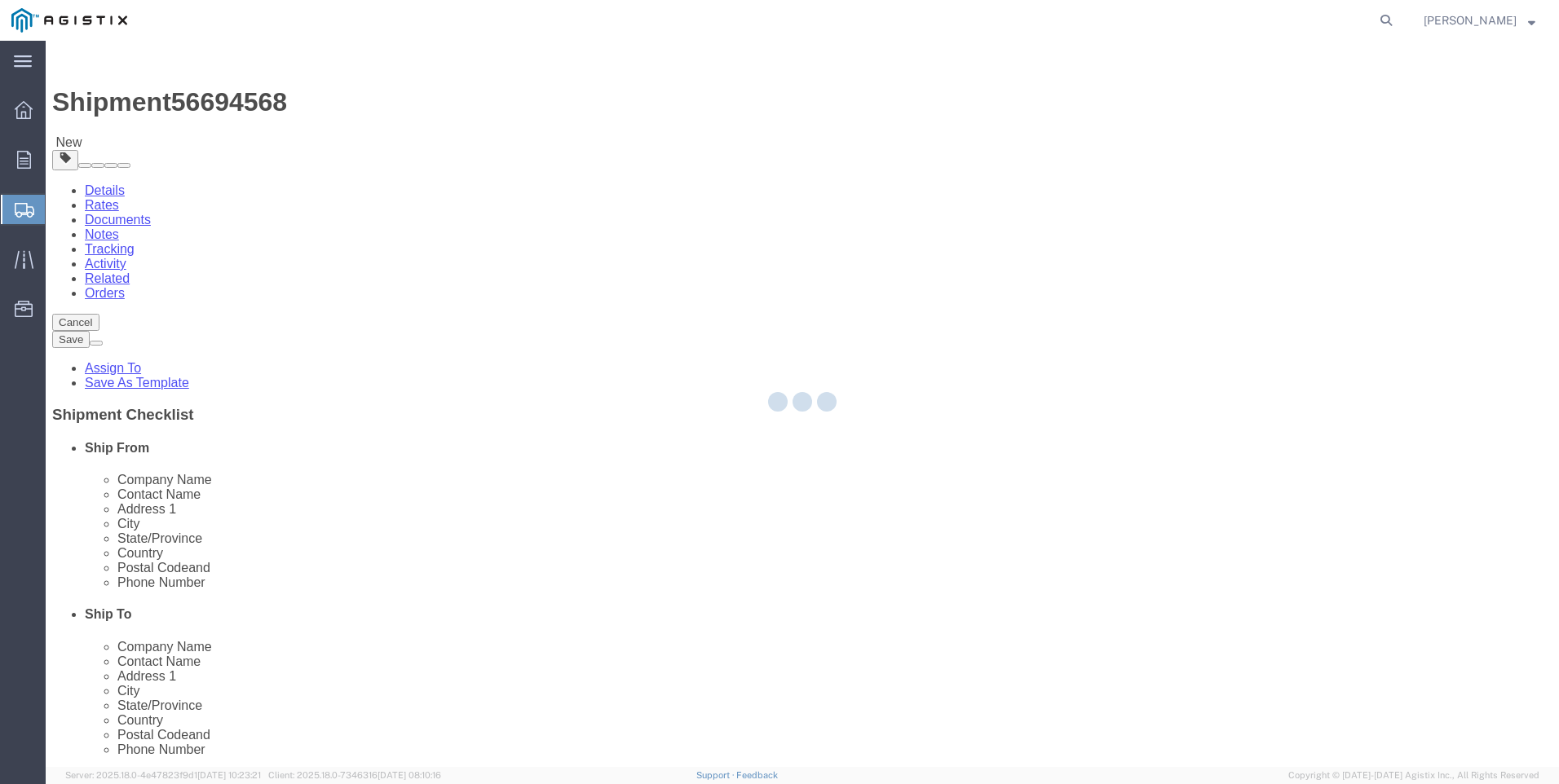
select select "CBOX"
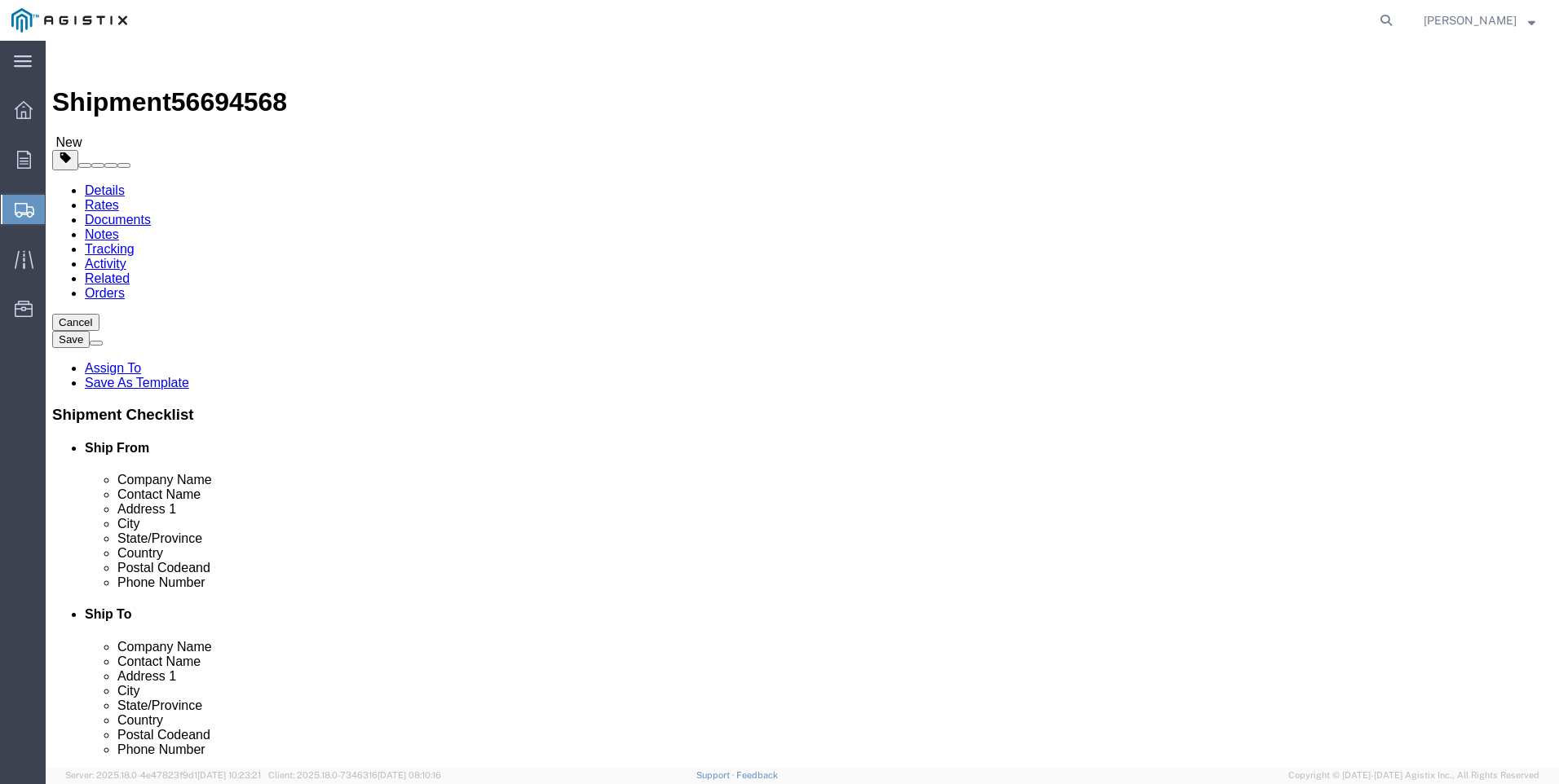
click input "text"
type input "10"
type input "7"
type input "6"
type input "2"
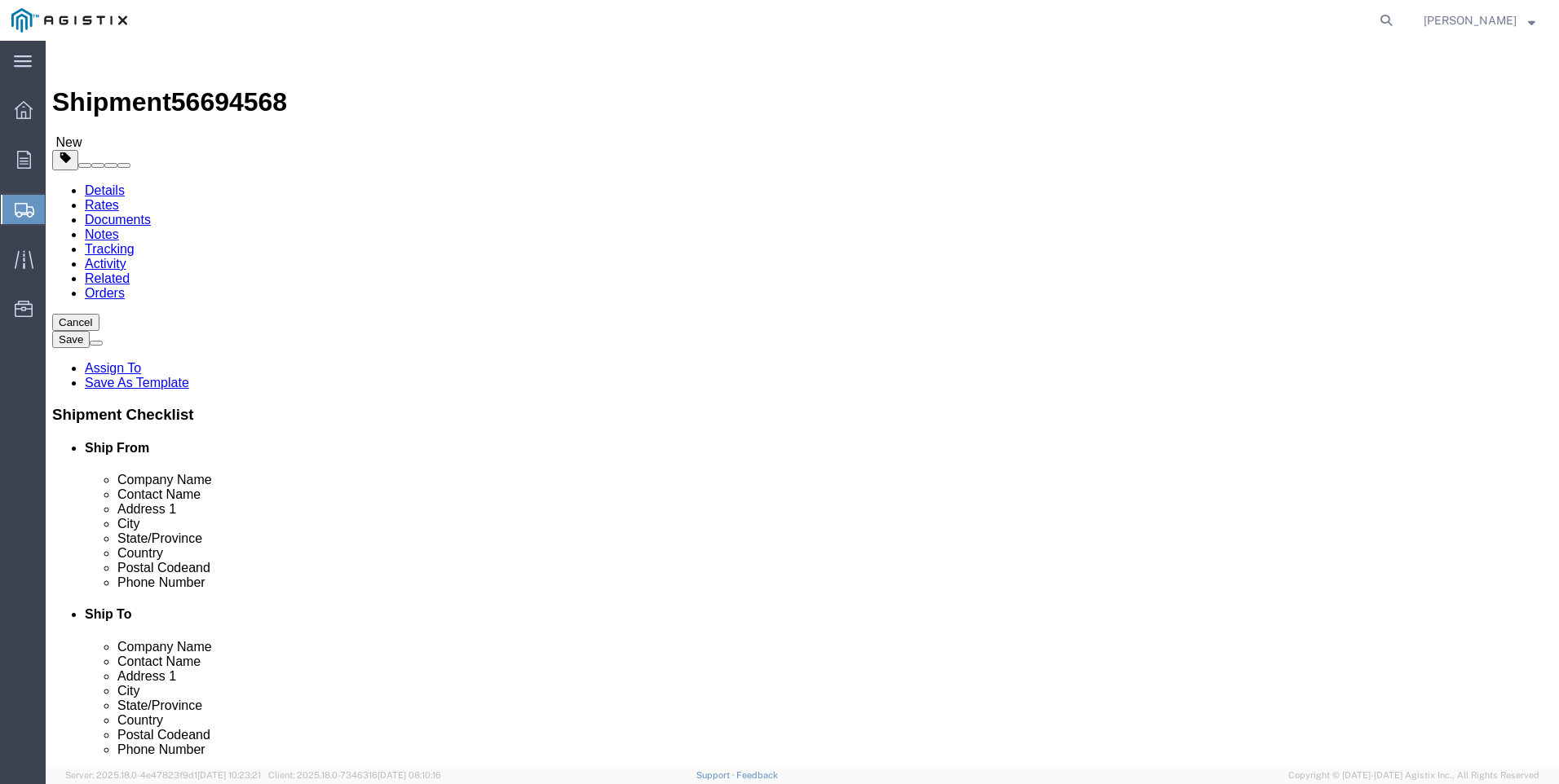
click link "Add Content"
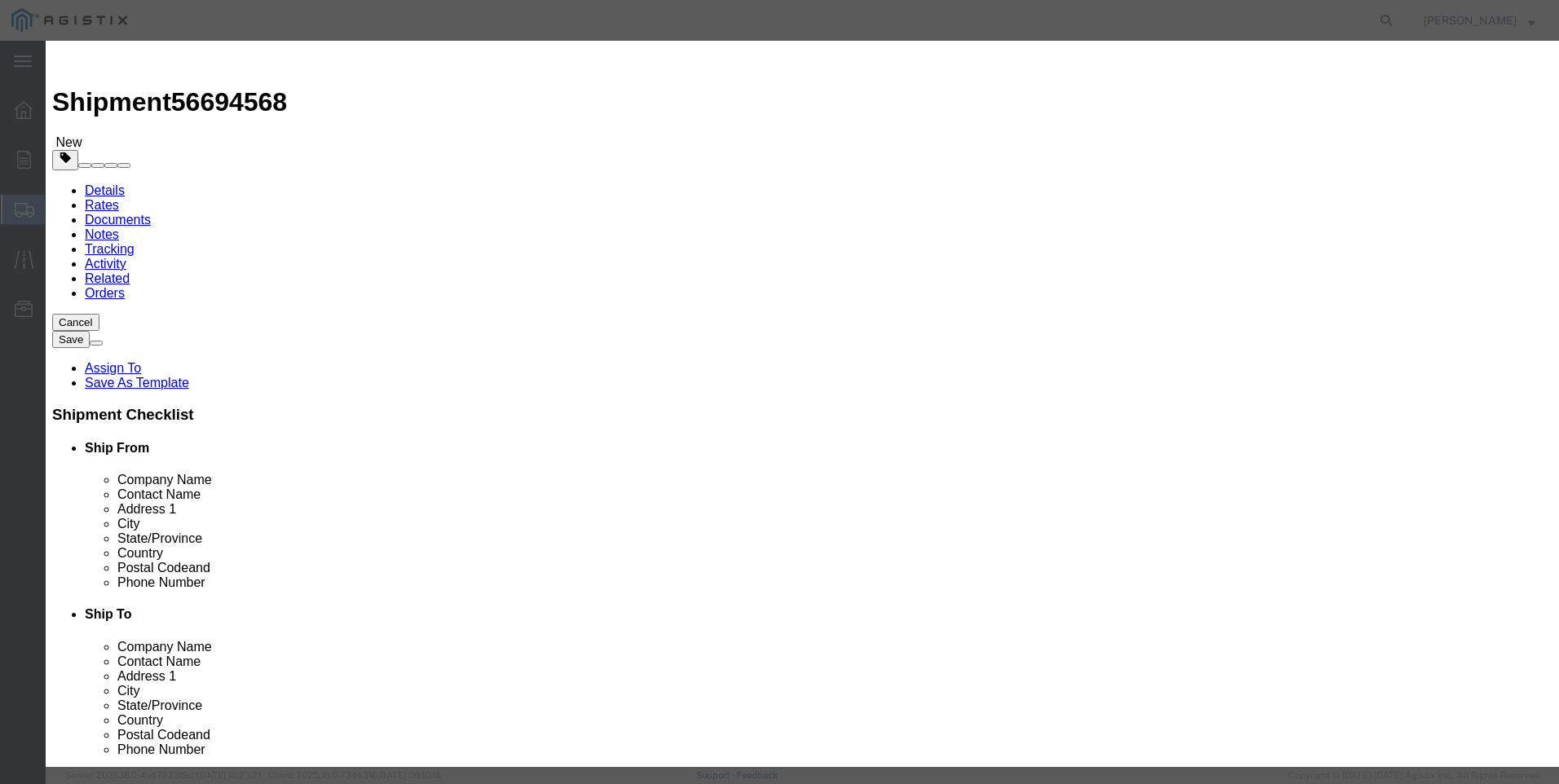
click input "text"
type input "M650421"
click td "Name: REBUILD KIT 2" LARGE PORT 75 DURO"
select select
select select "USD"
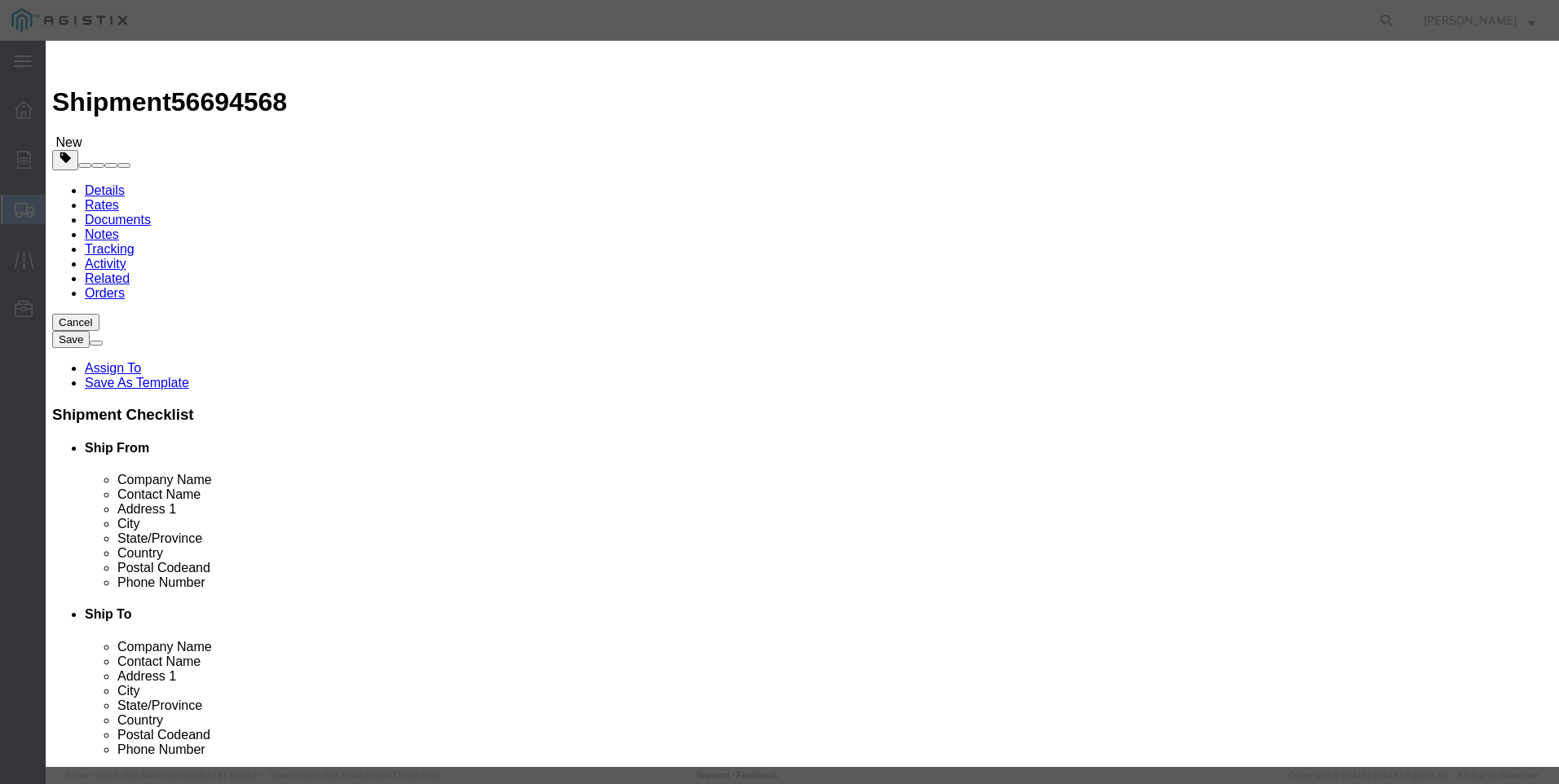
type input "REBUILD KIT 2" LARGE PORT 75 DURO"
type input "M650421"
drag, startPoint x: 717, startPoint y: 121, endPoint x: 270, endPoint y: 100, distance: 447.5
click div "Add content Commodity library Product Name REBUILD KIT 2" LARGE PORT 75 DURO M6…"
type input "REBUILD KIT 2" LARGE PORT 75 DURO"
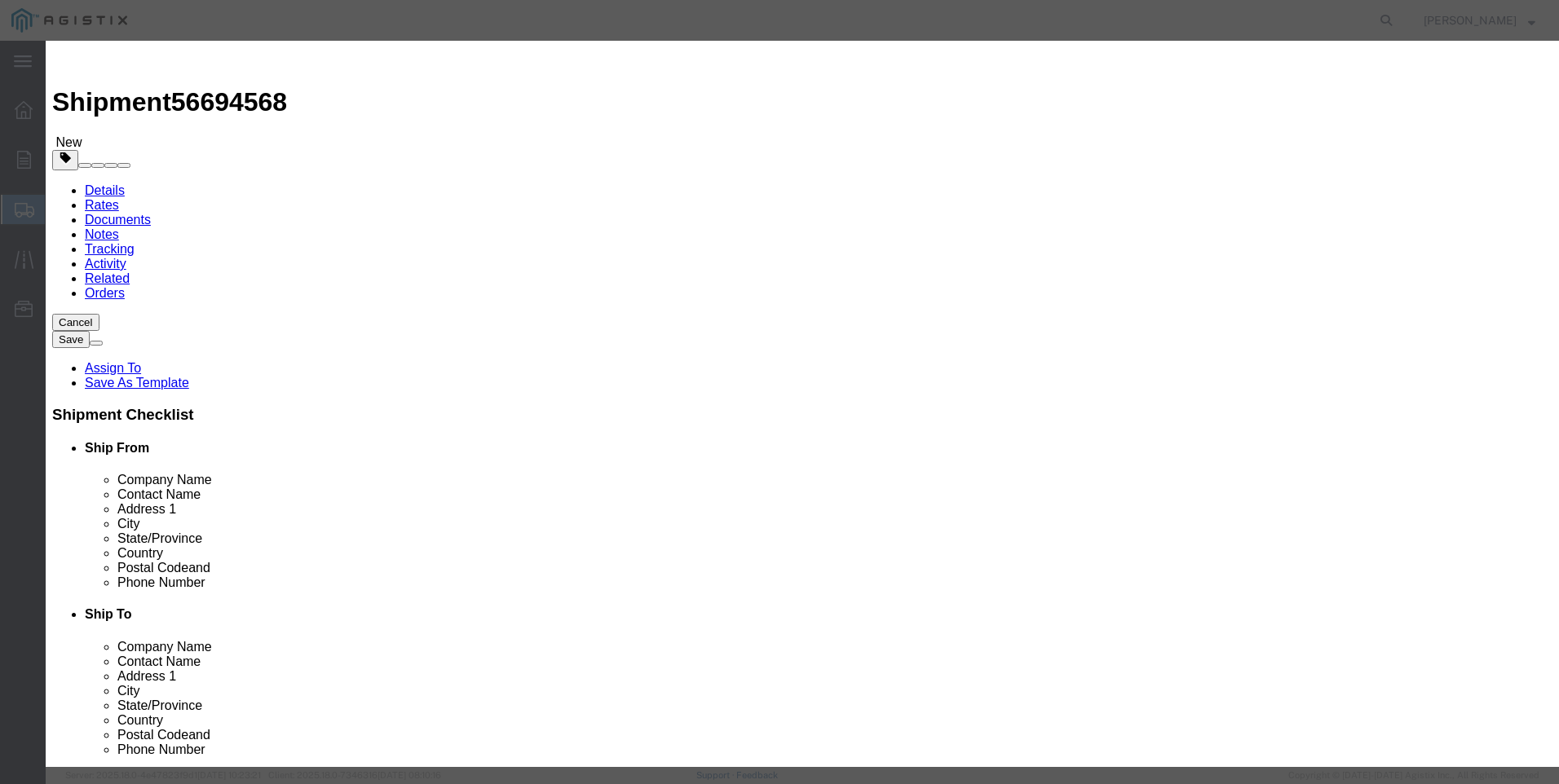
click textarea
paste textarea "REBUILD KIT 2" LARGE PORT 75 DURO"
type textarea "REBUILD KIT 2" LARGE PORT 75 DURO"
drag, startPoint x: 696, startPoint y: 124, endPoint x: -49, endPoint y: -87, distance: 774.3
click html "Shipment 56694568 New Details Rates Documents Notes Tracking Activity Related O…"
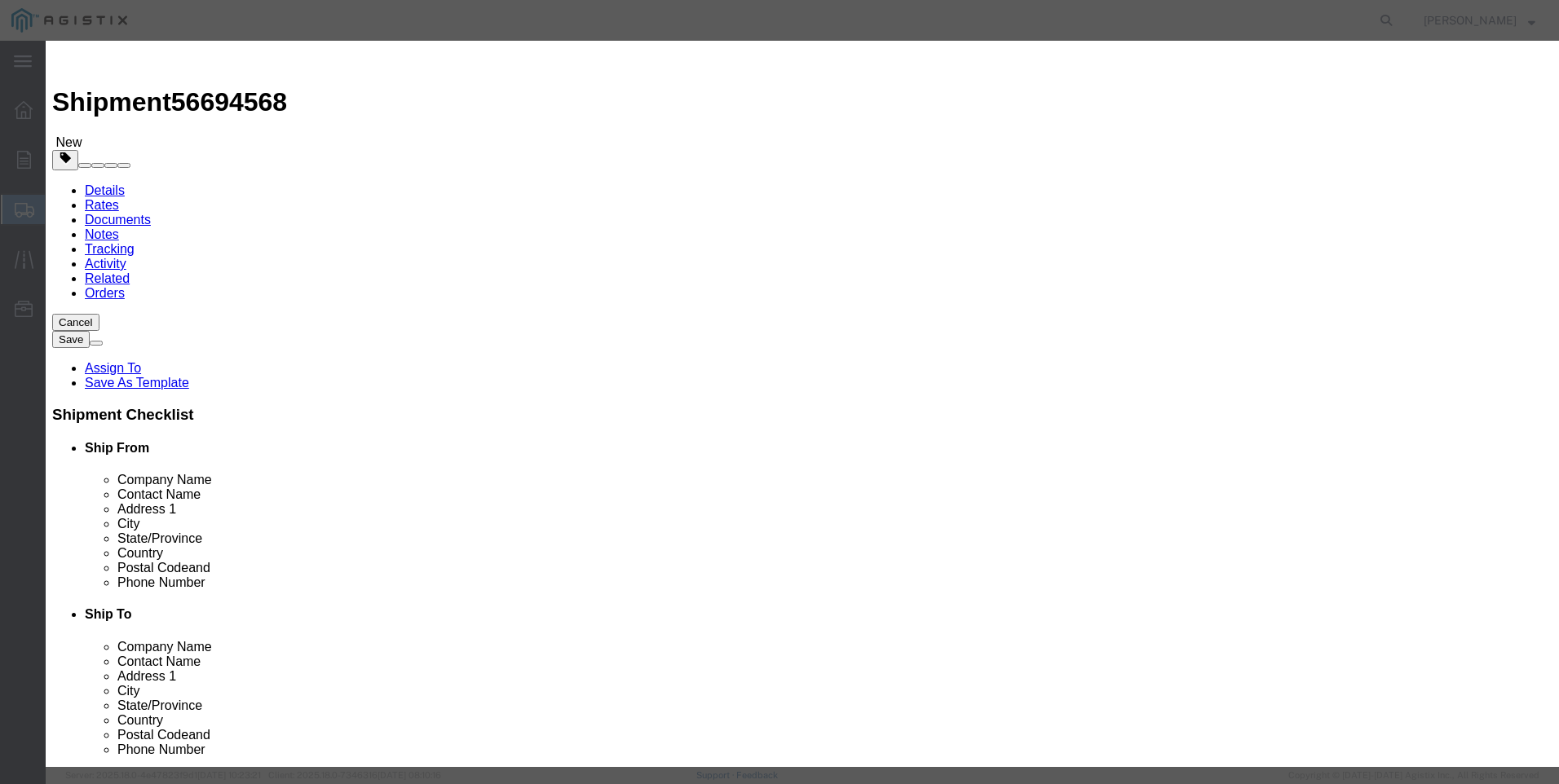
type input "M650421 / 602-032-01"
type input "3"
type input "952"
drag, startPoint x: 1099, startPoint y: 567, endPoint x: 1136, endPoint y: 606, distance: 53.8
click button "Save & Close"
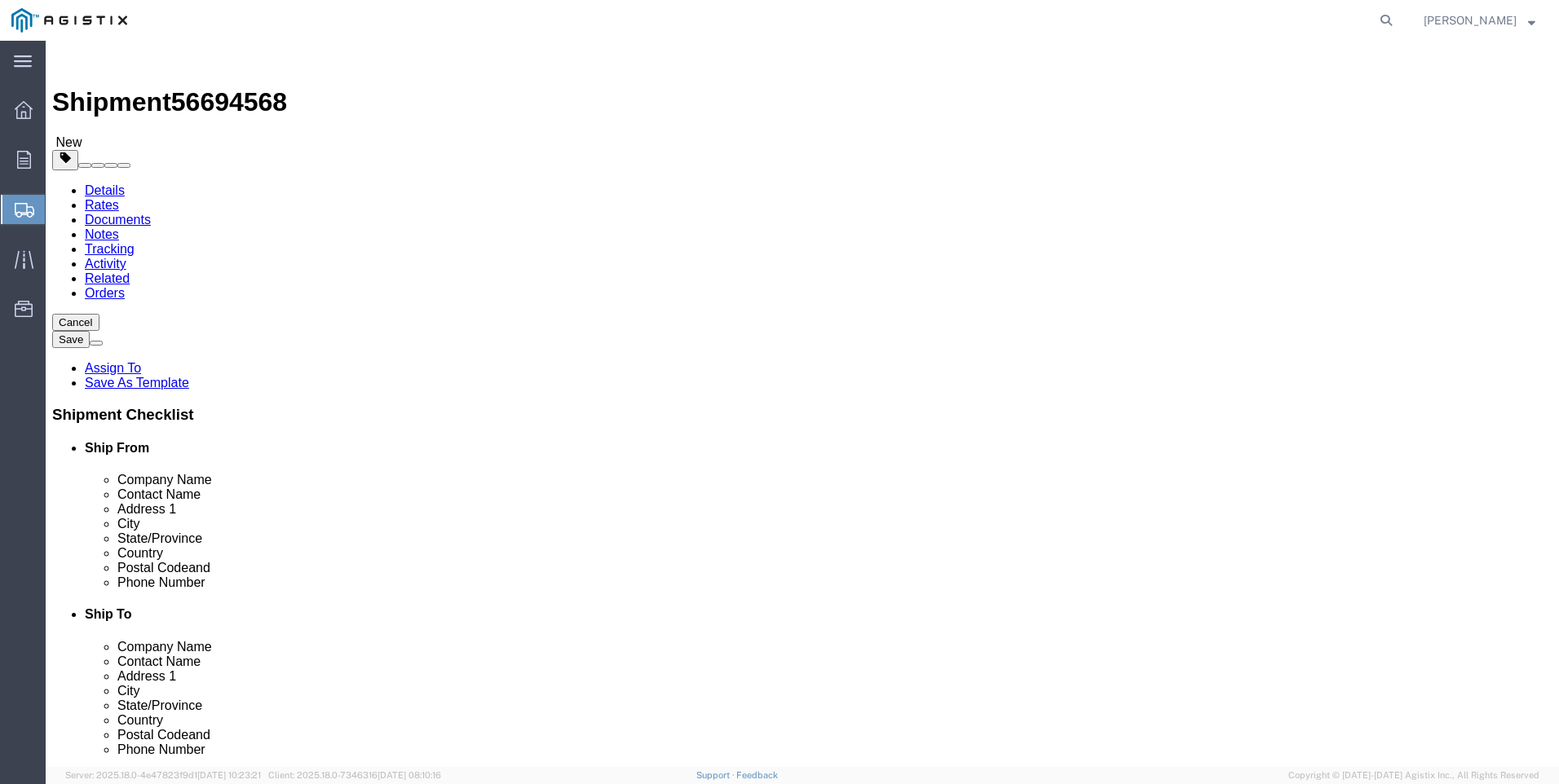
click button "Rate Shipment"
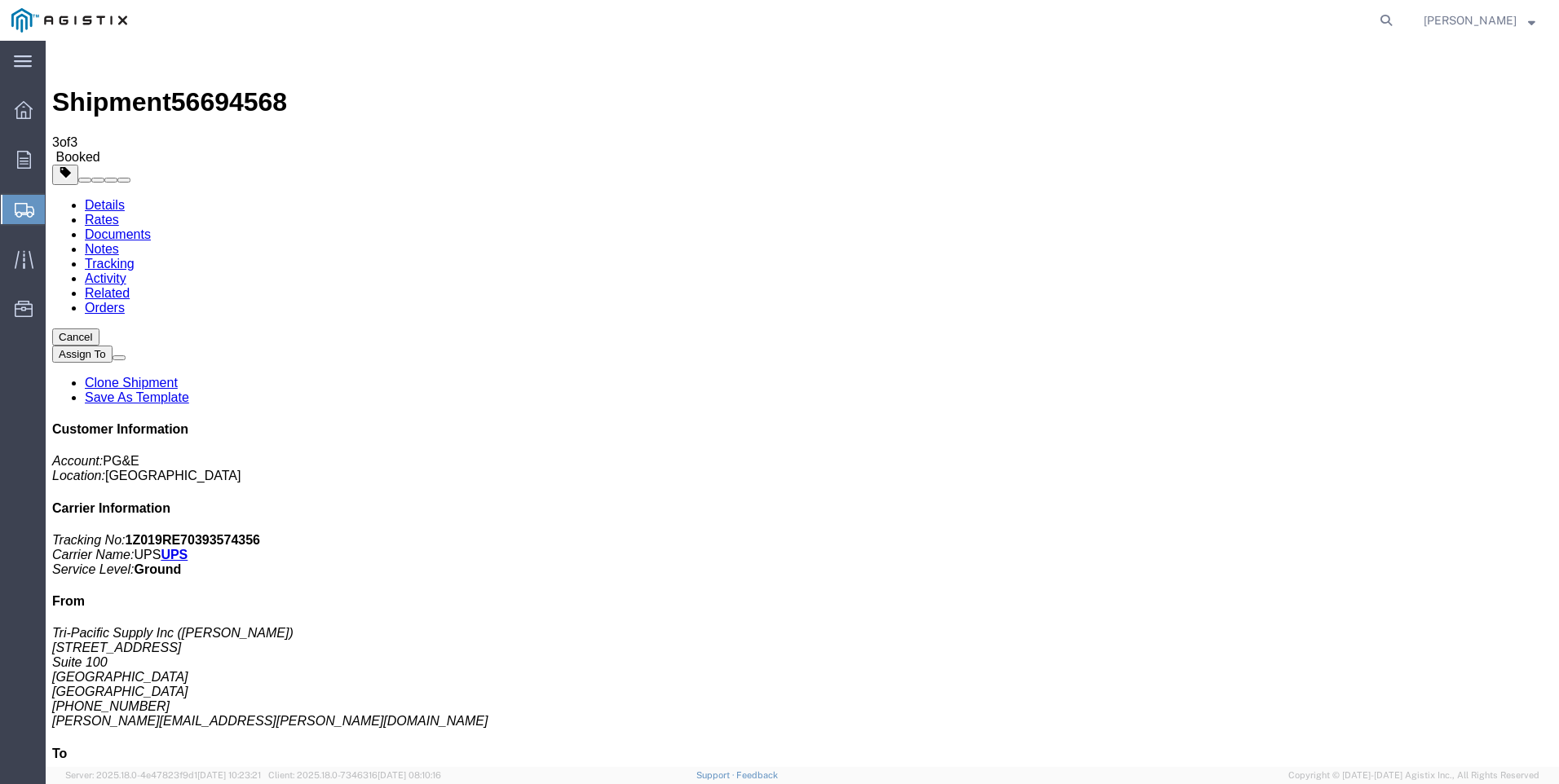
click at [0, 0] on span "Create Shipment" at bounding box center [0, 0] width 0 height 0
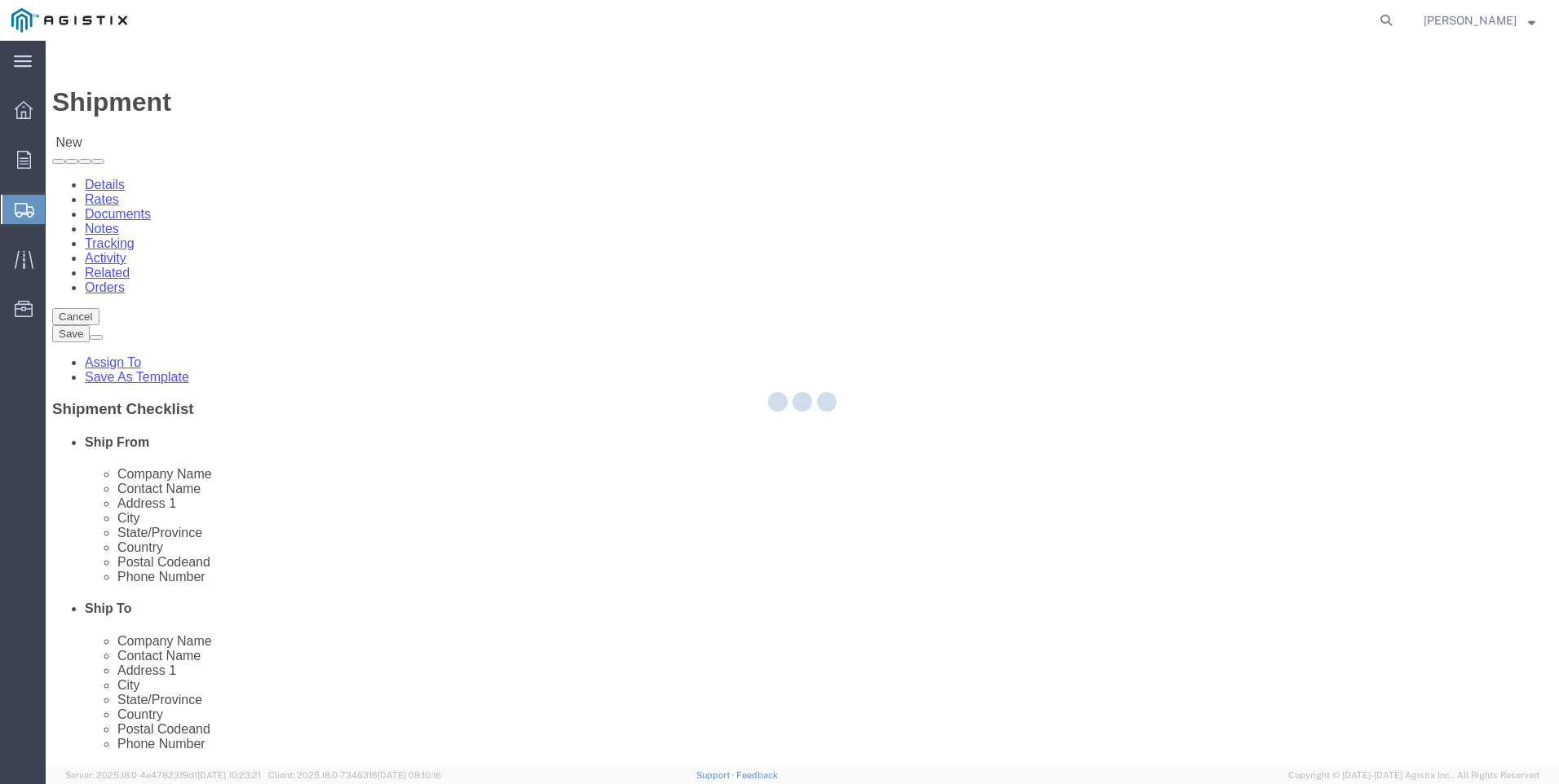
click div
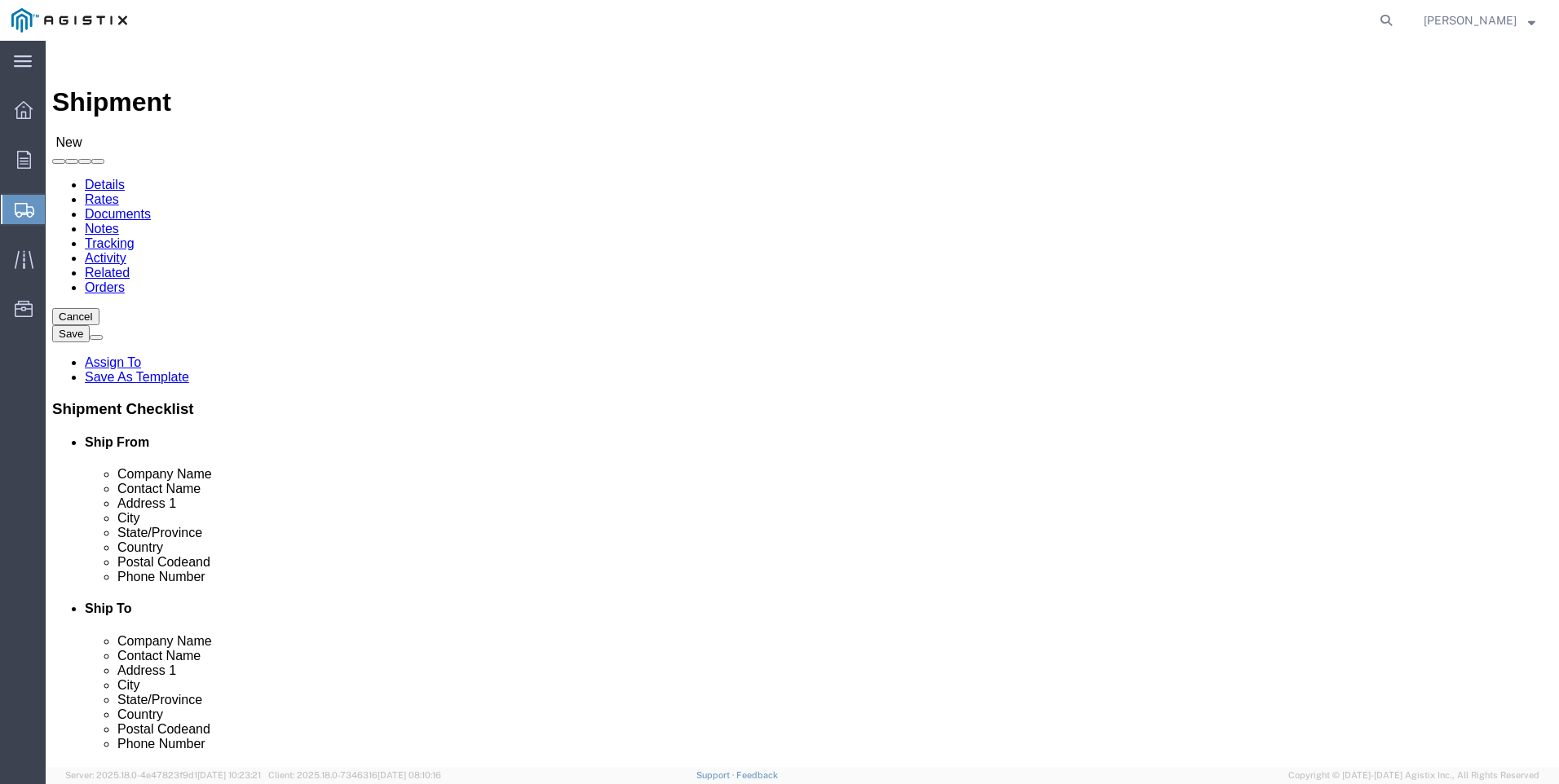
click select "Select PG&E Tri-Pacific Supply Inc"
select select "9596"
click select "Select PG&E Tri-Pacific Supply Inc"
select select
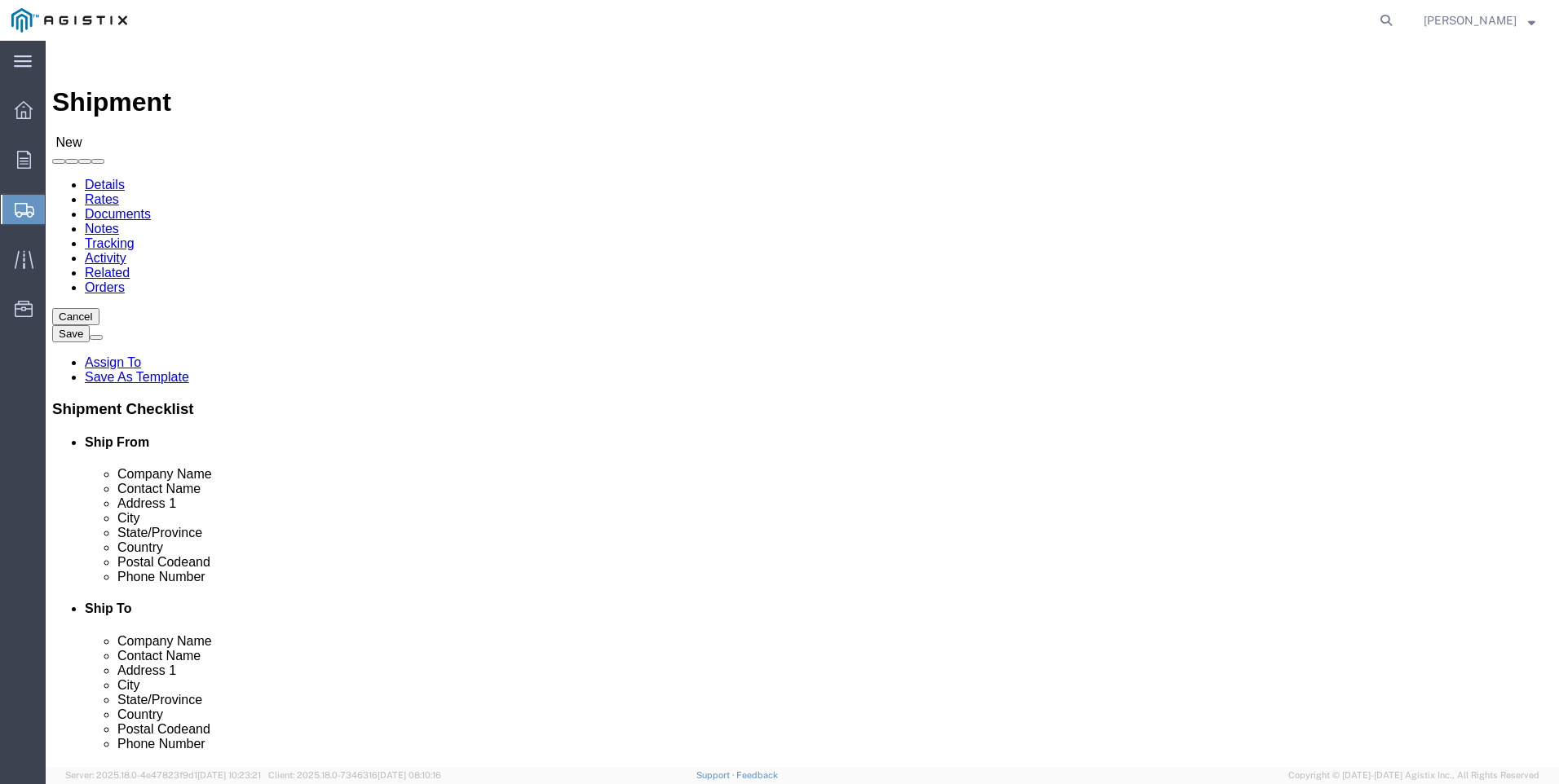
select select "MYPROFILE"
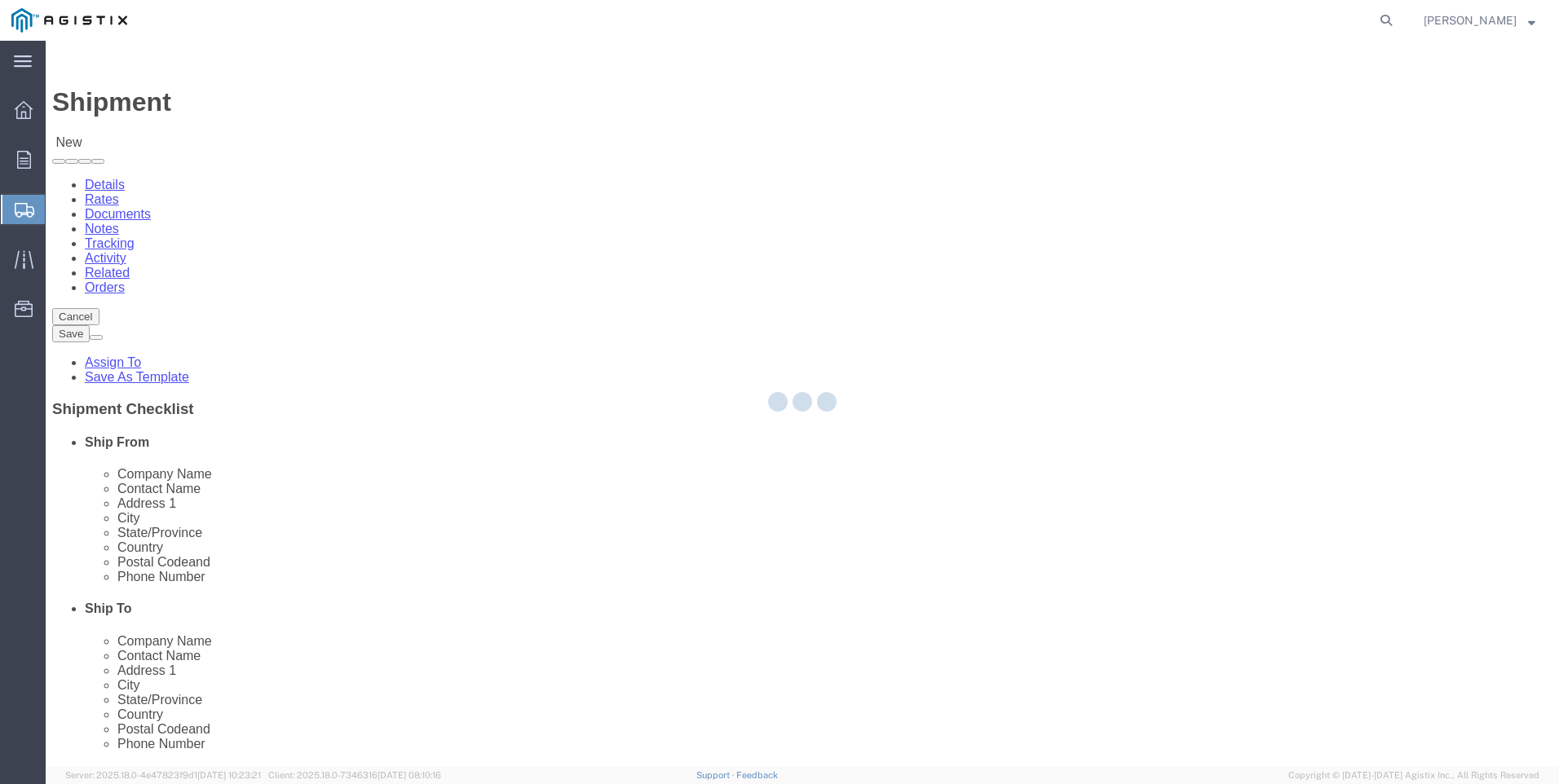
select select "CA"
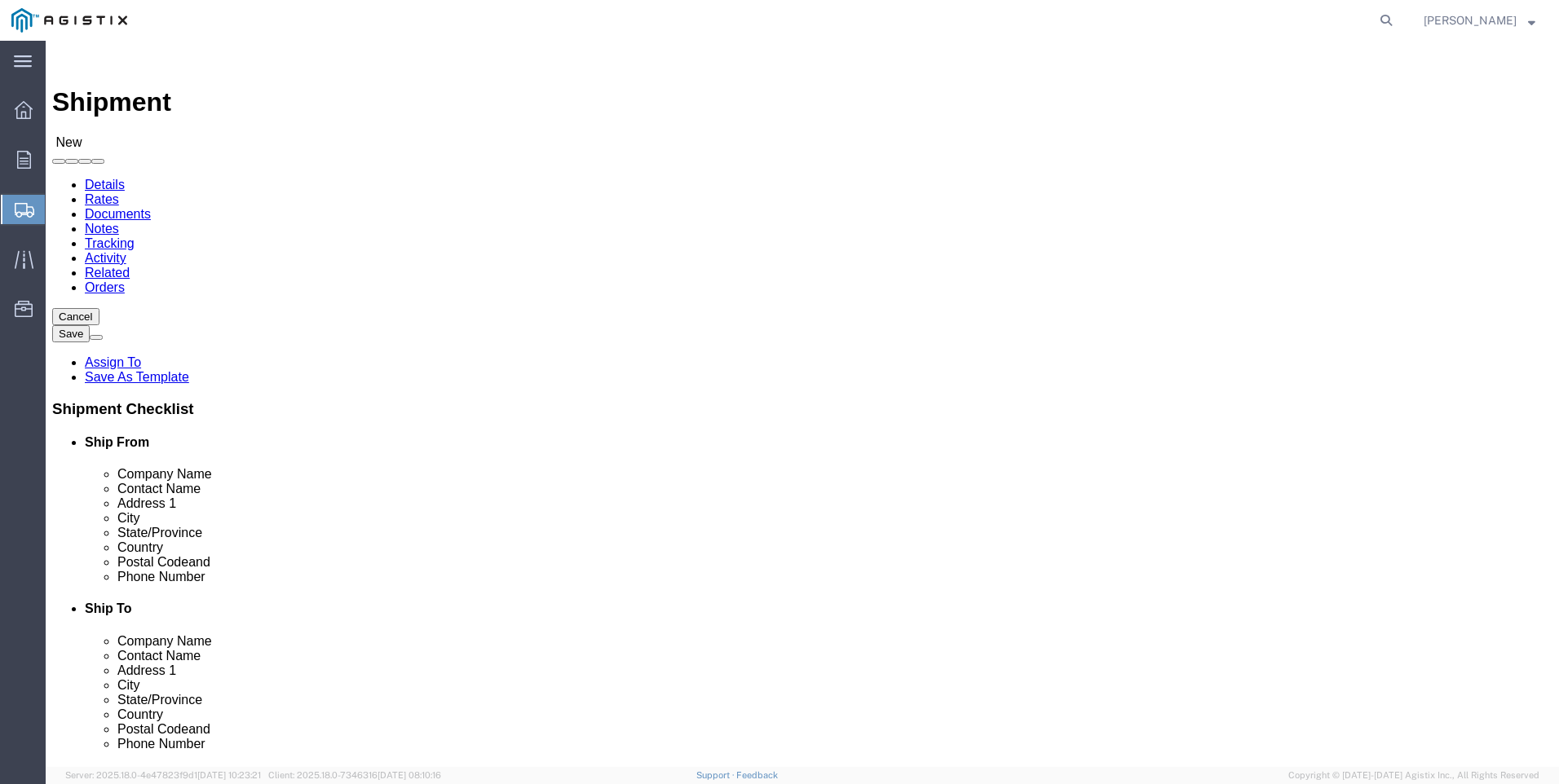
click select "Select All Others [GEOGRAPHIC_DATA] [GEOGRAPHIC_DATA] [GEOGRAPHIC_DATA] [GEOGRA…"
select select "23082"
click select "Select All Others [GEOGRAPHIC_DATA] [GEOGRAPHIC_DATA] [GEOGRAPHIC_DATA] [GEOGRA…"
click span
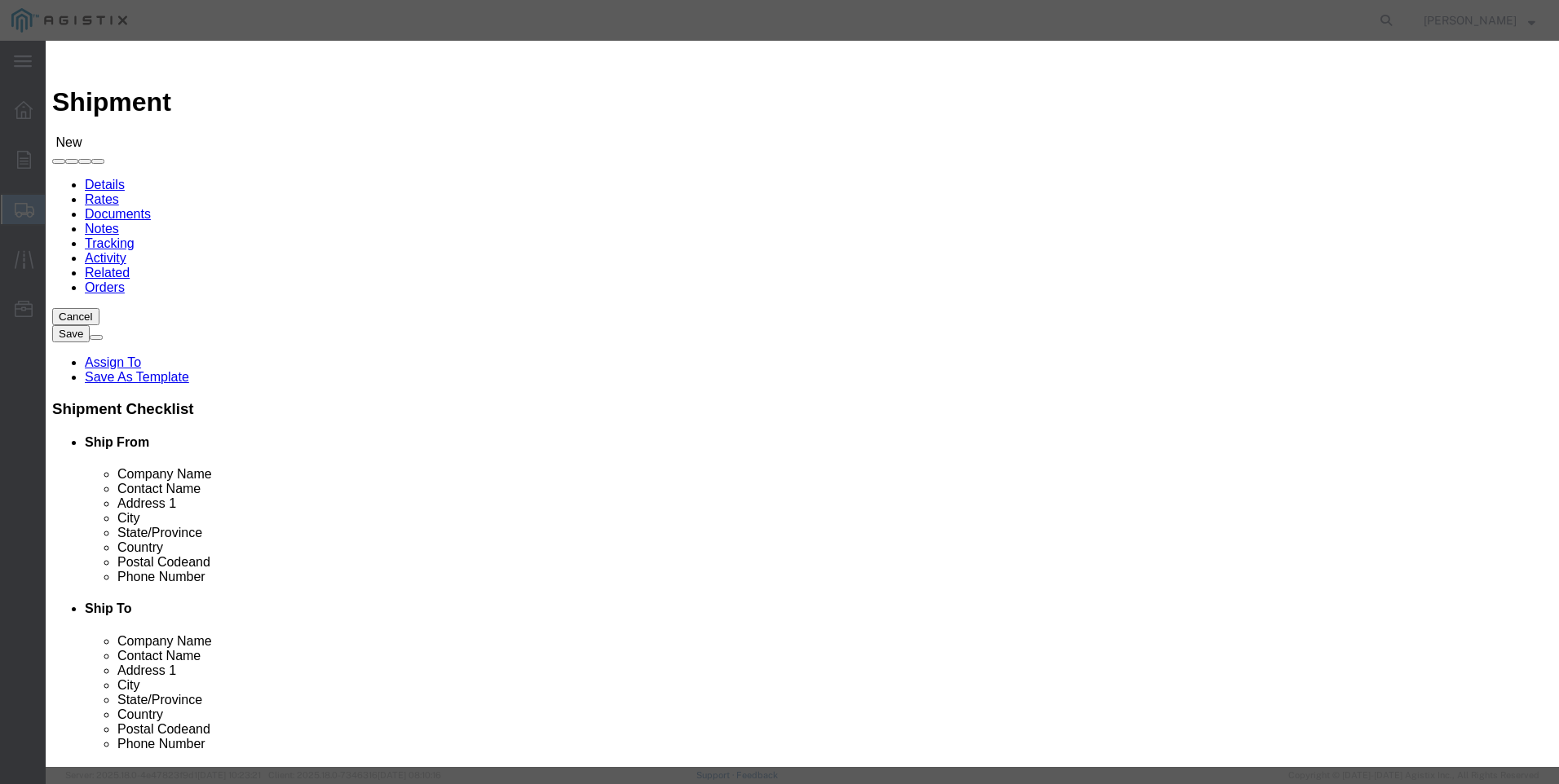
click select "Search by Address Book Name City Company Name Contact Name Country CustomerAlia…"
select select "city"
click select "Search by Address Book Name City Company Name Contact Name Country CustomerAlia…"
click input "text"
type input "r"
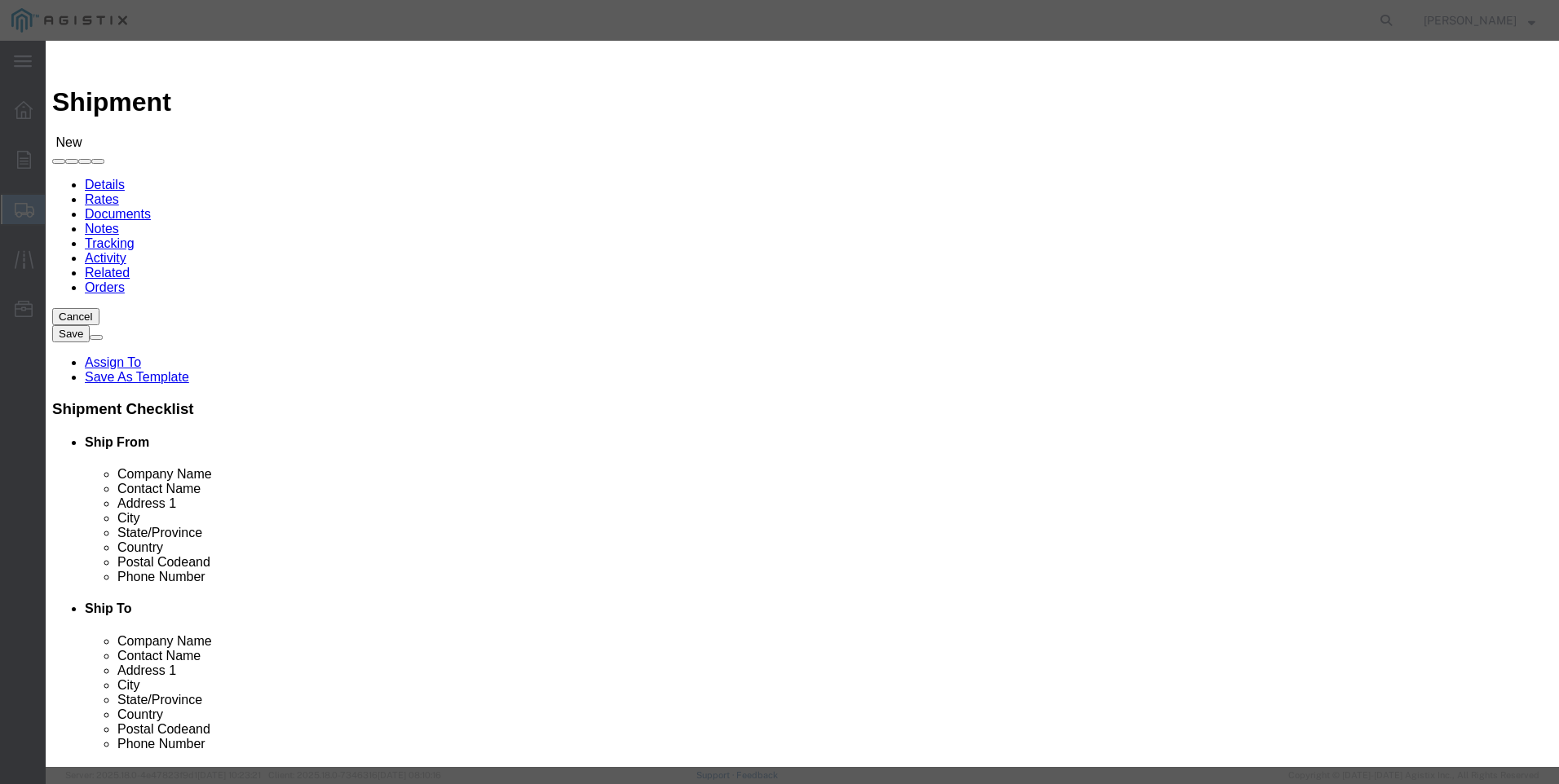
type input "[GEOGRAPHIC_DATA]"
click icon "button"
drag, startPoint x: 712, startPoint y: 221, endPoint x: 767, endPoint y: 237, distance: 57.3
click button "Select"
click button "Close"
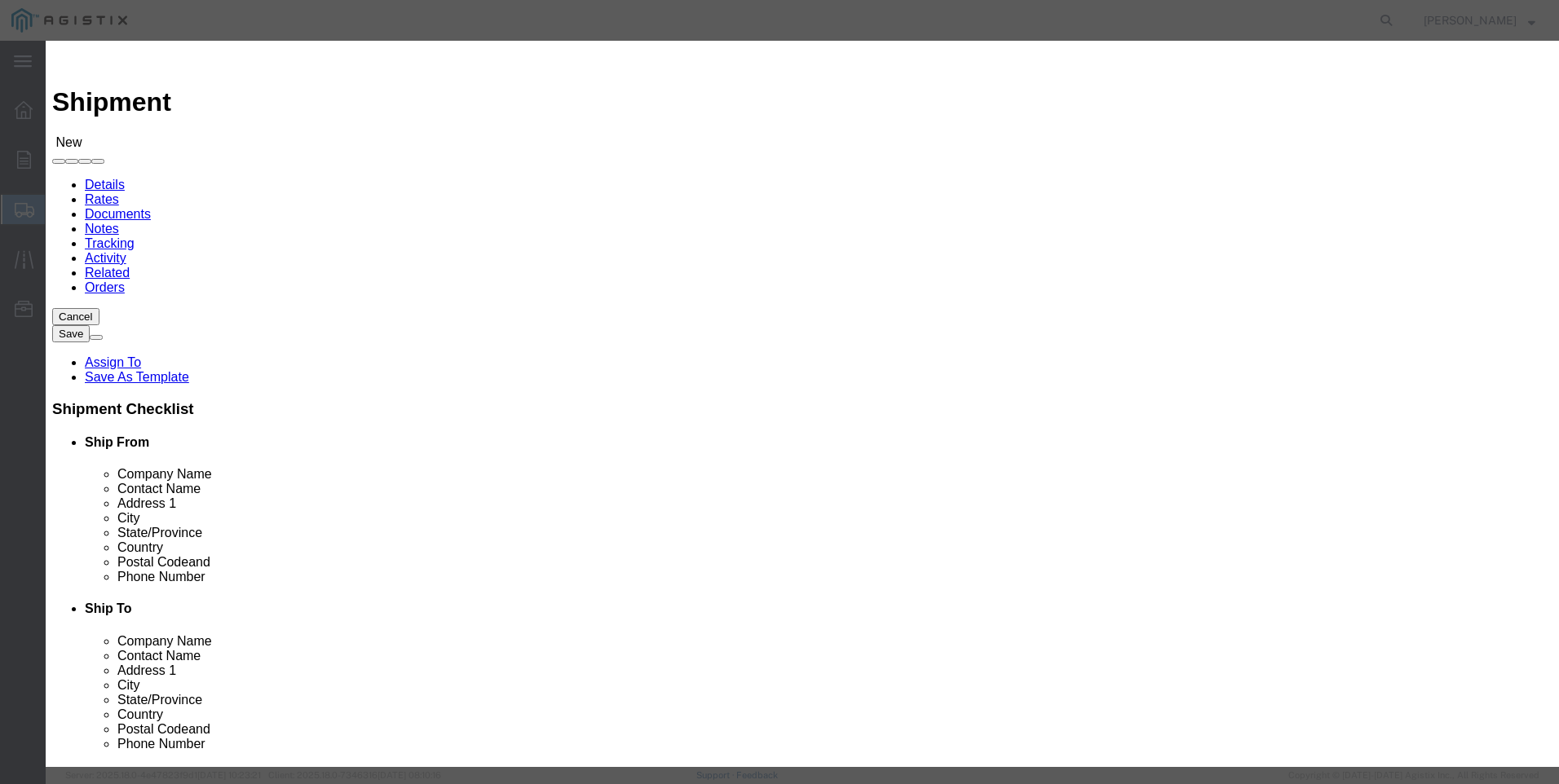
select select "CA"
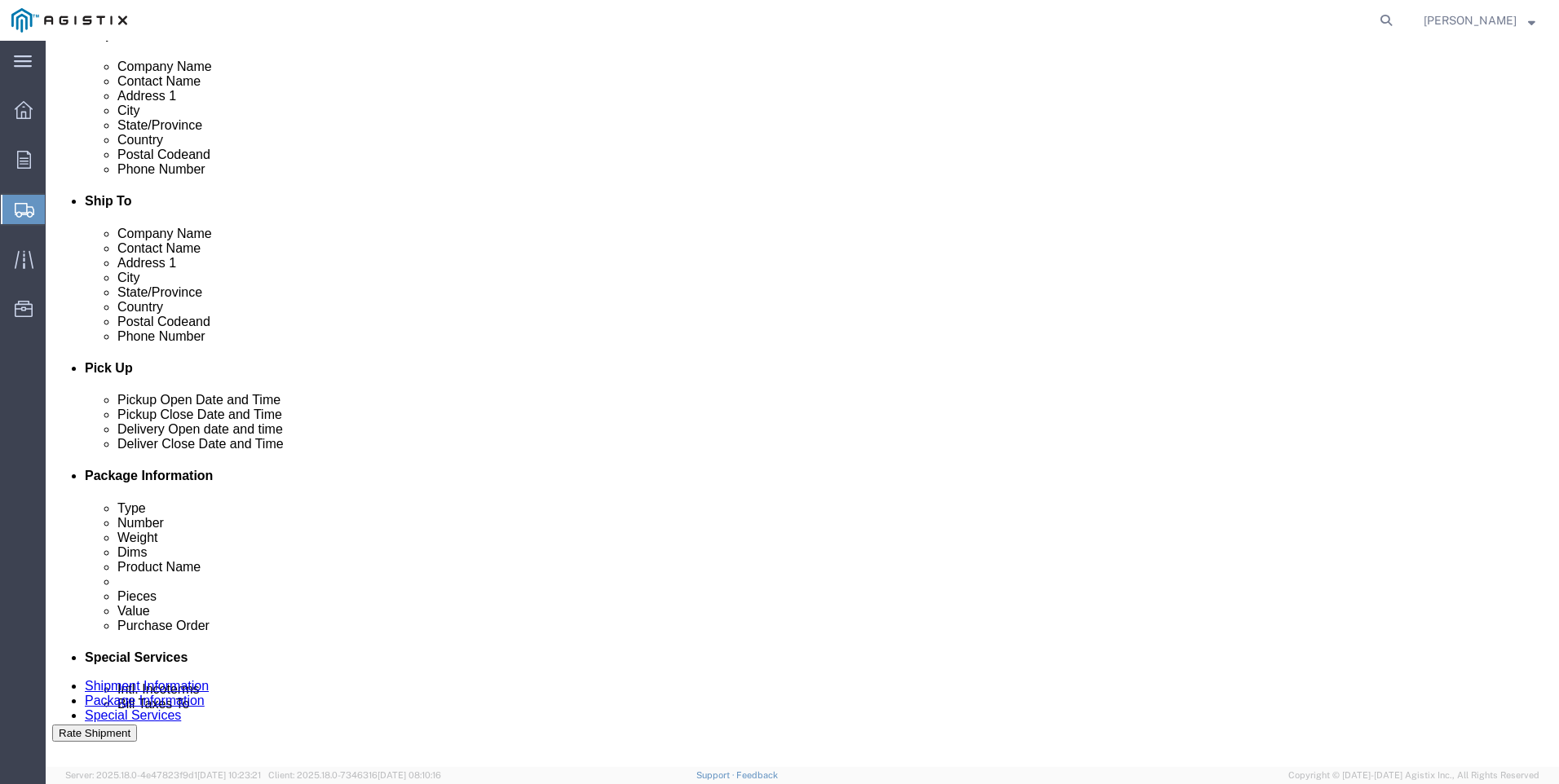
click div
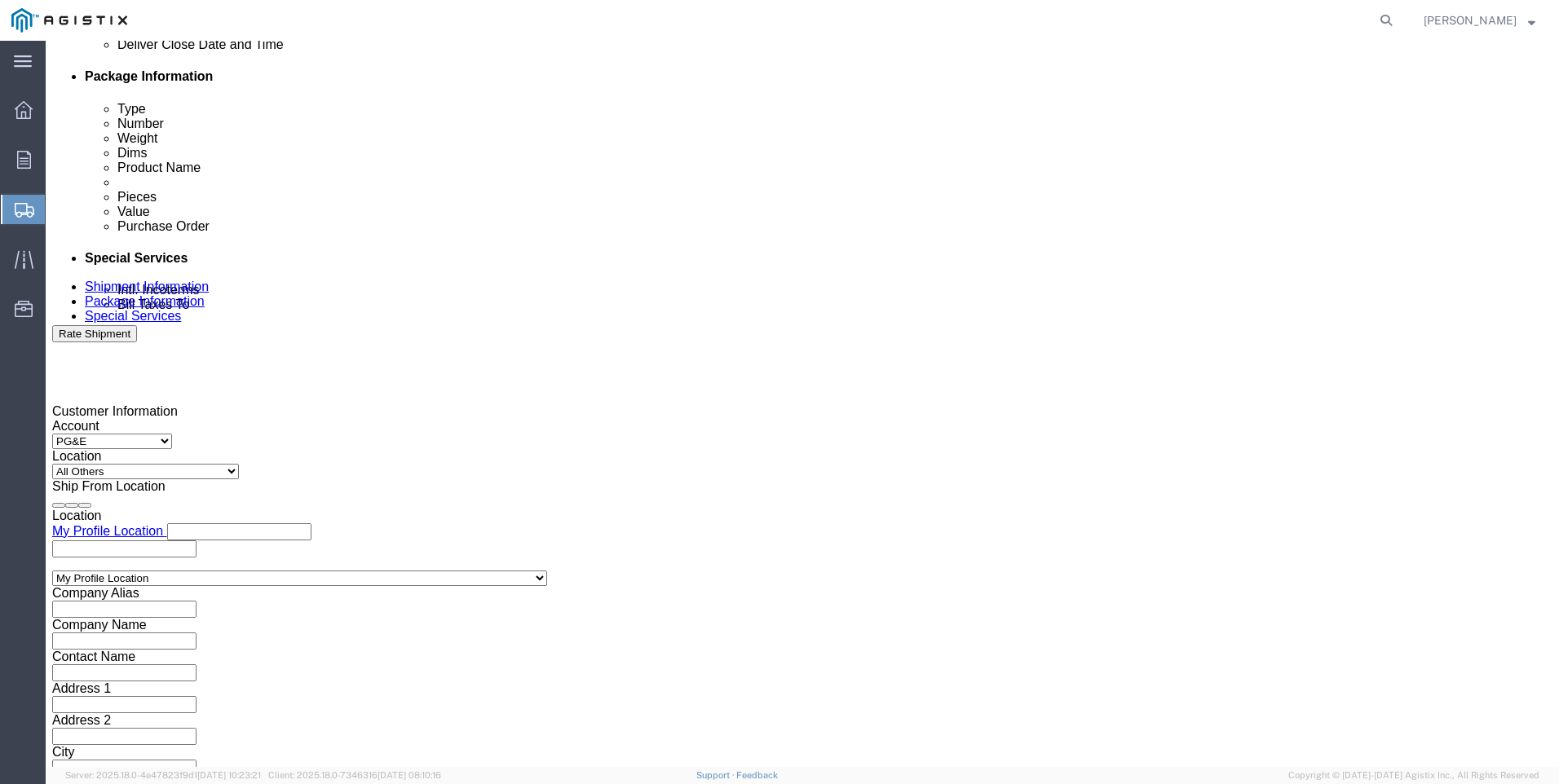
click input "6:00 PM"
click input "7:00 PM"
type input "7:00 AM"
click button "Apply"
click div
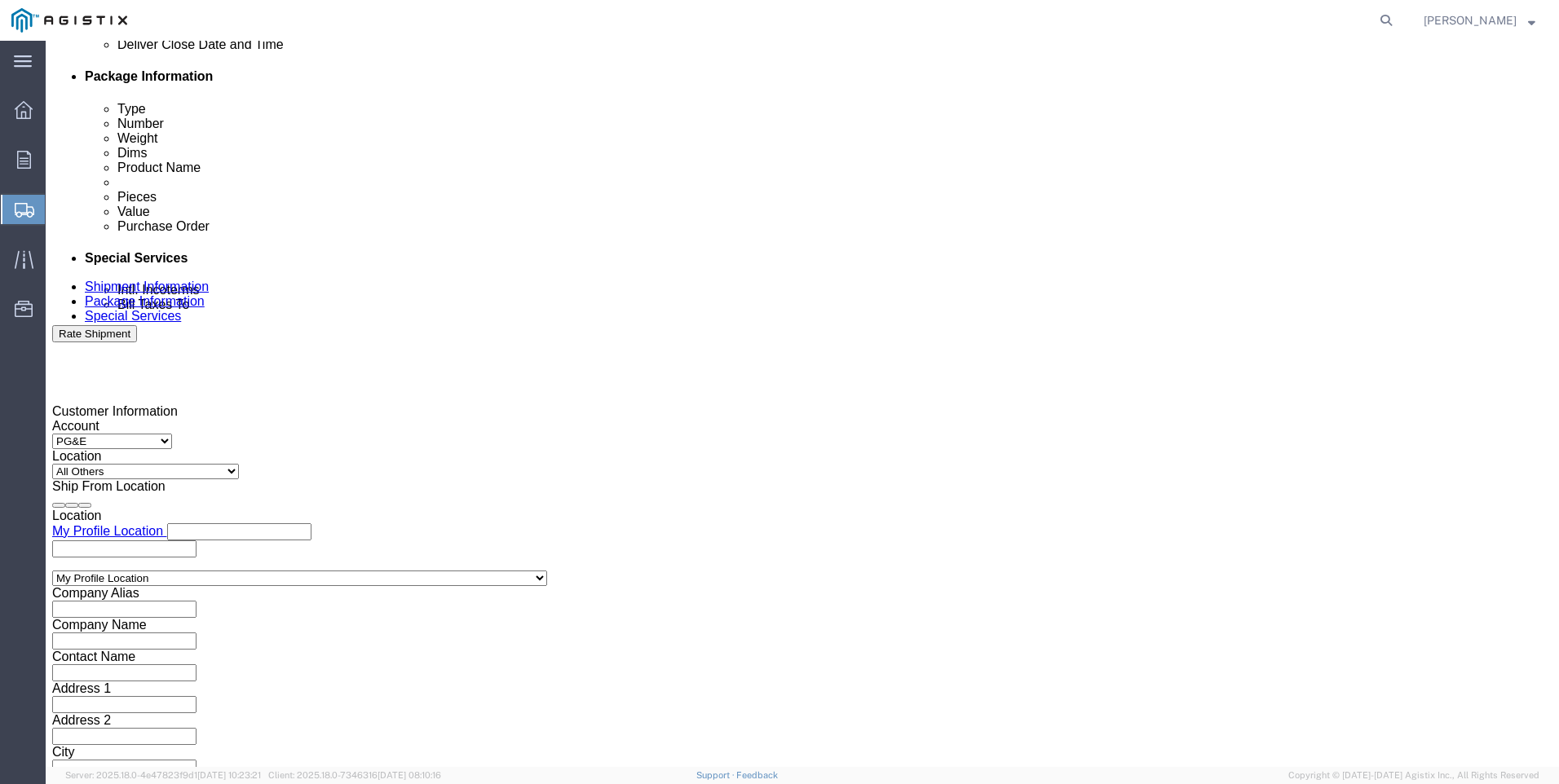
click input "3:00 AM"
type input "3:00 PM"
click button "Apply"
click input "text"
type input "[DATE]"
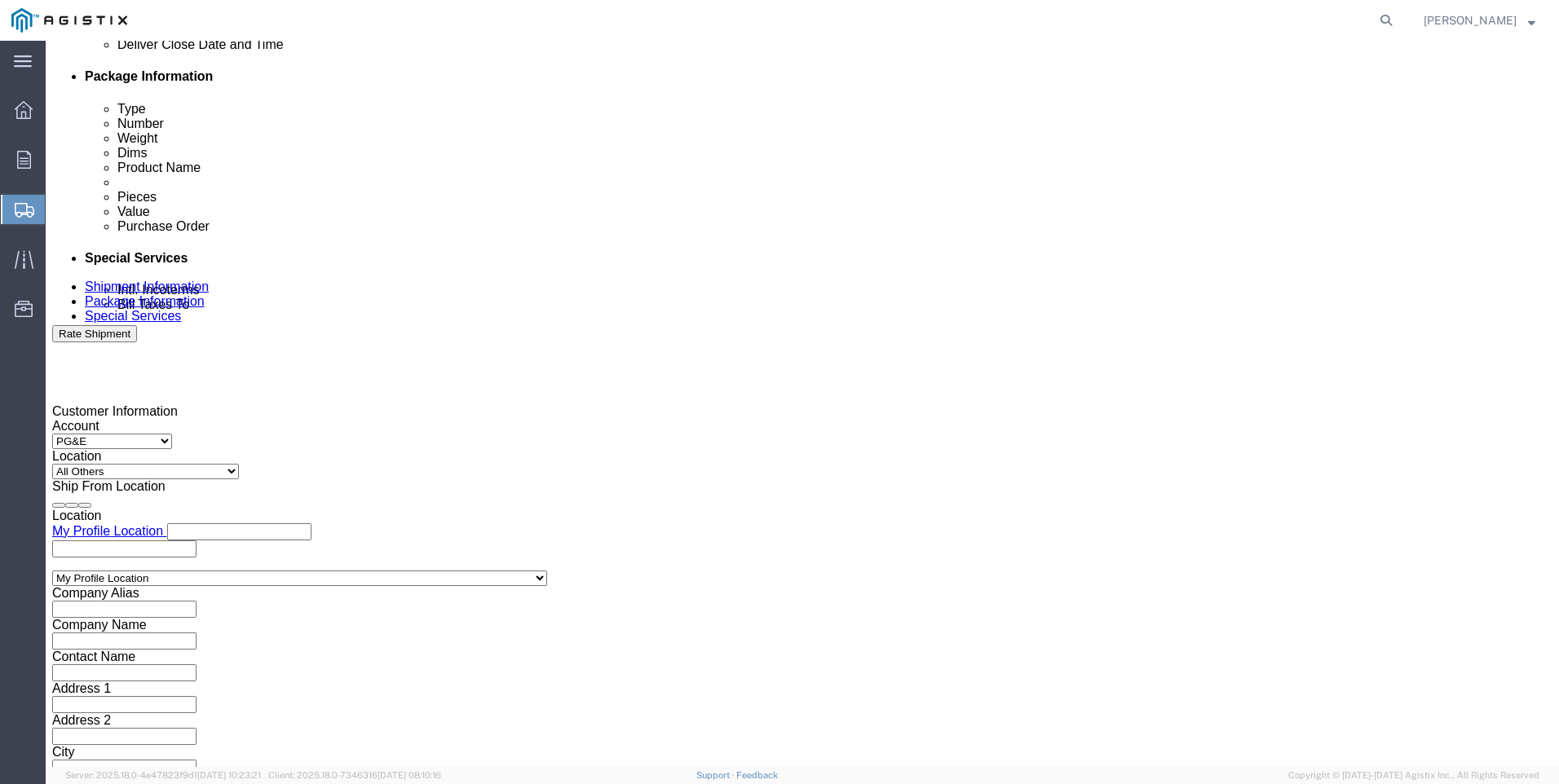
click div "Vehicle Select Size Select Container Number Owner Select Shipper Vessel"
drag, startPoint x: 196, startPoint y: 504, endPoint x: 119, endPoint y: 496, distance: 77.4
click div "Mode Select Air Less than Truckload Multi-Leg Ocean Freight Rail Small Parcel T…"
click h3 "Leg 1"
click input "text"
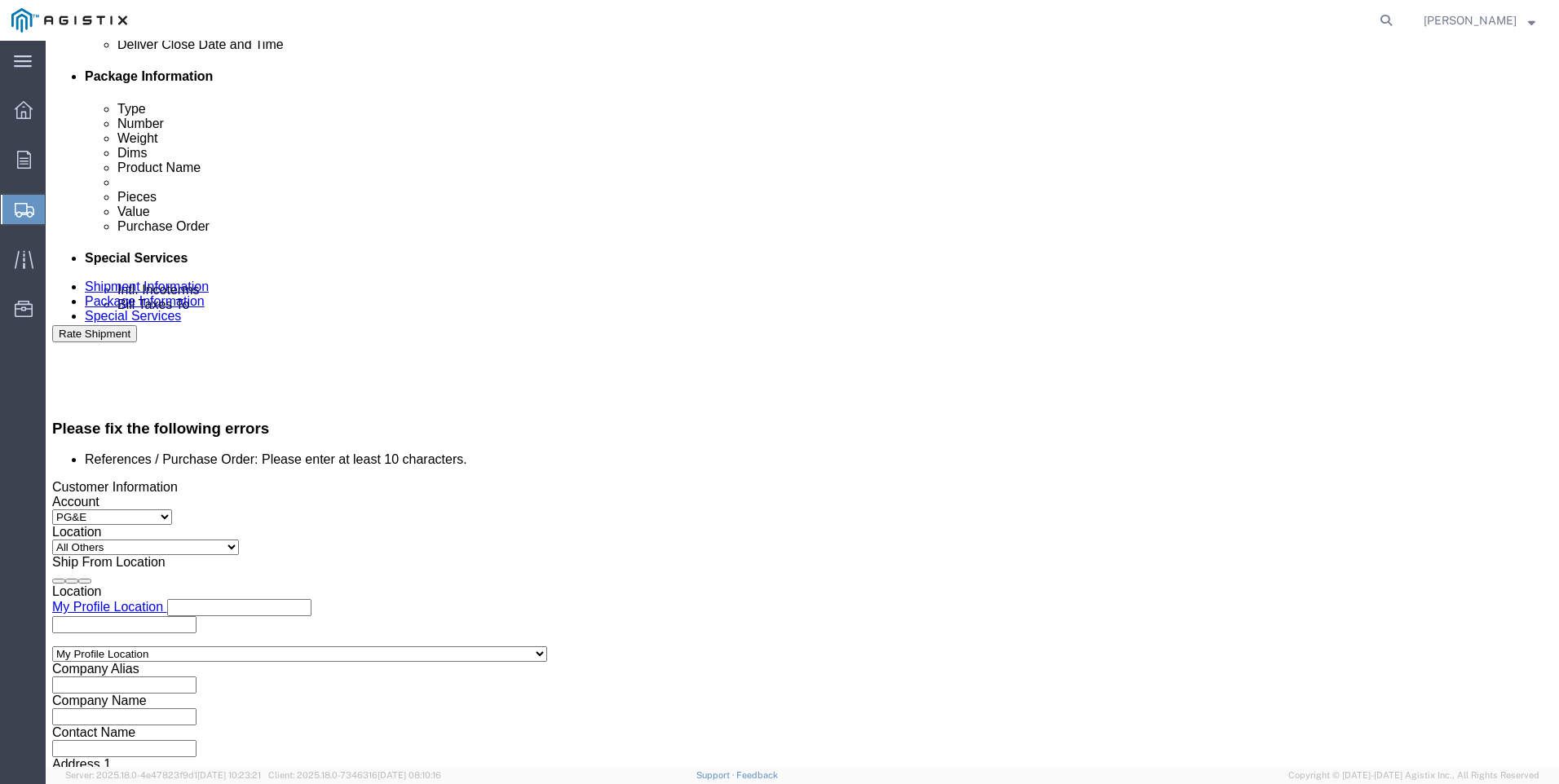
scroll to position [875, 0]
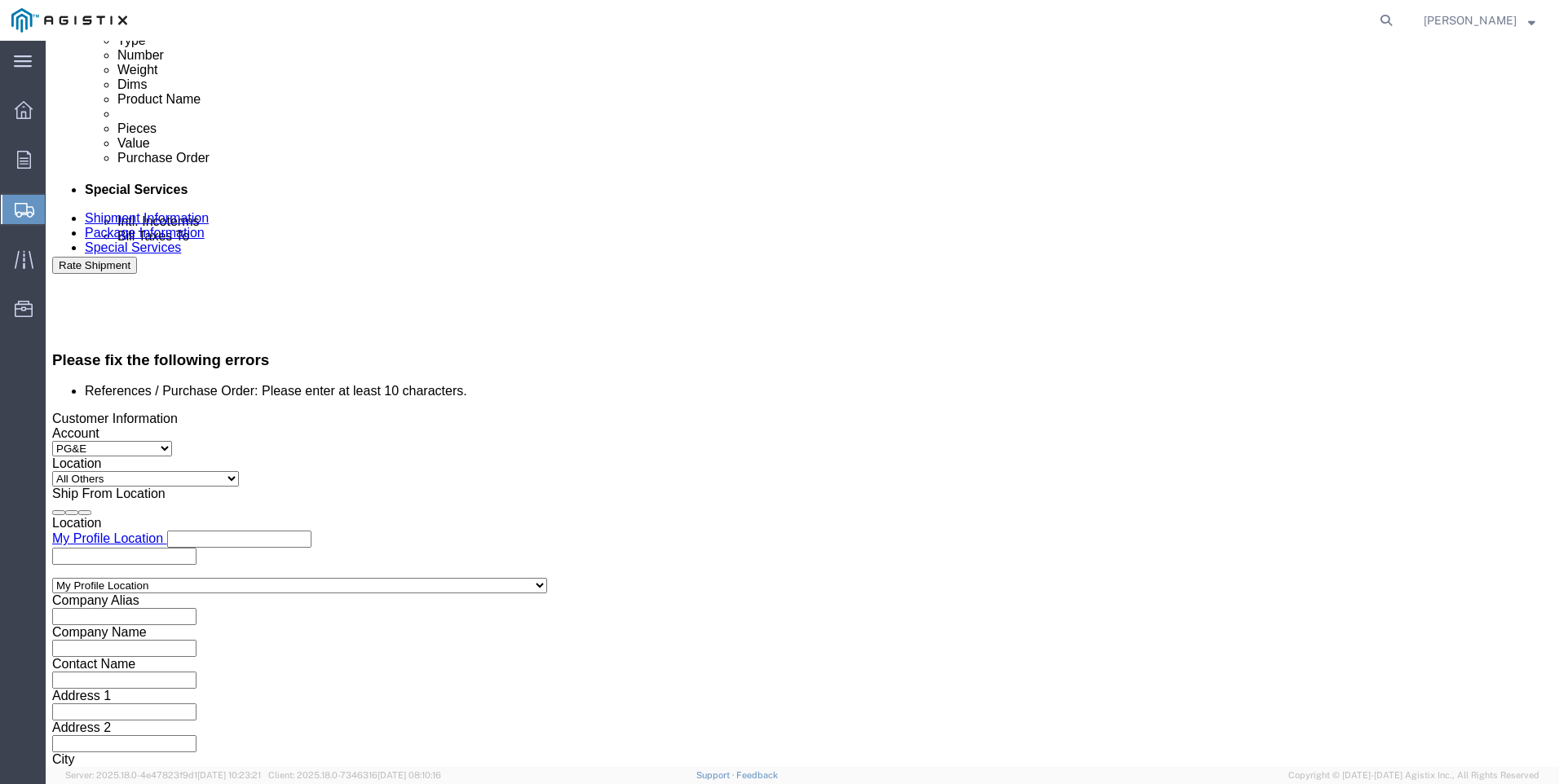
drag, startPoint x: 276, startPoint y: 510, endPoint x: 58, endPoint y: 479, distance: 220.2
click div "Mode Select Air Less than Truckload Multi-Leg Ocean Freight Rail Small Parcel T…"
click td "2"
click input "350"
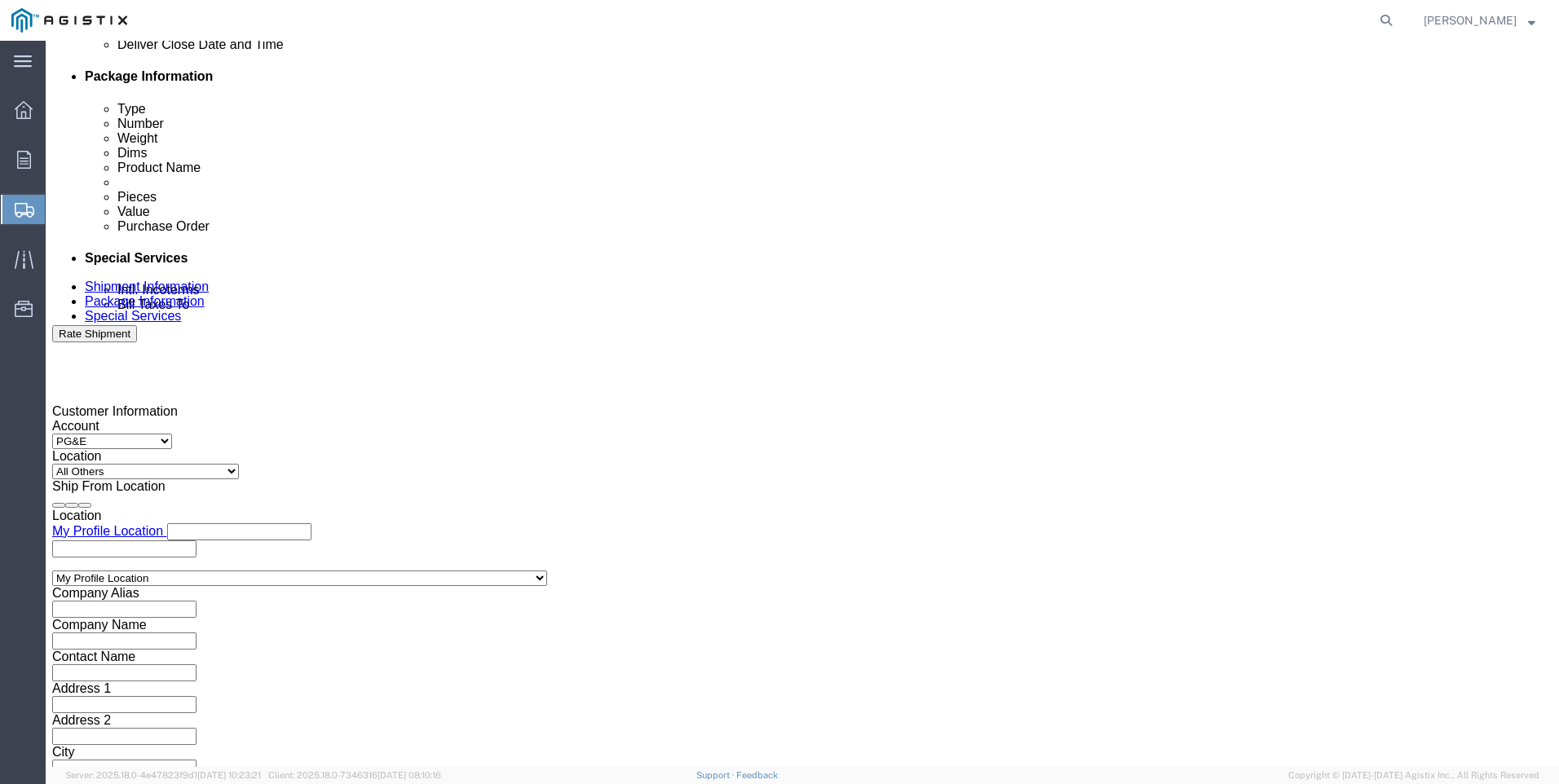
type input "3501417277"
click select "Select Account Type Activity ID Airline Appointment Number ASN Batch Request # …"
select select "SALEORDR"
click select "Select Account Type Activity ID Airline Appointment Number ASN Batch Request # …"
click input "text"
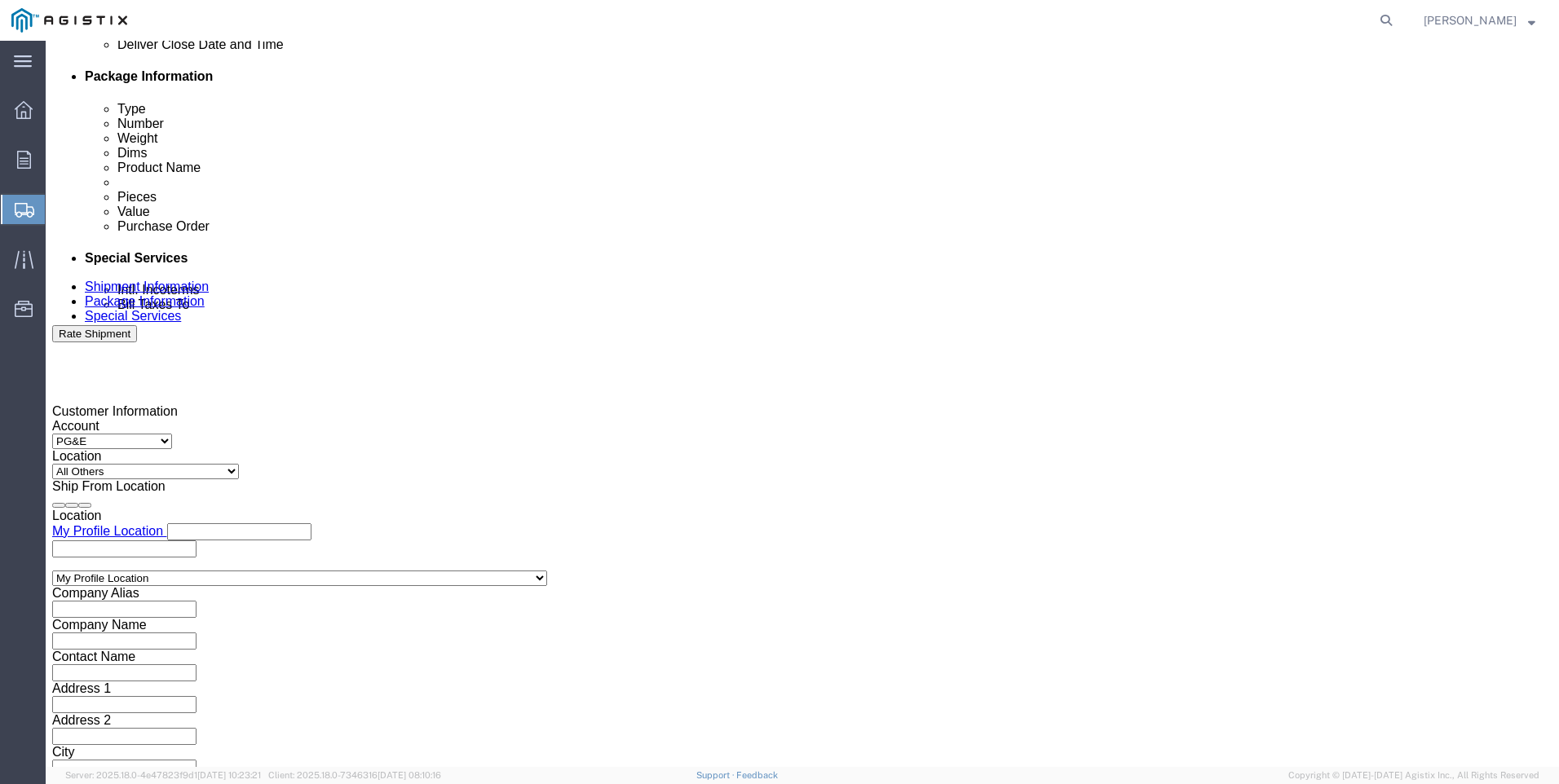
type input "SO 0054640"
drag, startPoint x: 1147, startPoint y: 659, endPoint x: 932, endPoint y: 644, distance: 215.5
click button "Continue"
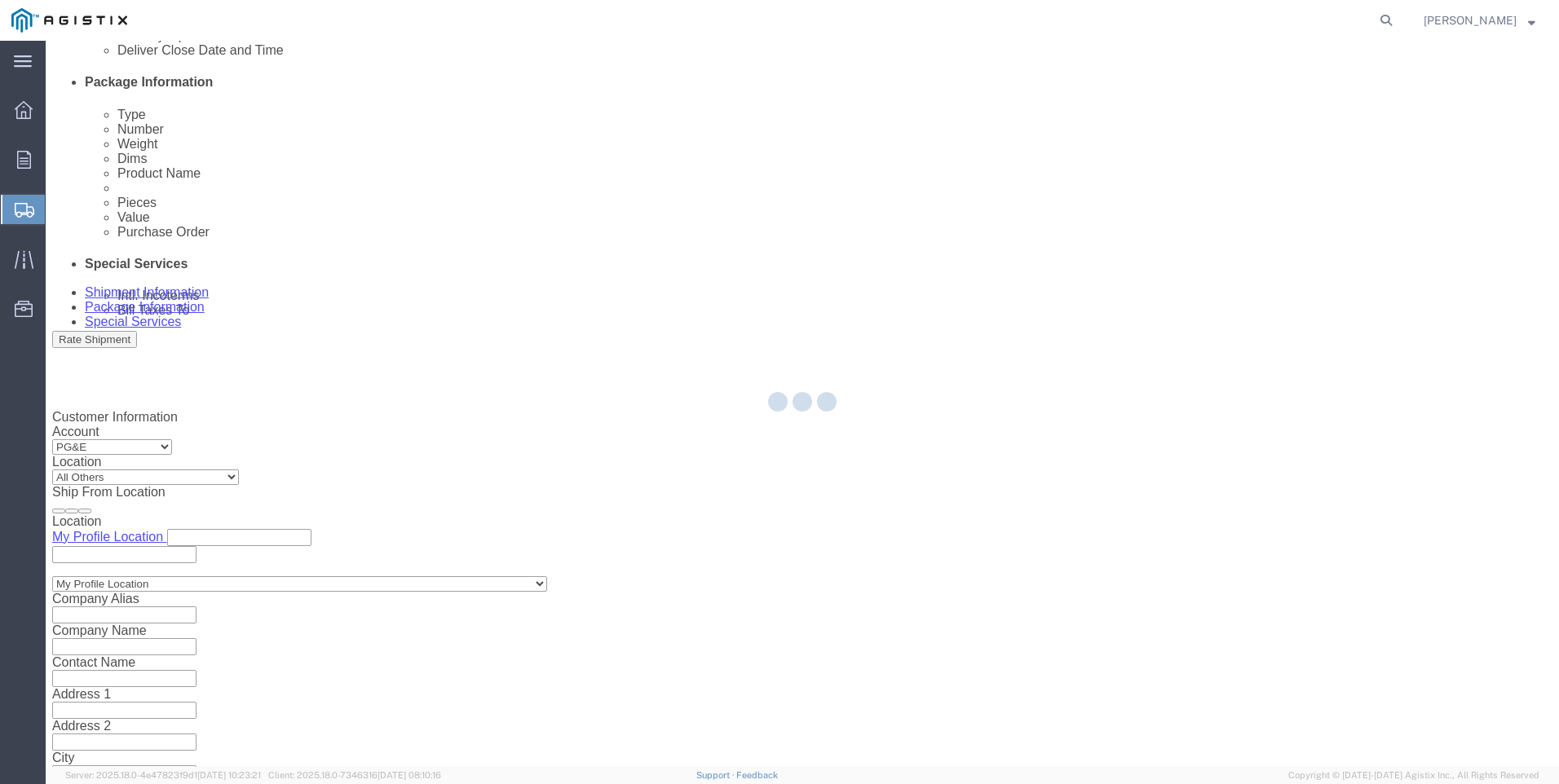
select select "CBOX"
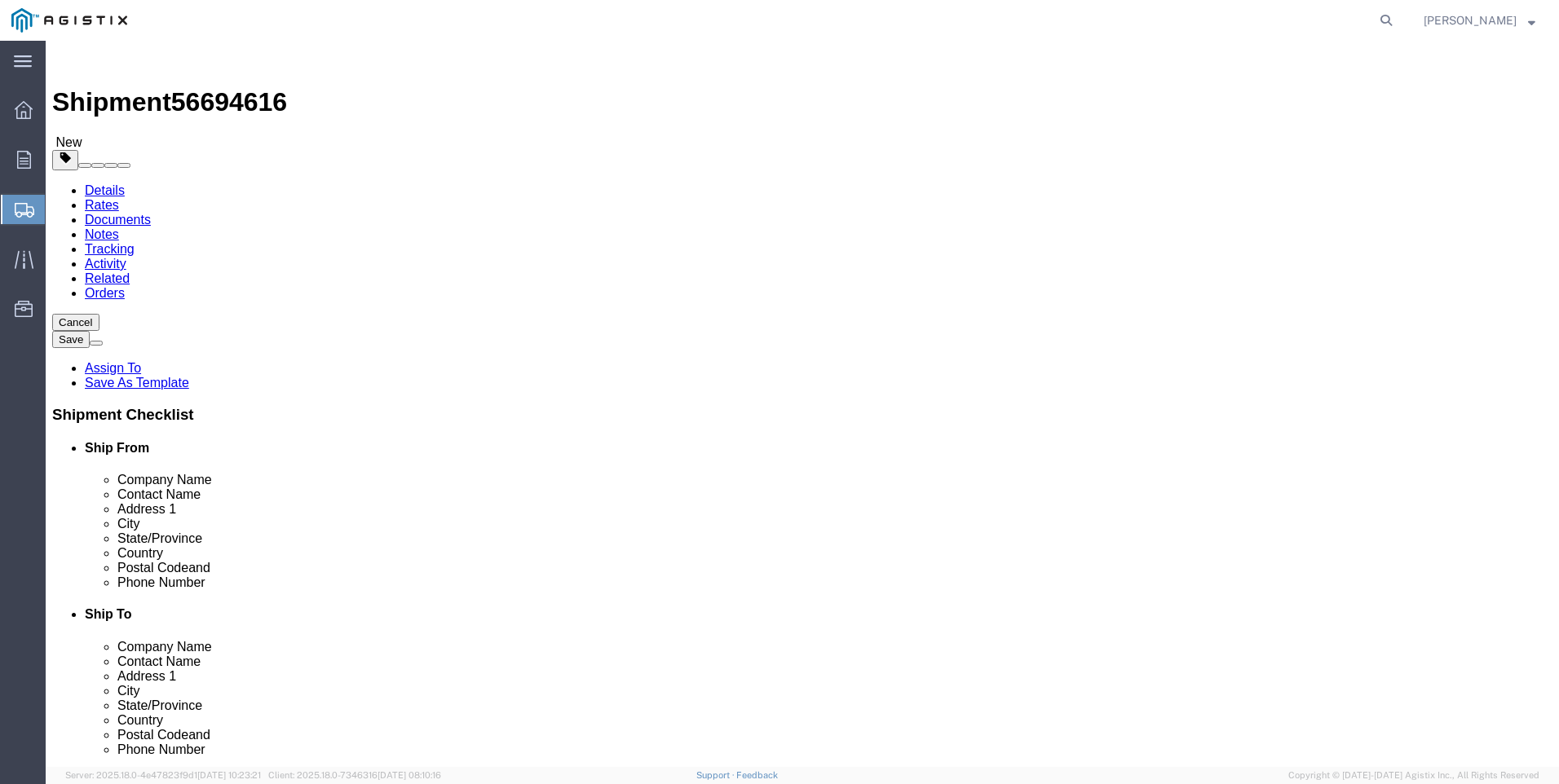
click input "text"
type input "9"
type input "2"
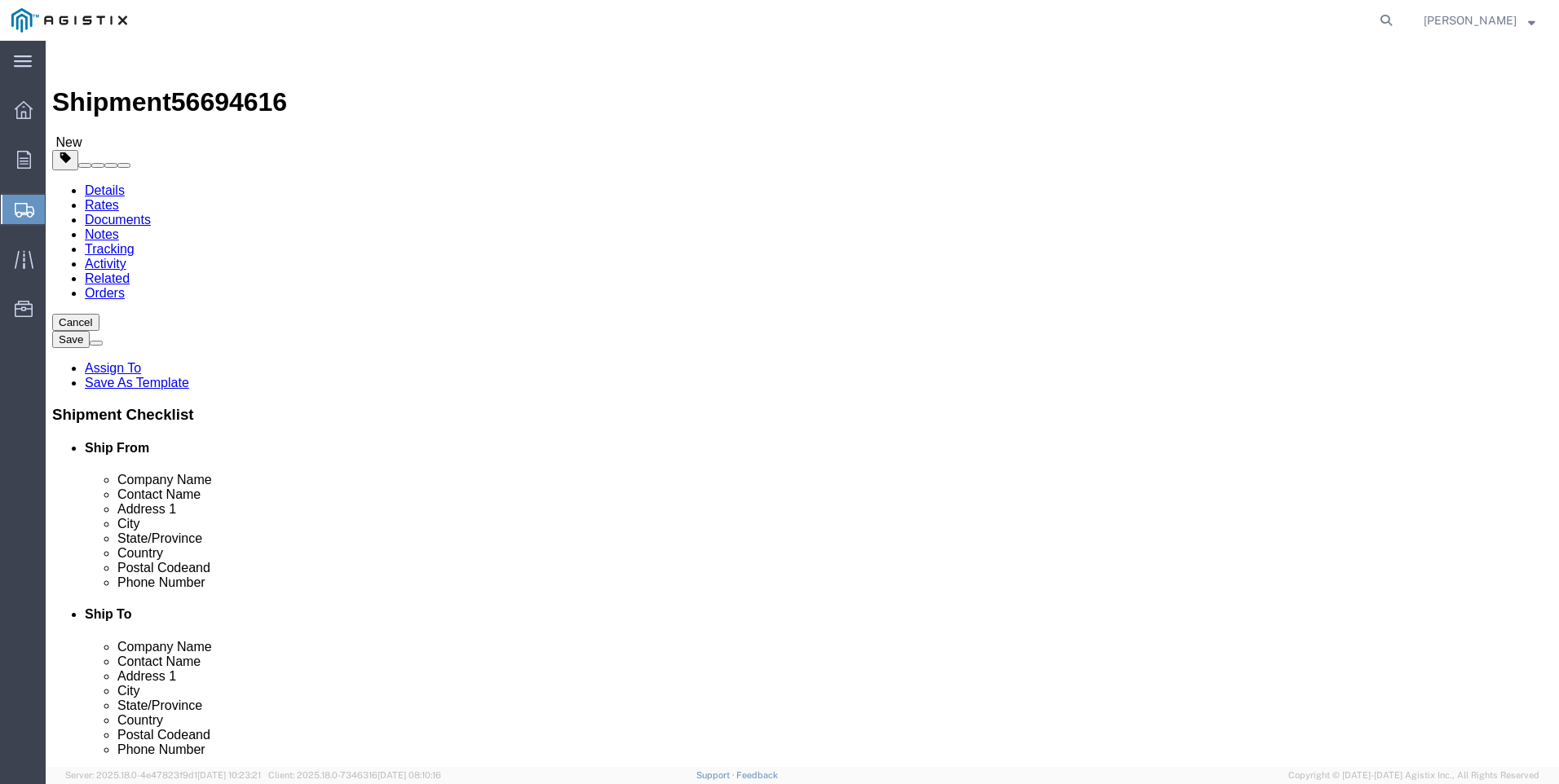
click link "Add Content"
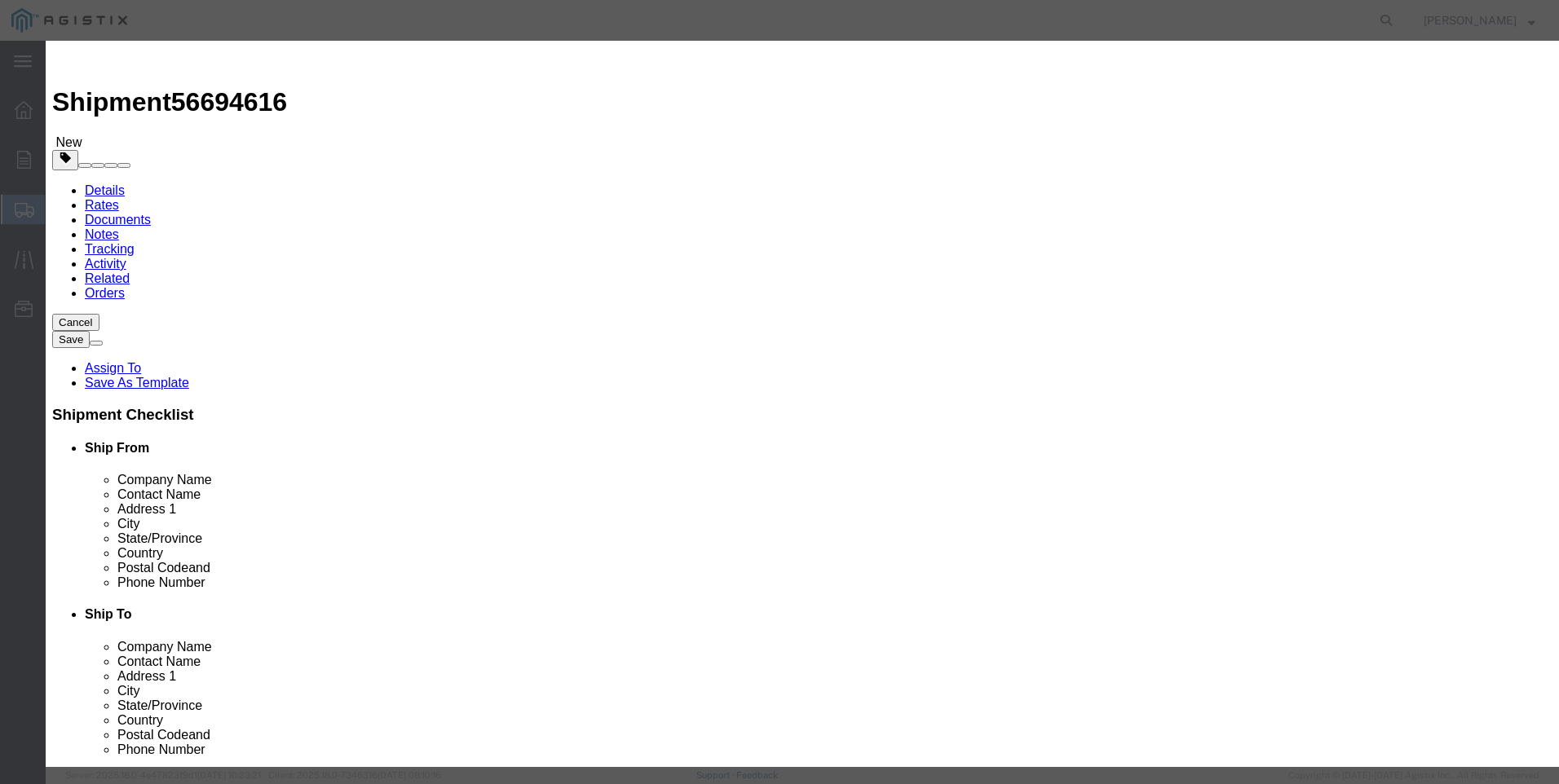
click input "text"
type input "M035418"
drag, startPoint x: 574, startPoint y: 162, endPoint x: 688, endPoint y: 122, distance: 120.8
click td "Name: VALVE PILOT VRP-600-CH REPAIR KIT"
select select
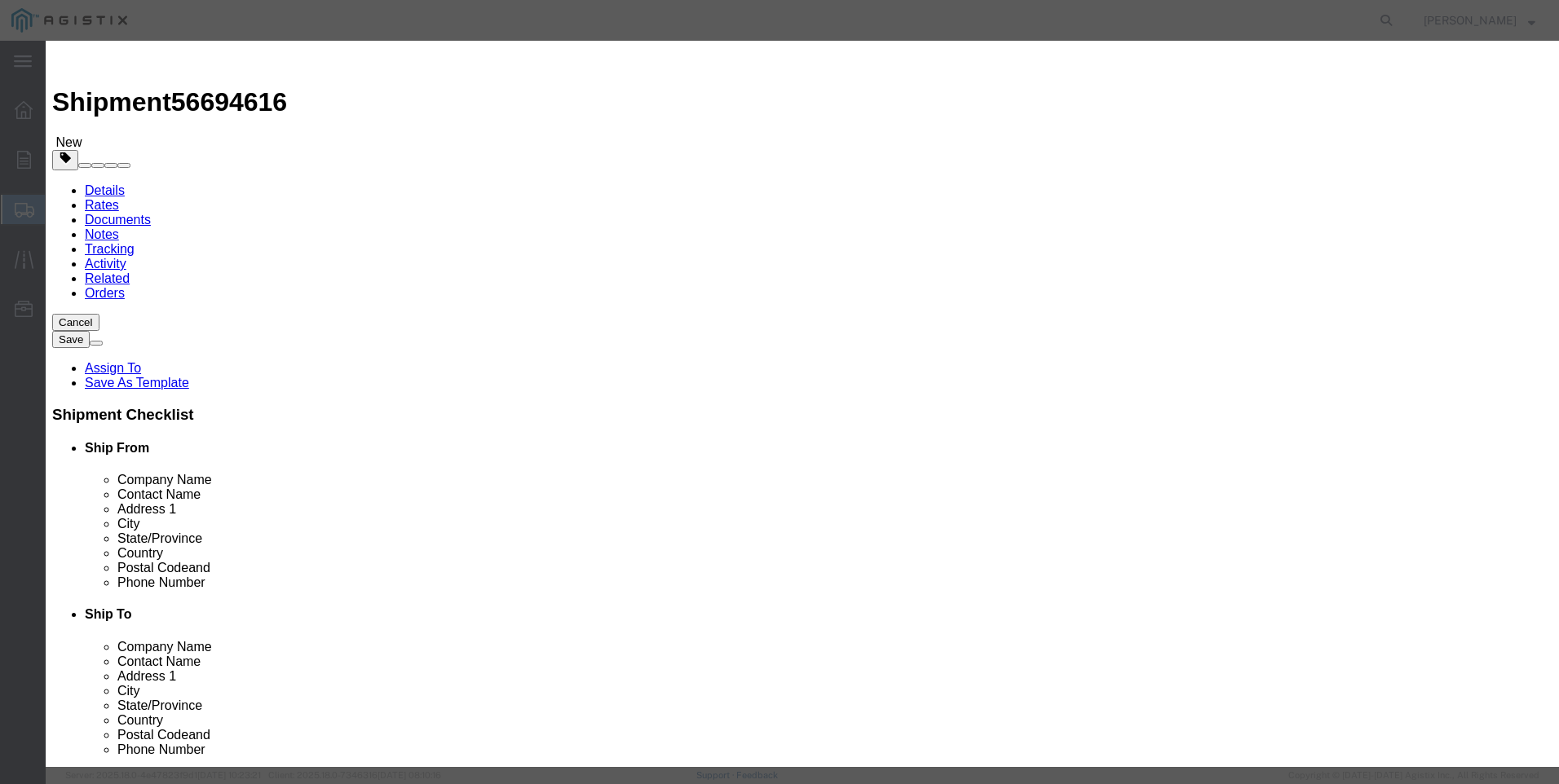
select select "USD"
type input "VALVE PILOT VRP-600-CH REPAIR KIT"
type input "M035418"
drag, startPoint x: 687, startPoint y: 123, endPoint x: 261, endPoint y: 102, distance: 426.5
click div "Add content Commodity library Product Name VALVE PILOT VRP-600-CH REPAIR KIT M0…"
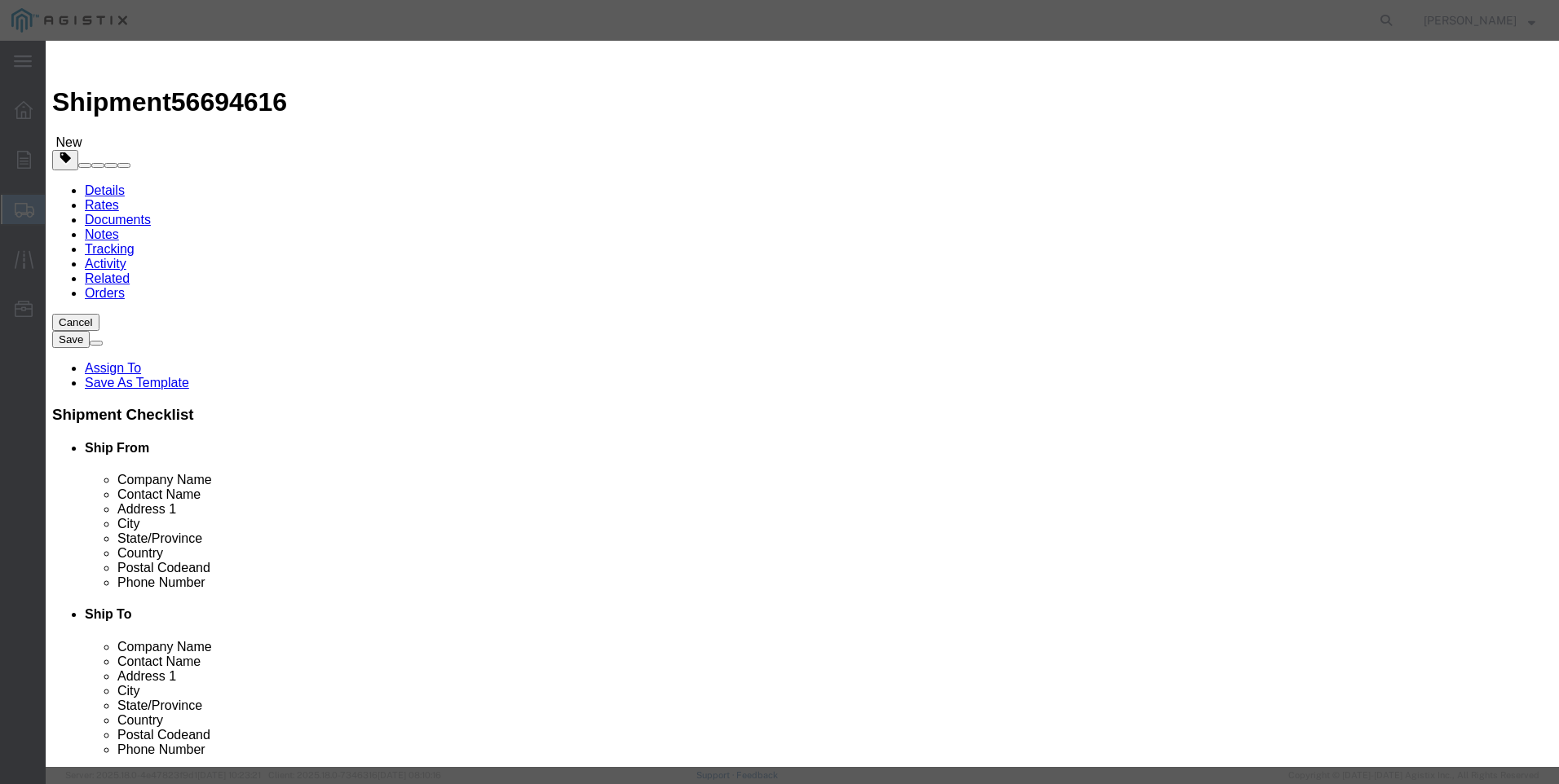
type input "VALVE PILOT VRP-600-CH REPAIR KIT"
click textarea
paste textarea "VALVE PILOT VRP-600-CH REPAIR KIT"
type textarea "VALVE PILOT VRP-600-CH REPAIR KIT"
drag, startPoint x: 706, startPoint y: 121, endPoint x: 68, endPoint y: 106, distance: 638.2
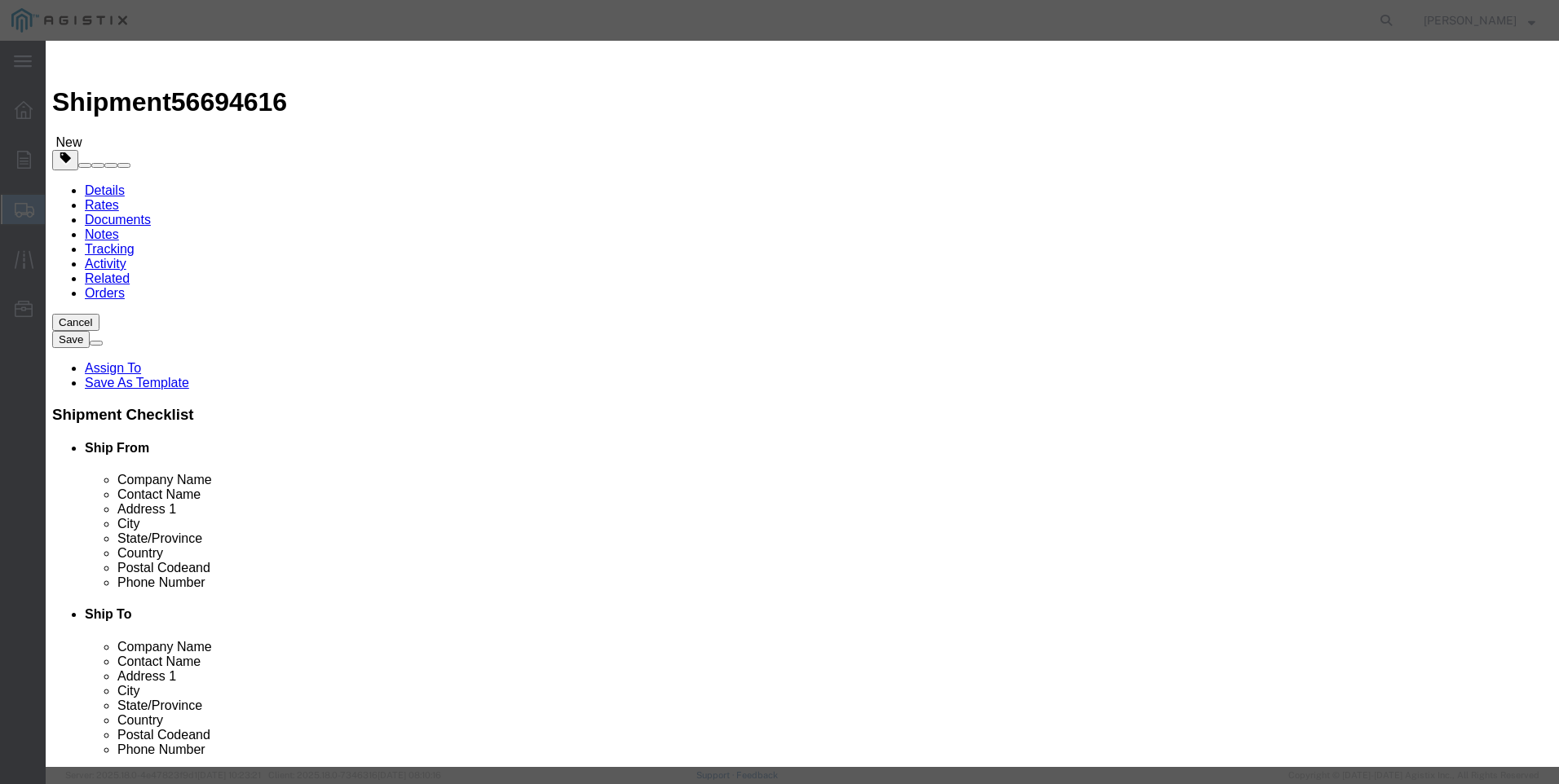
click div "Add content Commodity library Product Name VALVE PILOT VRP-600-CH REPAIR KIT M0…"
type input "M035418 / 30-9004"
type input "7"
type input "4892"
click button "Save & Close"
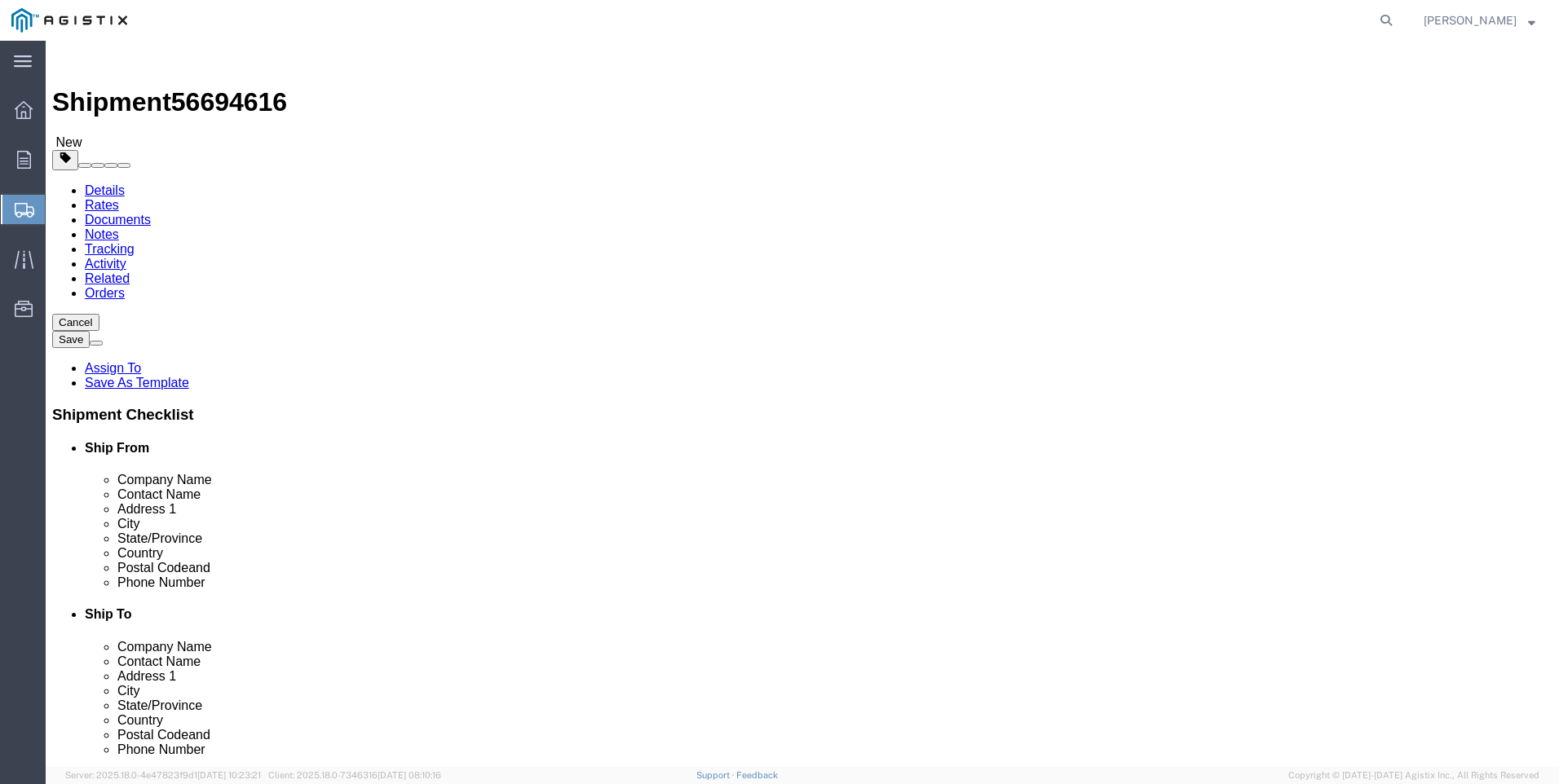
click button "Rate Shipment"
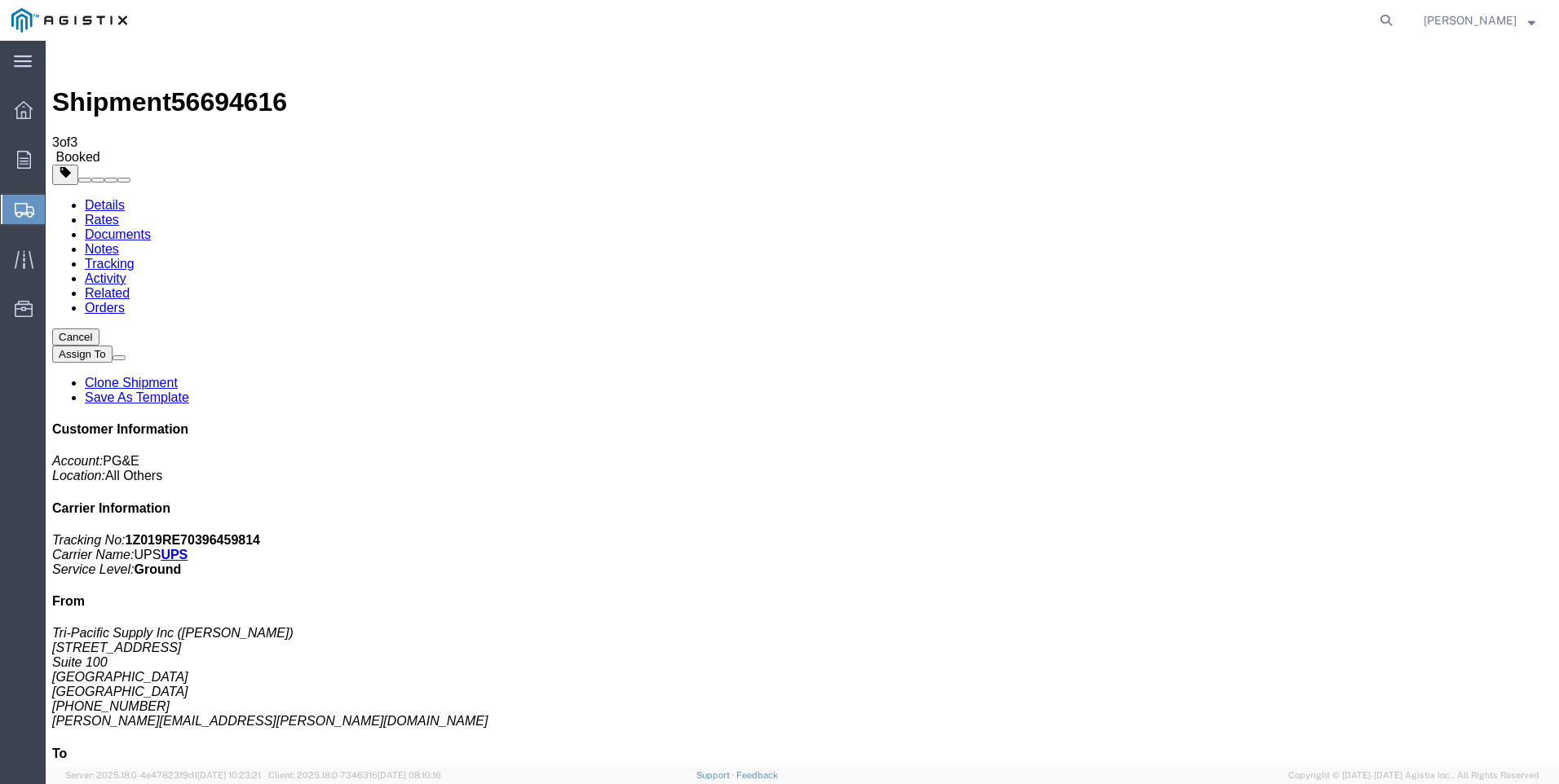
drag, startPoint x: 680, startPoint y: 294, endPoint x: 493, endPoint y: 304, distance: 187.3
